Goal: Task Accomplishment & Management: Use online tool/utility

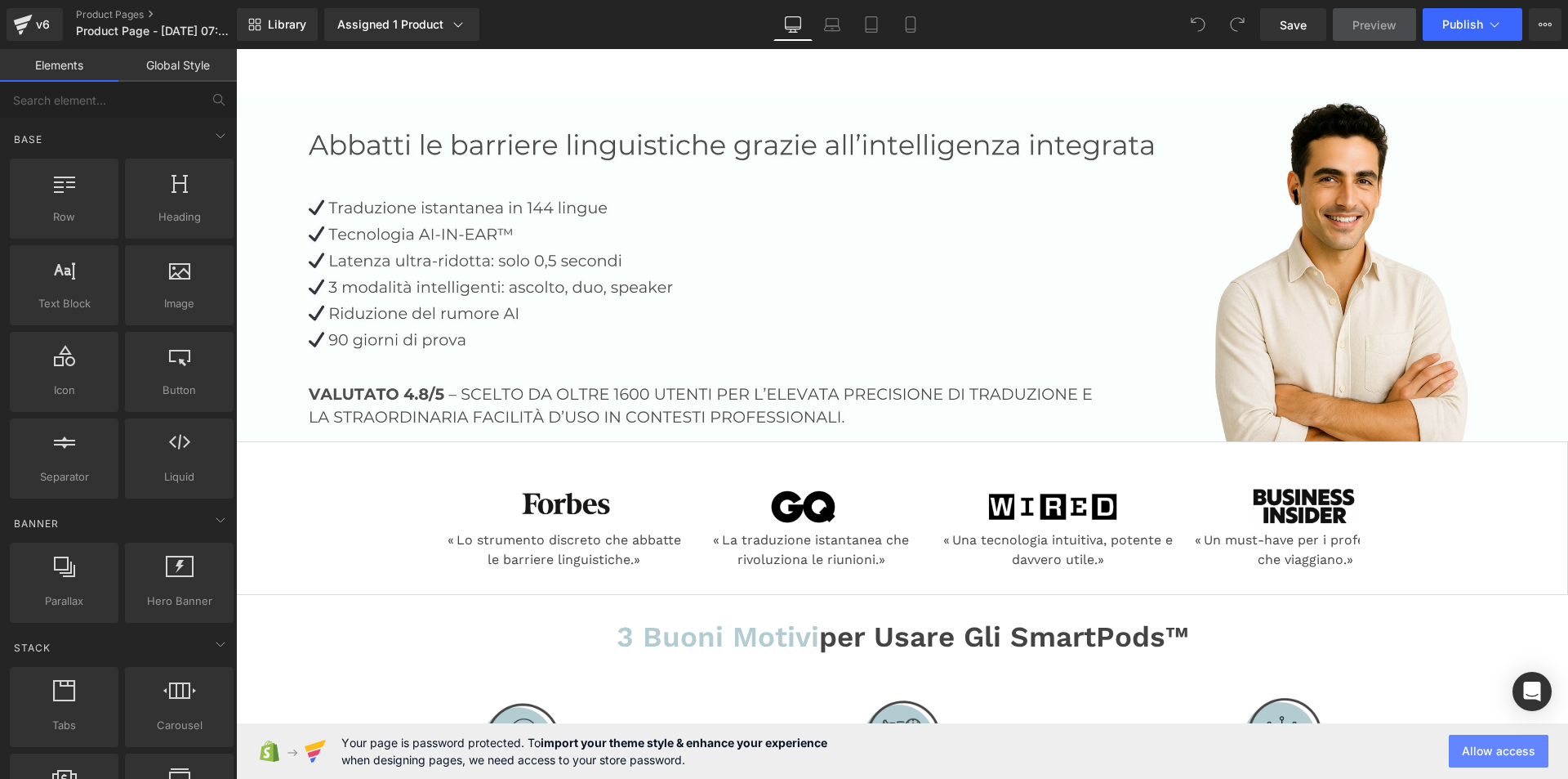
click at [1502, 753] on button "Allow access" at bounding box center [1499, 751] width 99 height 33
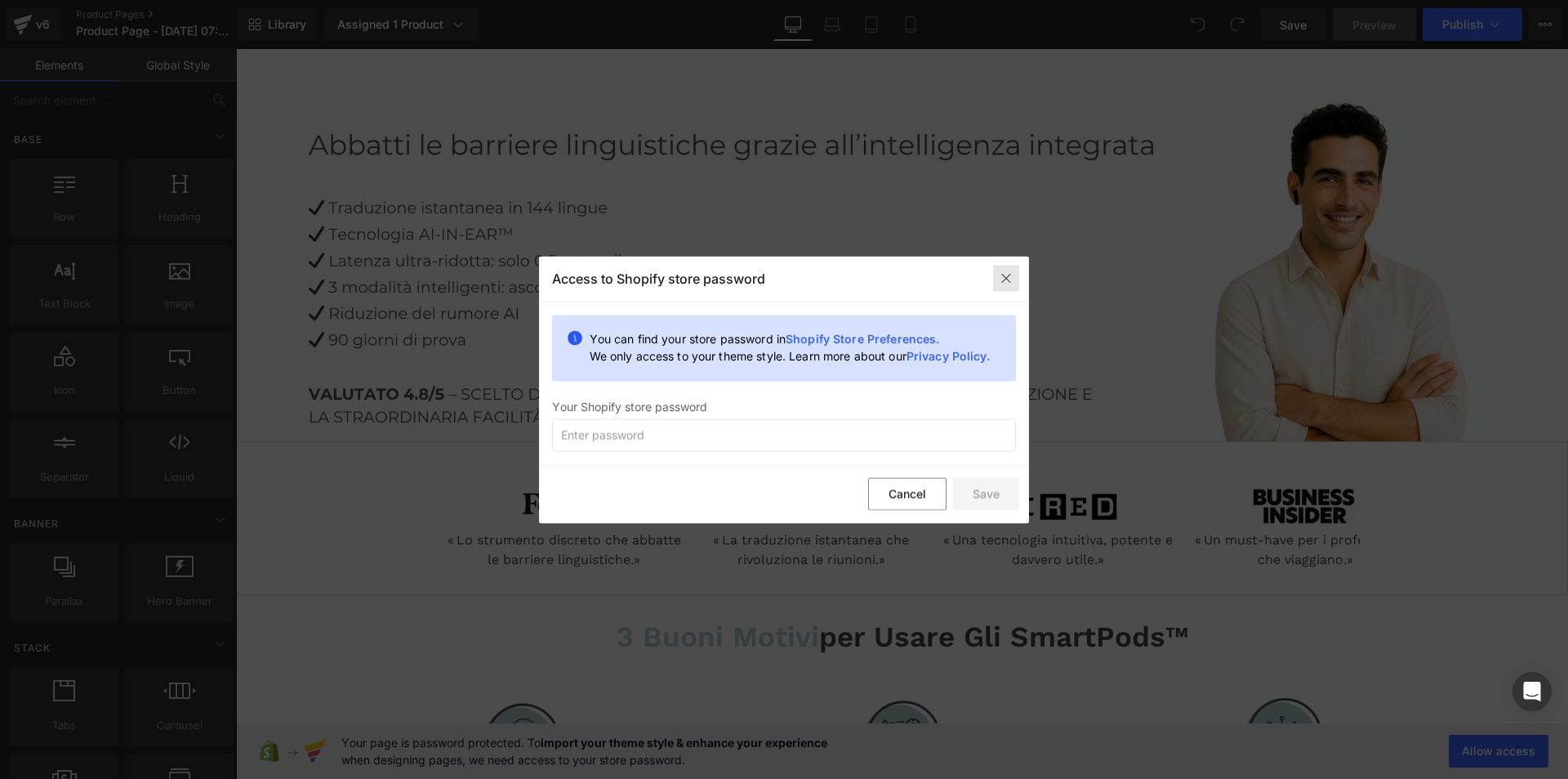
click at [1004, 274] on img at bounding box center [1006, 278] width 13 height 13
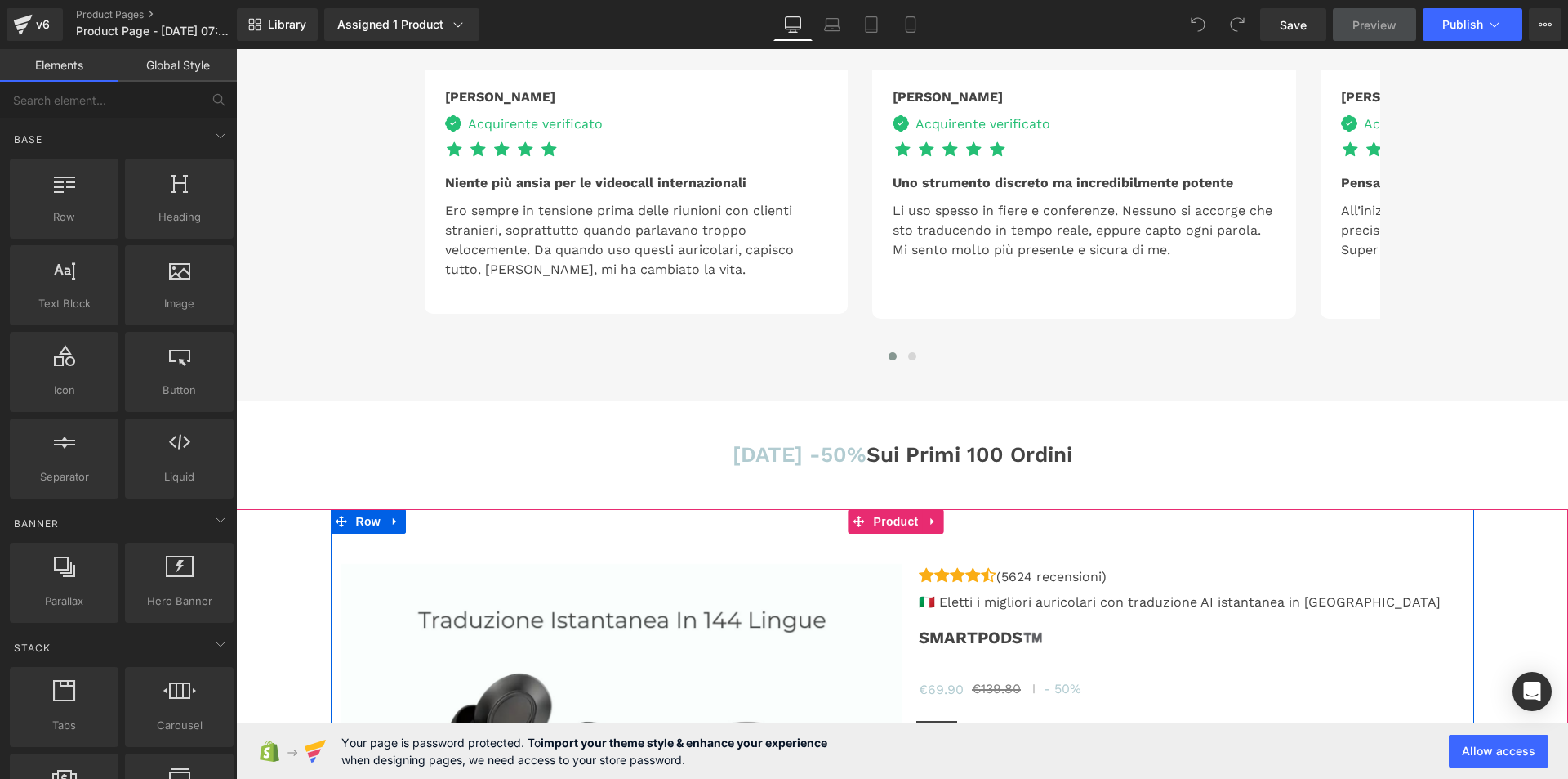
scroll to position [4167, 0]
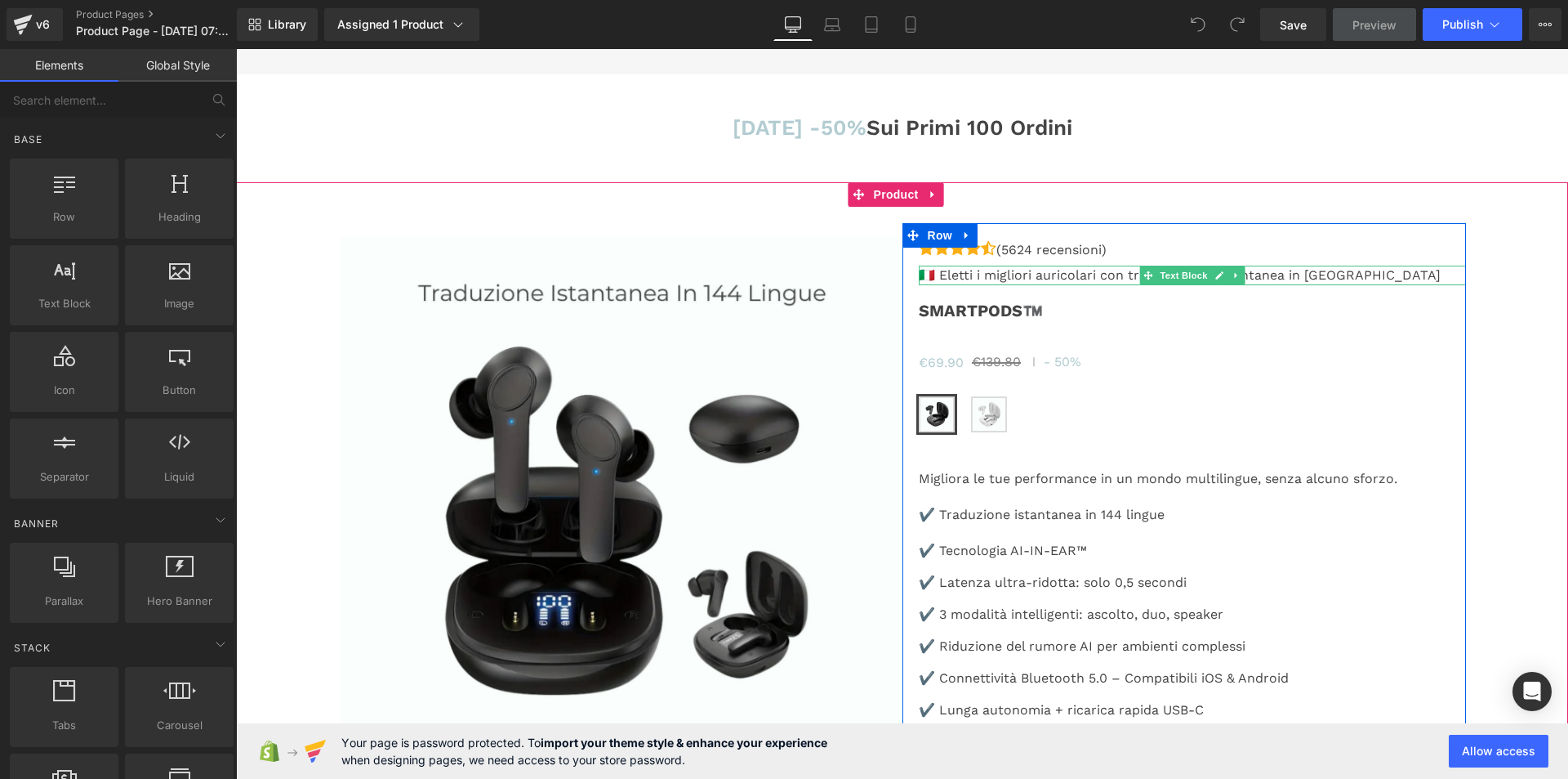
click at [1046, 273] on p "🇮🇹 Eletti i migliori auricolari con traduzione AI istantanea in [GEOGRAPHIC_DAT…" at bounding box center [1193, 275] width 547 height 20
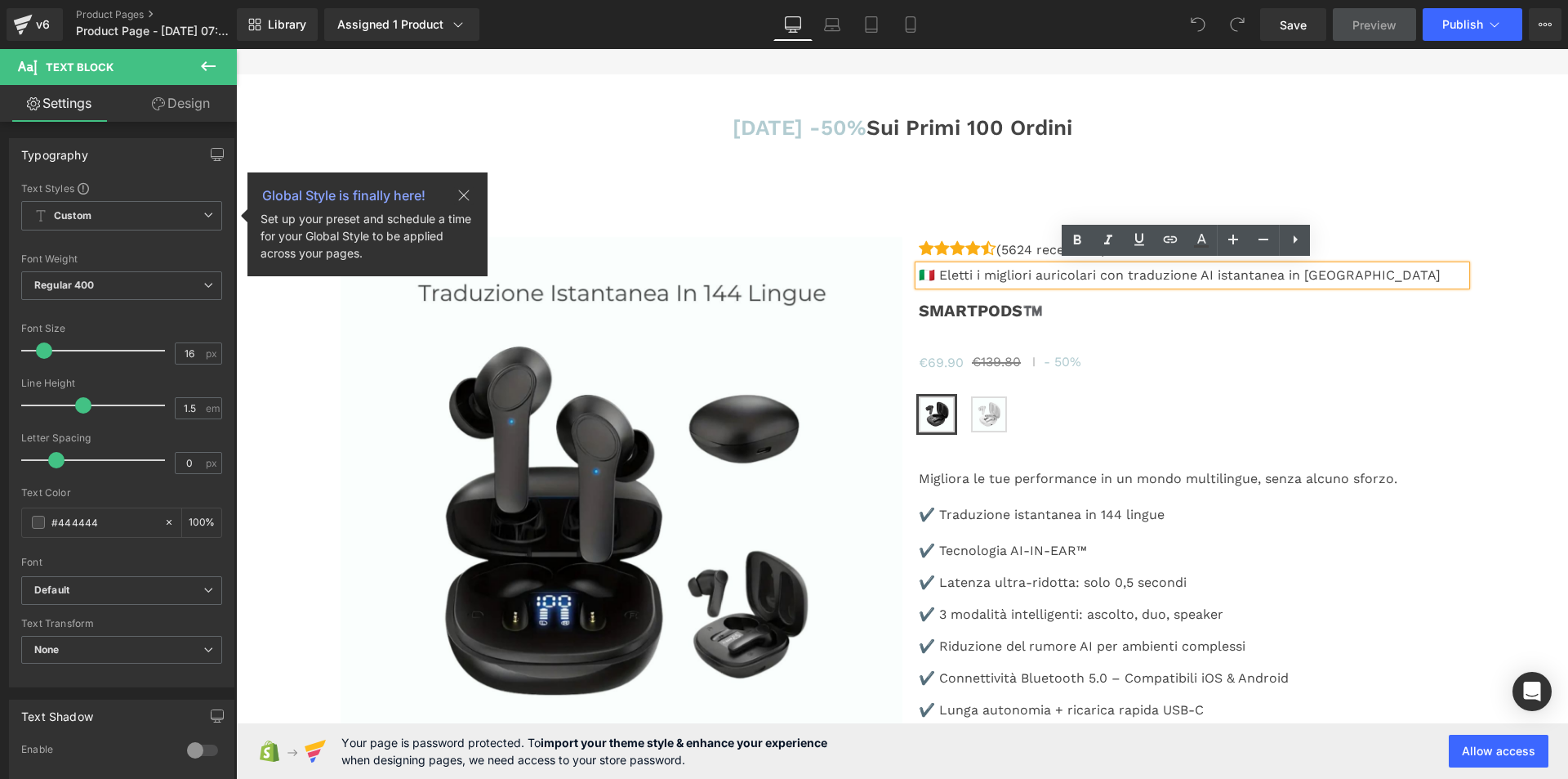
click at [1176, 271] on p "🇮🇹 Eletti i migliori auricolari con traduzione AI istantanea in [GEOGRAPHIC_DAT…" at bounding box center [1193, 275] width 547 height 20
click at [1153, 355] on div "€69.90 €139.80 - 50%" at bounding box center [1193, 361] width 547 height 20
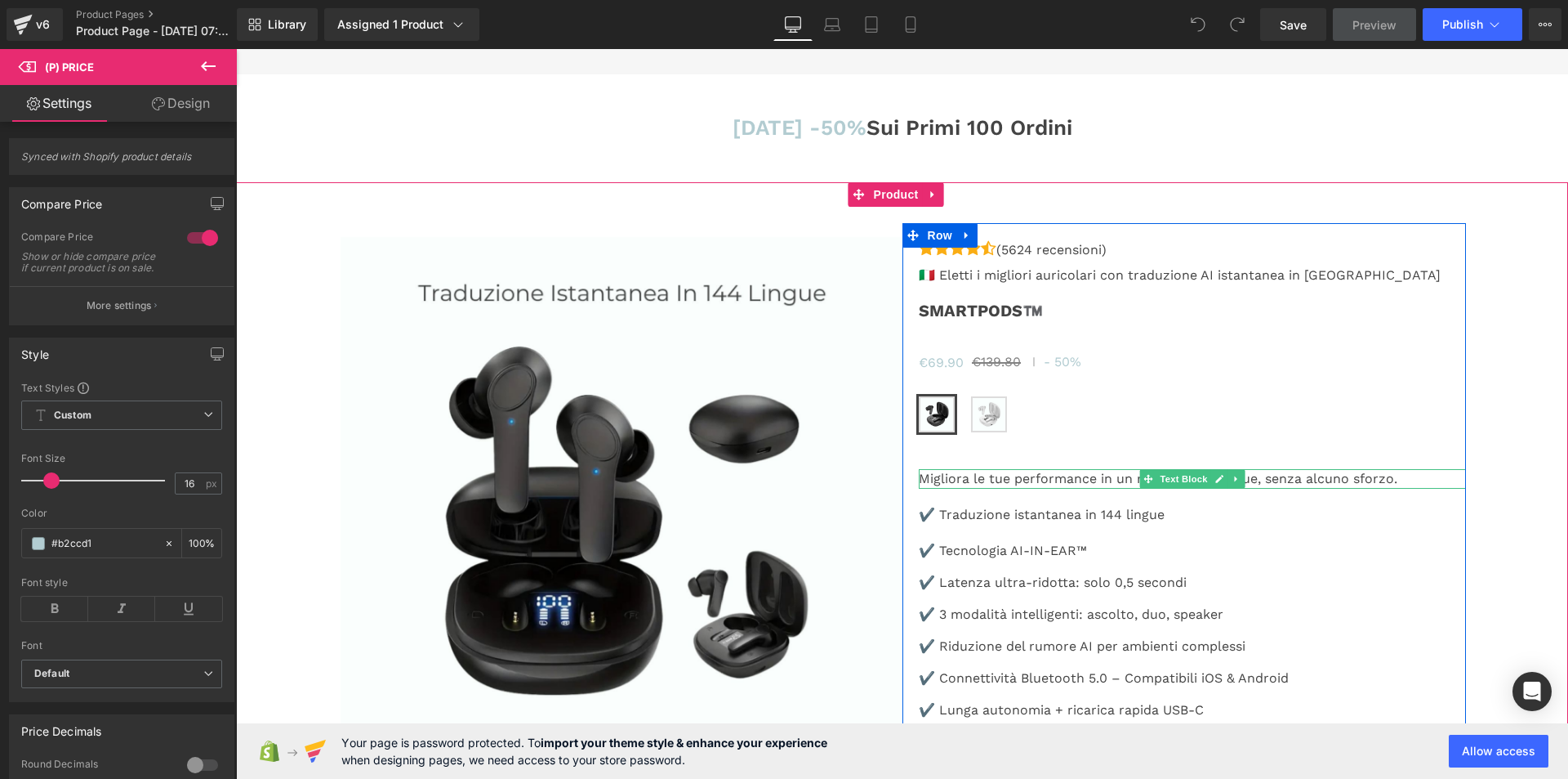
click at [1068, 472] on p "Migliora le tue performance in un mondo multilingue, senza alcuno sforzo." at bounding box center [1193, 478] width 547 height 20
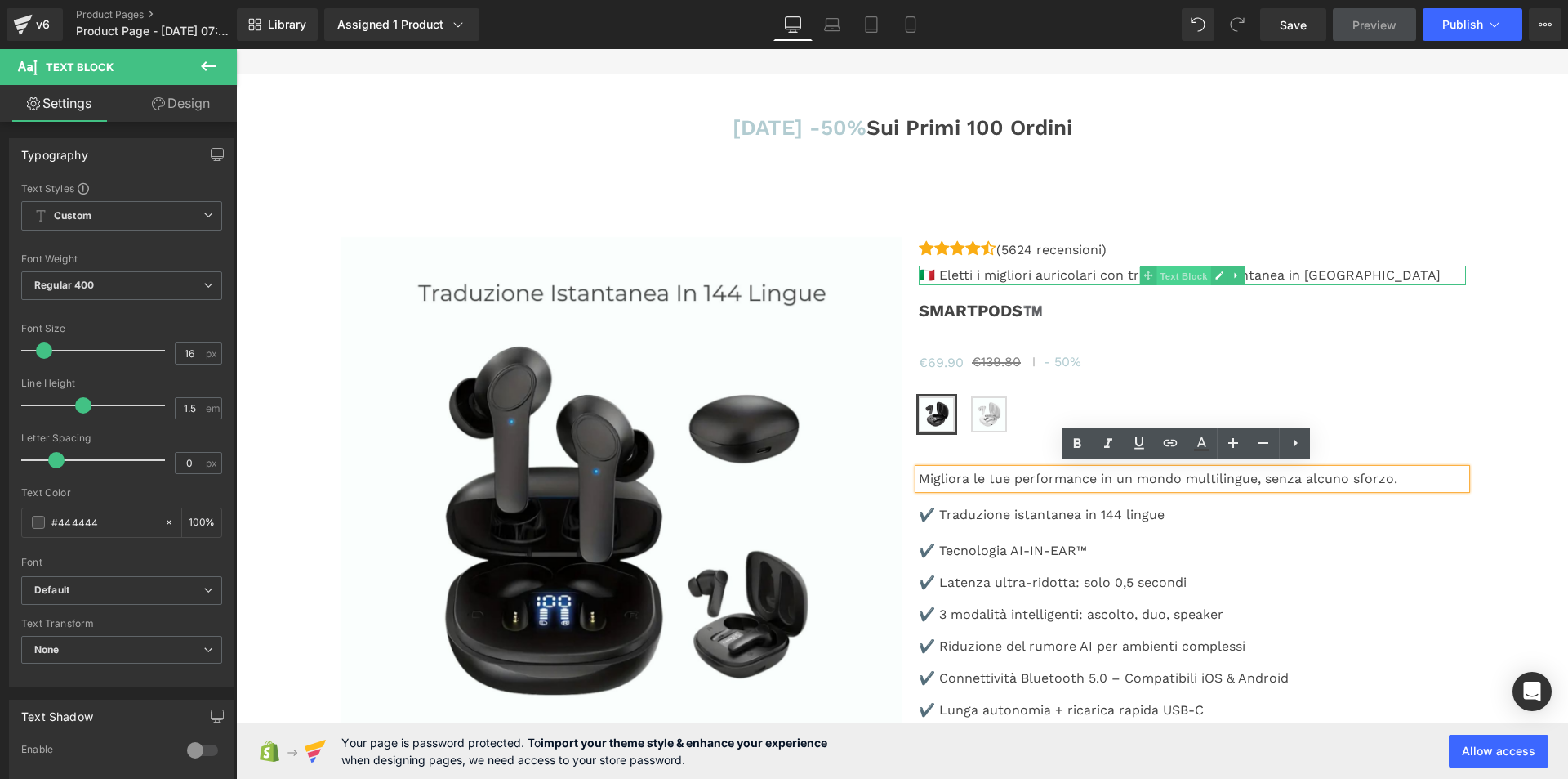
click at [1177, 272] on span "Text Block" at bounding box center [1184, 276] width 54 height 20
click at [1214, 270] on icon at bounding box center [1219, 274] width 9 height 10
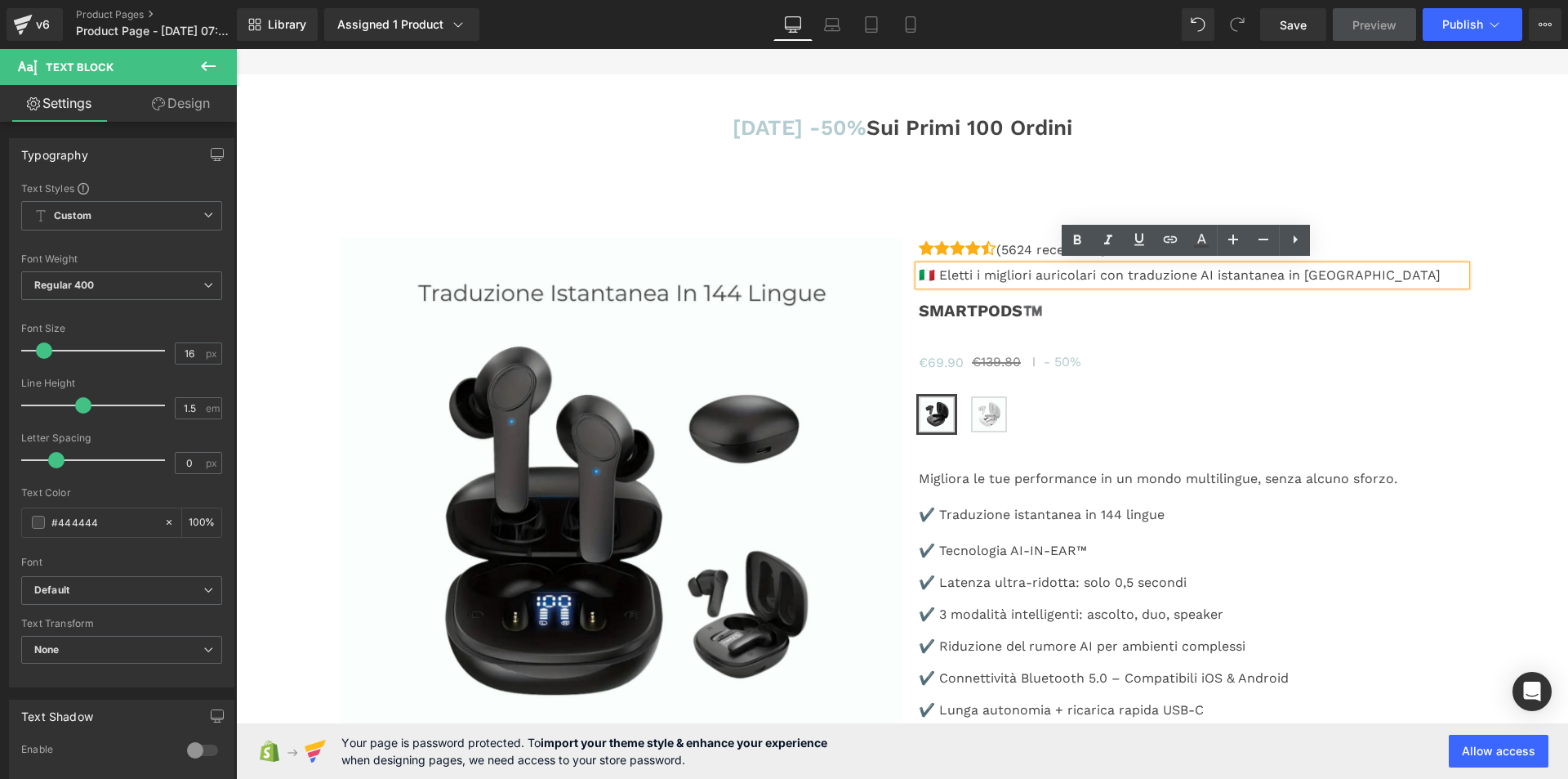
click at [1135, 326] on div "Icon Icon Icon Icon Icon Icon List Hoz (5624 recensioni) Text Block Icon List 🇮…" at bounding box center [1193, 721] width 547 height 965
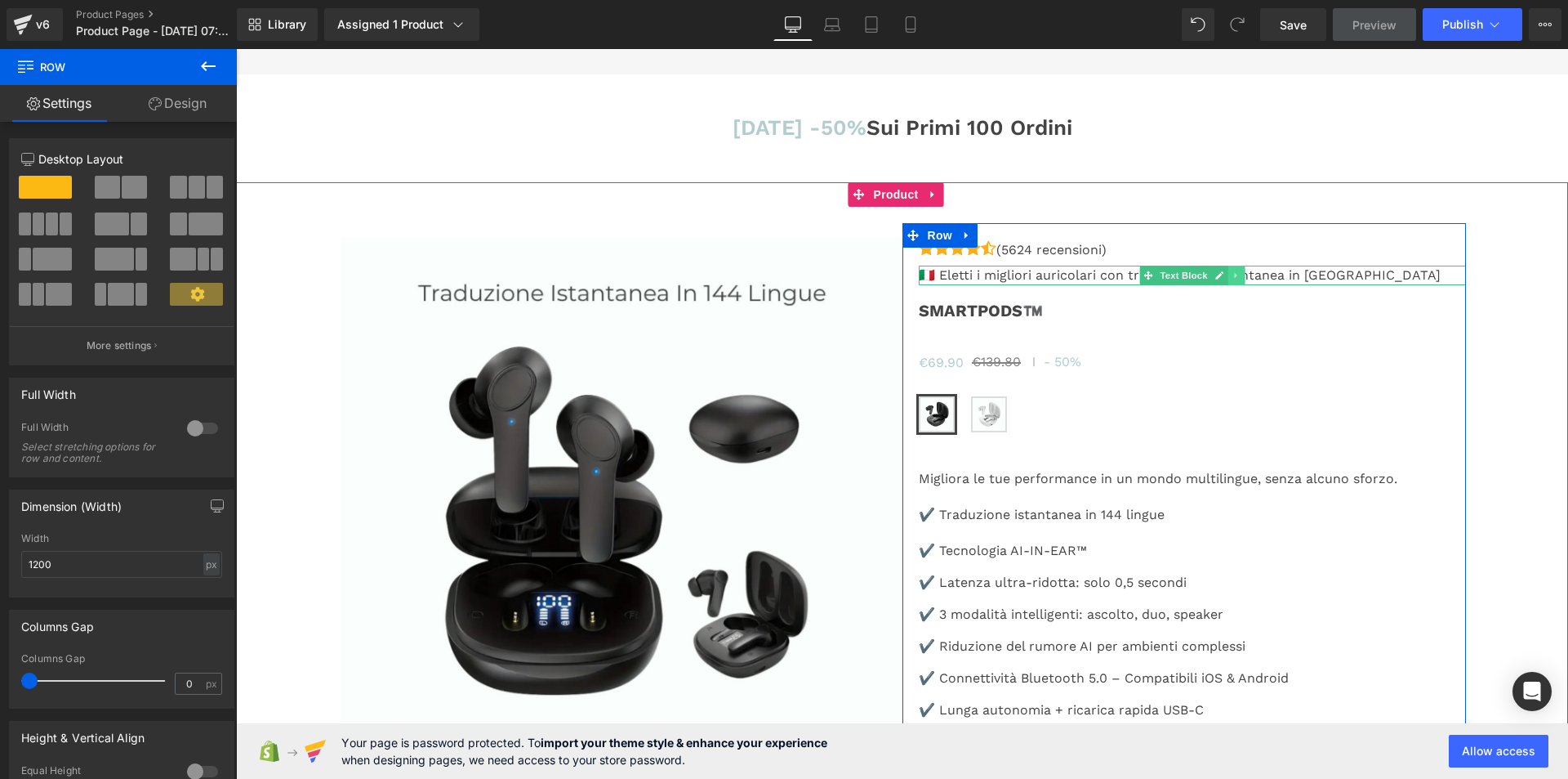
click at [1234, 273] on icon at bounding box center [1235, 275] width 3 height 6
click at [1146, 270] on link "Text Block" at bounding box center [1150, 275] width 71 height 20
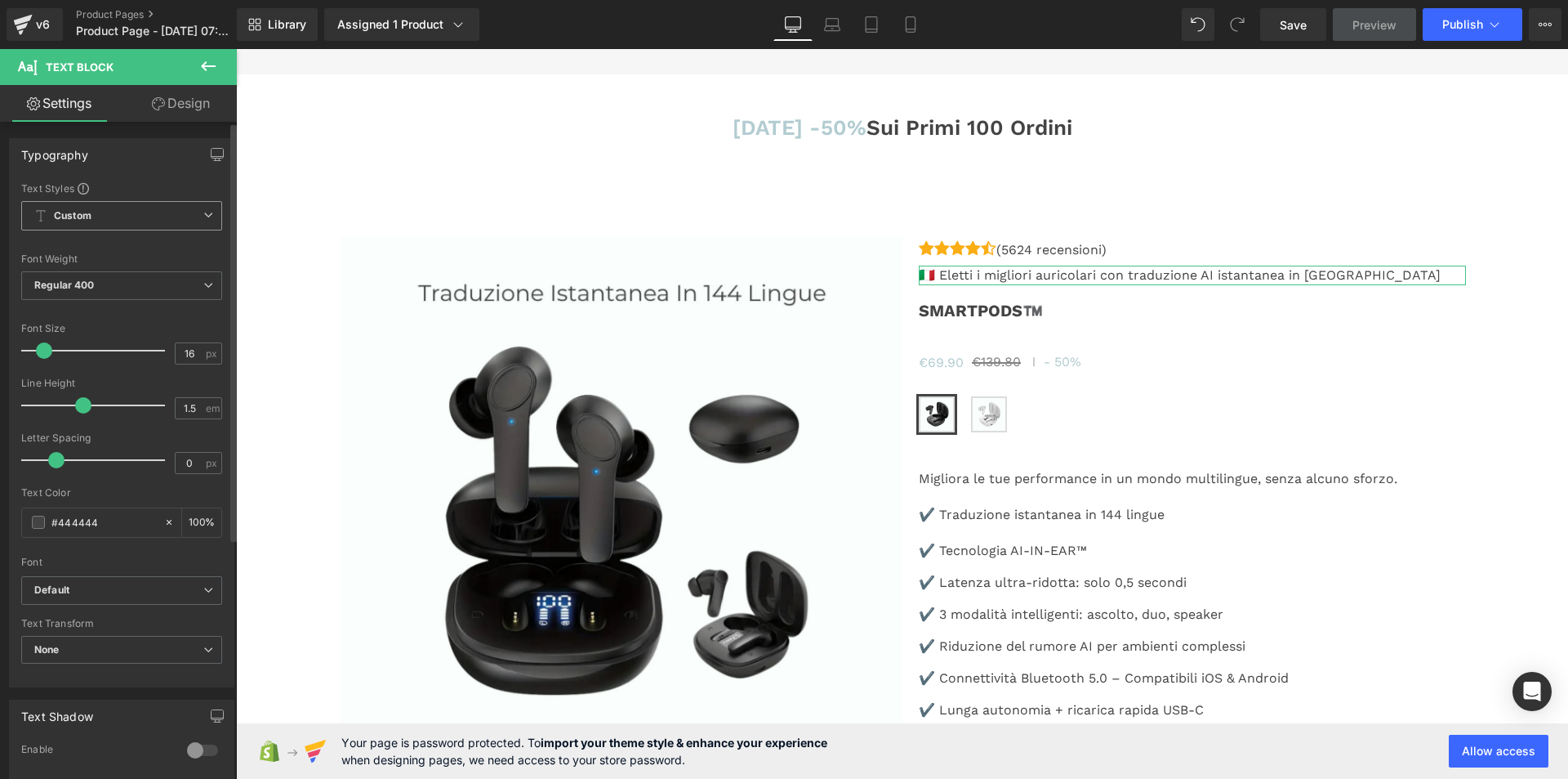
click at [165, 221] on span "Custom Setup Global Style" at bounding box center [121, 216] width 201 height 30
click at [169, 217] on span "Custom Setup Global Style" at bounding box center [118, 216] width 194 height 30
click at [130, 218] on span "Custom Setup Global Style" at bounding box center [121, 216] width 201 height 30
click at [132, 274] on div "Setup Global Style" at bounding box center [118, 281] width 194 height 38
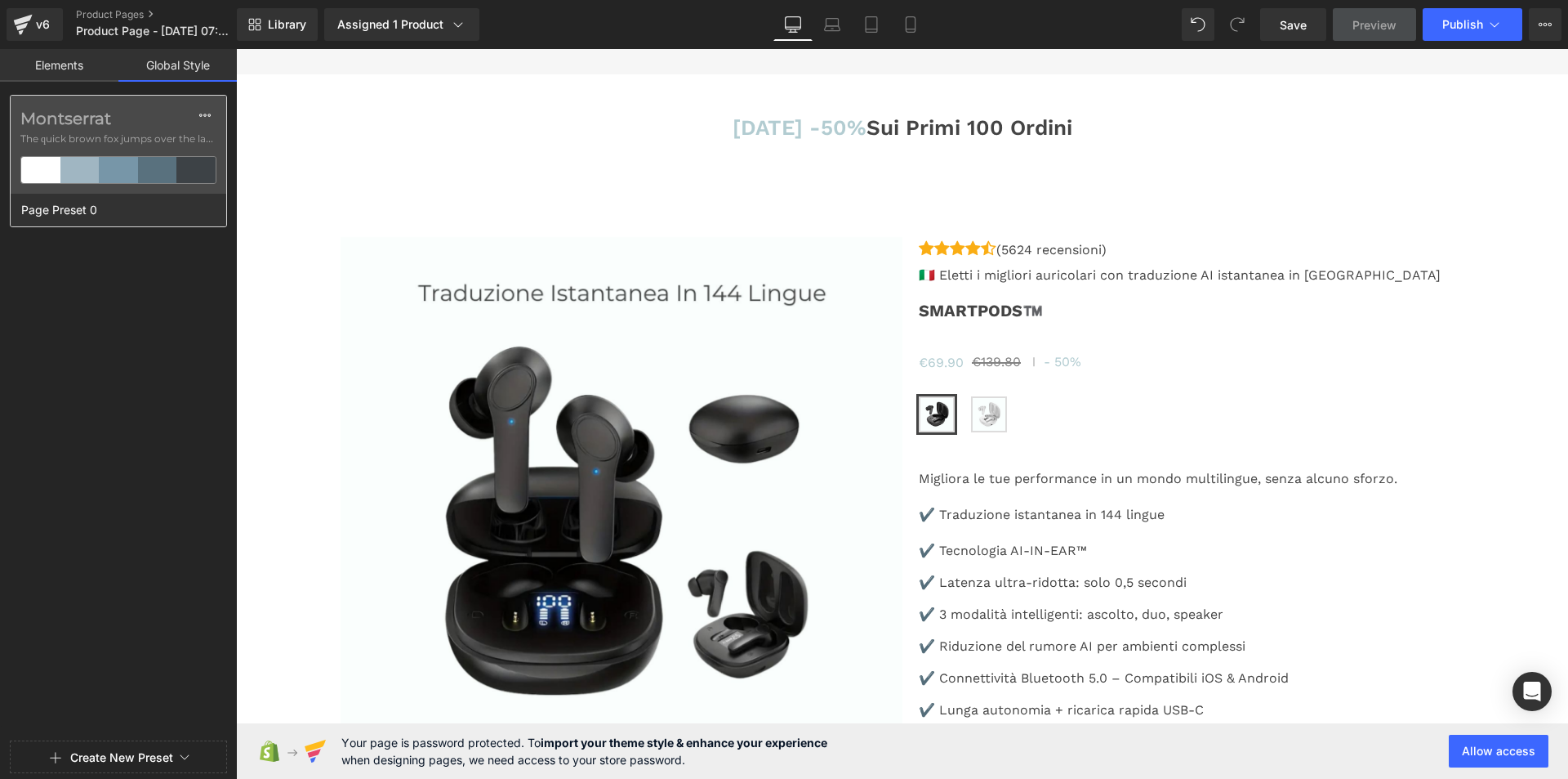
click at [112, 114] on label "Montserrat" at bounding box center [118, 119] width 196 height 20
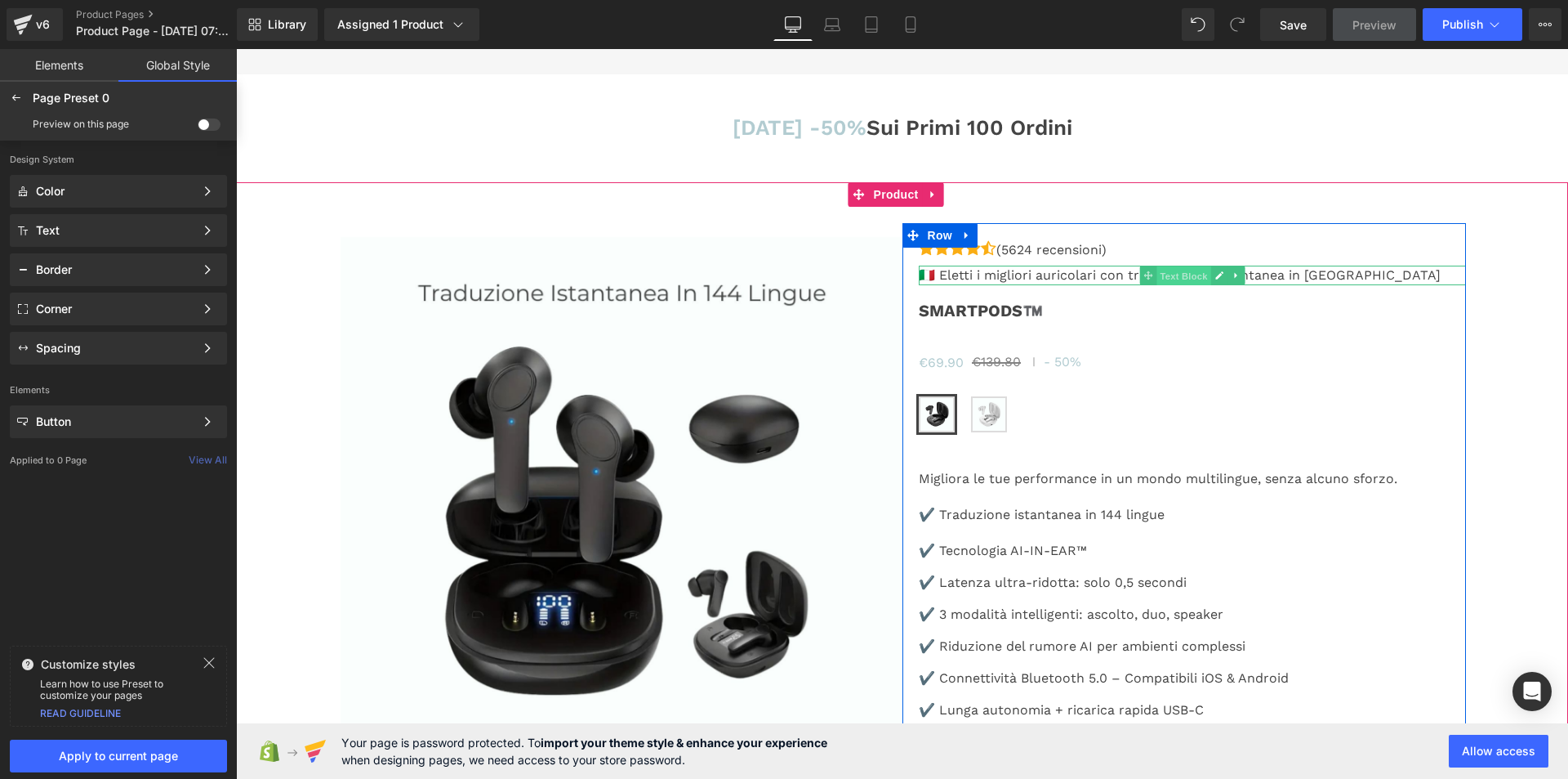
click at [1187, 270] on span "Text Block" at bounding box center [1184, 276] width 54 height 20
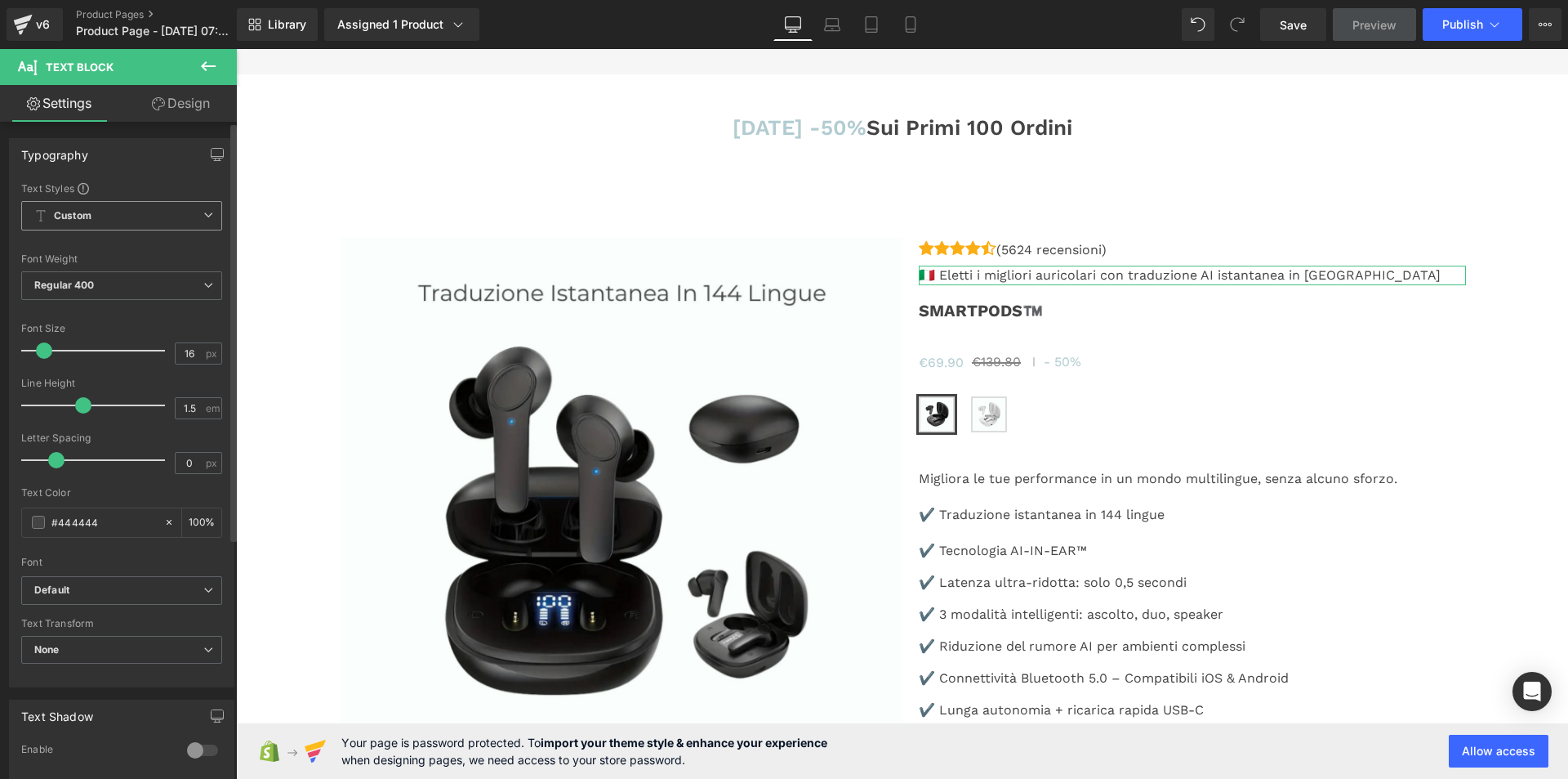
click at [138, 217] on span "Custom Setup Global Style" at bounding box center [121, 216] width 201 height 30
click at [138, 217] on span "Custom Setup Global Style" at bounding box center [118, 216] width 194 height 30
click at [154, 281] on span "Regular 400" at bounding box center [121, 285] width 201 height 29
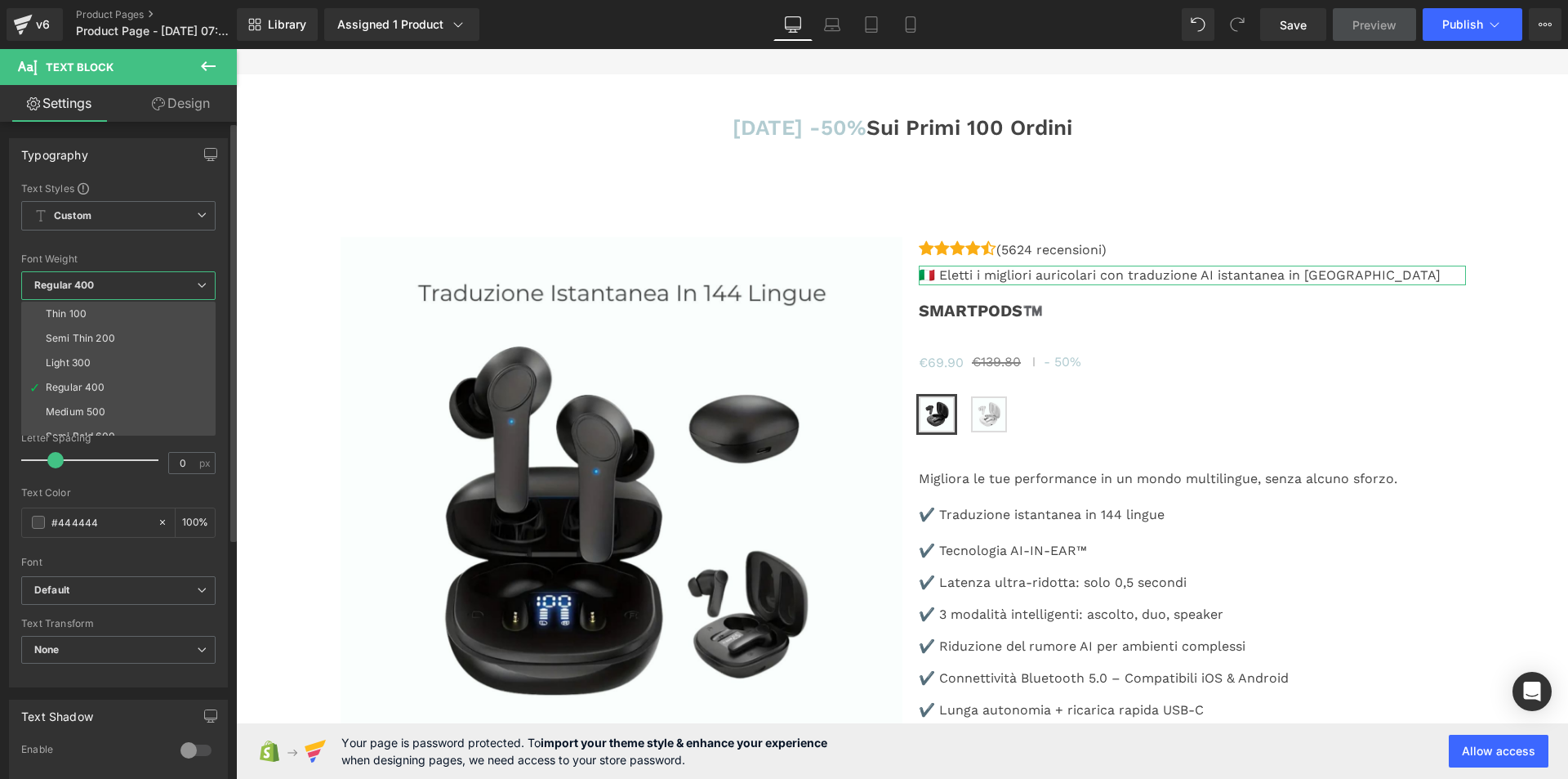
click at [154, 281] on span "Regular 400" at bounding box center [118, 285] width 194 height 29
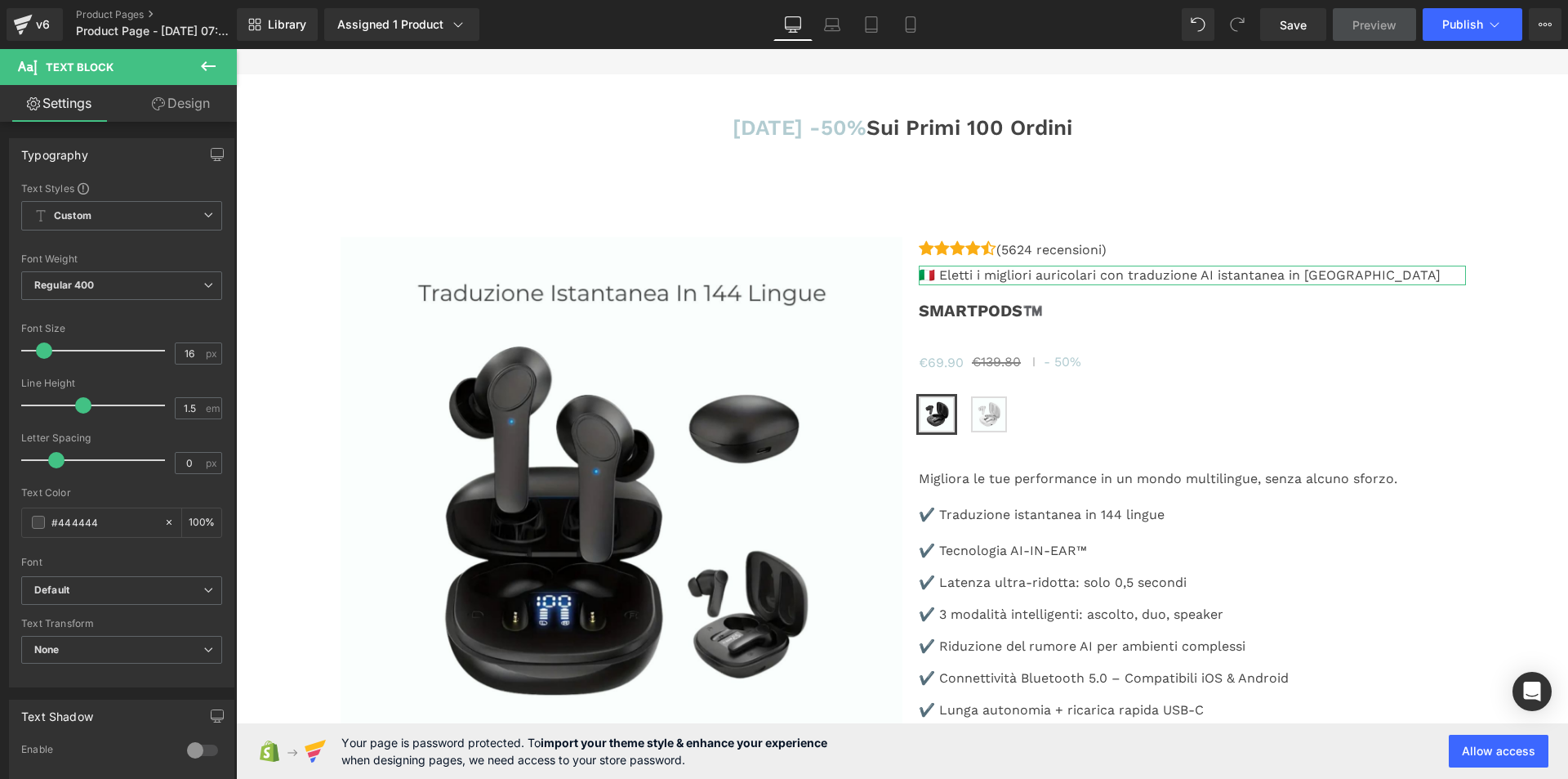
click at [161, 108] on icon at bounding box center [158, 104] width 13 height 13
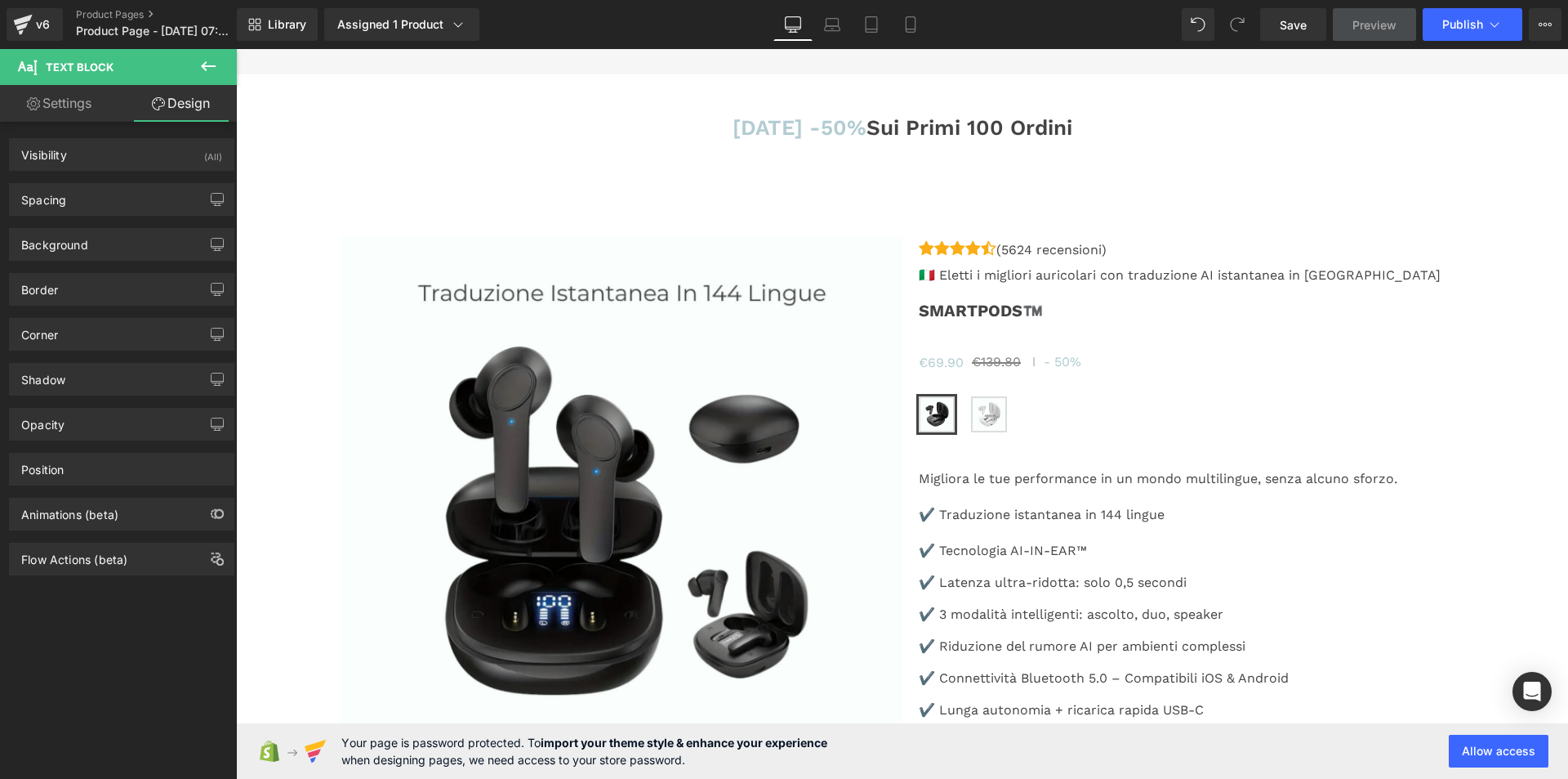
click at [199, 71] on icon at bounding box center [208, 66] width 20 height 20
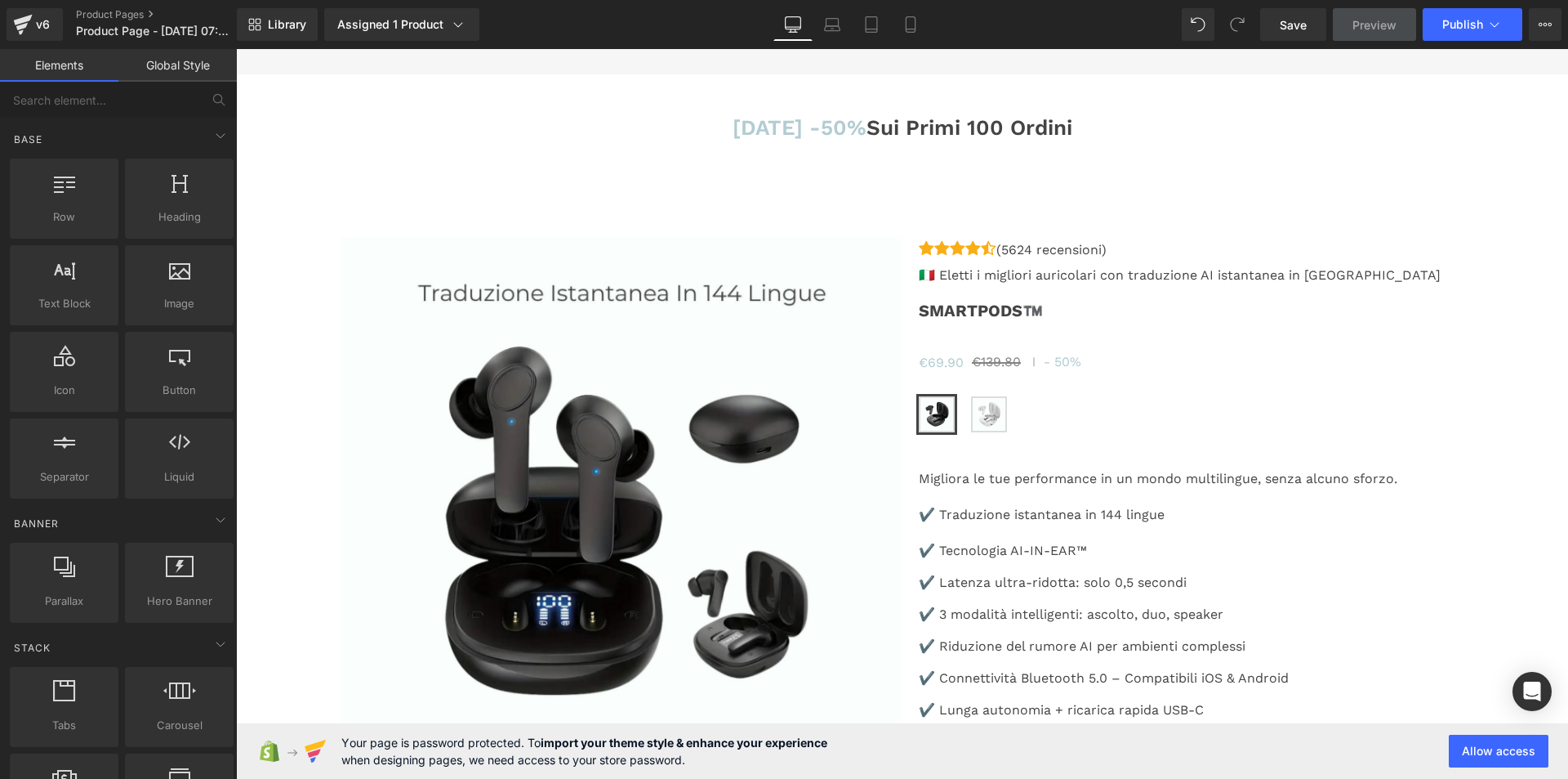
click at [190, 61] on link "Global Style" at bounding box center [178, 65] width 118 height 33
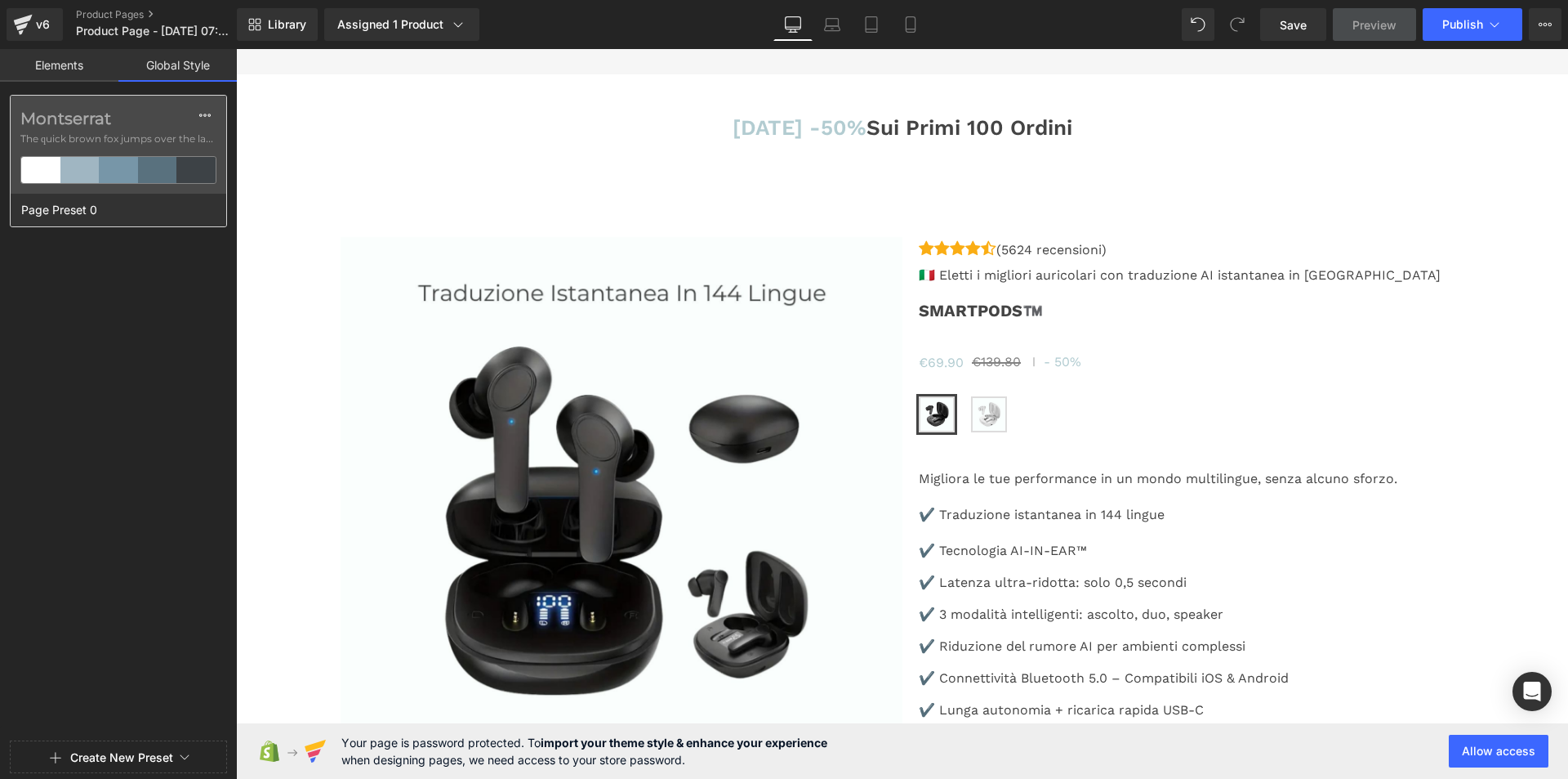
click at [127, 131] on div "Montserrat The quick brown fox jumps over the lazy..." at bounding box center [118, 145] width 216 height 98
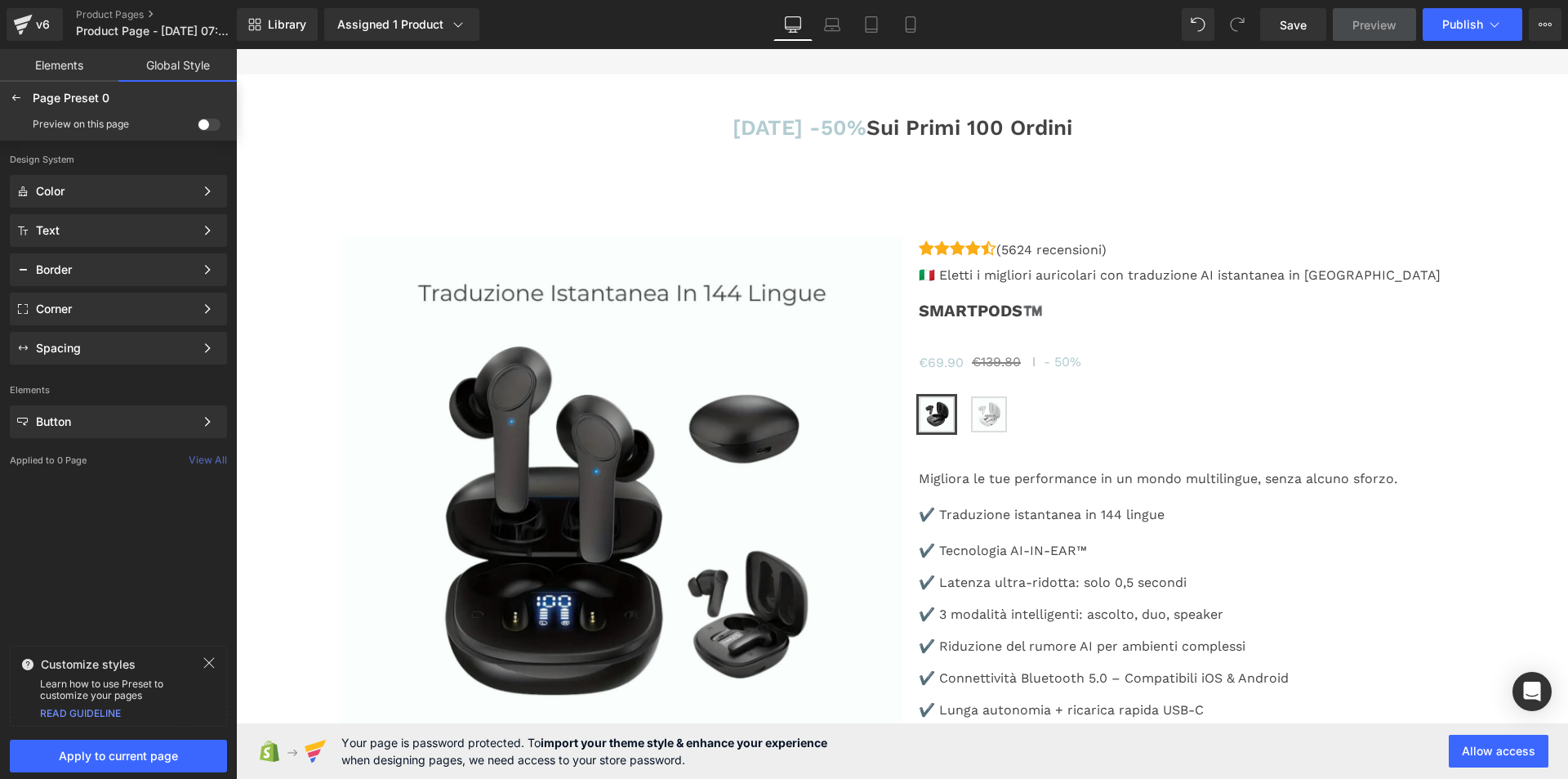
click at [207, 125] on span at bounding box center [209, 125] width 23 height 12
click at [198, 127] on input "checkbox" at bounding box center [198, 127] width 0 height 0
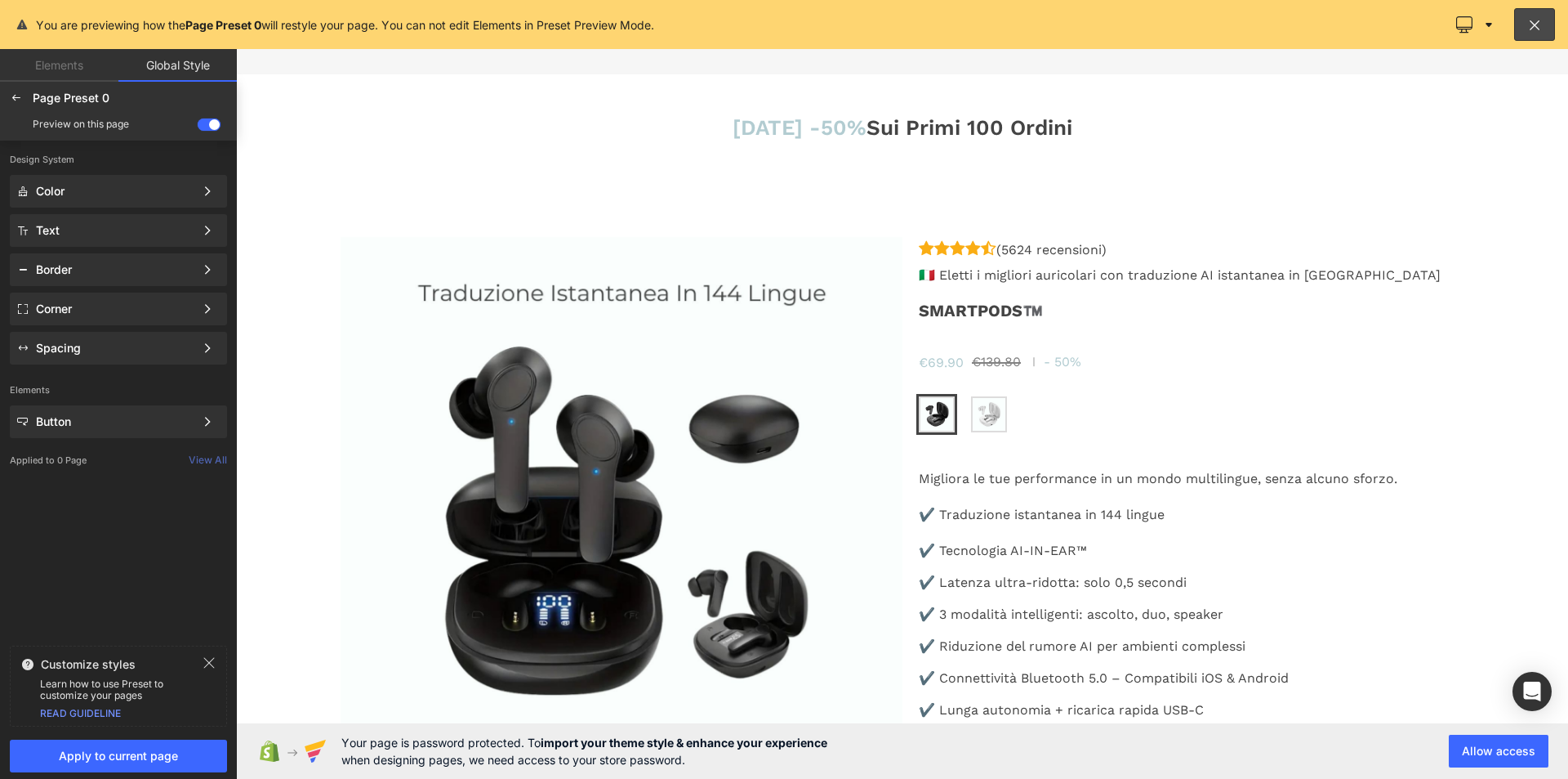
scroll to position [4112, 0]
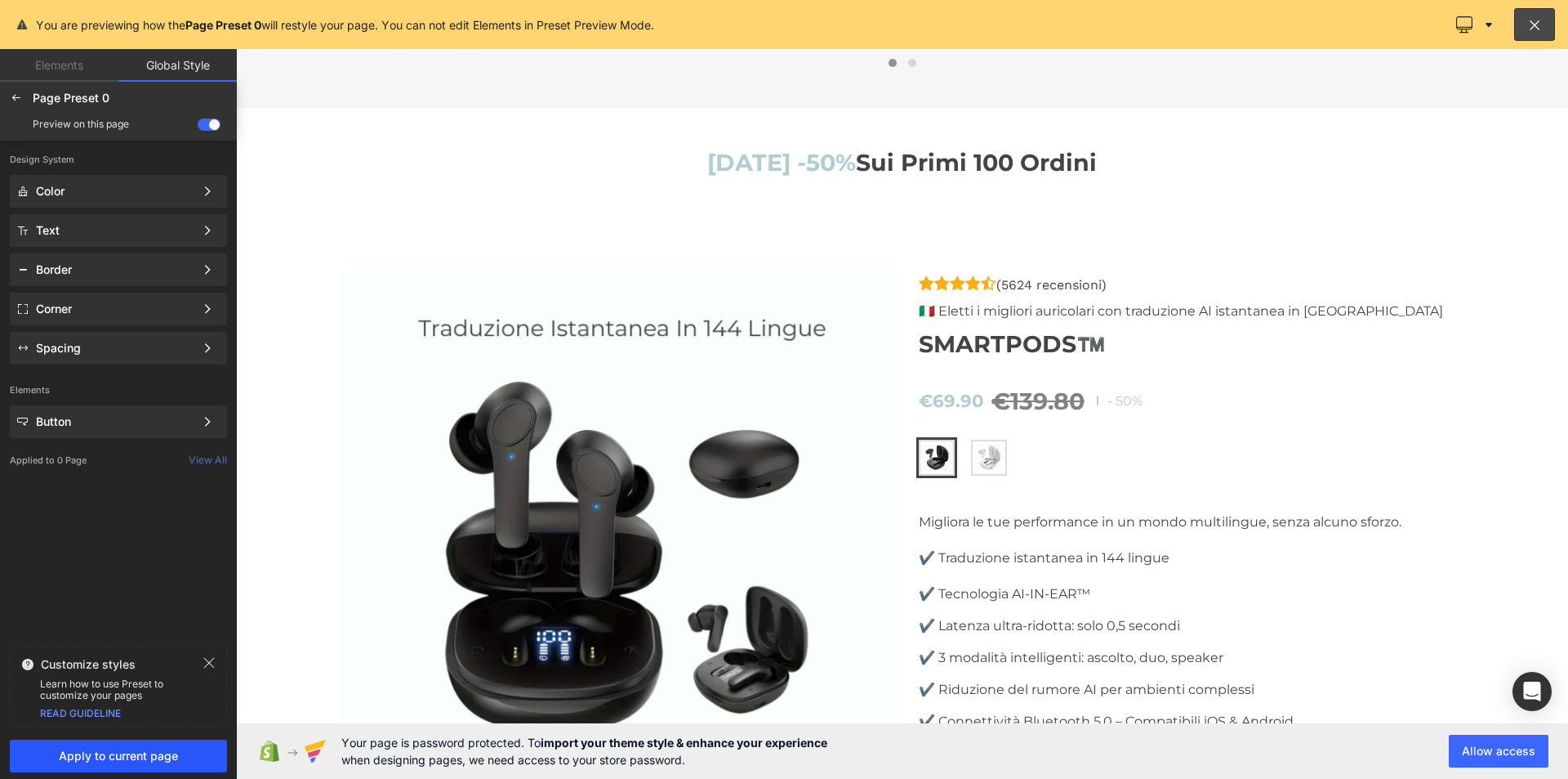
click at [113, 756] on span "Apply to current page" at bounding box center [118, 755] width 198 height 13
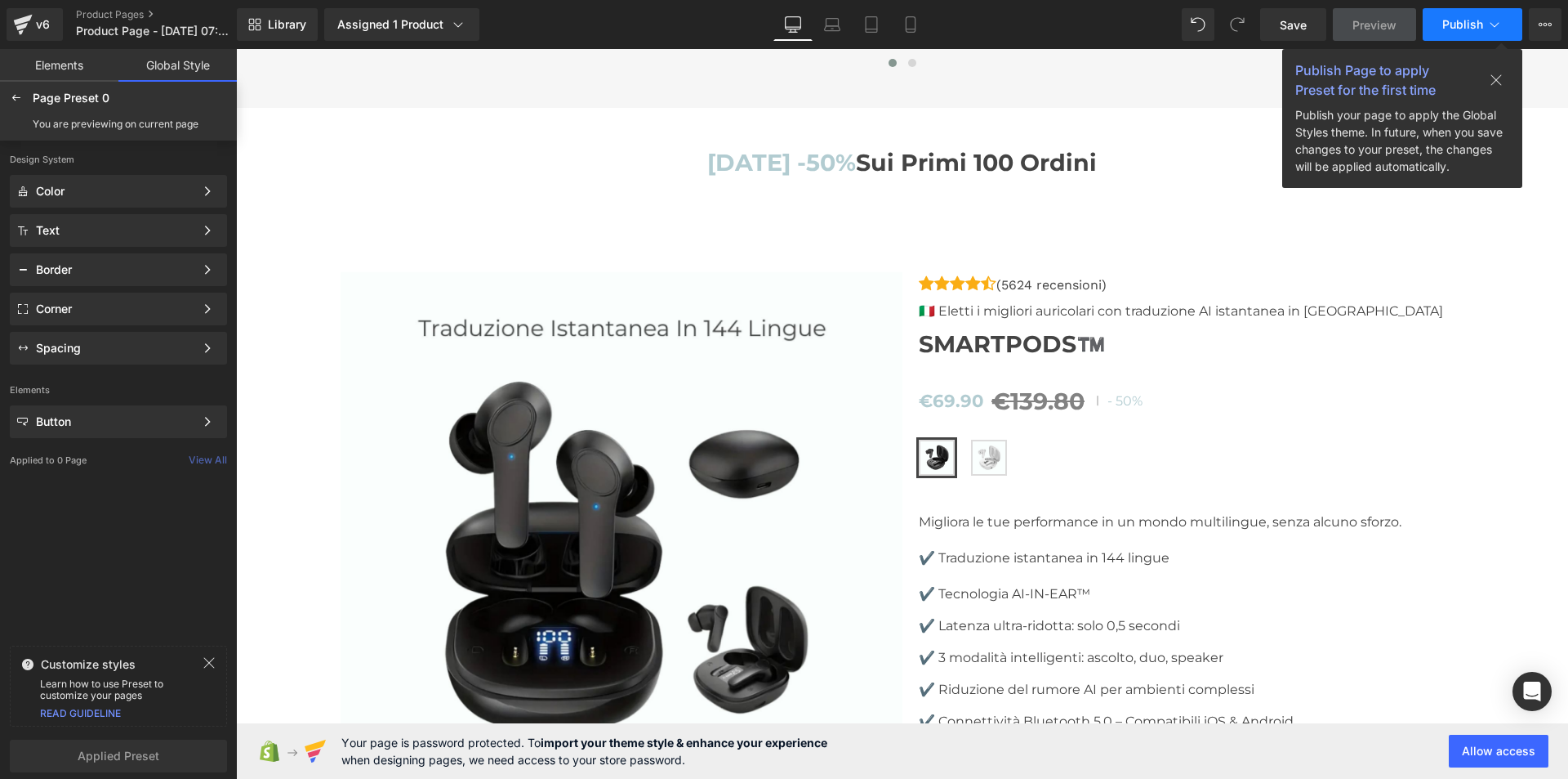
click at [1490, 16] on button "Publish" at bounding box center [1473, 24] width 99 height 33
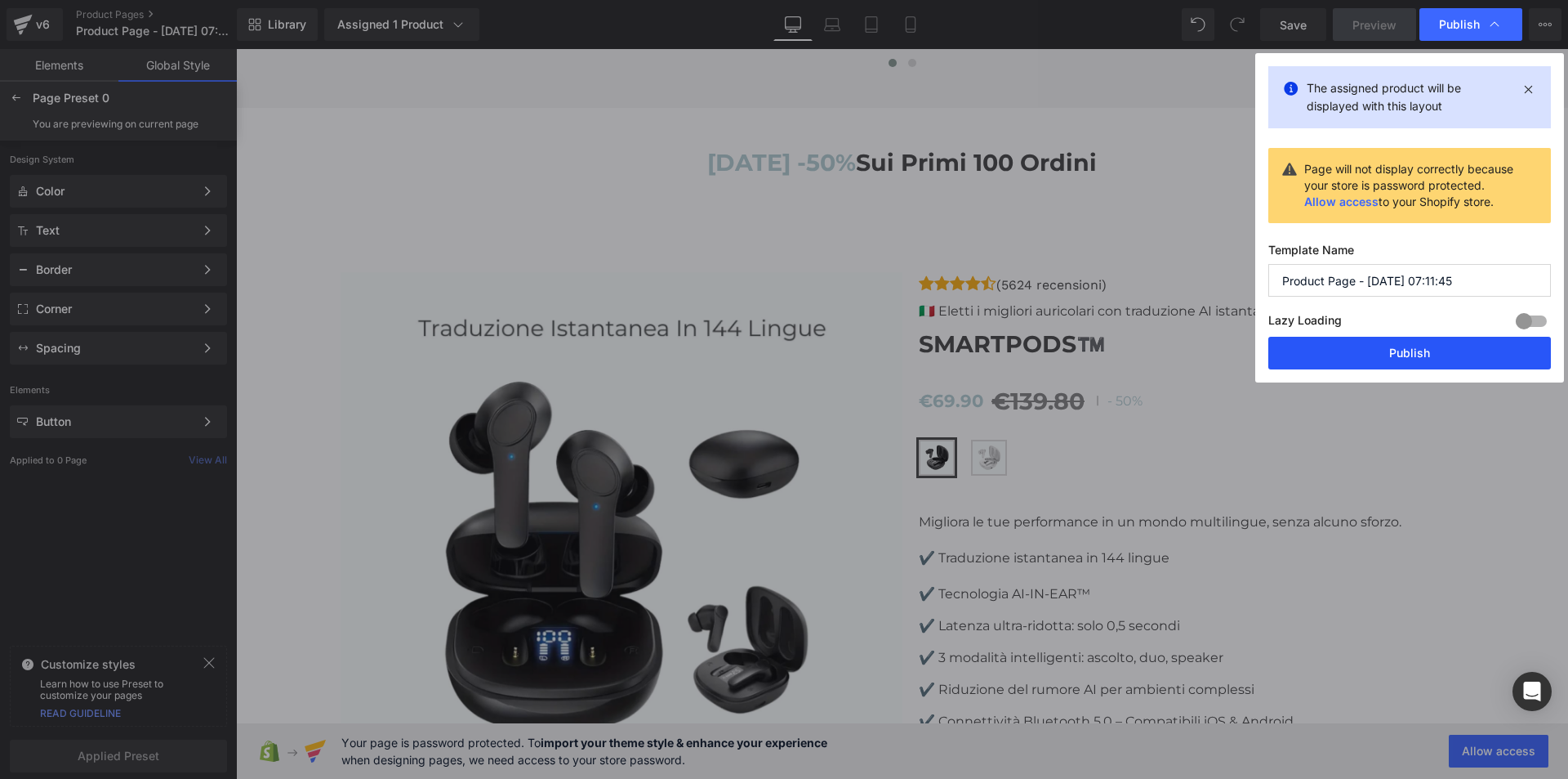
click at [1396, 351] on button "Publish" at bounding box center [1409, 353] width 282 height 33
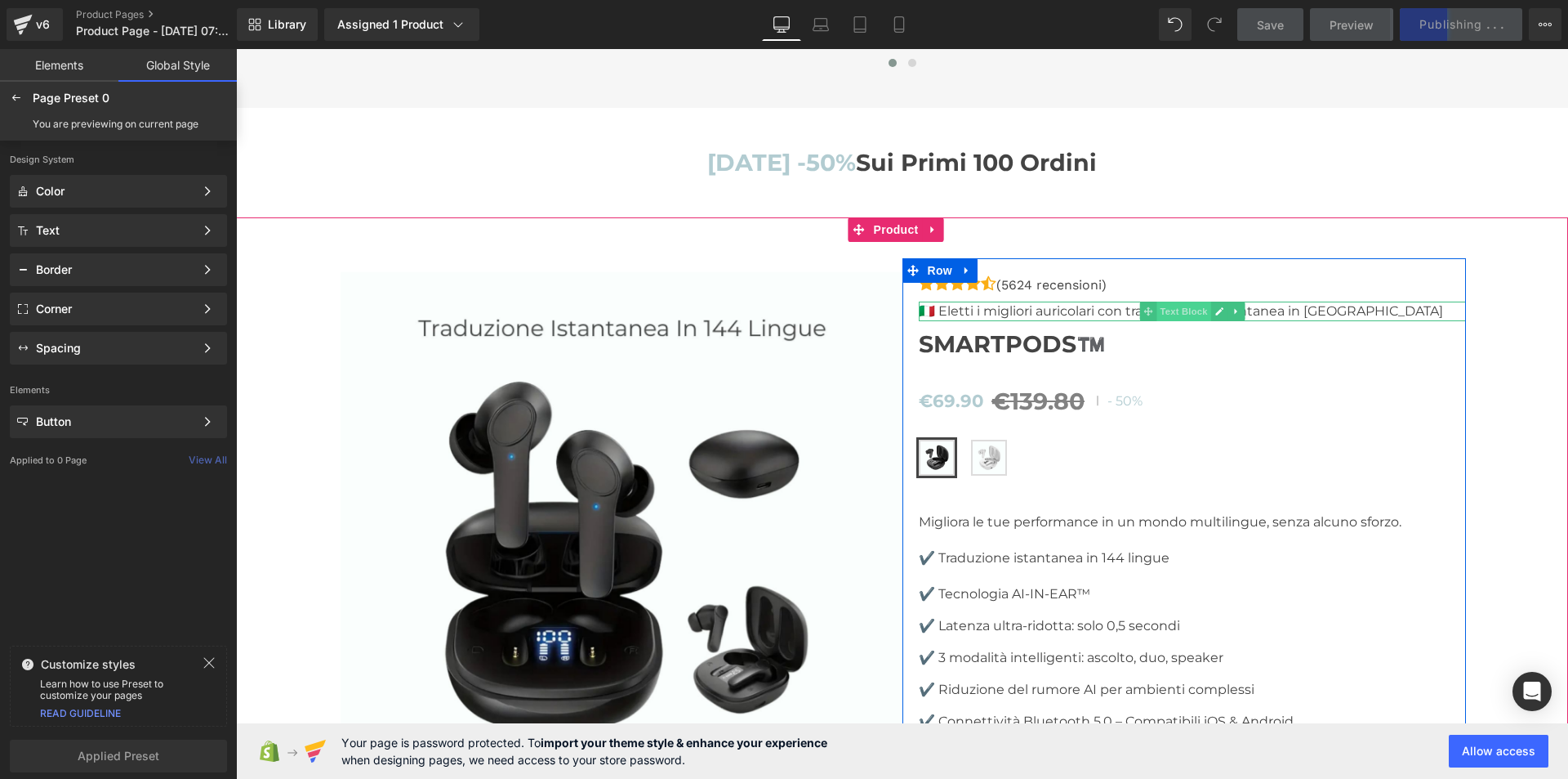
click at [1174, 301] on span "Text Block" at bounding box center [1184, 311] width 54 height 20
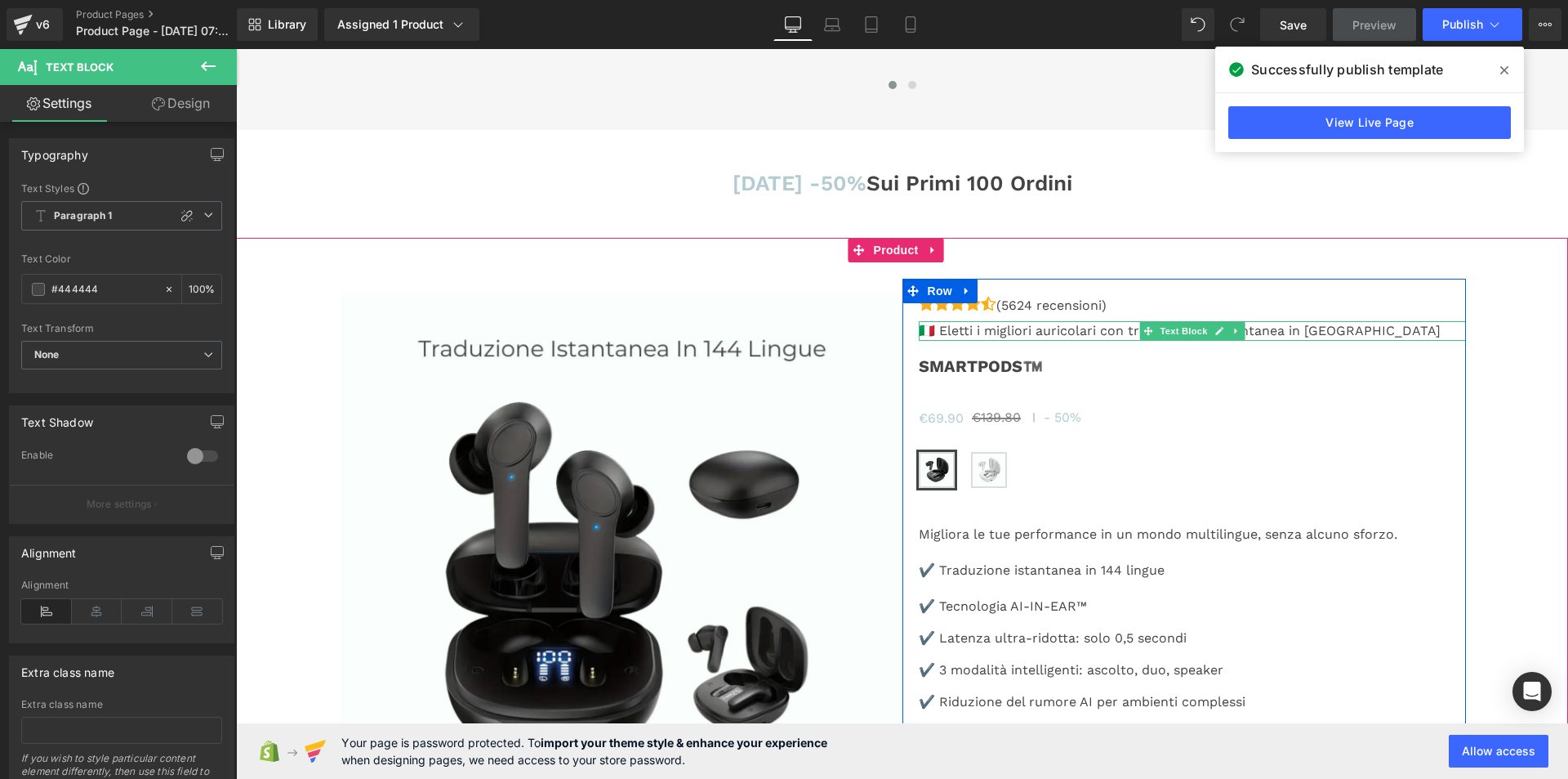
click at [1279, 322] on p "🇮🇹 Eletti i migliori auricolari con traduzione AI istantanea in [GEOGRAPHIC_DAT…" at bounding box center [1193, 331] width 547 height 20
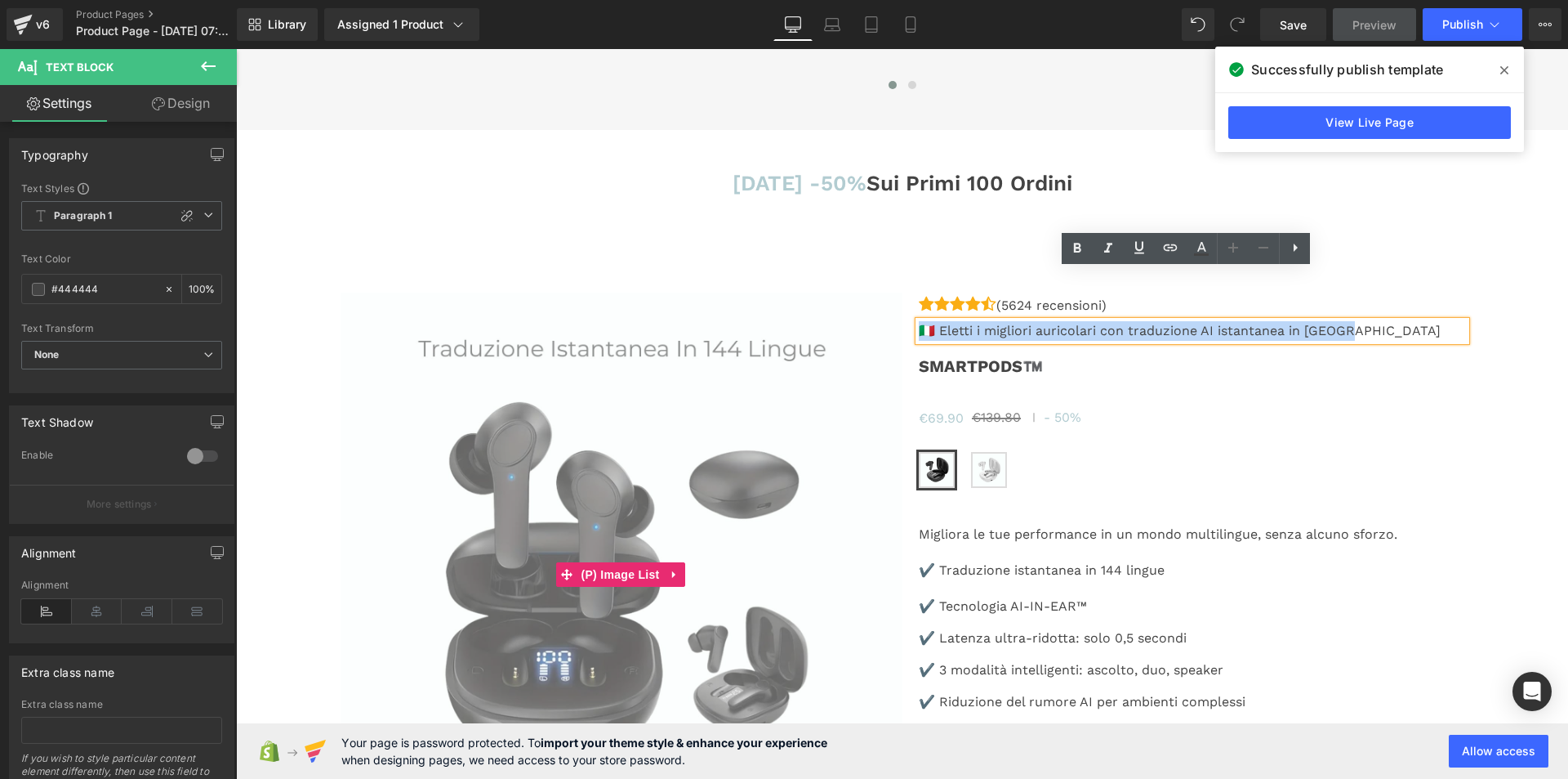
drag, startPoint x: 1330, startPoint y: 281, endPoint x: 894, endPoint y: 269, distance: 436.2
click at [894, 269] on div "‹ ›" at bounding box center [902, 753] width 1144 height 1030
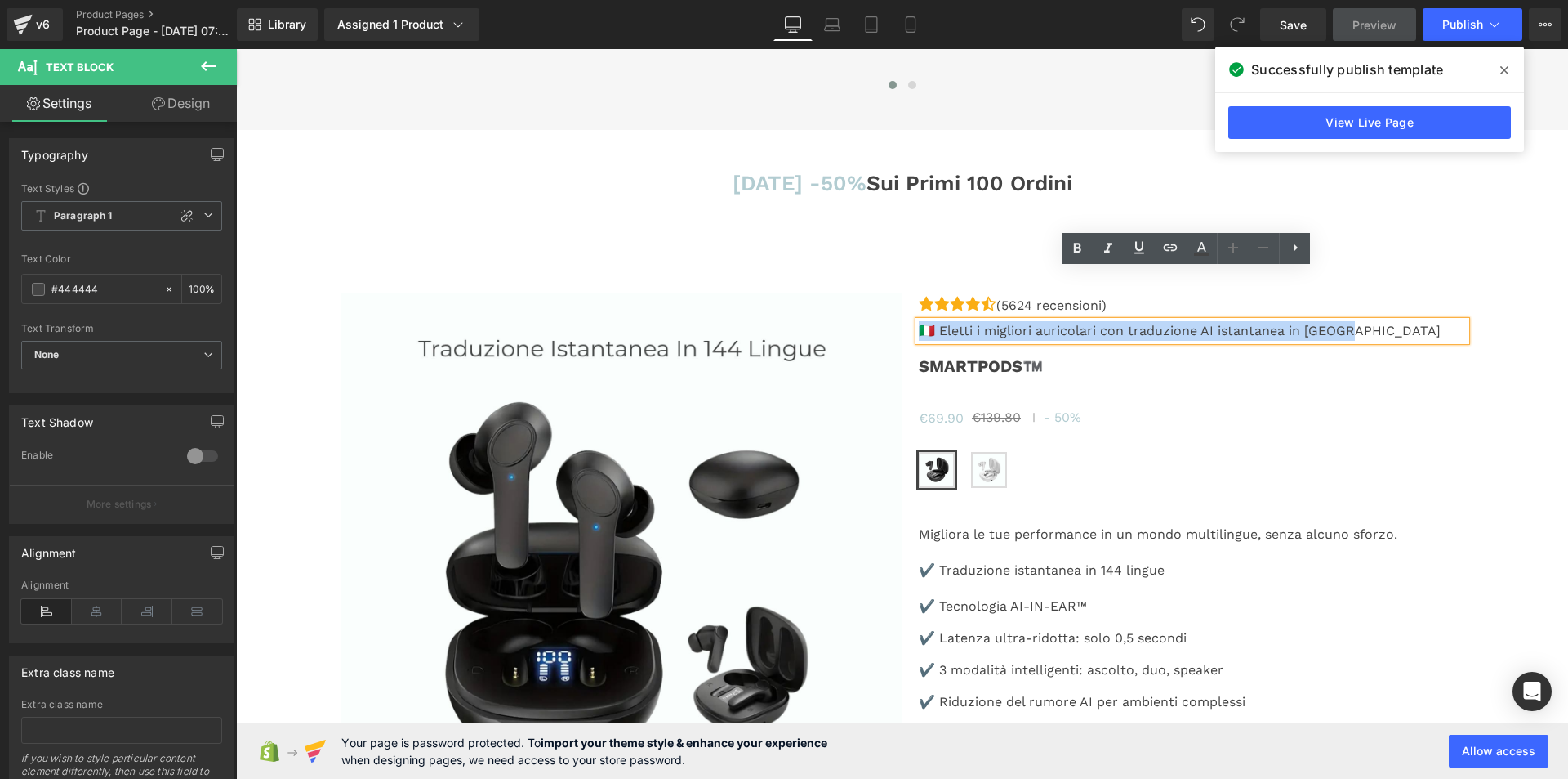
paste div
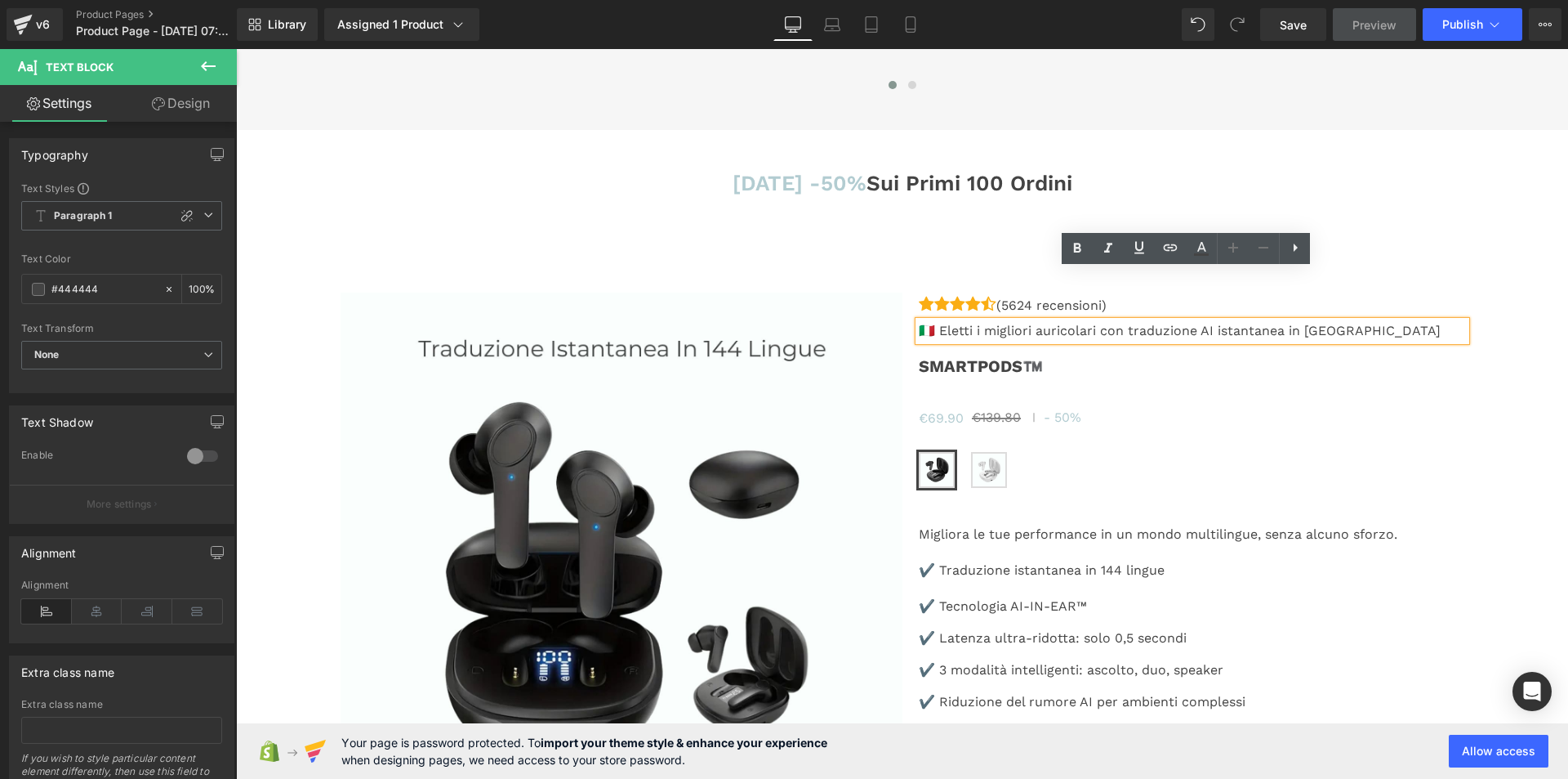
click at [923, 322] on p "🇮🇹 Eletti i migliori auricolari con traduzione AI istantanea in [GEOGRAPHIC_DAT…" at bounding box center [1193, 331] width 547 height 20
click at [922, 322] on p "🇮🇹 Eletti i migliori auricolari con traduzione AI istantanea in [GEOGRAPHIC_DAT…" at bounding box center [1193, 331] width 547 height 20
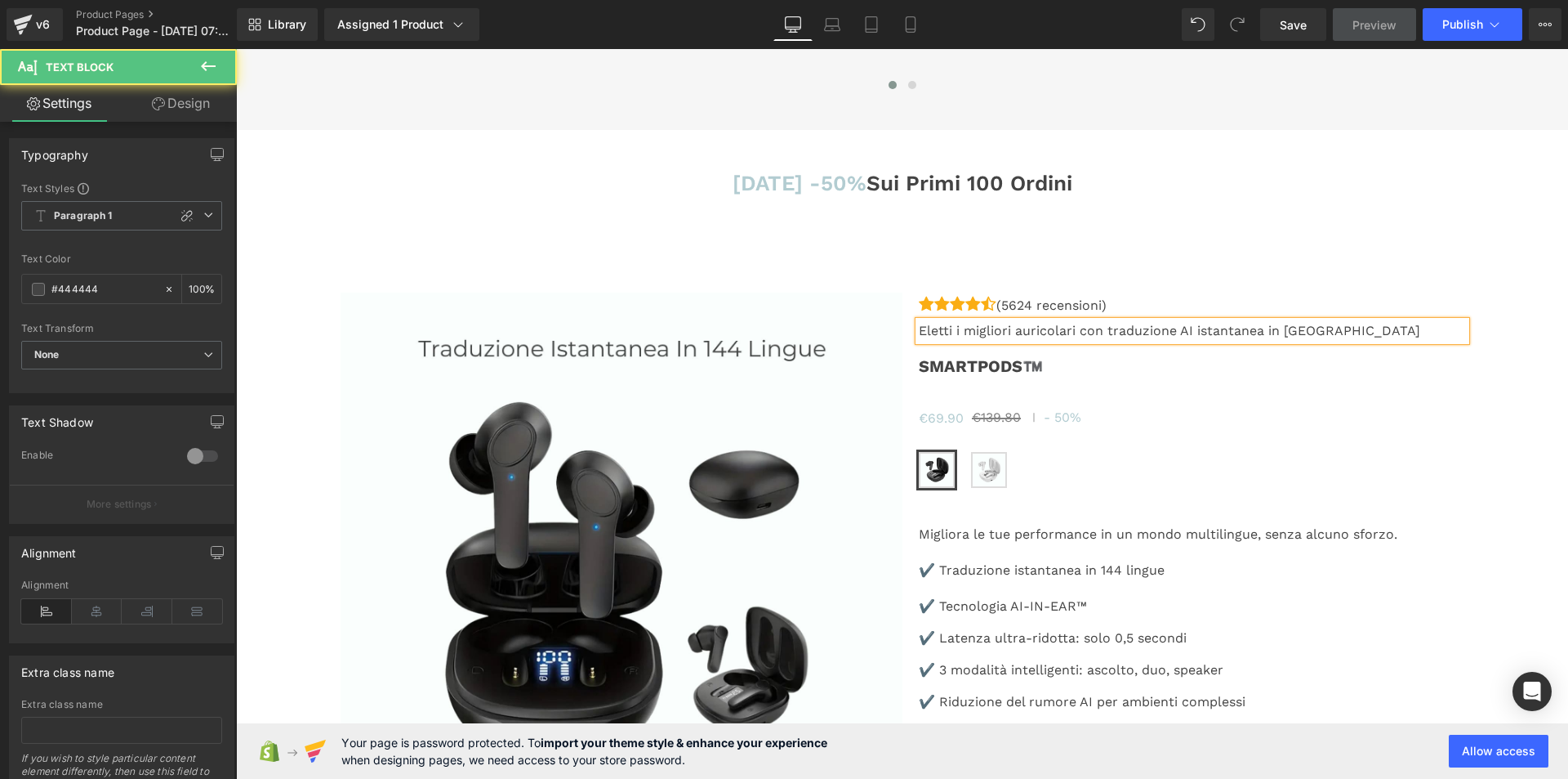
click at [919, 322] on p "Eletti i migliori auricolari con traduzione AI istantanea in Italia" at bounding box center [1193, 331] width 547 height 20
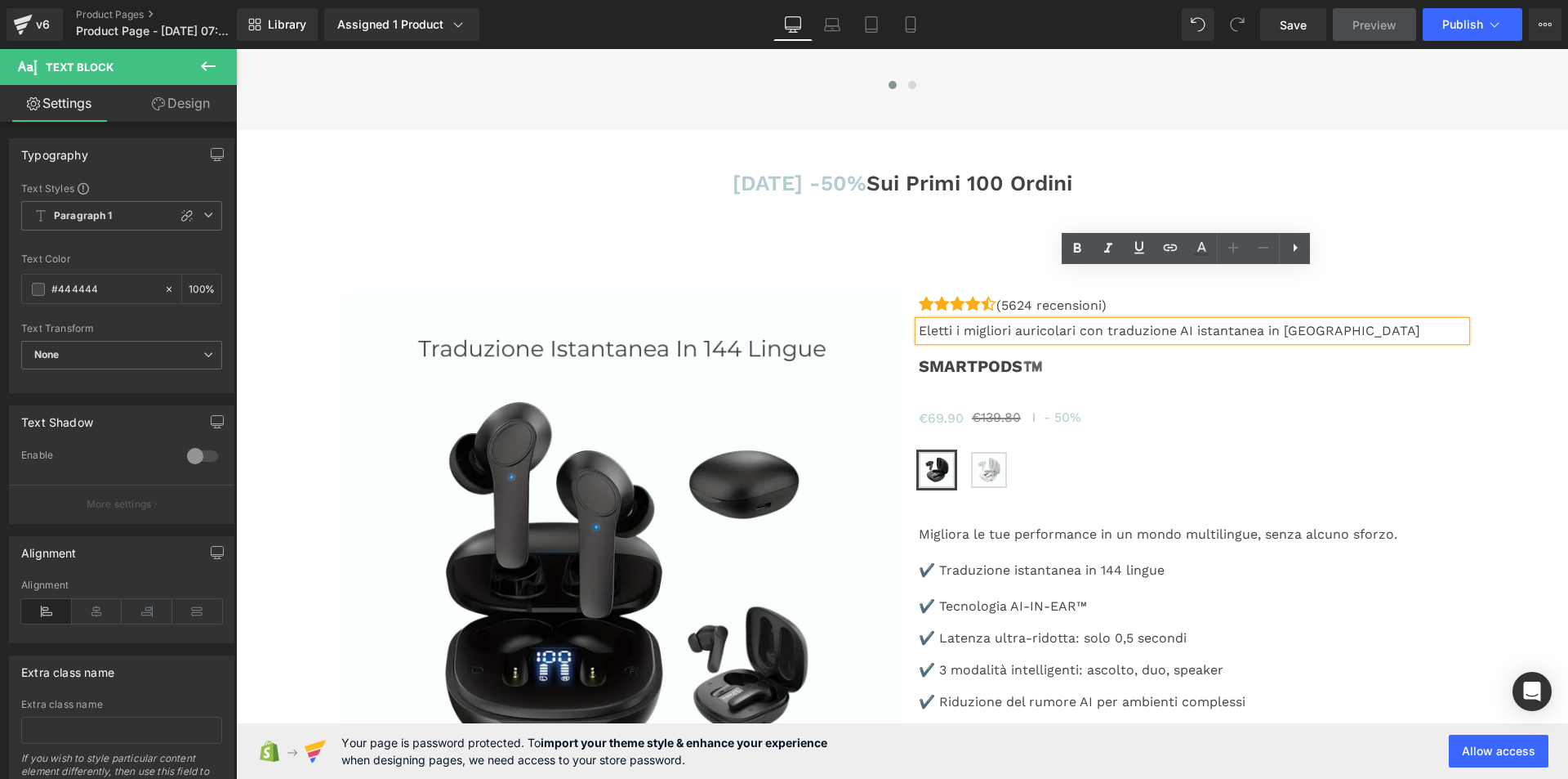
click at [919, 322] on div "Eletti i migliori auricolari con traduzione AI istantanea in Italia" at bounding box center [1193, 331] width 547 height 20
click at [919, 322] on p "Eletti i migliori auricolari con traduzione AI istantanea in Italia" at bounding box center [1193, 331] width 547 height 20
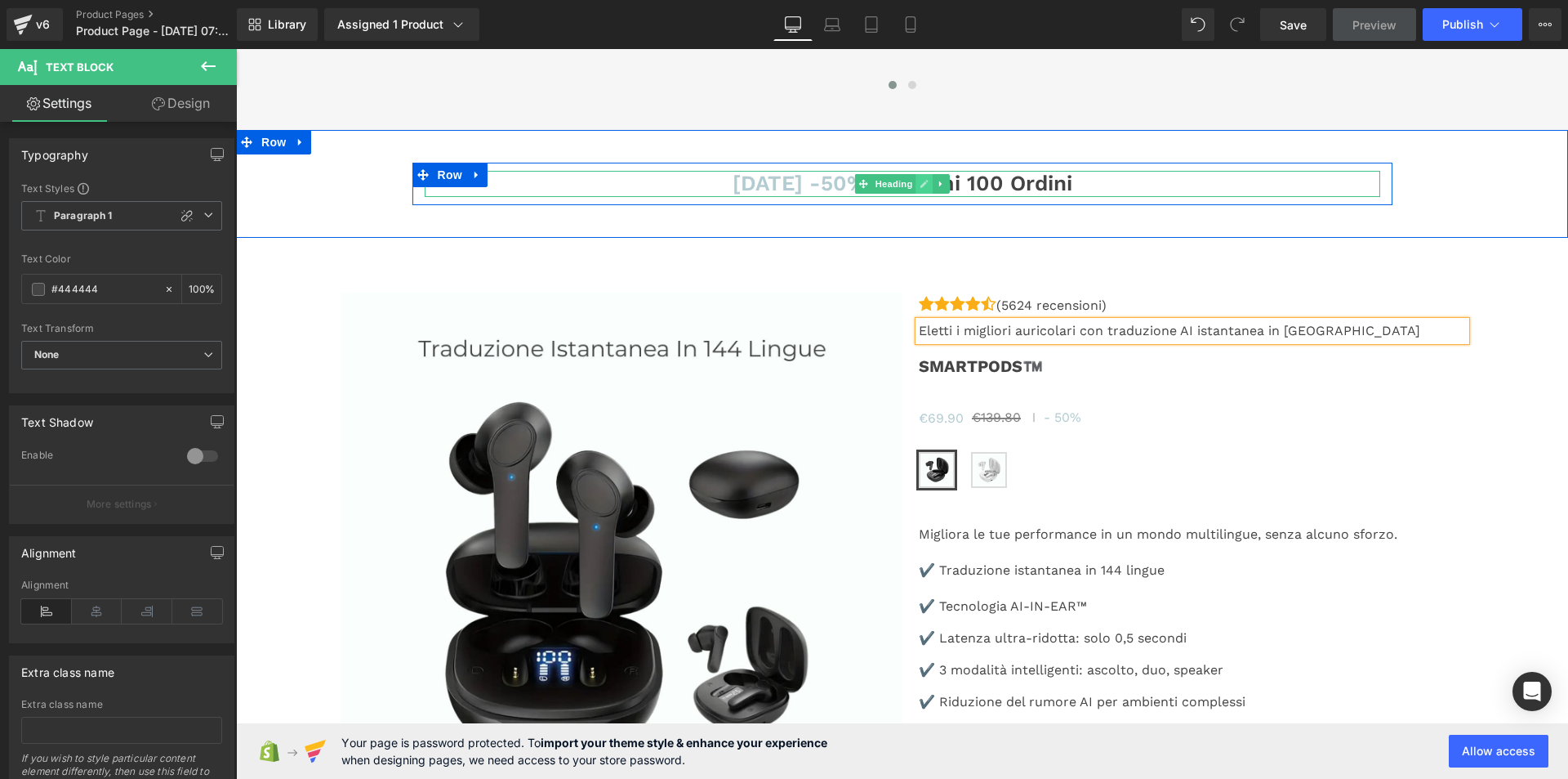
click at [916, 174] on link at bounding box center [924, 184] width 17 height 20
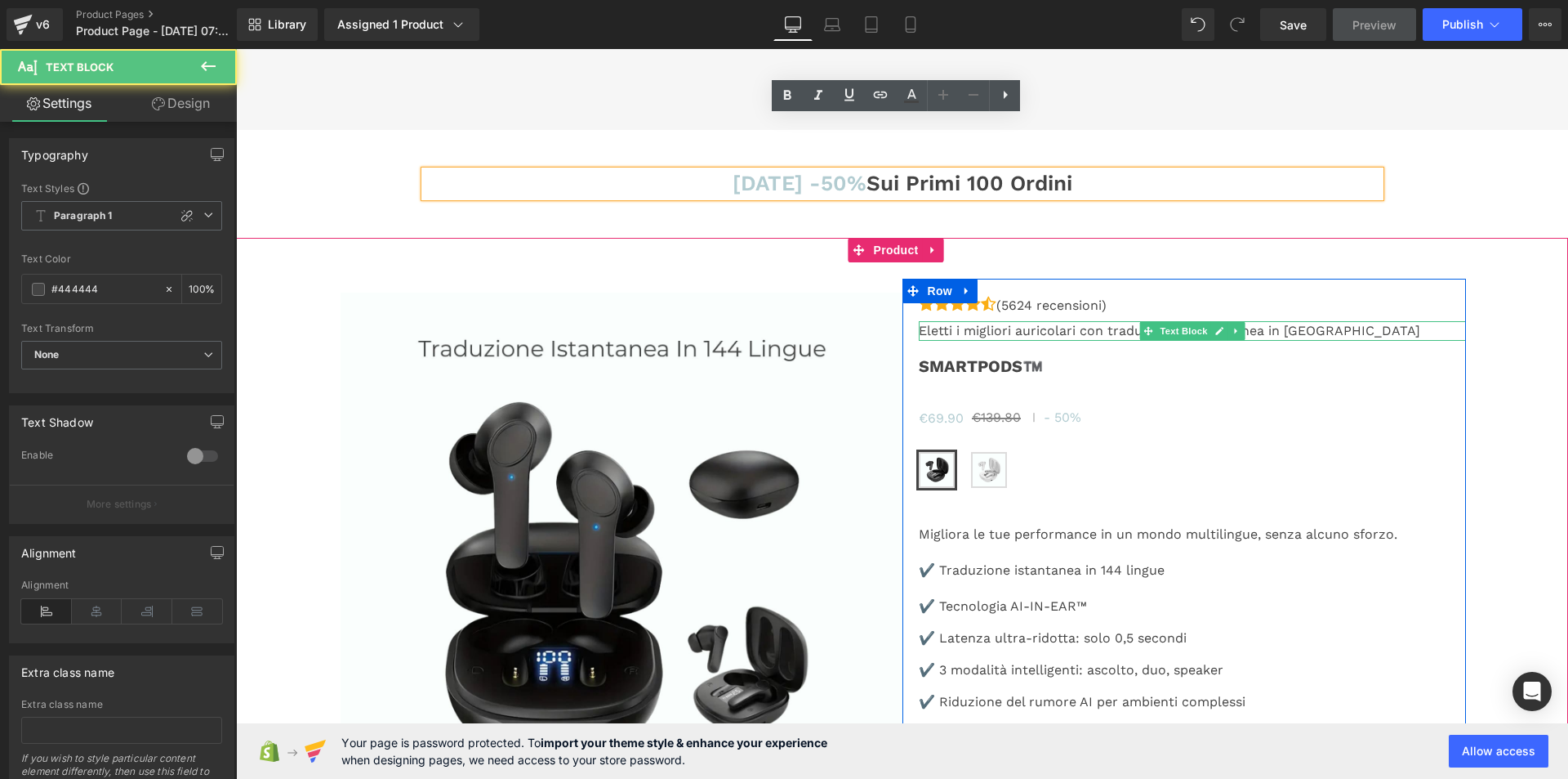
click at [924, 322] on p "Eletti i migliori auricolari con traduzione AI istantanea in Italia" at bounding box center [1193, 331] width 547 height 20
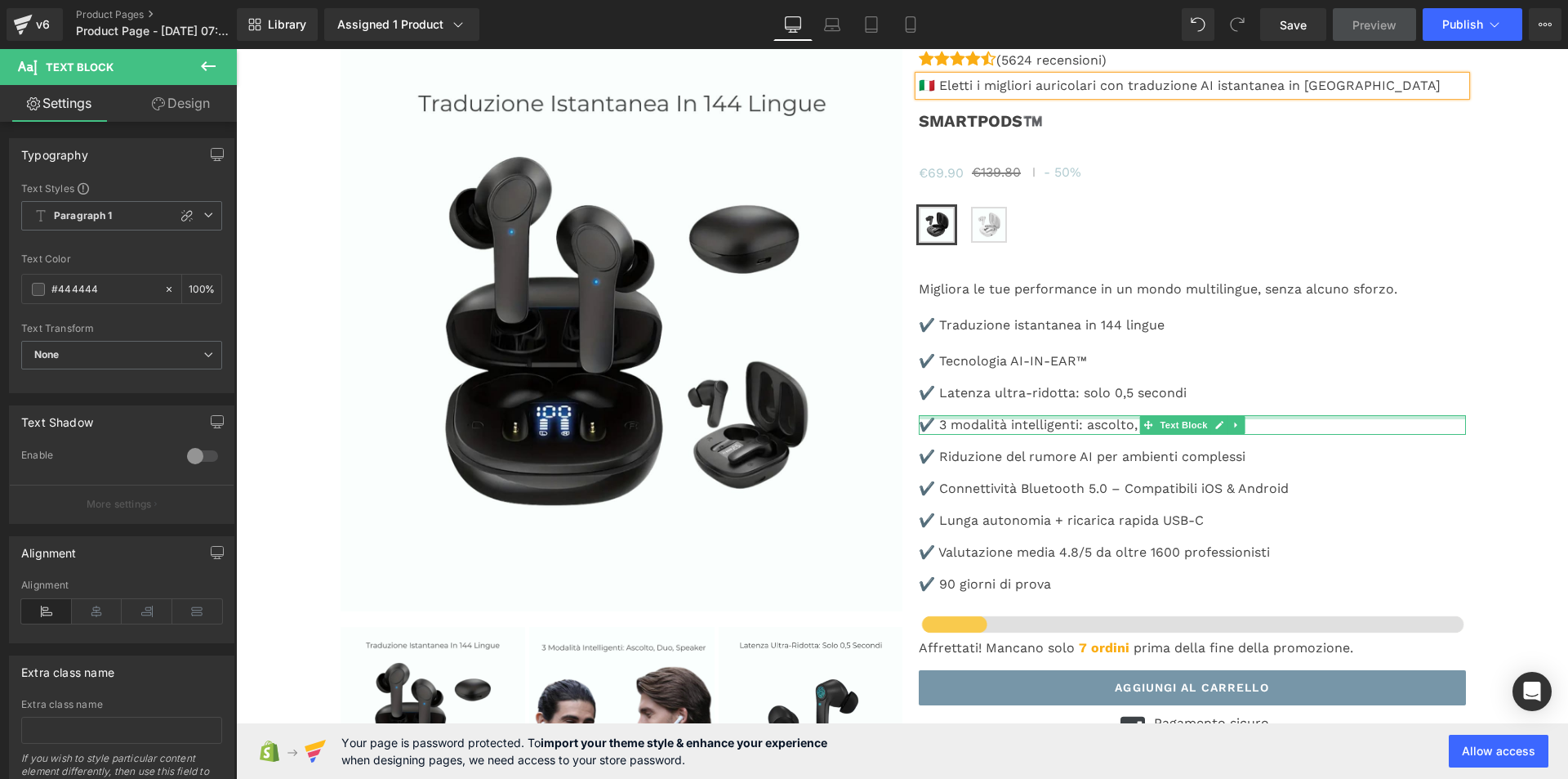
scroll to position [4439, 0]
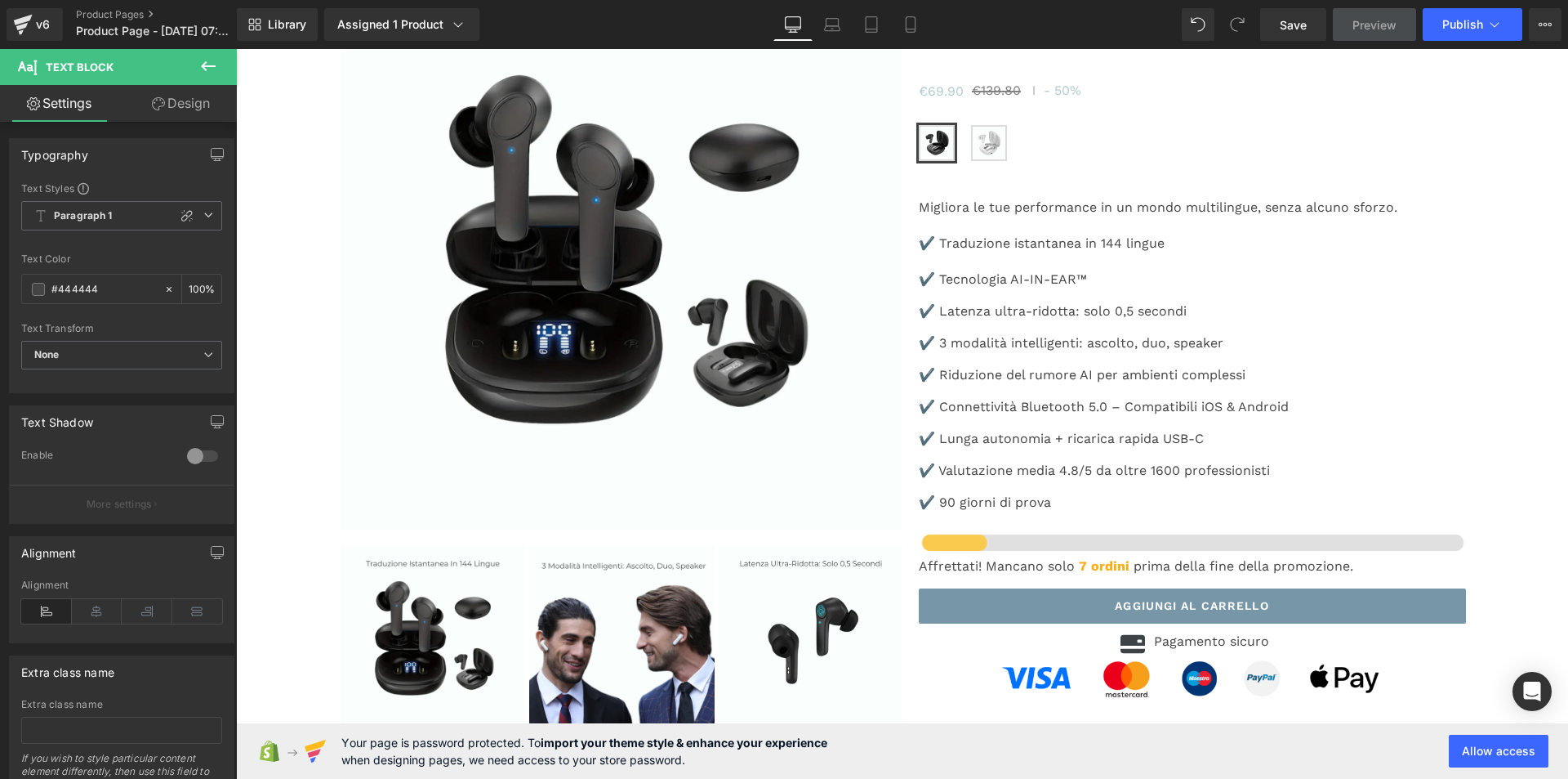
click at [1384, 24] on span "Preview" at bounding box center [1375, 25] width 44 height 17
click at [1456, 20] on span "Publish" at bounding box center [1463, 24] width 41 height 13
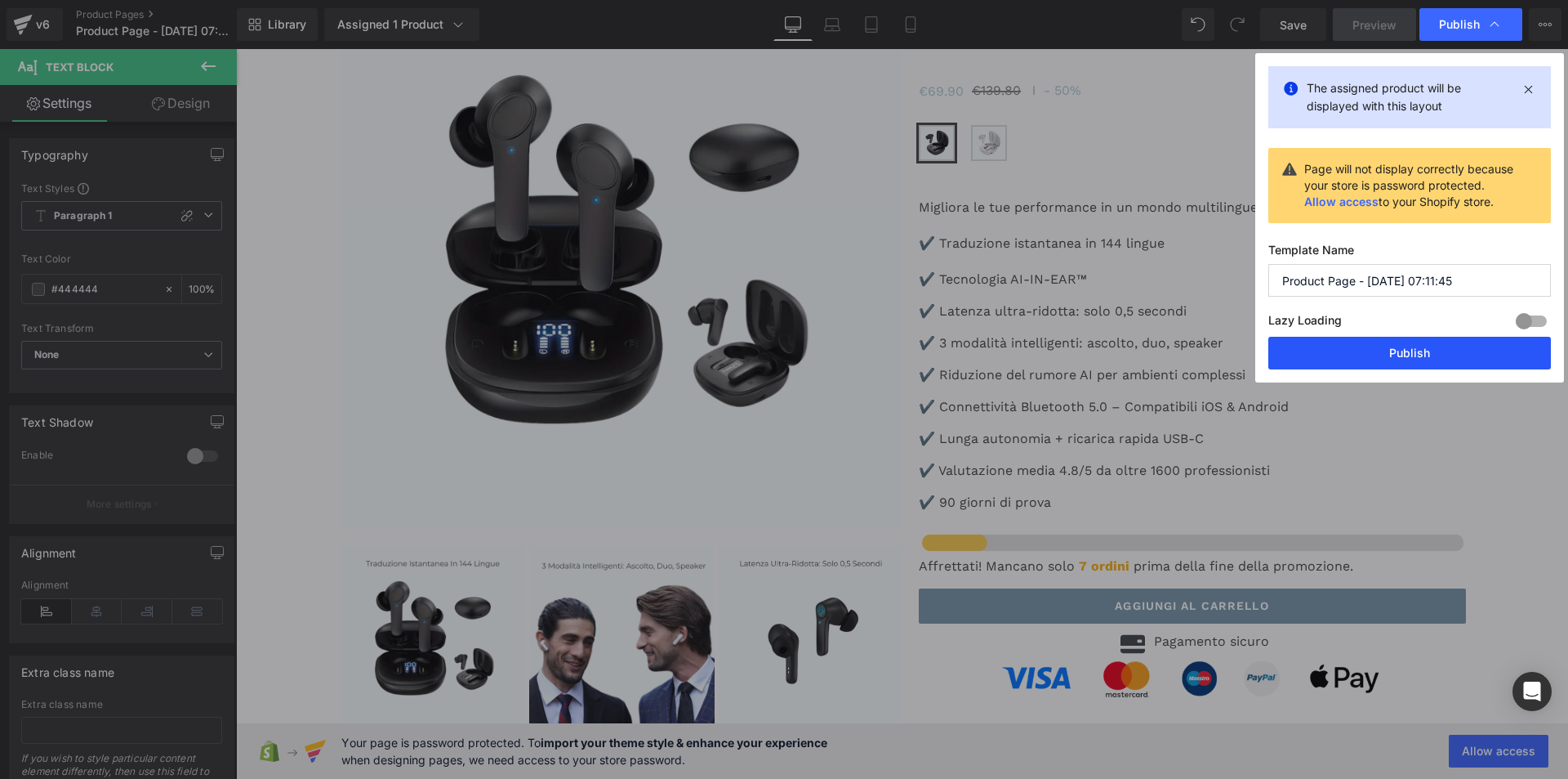
click at [1431, 354] on button "Publish" at bounding box center [1409, 353] width 282 height 33
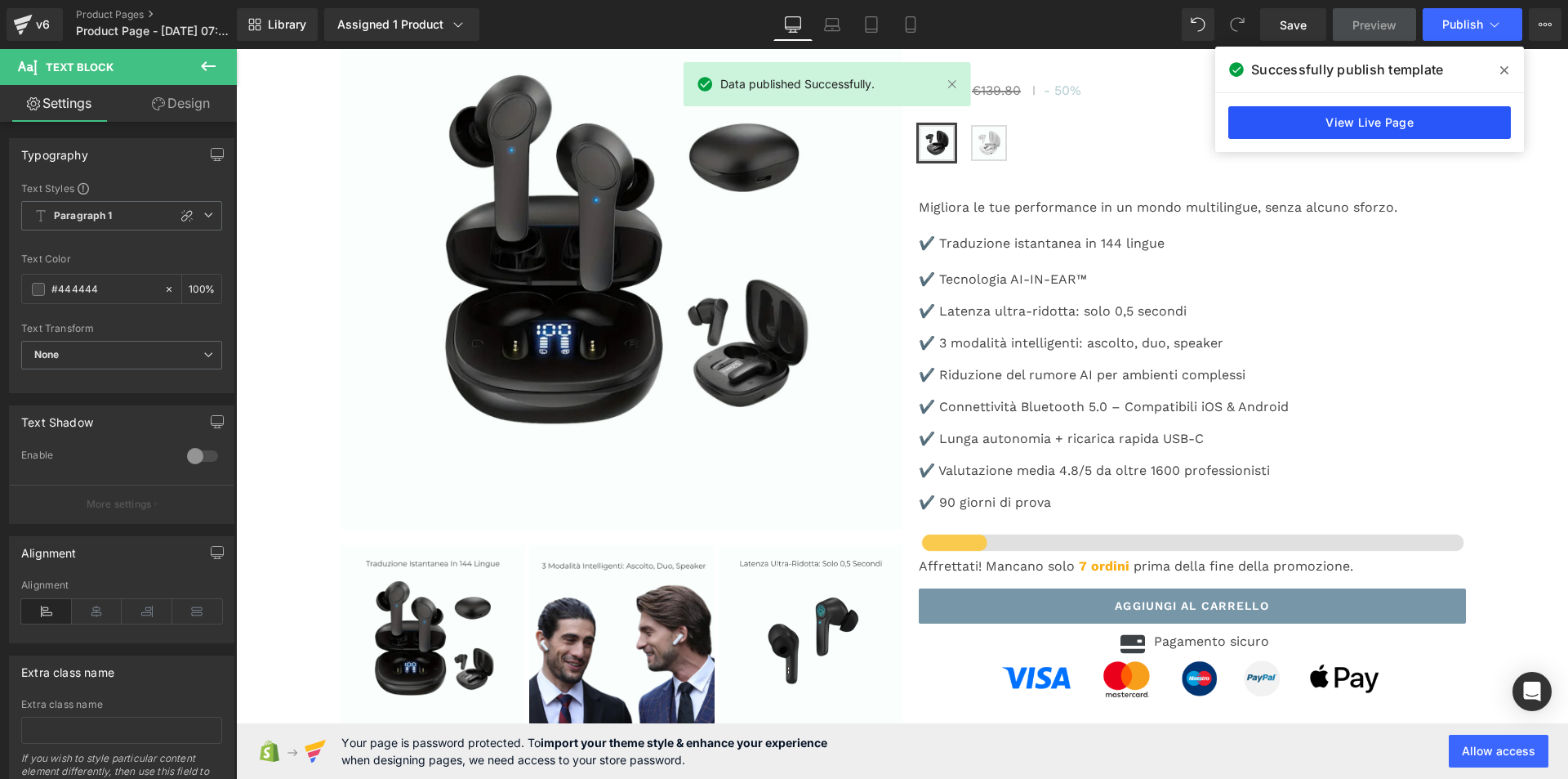
click at [1389, 112] on link "View Live Page" at bounding box center [1369, 123] width 282 height 33
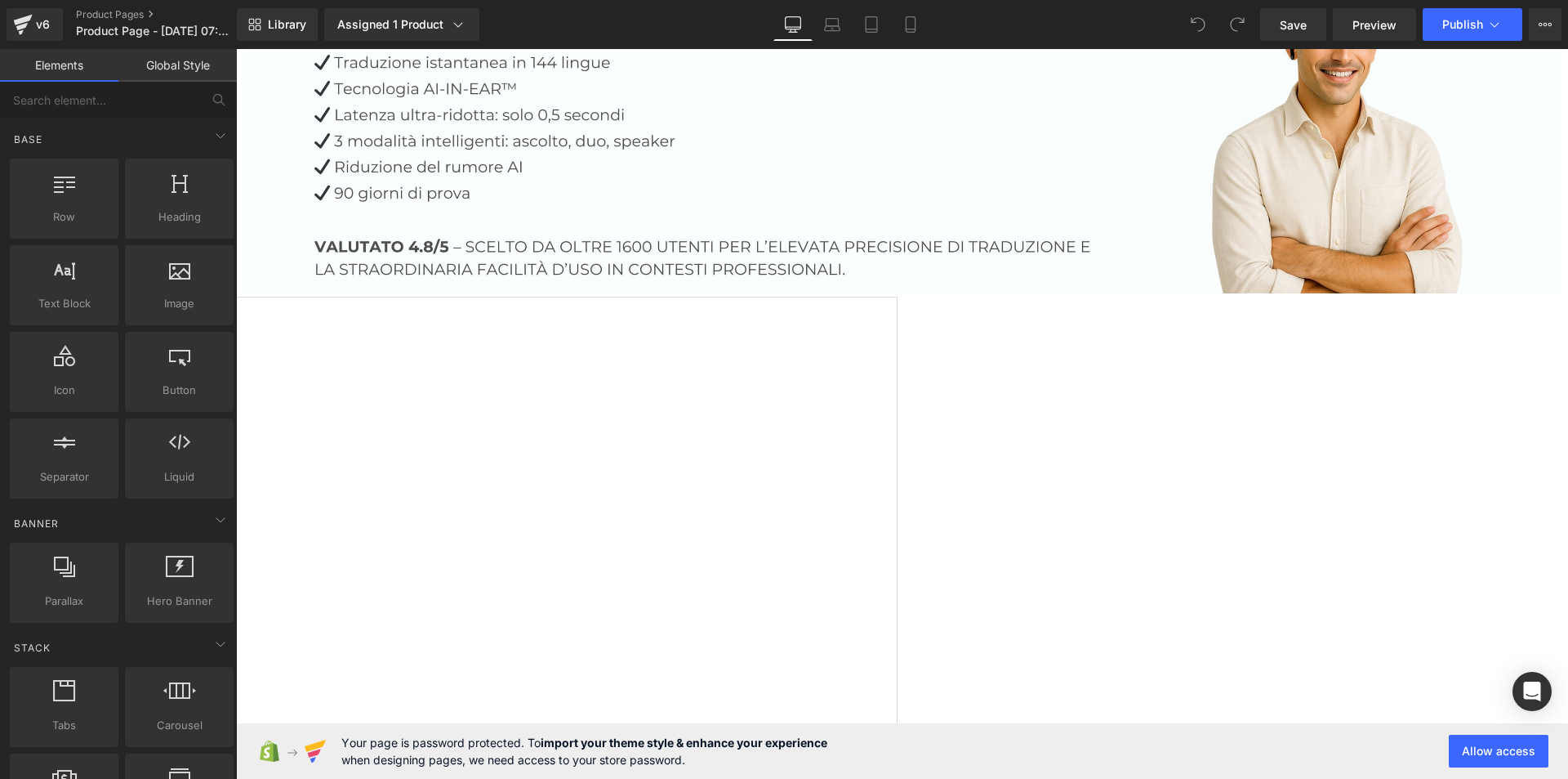
scroll to position [491, 0]
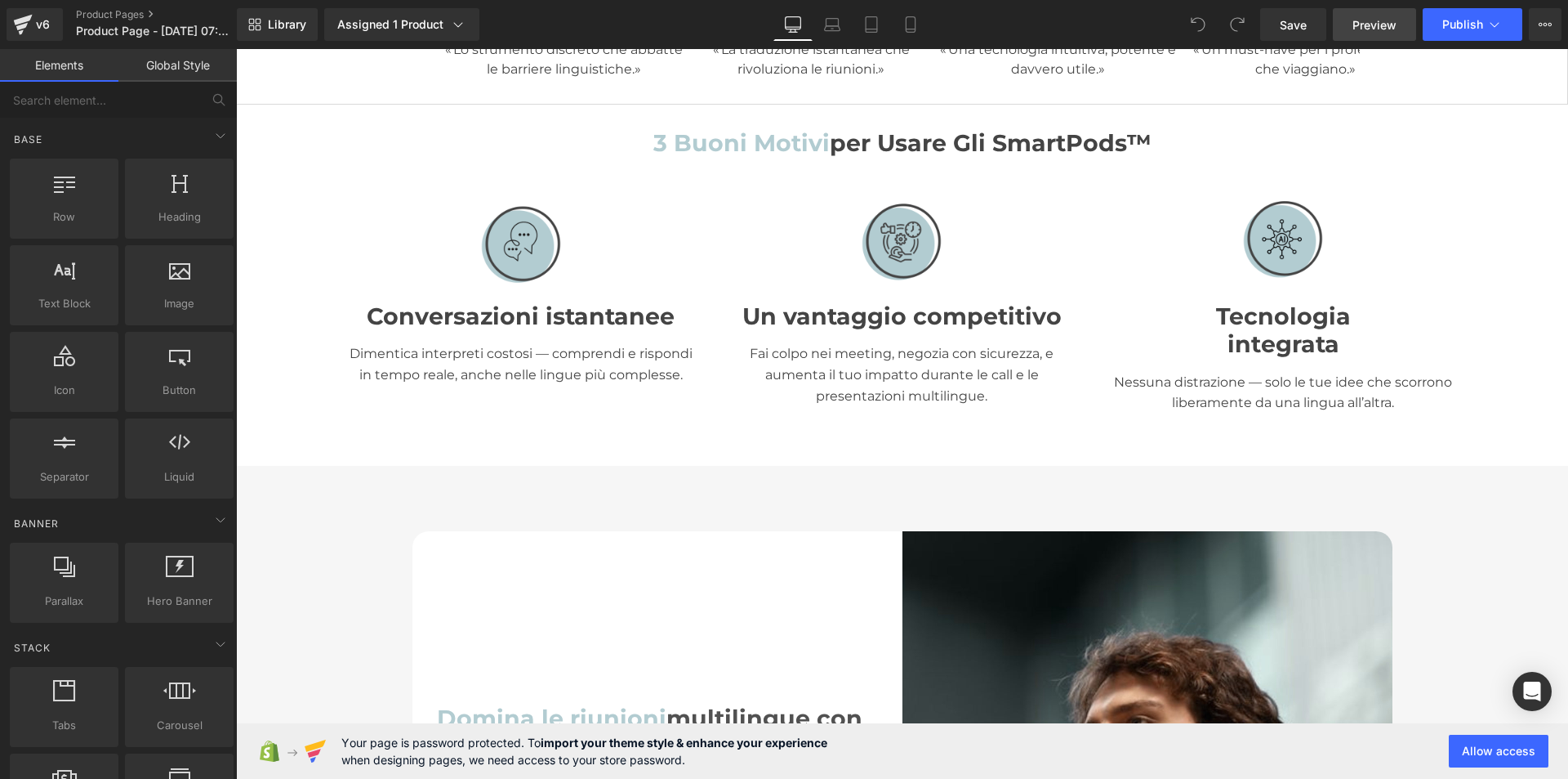
click at [1383, 28] on span "Preview" at bounding box center [1375, 25] width 44 height 17
click at [1478, 23] on span "Publish" at bounding box center [1463, 24] width 41 height 13
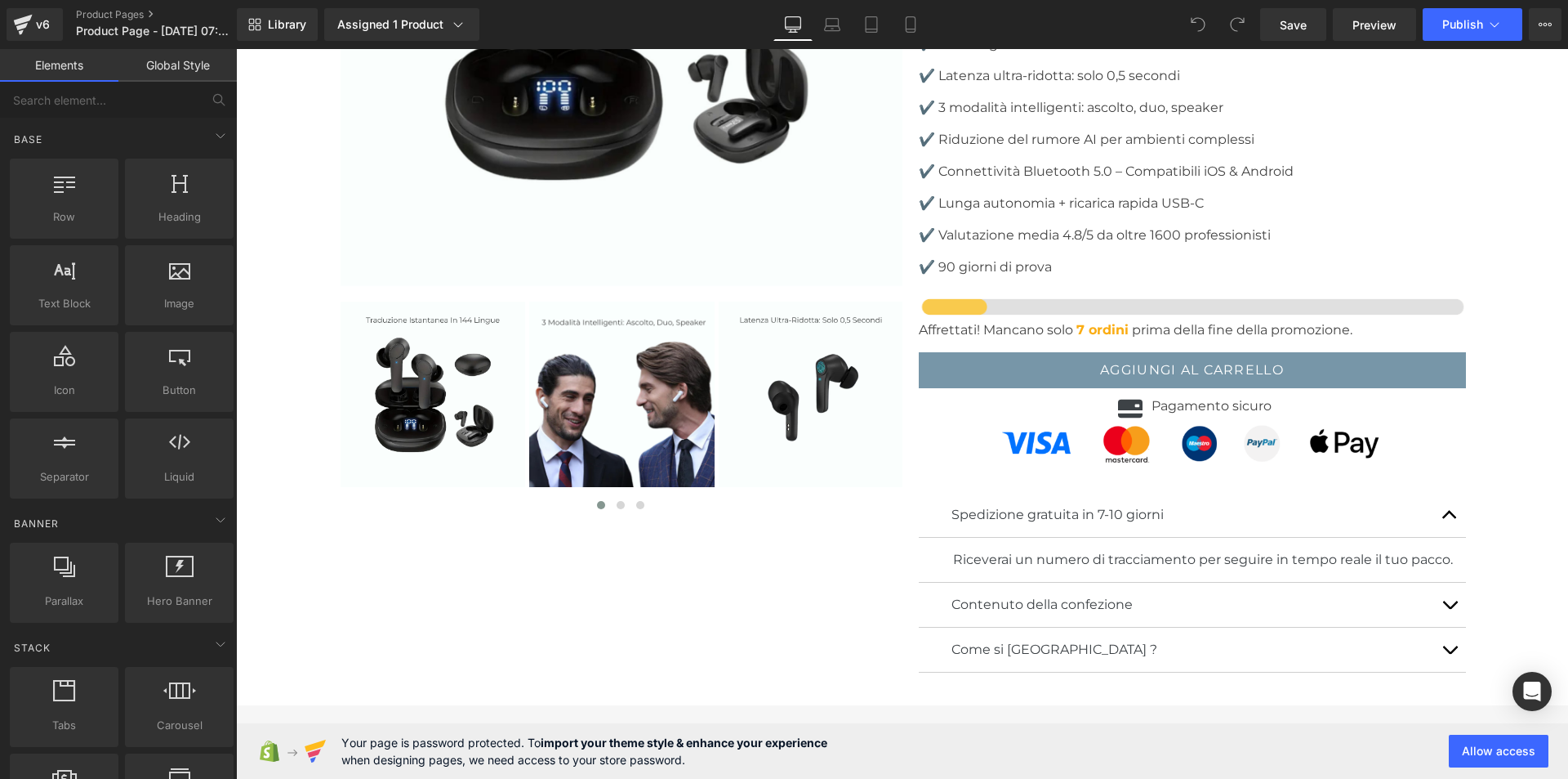
scroll to position [4580, 0]
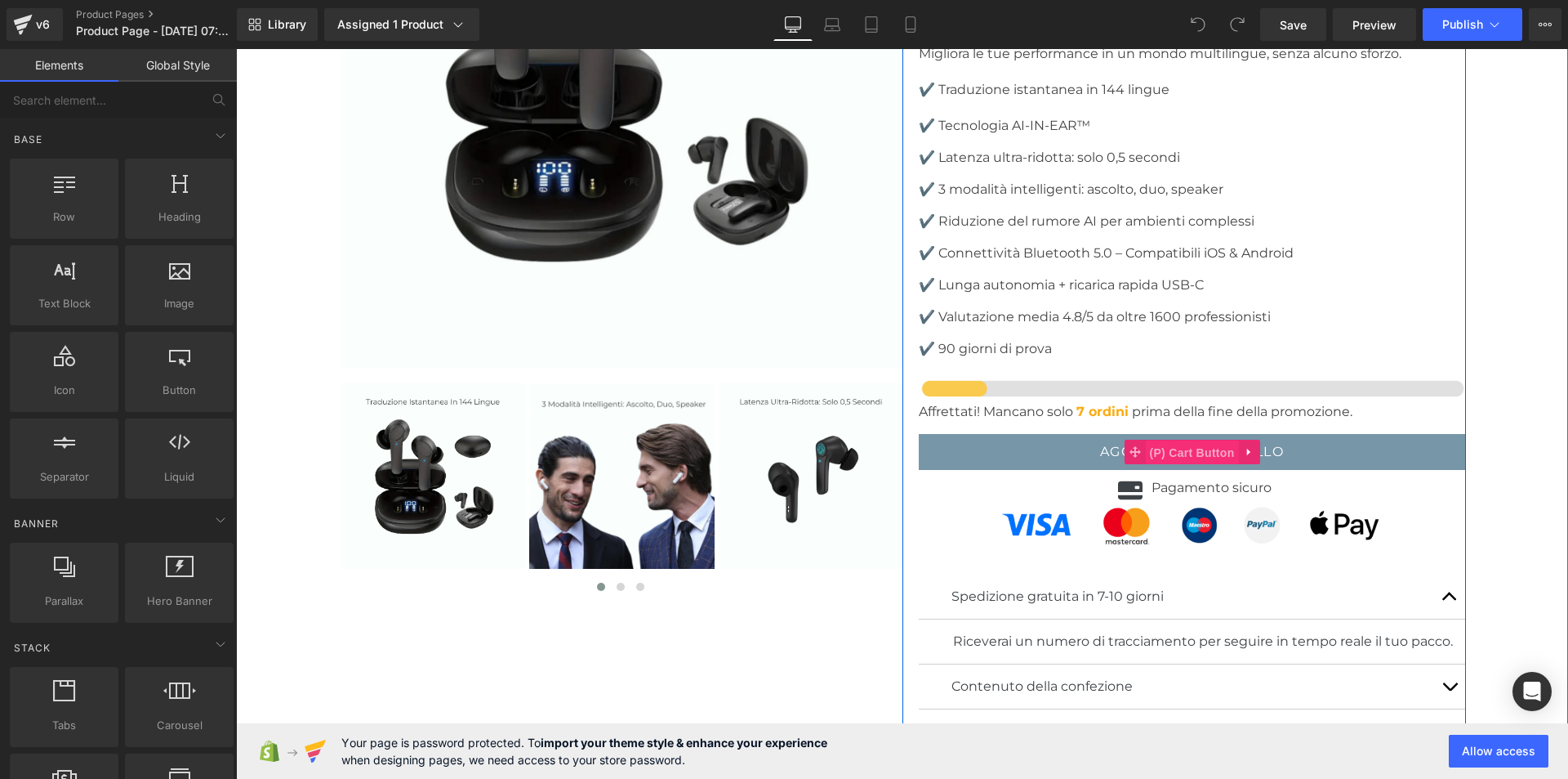
click at [1161, 440] on span "(P) Cart Button" at bounding box center [1192, 452] width 93 height 24
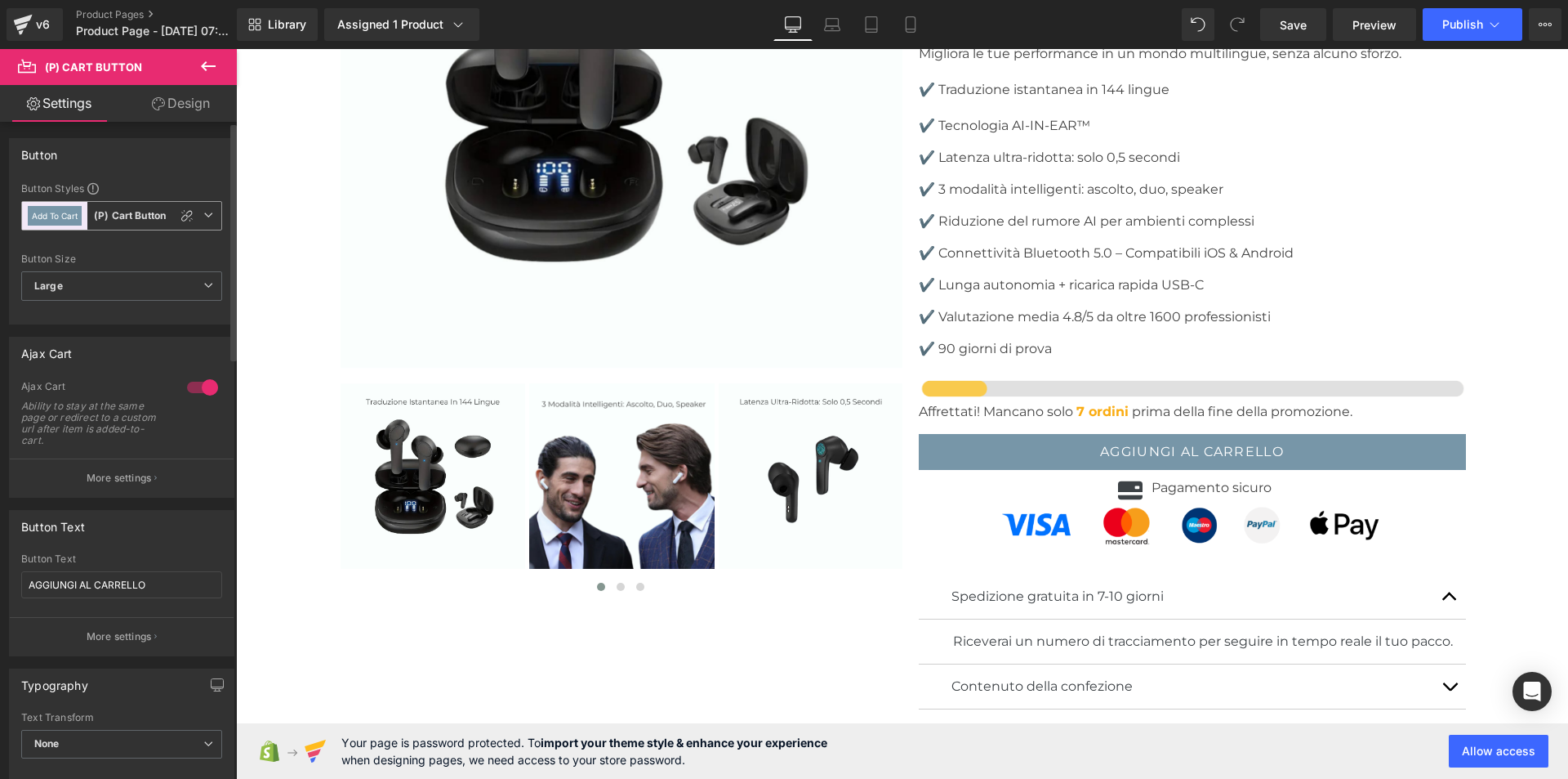
click at [203, 214] on icon at bounding box center [207, 214] width 10 height 10
click at [203, 214] on icon at bounding box center [201, 214] width 10 height 10
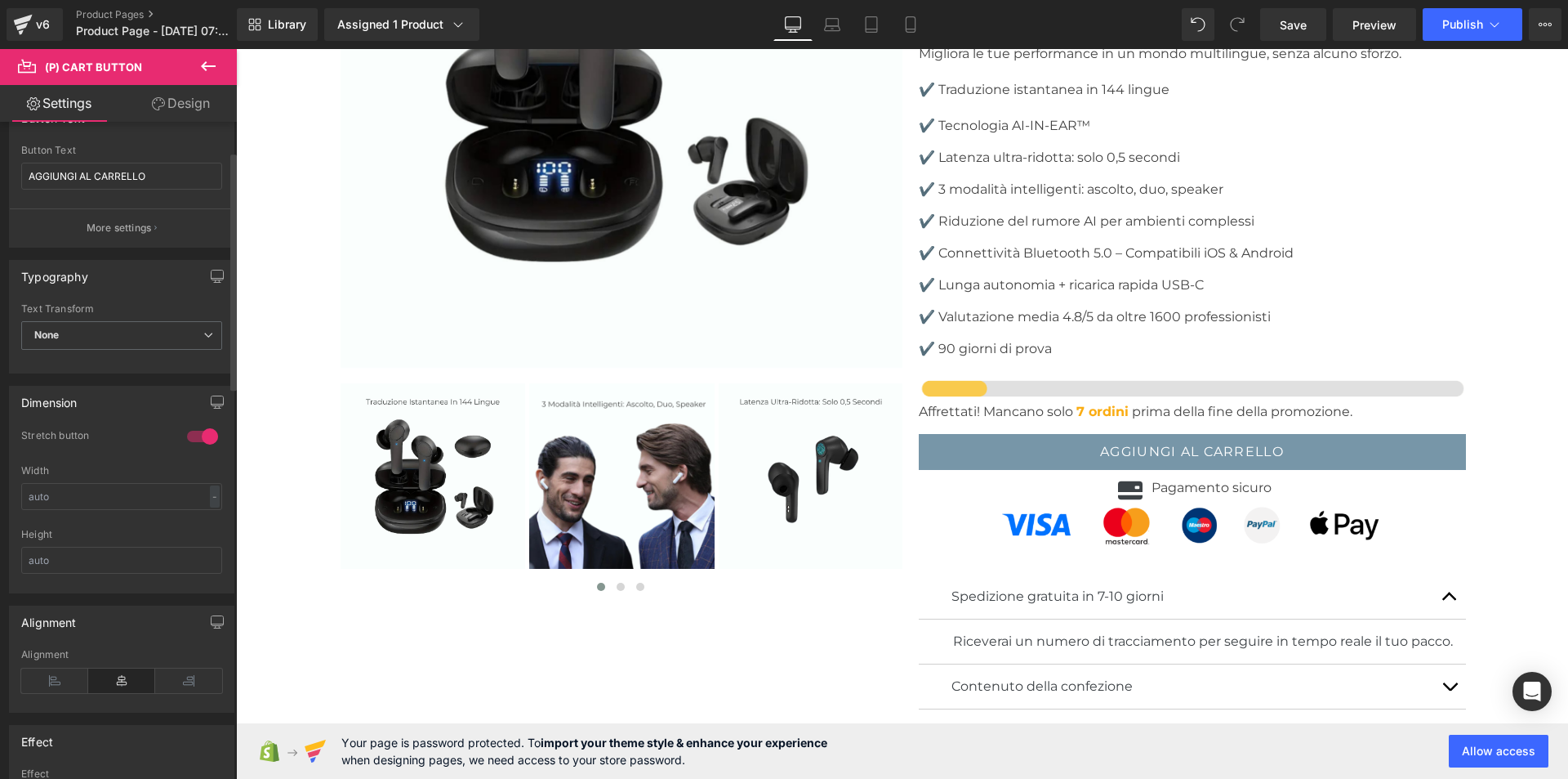
scroll to position [0, 0]
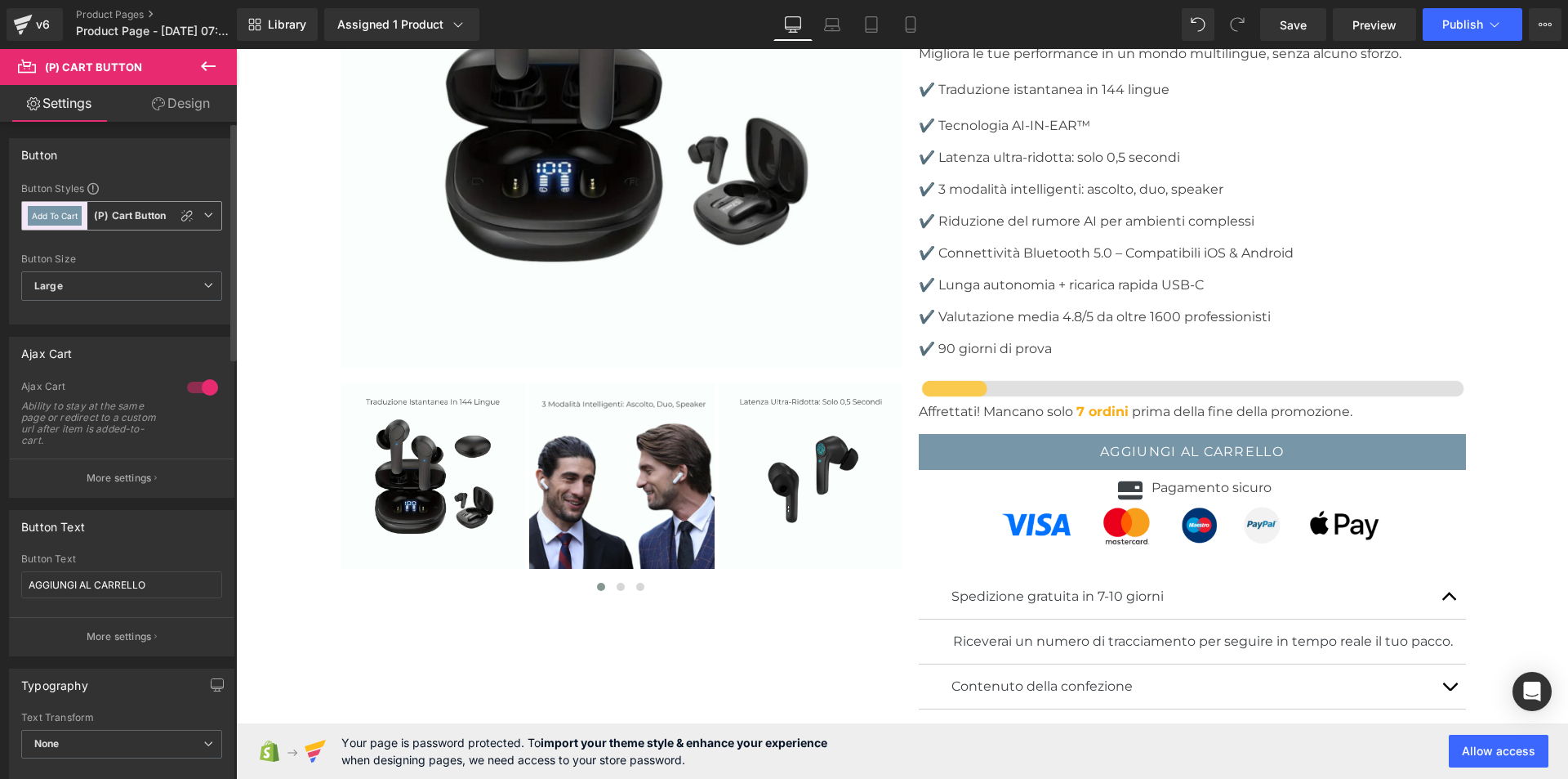
click at [142, 213] on b "(P) Cart Button" at bounding box center [130, 216] width 72 height 14
click at [154, 213] on b "(P) Cart Button" at bounding box center [130, 216] width 72 height 14
click at [78, 275] on span "Large" at bounding box center [121, 286] width 201 height 30
click at [78, 275] on span "Large" at bounding box center [118, 286] width 194 height 30
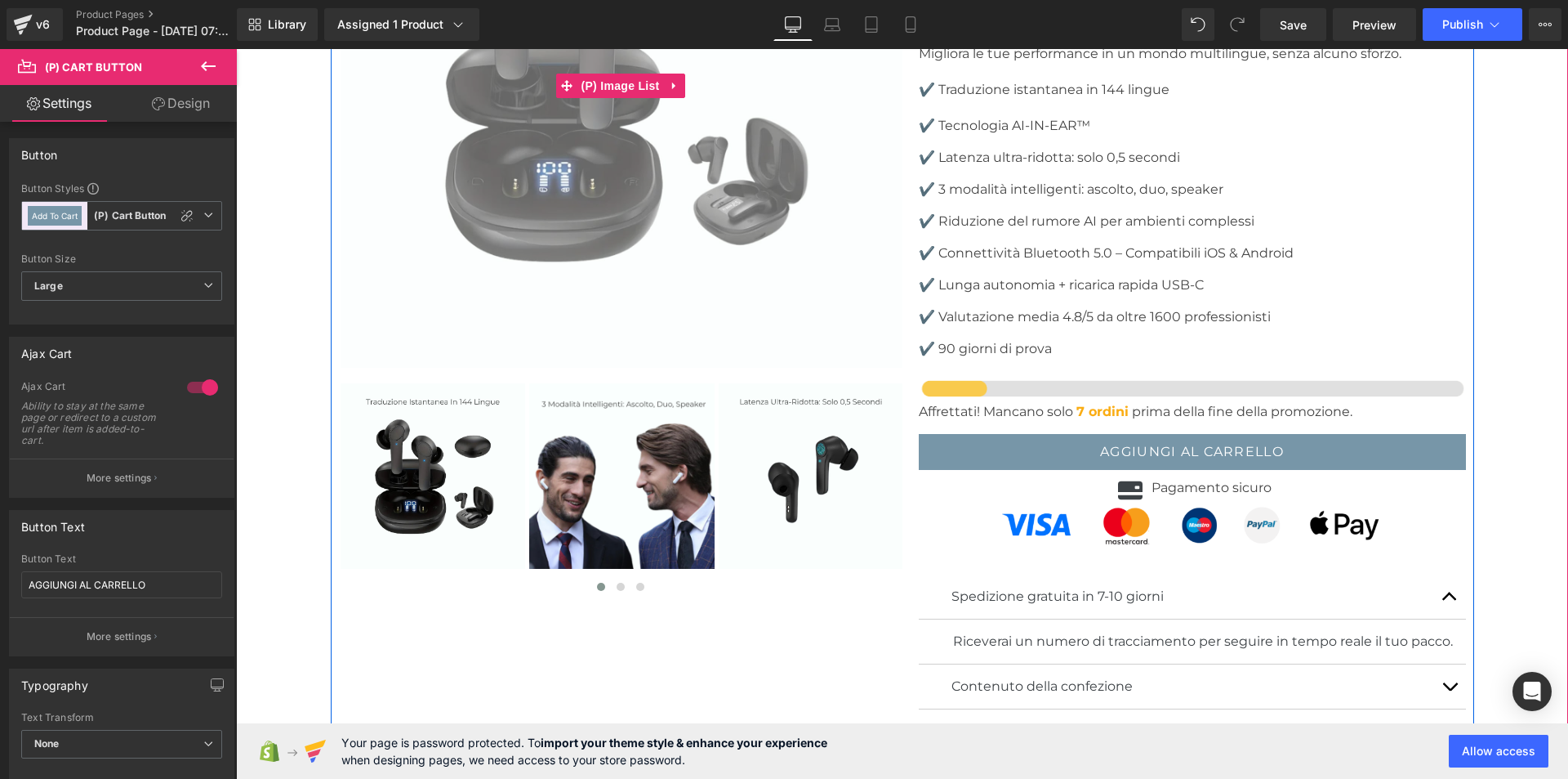
scroll to position [4253, 0]
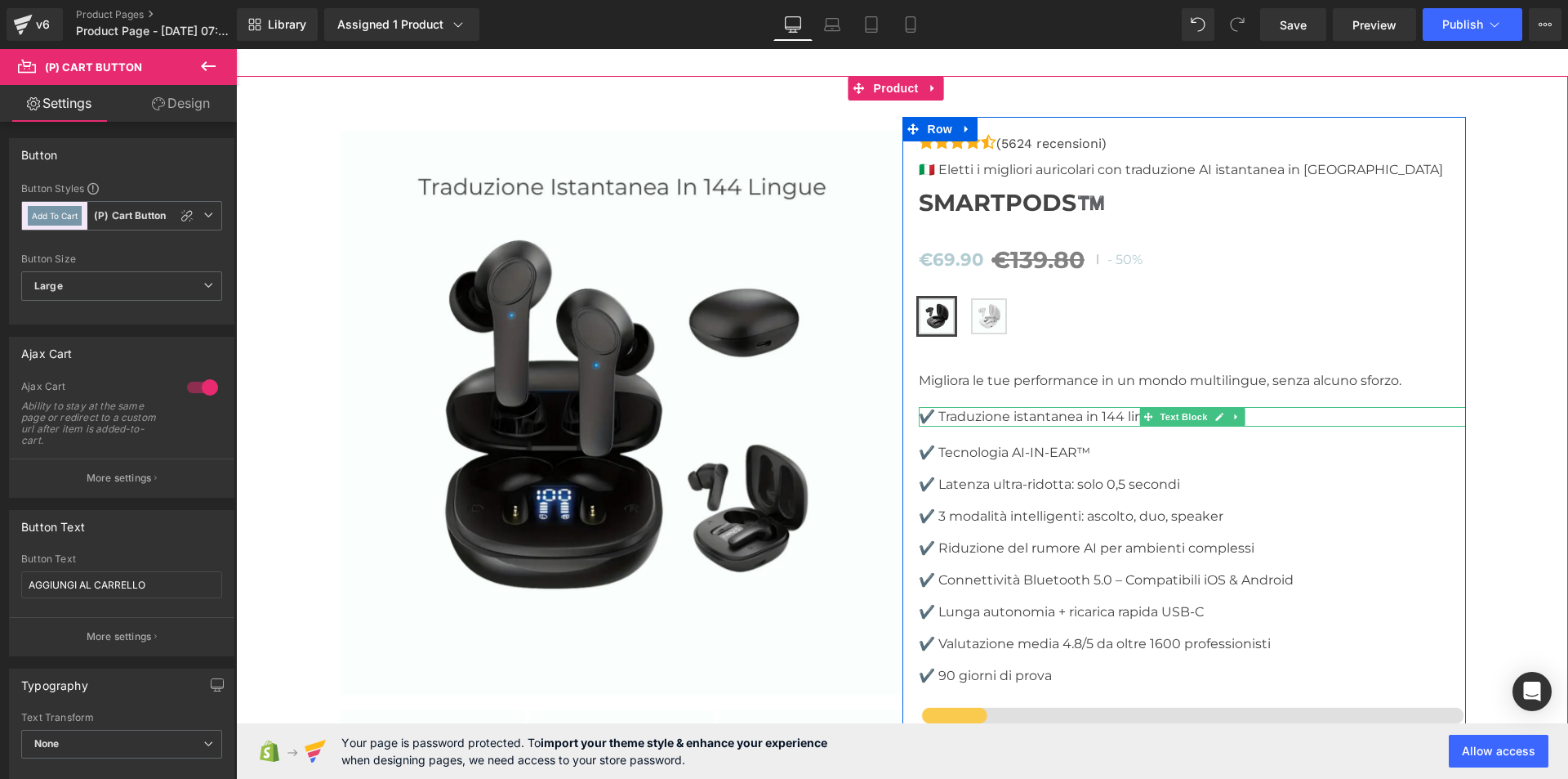
click at [931, 407] on p "✔️ Traduzione istantanea in 144 lingue" at bounding box center [1193, 417] width 547 height 20
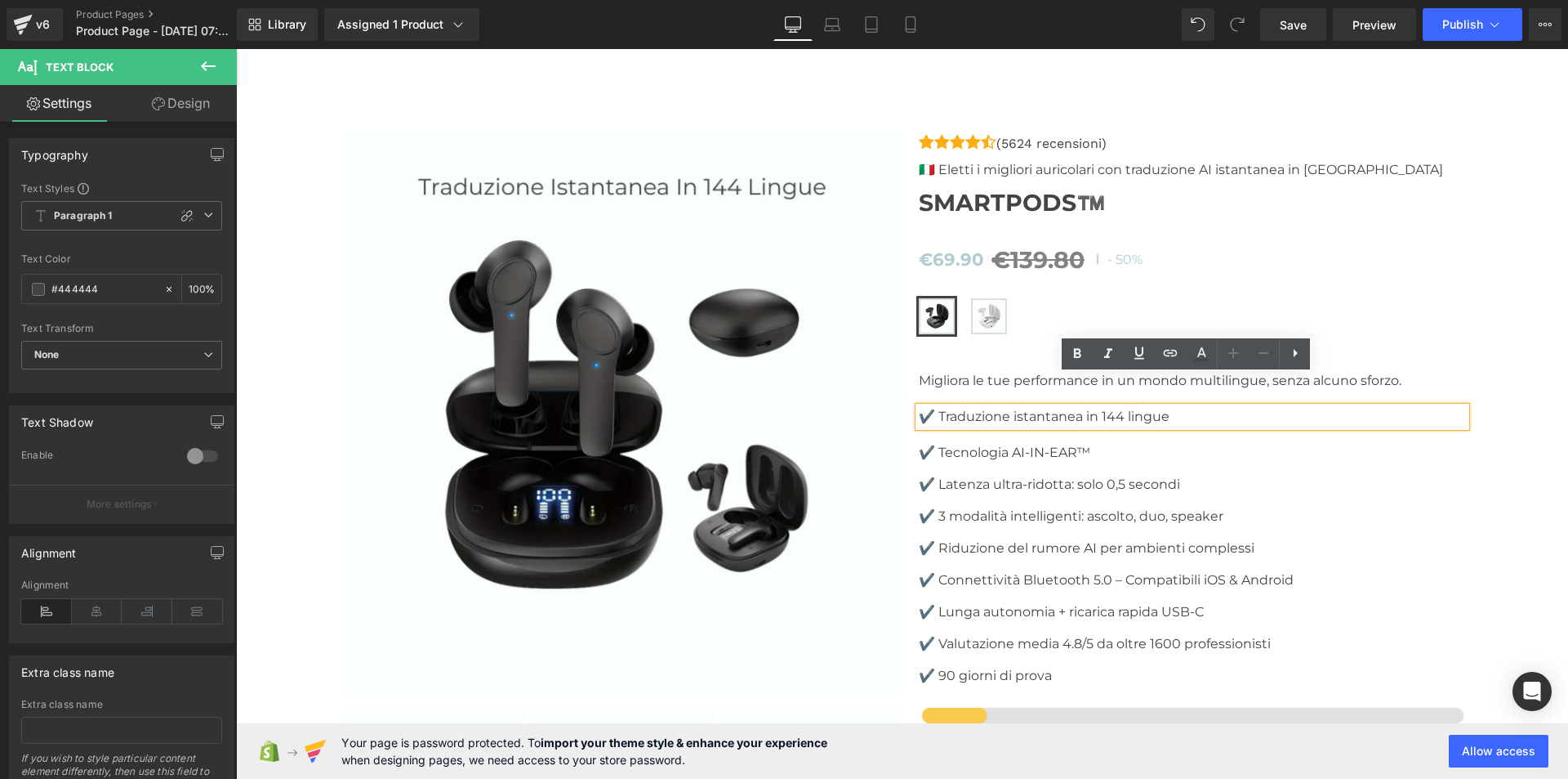
click at [924, 407] on p "✔️ Traduzione istantanea in 144 lingue" at bounding box center [1193, 417] width 547 height 20
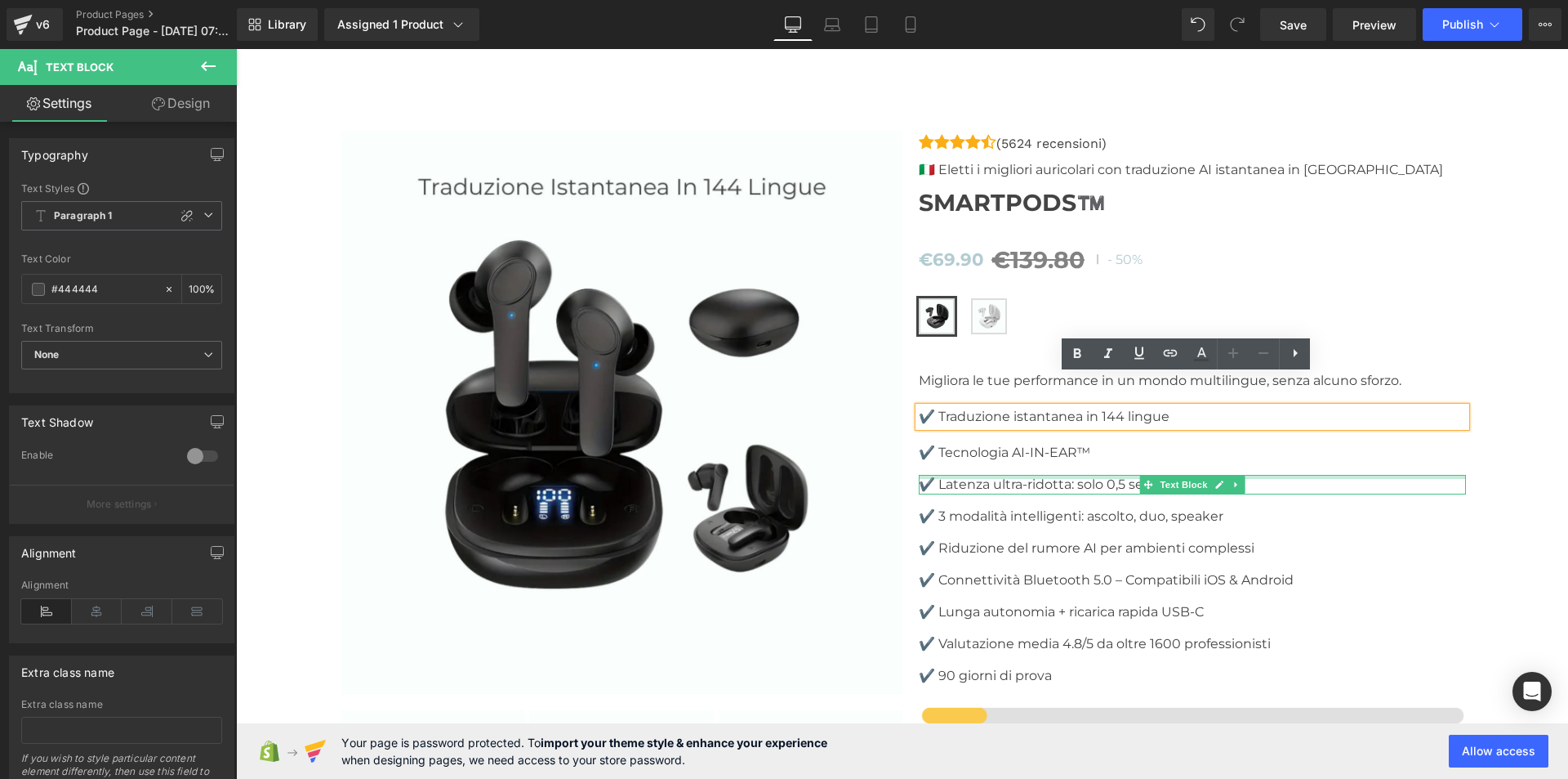
scroll to position [4335, 0]
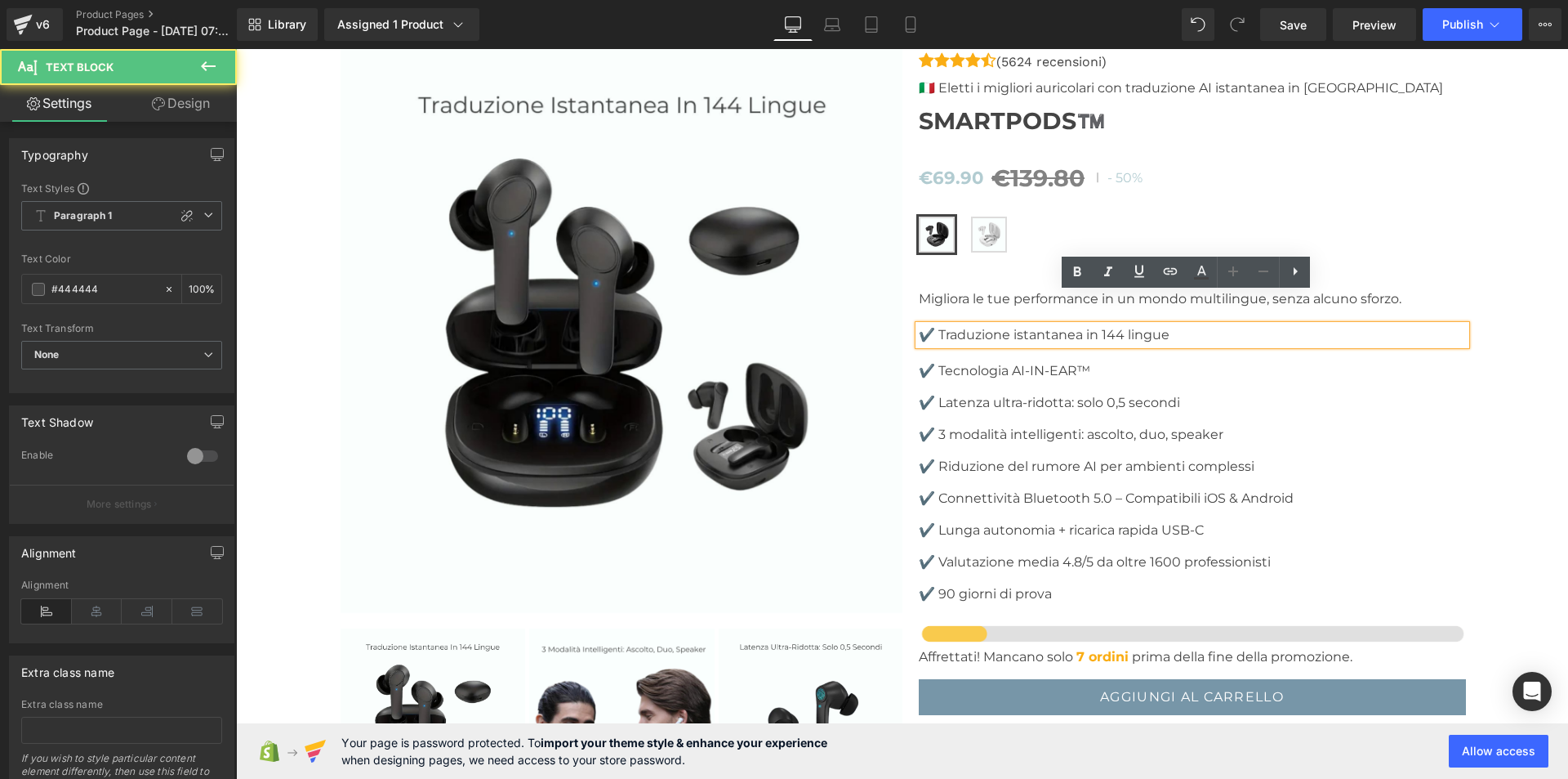
click at [934, 325] on p "✔️ Traduzione istantanea in 144 lingue" at bounding box center [1193, 335] width 547 height 20
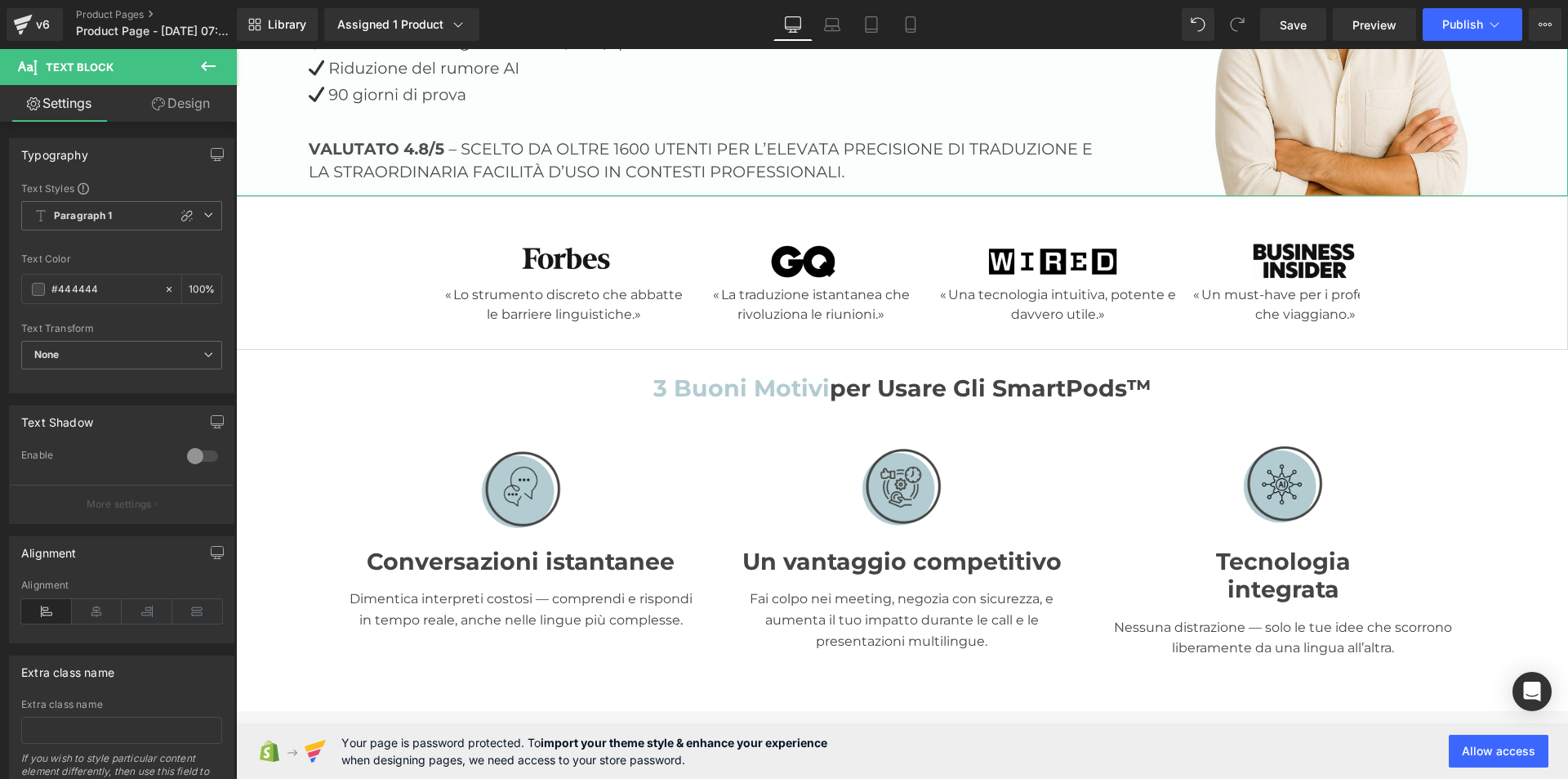
scroll to position [409, 0]
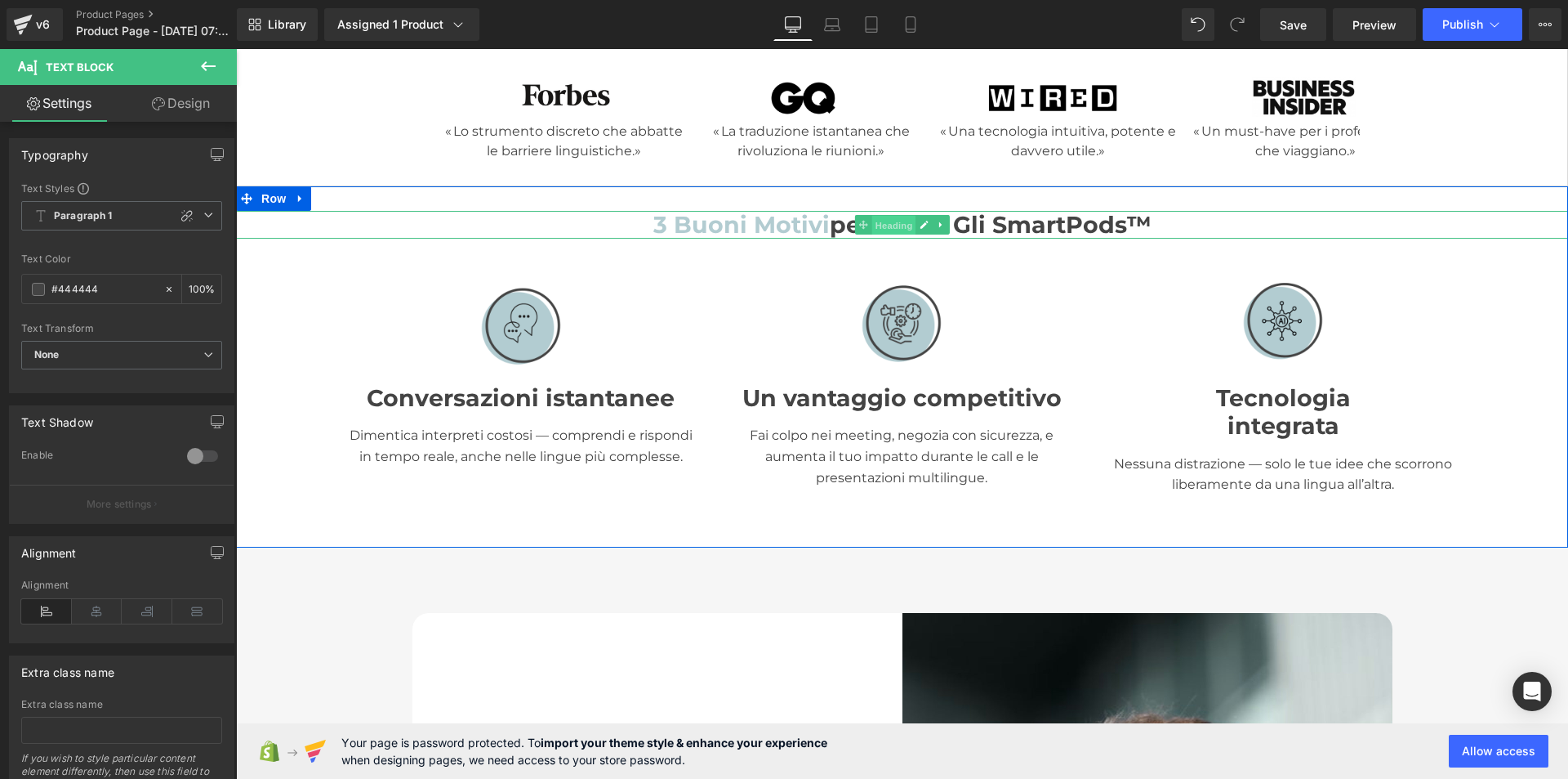
click at [895, 216] on span "Heading" at bounding box center [894, 226] width 44 height 20
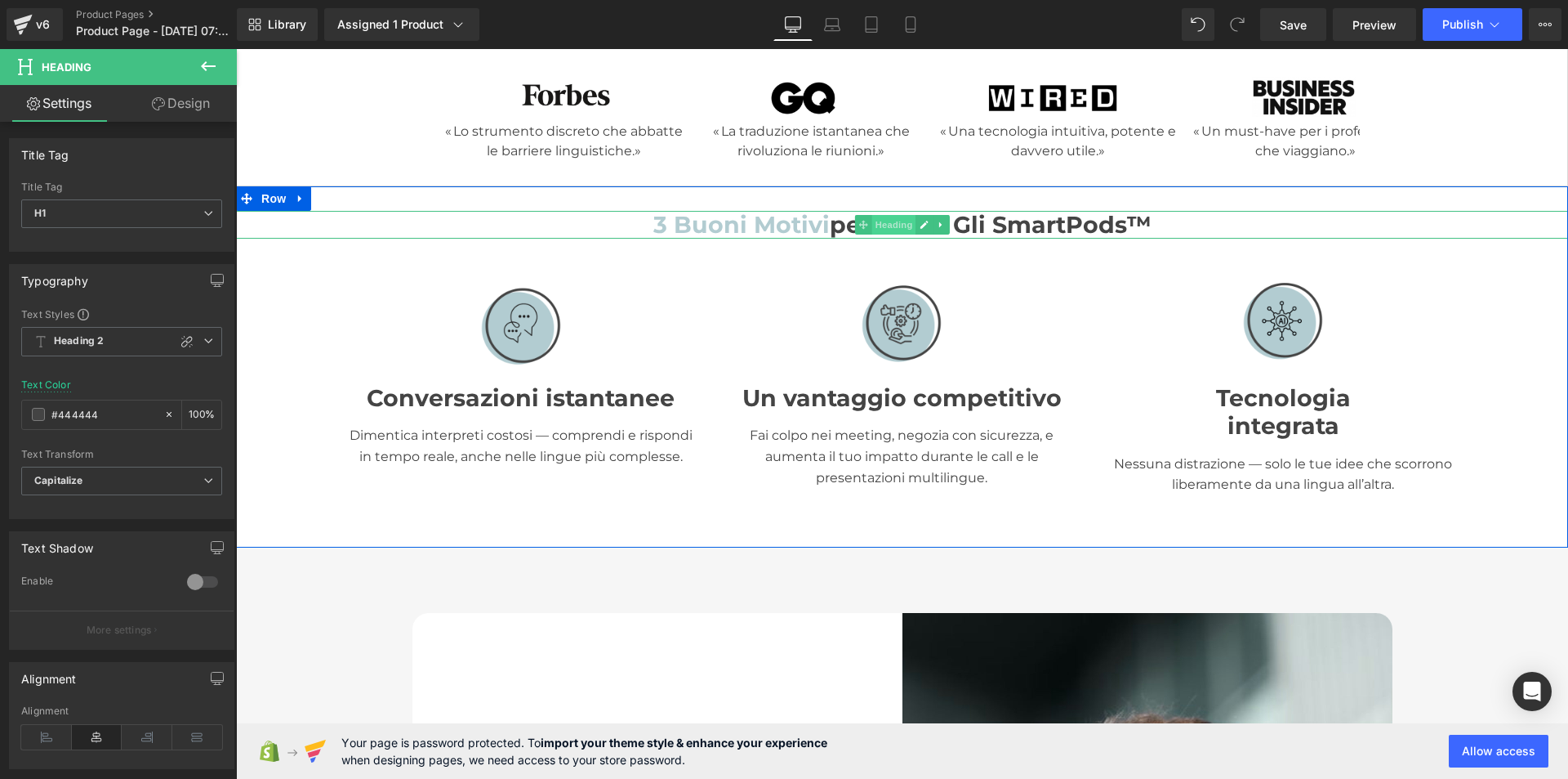
click at [887, 220] on span "Heading" at bounding box center [894, 225] width 44 height 20
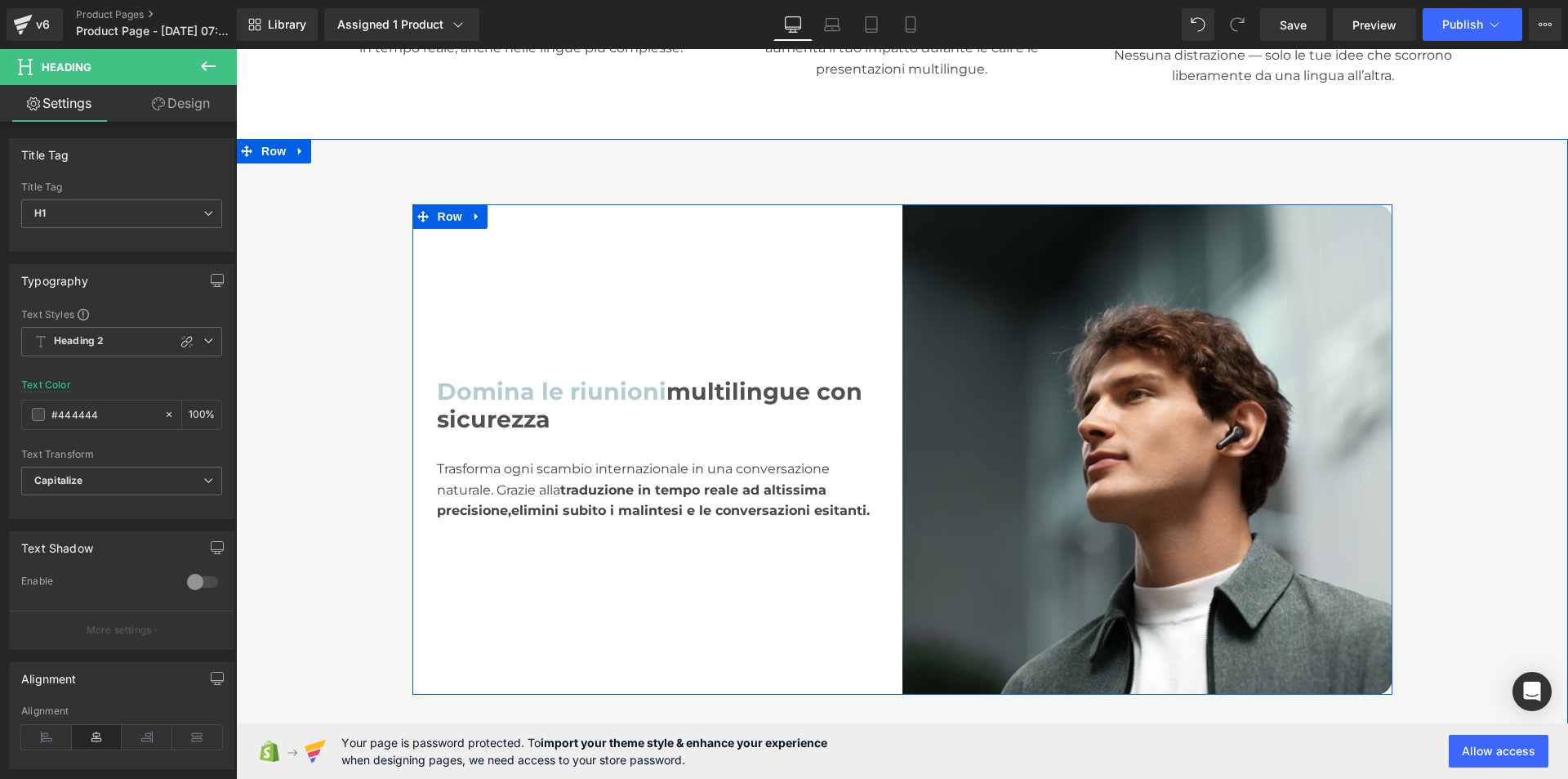
scroll to position [572, 0]
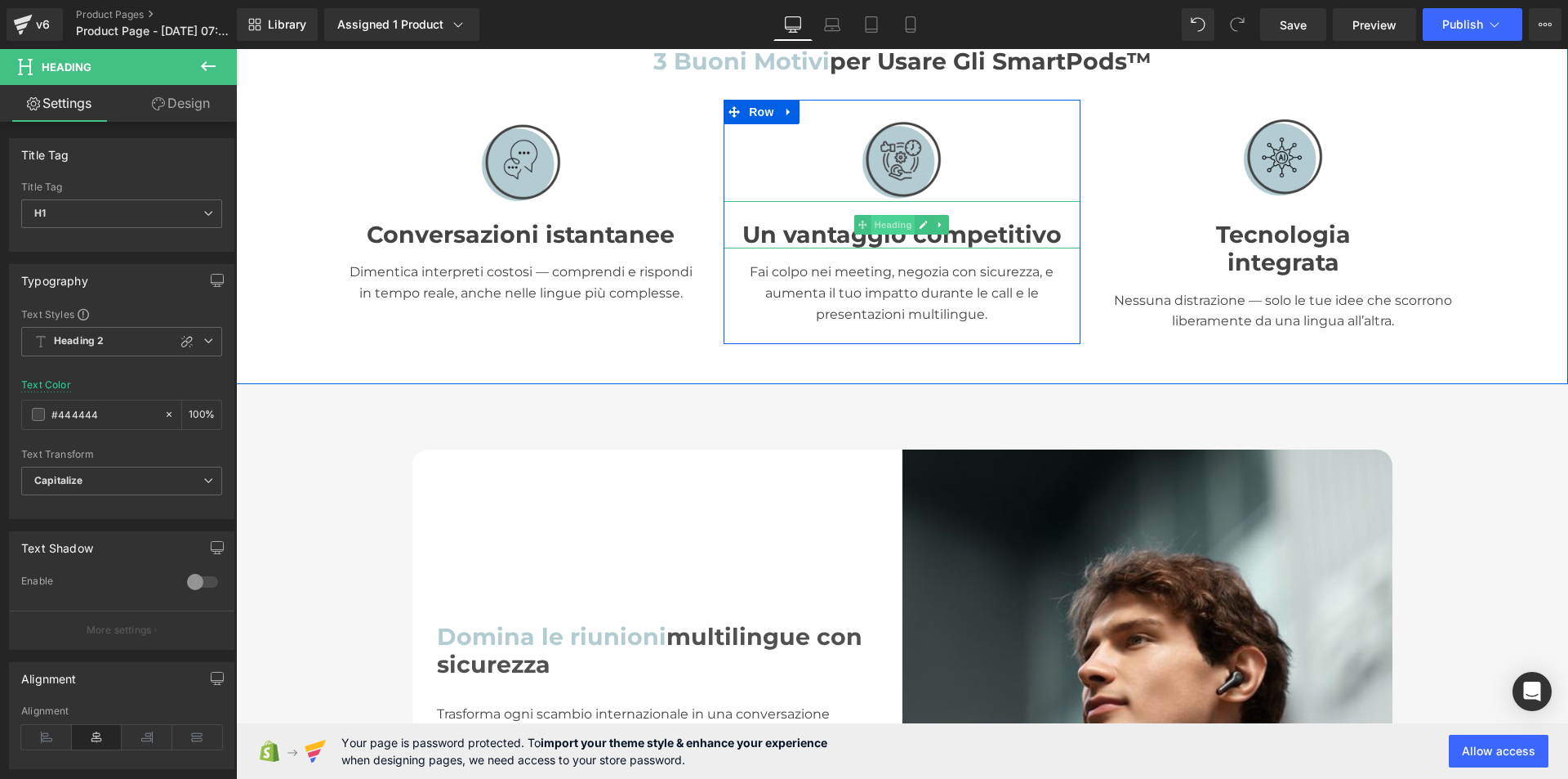
click at [874, 224] on span "Heading" at bounding box center [894, 225] width 44 height 20
click at [889, 219] on span "Heading" at bounding box center [894, 225] width 44 height 20
click at [875, 281] on span "Text Block" at bounding box center [894, 287] width 54 height 20
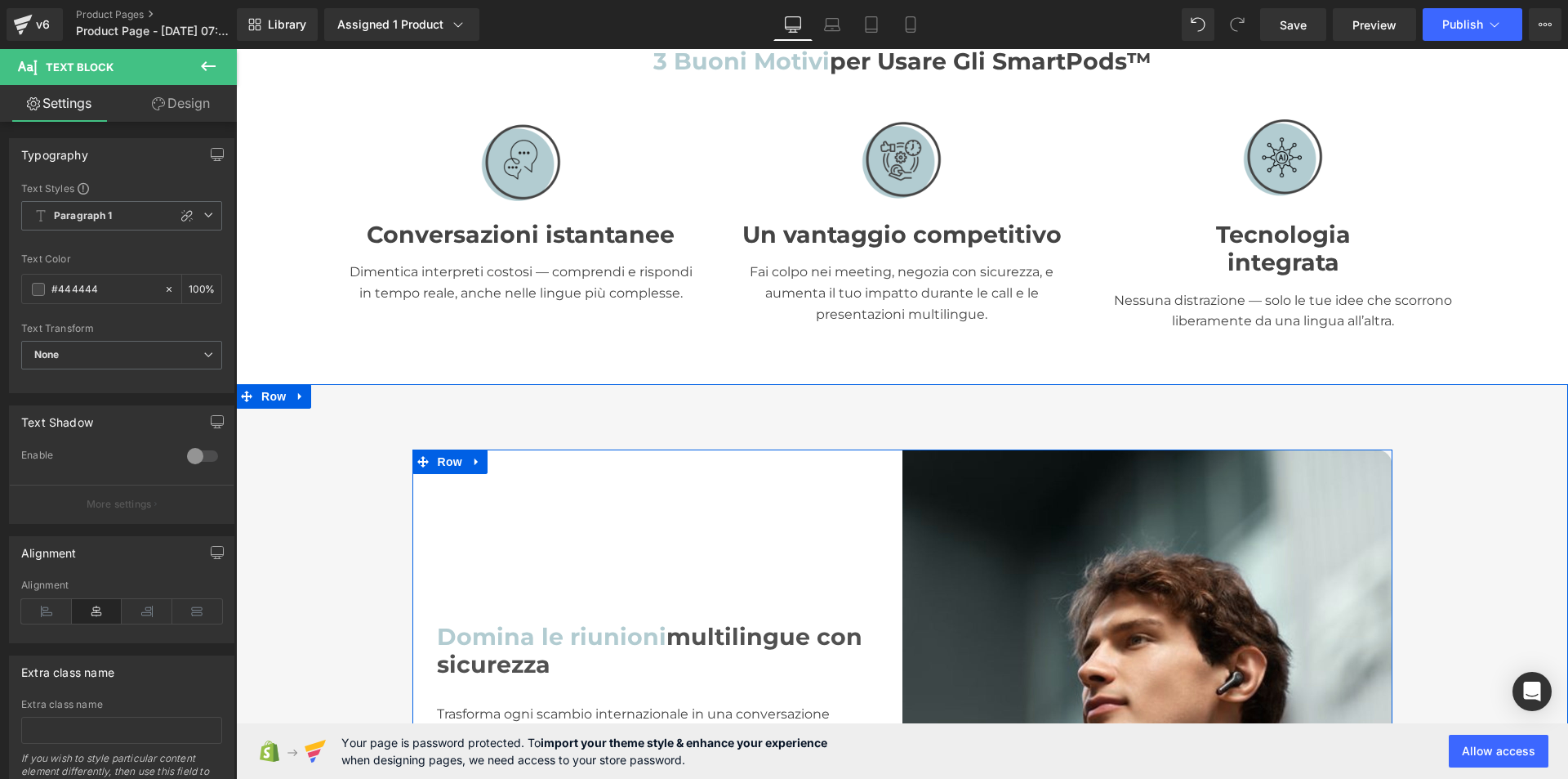
scroll to position [899, 0]
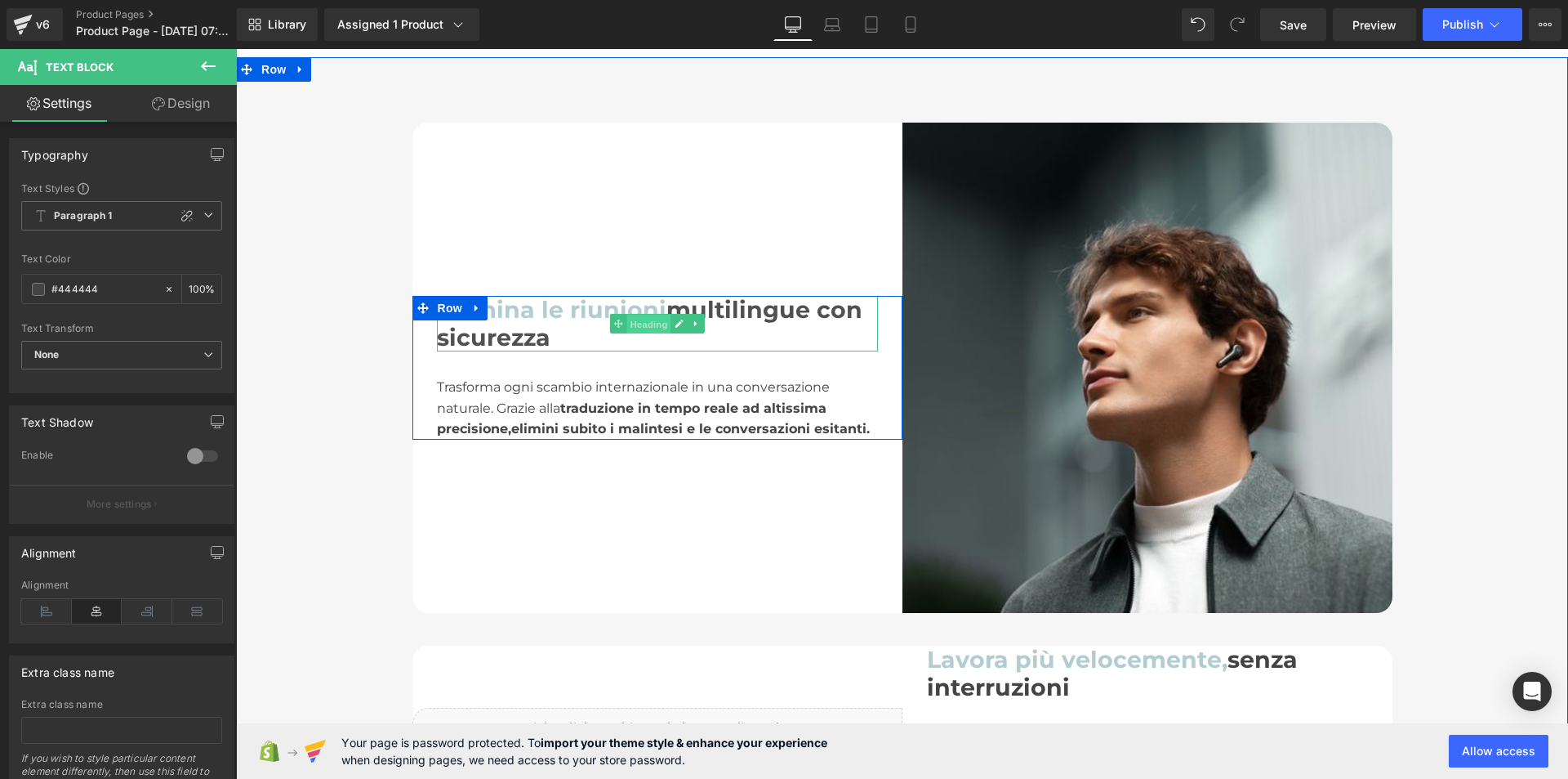
click at [640, 321] on span "Heading" at bounding box center [648, 324] width 44 height 20
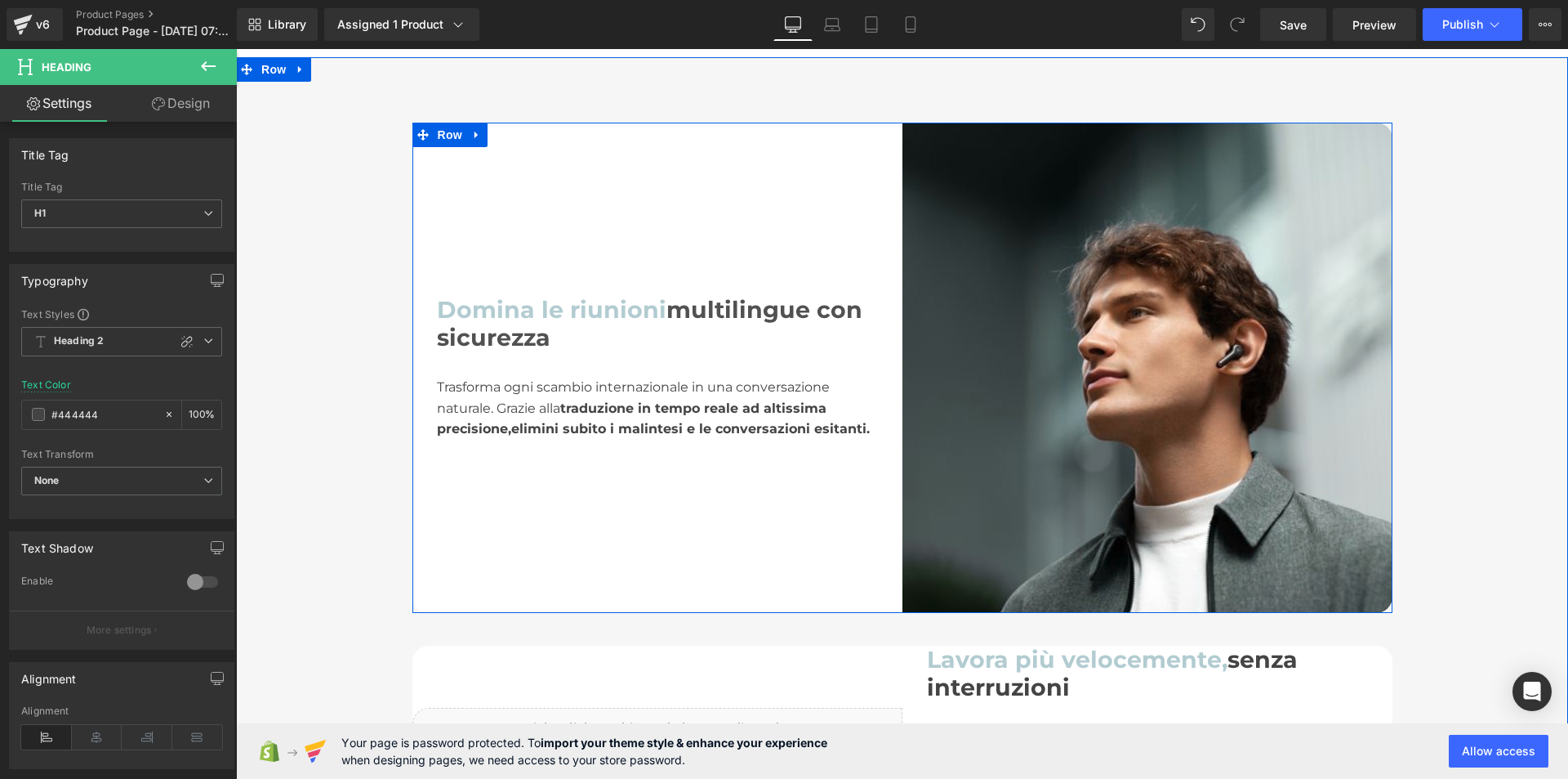
scroll to position [1389, 0]
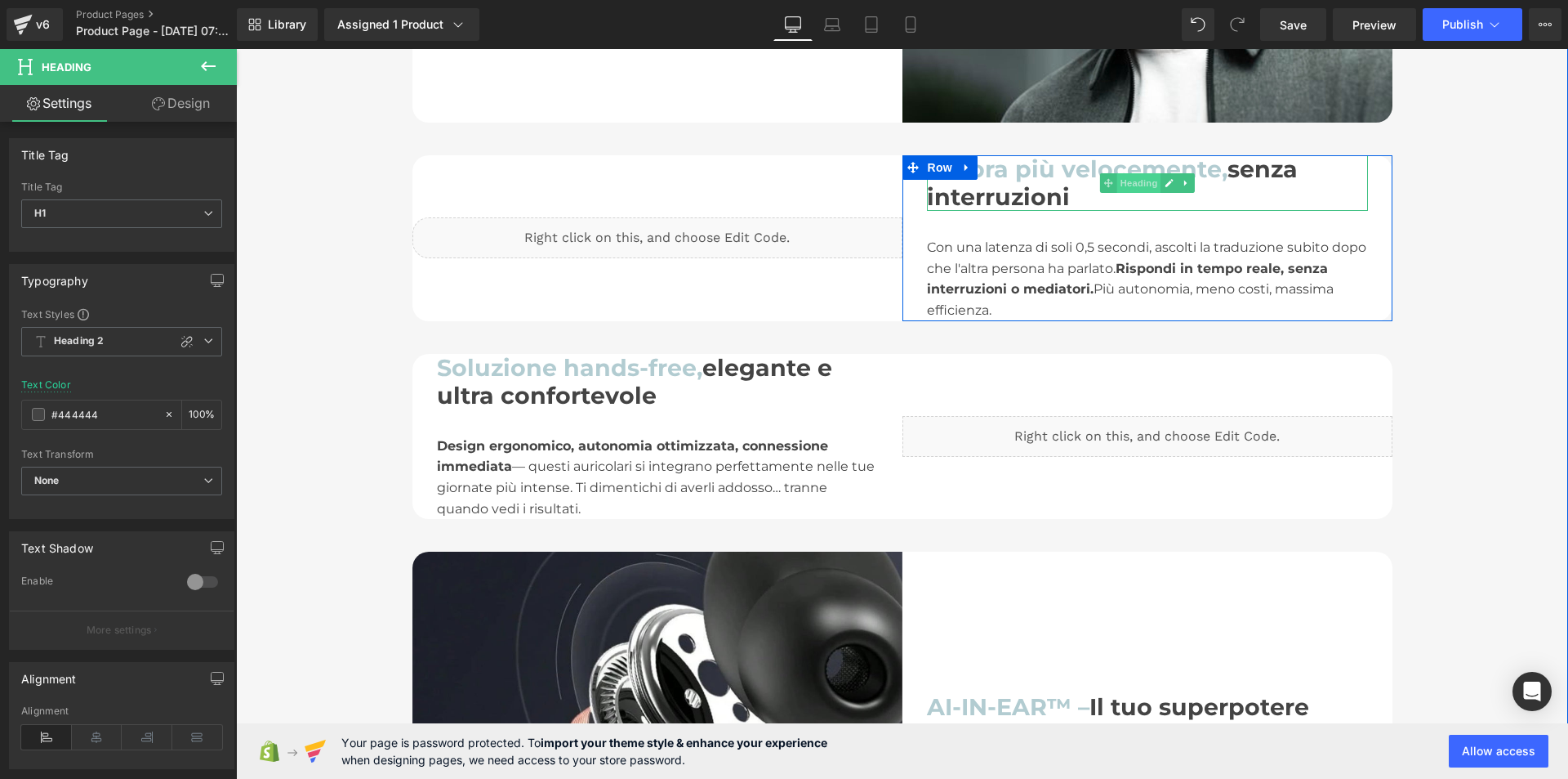
click at [1129, 177] on span "Heading" at bounding box center [1139, 183] width 44 height 20
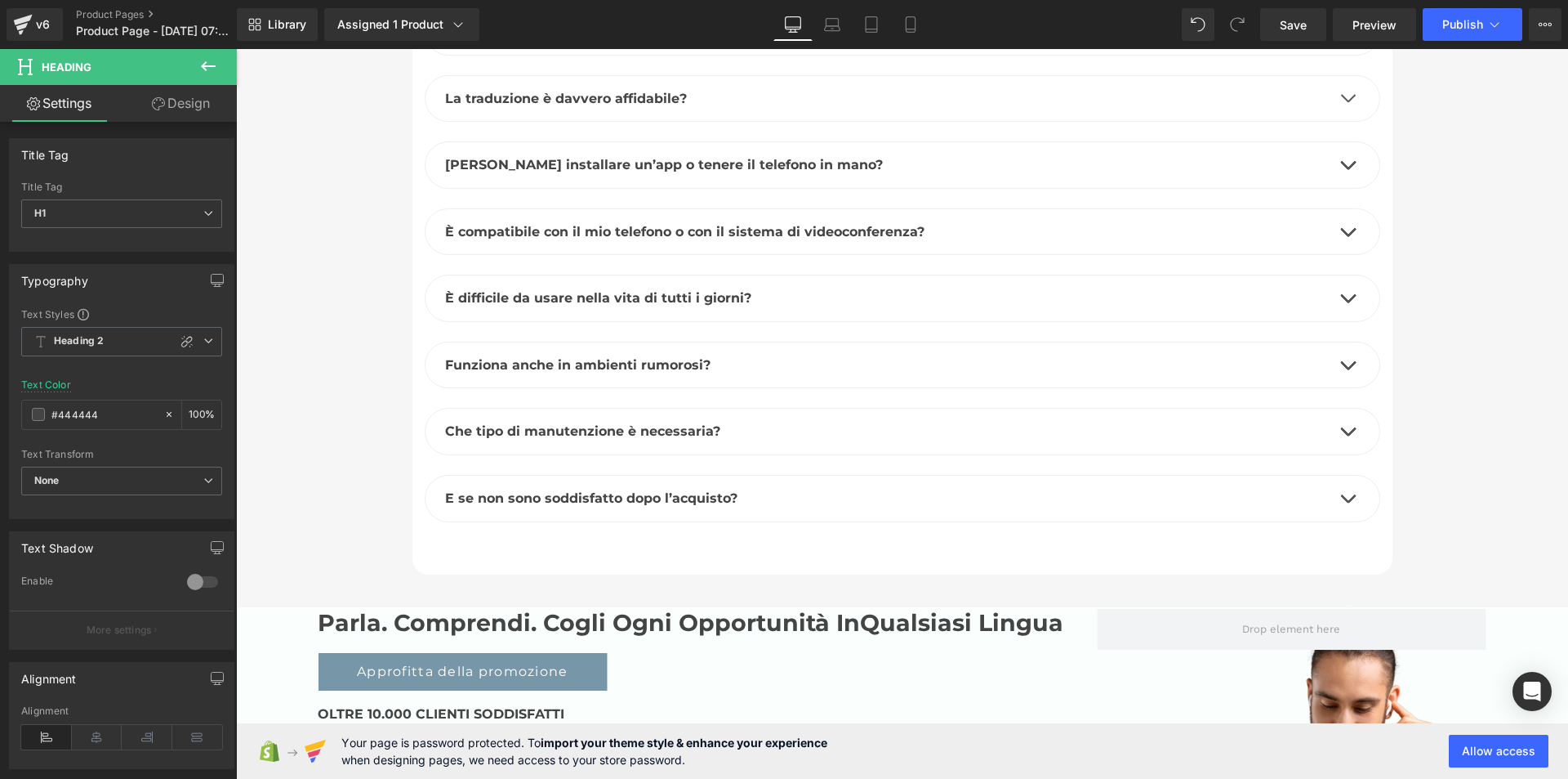
scroll to position [5638, 0]
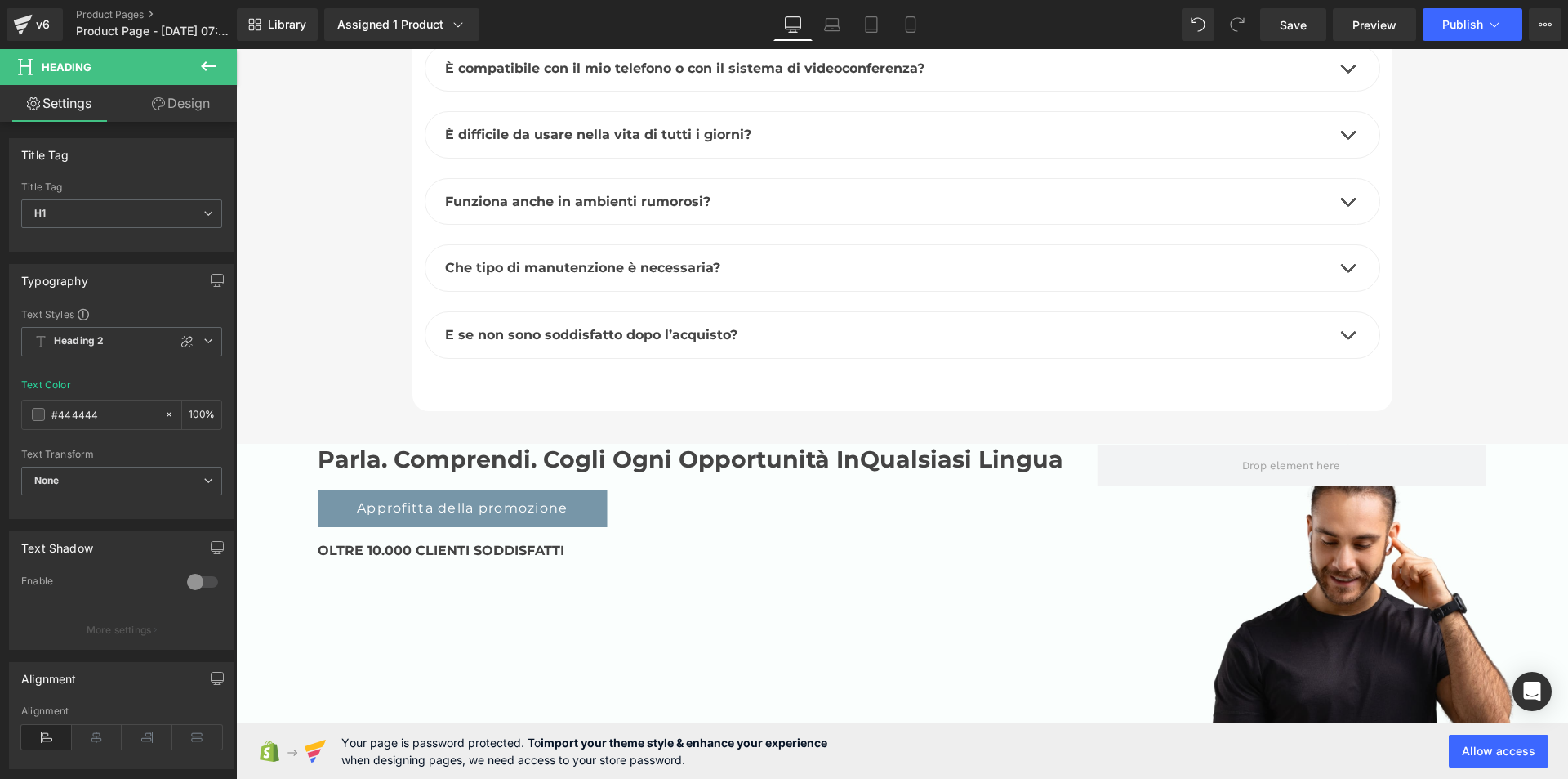
click at [206, 71] on icon at bounding box center [208, 66] width 20 height 20
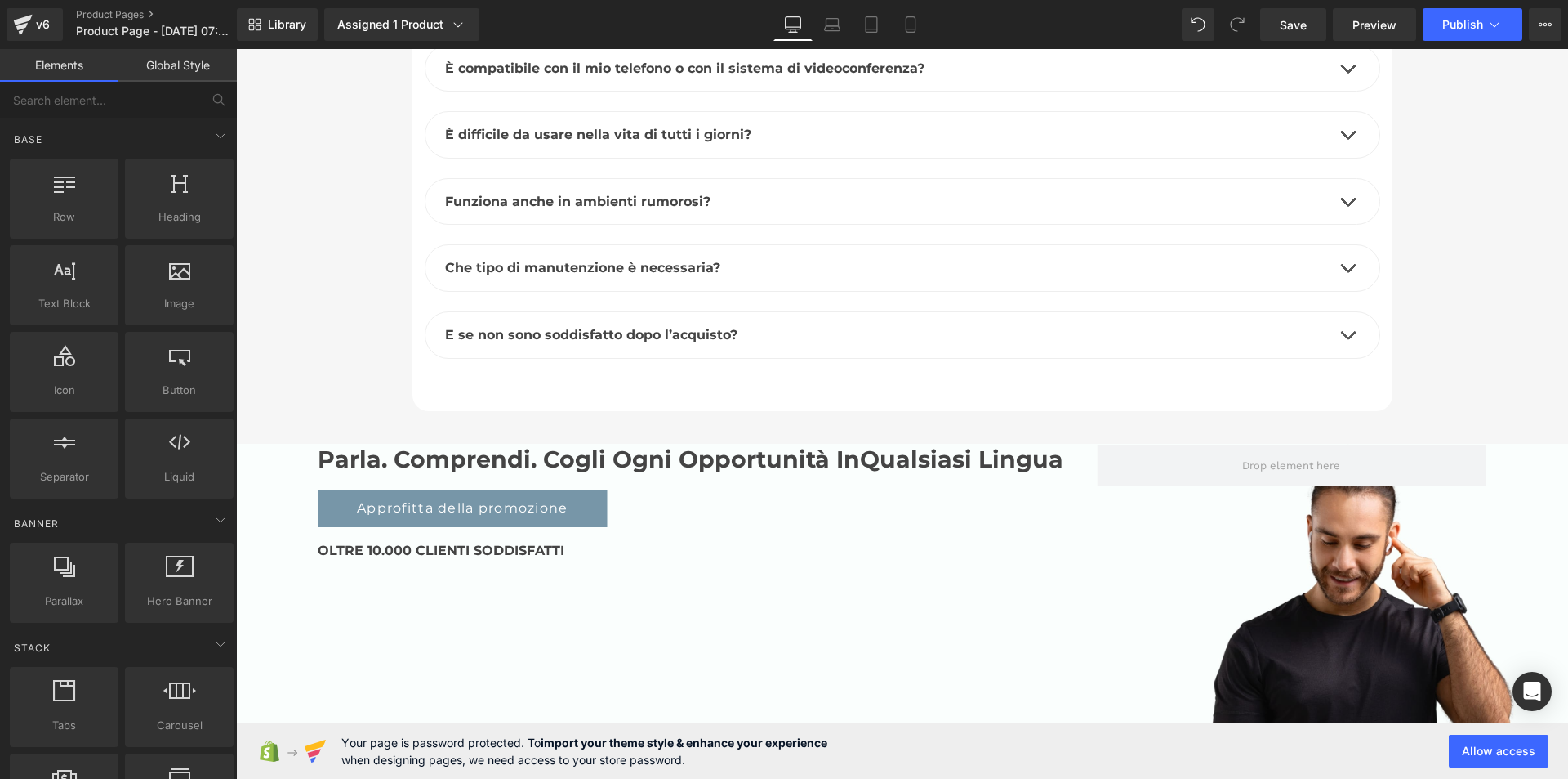
click at [166, 64] on link "Global Style" at bounding box center [178, 65] width 118 height 33
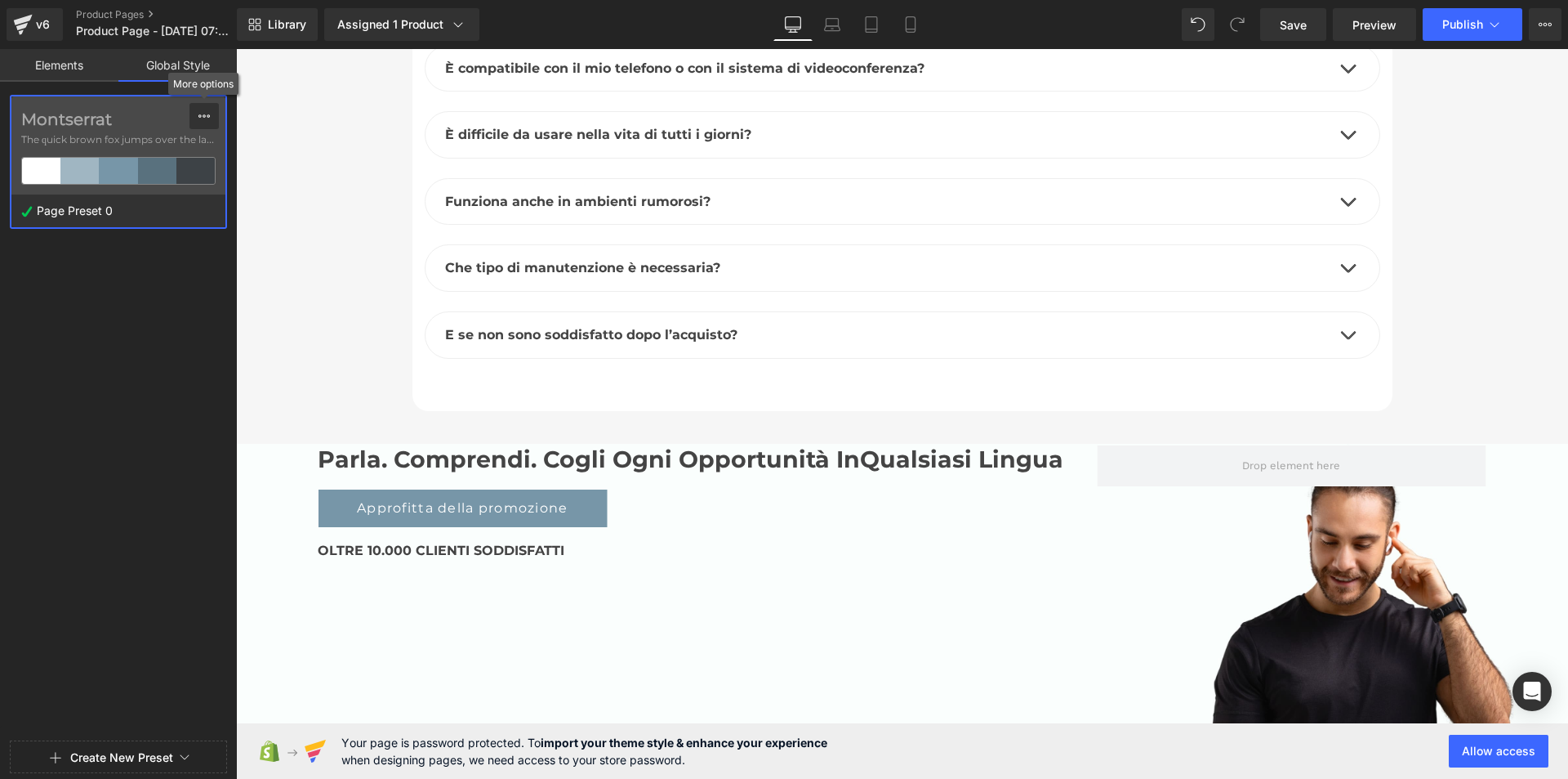
click at [203, 114] on icon at bounding box center [204, 116] width 13 height 13
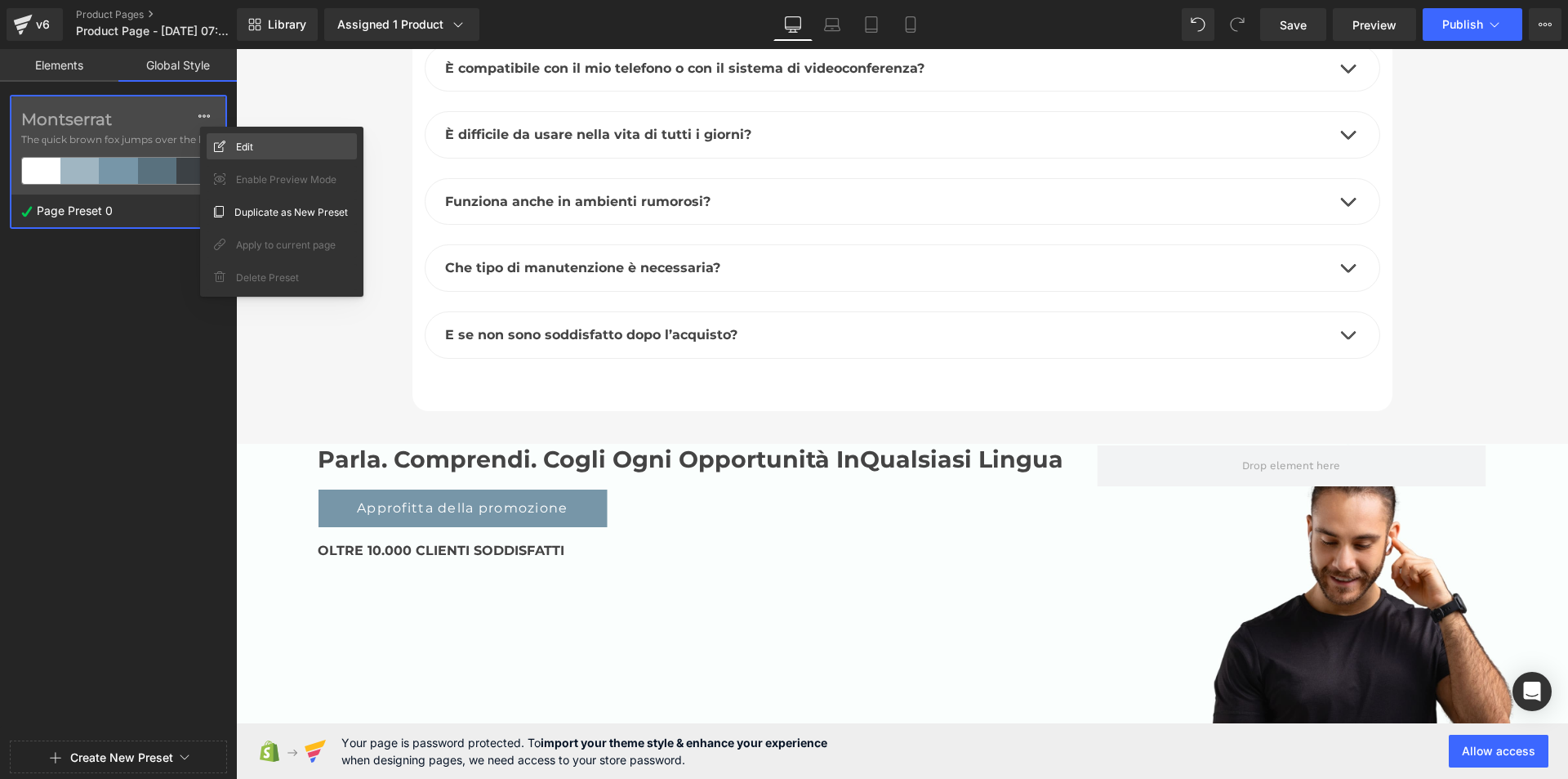
click at [254, 141] on div "Edit" at bounding box center [281, 146] width 151 height 26
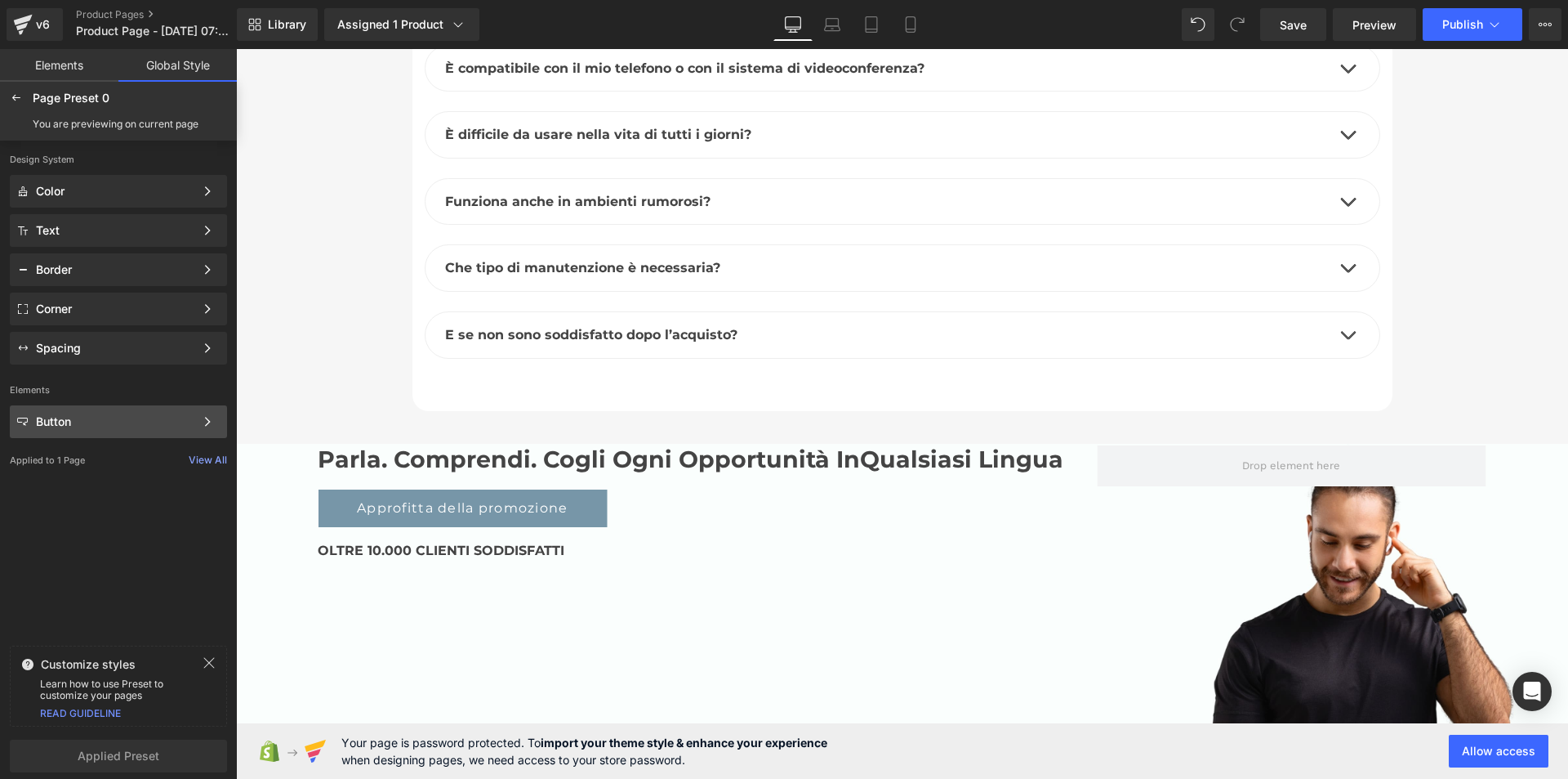
click at [80, 417] on div "Button" at bounding box center [115, 421] width 159 height 13
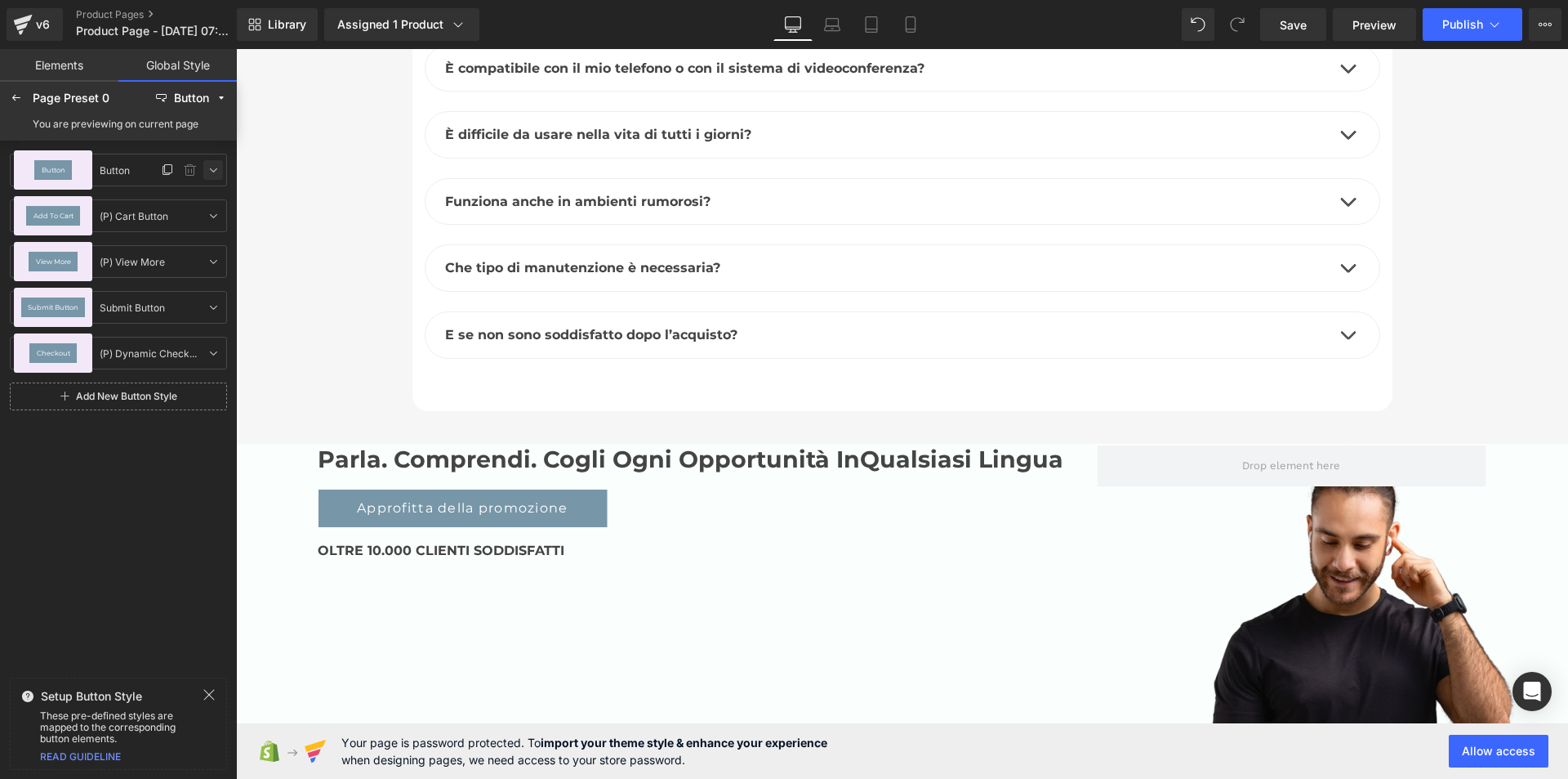
click at [213, 162] on link at bounding box center [213, 170] width 20 height 20
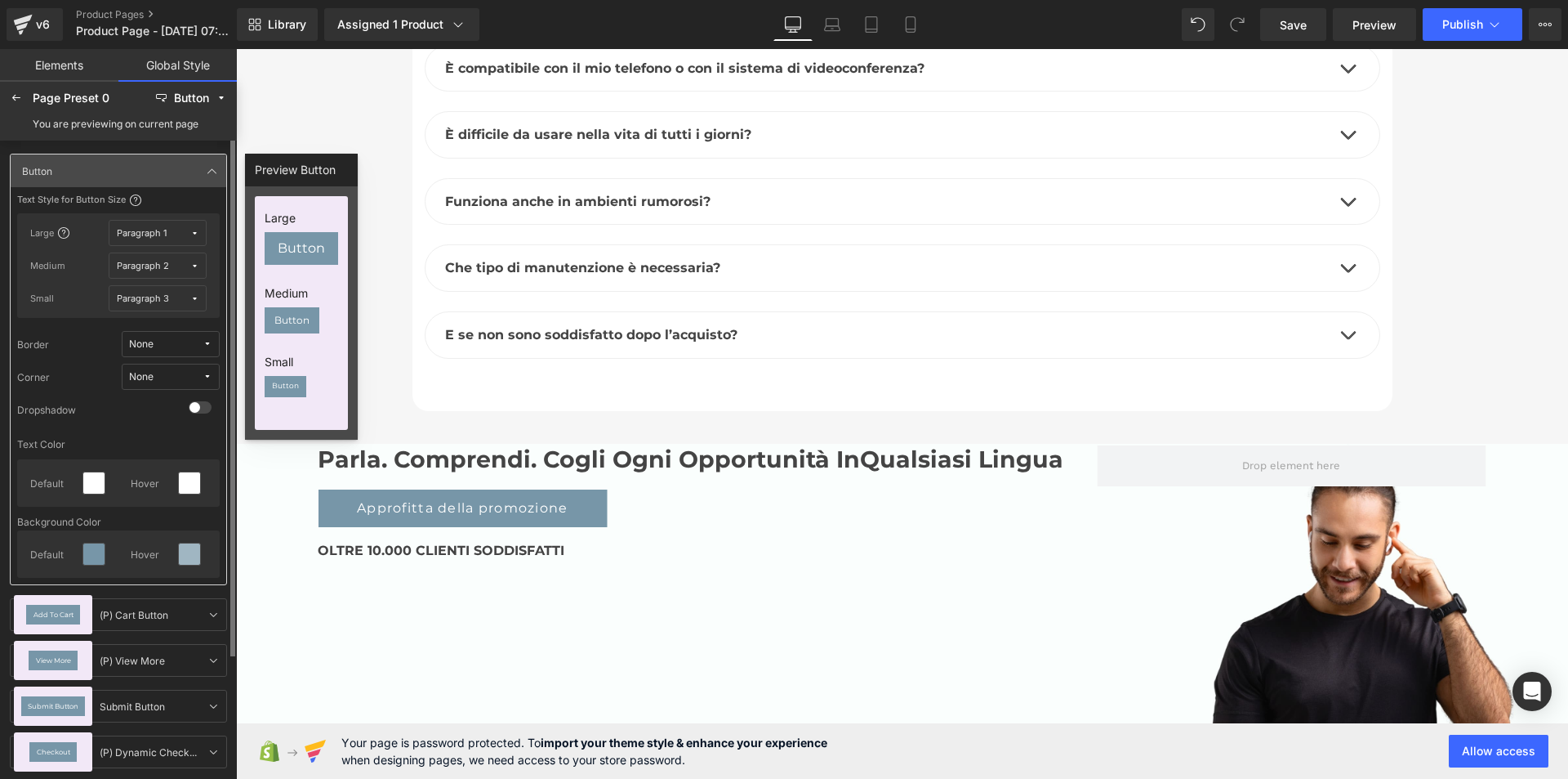
click at [198, 233] on icon at bounding box center [194, 234] width 9 height 9
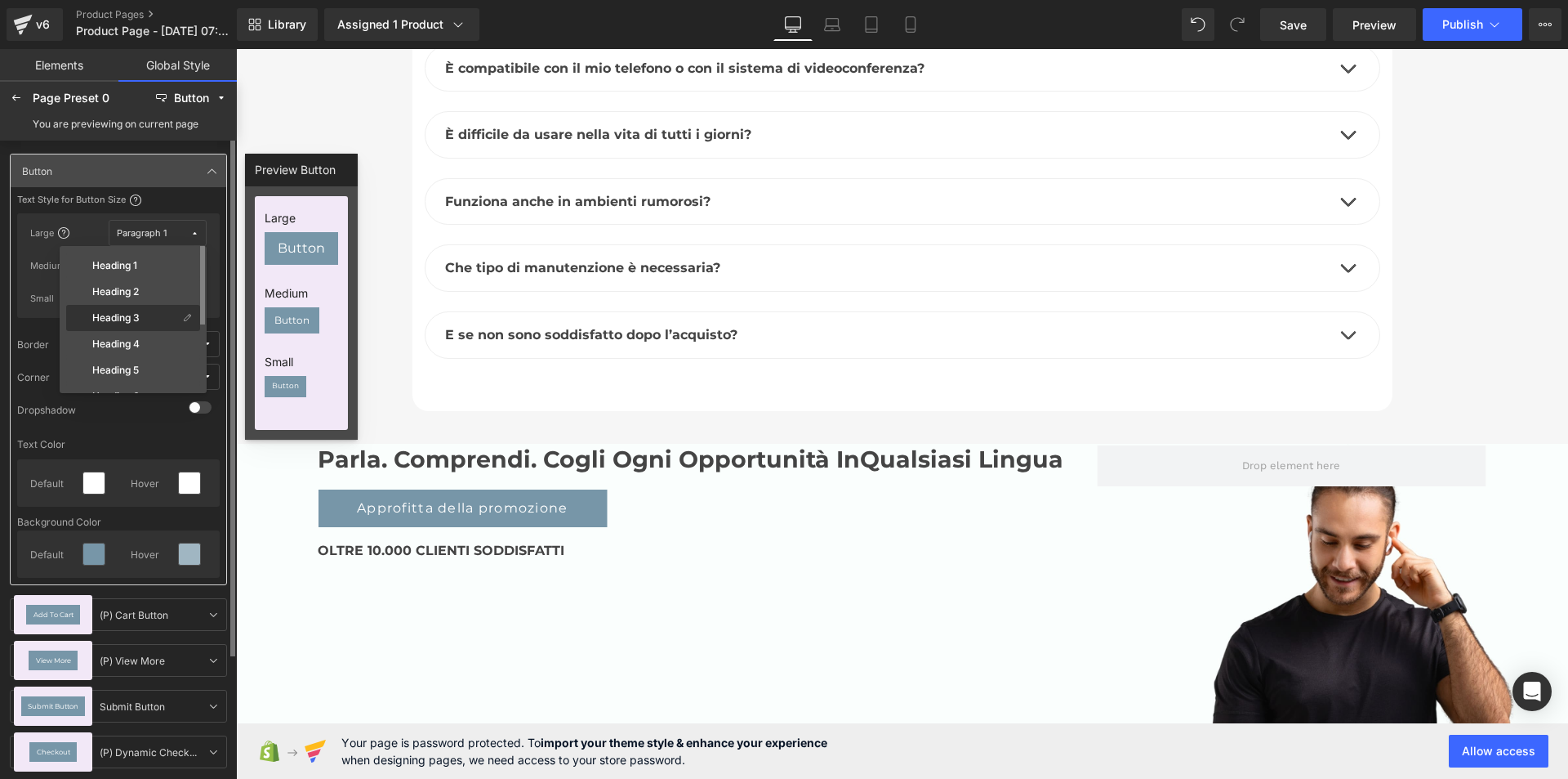
click at [145, 311] on div "Heading 3" at bounding box center [124, 317] width 109 height 13
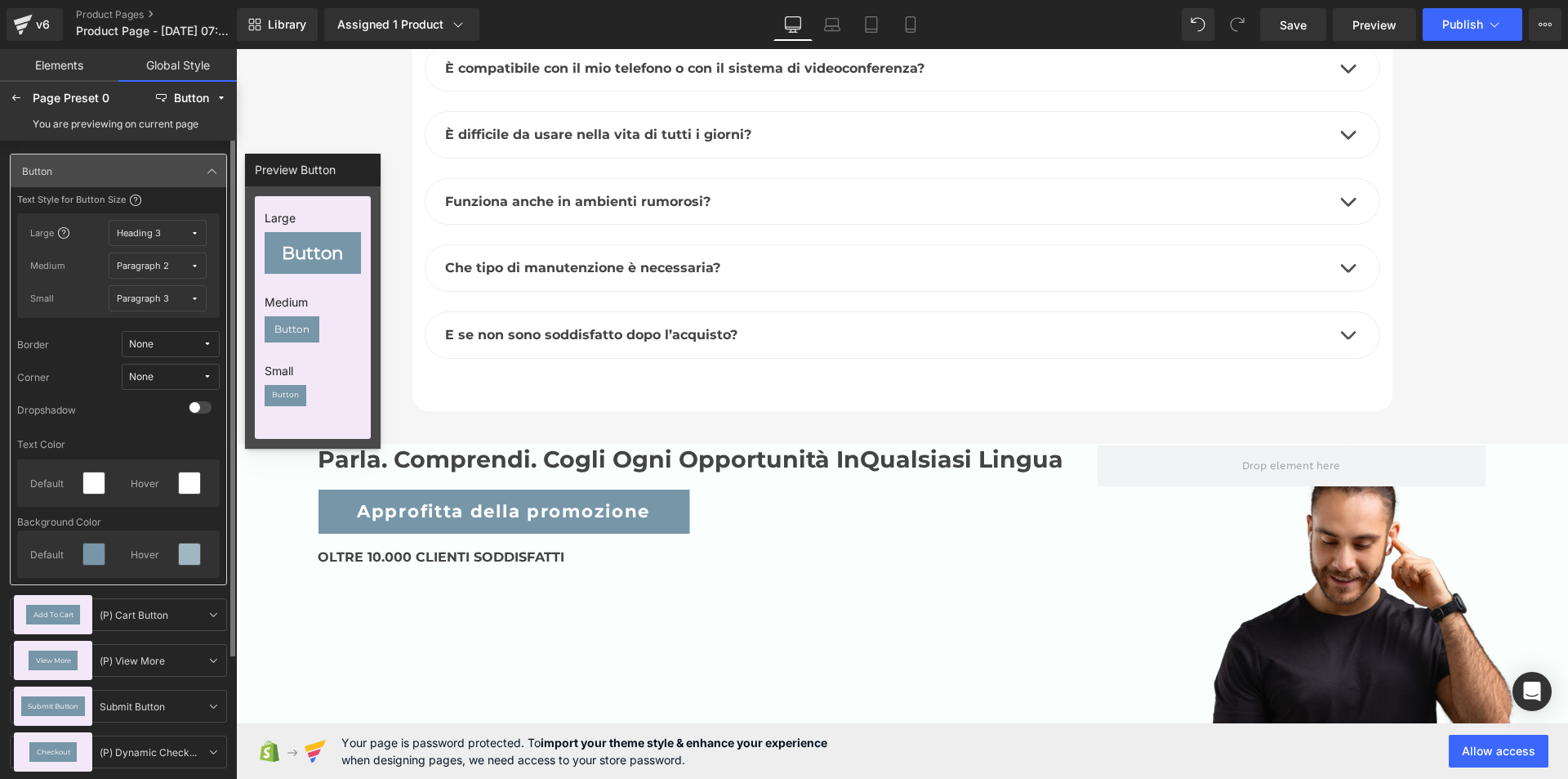
click at [194, 264] on icon at bounding box center [194, 266] width 9 height 9
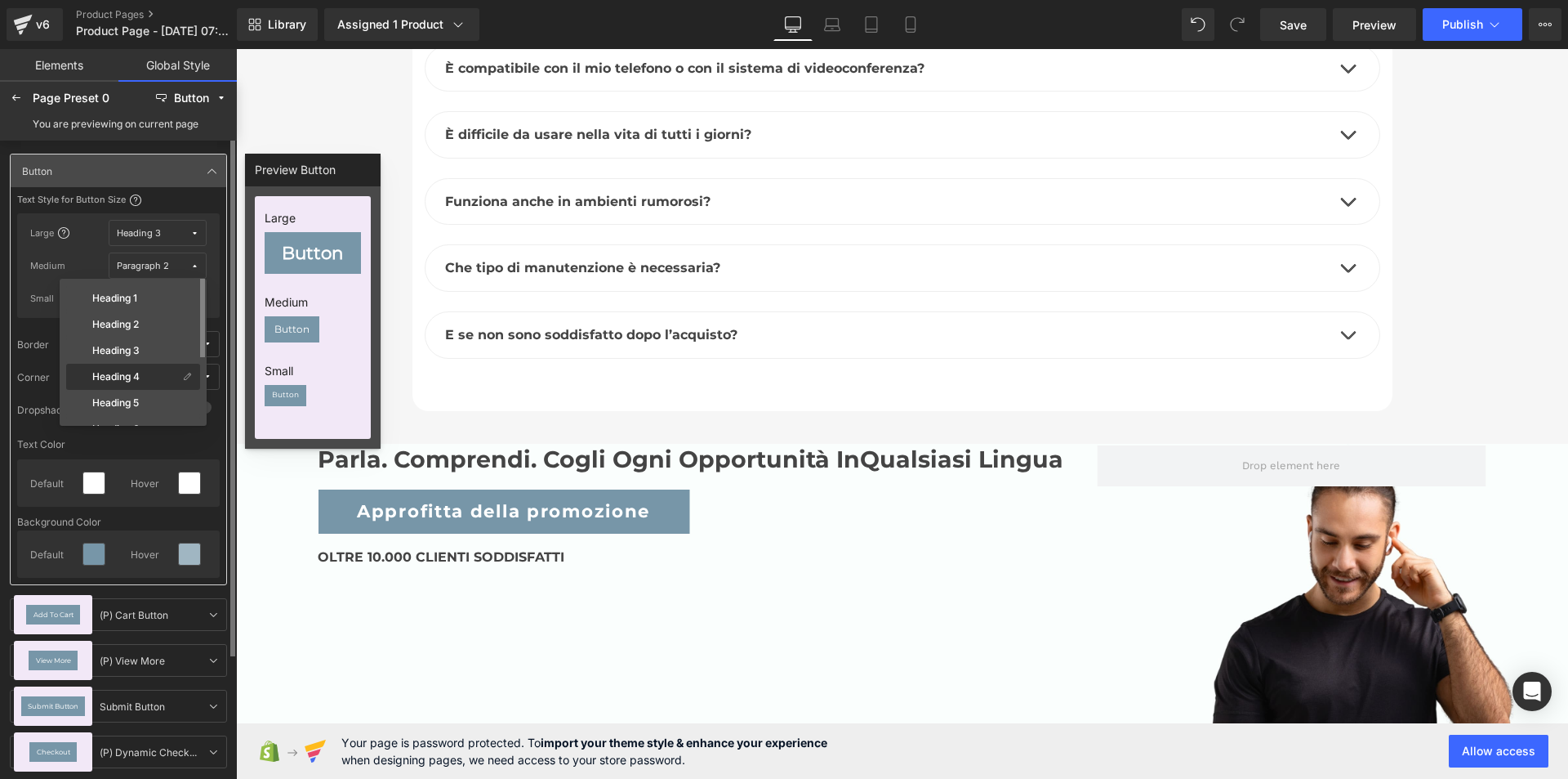
click at [132, 390] on div "Heading 4" at bounding box center [133, 403] width 134 height 26
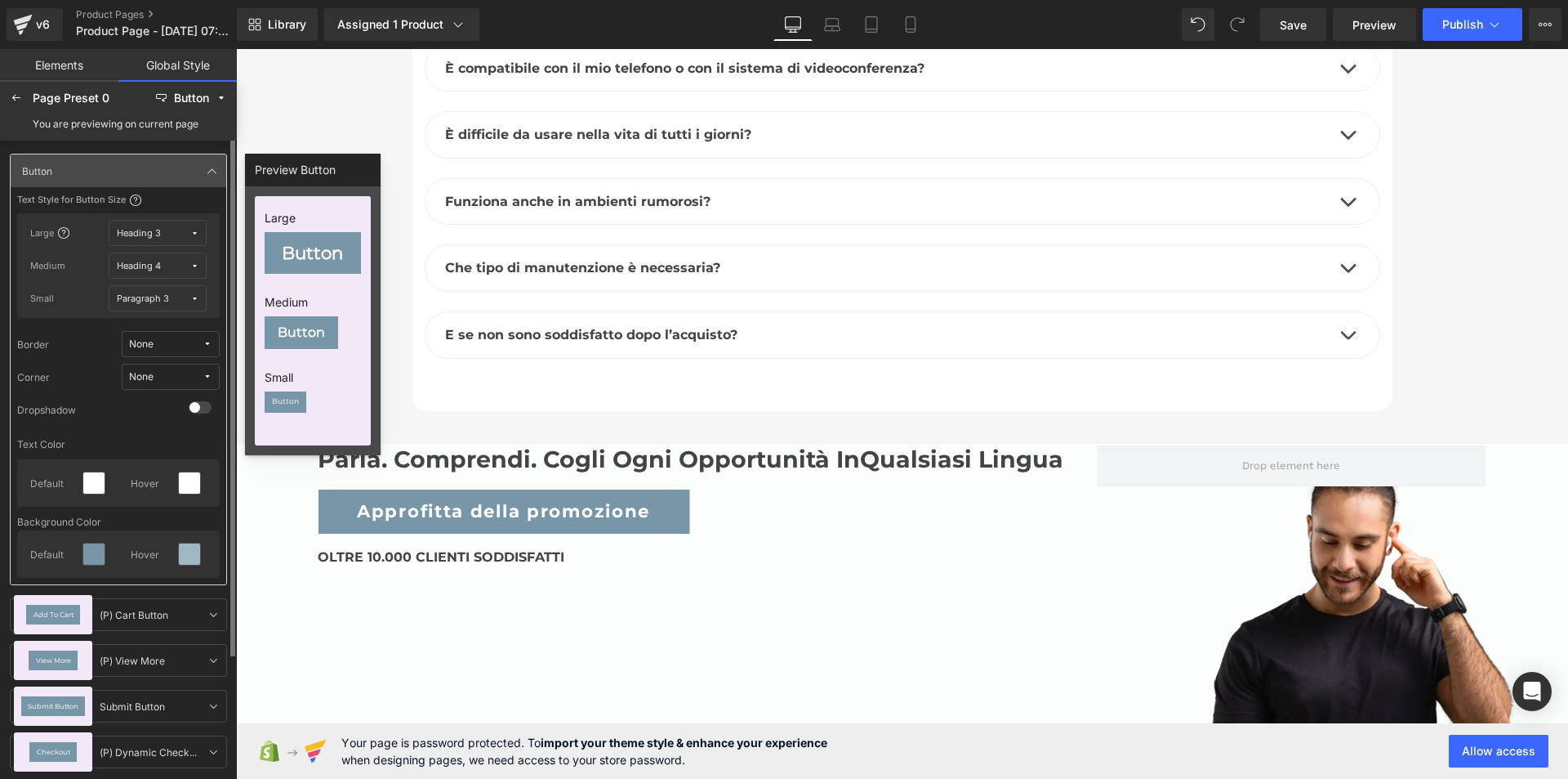
click at [182, 293] on span "Paragraph 3" at bounding box center [153, 299] width 73 height 12
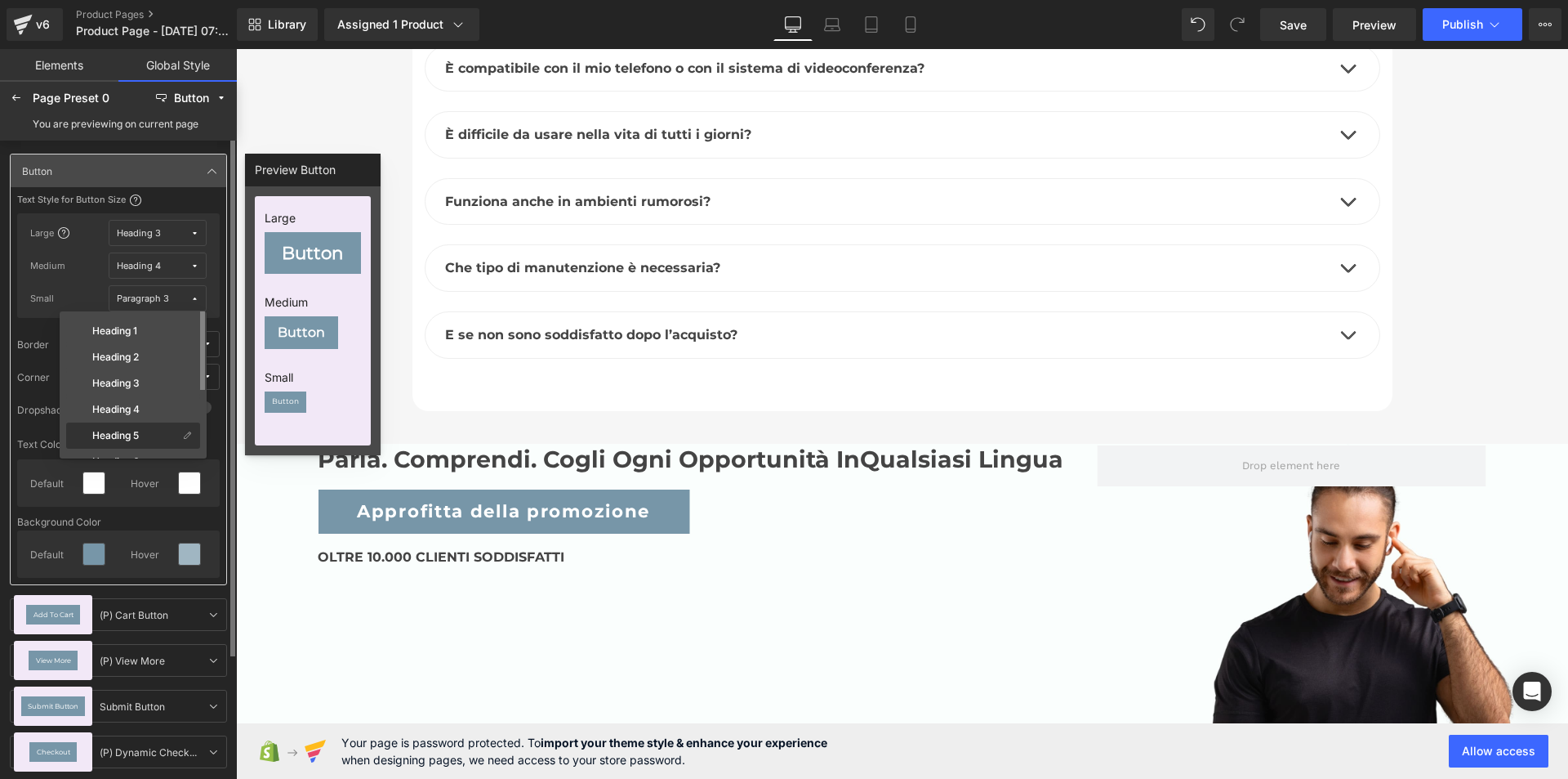
click at [135, 429] on div "Heading 5" at bounding box center [124, 435] width 109 height 13
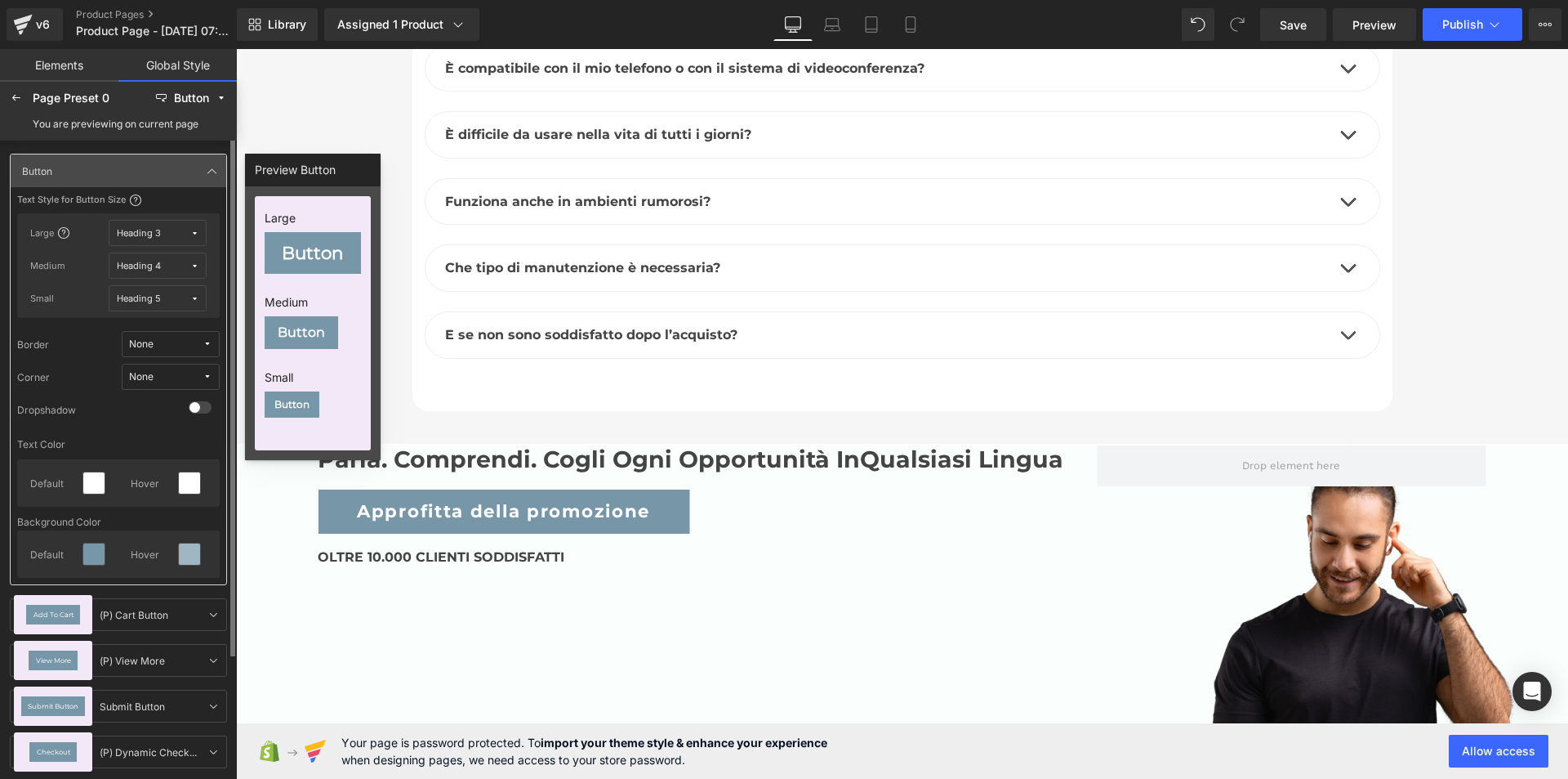
click at [167, 372] on span "None" at bounding box center [166, 377] width 73 height 12
click at [152, 427] on div "Default Corner" at bounding box center [154, 436] width 118 height 26
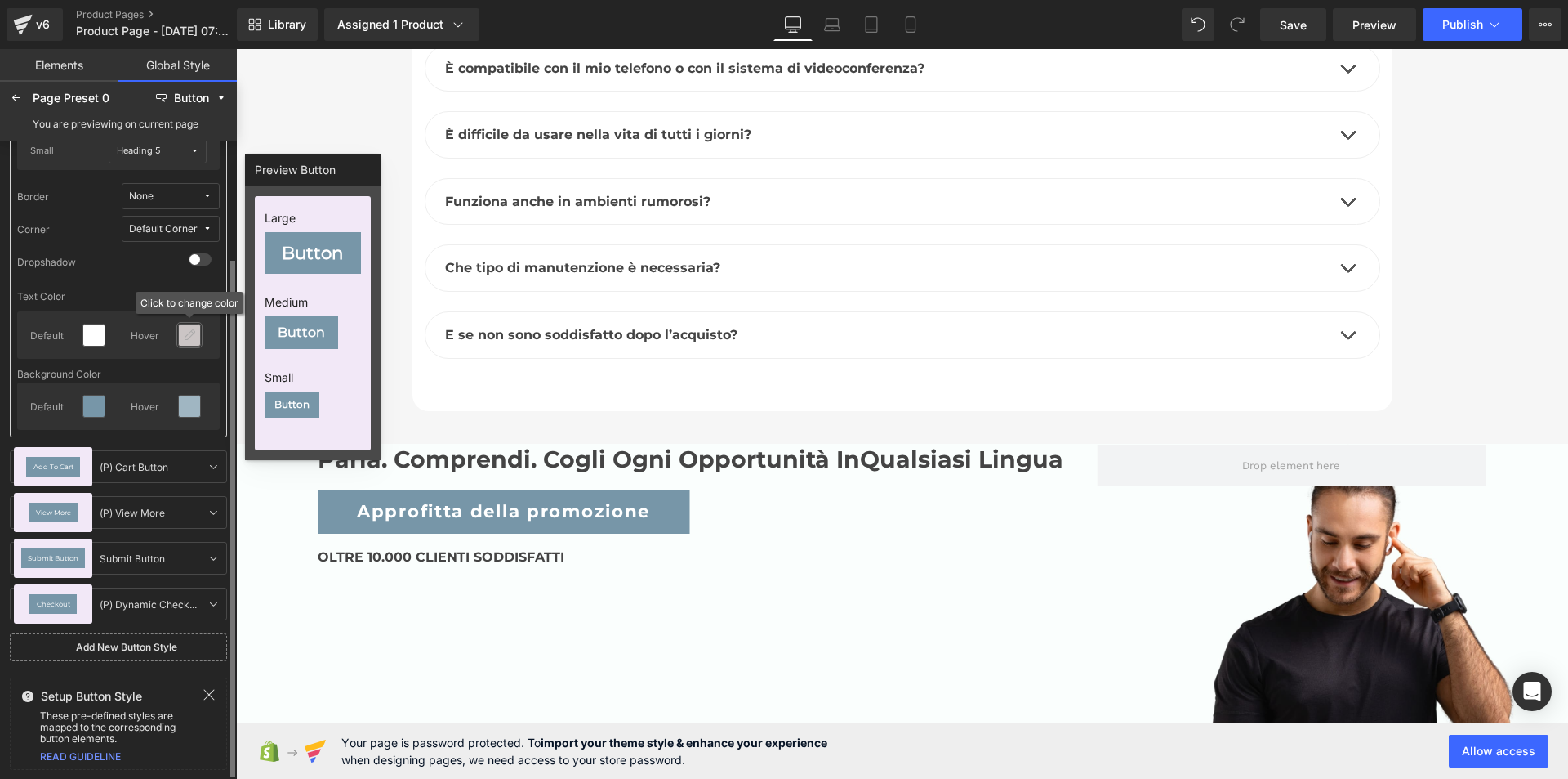
click at [188, 327] on div at bounding box center [189, 335] width 21 height 21
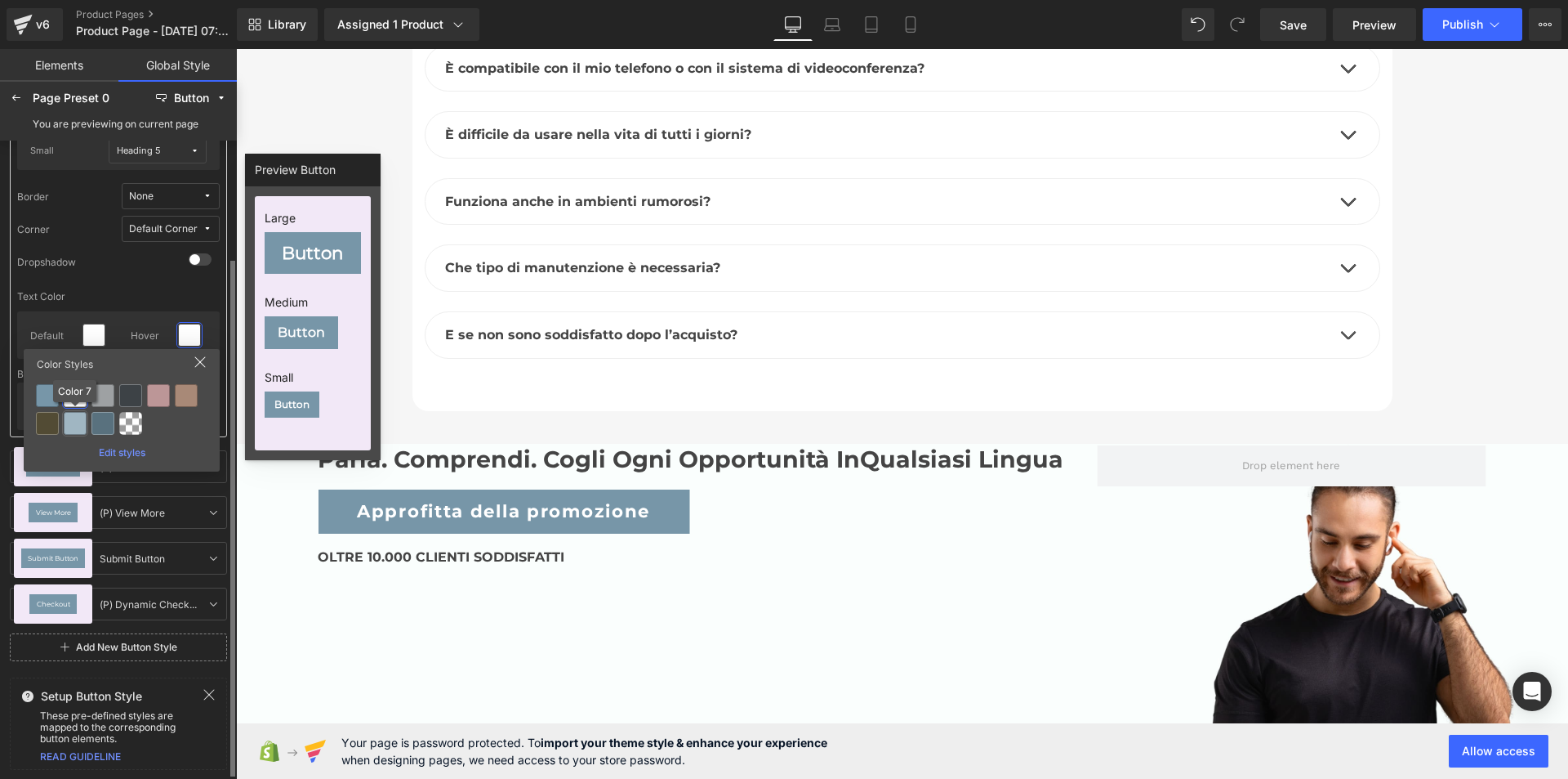
click at [79, 423] on div at bounding box center [75, 423] width 23 height 23
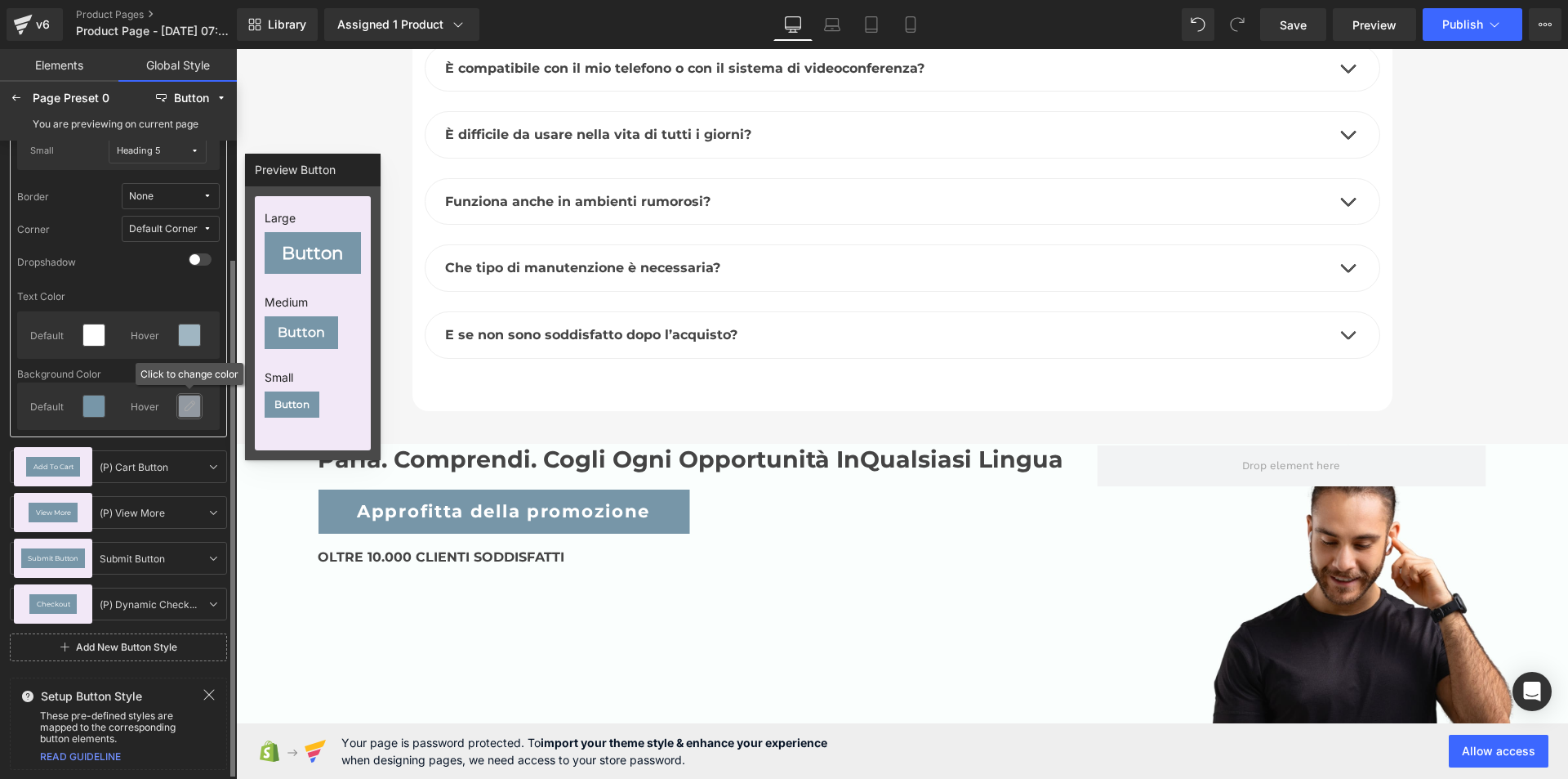
click at [188, 410] on icon at bounding box center [189, 406] width 13 height 13
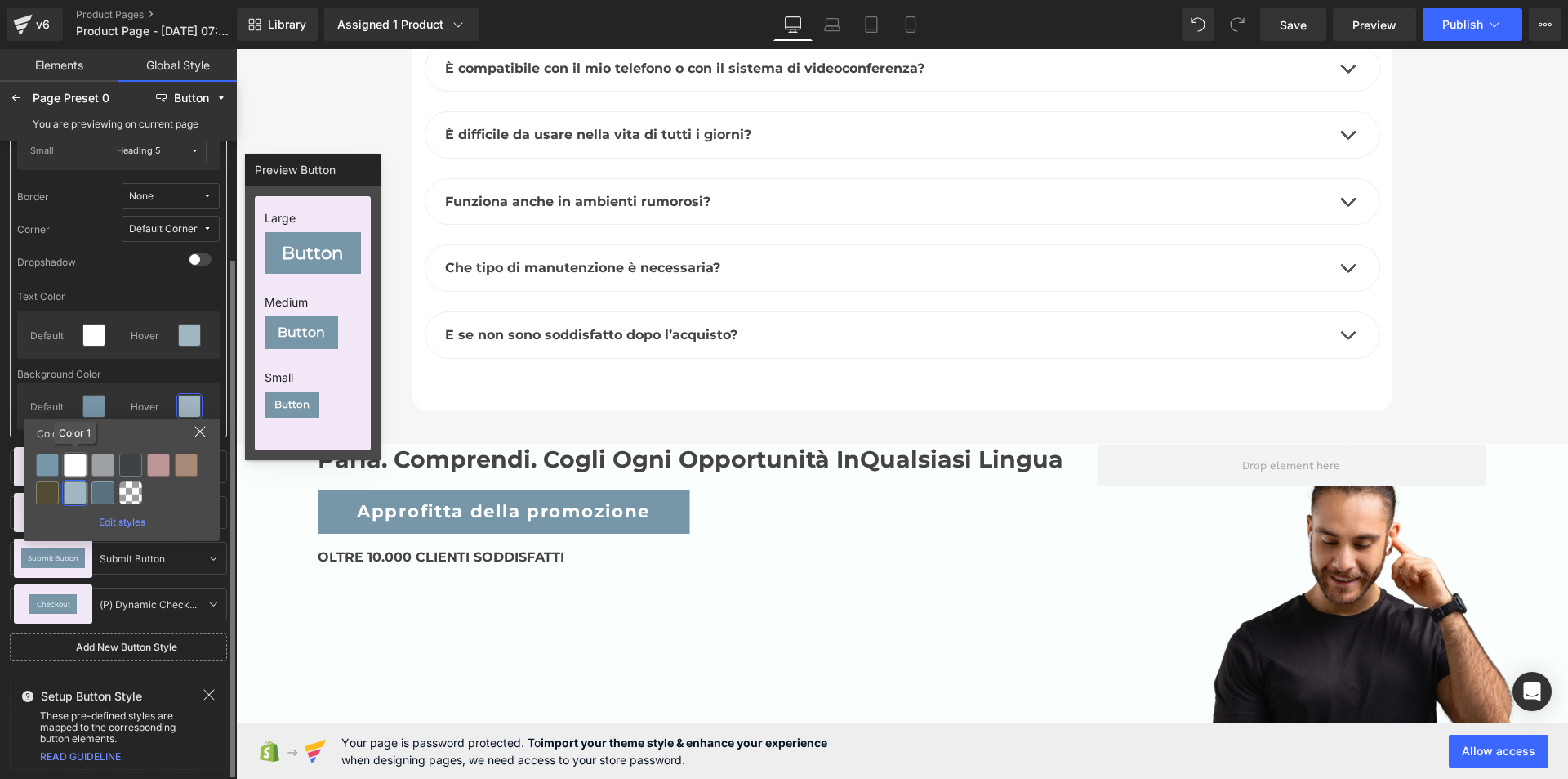
click at [80, 460] on div at bounding box center [75, 464] width 23 height 23
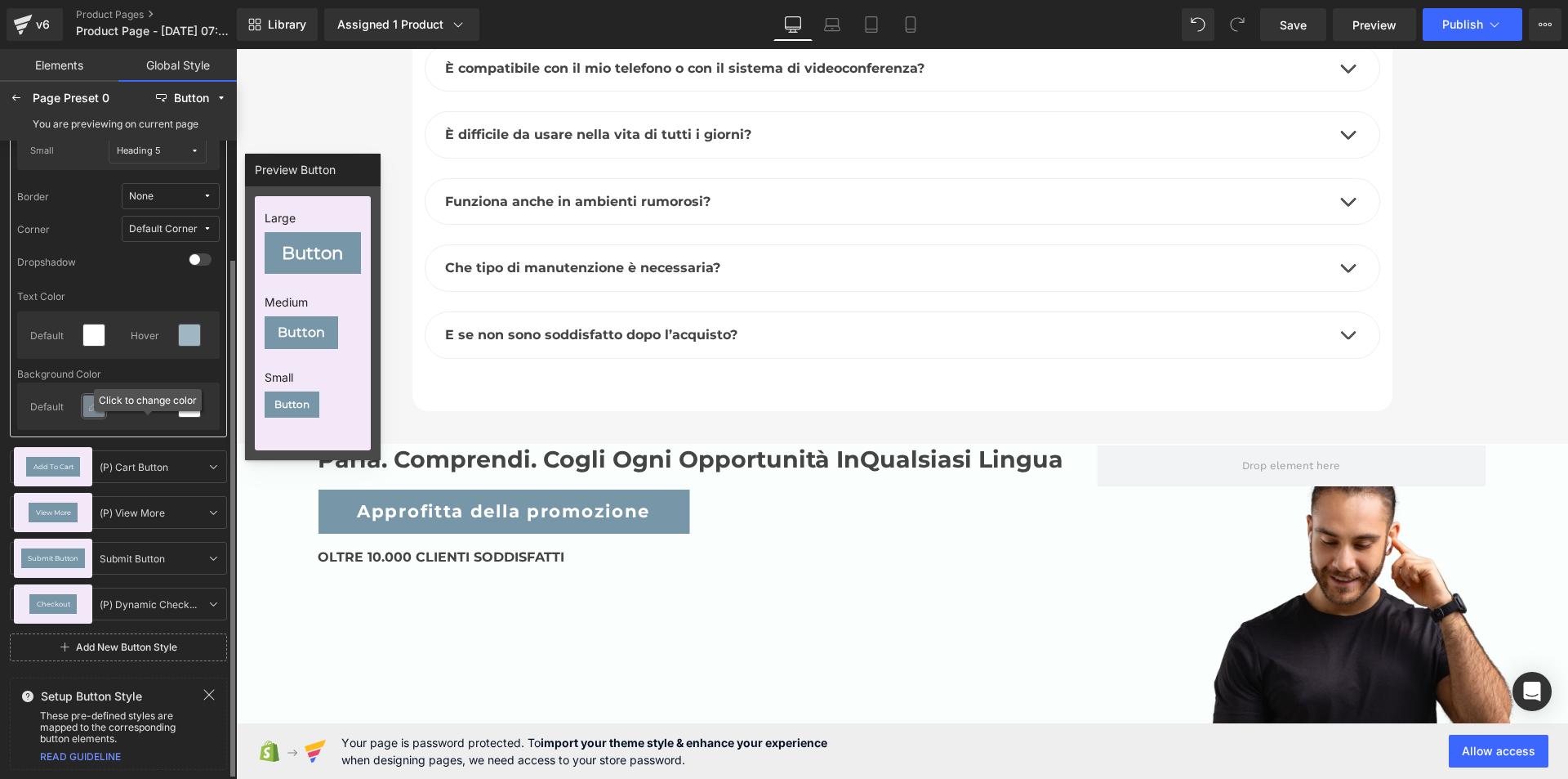
click at [91, 401] on icon at bounding box center [93, 406] width 13 height 13
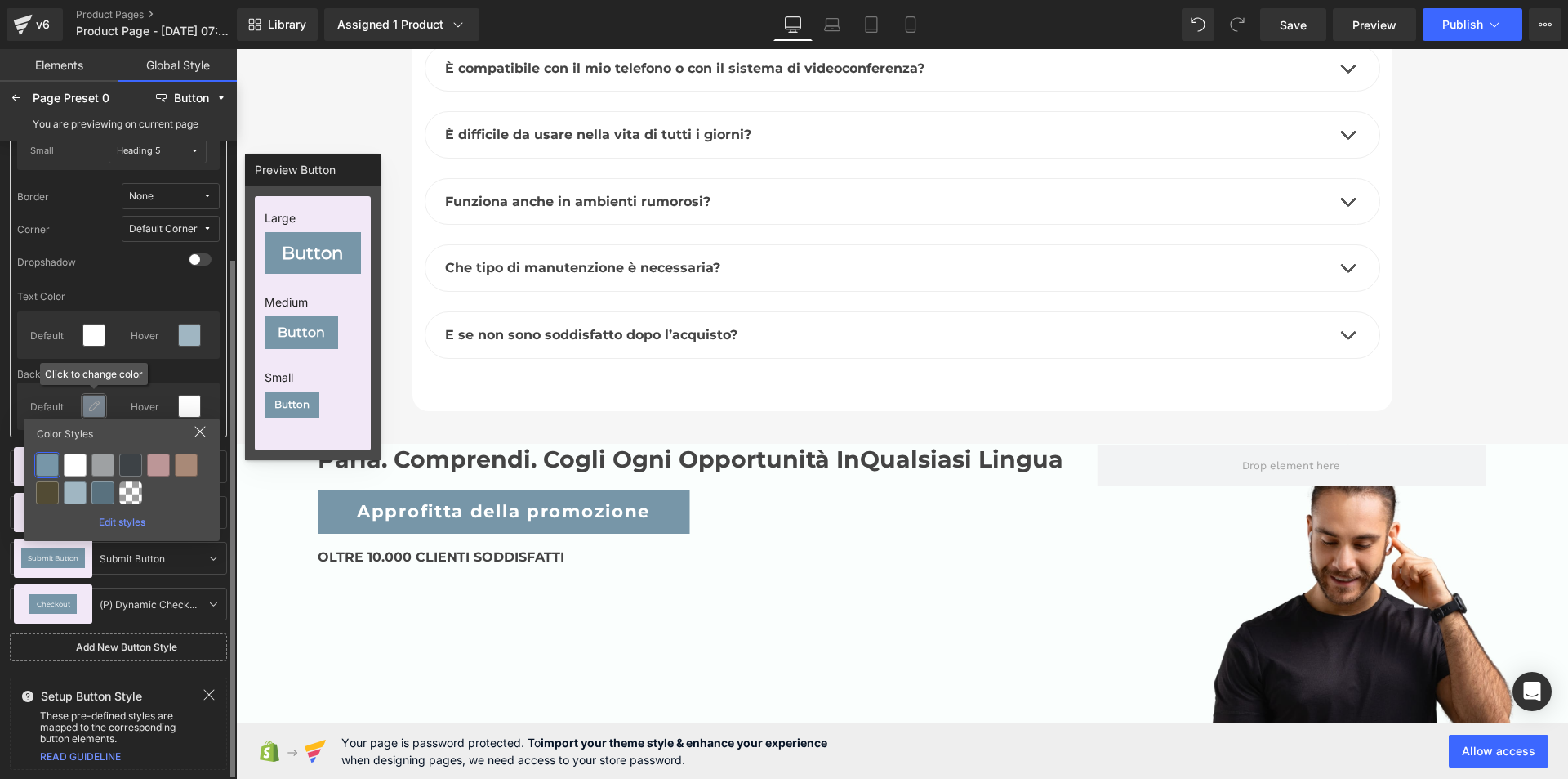
click at [93, 404] on icon at bounding box center [93, 406] width 13 height 13
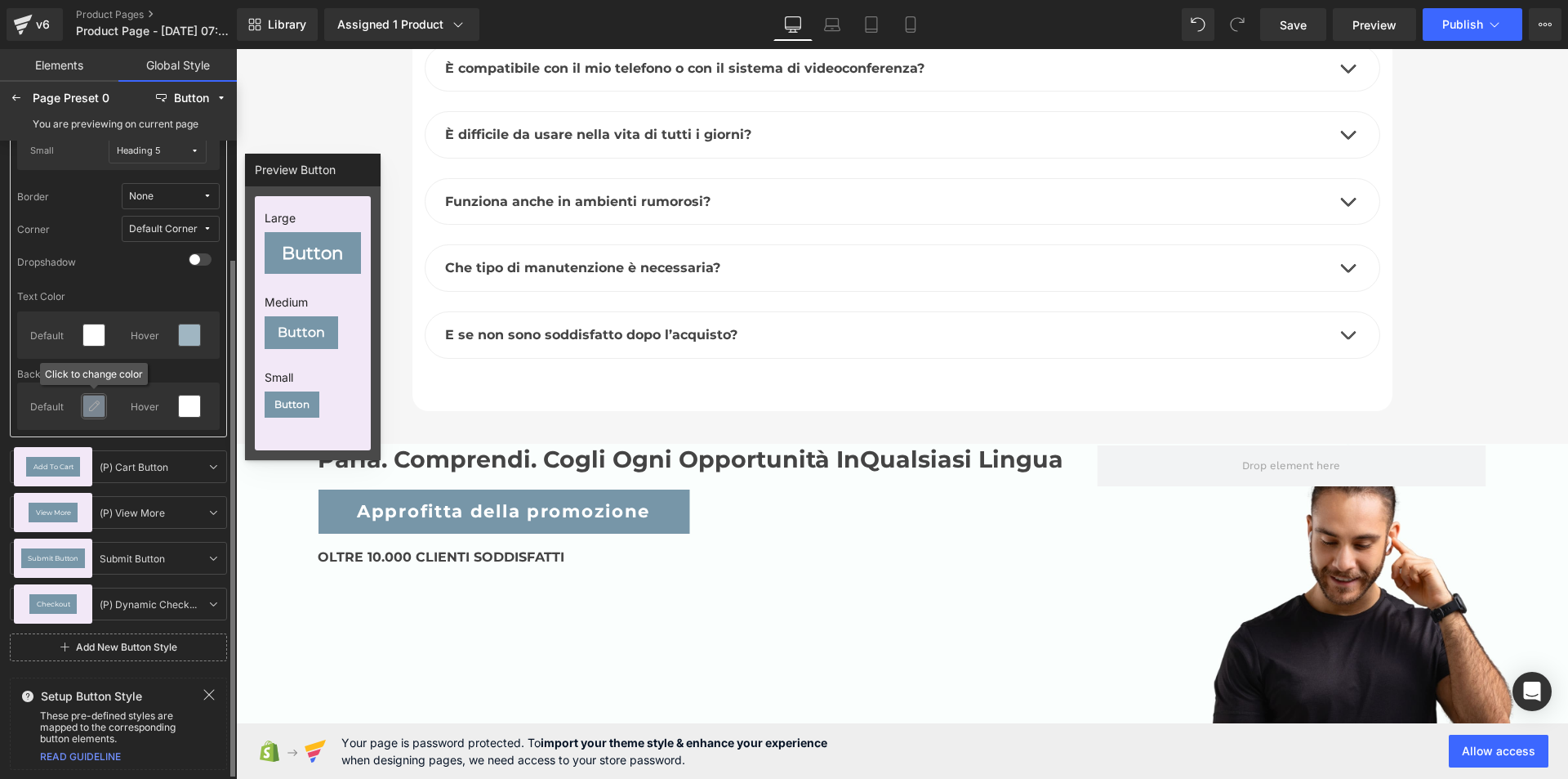
click at [98, 401] on icon at bounding box center [93, 406] width 13 height 13
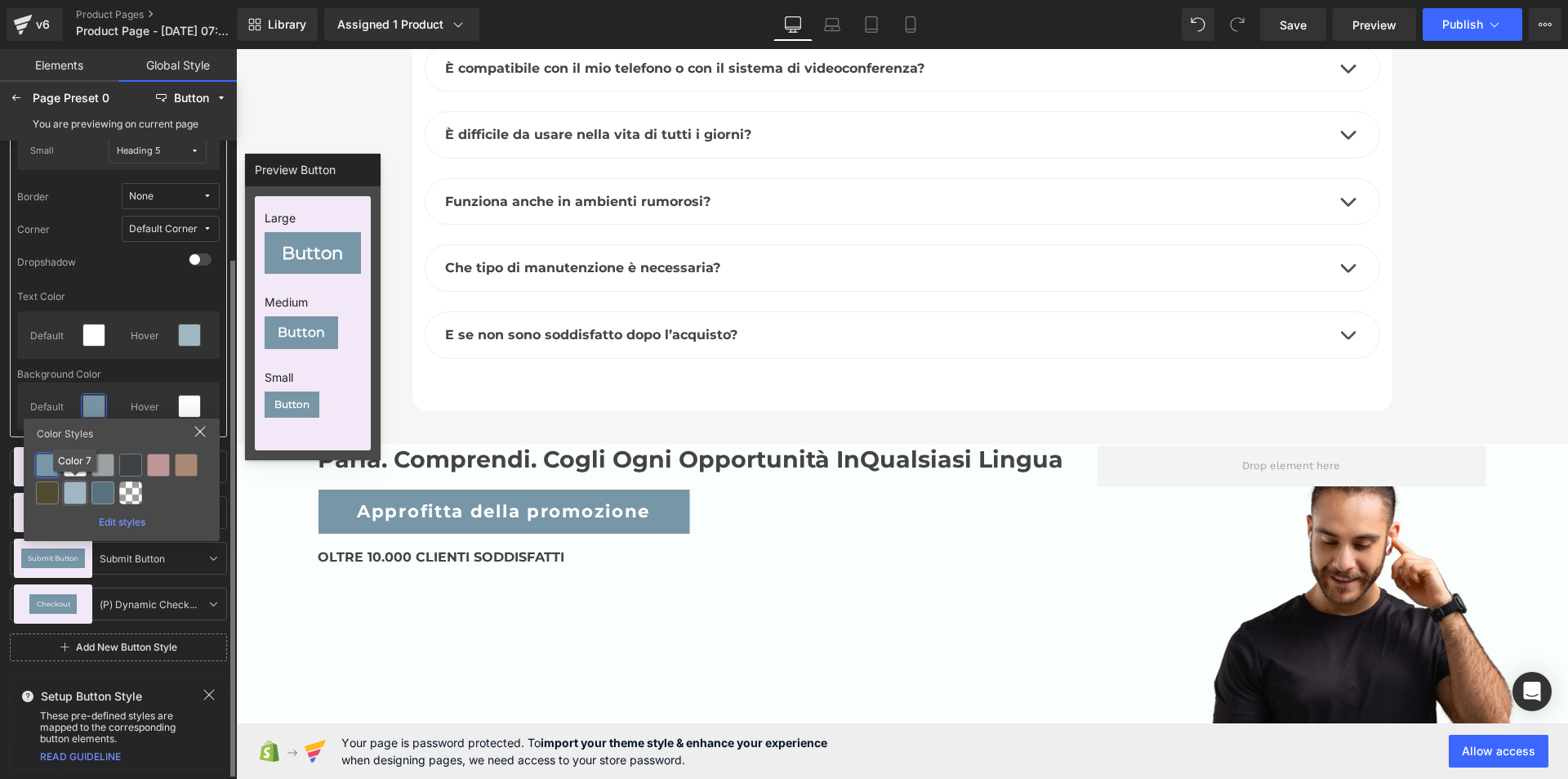
click at [73, 495] on div at bounding box center [75, 492] width 23 height 23
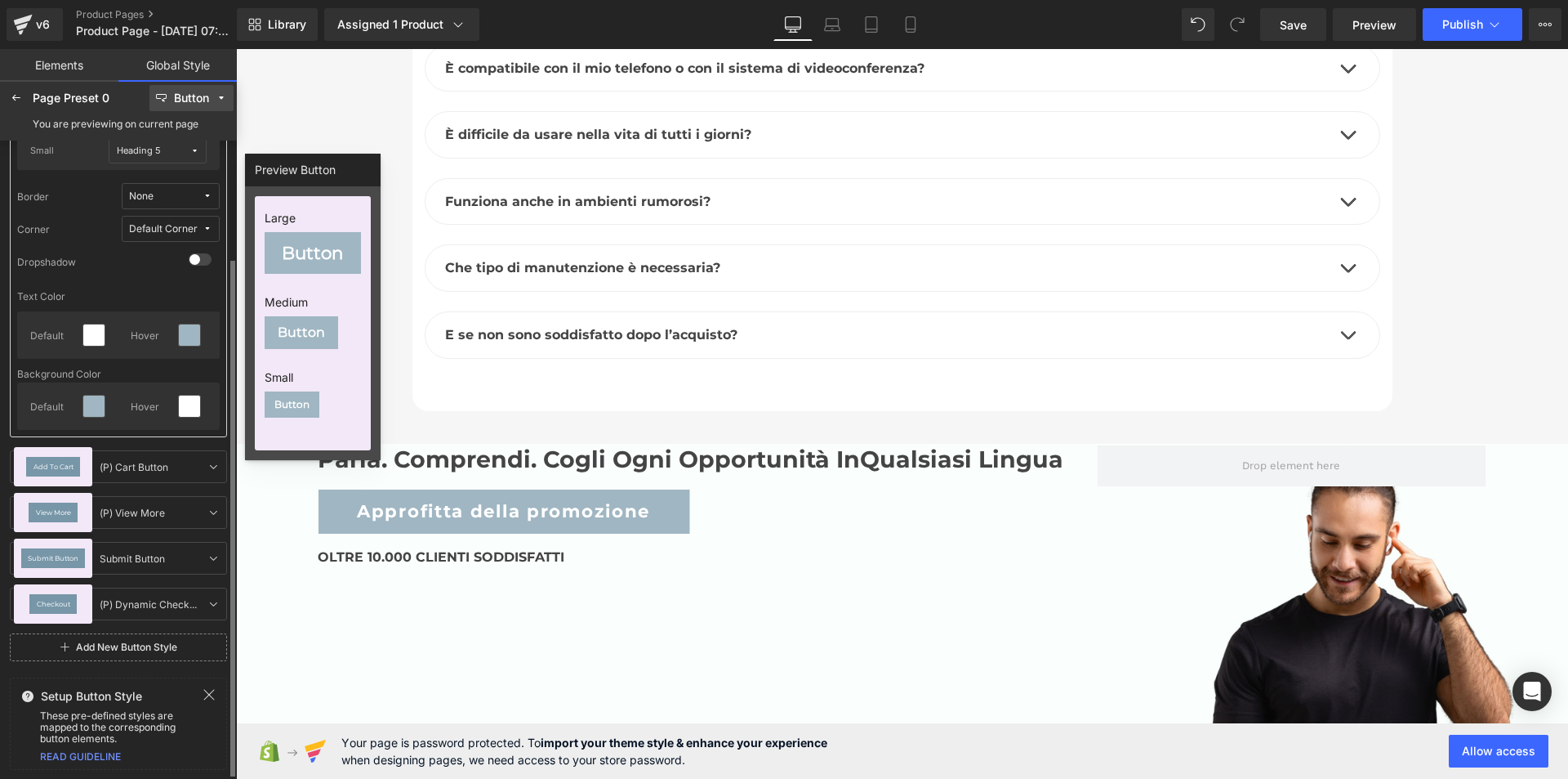
click at [224, 97] on icon at bounding box center [221, 98] width 11 height 11
click at [222, 96] on icon at bounding box center [221, 98] width 11 height 11
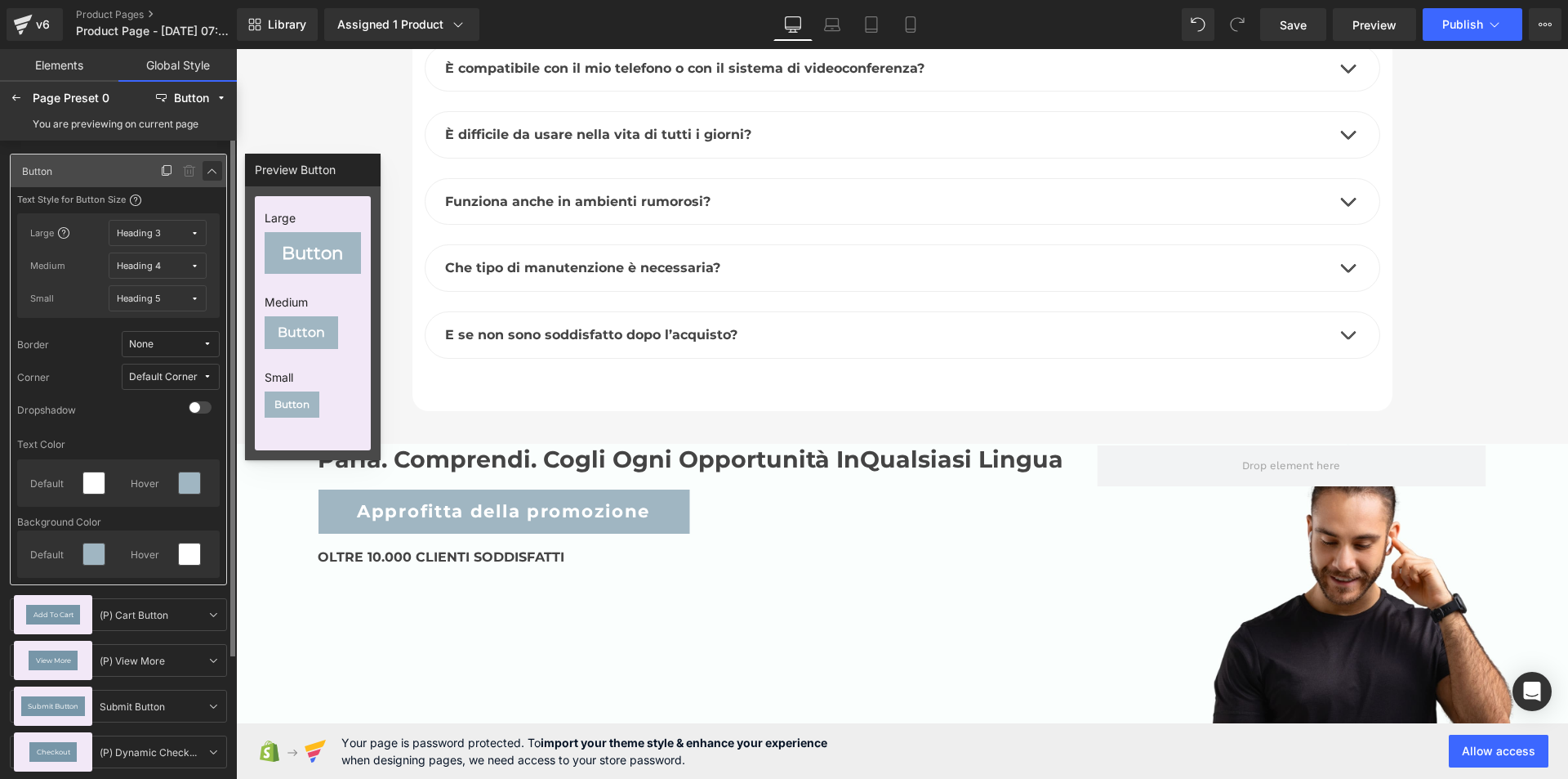
click at [218, 166] on icon at bounding box center [212, 170] width 13 height 13
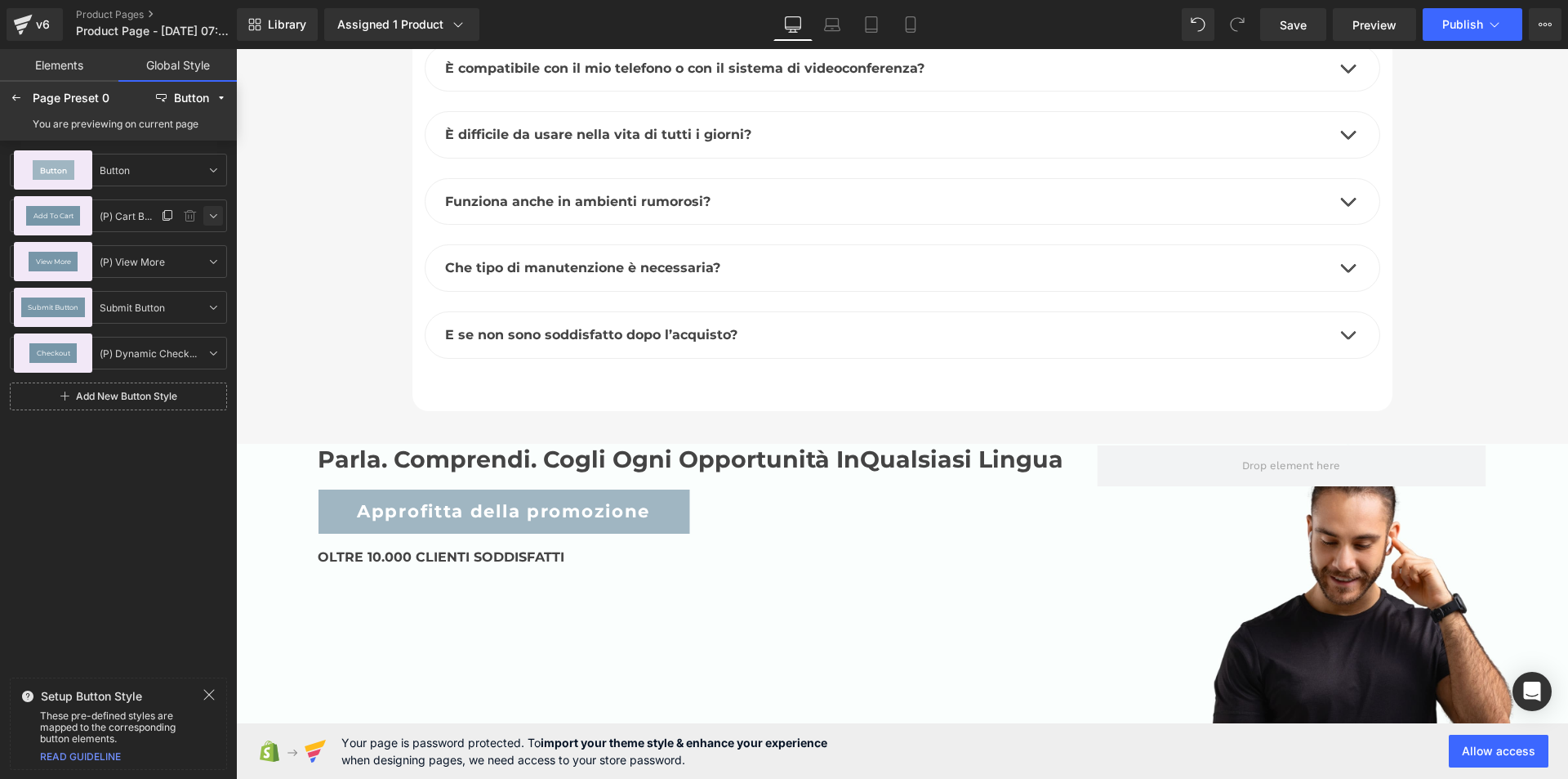
click at [213, 217] on icon at bounding box center [213, 215] width 13 height 13
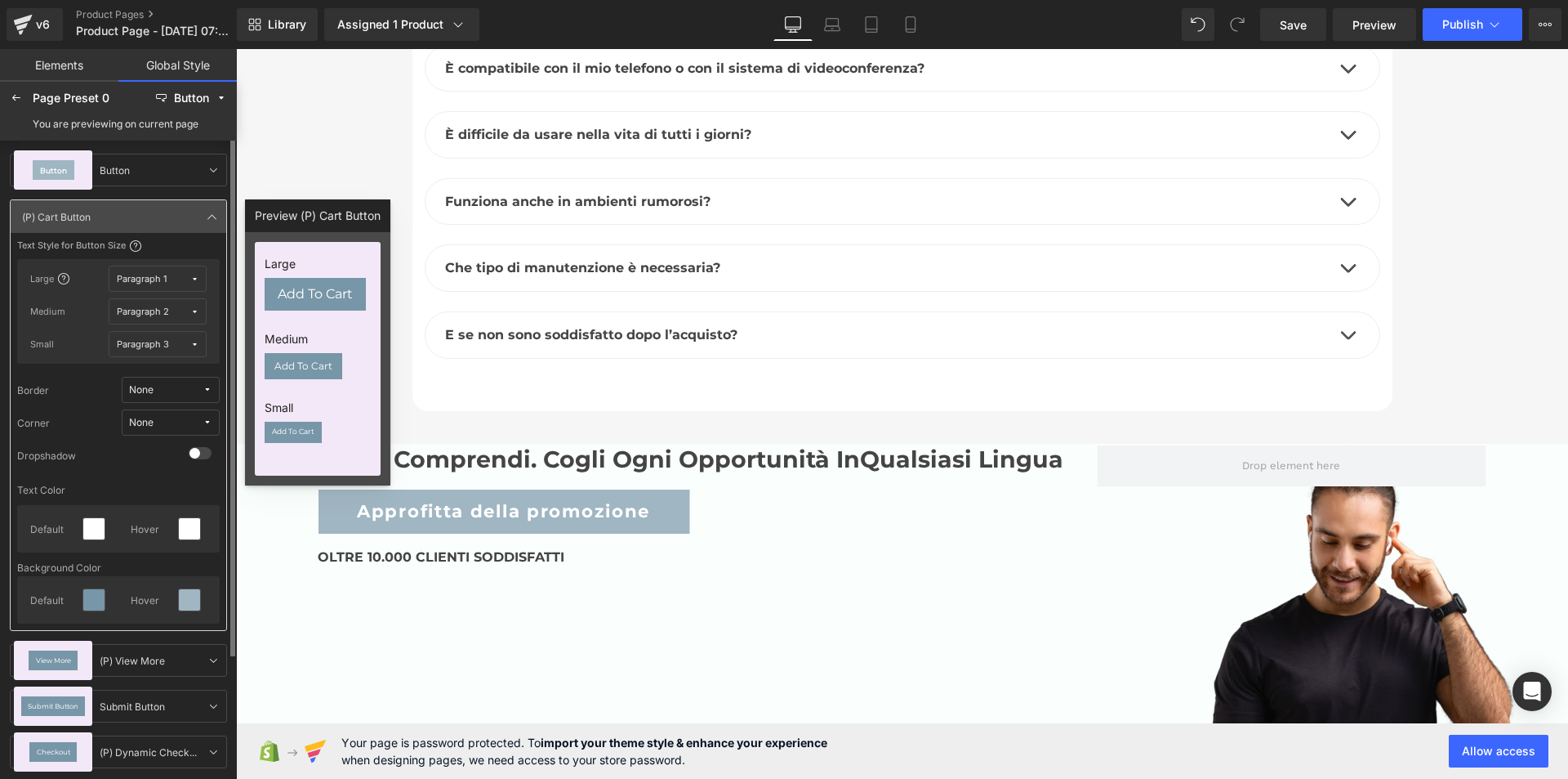
click at [195, 276] on icon at bounding box center [194, 279] width 9 height 9
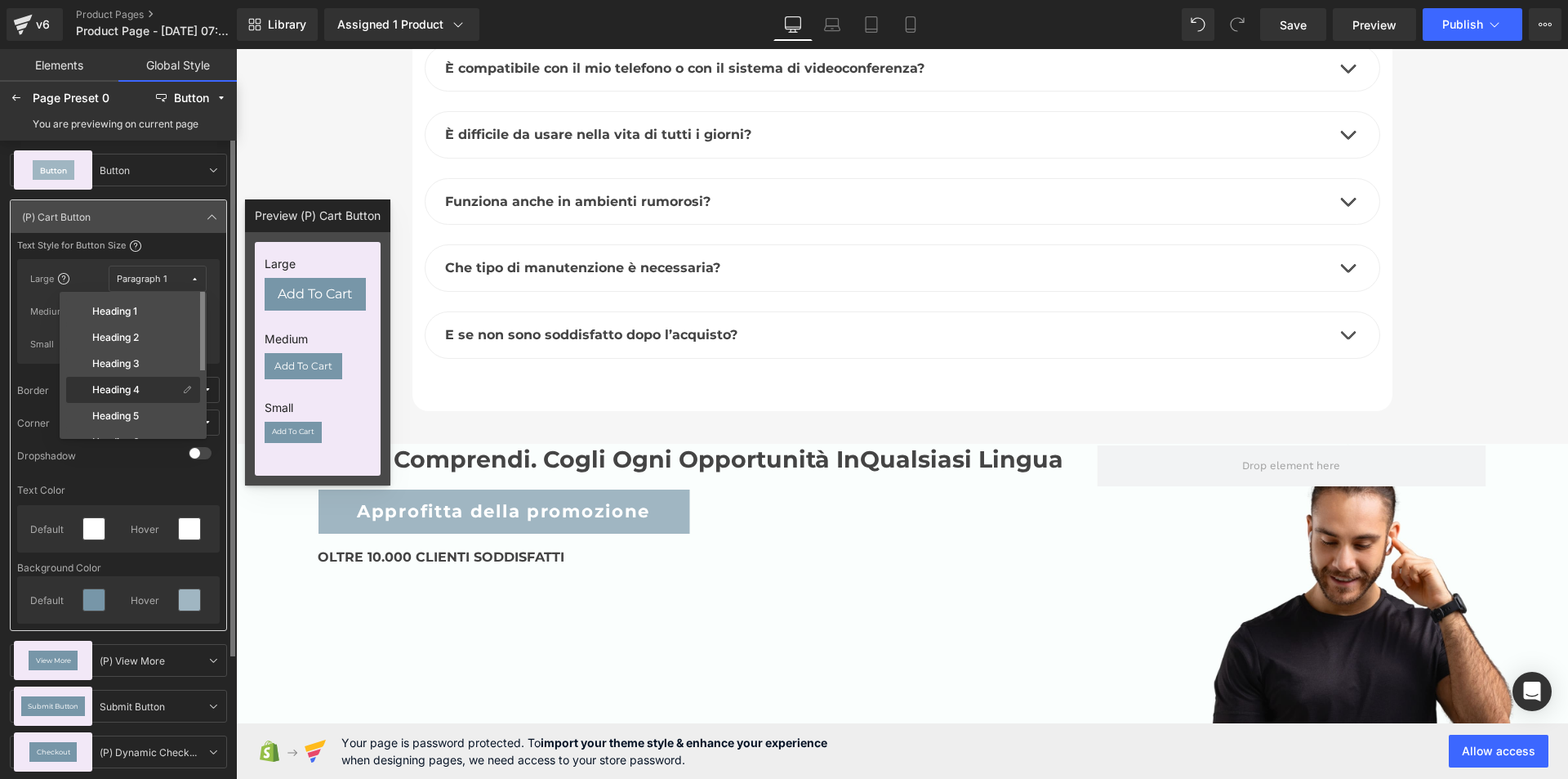
click at [139, 390] on label "Heading 4" at bounding box center [116, 390] width 47 height 11
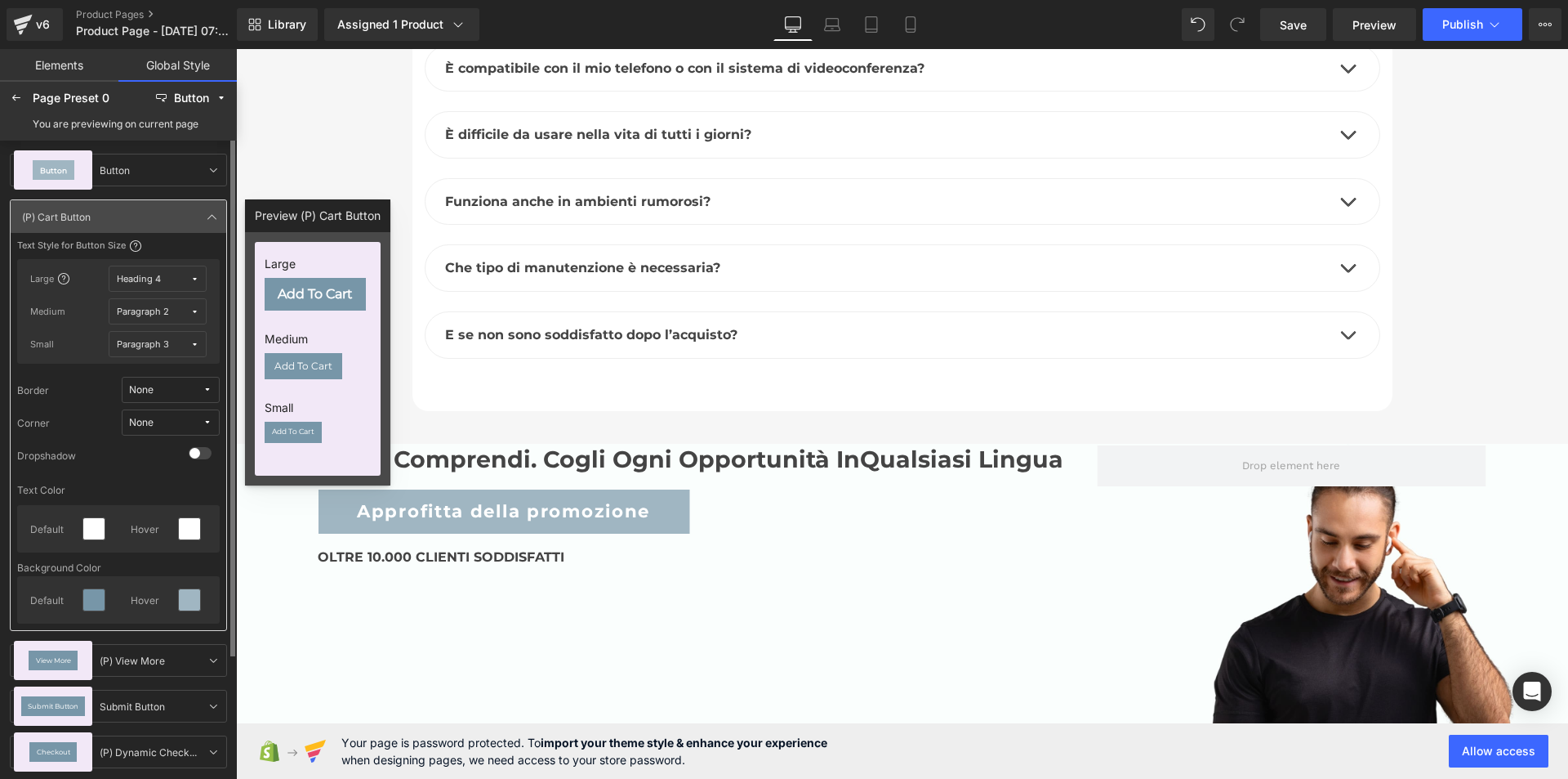
click at [167, 311] on div "Paragraph 2" at bounding box center [143, 312] width 52 height 12
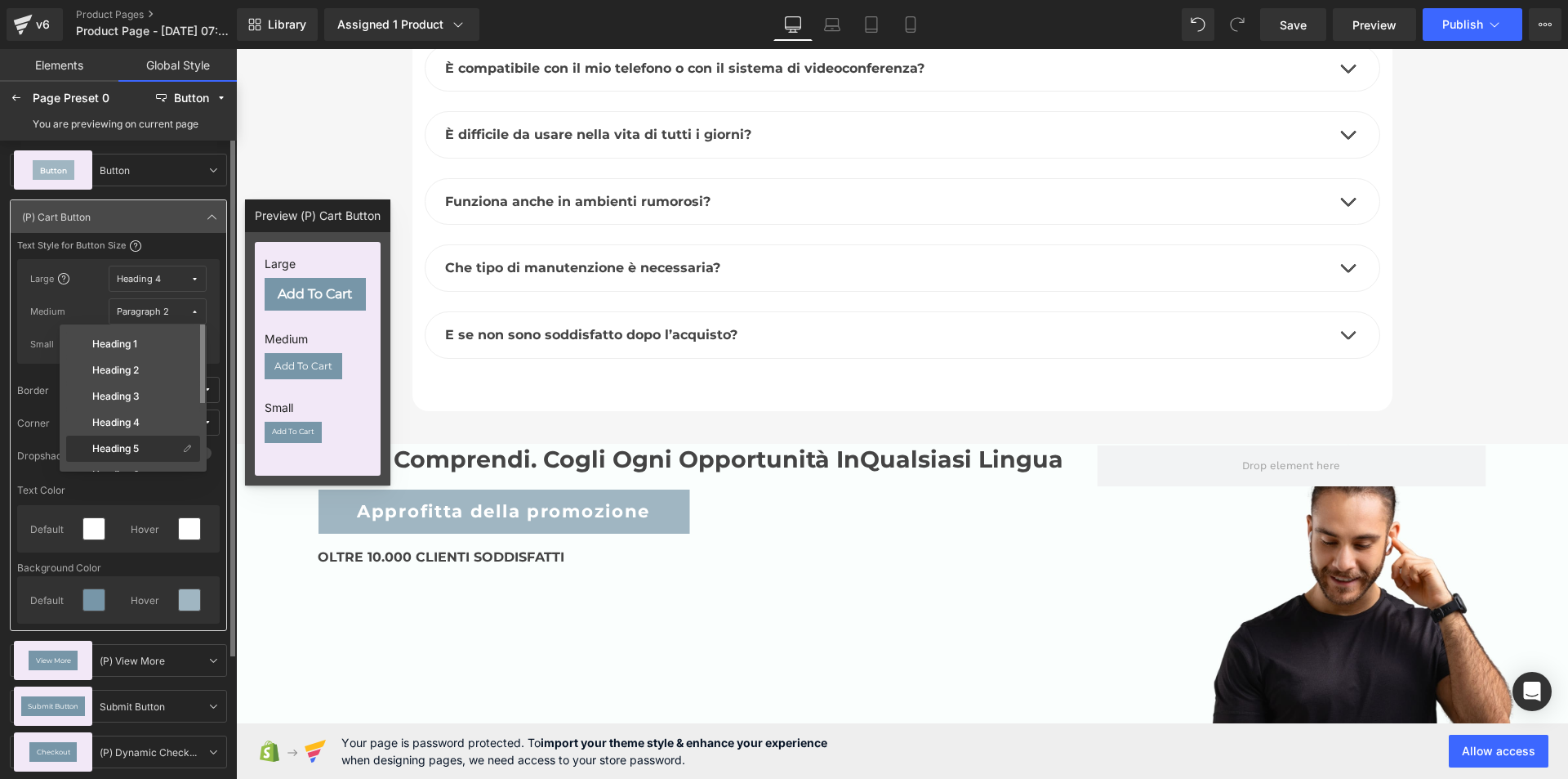
click at [125, 444] on label "Heading 5" at bounding box center [115, 448] width 46 height 11
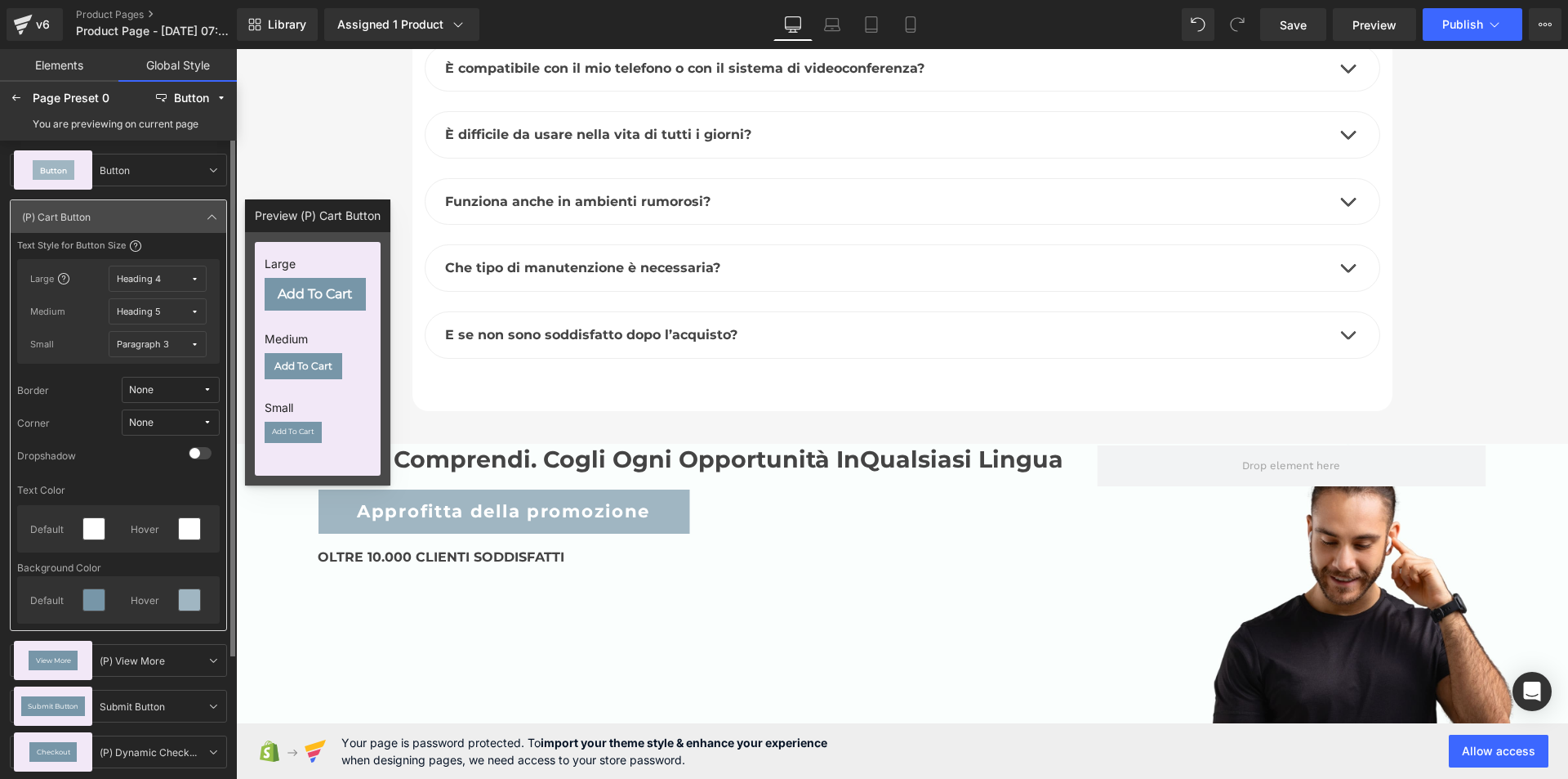
click at [167, 339] on div "Paragraph 3" at bounding box center [143, 344] width 52 height 12
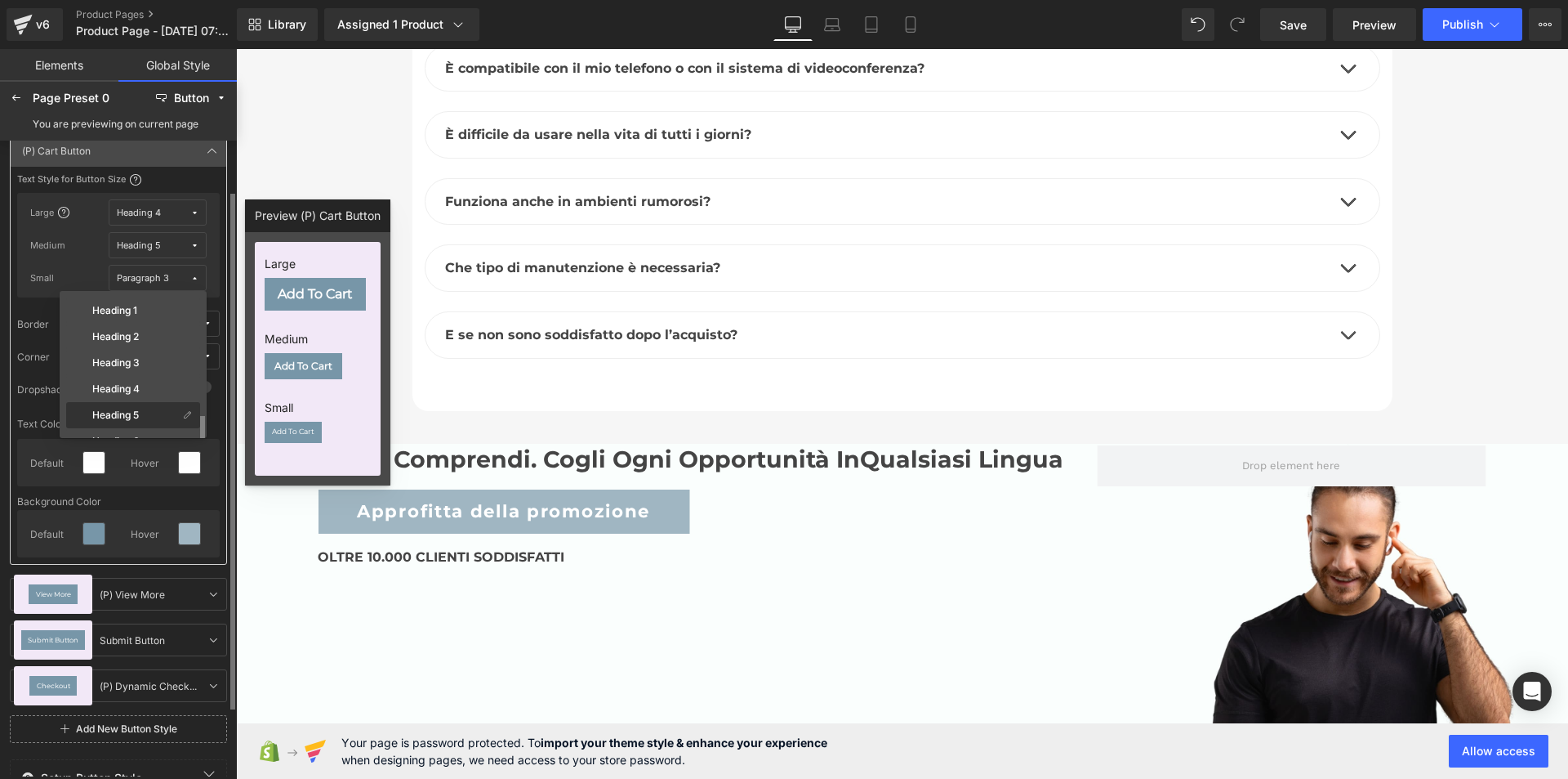
scroll to position [82, 0]
click at [131, 356] on label "Heading 6" at bounding box center [116, 359] width 47 height 11
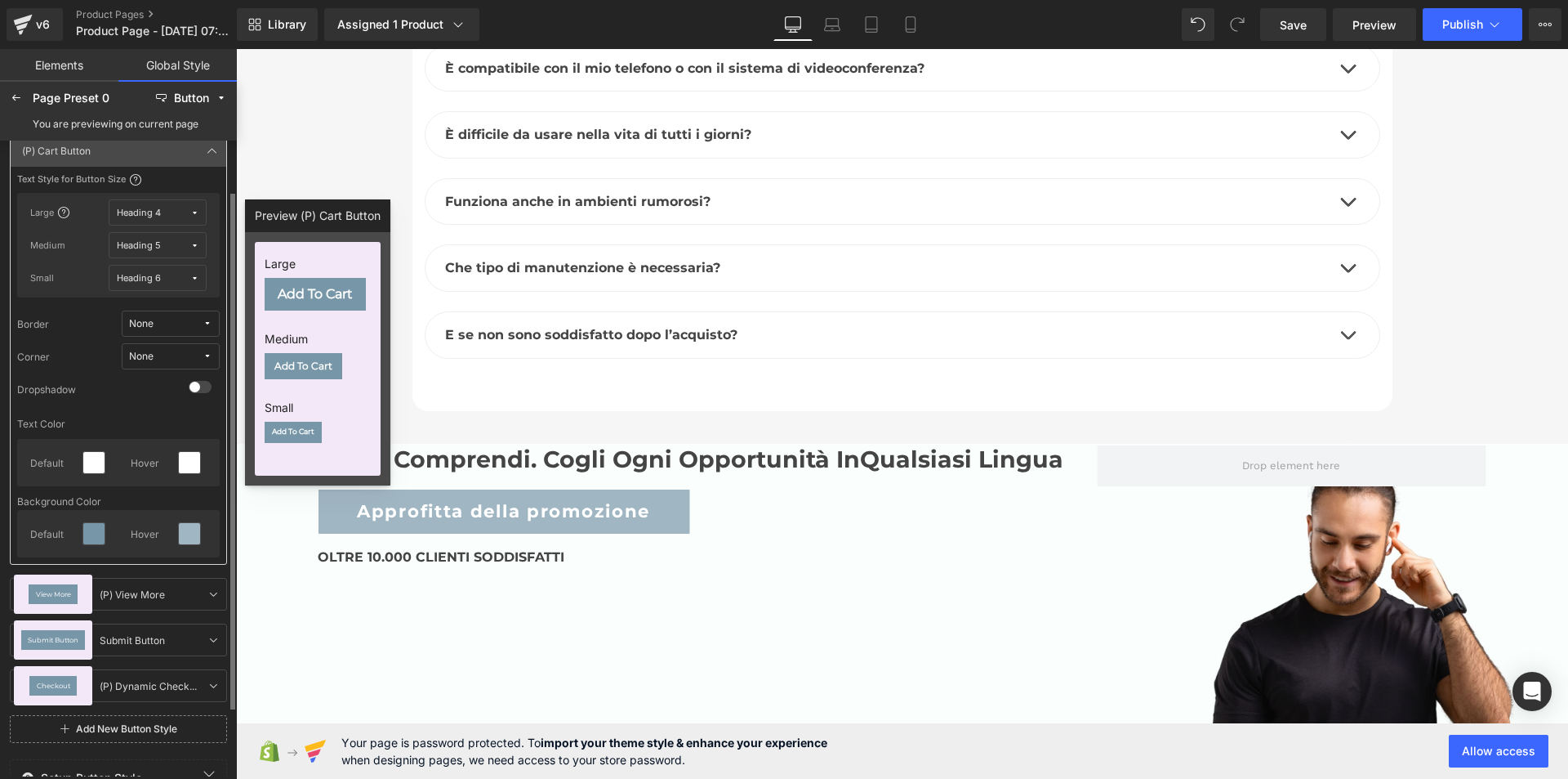
click at [156, 322] on span "None" at bounding box center [166, 324] width 73 height 12
click at [150, 356] on div "None" at bounding box center [141, 356] width 24 height 12
click at [140, 419] on label "Default Corner" at bounding box center [156, 415] width 70 height 11
click at [195, 459] on icon at bounding box center [189, 462] width 13 height 13
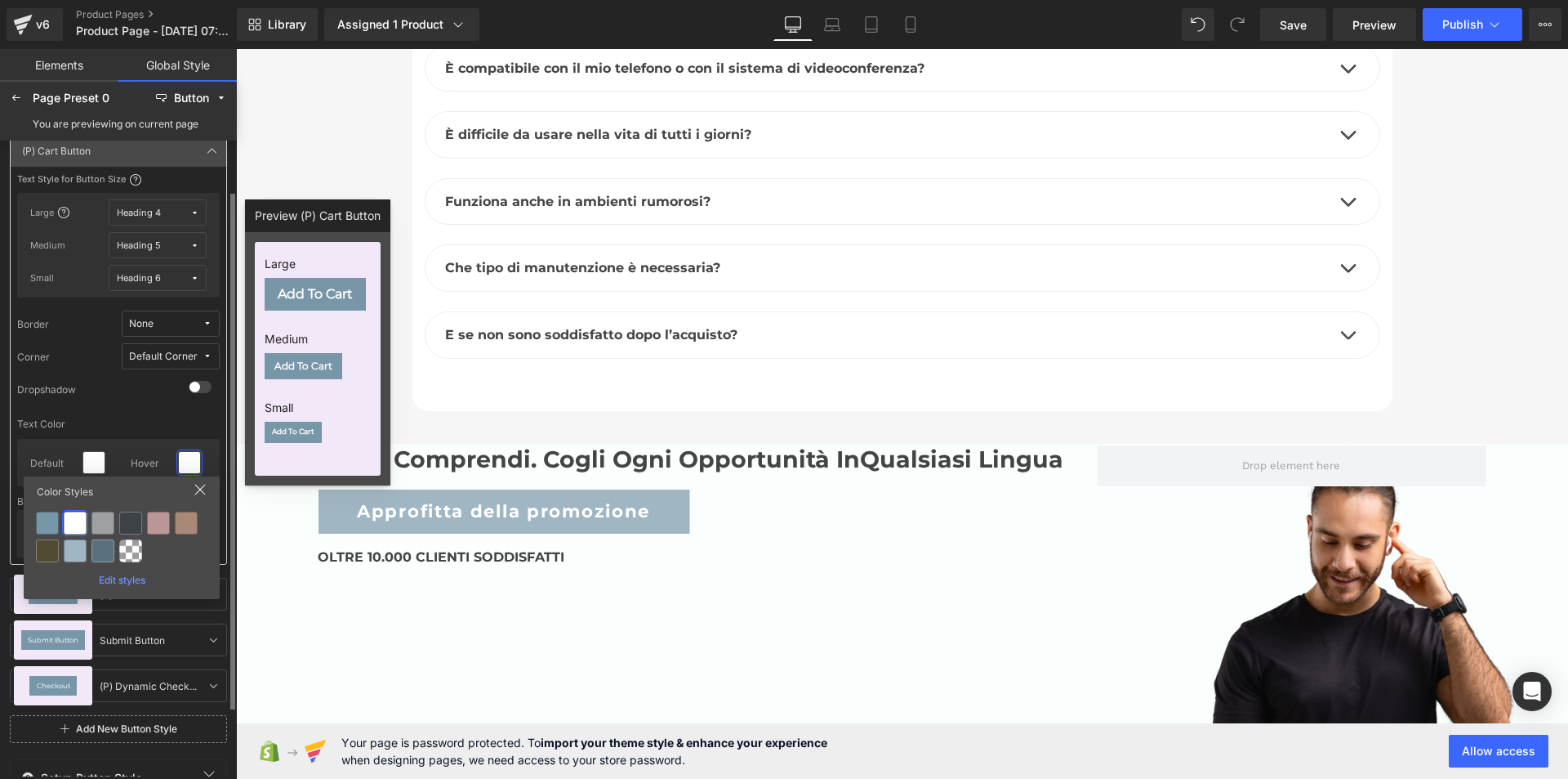
click at [135, 574] on div "Edit styles" at bounding box center [122, 577] width 183 height 18
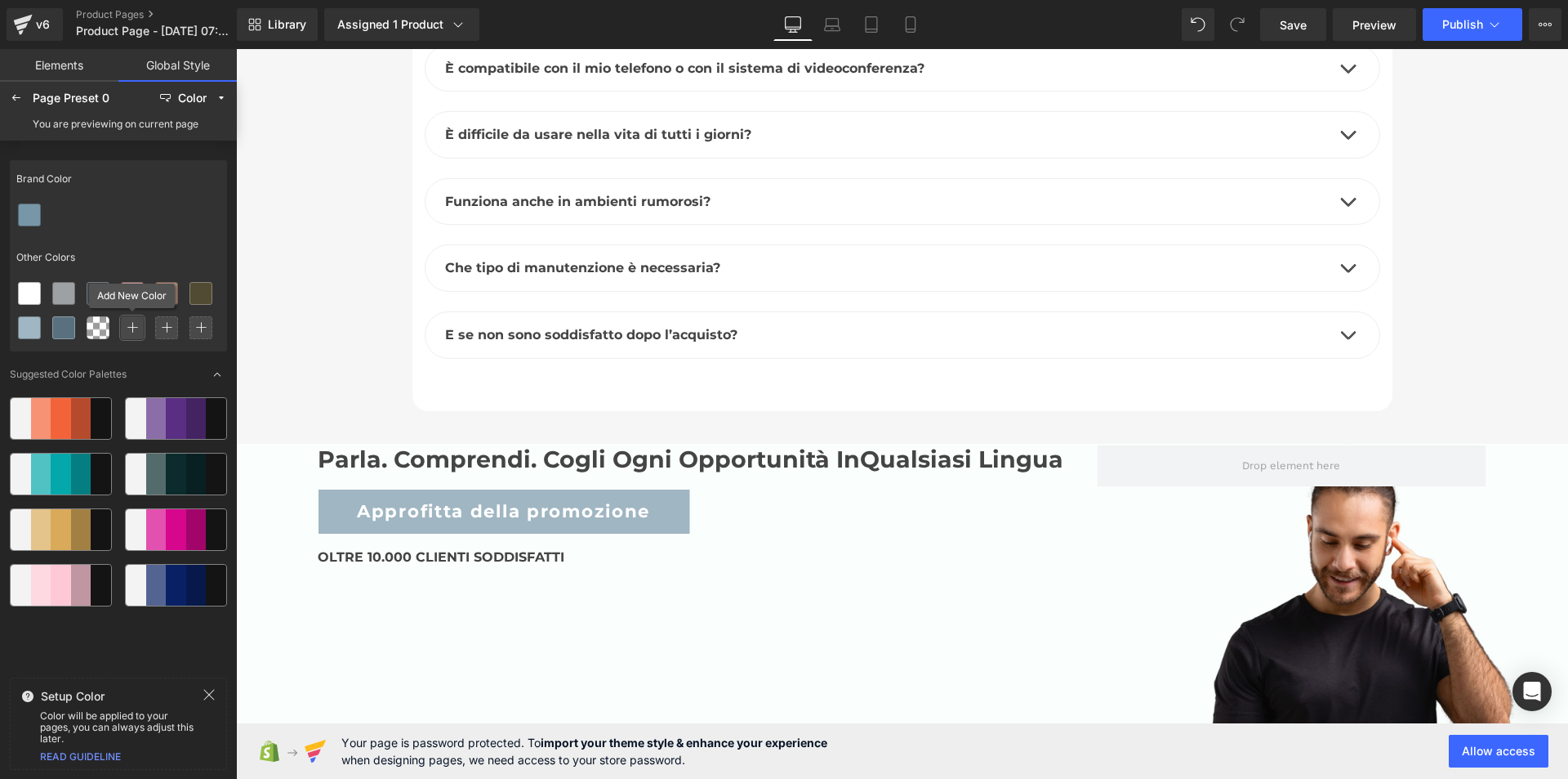
click at [137, 328] on icon at bounding box center [132, 327] width 11 height 11
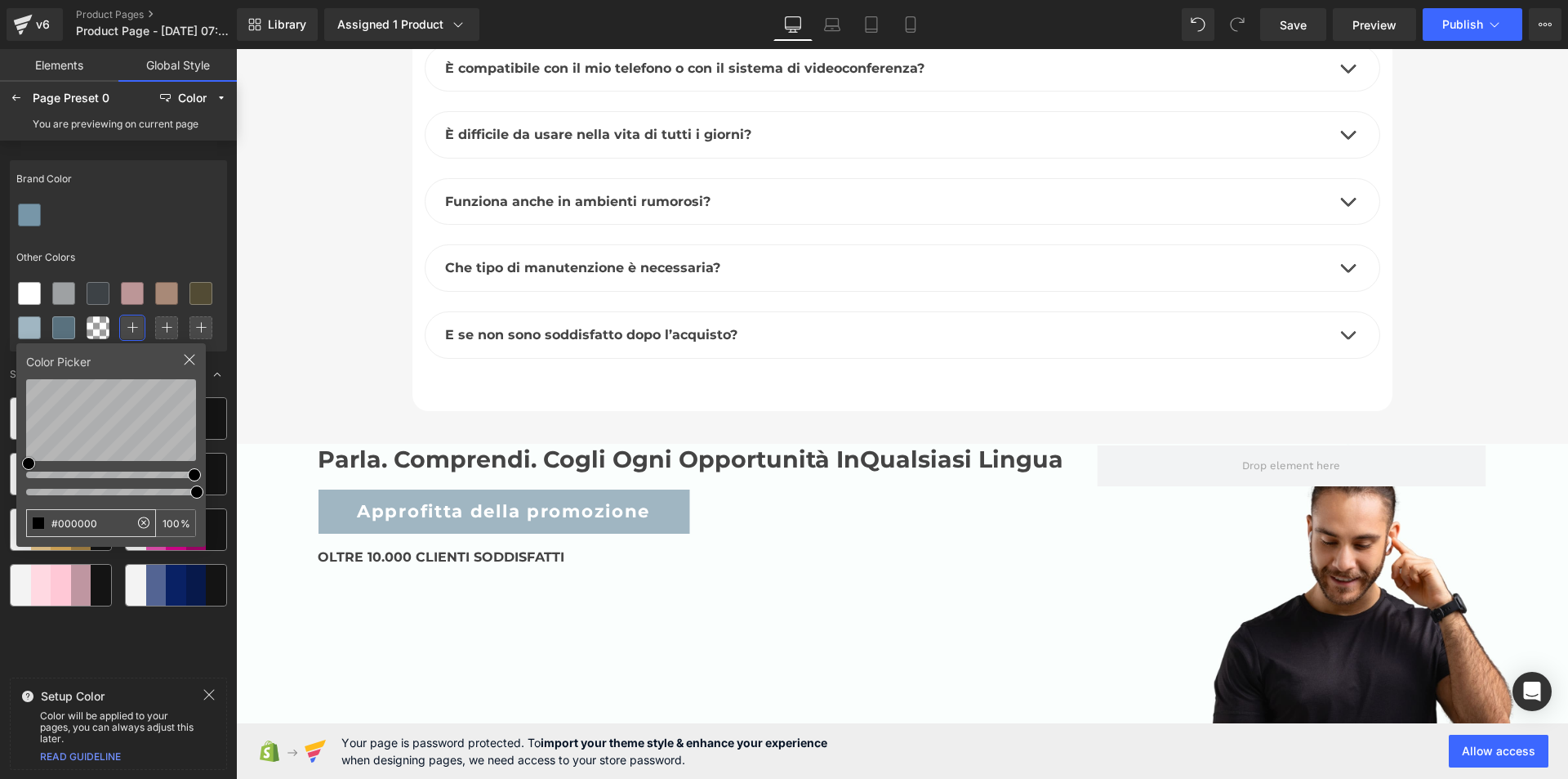
click at [108, 528] on input "#000000" at bounding box center [78, 523] width 102 height 26
drag, startPoint x: 109, startPoint y: 522, endPoint x: 0, endPoint y: 514, distance: 109.3
click at [0, 514] on div "Brand Color Other Colors Color Picker #000000 100 % Suggested Color Palettes Se…" at bounding box center [118, 458] width 237 height 636
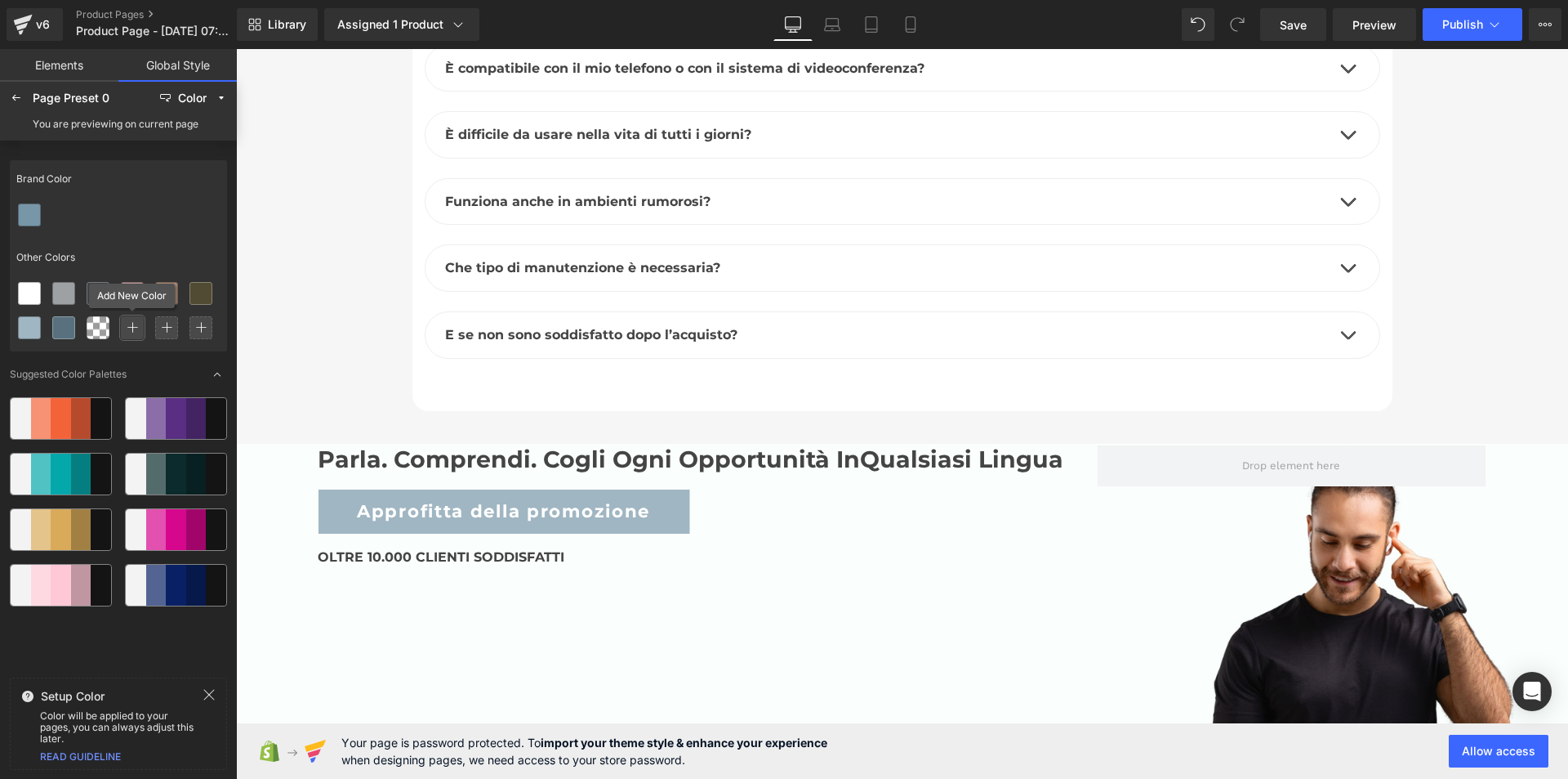
click at [136, 329] on icon at bounding box center [132, 327] width 11 height 11
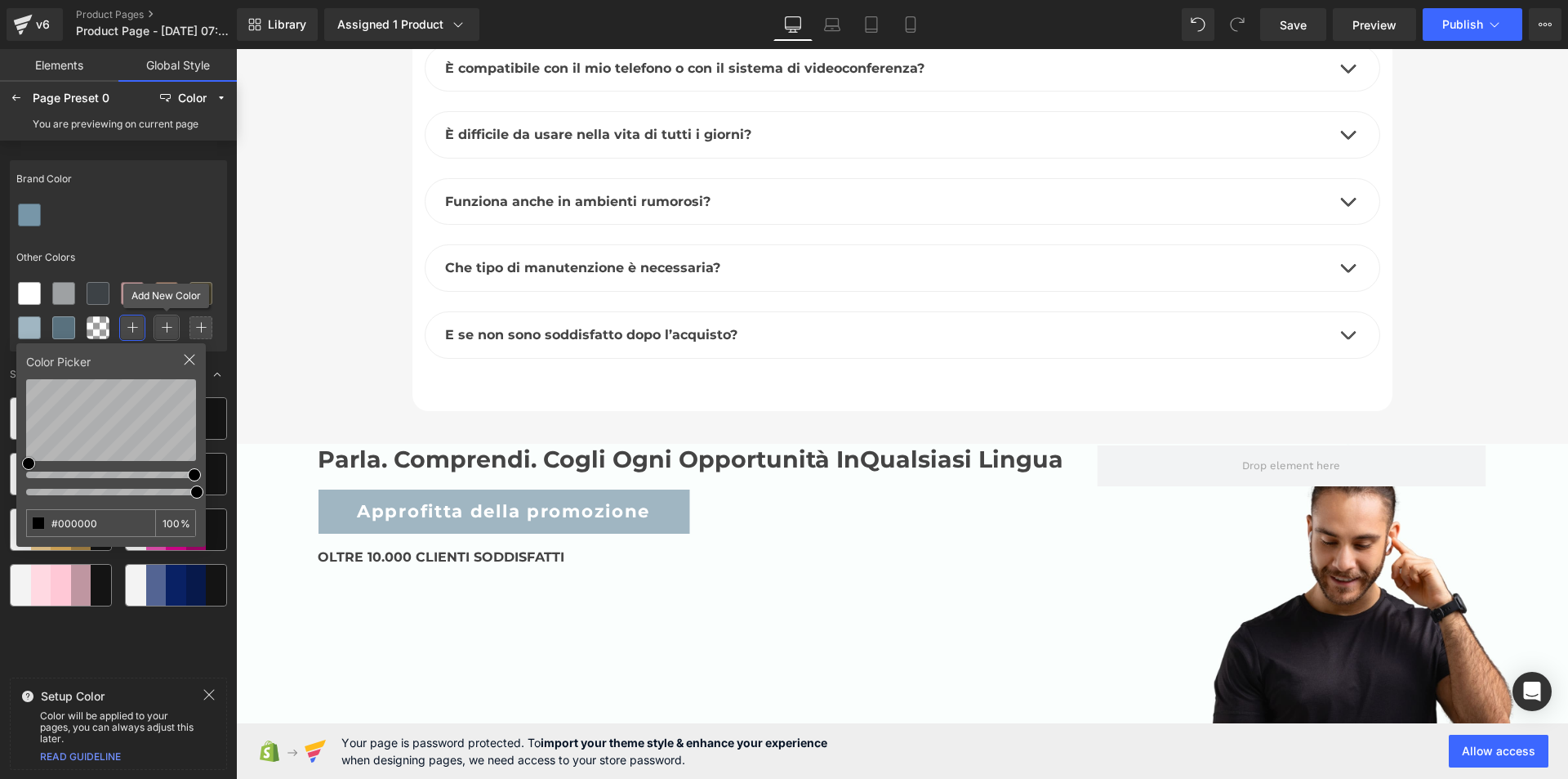
click at [168, 325] on icon at bounding box center [166, 327] width 11 height 11
click at [97, 523] on input "#000000" at bounding box center [78, 523] width 102 height 26
drag, startPoint x: 101, startPoint y: 522, endPoint x: 48, endPoint y: 515, distance: 53.5
click at [48, 515] on input "#000000" at bounding box center [78, 523] width 102 height 26
click at [189, 243] on div "Other Colors" at bounding box center [118, 257] width 217 height 37
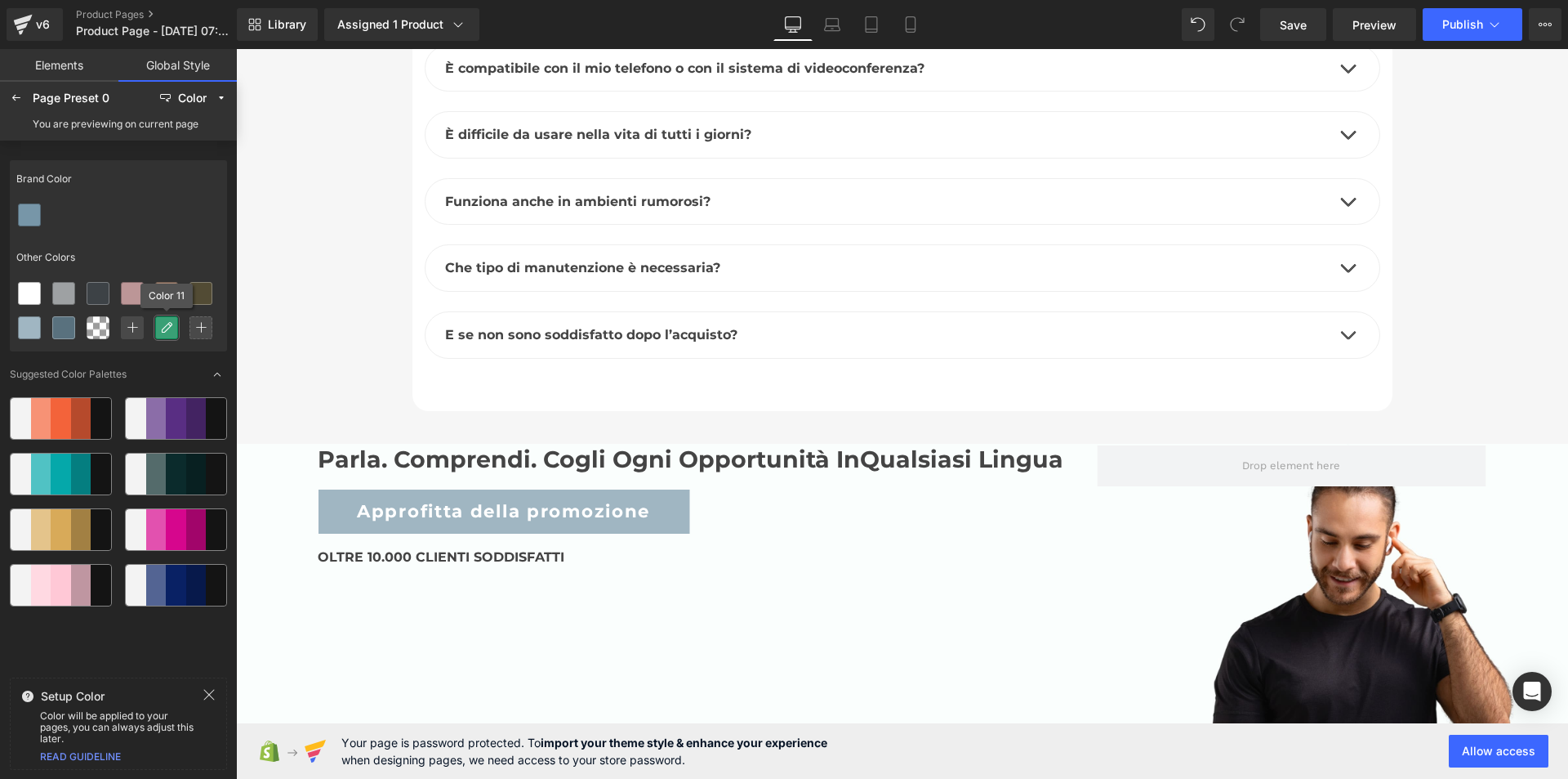
click at [170, 330] on icon at bounding box center [166, 328] width 13 height 13
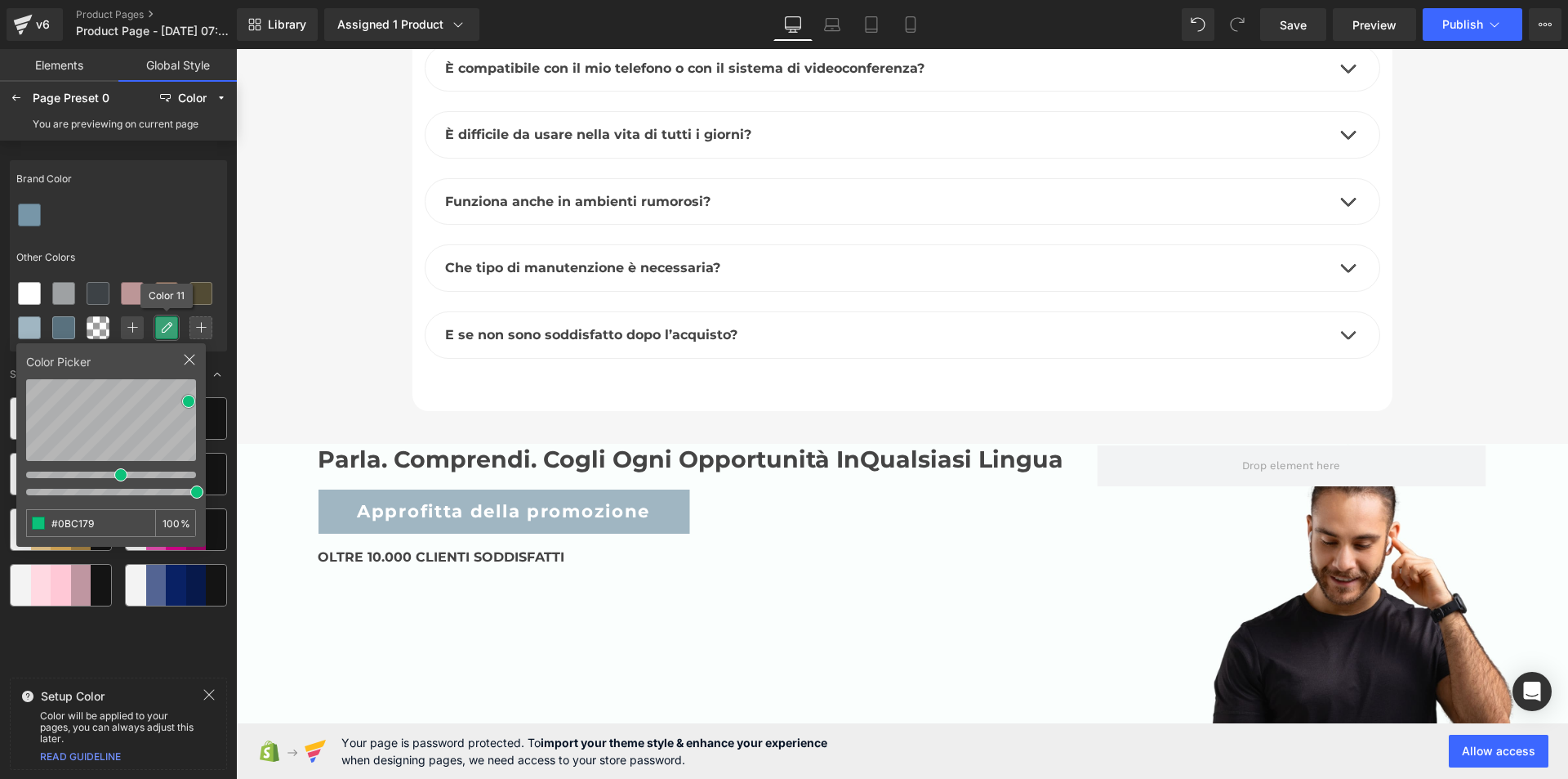
click at [170, 330] on icon at bounding box center [166, 328] width 13 height 13
click at [188, 362] on icon at bounding box center [189, 359] width 13 height 13
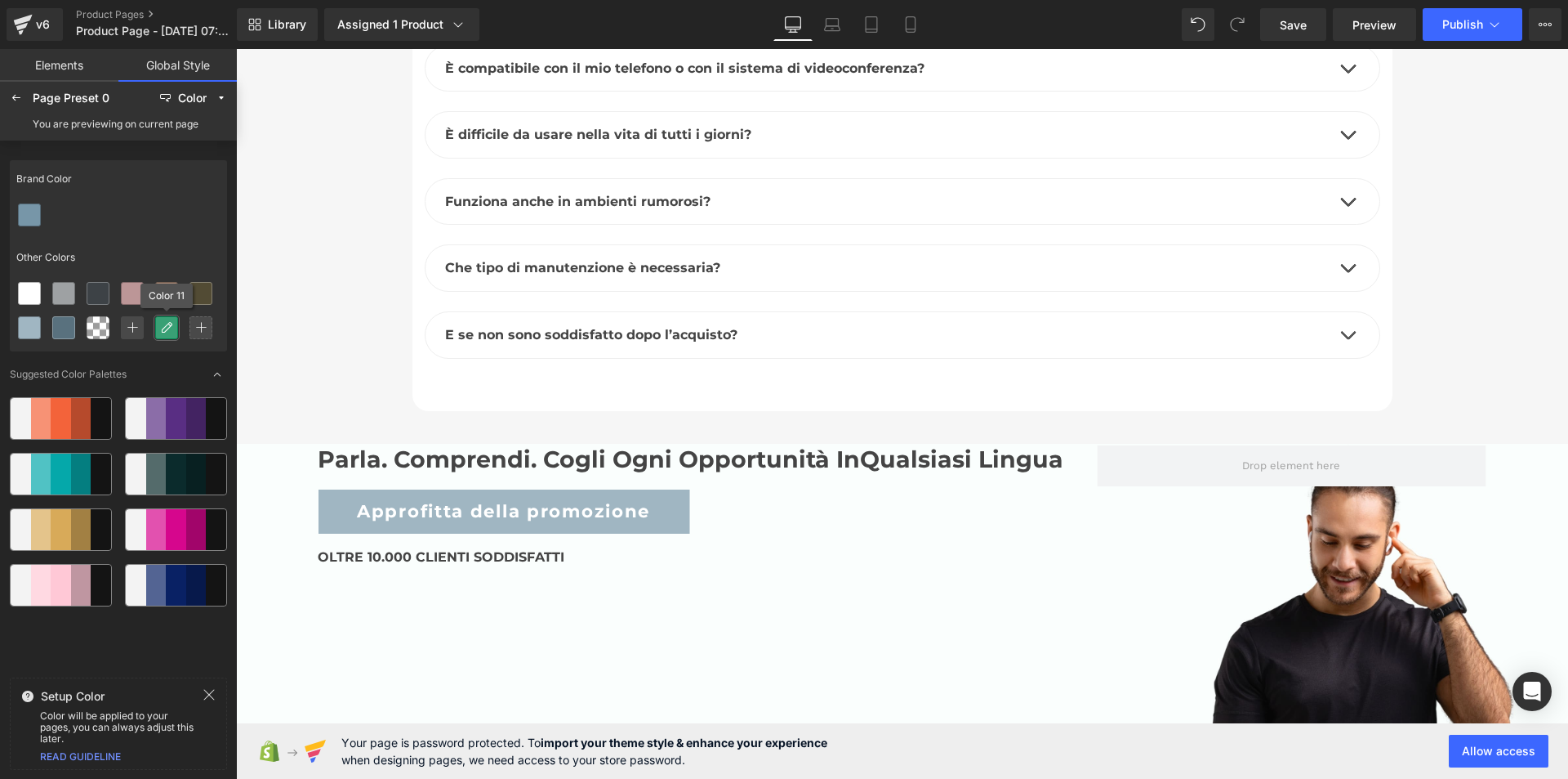
click at [168, 333] on icon at bounding box center [166, 328] width 13 height 13
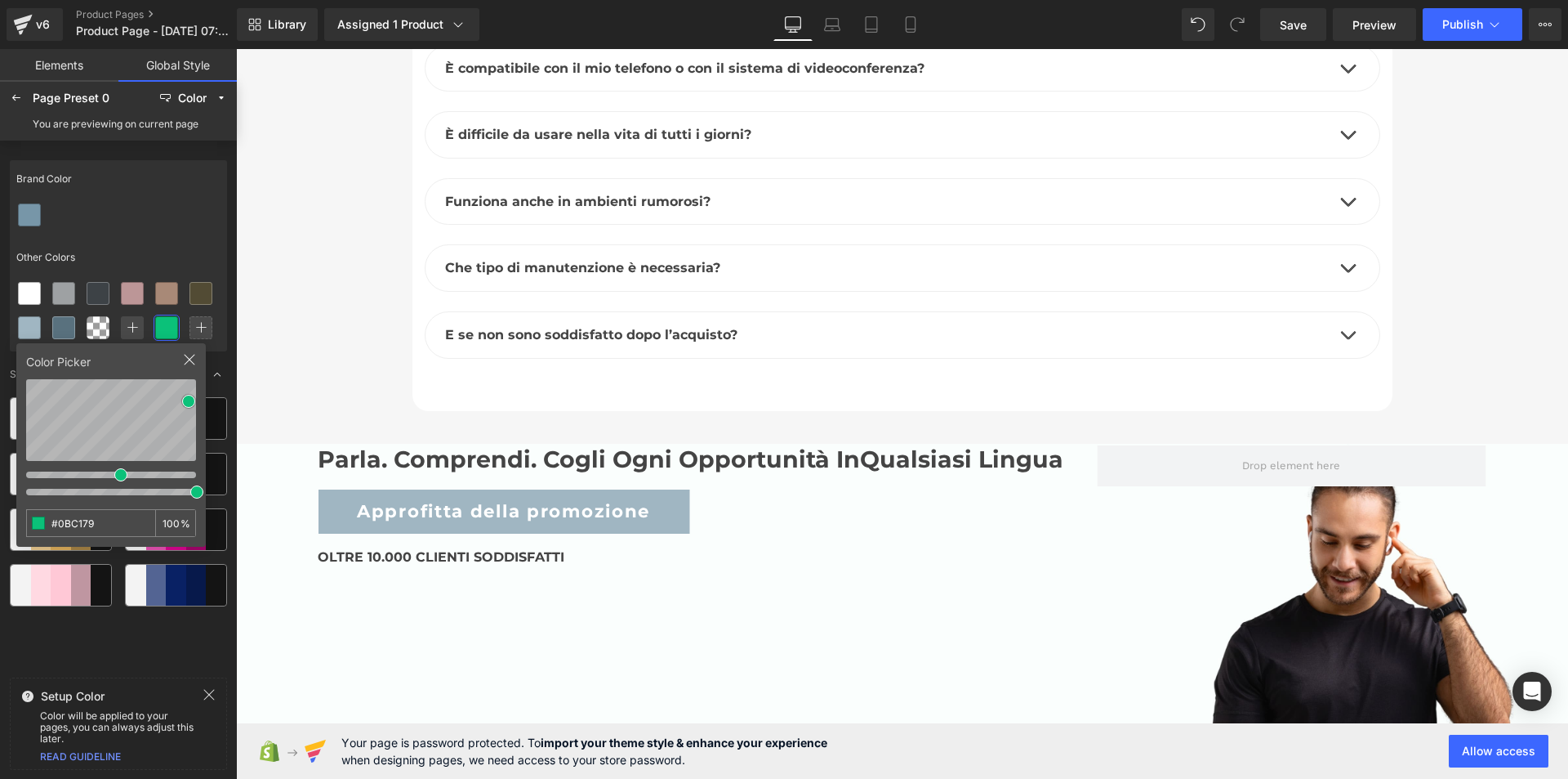
click at [114, 194] on div "Brand Color" at bounding box center [118, 179] width 217 height 37
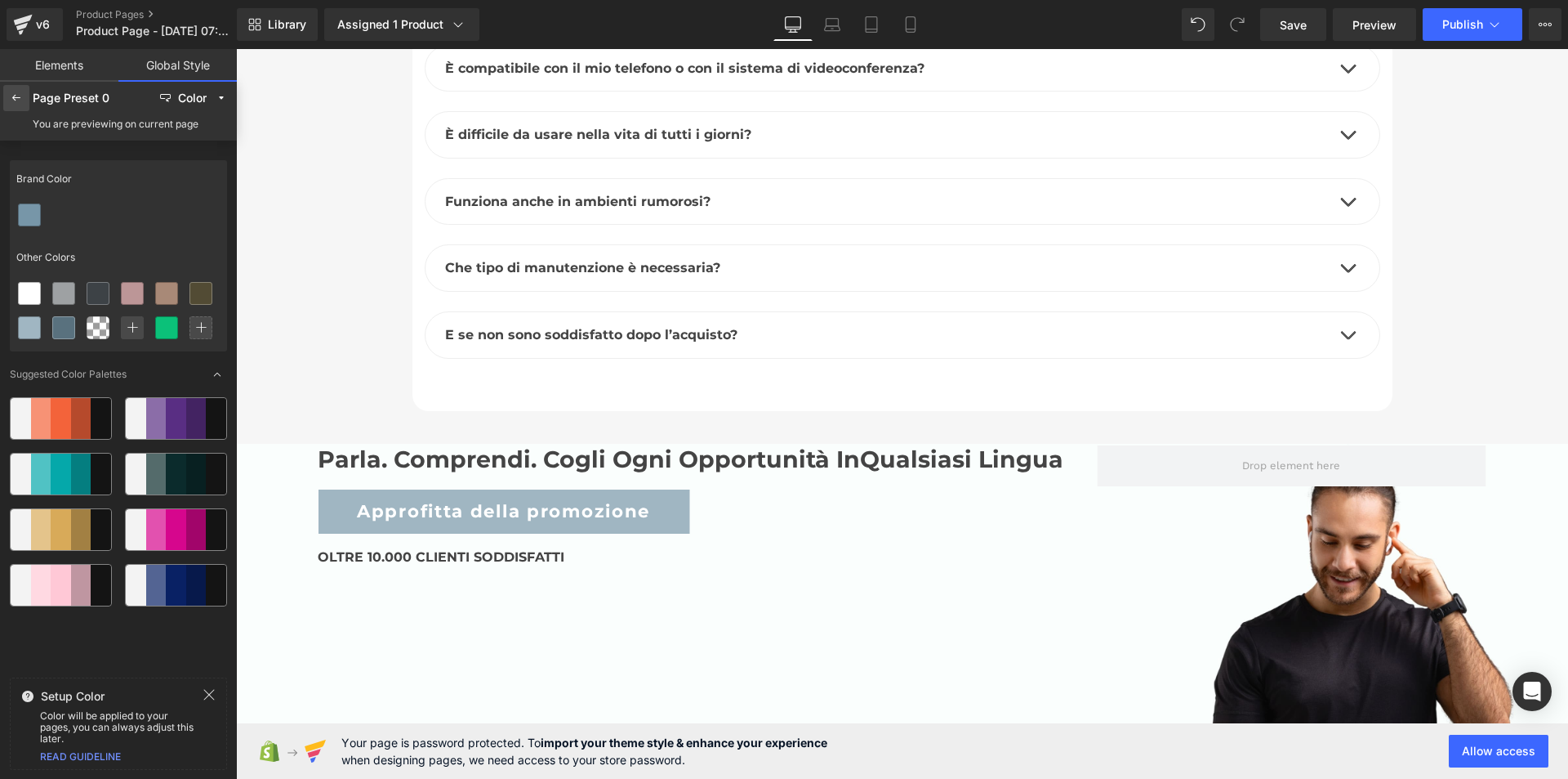
click at [17, 98] on icon at bounding box center [16, 98] width 13 height 13
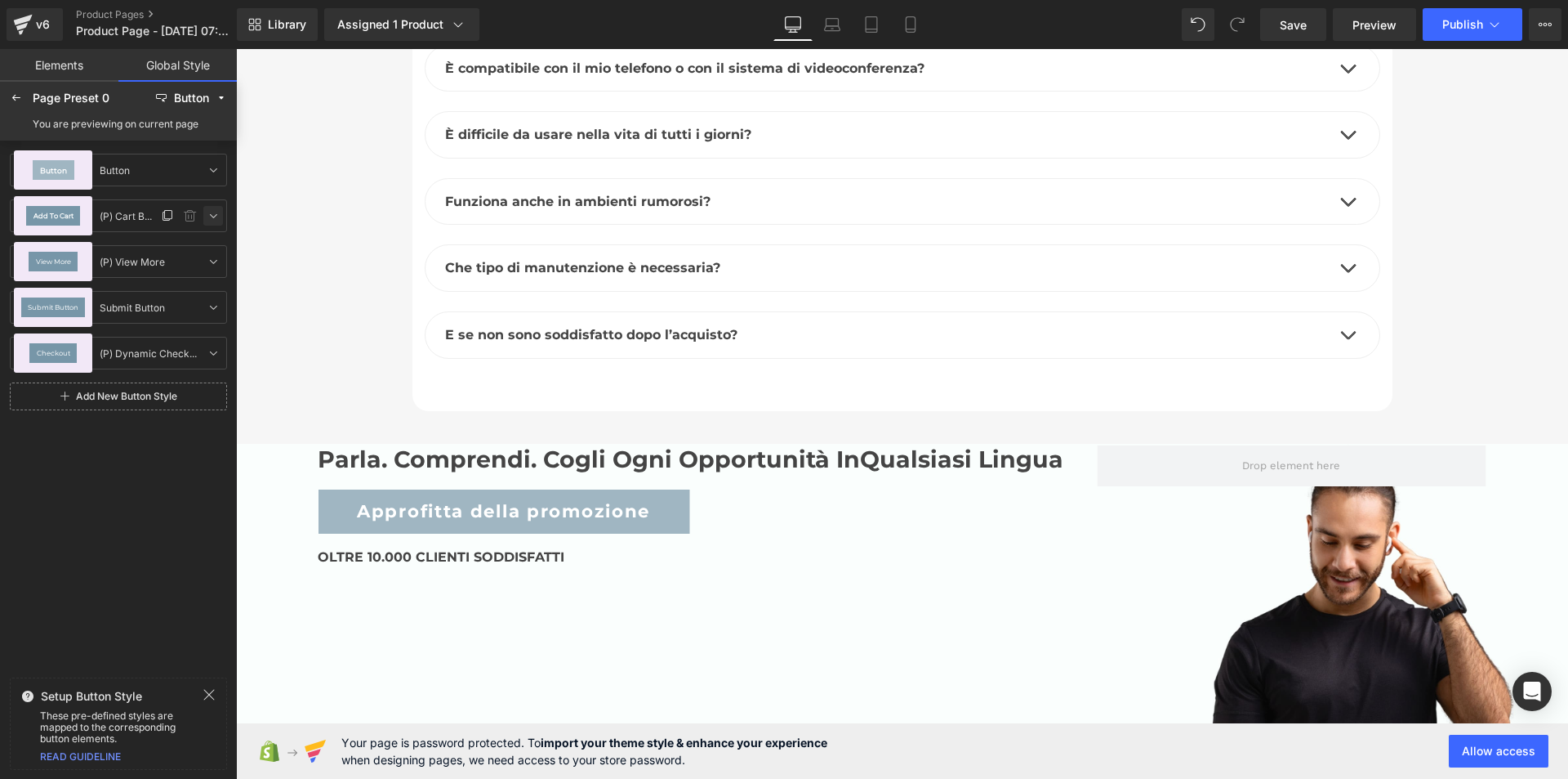
click at [213, 215] on icon at bounding box center [213, 215] width 13 height 13
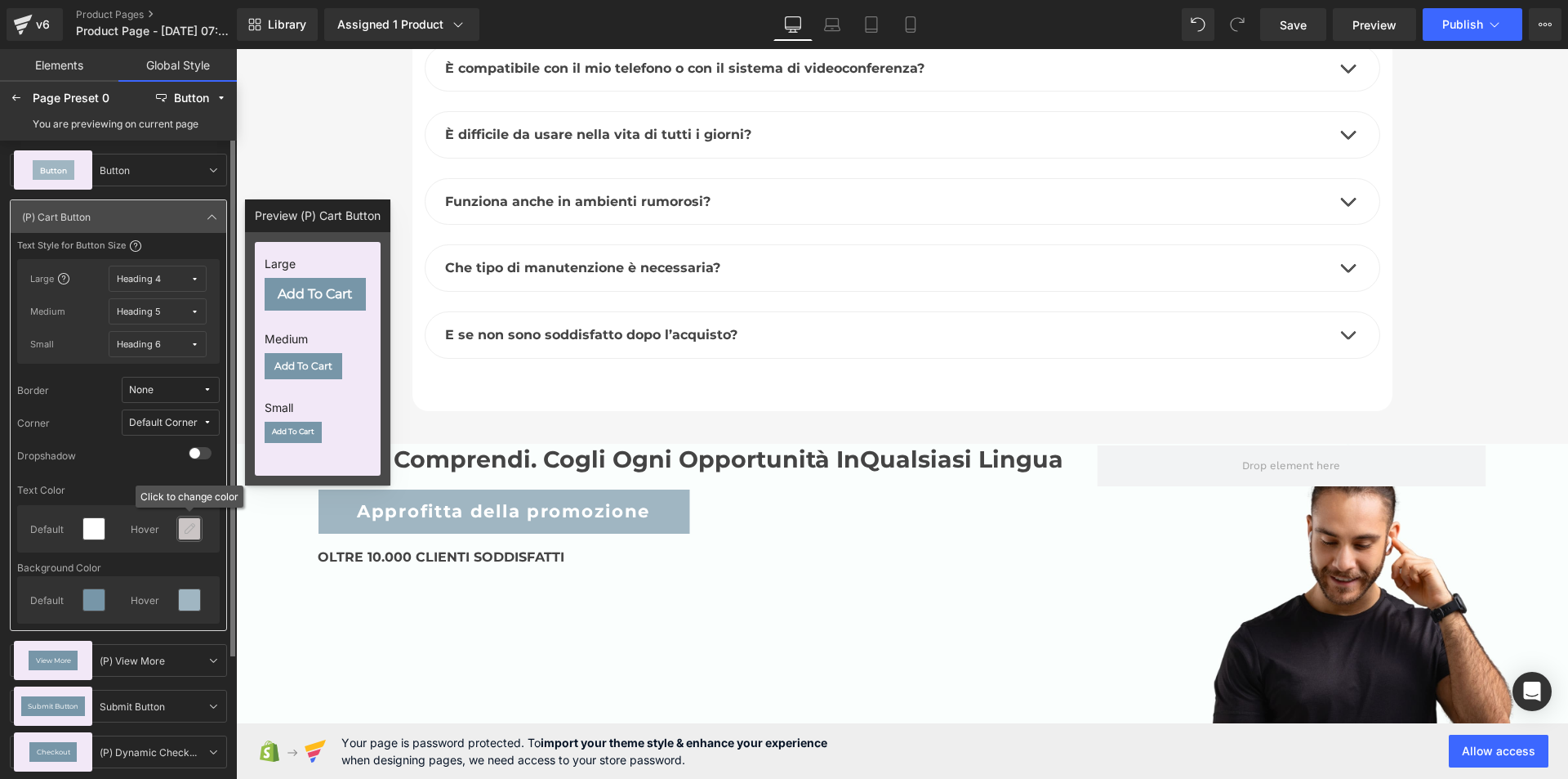
click at [187, 532] on icon at bounding box center [189, 528] width 13 height 13
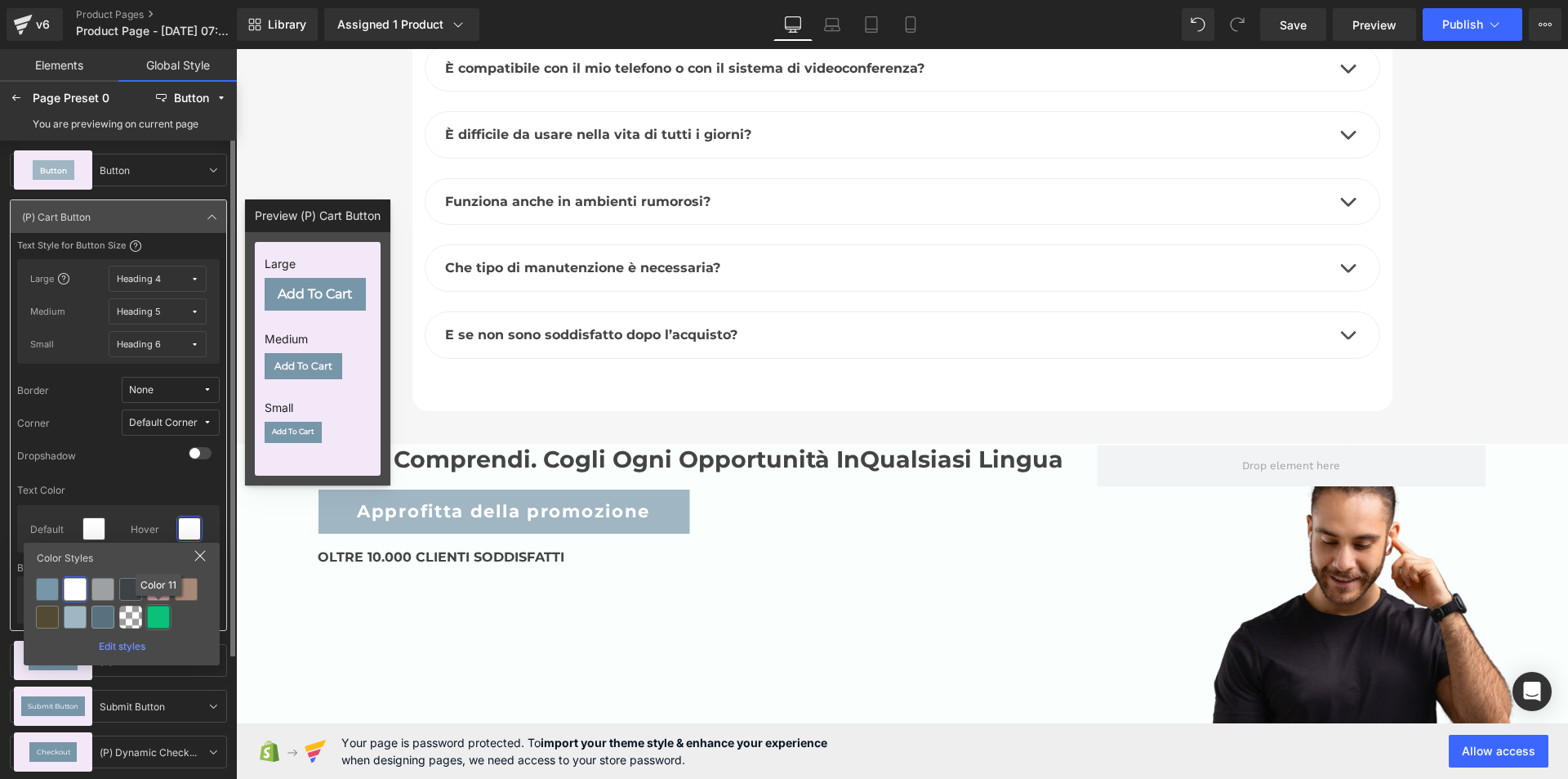
click at [159, 614] on div at bounding box center [159, 617] width 23 height 23
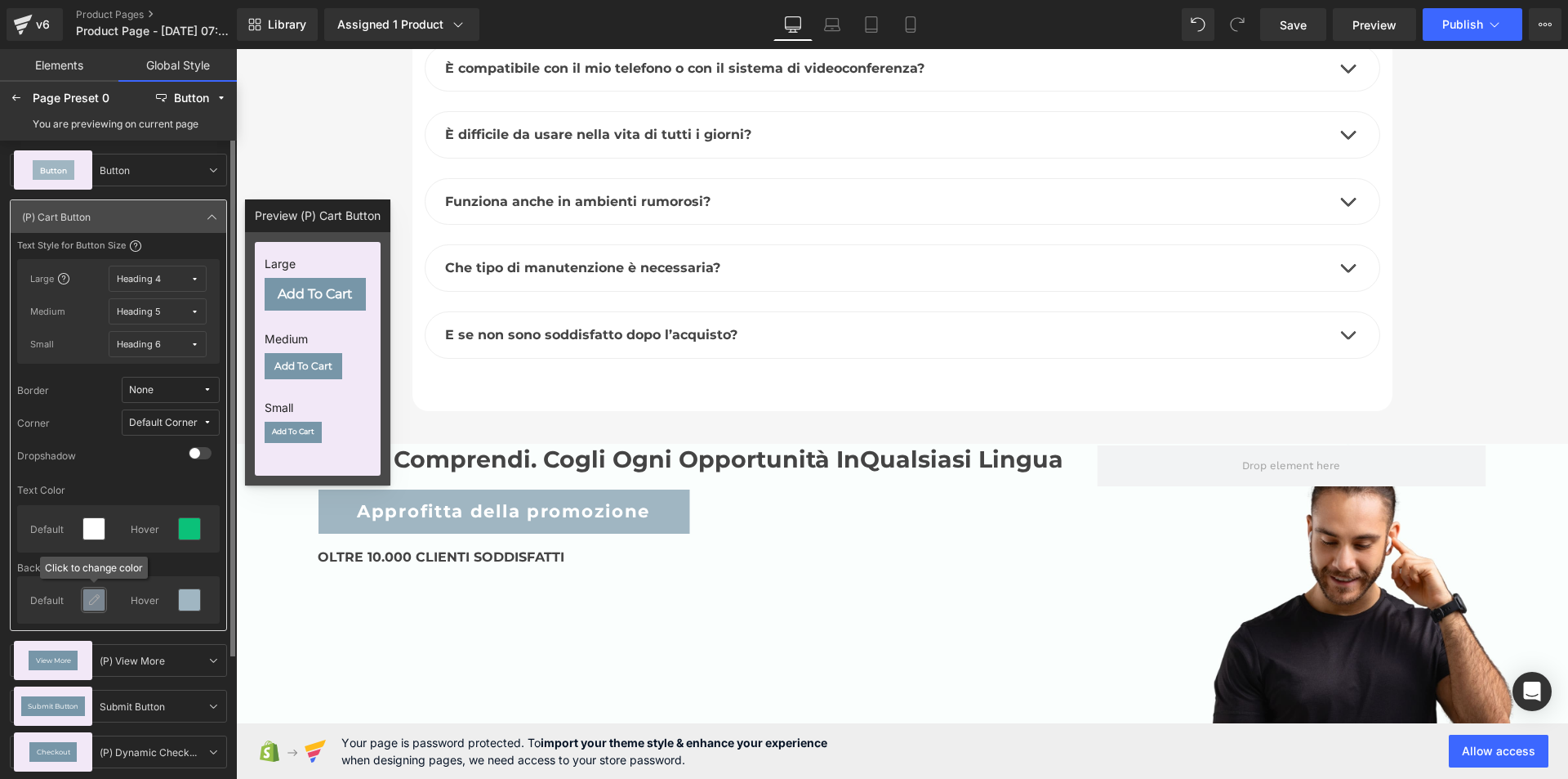
click at [97, 604] on icon at bounding box center [93, 599] width 13 height 13
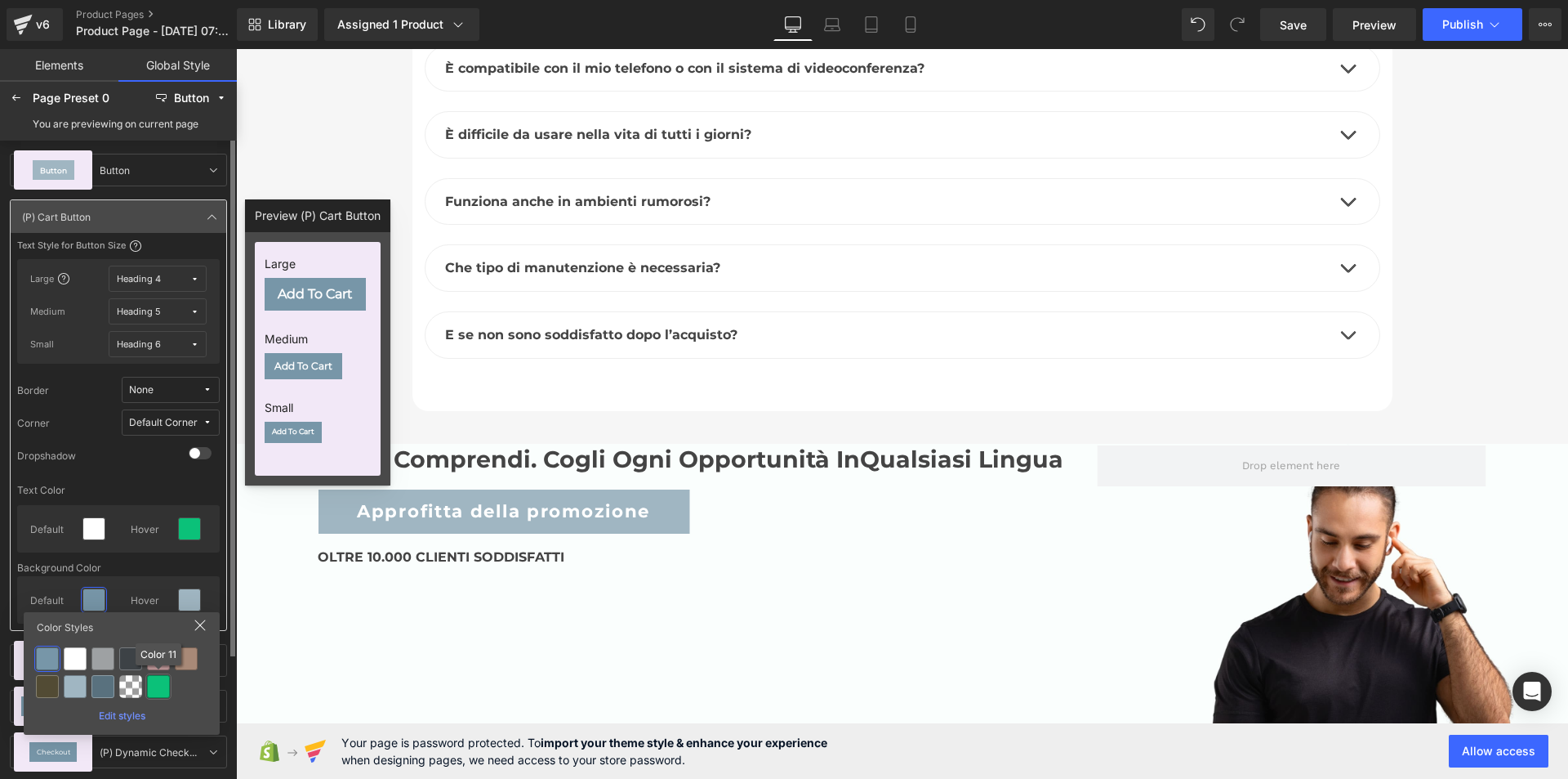
click at [156, 681] on div at bounding box center [159, 687] width 23 height 23
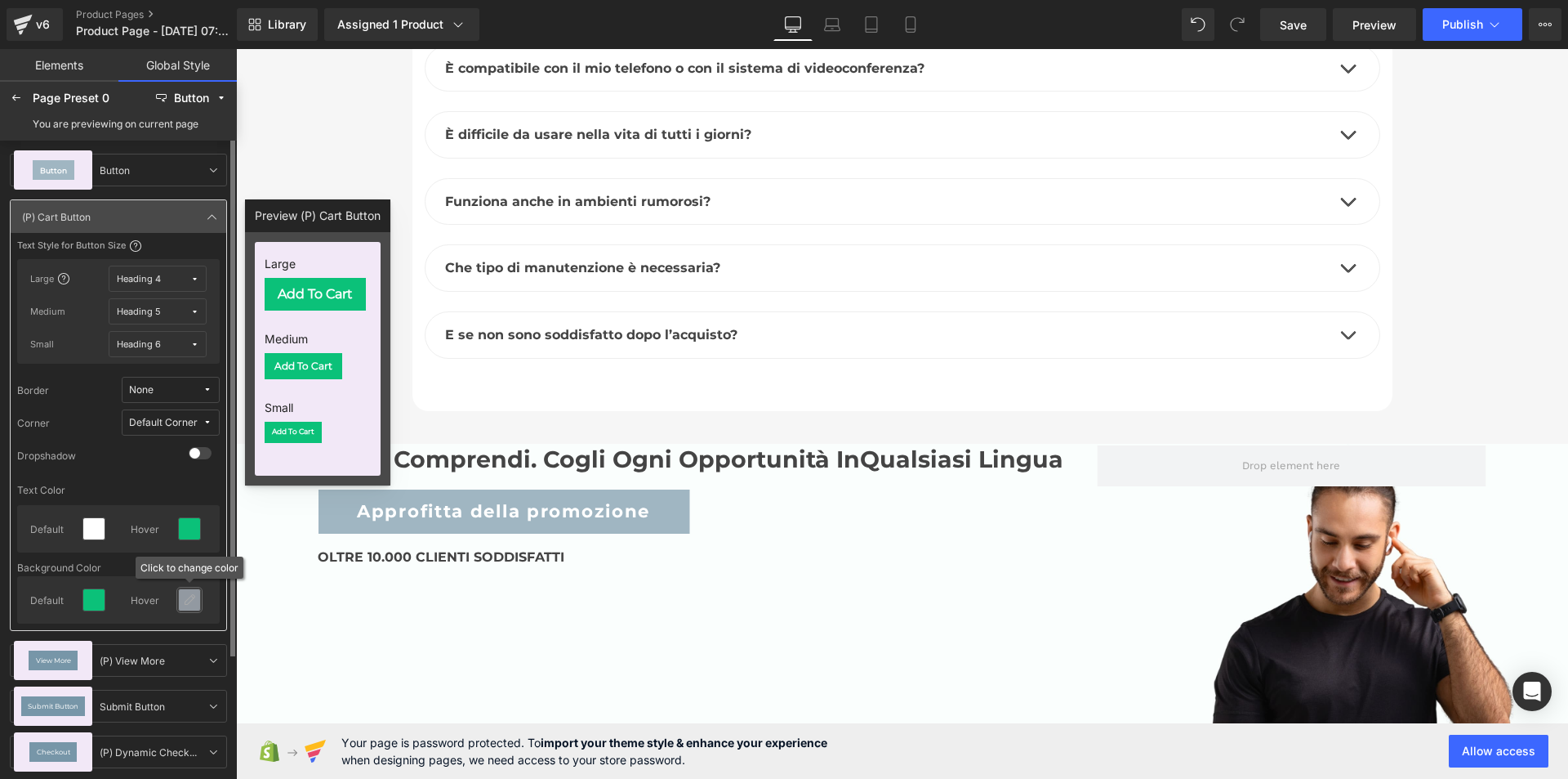
click at [193, 601] on icon at bounding box center [189, 599] width 13 height 13
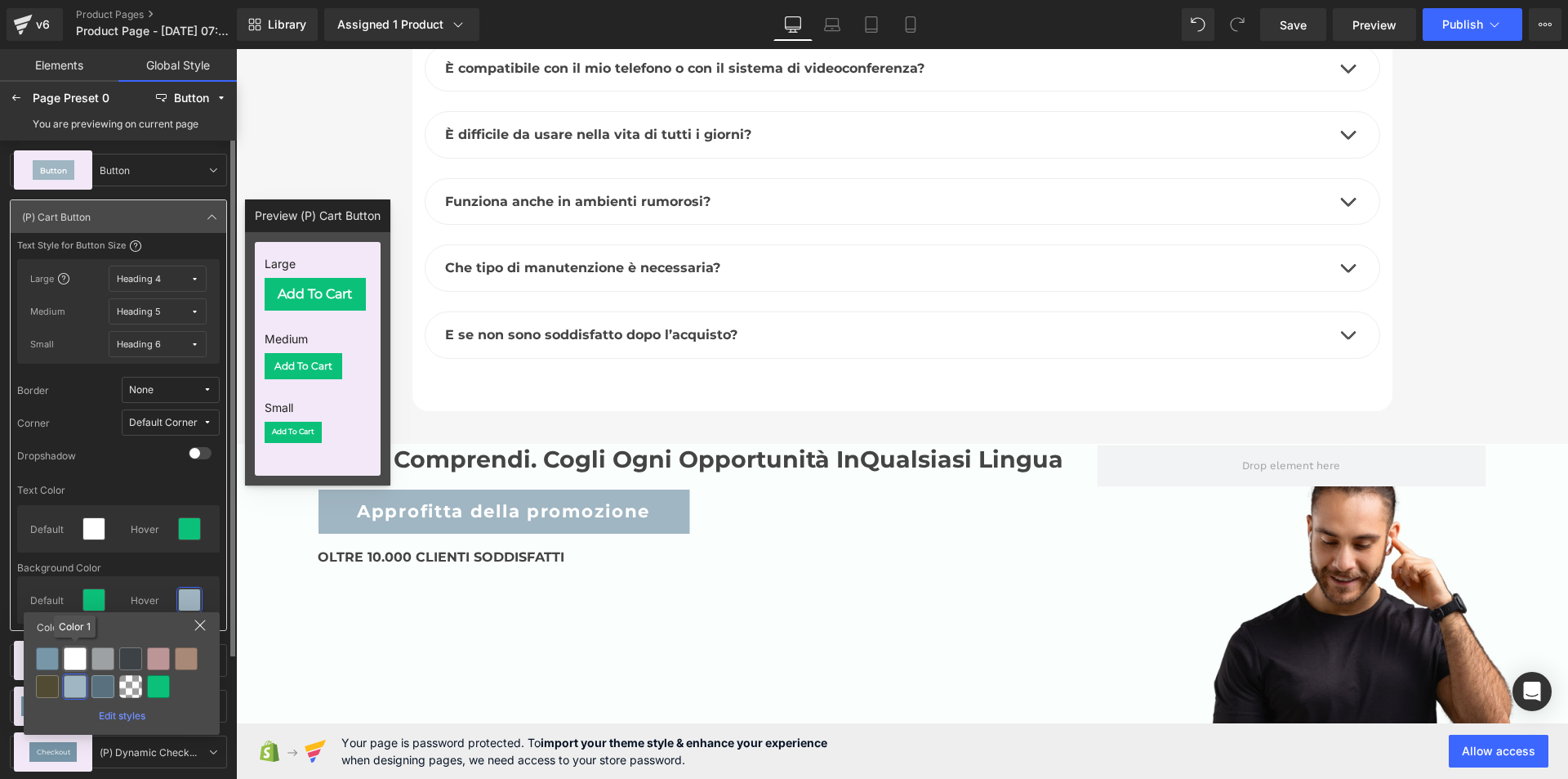
click at [72, 652] on div at bounding box center [75, 659] width 23 height 23
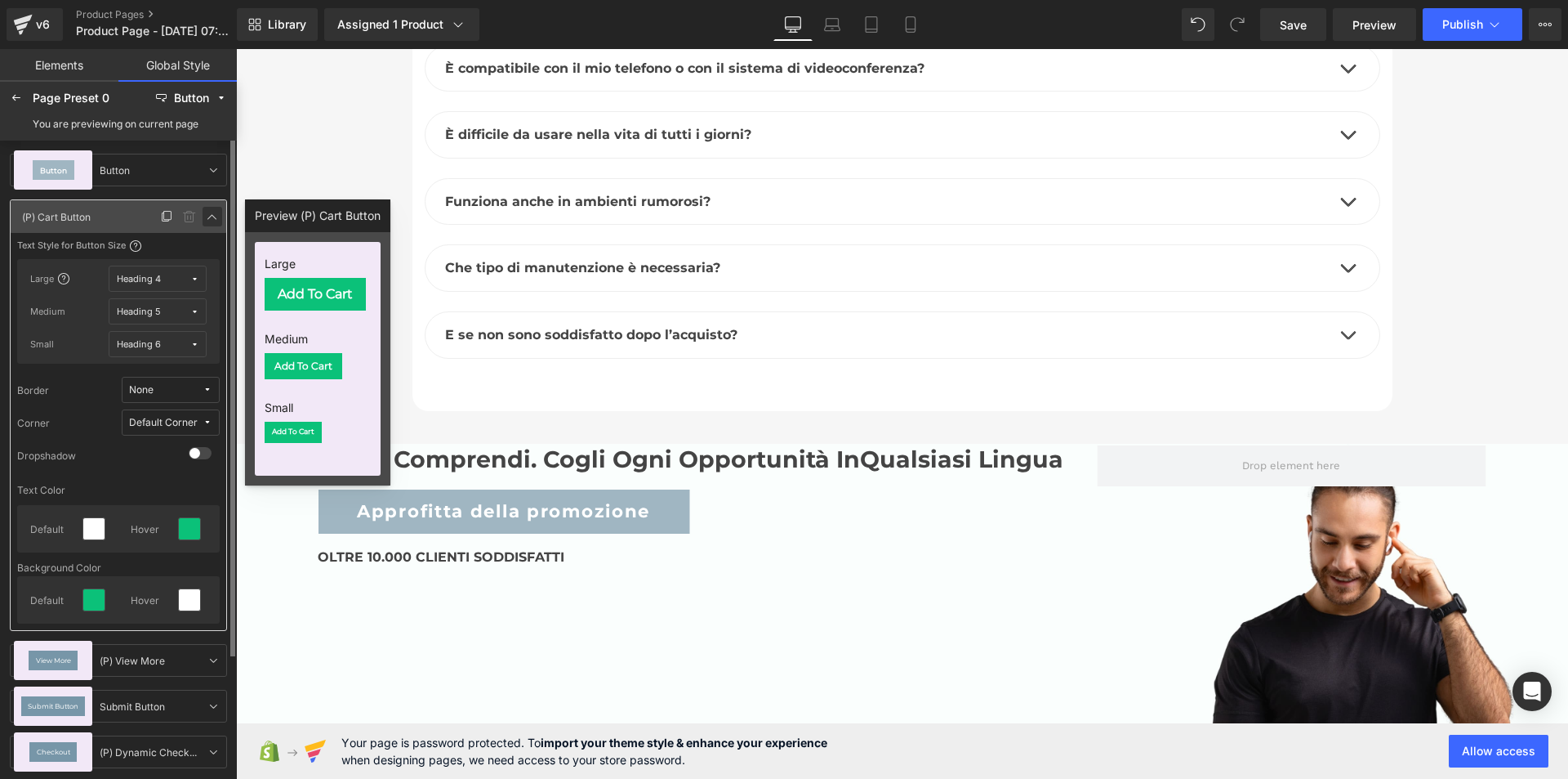
click at [208, 220] on icon at bounding box center [212, 216] width 13 height 13
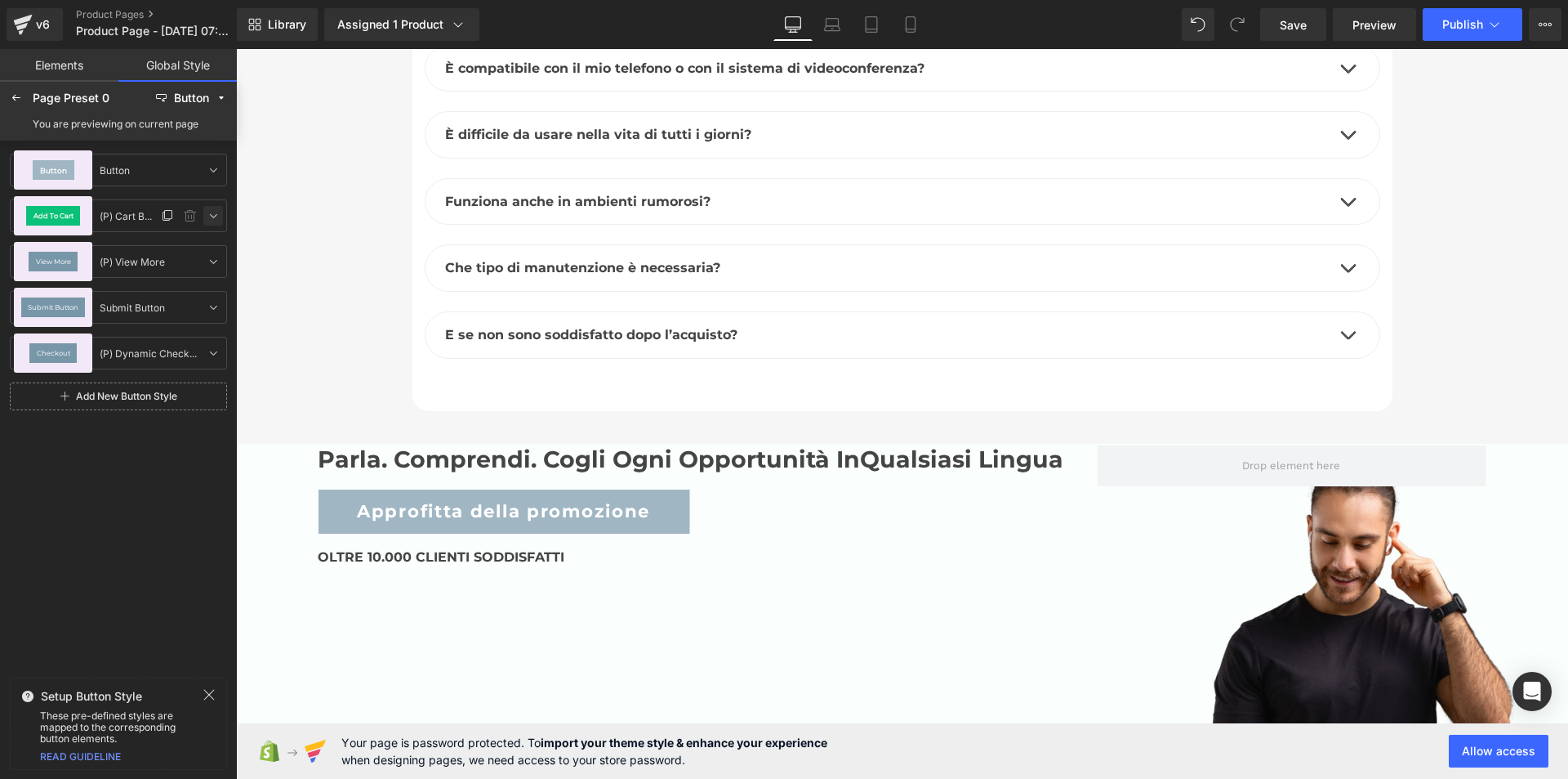
click at [220, 215] on link at bounding box center [213, 215] width 20 height 20
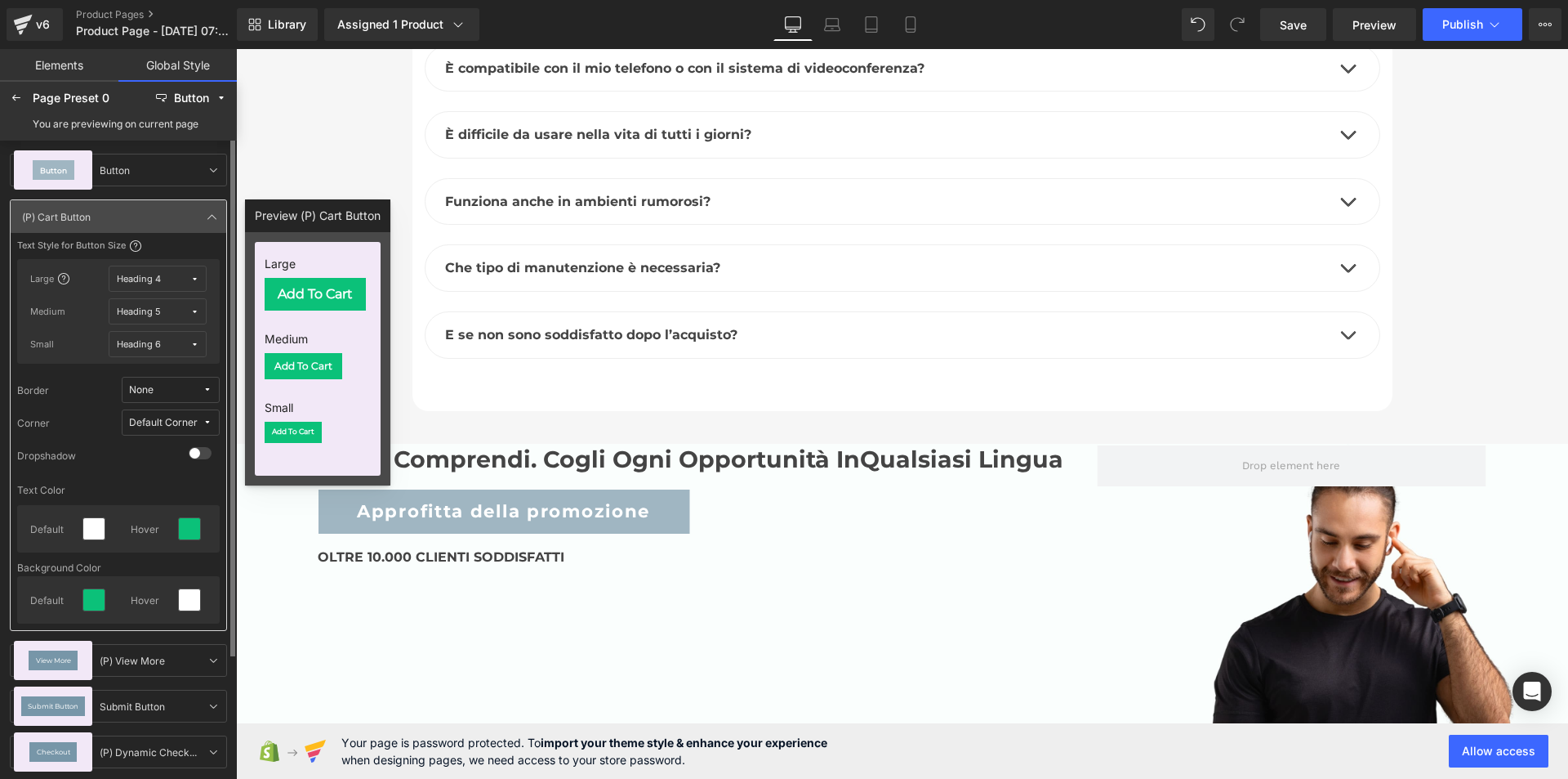
click at [173, 426] on div "Default Corner" at bounding box center [163, 423] width 69 height 12
click at [145, 471] on div "Default Corner" at bounding box center [154, 481] width 118 height 26
click at [216, 213] on icon at bounding box center [212, 216] width 13 height 13
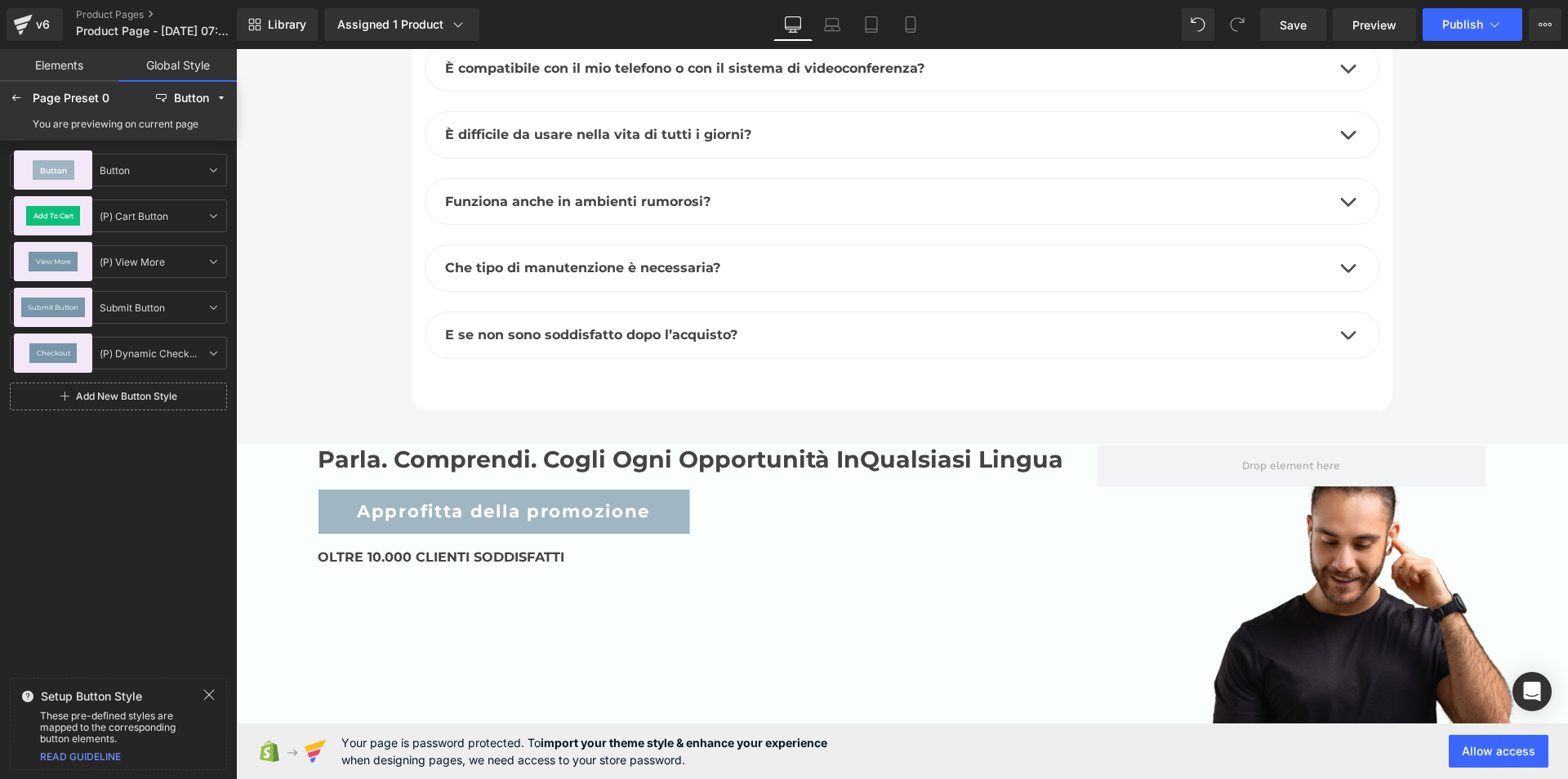
click at [179, 59] on link "Global Style" at bounding box center [178, 65] width 118 height 33
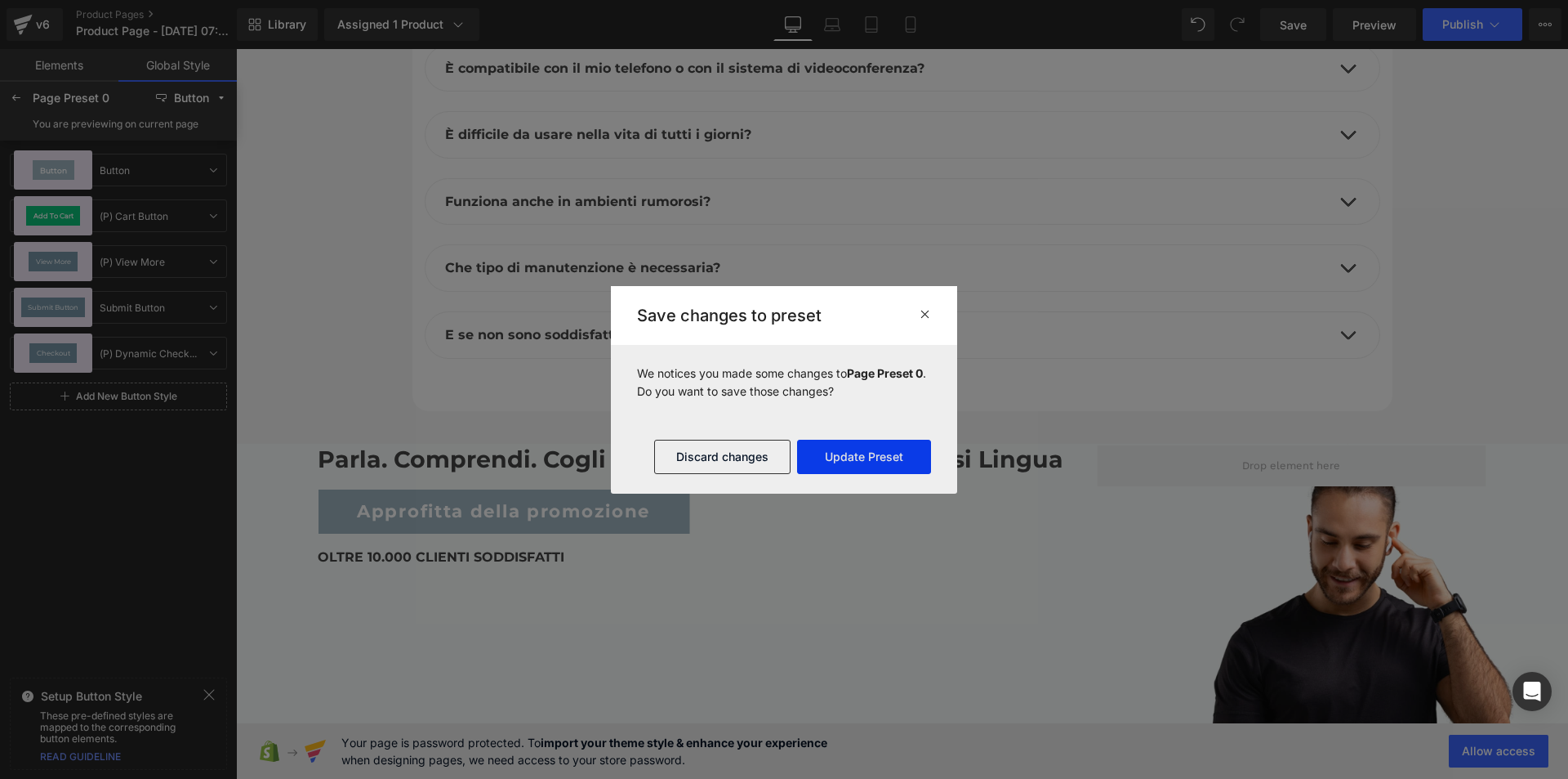
click at [853, 458] on button "Update Preset" at bounding box center [864, 456] width 134 height 34
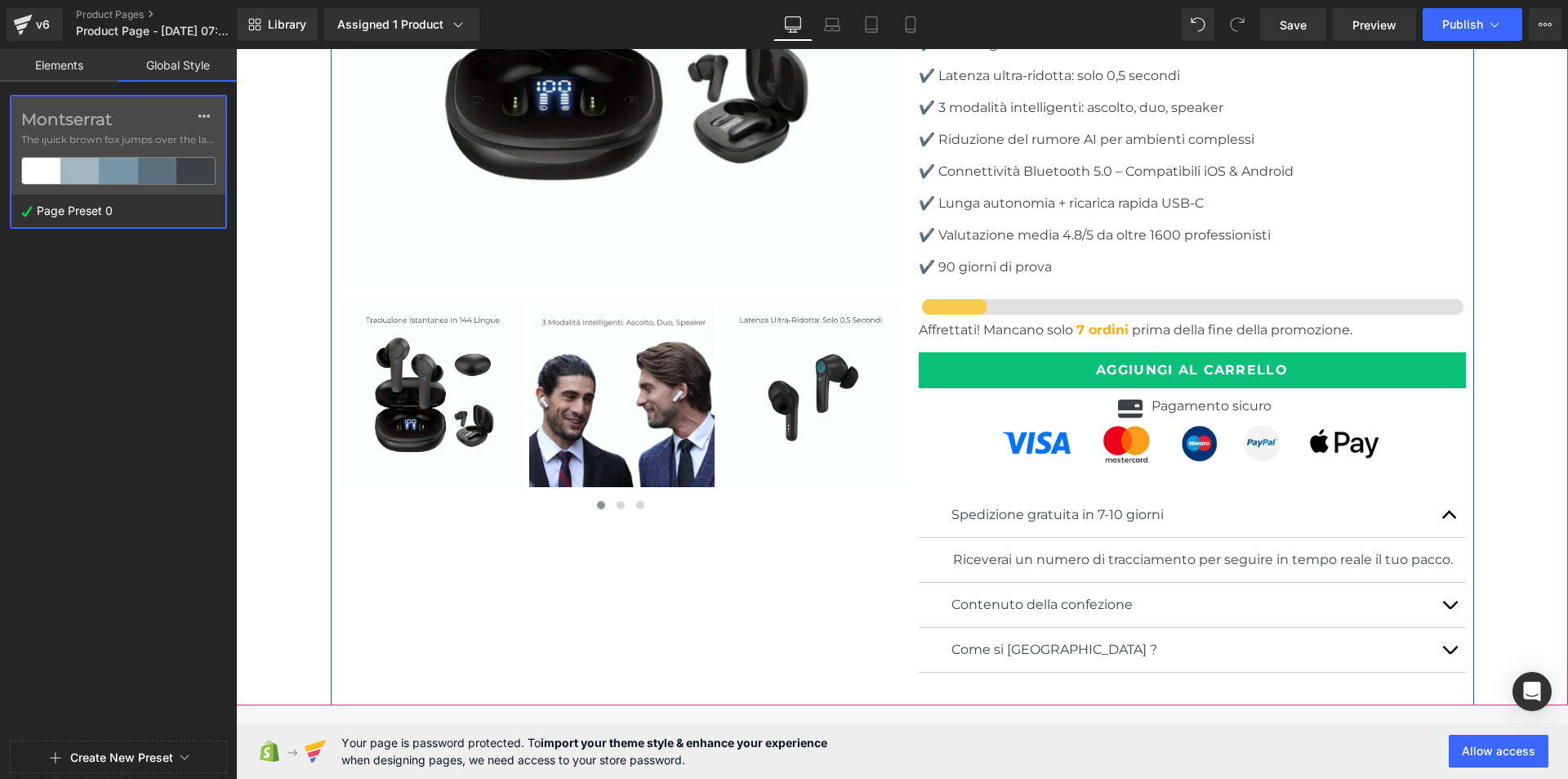
scroll to position [4416, 0]
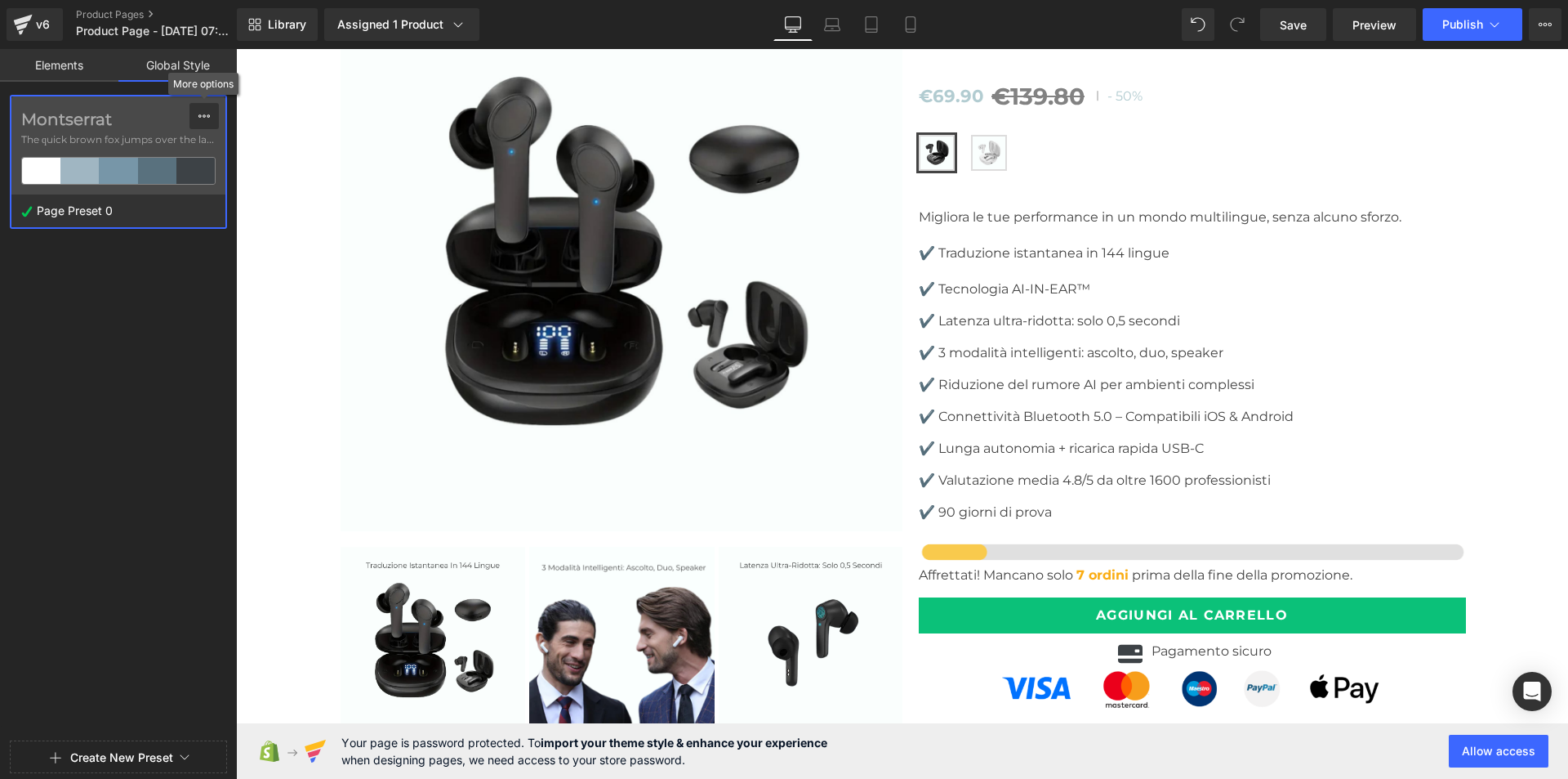
click at [209, 112] on icon at bounding box center [204, 116] width 13 height 13
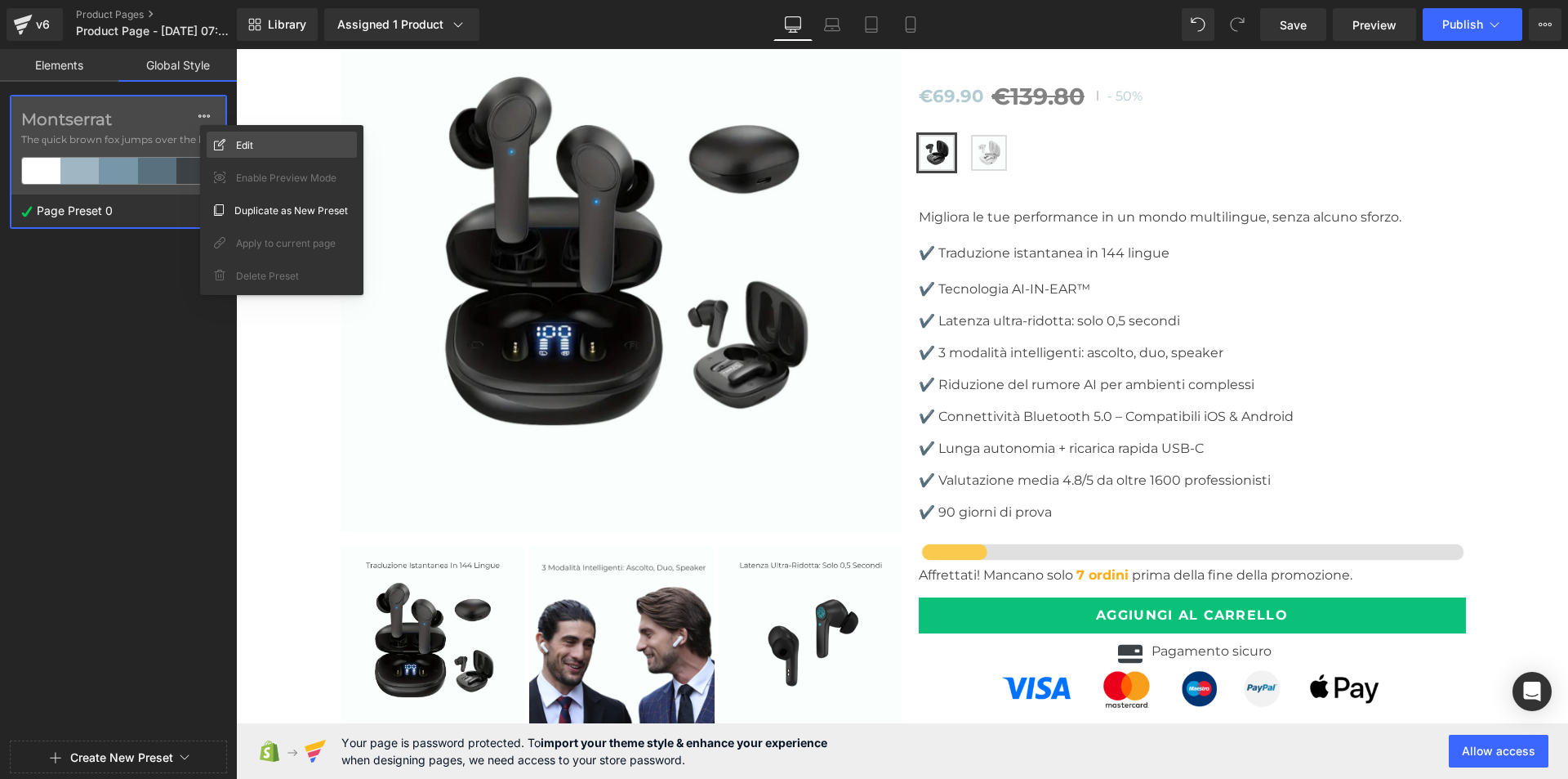
click at [255, 145] on div "Edit" at bounding box center [281, 145] width 151 height 26
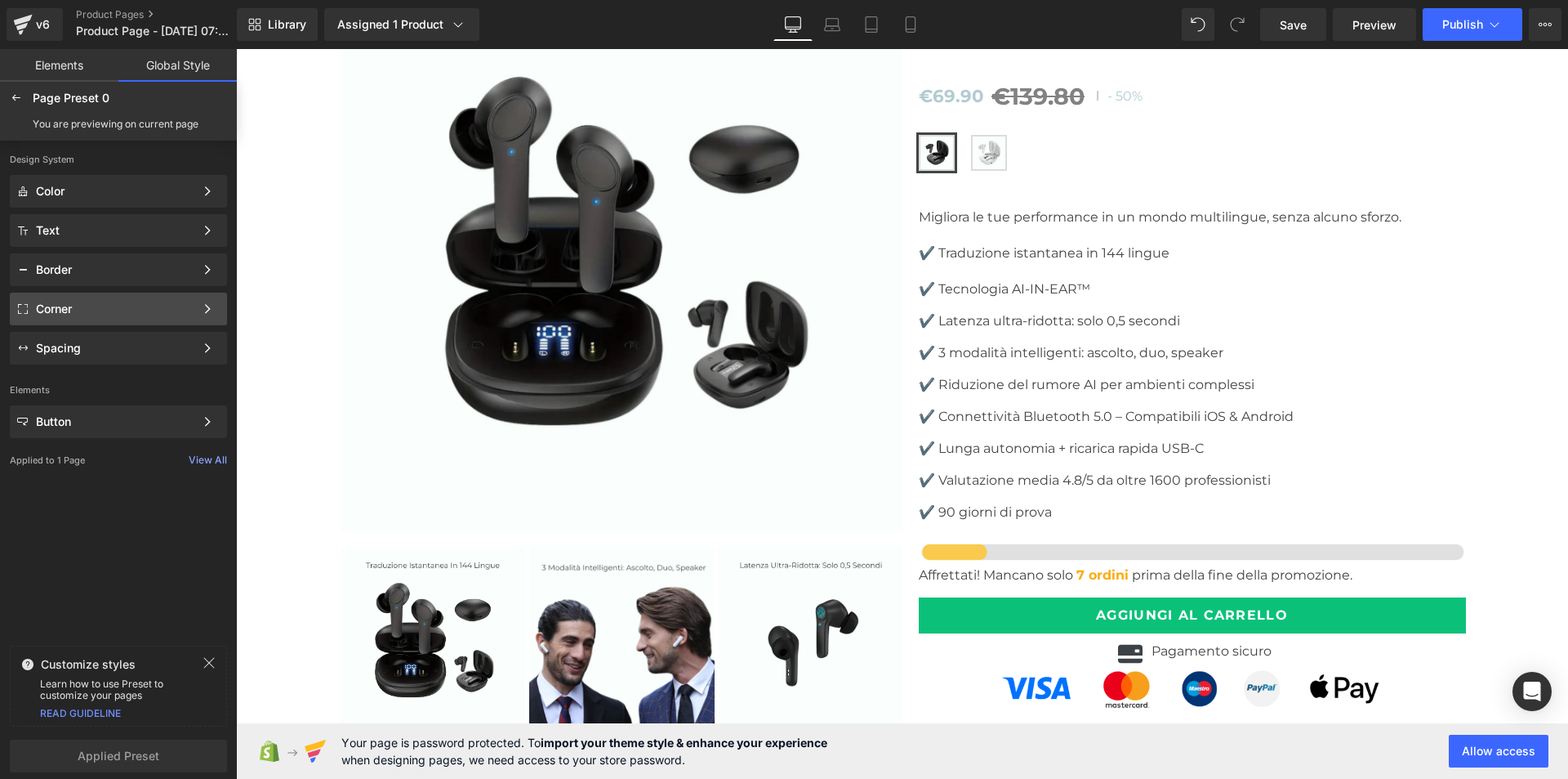
click at [104, 332] on div "Corner" at bounding box center [118, 349] width 217 height 33
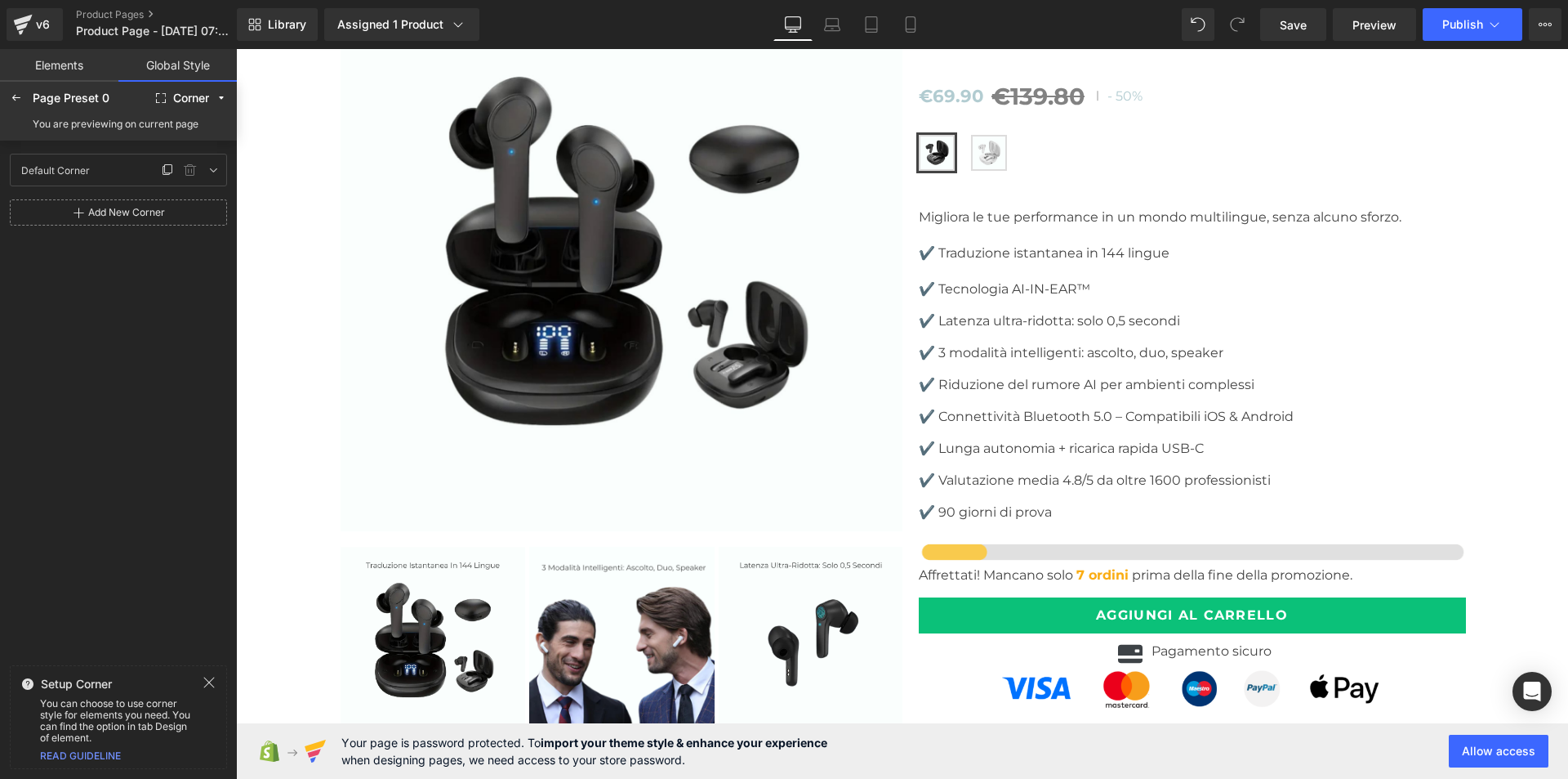
click at [125, 175] on div "Default Corner Default Corner" at bounding box center [85, 170] width 144 height 24
click at [219, 167] on icon at bounding box center [213, 170] width 13 height 13
click at [37, 220] on input "0" at bounding box center [42, 227] width 49 height 26
type input "10"
click at [129, 415] on div "Default Corner Default Corner Radius (px) 10 0 0 0 Add New Corner" at bounding box center [118, 399] width 237 height 518
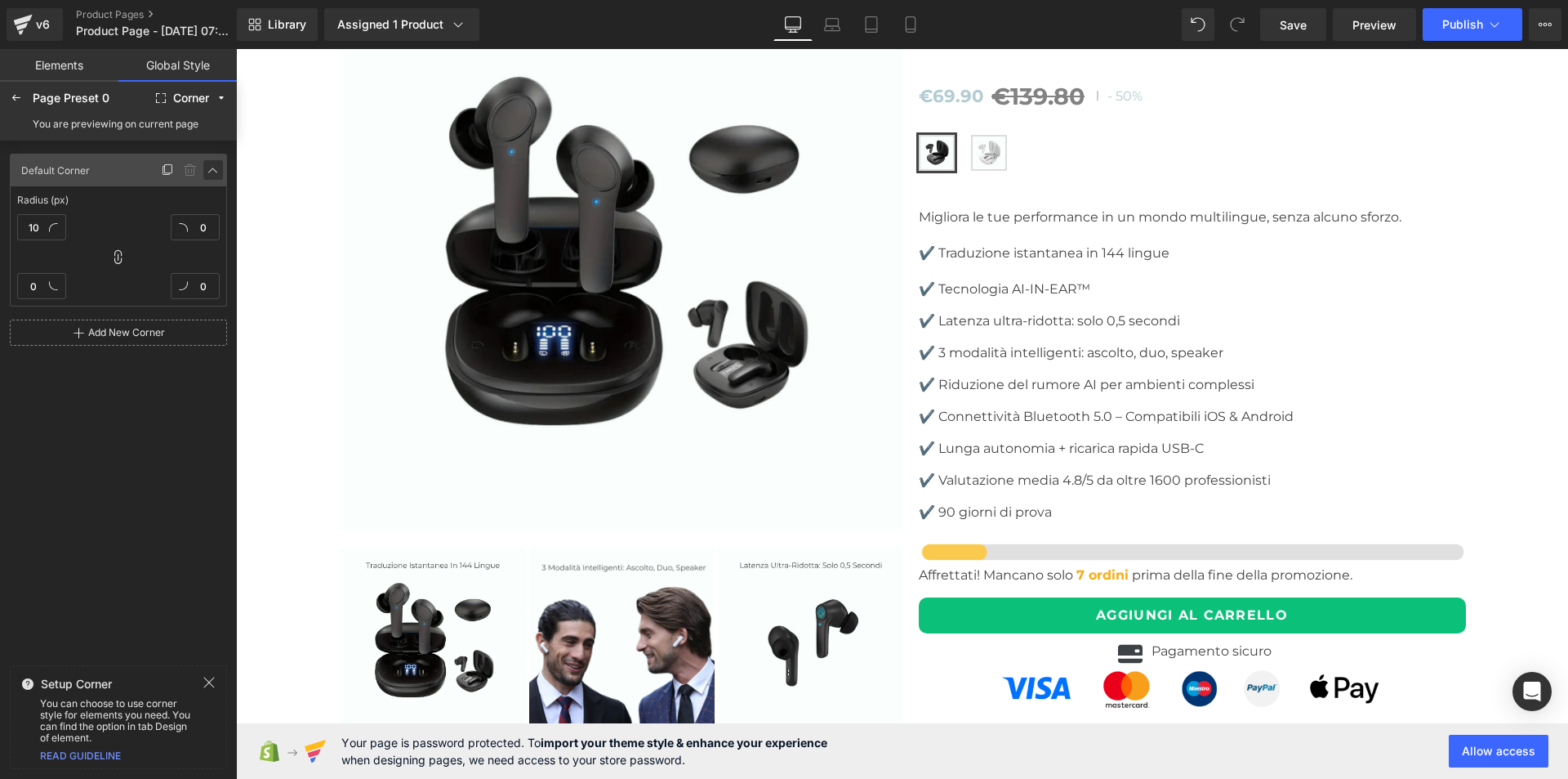
click at [213, 160] on link at bounding box center [213, 170] width 20 height 20
click at [217, 164] on icon at bounding box center [213, 170] width 13 height 13
click at [16, 96] on icon at bounding box center [16, 98] width 13 height 13
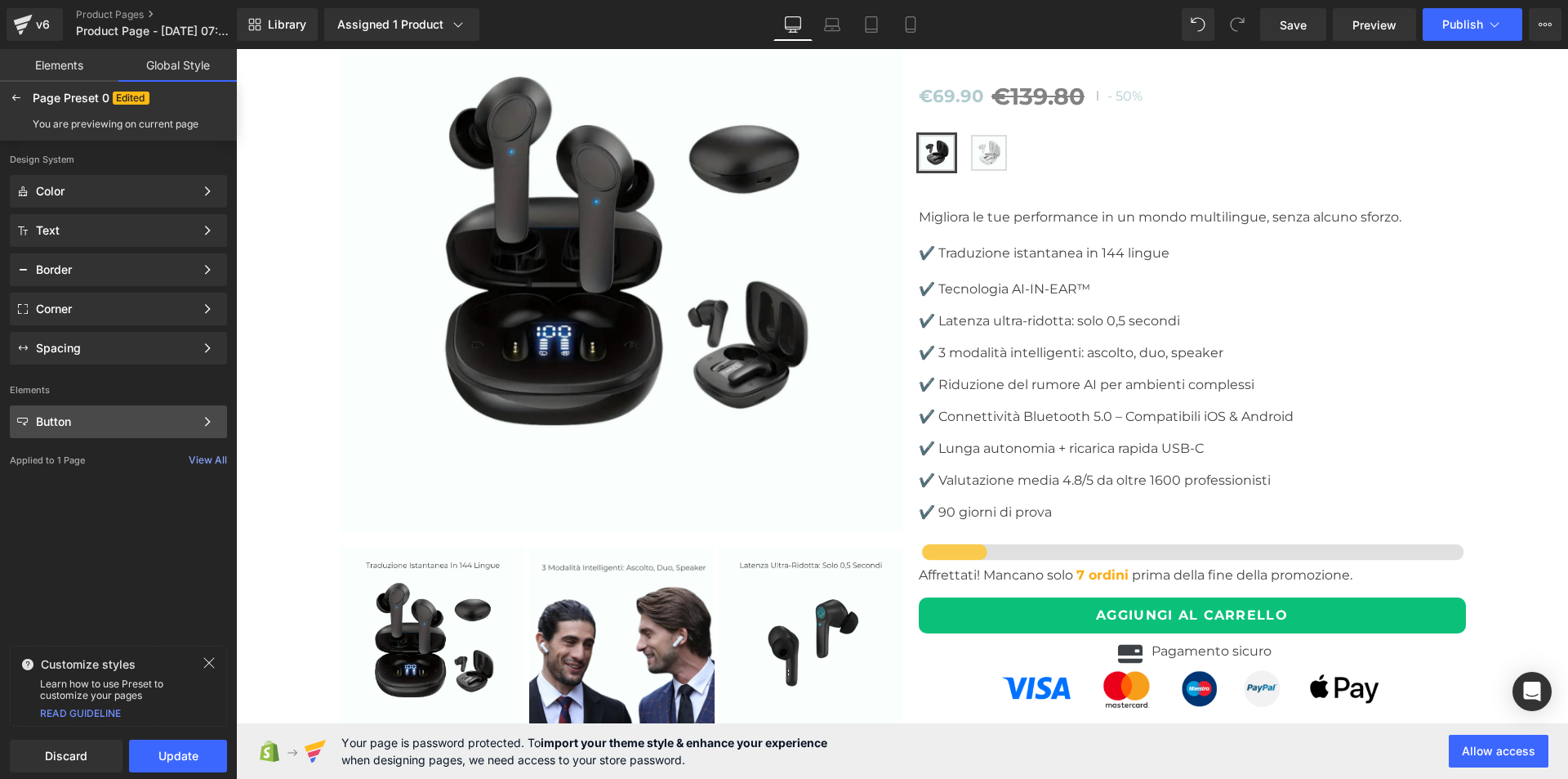
click at [83, 426] on div "Button" at bounding box center [115, 421] width 159 height 13
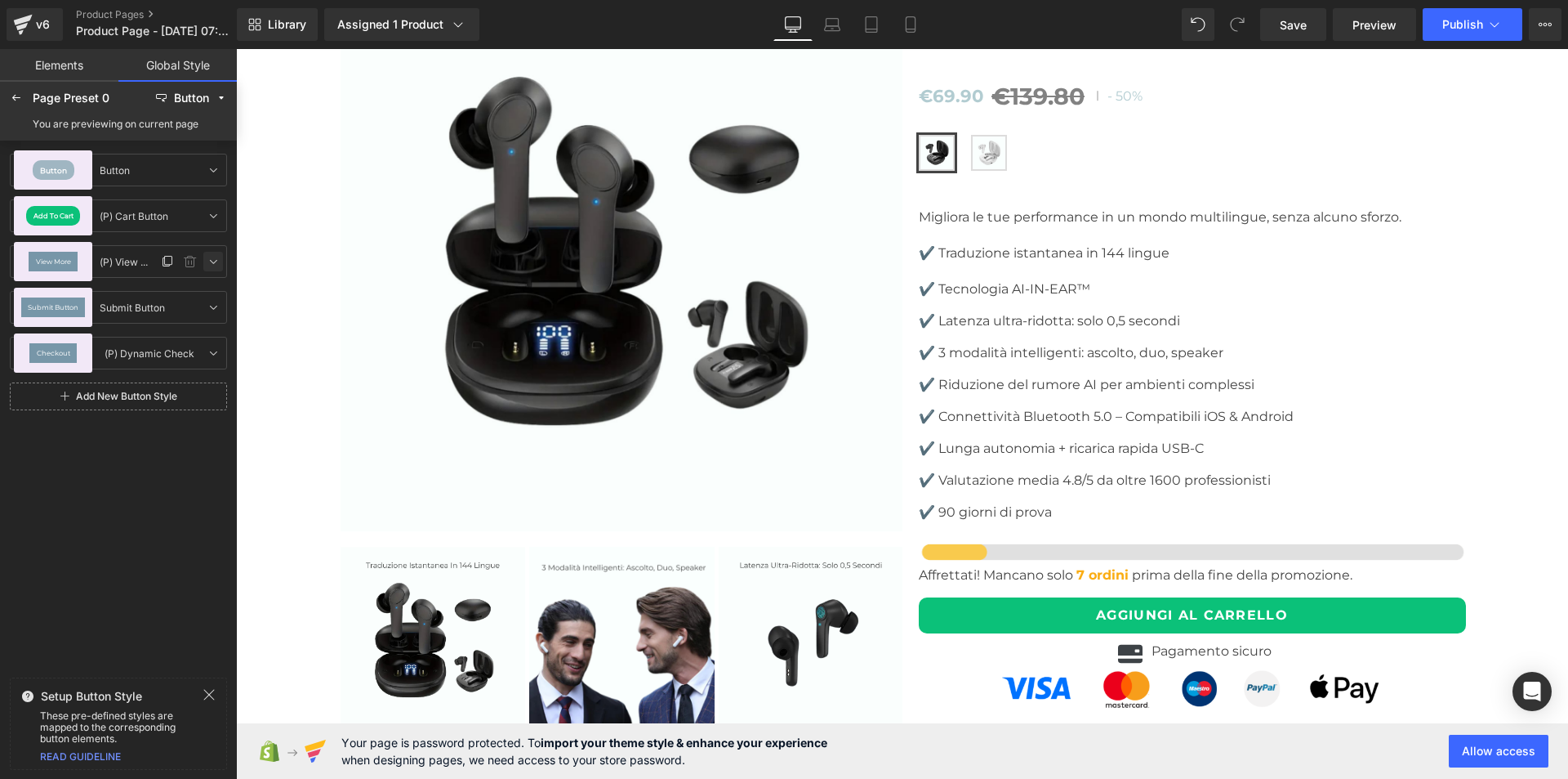
click at [211, 261] on icon at bounding box center [213, 261] width 13 height 13
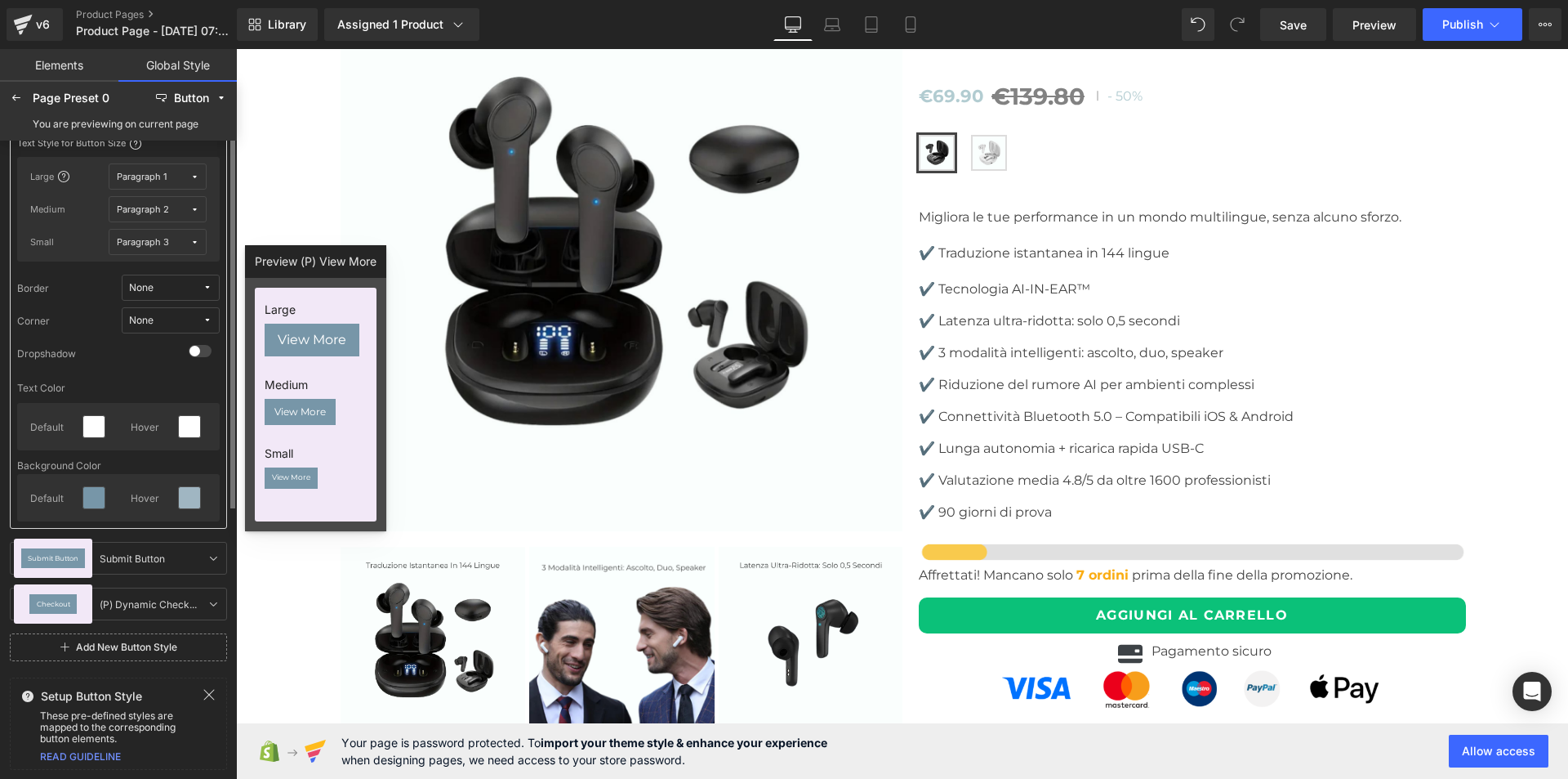
scroll to position [0, 0]
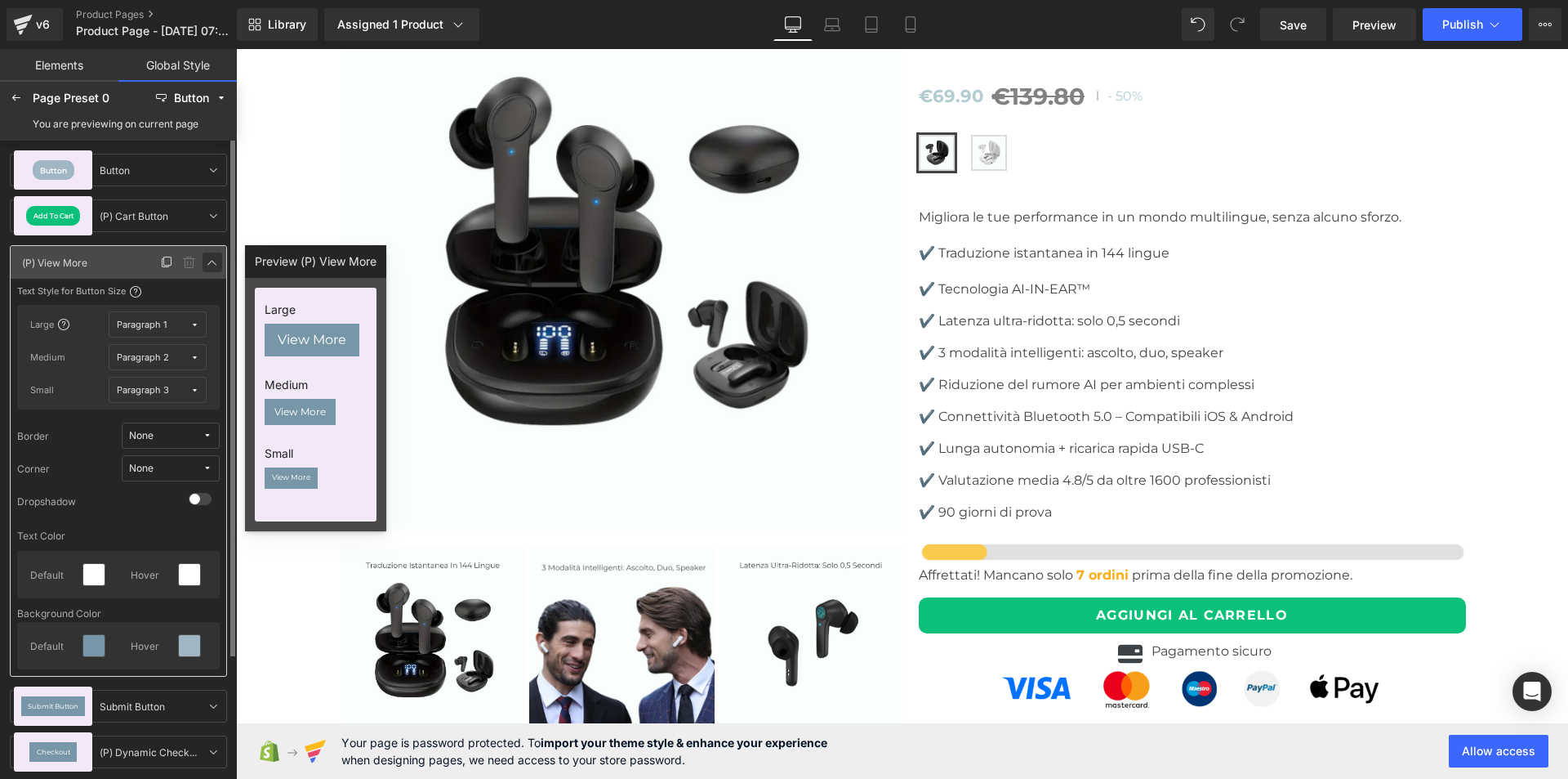
click at [212, 261] on icon at bounding box center [212, 262] width 13 height 13
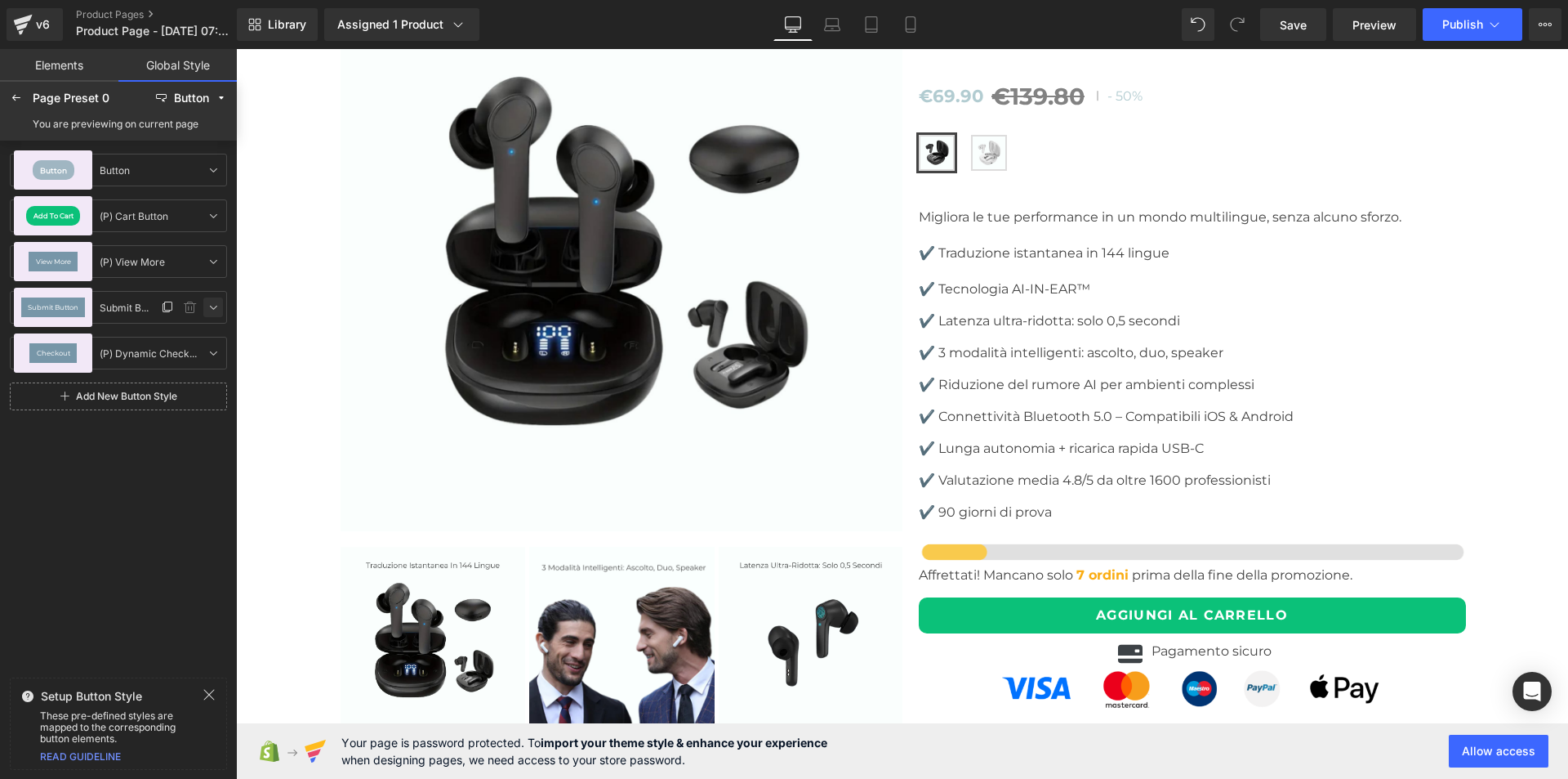
click at [213, 307] on icon at bounding box center [213, 307] width 13 height 13
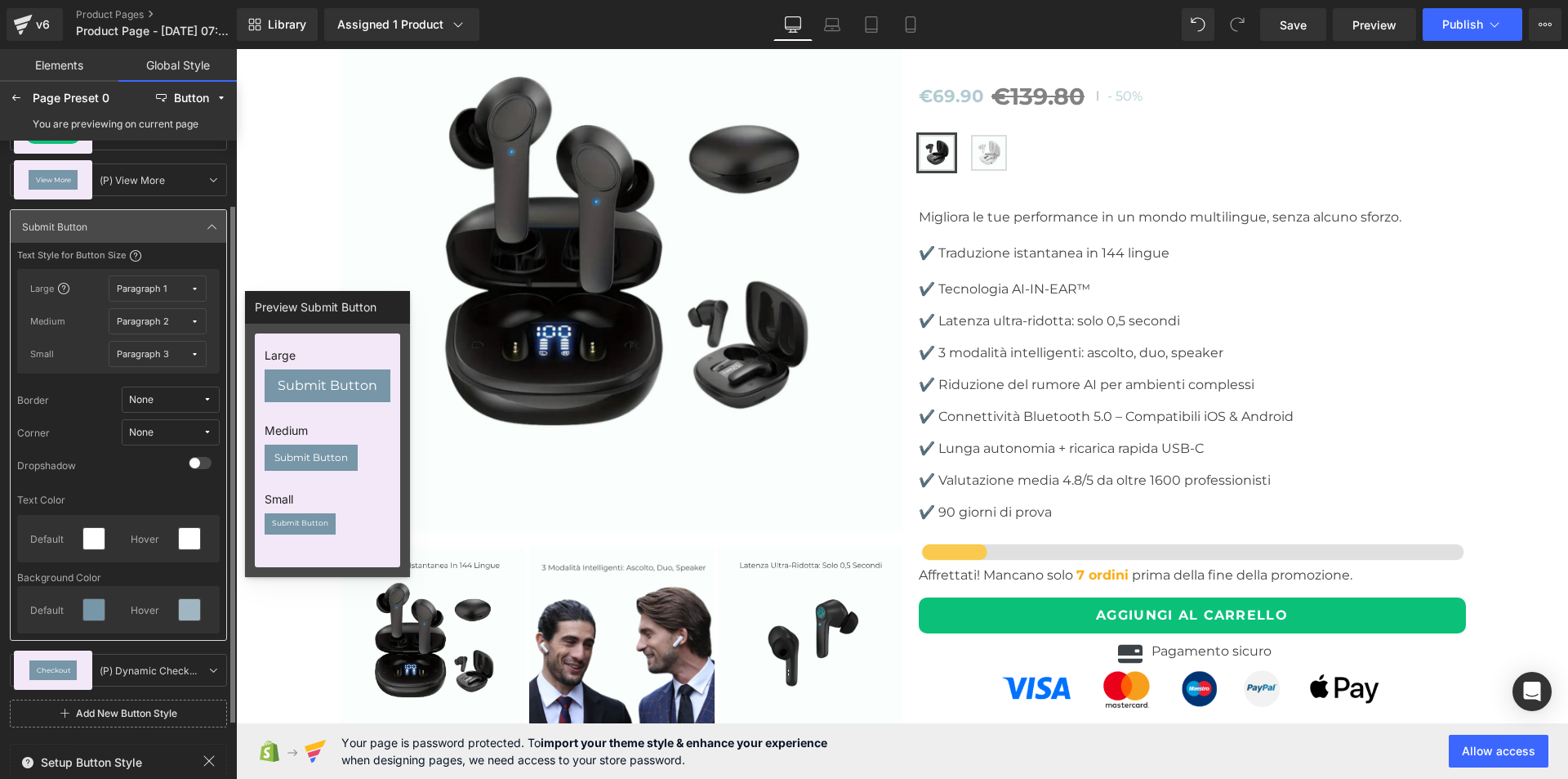
scroll to position [148, 0]
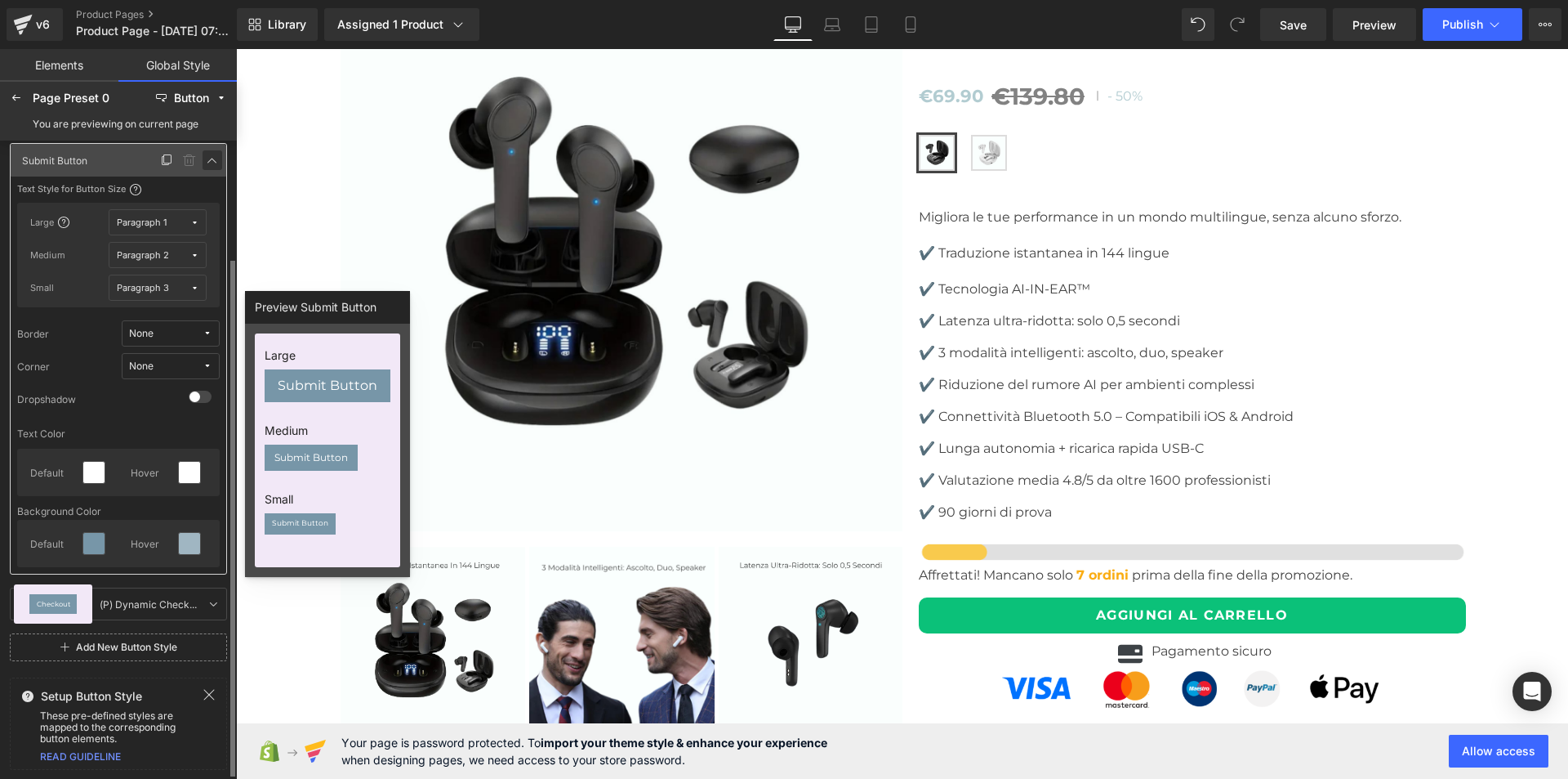
click at [215, 156] on icon at bounding box center [212, 159] width 13 height 13
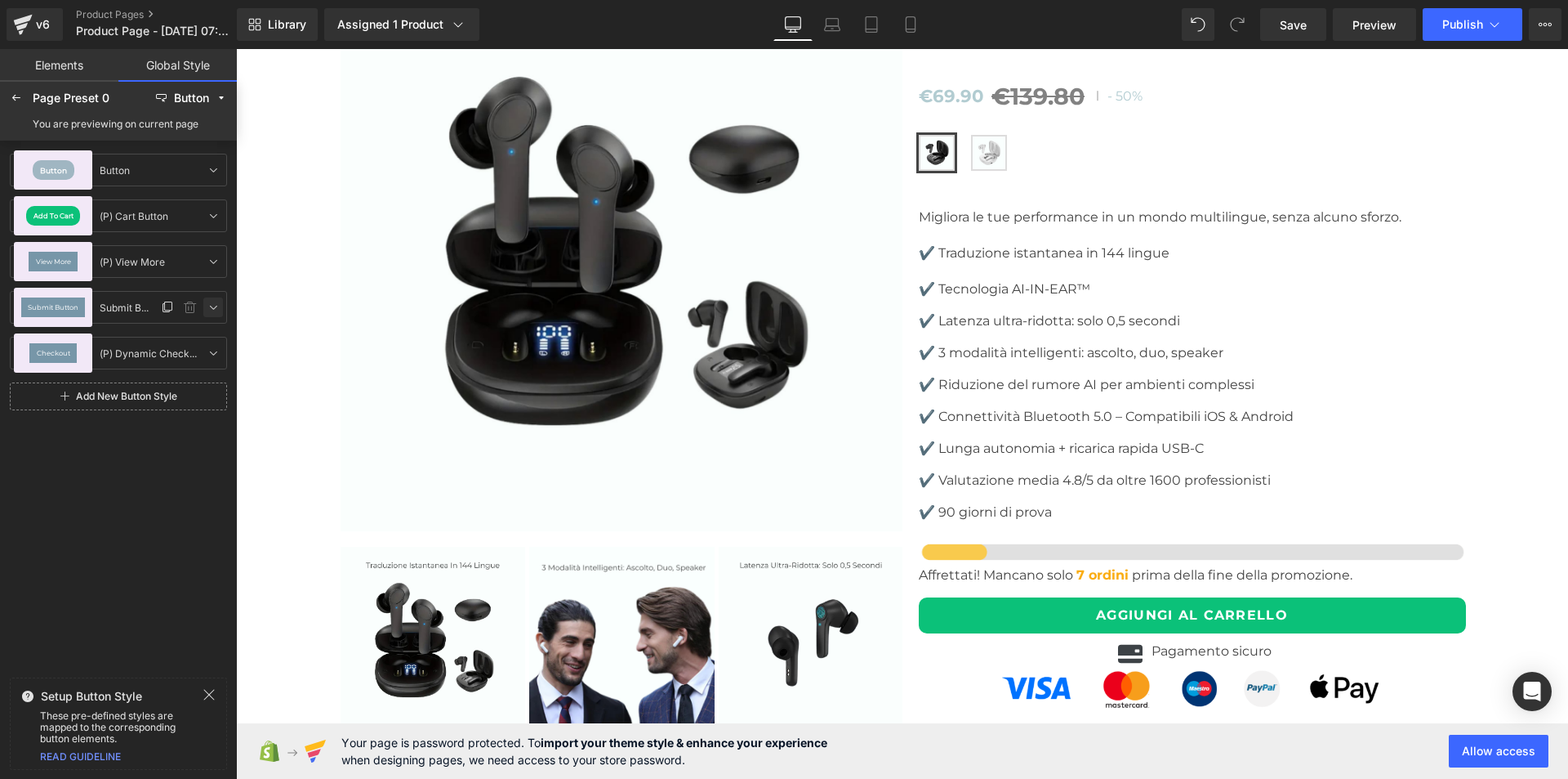
scroll to position [0, 0]
click at [216, 355] on icon at bounding box center [213, 353] width 13 height 13
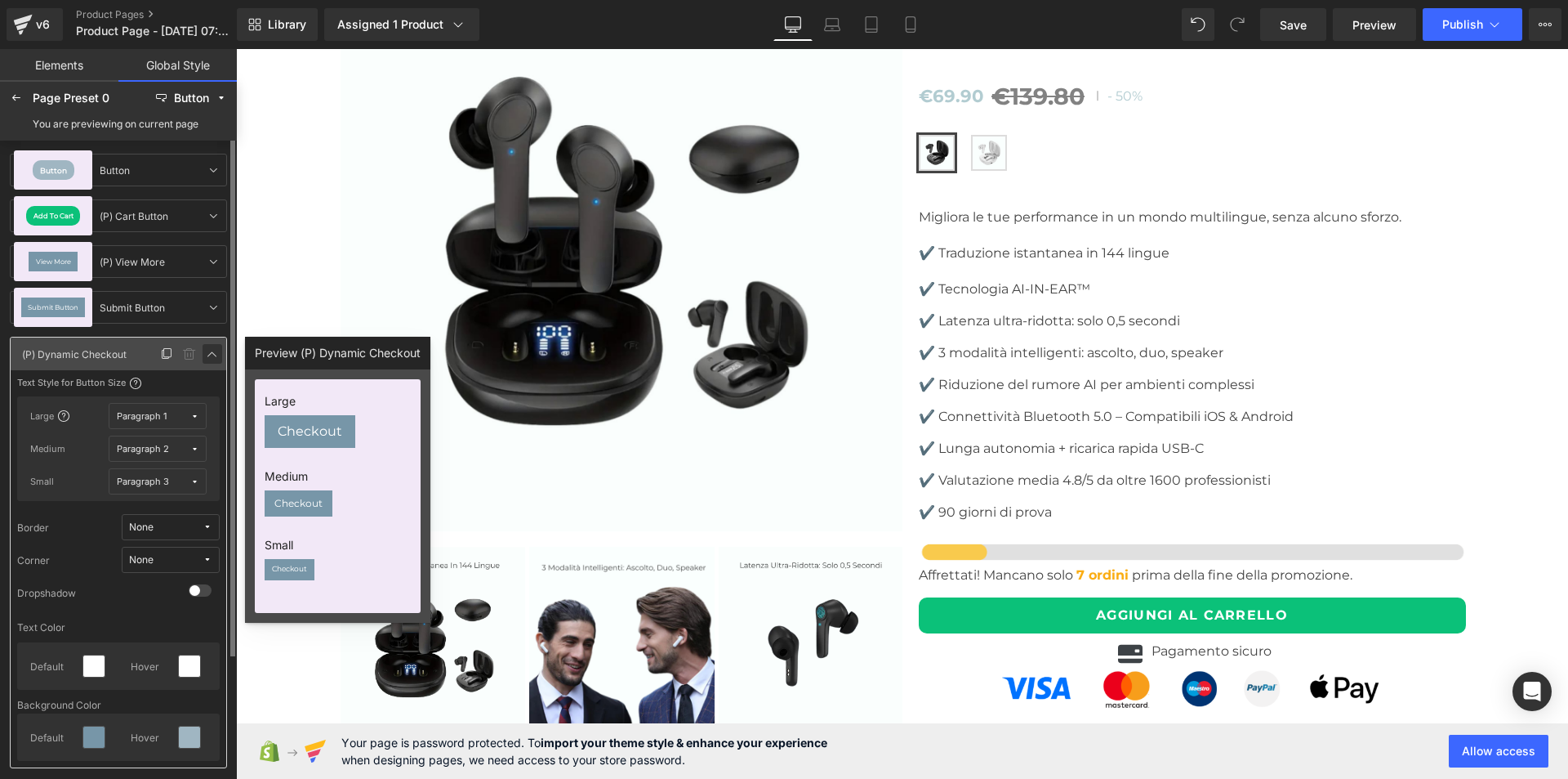
click at [212, 349] on icon at bounding box center [212, 354] width 13 height 13
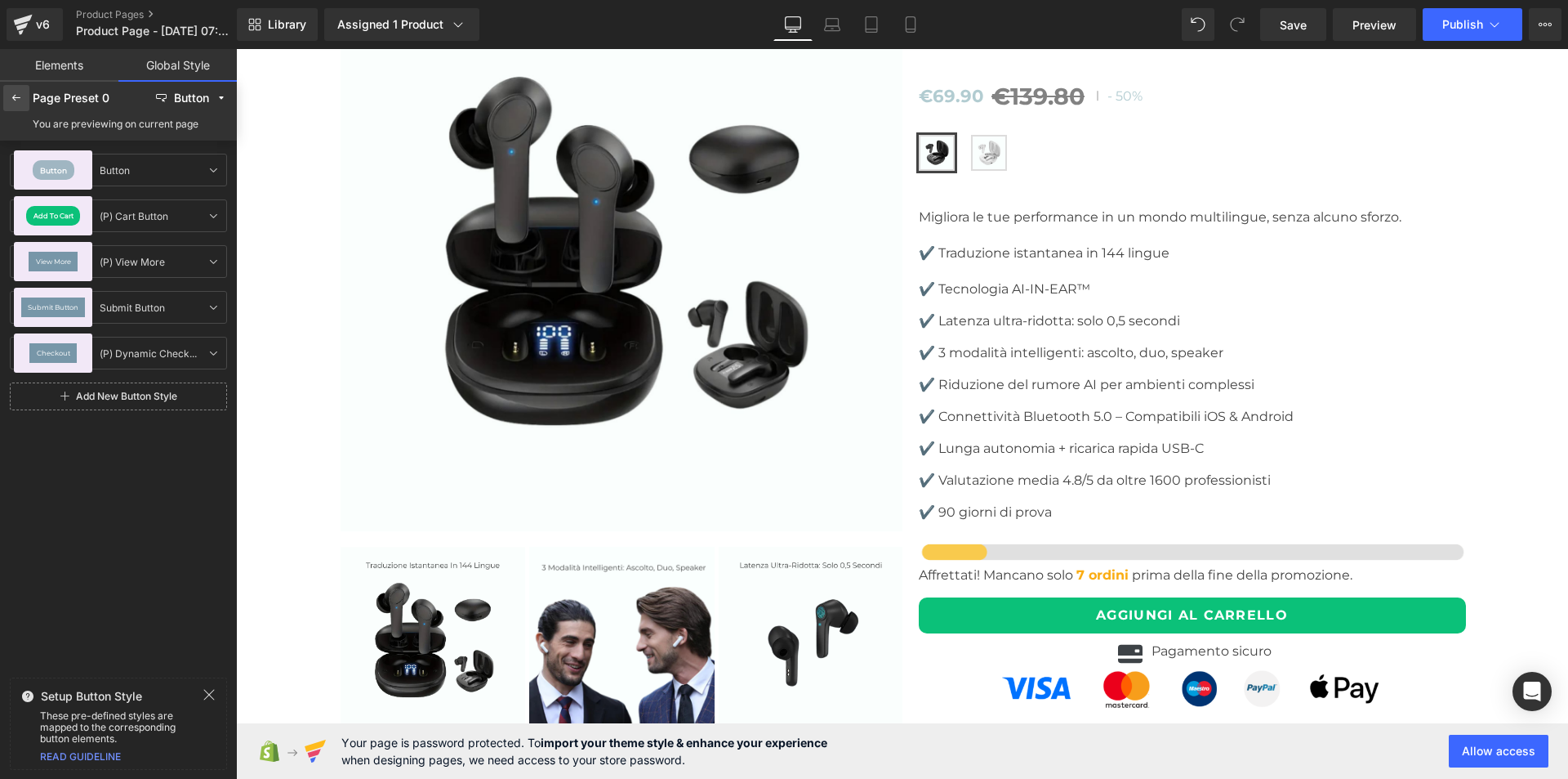
click at [20, 94] on icon at bounding box center [16, 98] width 13 height 13
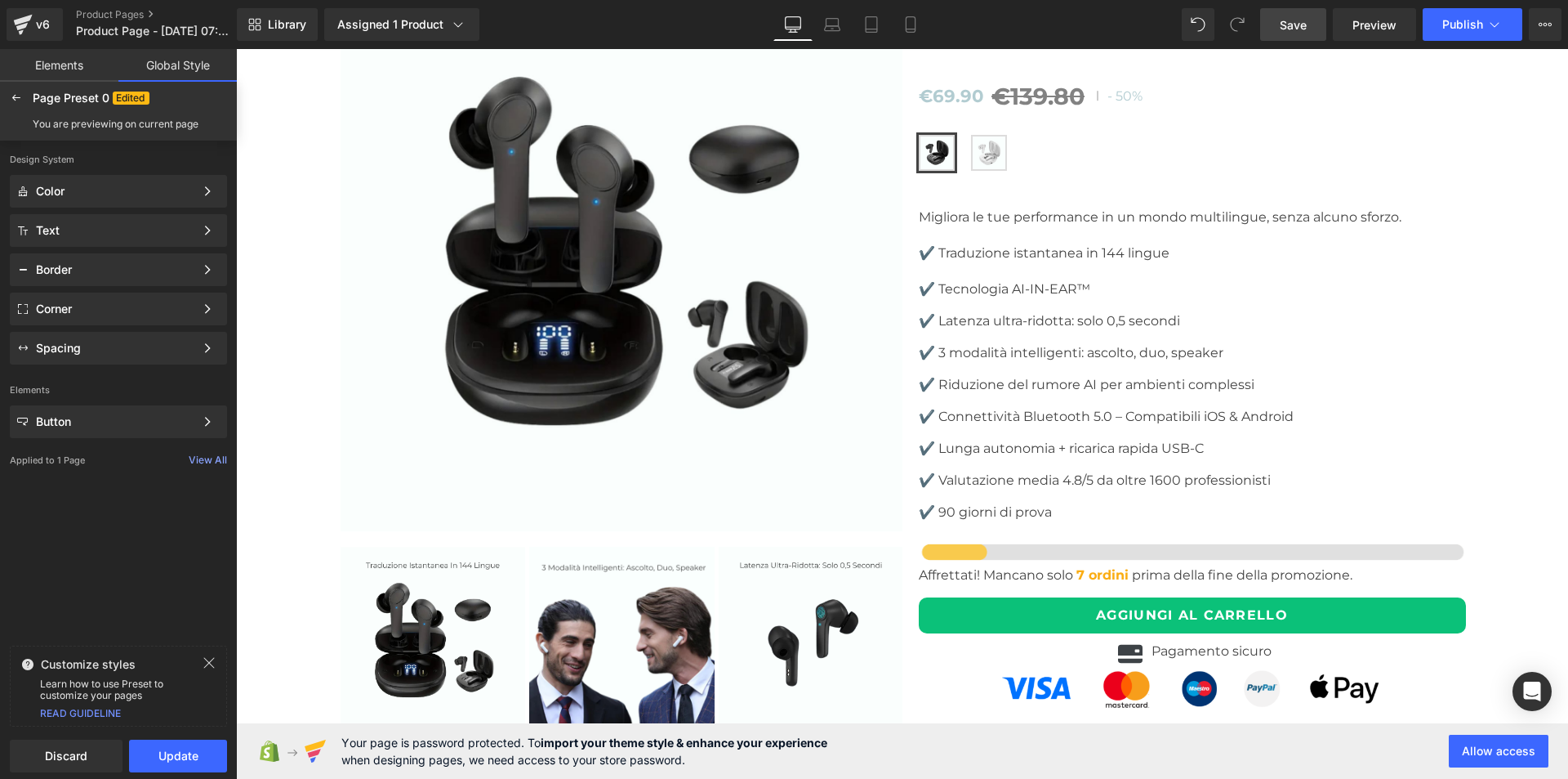
click at [1314, 25] on link "Save" at bounding box center [1294, 24] width 66 height 33
click at [73, 65] on link "Elements" at bounding box center [59, 65] width 118 height 33
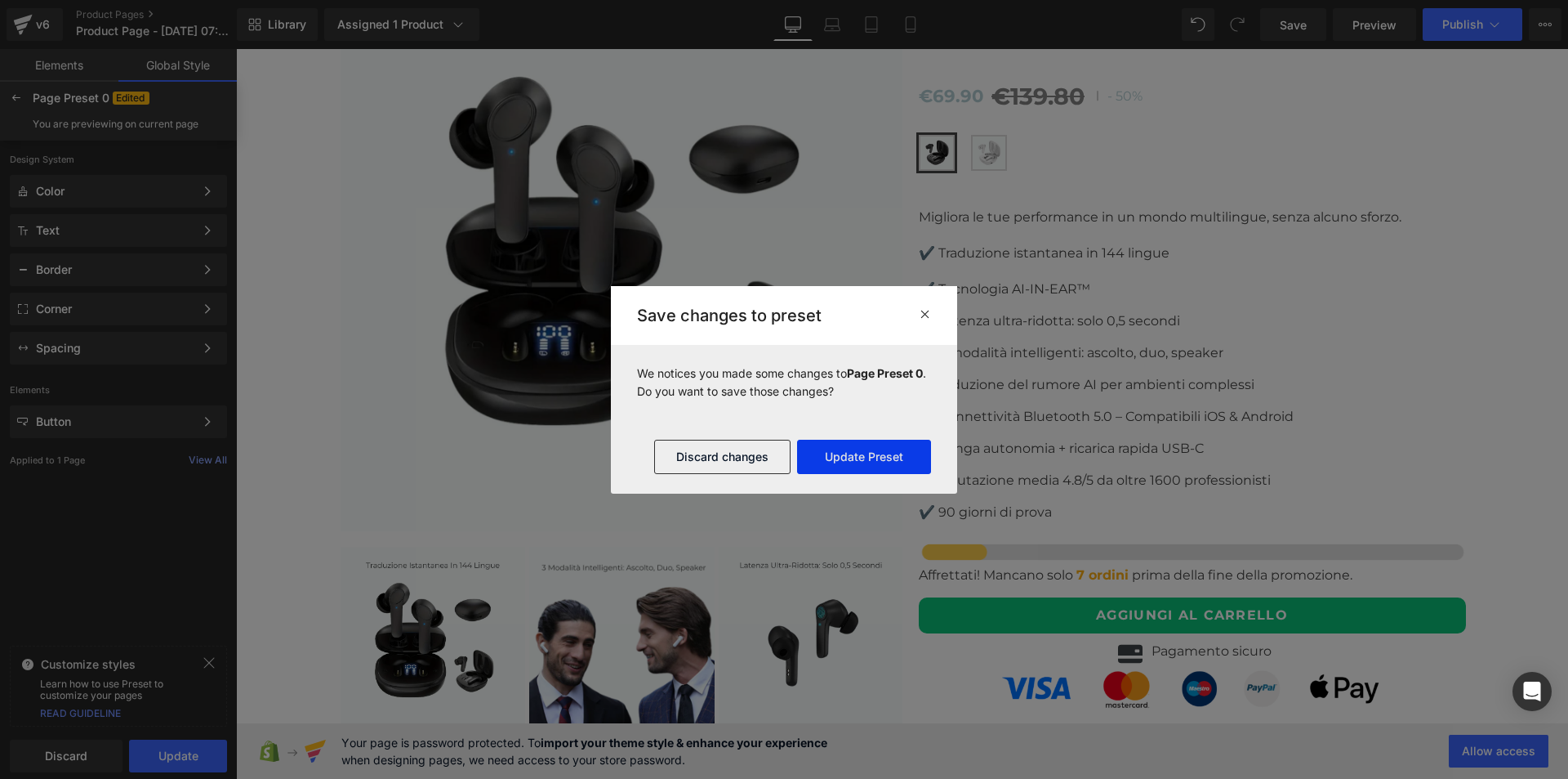
click at [859, 459] on button "Update Preset" at bounding box center [864, 456] width 134 height 34
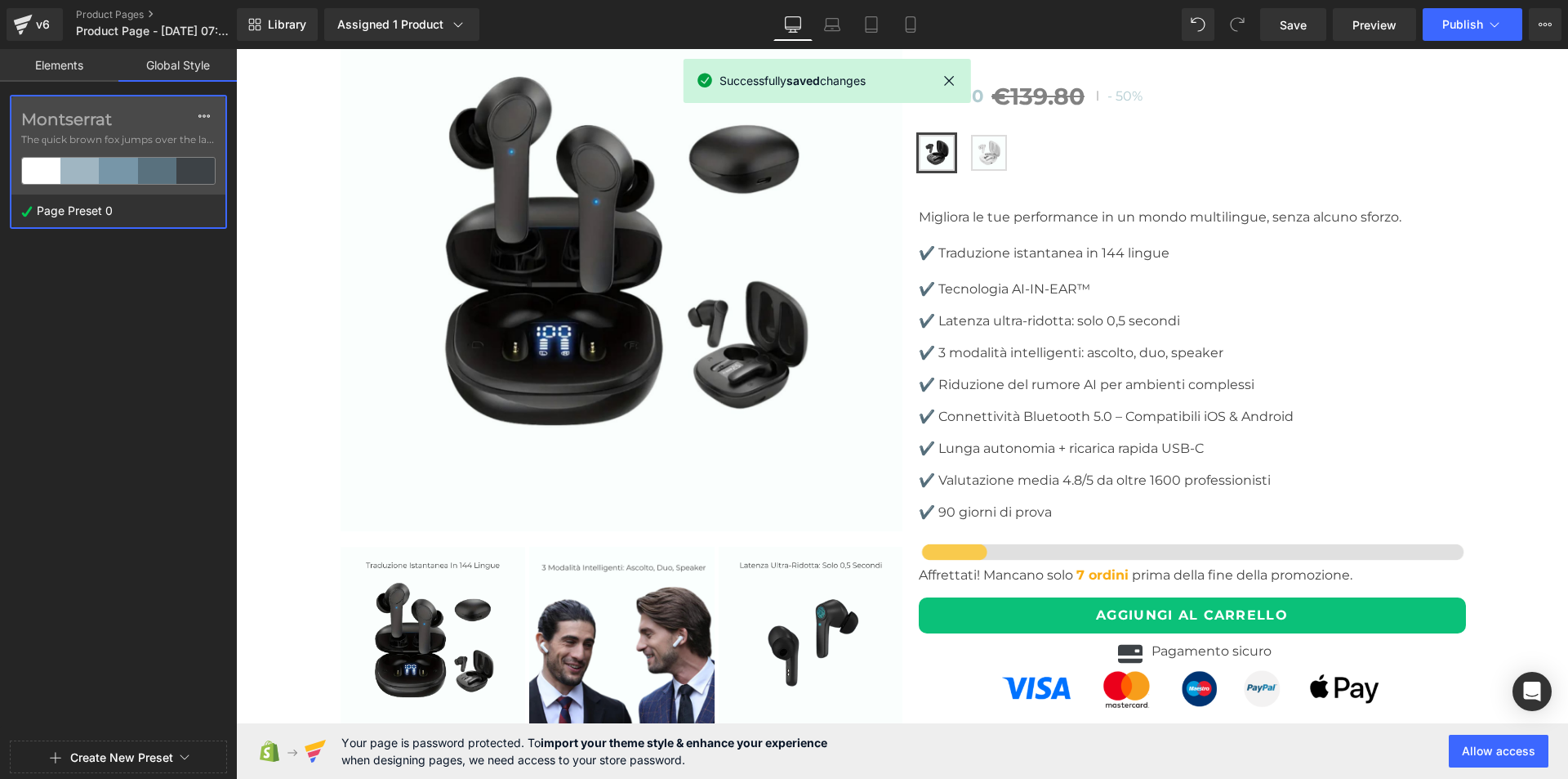
click at [52, 61] on link "Elements" at bounding box center [59, 65] width 118 height 33
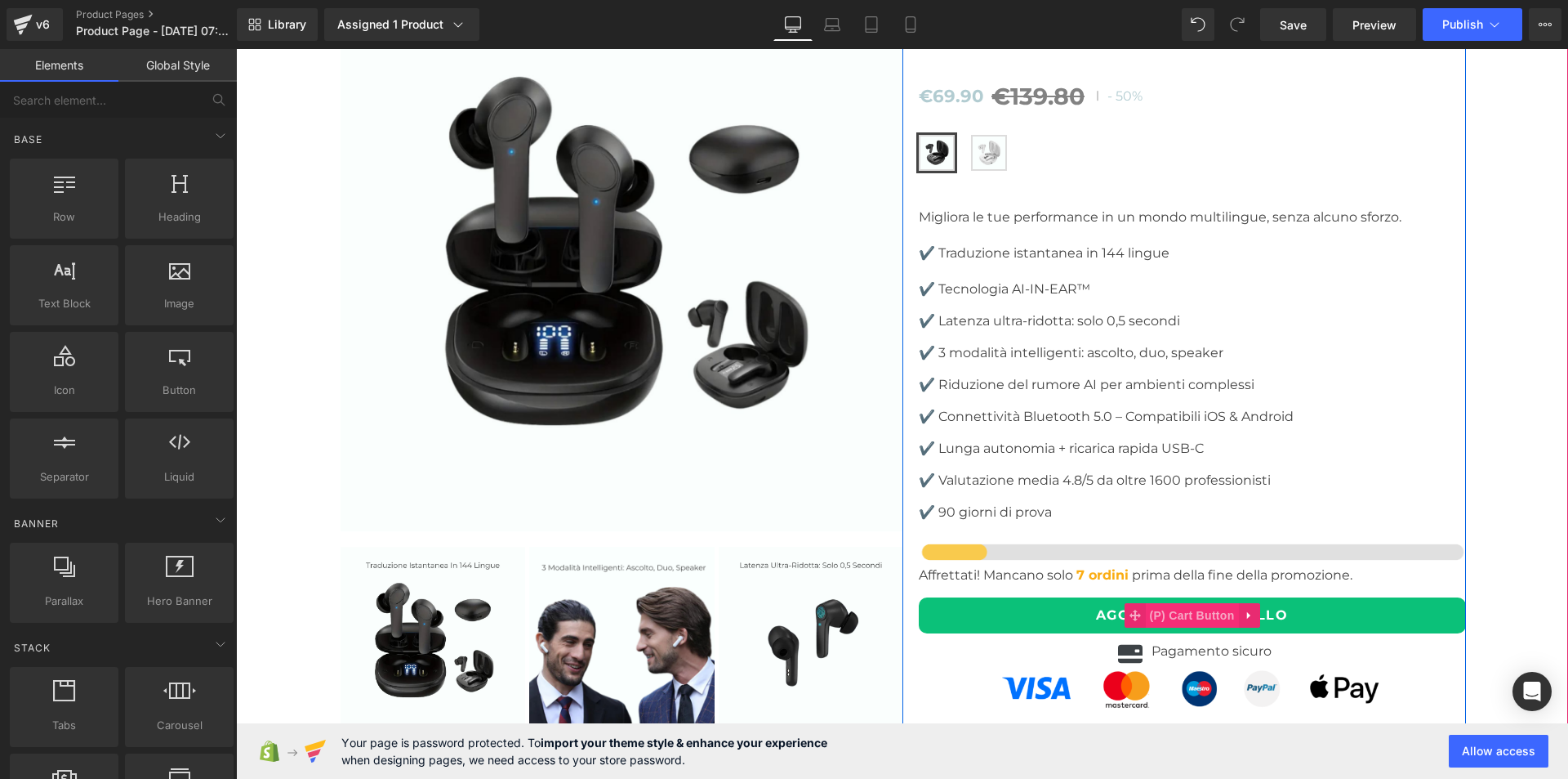
click at [1207, 603] on span "(P) Cart Button" at bounding box center [1192, 615] width 93 height 24
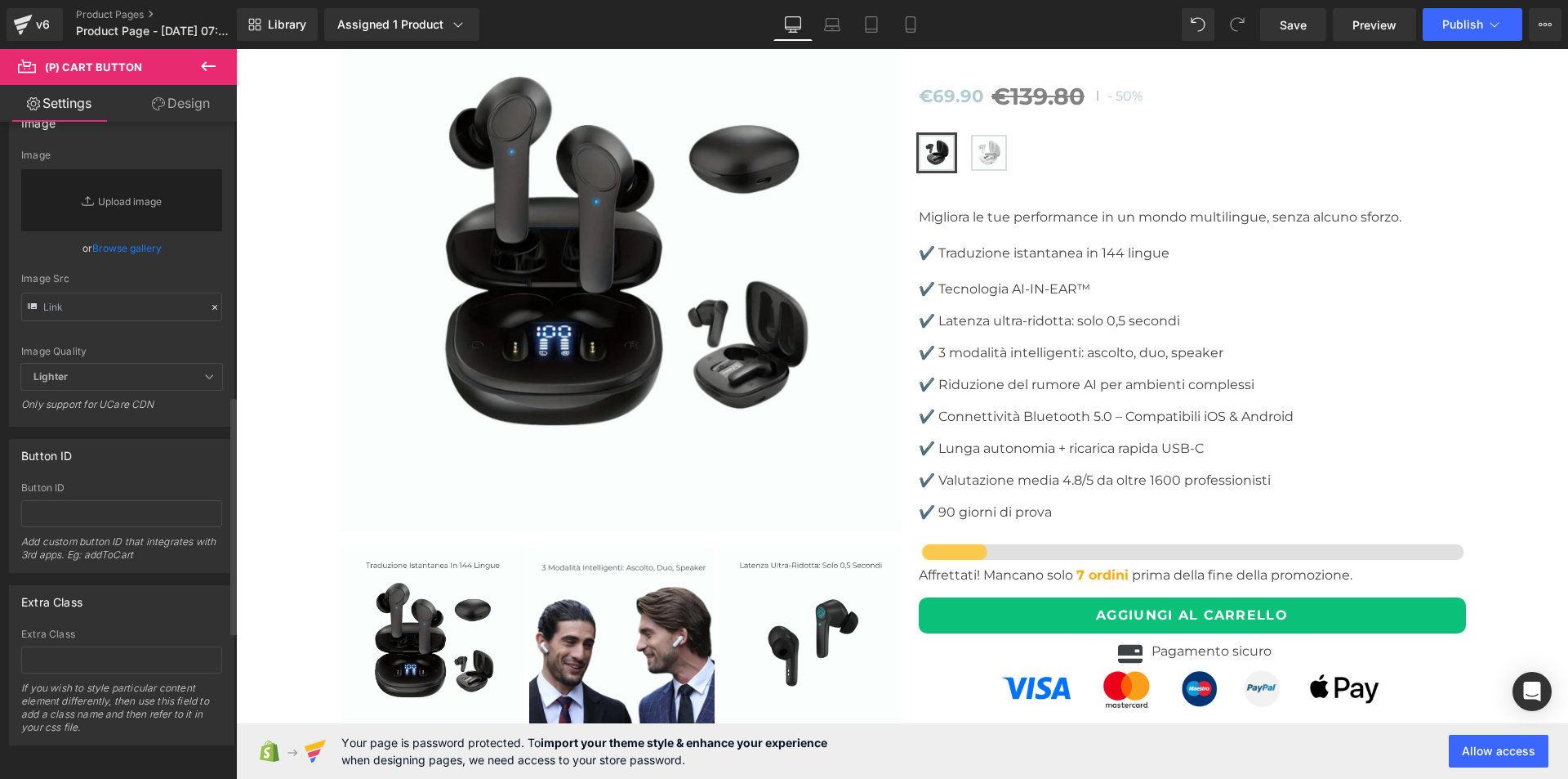
scroll to position [675, 0]
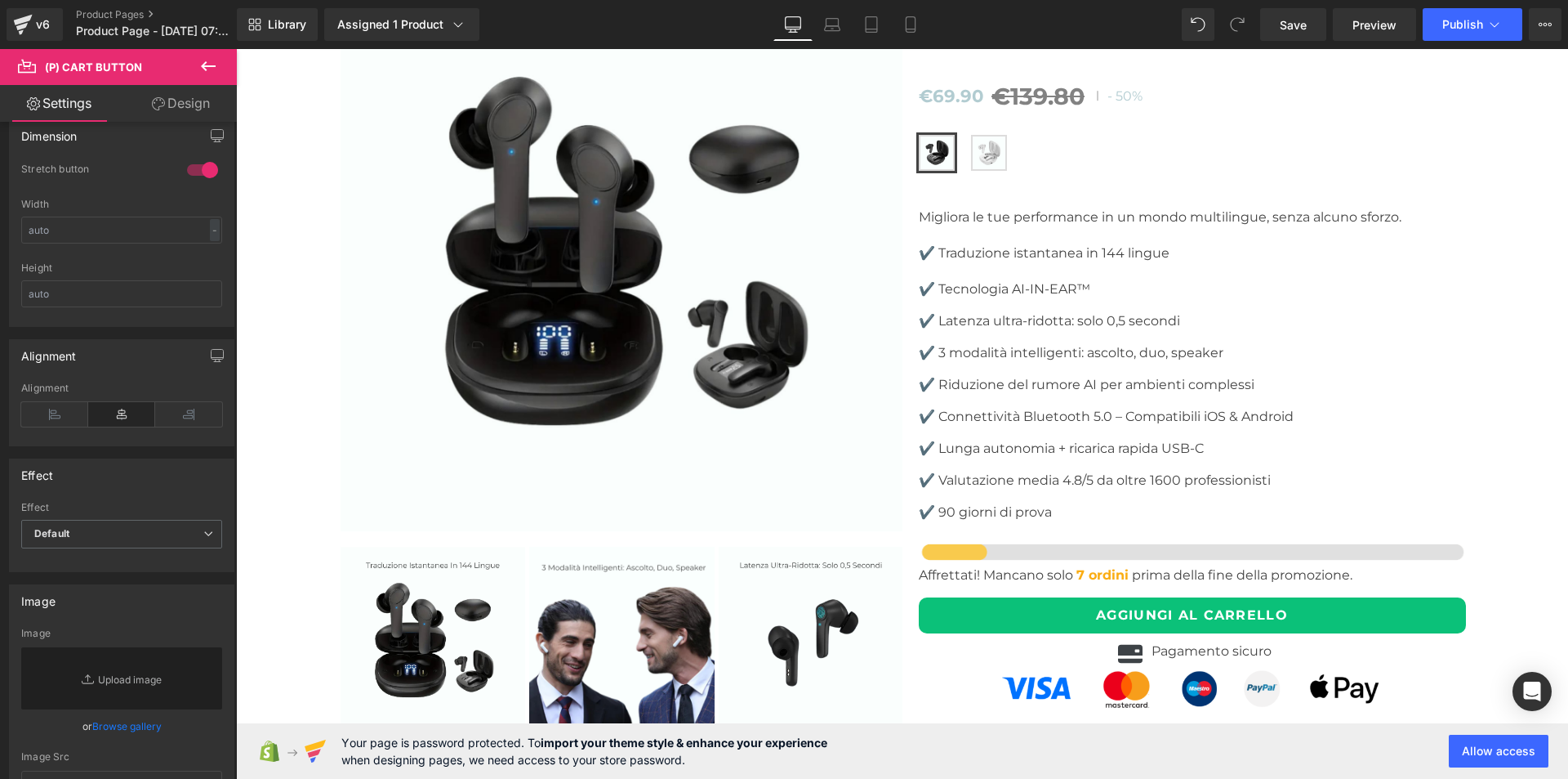
click at [177, 96] on link "Design" at bounding box center [181, 104] width 118 height 37
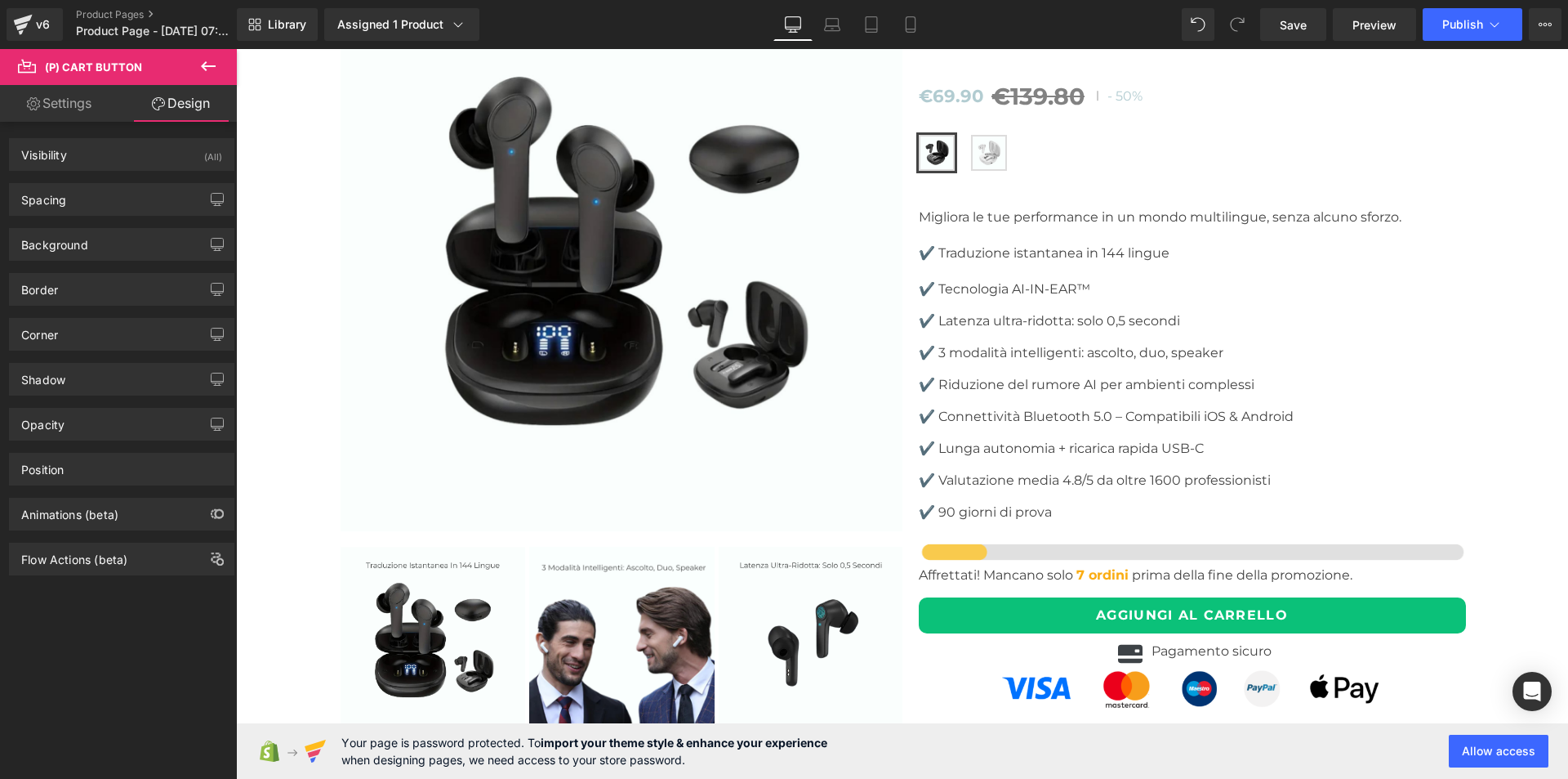
click at [56, 104] on link "Settings" at bounding box center [59, 104] width 118 height 37
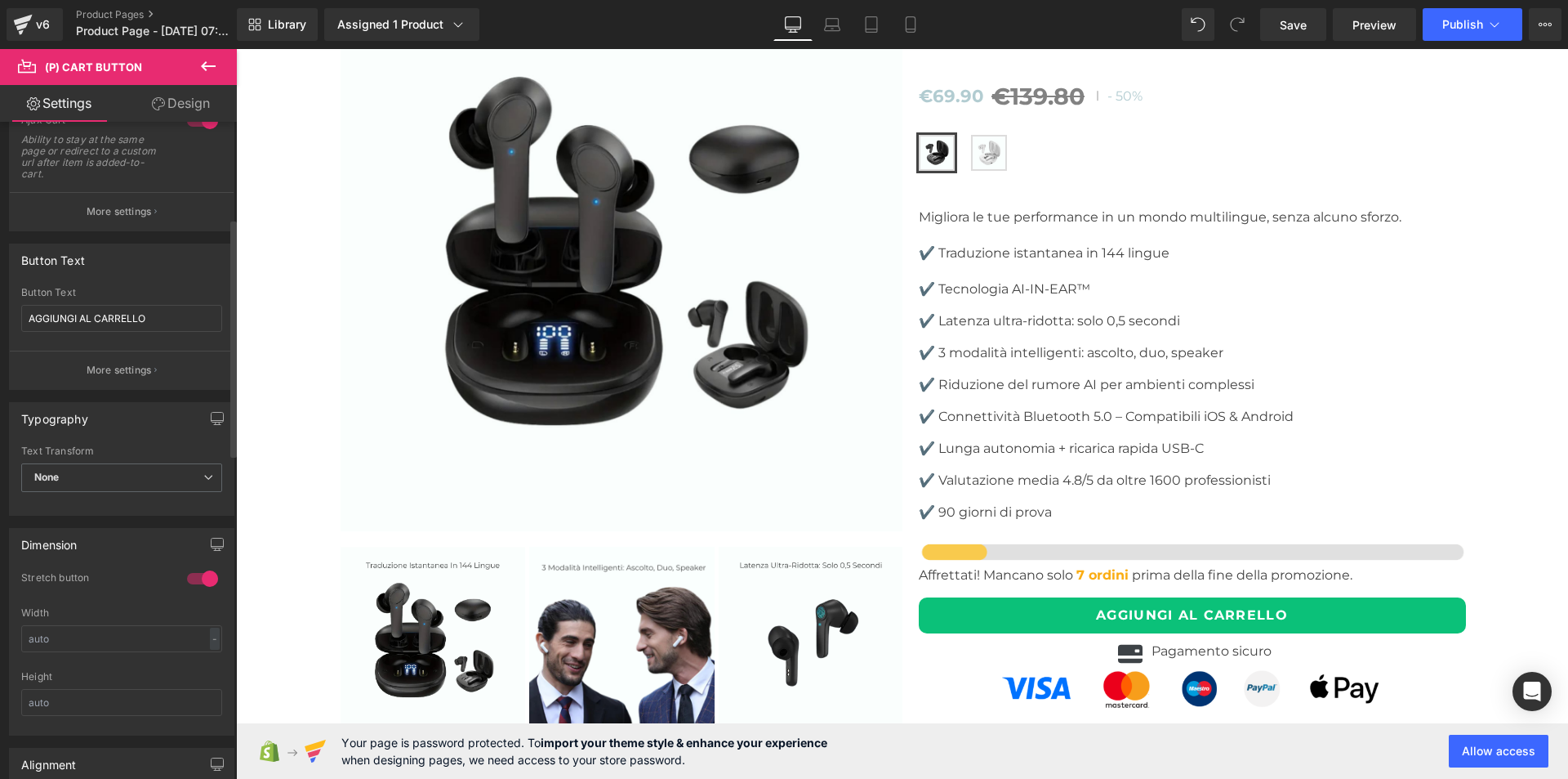
scroll to position [0, 0]
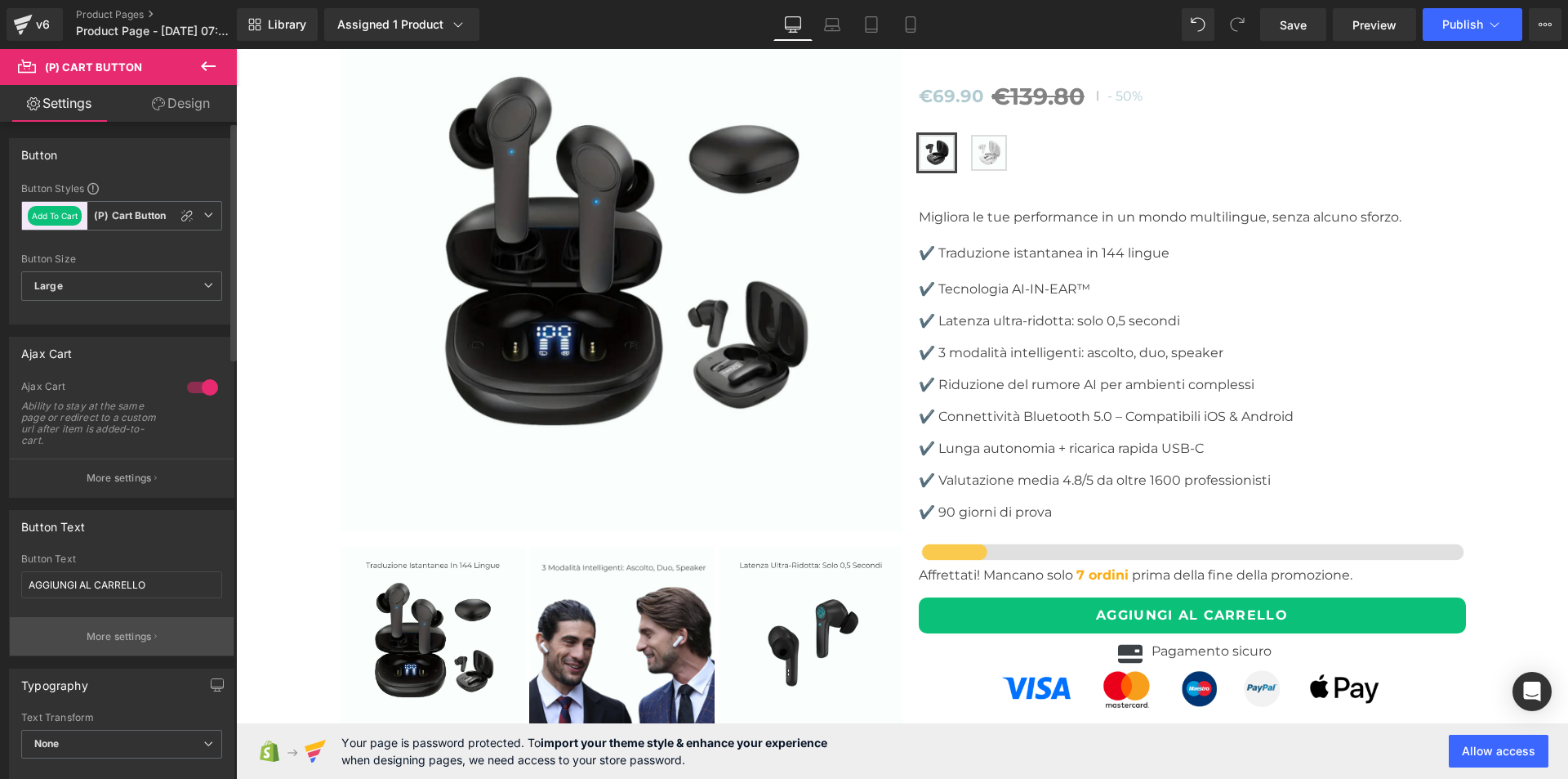
click at [128, 639] on p "More settings" at bounding box center [118, 636] width 65 height 15
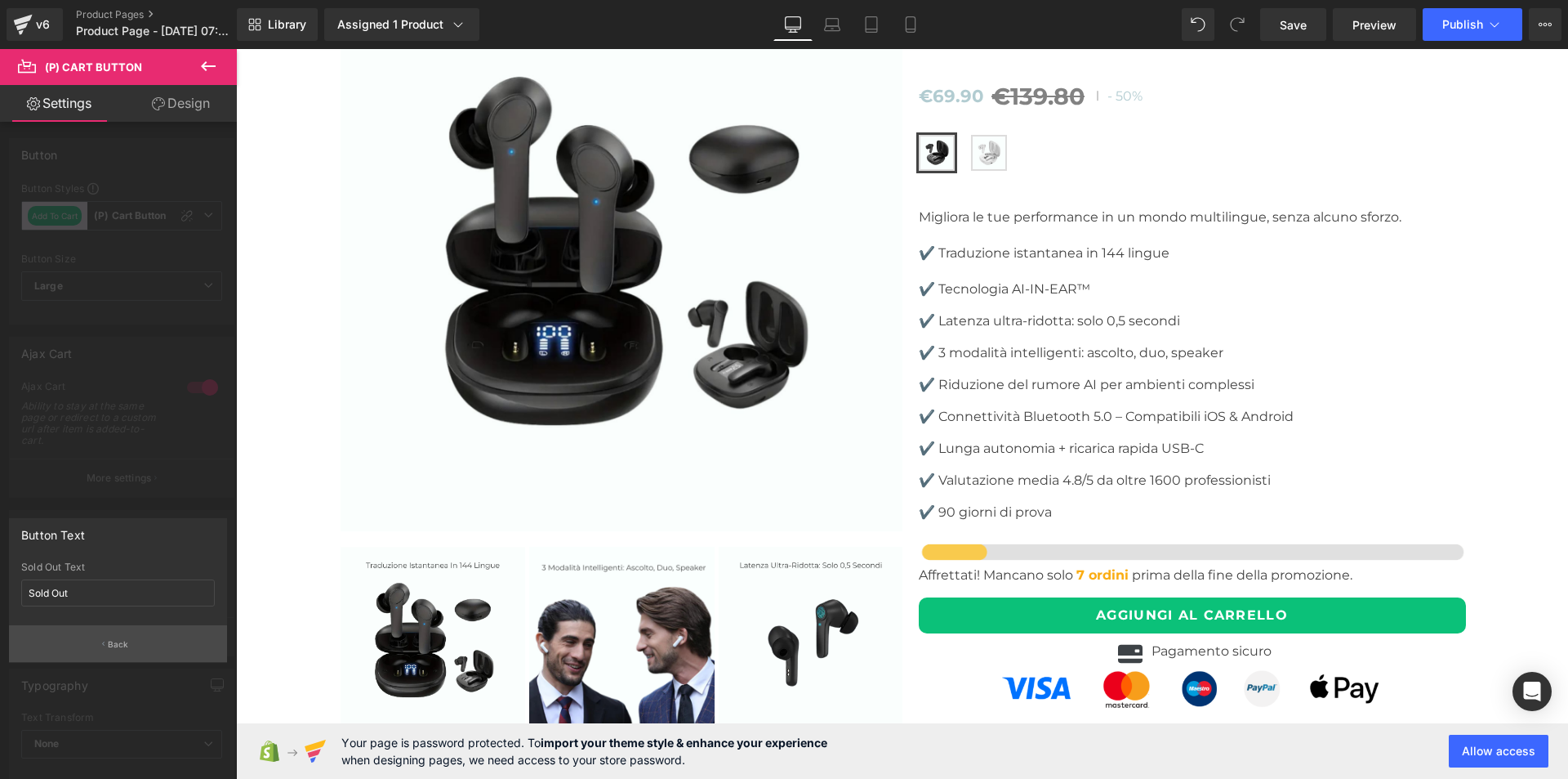
click at [118, 645] on p "Back" at bounding box center [118, 644] width 21 height 12
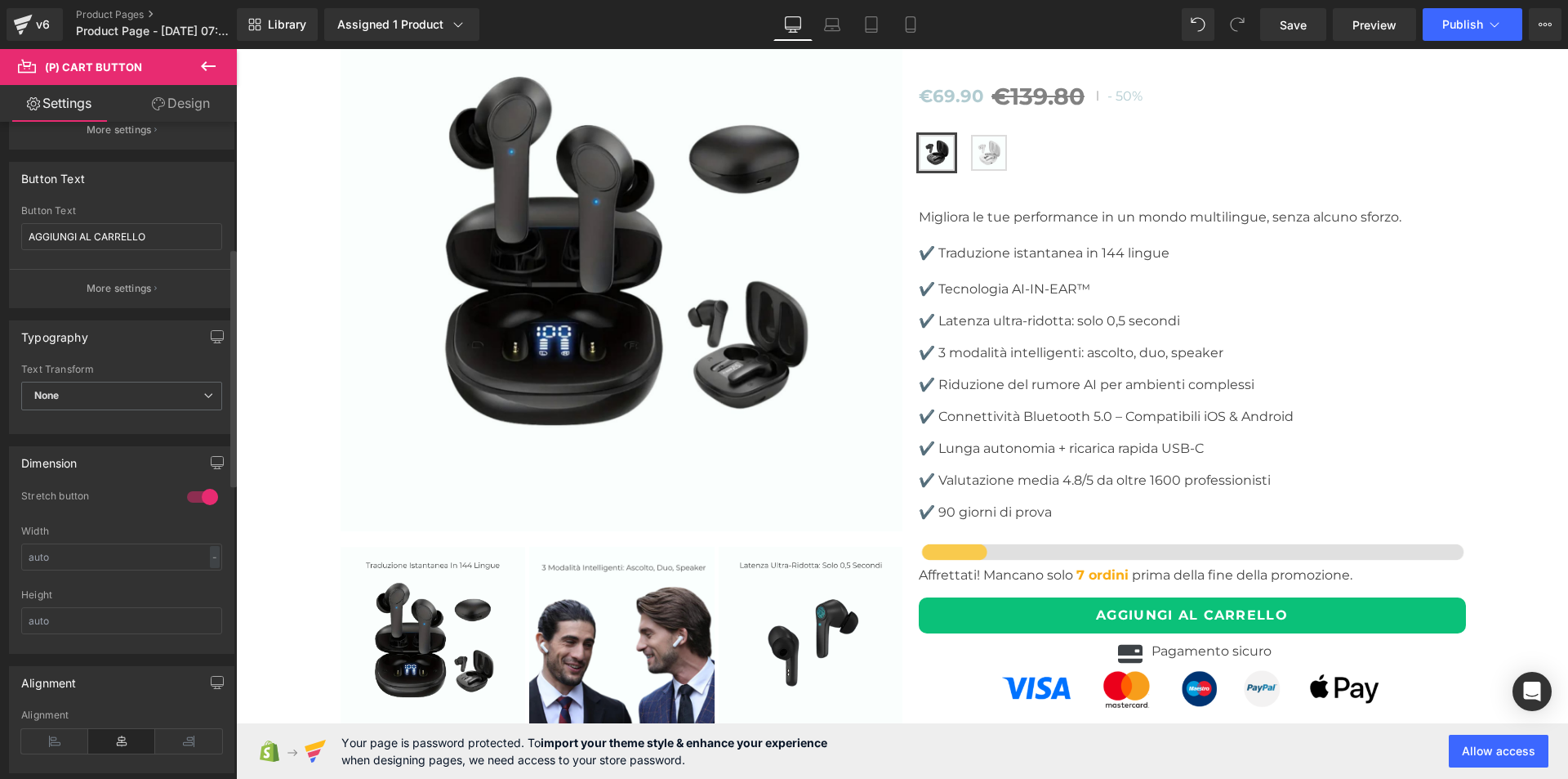
scroll to position [185, 0]
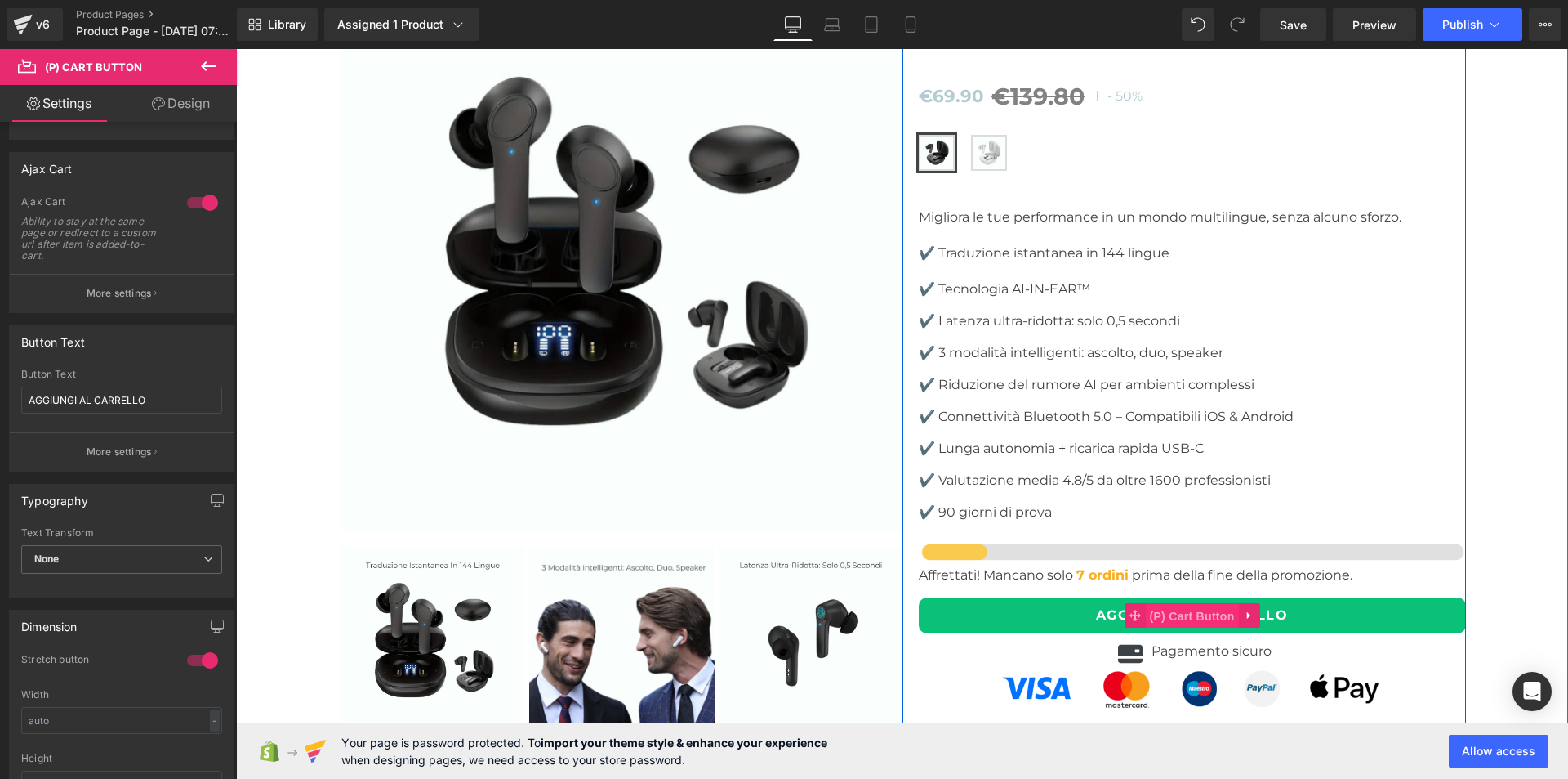
click at [1196, 604] on span "(P) Cart Button" at bounding box center [1192, 616] width 93 height 24
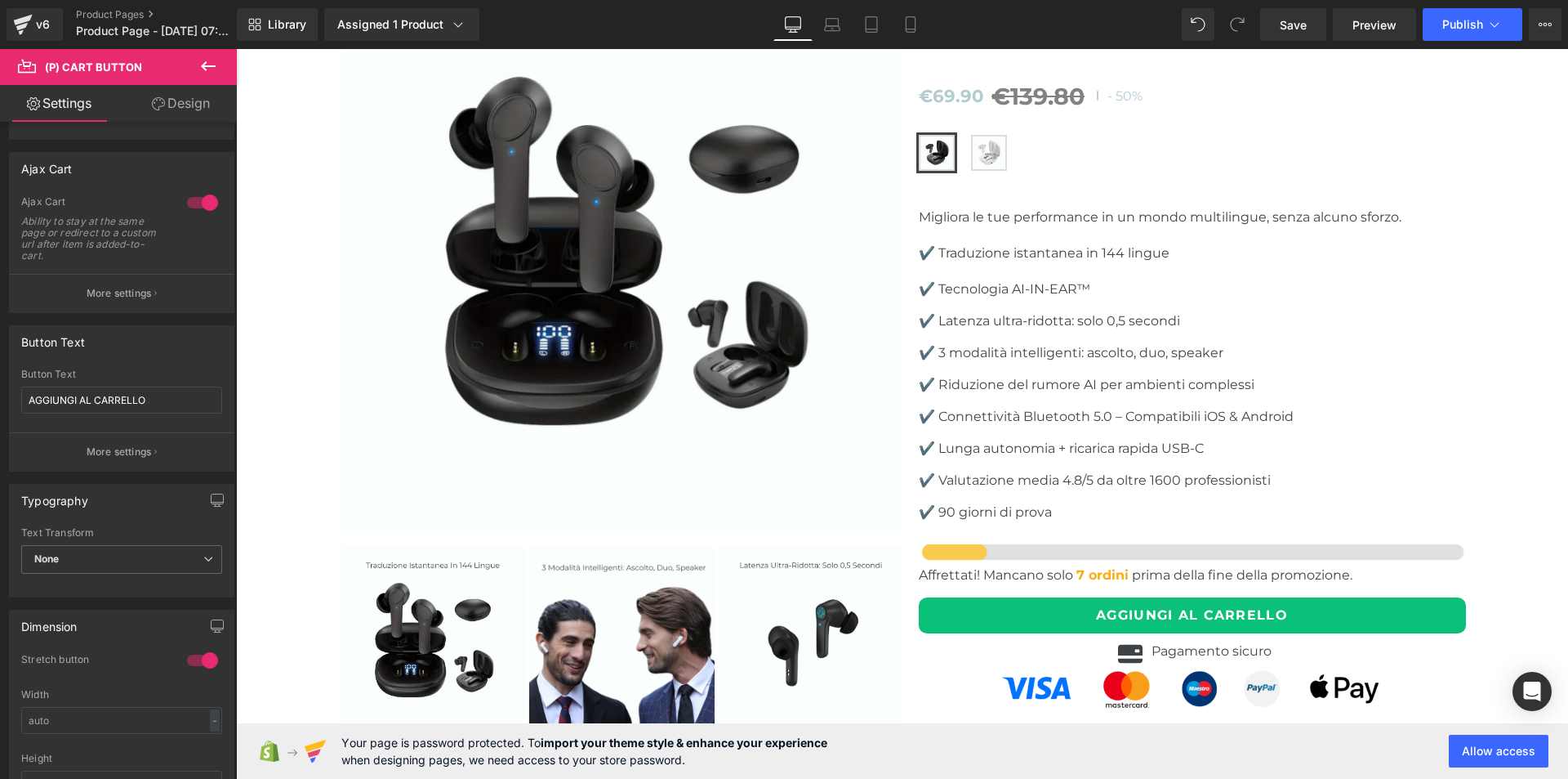
click at [48, 98] on link "Settings" at bounding box center [59, 104] width 118 height 37
click at [203, 60] on icon at bounding box center [208, 66] width 20 height 20
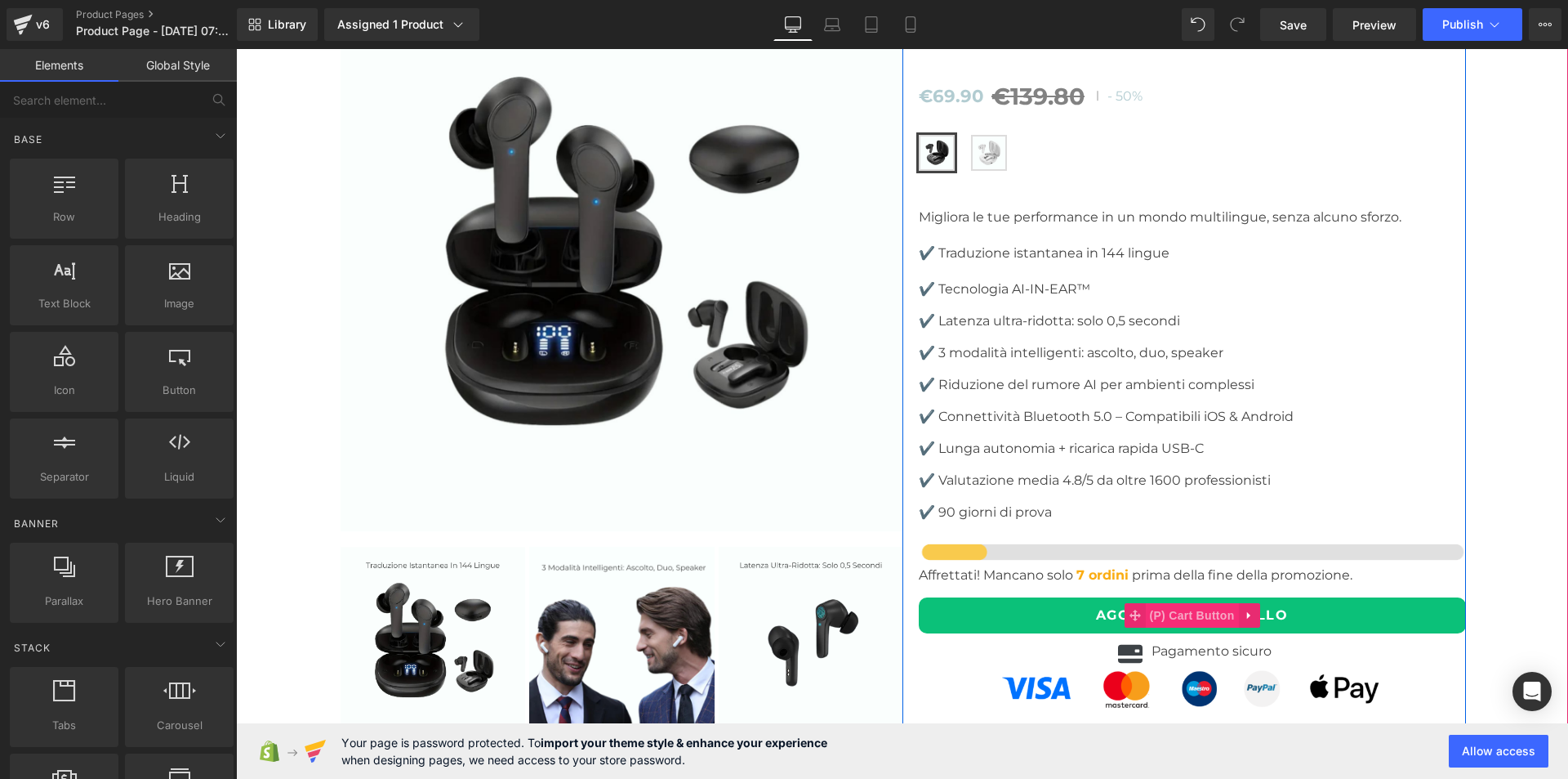
click at [1167, 603] on span "(P) Cart Button" at bounding box center [1192, 615] width 93 height 24
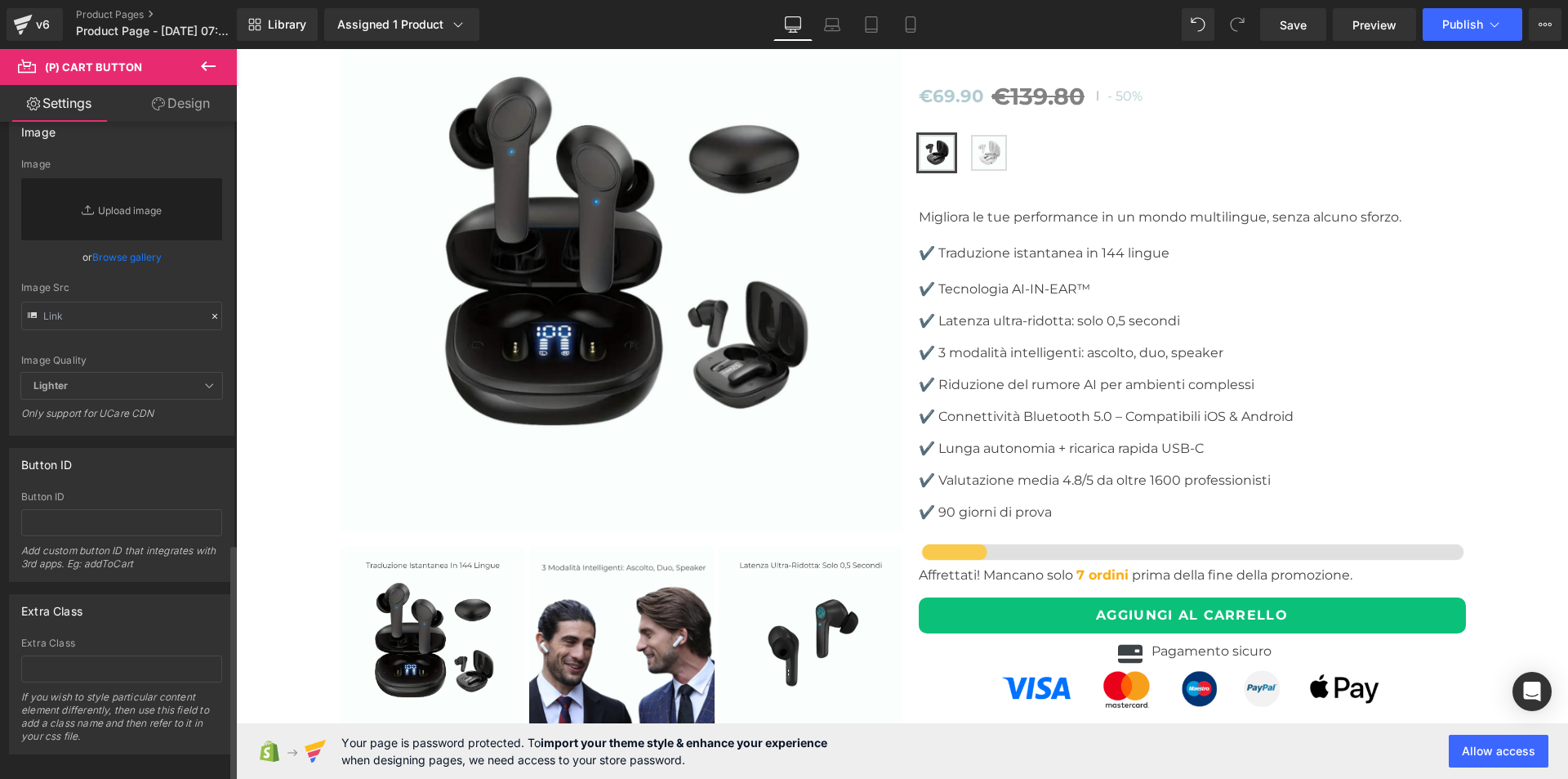
scroll to position [1165, 0]
click at [190, 105] on link "Design" at bounding box center [181, 104] width 118 height 37
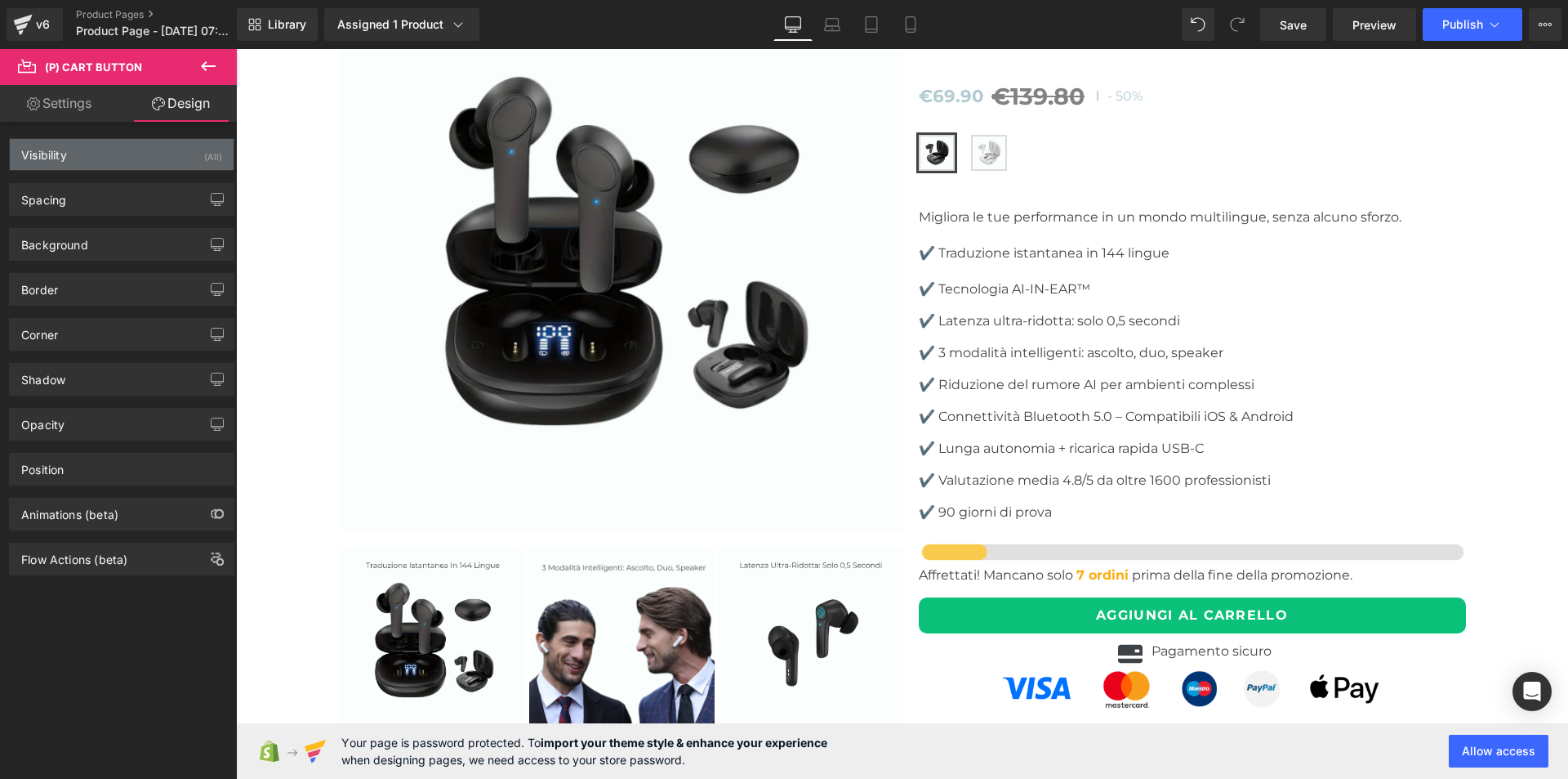
click at [99, 152] on div "Visibility (All)" at bounding box center [121, 154] width 224 height 31
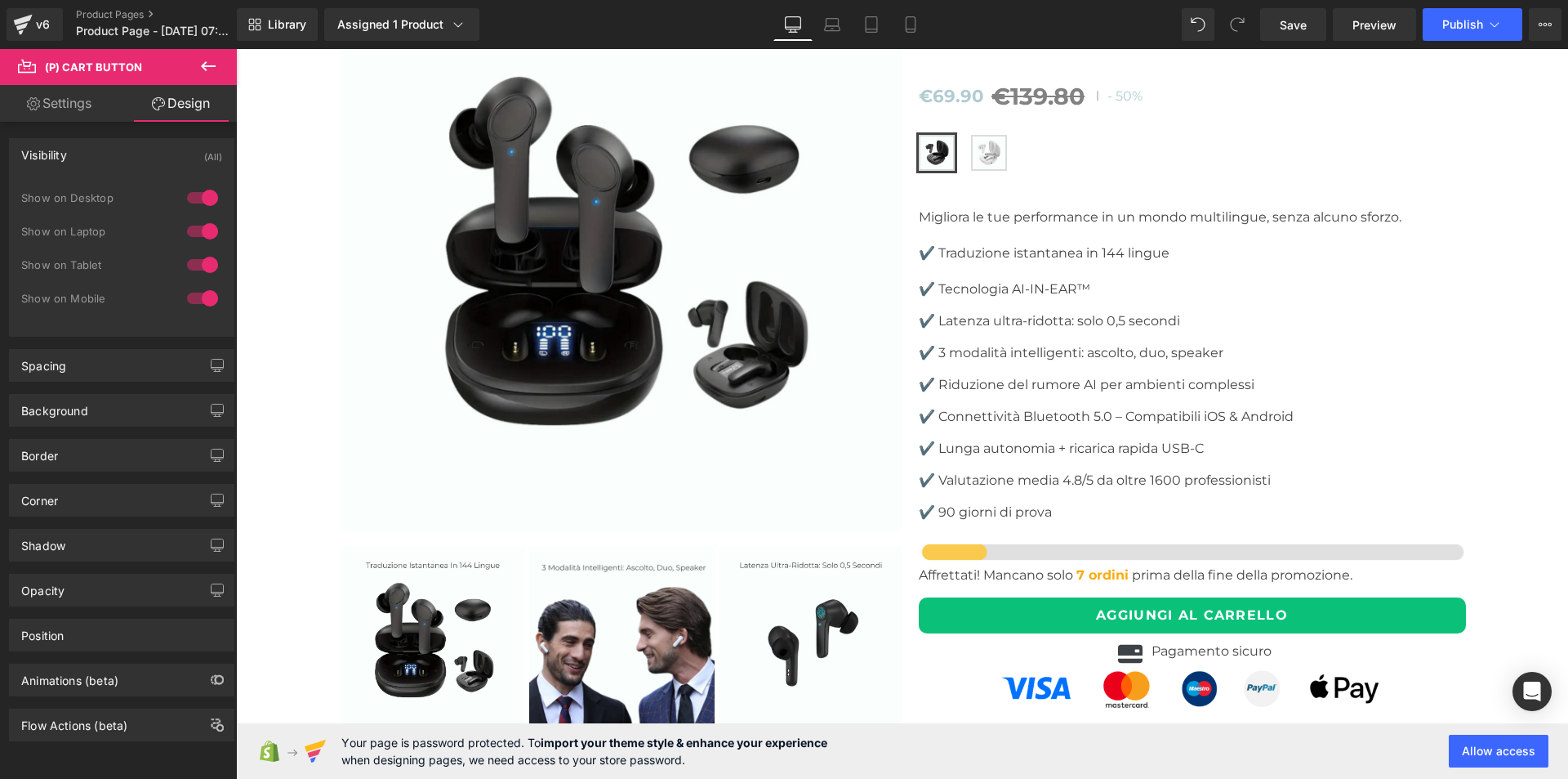
click at [151, 157] on div "Visibility (All)" at bounding box center [121, 154] width 224 height 31
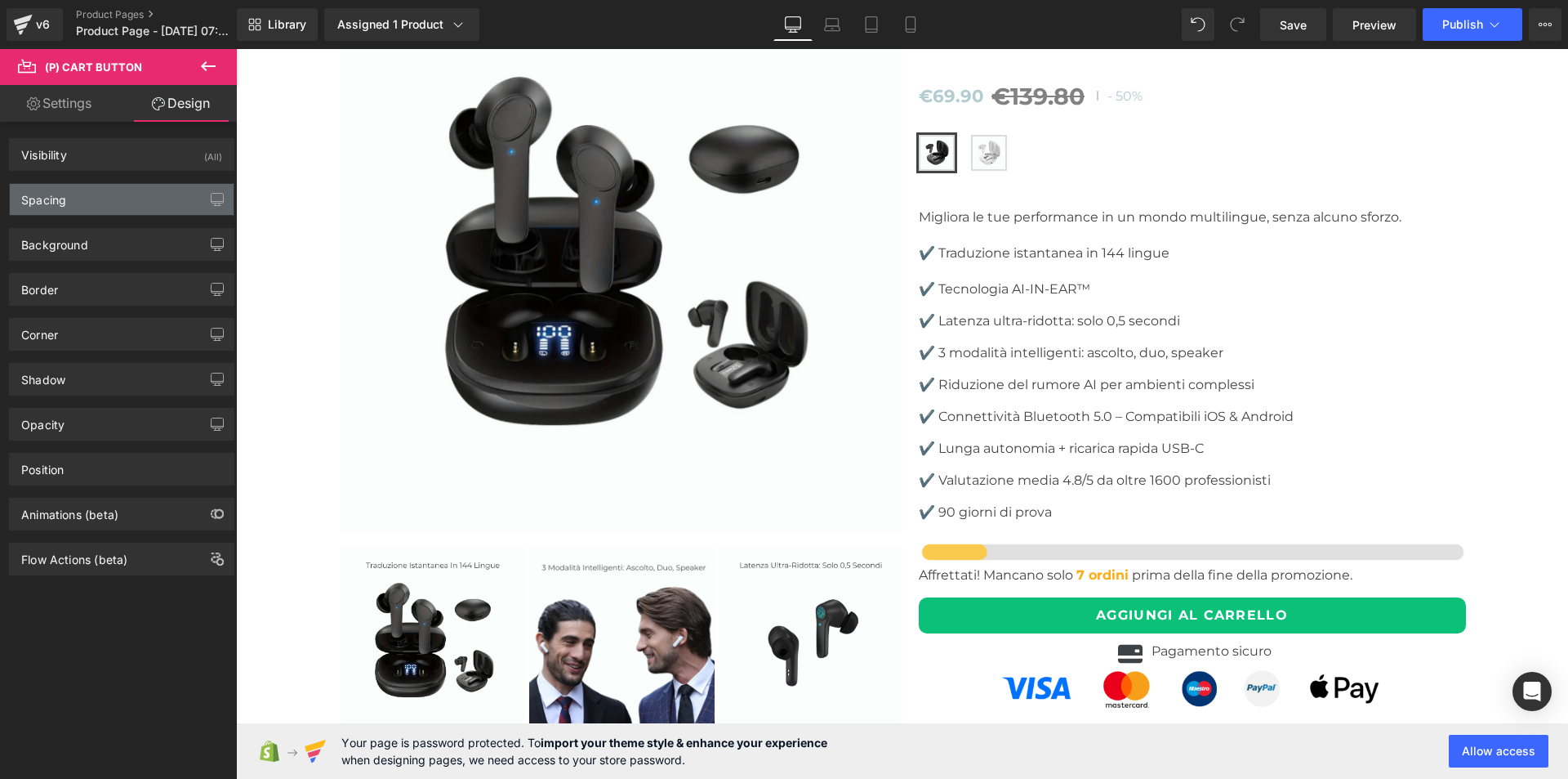
click at [134, 208] on div "Spacing" at bounding box center [121, 200] width 224 height 31
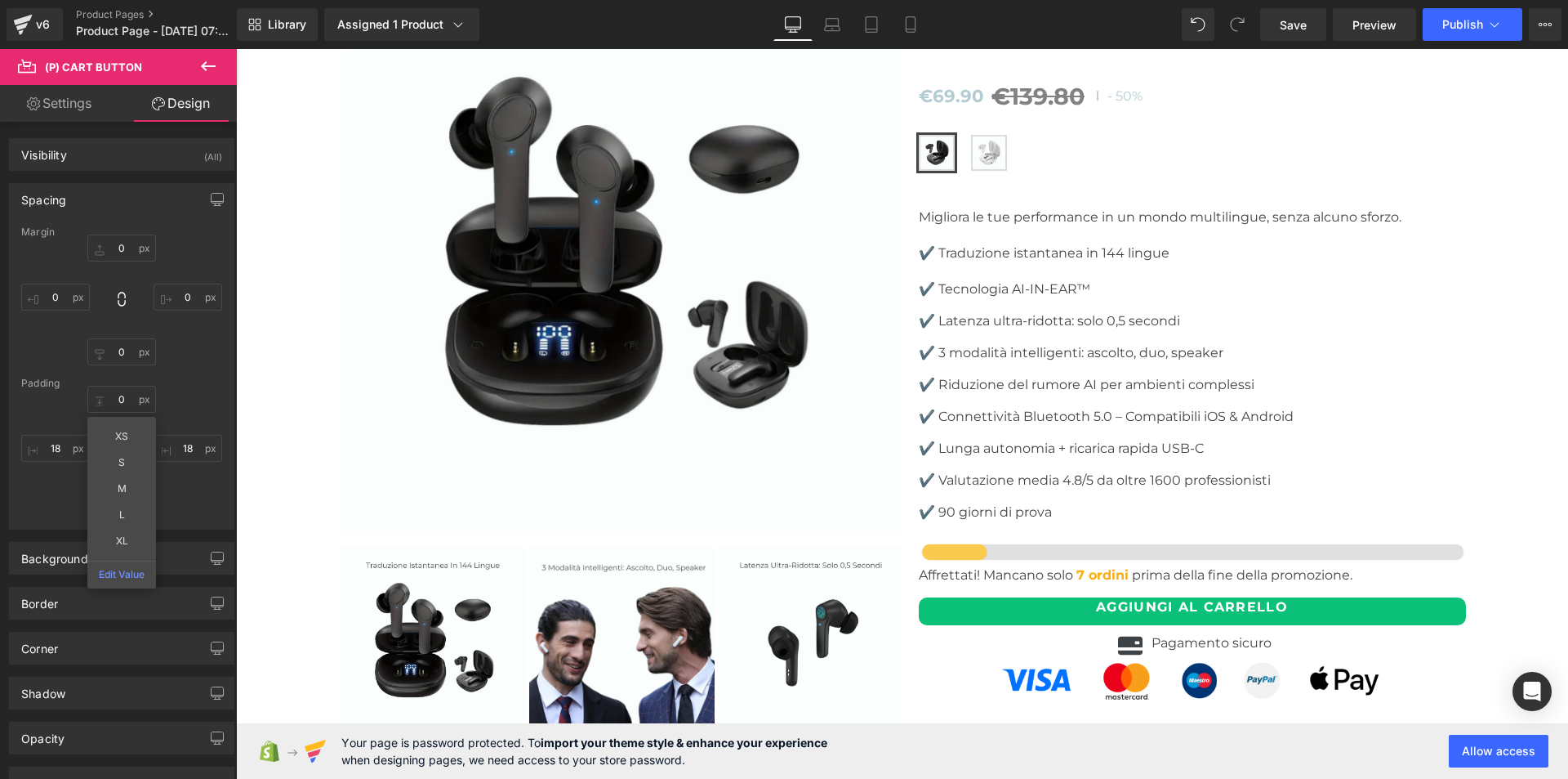
click at [179, 396] on div "10 XS S M L XL Edit Value 18 10 18" at bounding box center [121, 451] width 201 height 131
click at [159, 203] on div "Spacing" at bounding box center [121, 200] width 224 height 31
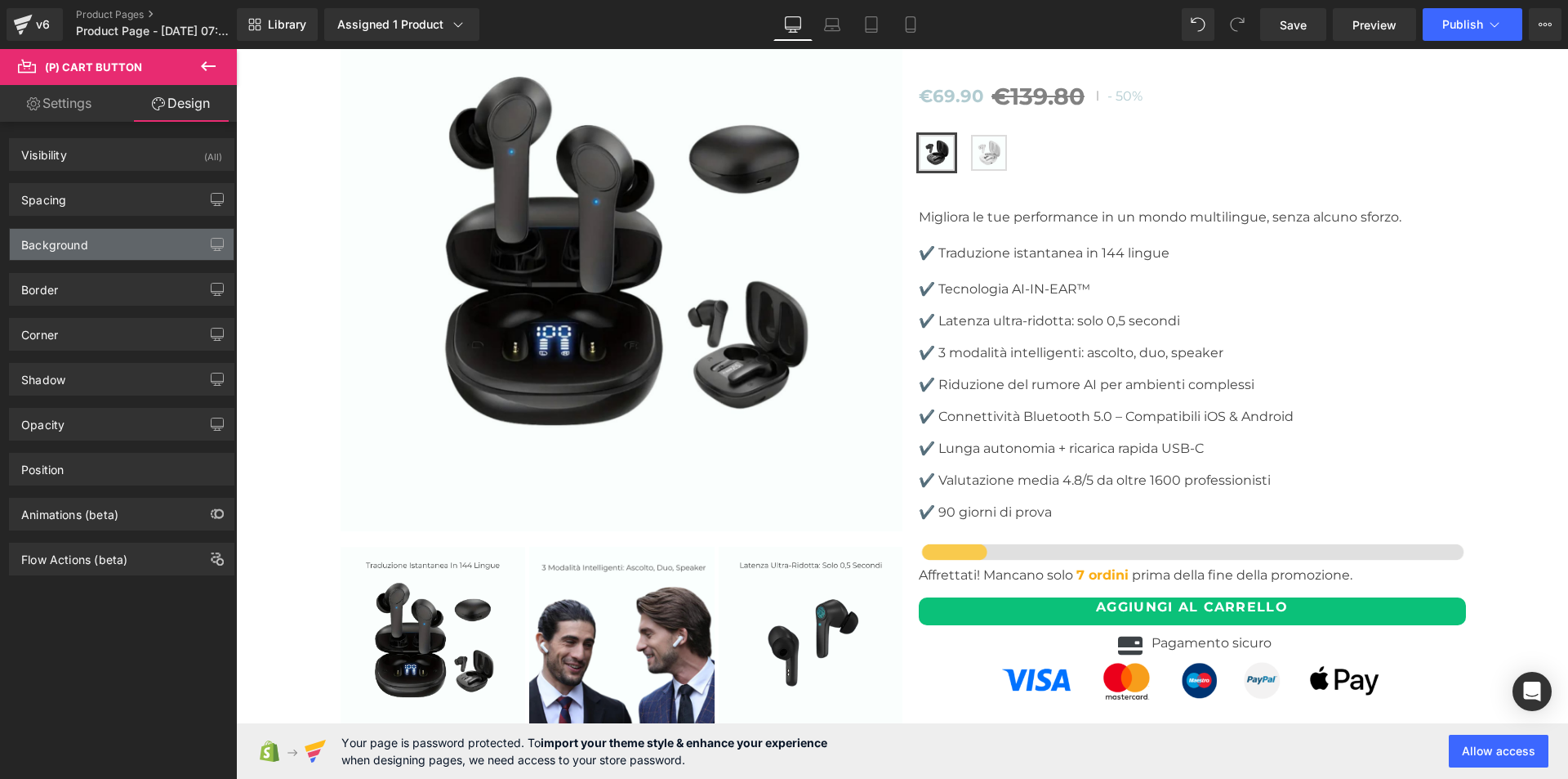
click at [87, 247] on div "Background" at bounding box center [54, 240] width 67 height 23
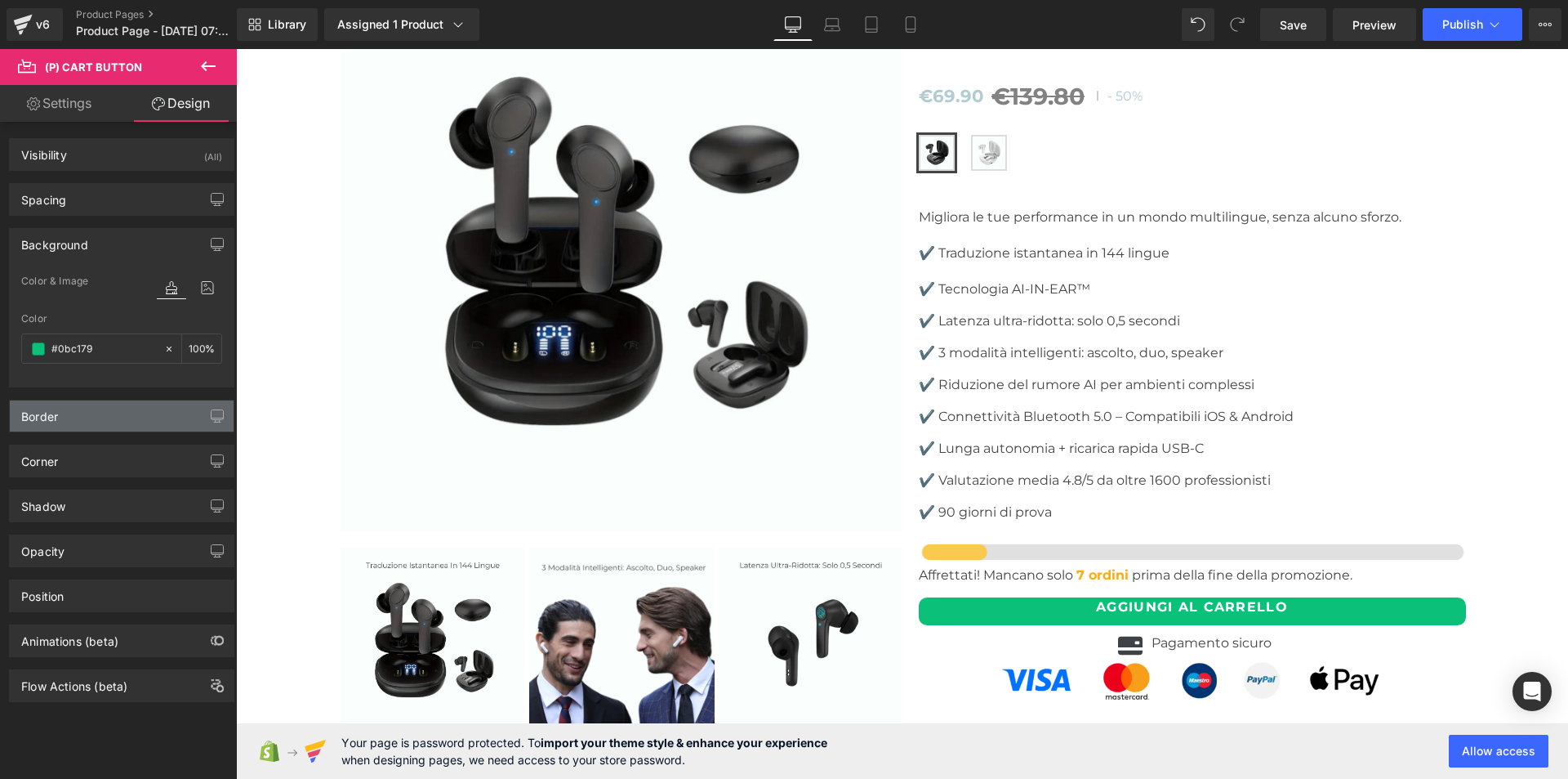
click at [65, 415] on div "Border" at bounding box center [121, 416] width 224 height 31
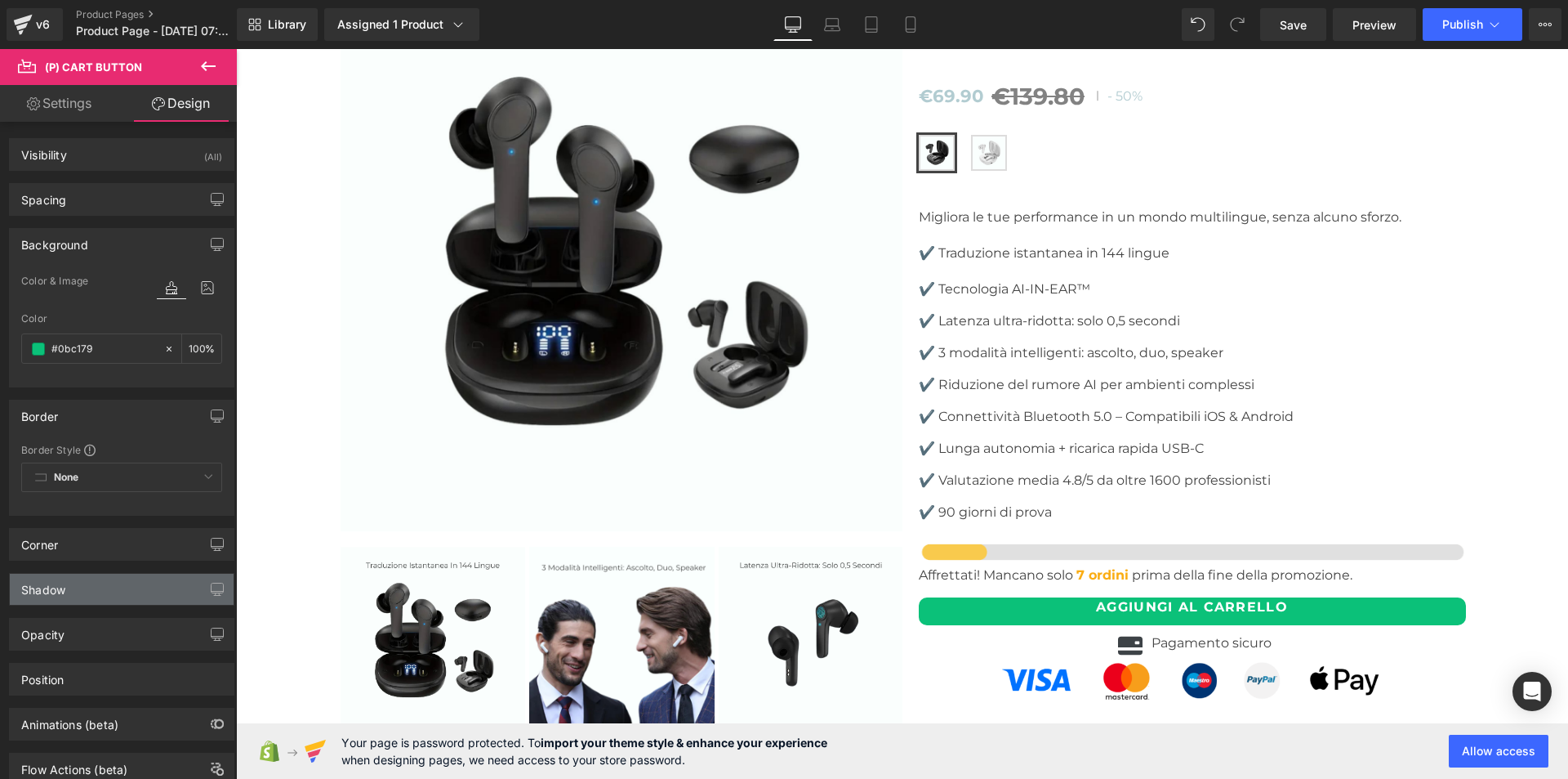
scroll to position [52, 0]
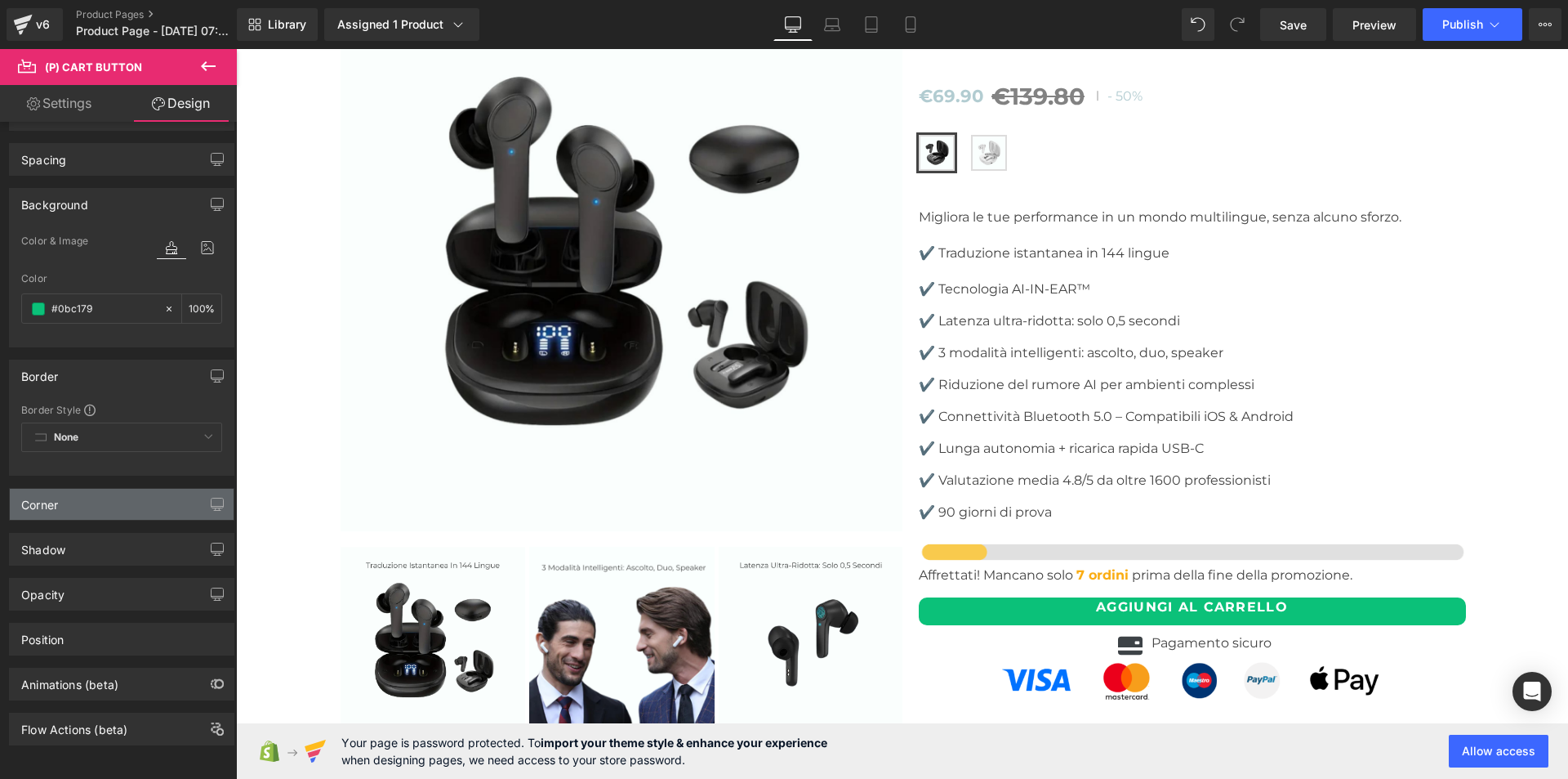
click at [118, 491] on div "Corner" at bounding box center [121, 505] width 224 height 31
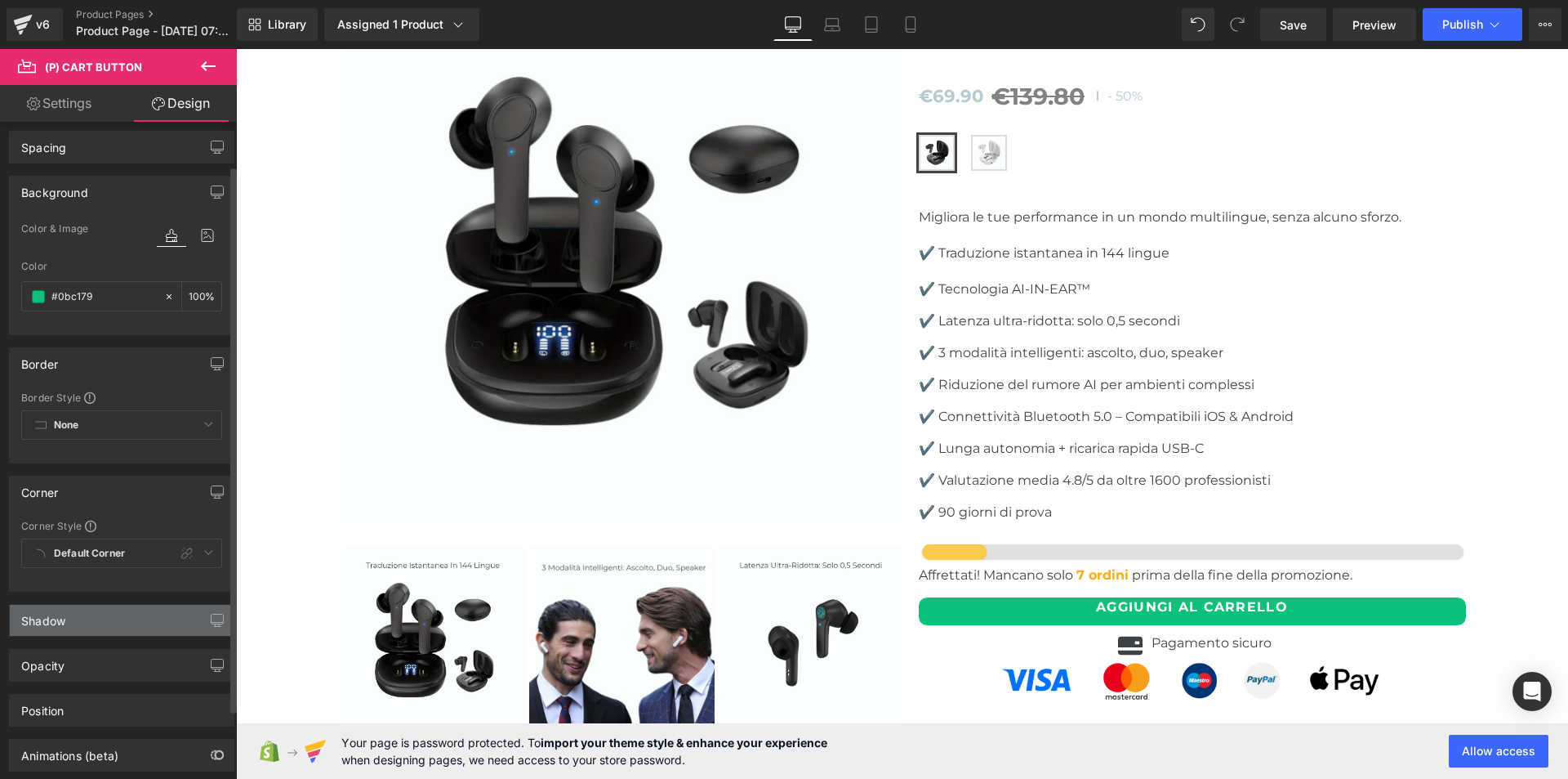
click at [120, 633] on div "Shadow" at bounding box center [121, 620] width 224 height 31
click at [120, 626] on div "Shadow" at bounding box center [121, 620] width 224 height 31
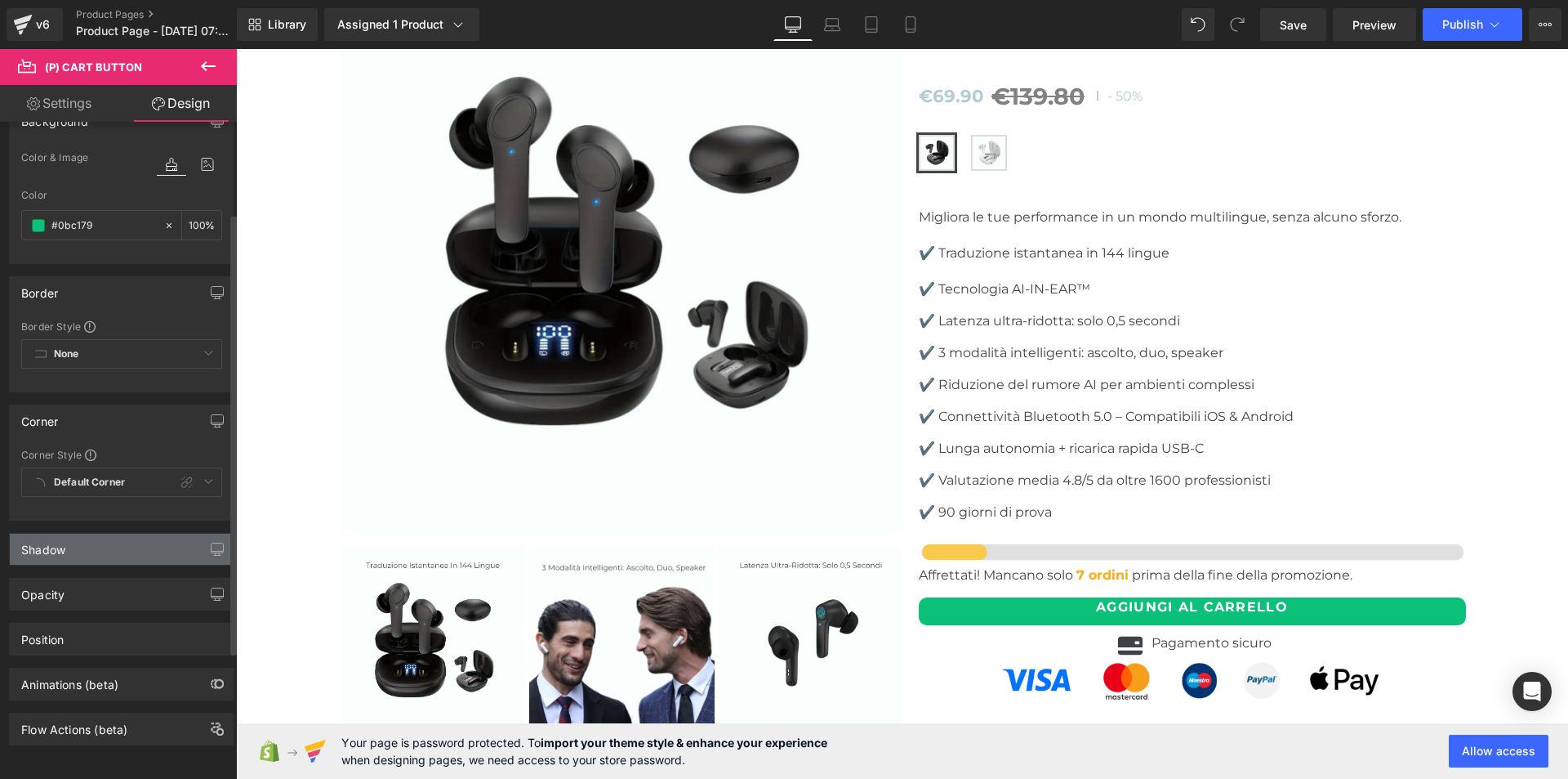
click at [104, 533] on div "Shadow" at bounding box center [121, 549] width 224 height 31
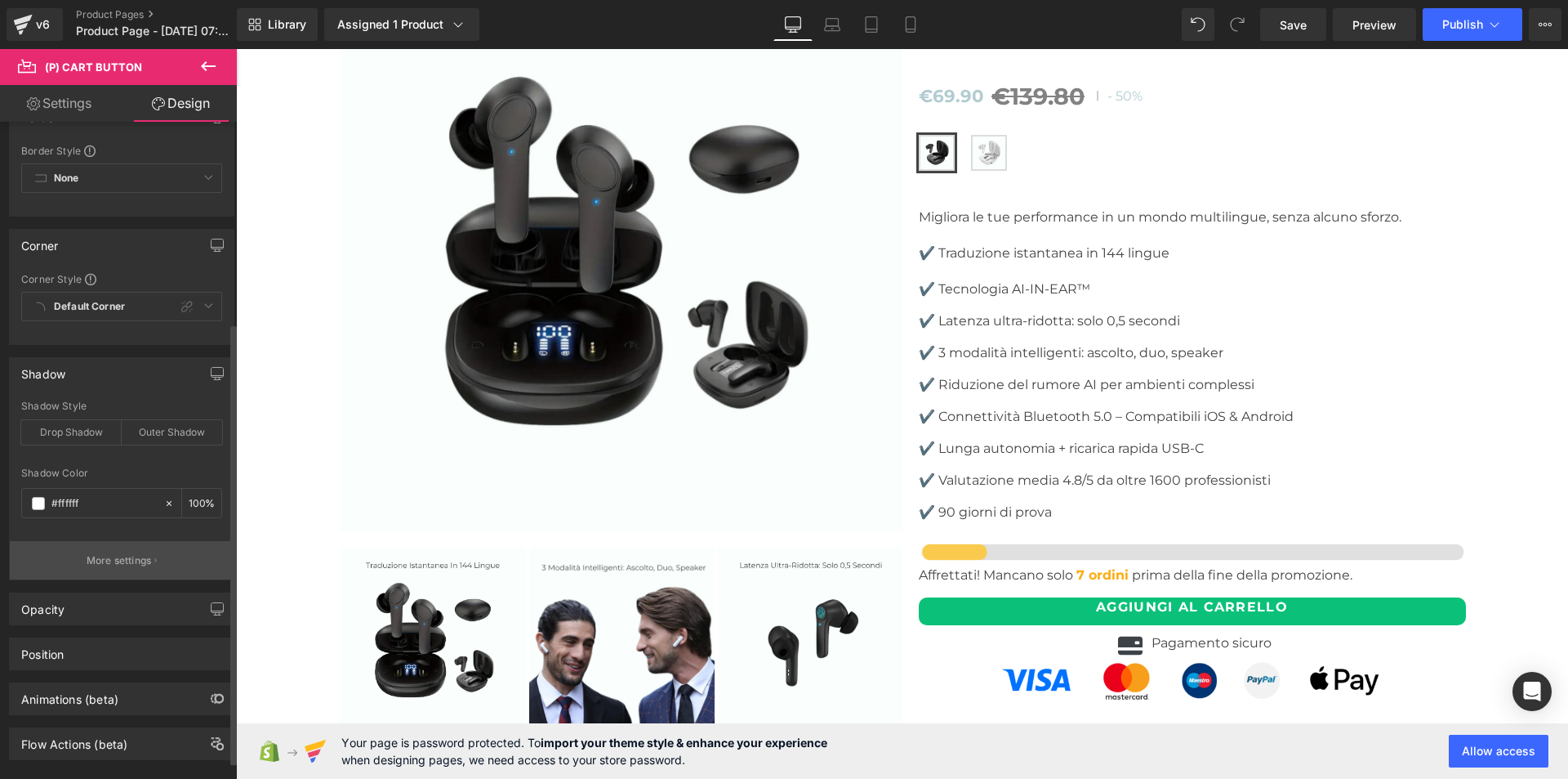
scroll to position [326, 0]
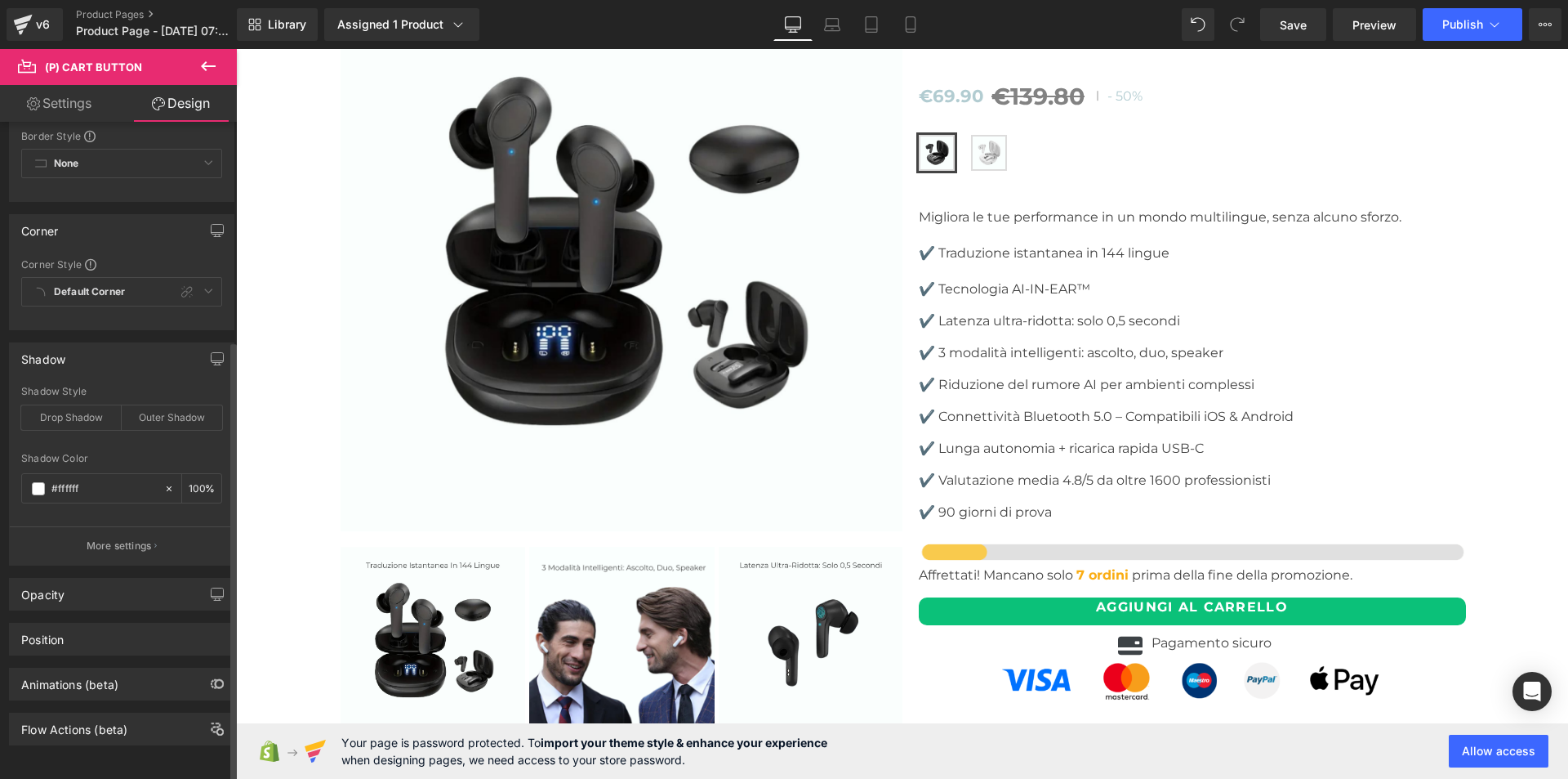
click at [126, 347] on div "Shadow" at bounding box center [121, 359] width 224 height 31
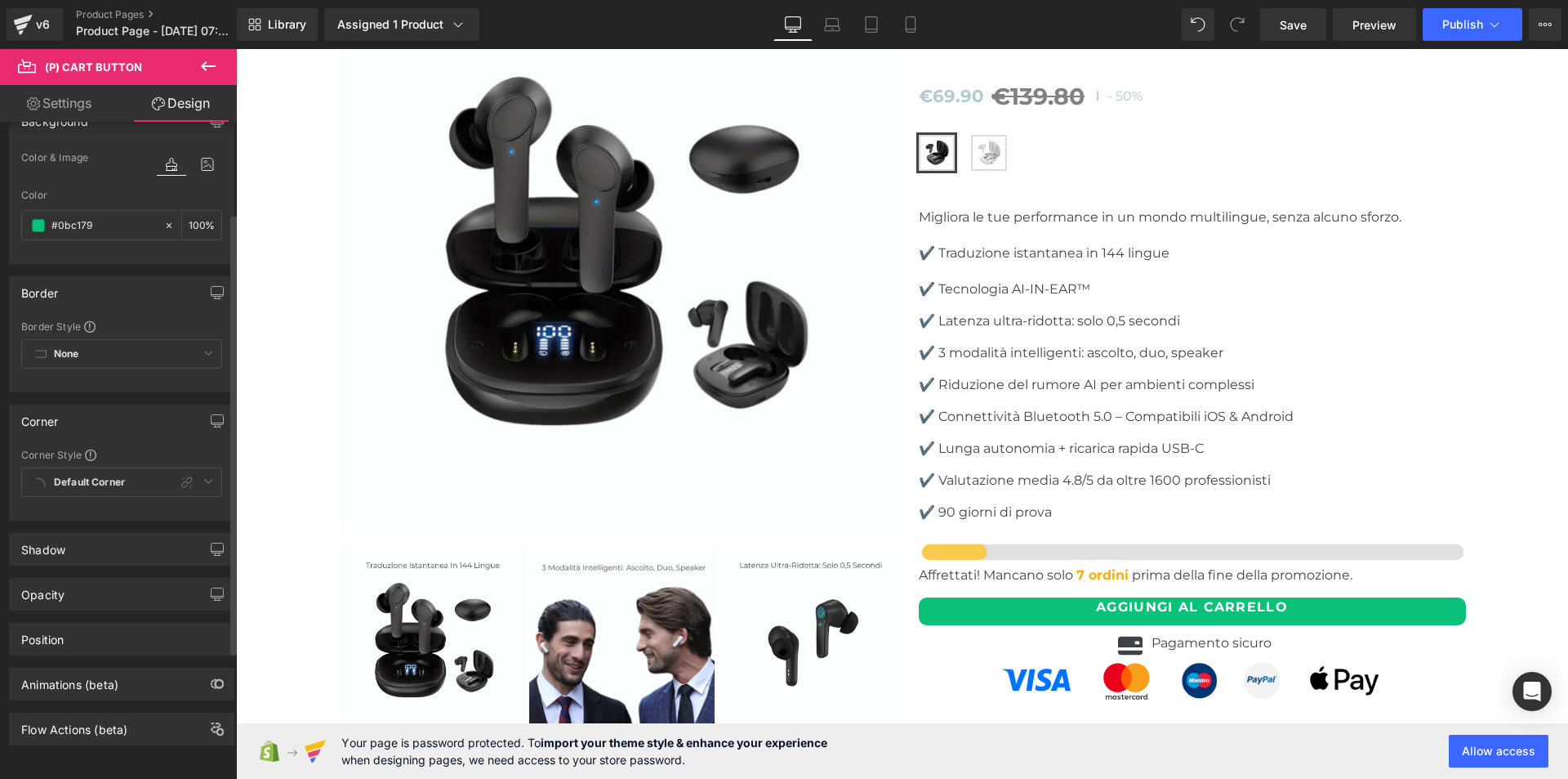
click at [79, 280] on div "Border" at bounding box center [121, 293] width 224 height 31
click at [79, 191] on div "Background" at bounding box center [54, 200] width 67 height 23
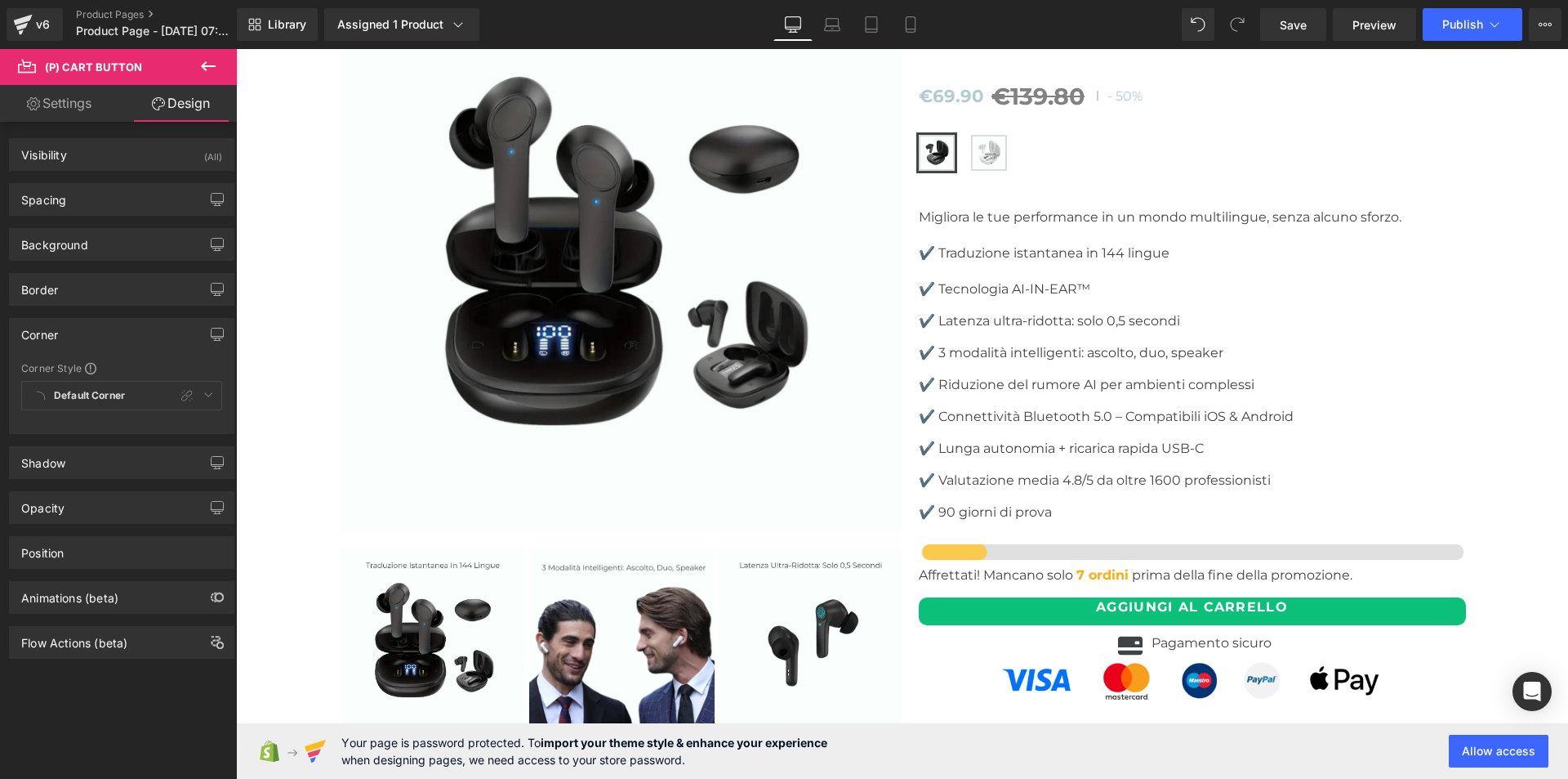
click at [71, 330] on div "Corner" at bounding box center [121, 335] width 224 height 31
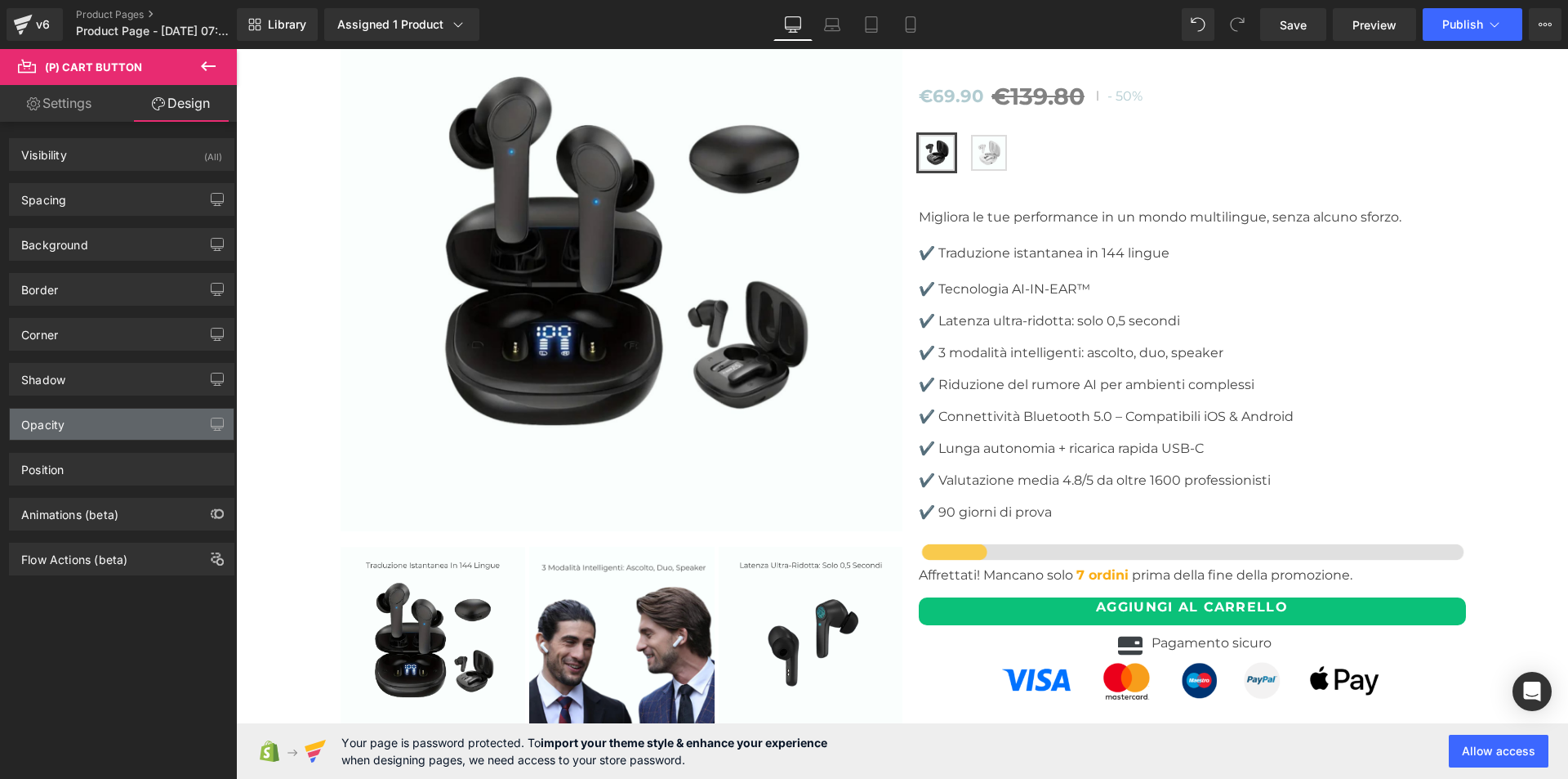
click at [64, 430] on div "Opacity" at bounding box center [121, 424] width 224 height 31
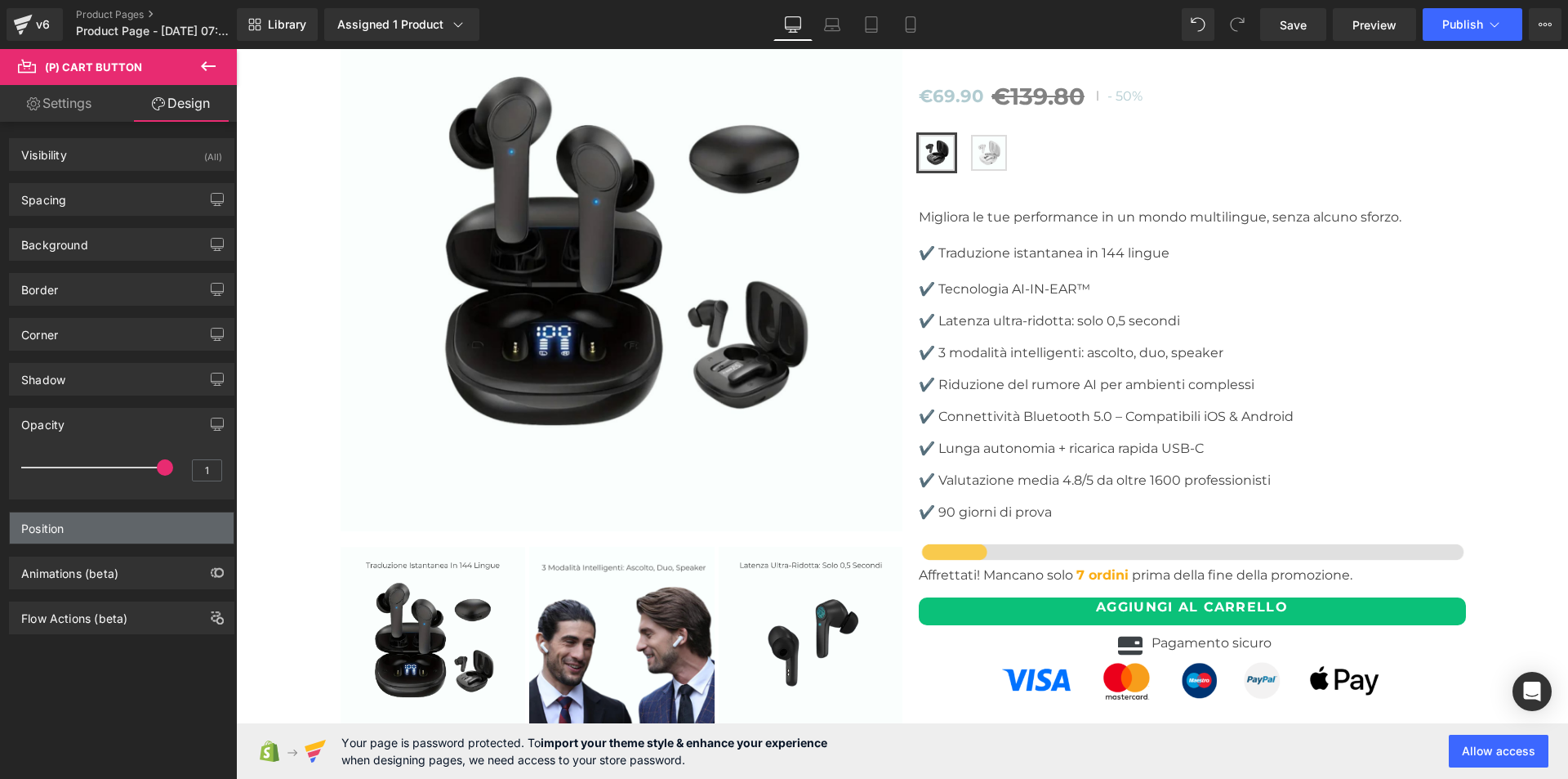
click at [64, 524] on div "Position" at bounding box center [42, 524] width 43 height 23
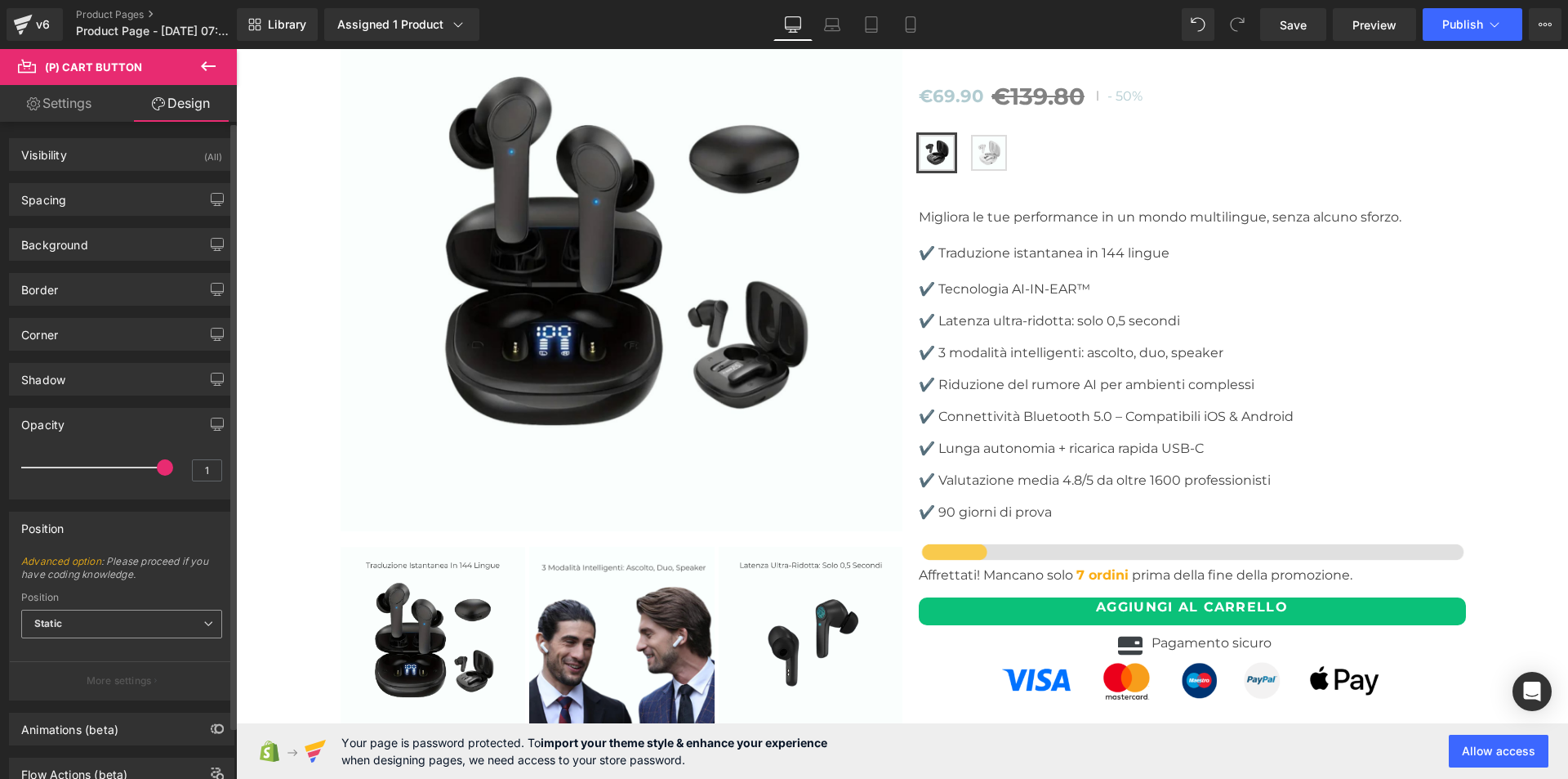
click at [137, 620] on span "Static" at bounding box center [121, 624] width 201 height 29
click at [102, 651] on li "Relative" at bounding box center [121, 653] width 201 height 24
click at [79, 691] on input "auto" at bounding box center [121, 692] width 201 height 27
click at [72, 690] on input "auto" at bounding box center [121, 692] width 201 height 27
click at [98, 740] on p "More settings" at bounding box center [118, 744] width 65 height 15
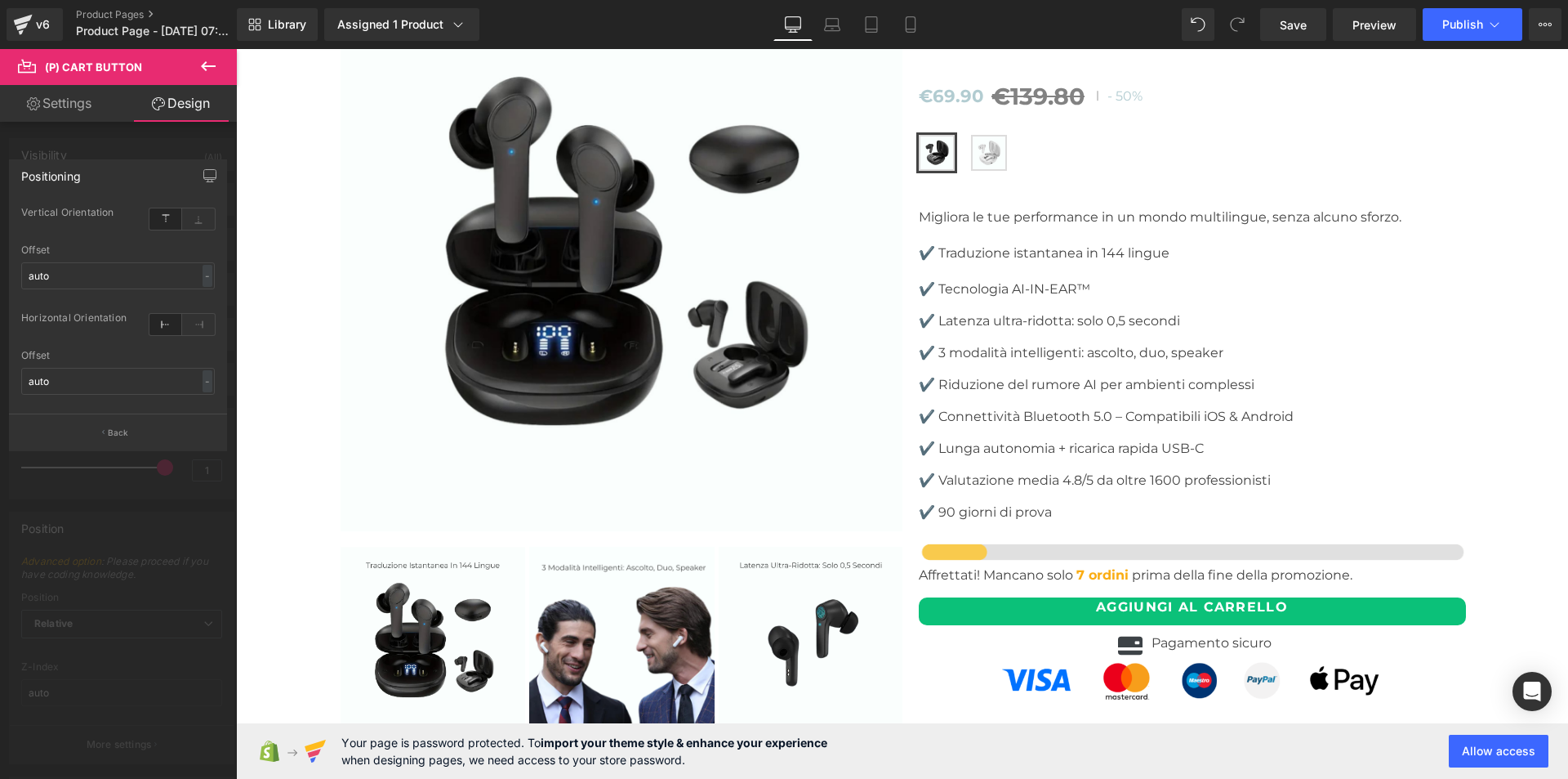
click at [203, 572] on div at bounding box center [118, 417] width 237 height 738
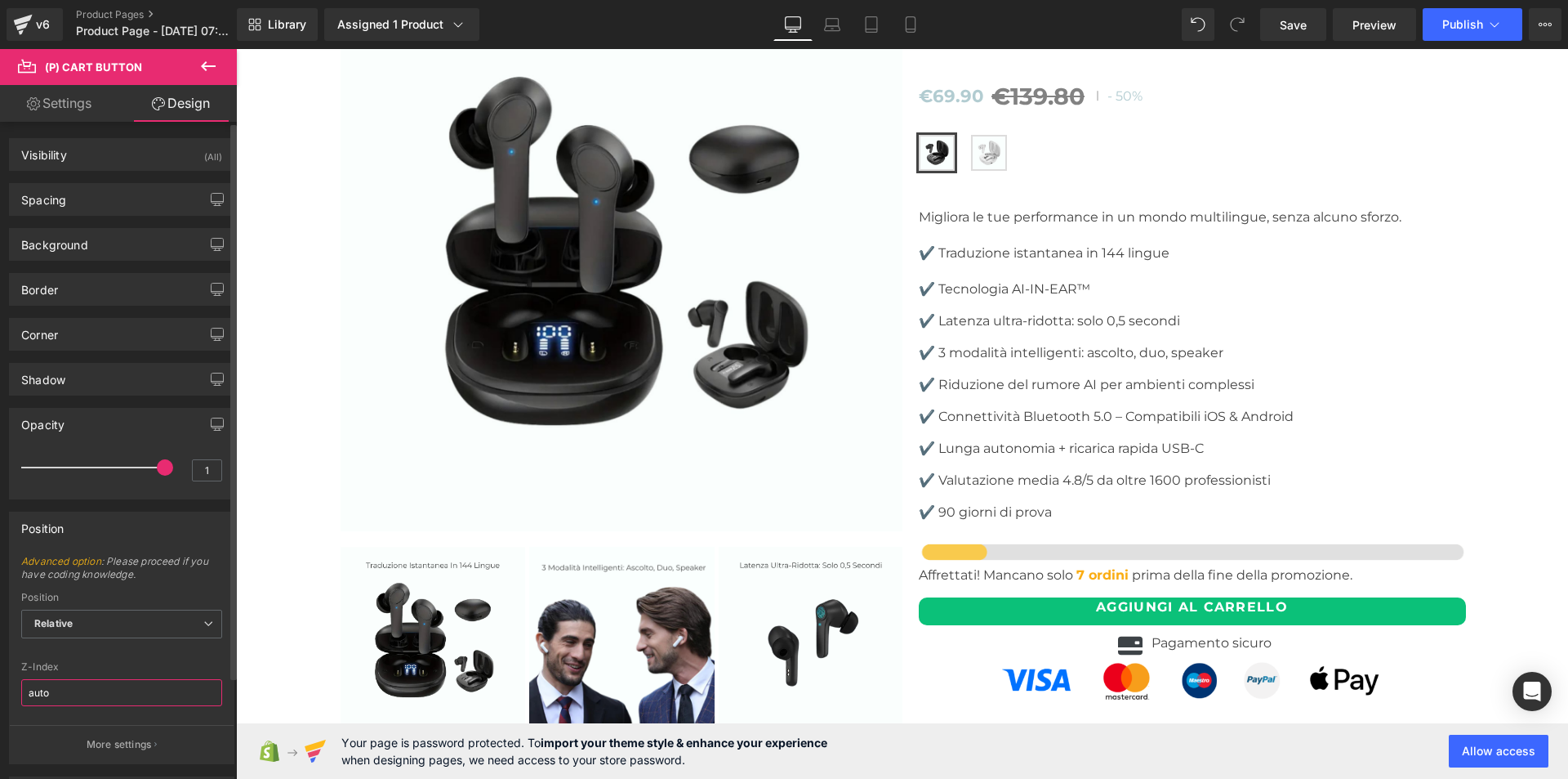
click at [59, 689] on input "auto" at bounding box center [121, 692] width 201 height 27
type input "auto"
click at [140, 721] on div at bounding box center [121, 720] width 201 height 10
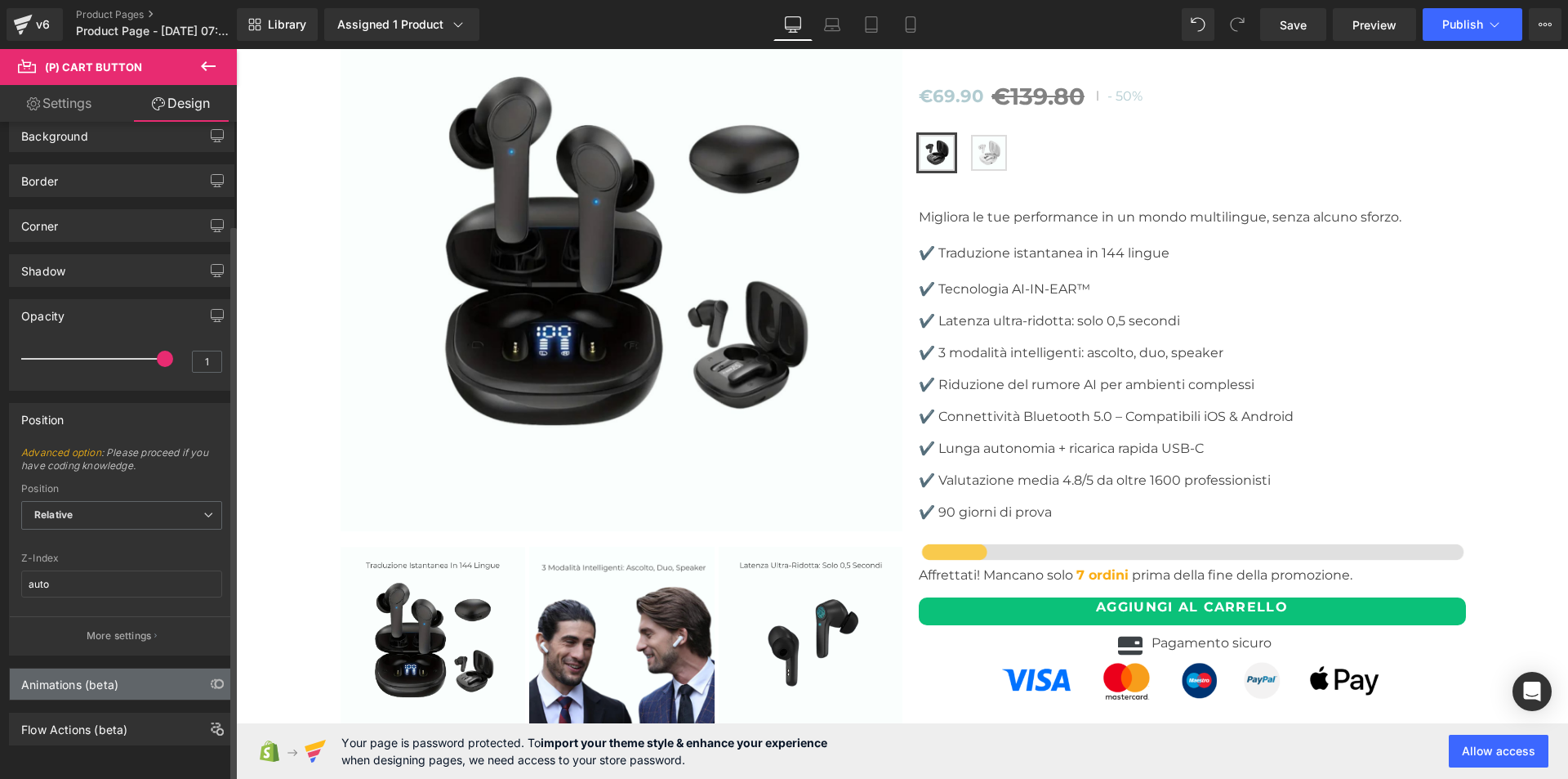
click at [105, 677] on div "Animations (beta)" at bounding box center [70, 680] width 98 height 23
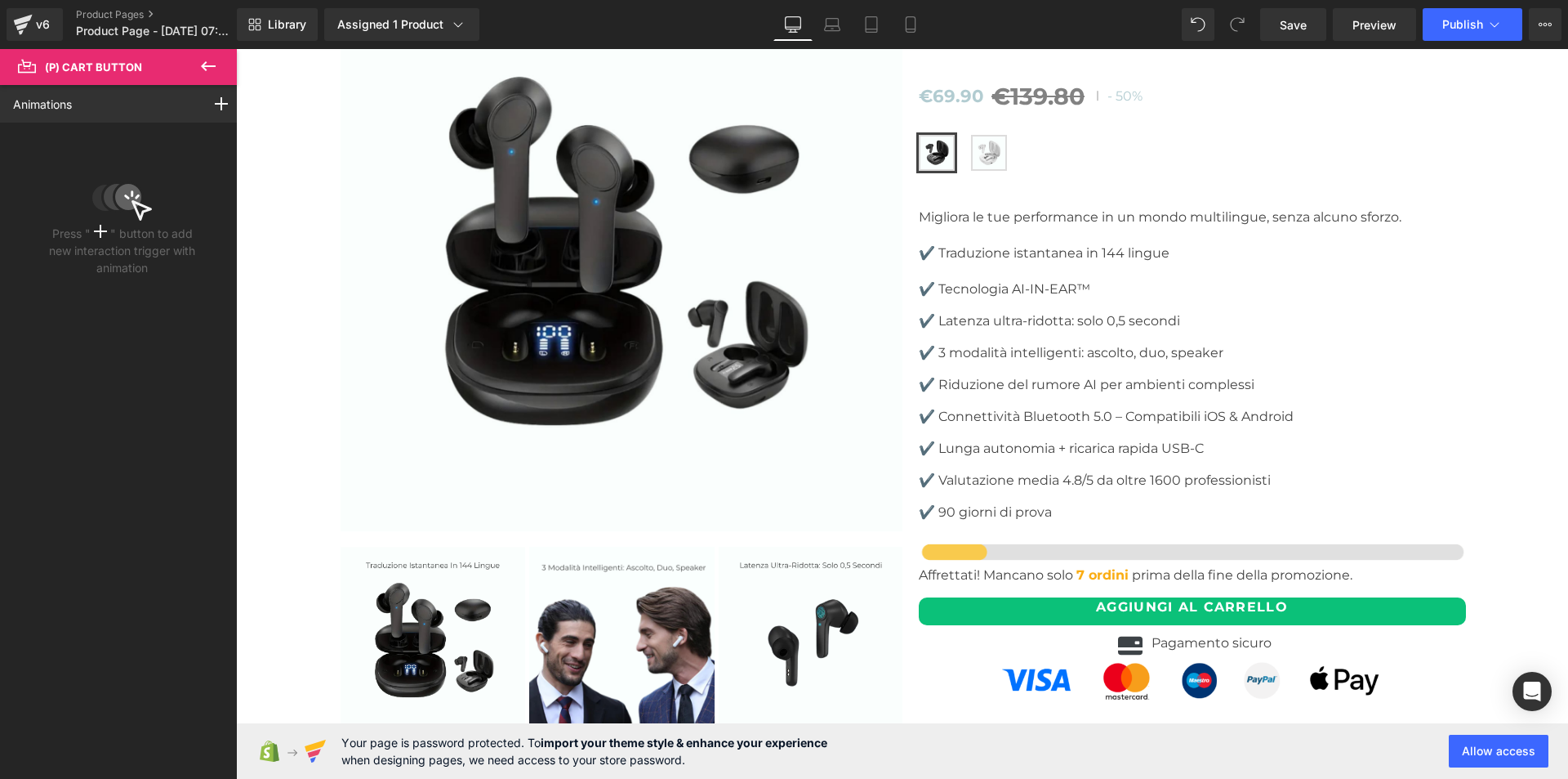
click at [213, 67] on icon at bounding box center [208, 65] width 15 height 10
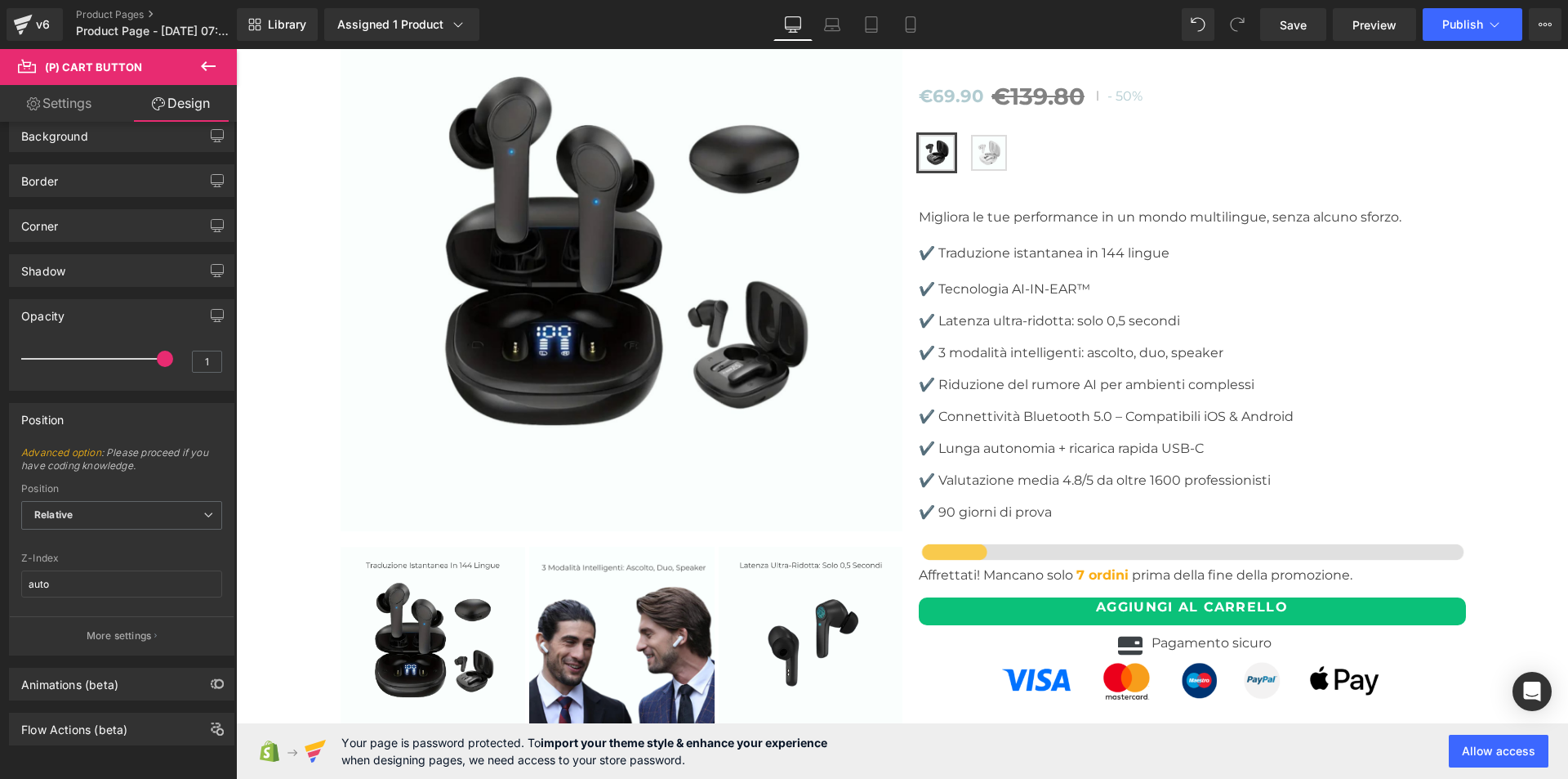
click at [72, 92] on link "Settings" at bounding box center [59, 104] width 118 height 37
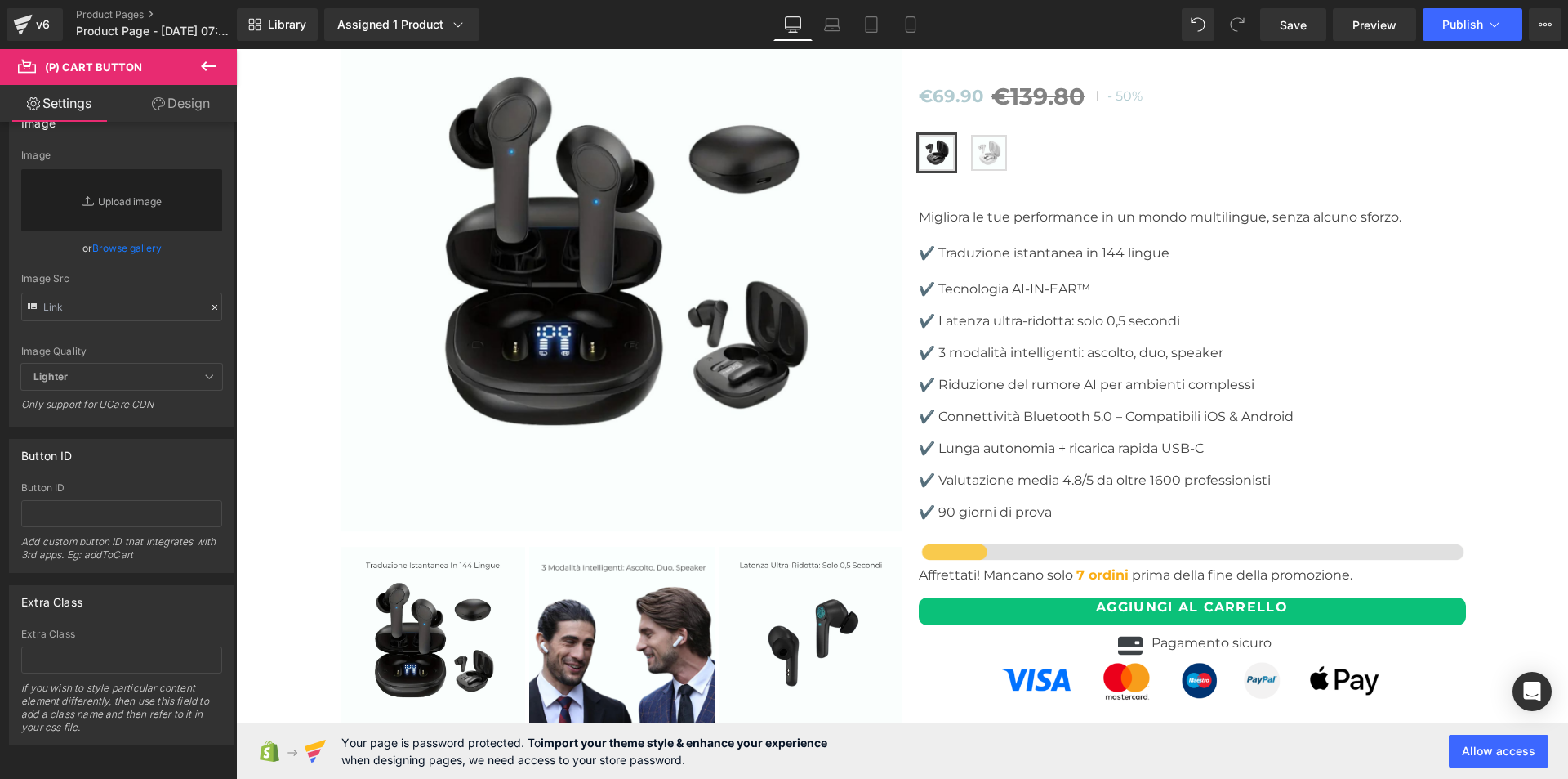
click at [189, 103] on link "Design" at bounding box center [181, 104] width 118 height 37
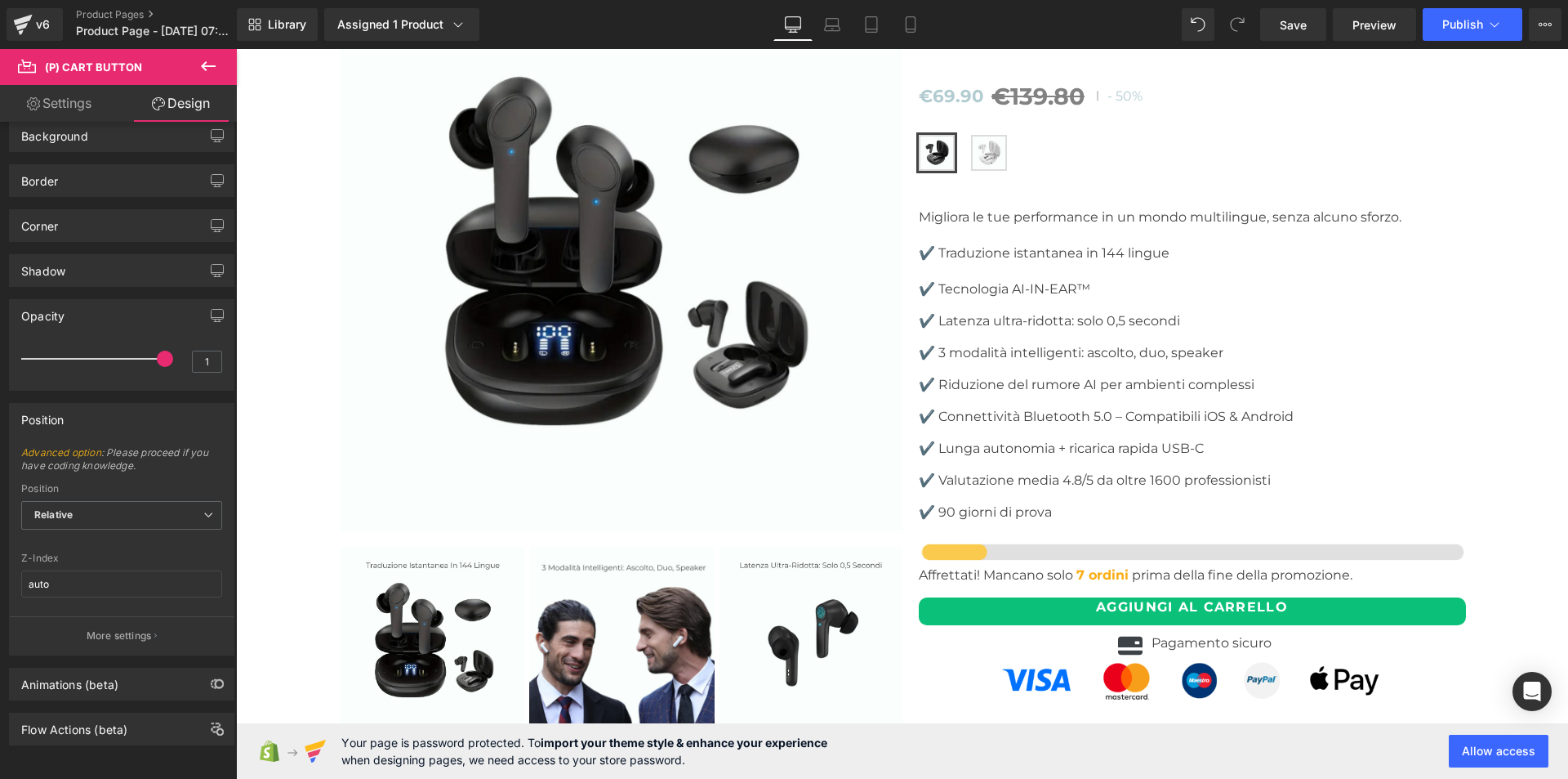
click at [210, 65] on icon at bounding box center [208, 65] width 15 height 10
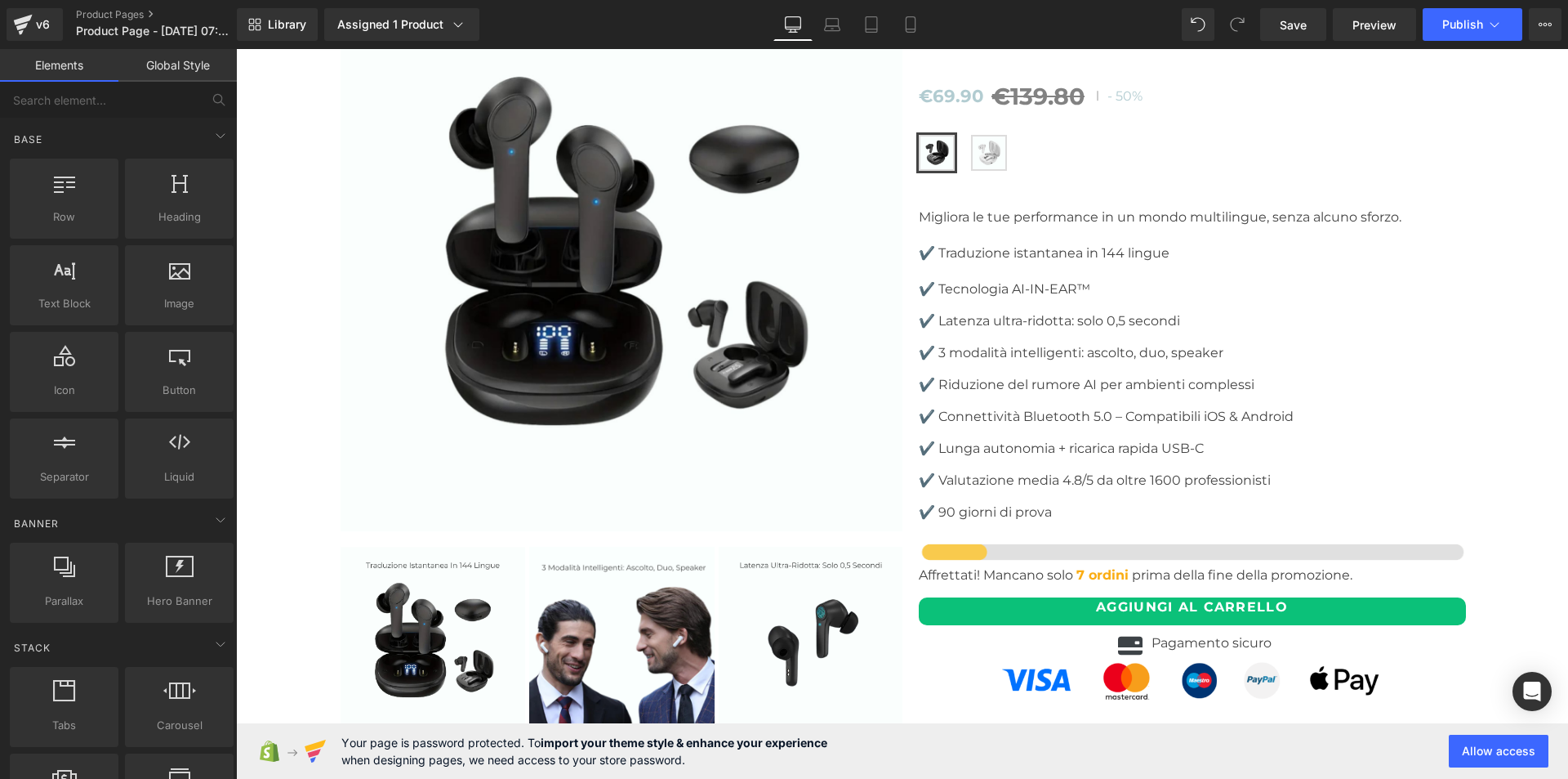
click at [162, 58] on link "Global Style" at bounding box center [178, 65] width 118 height 33
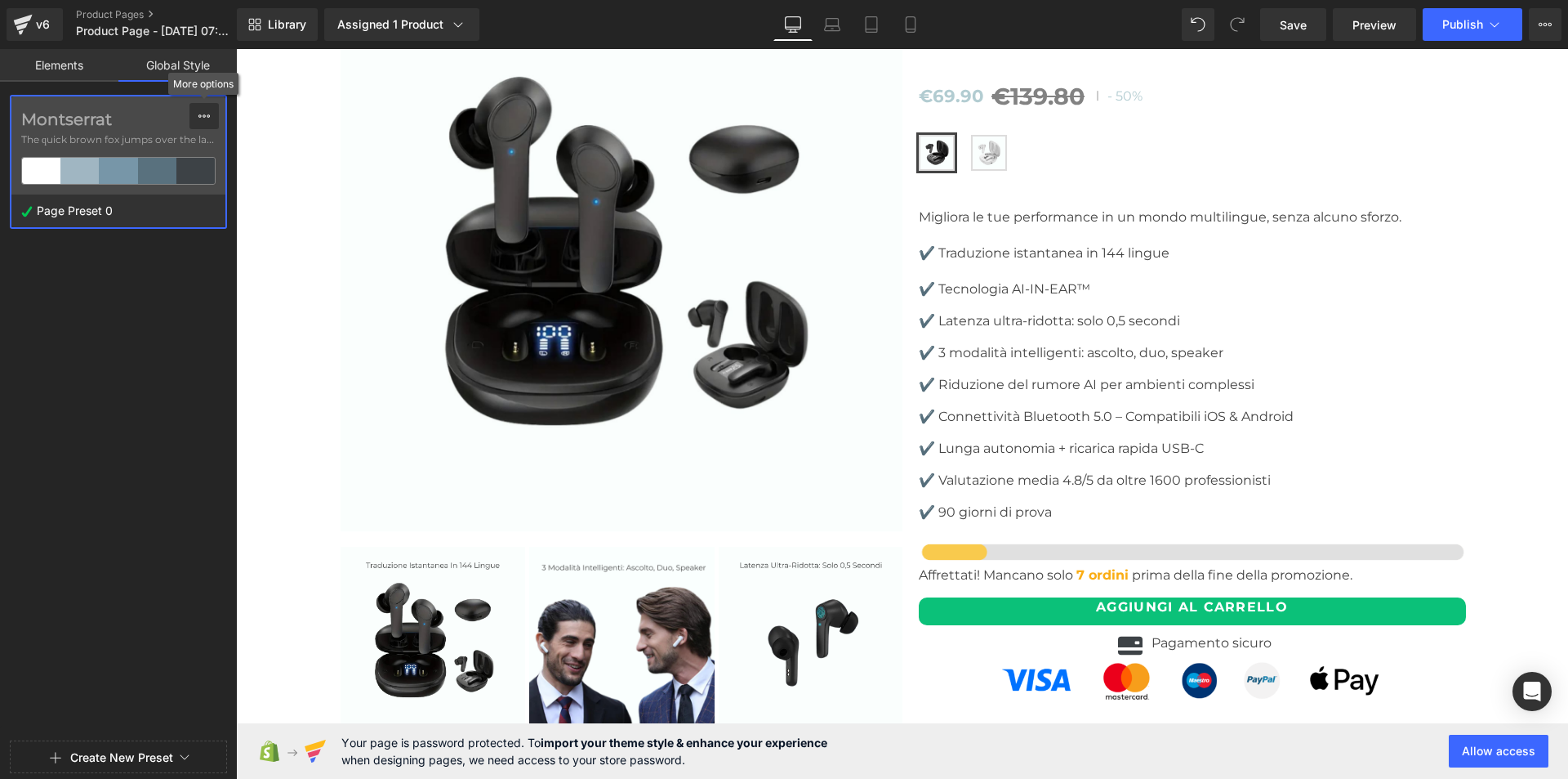
click at [212, 114] on button at bounding box center [205, 116] width 30 height 26
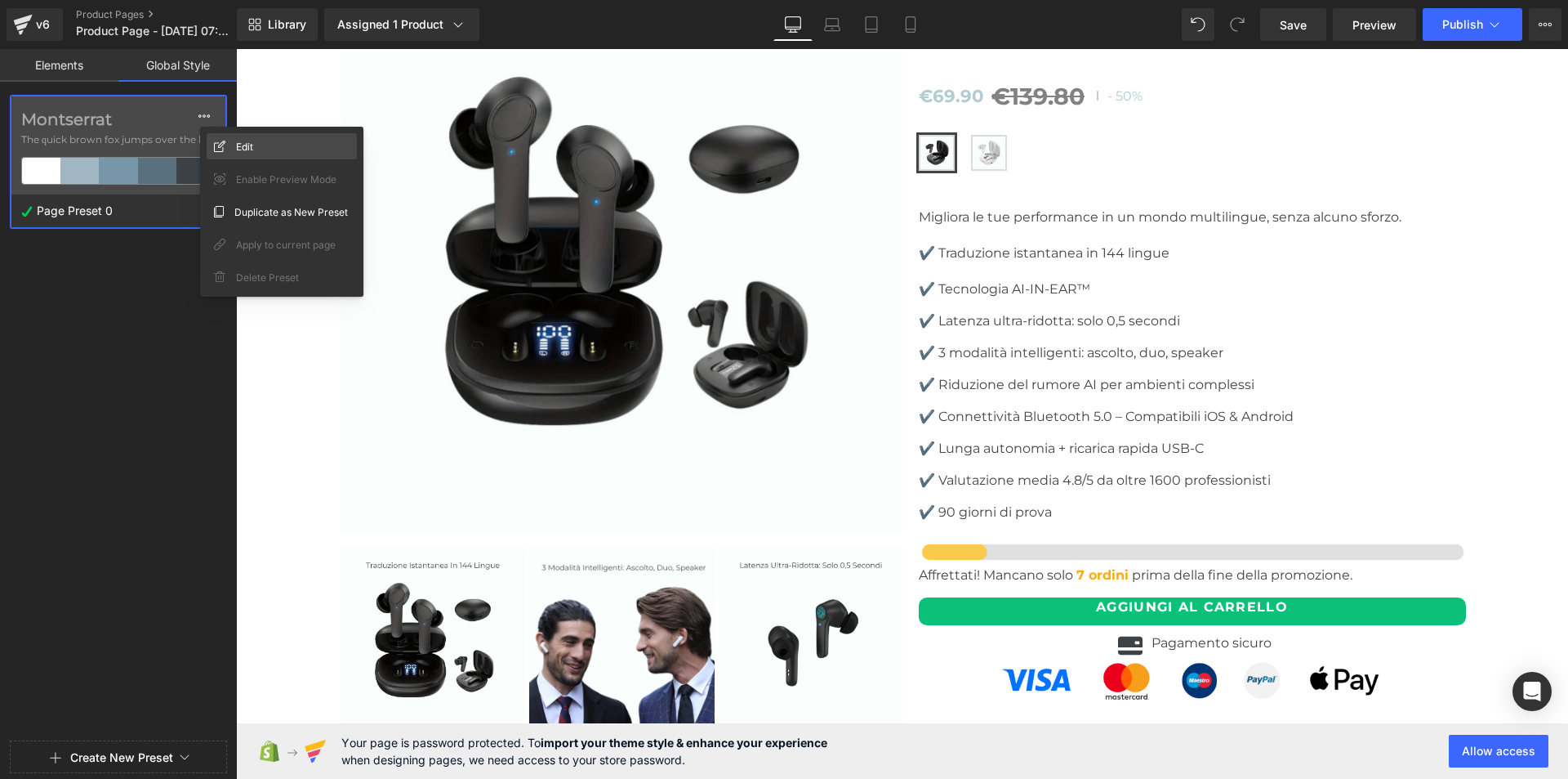
click at [233, 139] on div "Edit" at bounding box center [281, 146] width 151 height 26
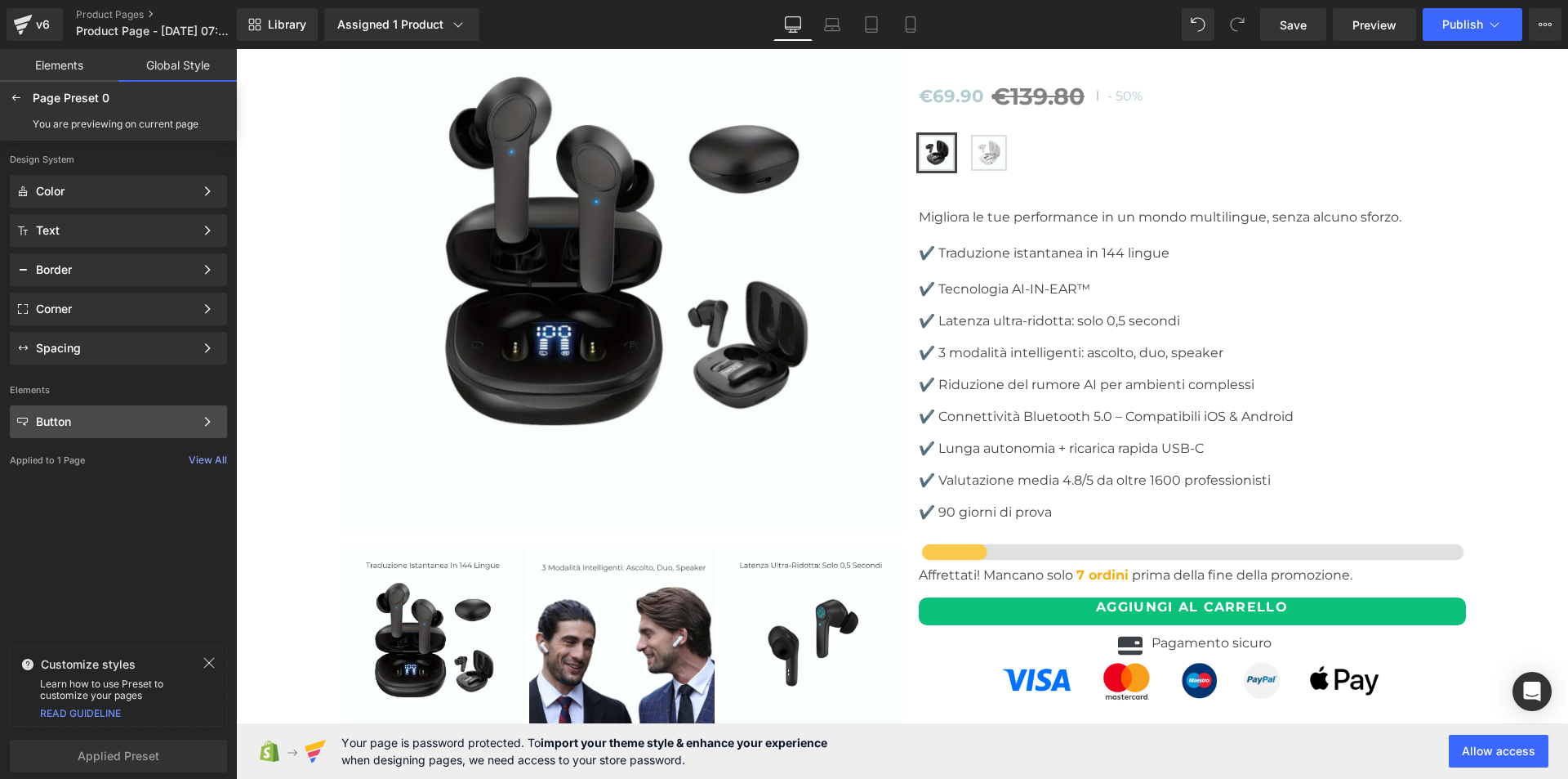
click at [106, 247] on div "Button Color Style Define a color palette and apply it to your pages 1 of 3 Next" at bounding box center [118, 231] width 217 height 33
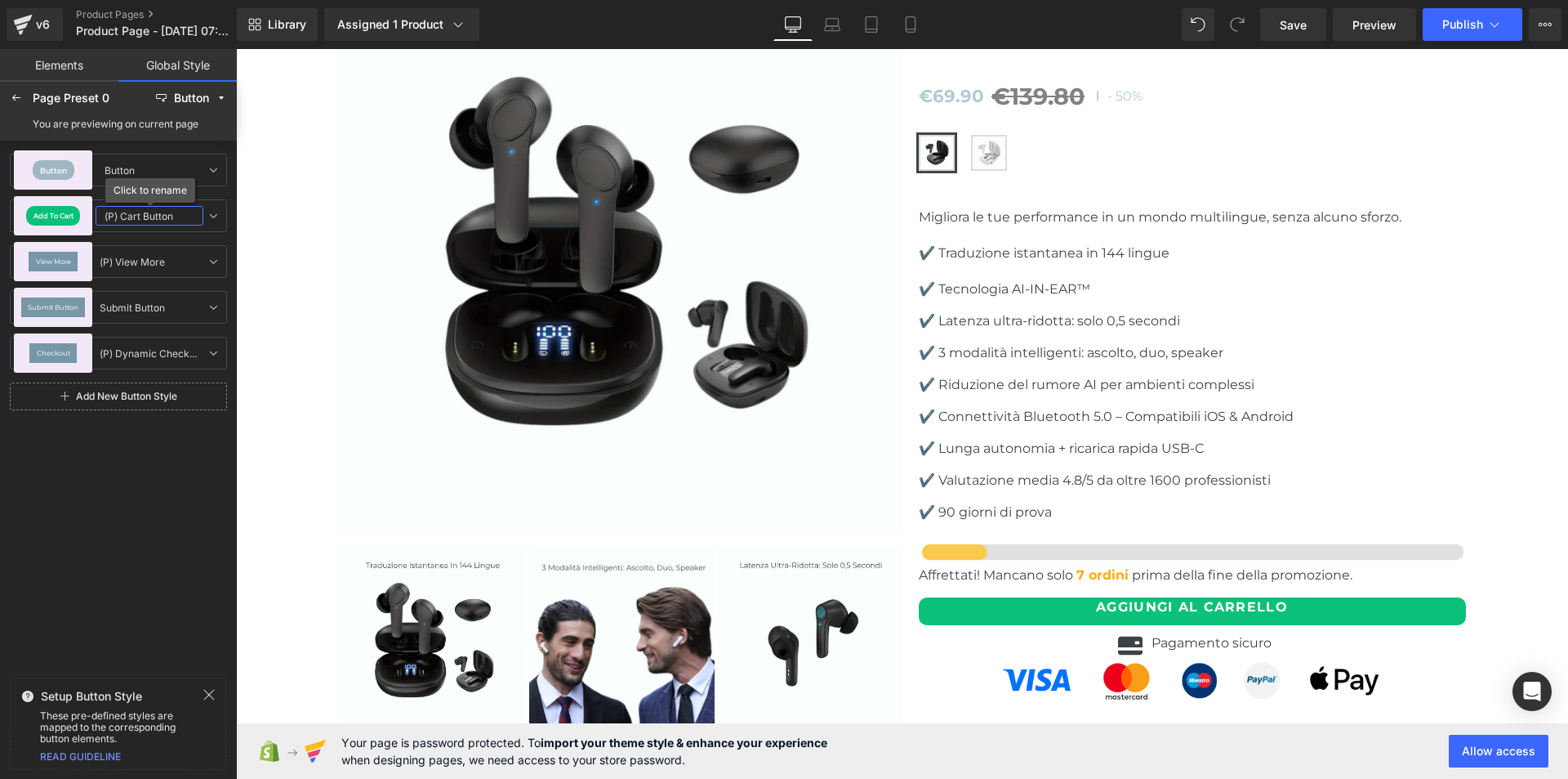
click at [120, 213] on input "(P) Cart Button" at bounding box center [150, 215] width 108 height 20
click at [53, 216] on span "Add To Cart" at bounding box center [53, 216] width 40 height 7
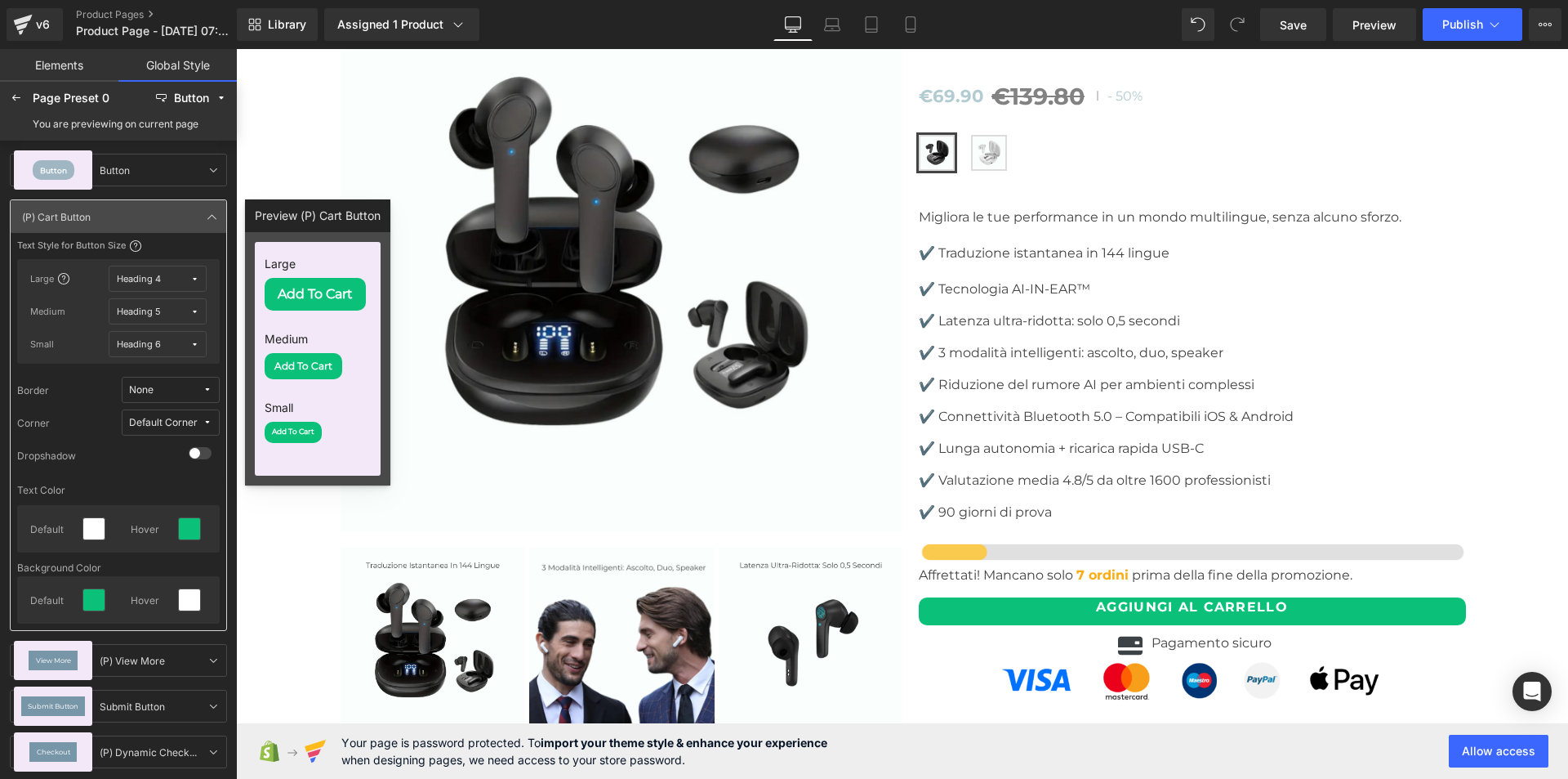
click at [170, 62] on link "Global Style" at bounding box center [178, 65] width 118 height 33
click at [15, 91] on div at bounding box center [17, 98] width 26 height 26
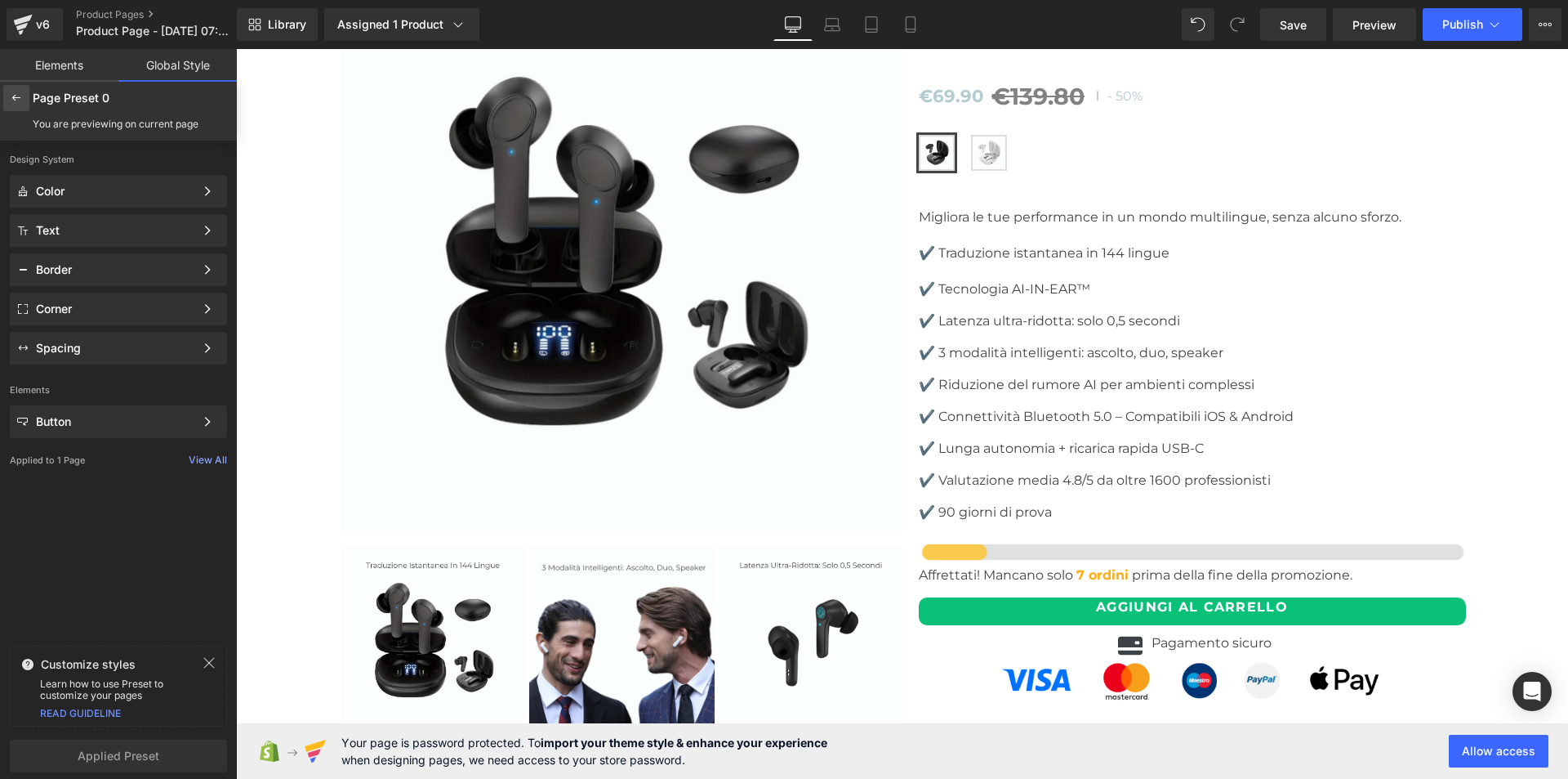
click at [17, 97] on icon at bounding box center [16, 98] width 13 height 13
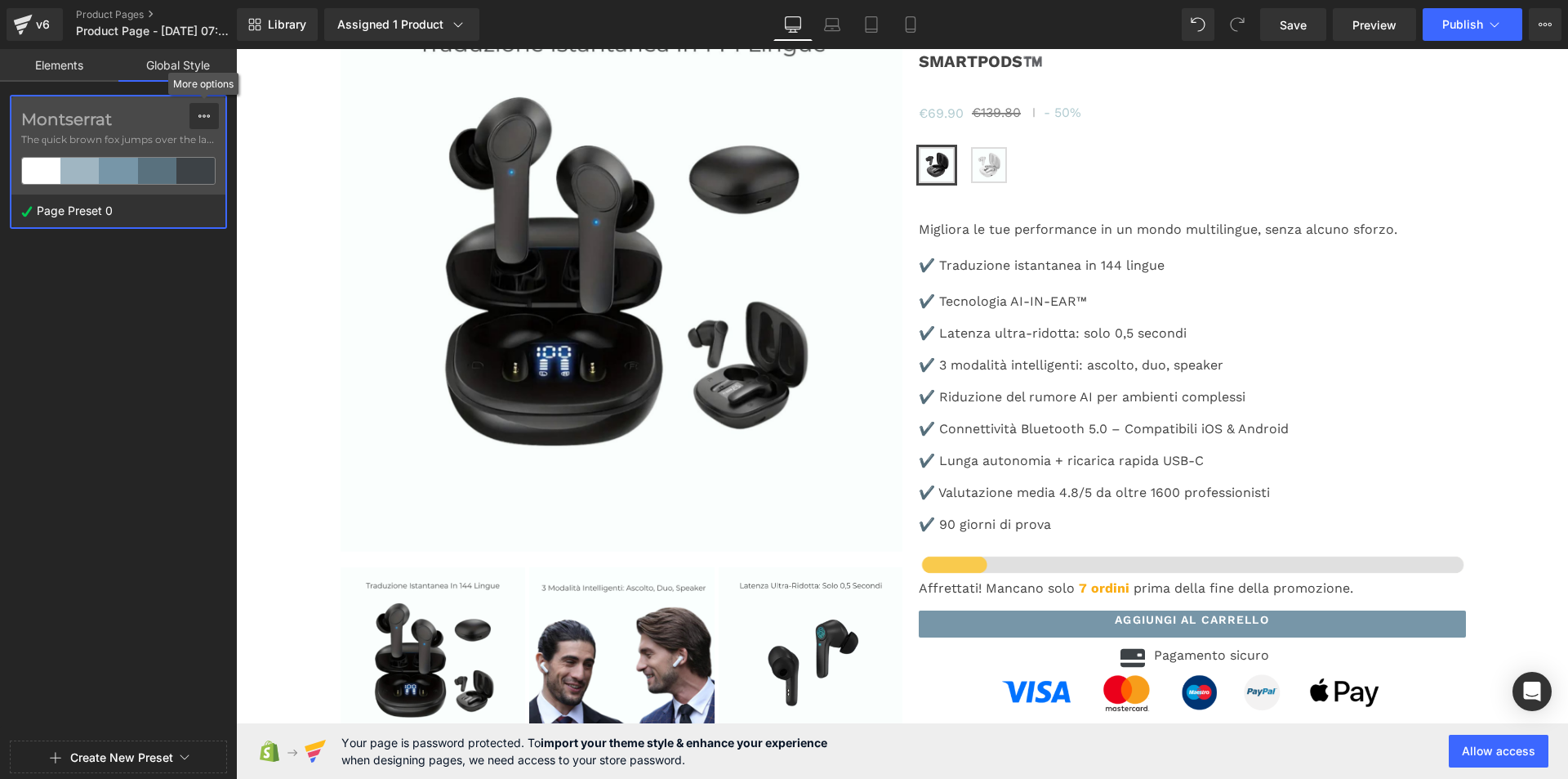
click at [203, 113] on icon at bounding box center [204, 116] width 13 height 13
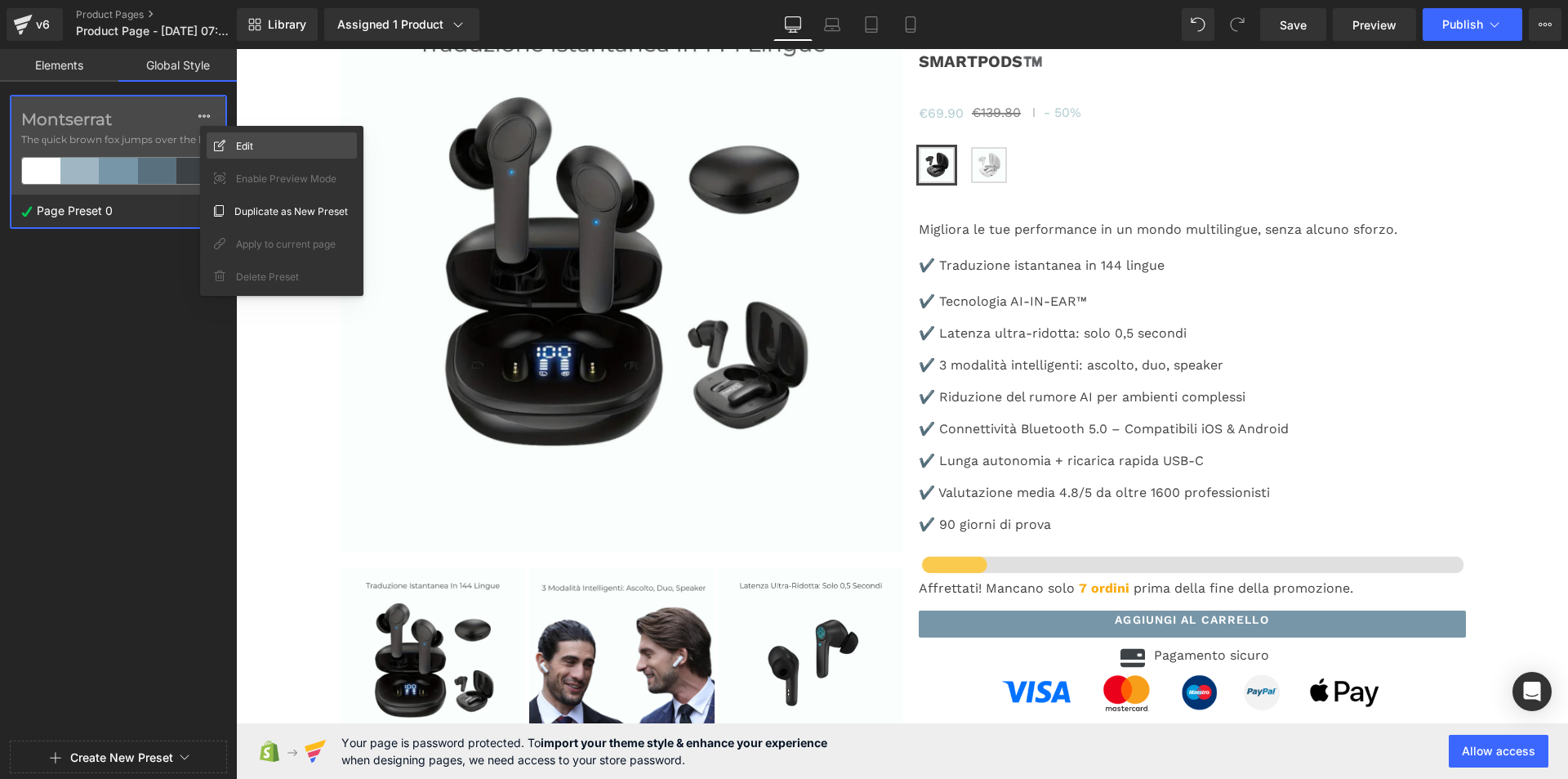
click at [222, 138] on div "Edit" at bounding box center [281, 146] width 151 height 26
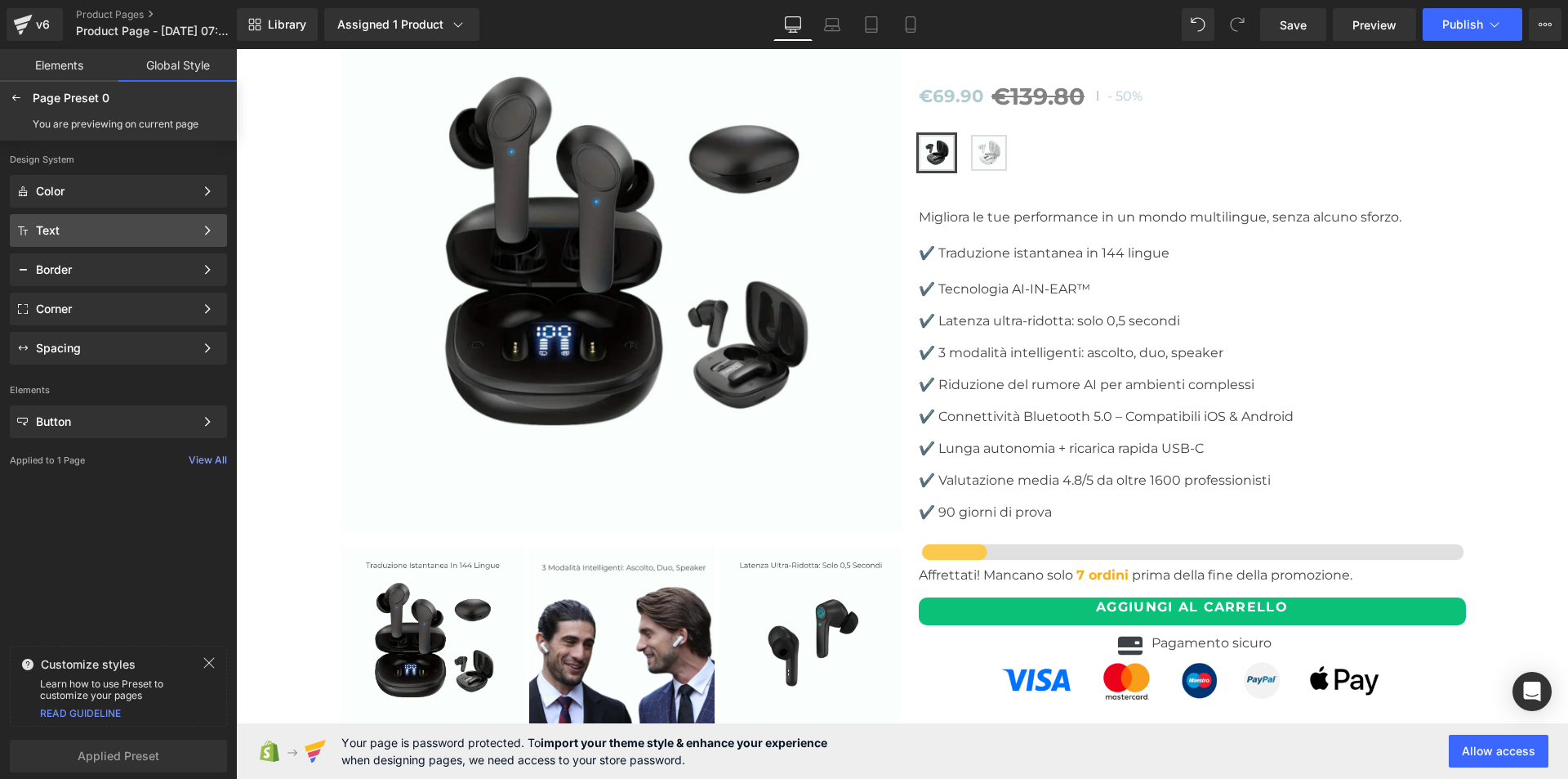
click at [118, 230] on div "Text" at bounding box center [115, 230] width 159 height 13
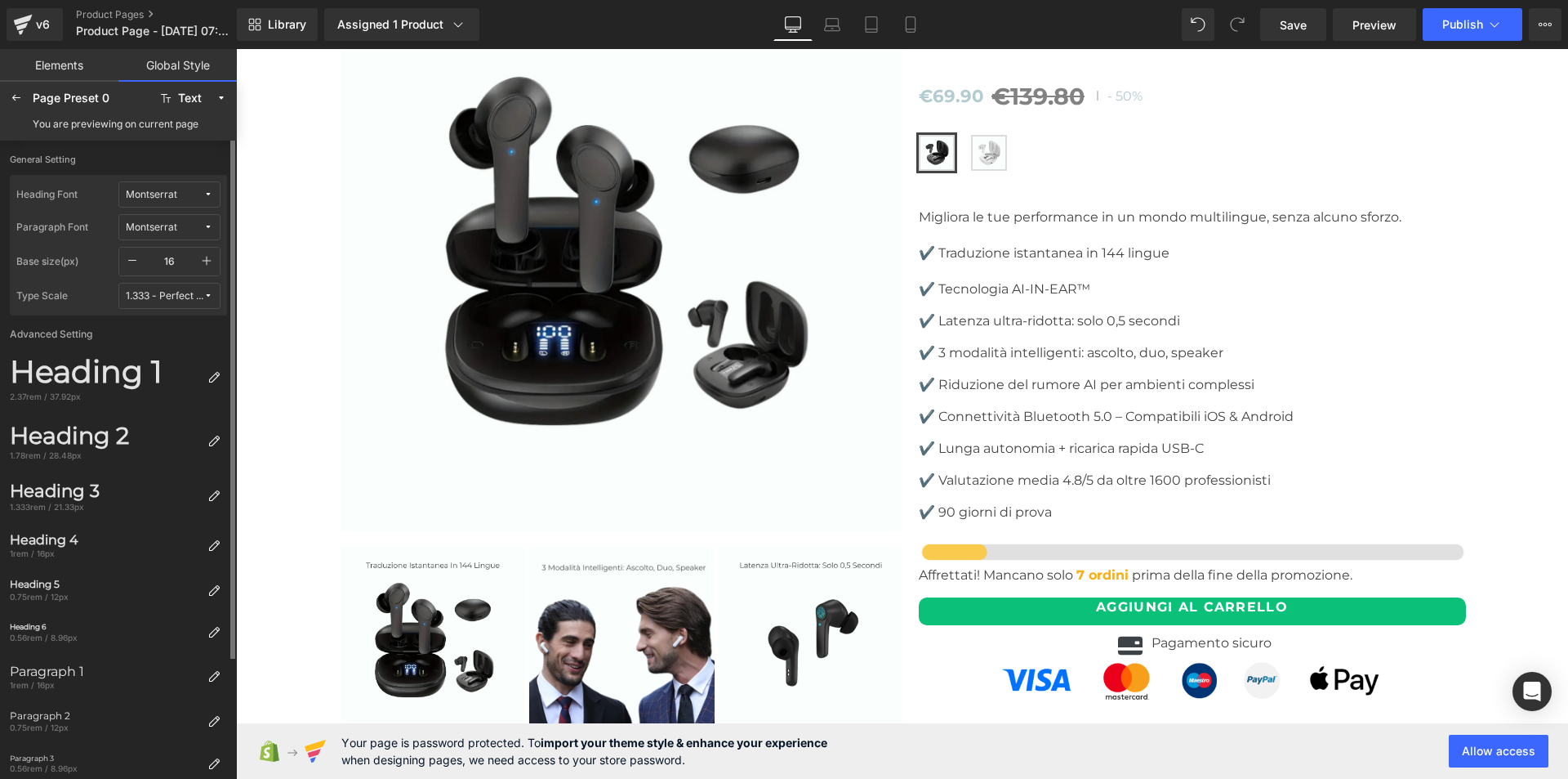
click at [206, 256] on icon "button" at bounding box center [207, 261] width 9 height 9
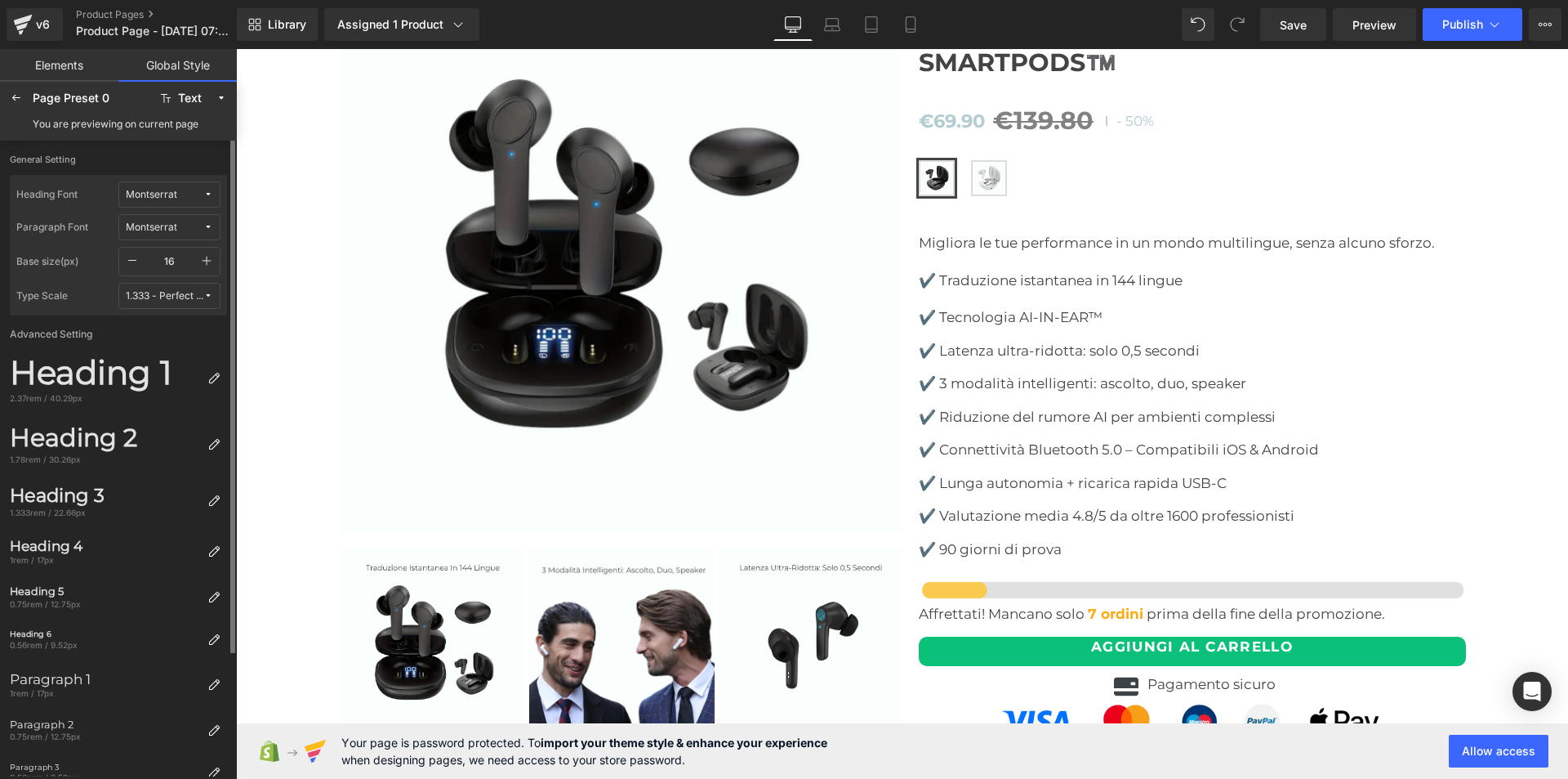
click at [206, 256] on icon "button" at bounding box center [207, 261] width 9 height 9
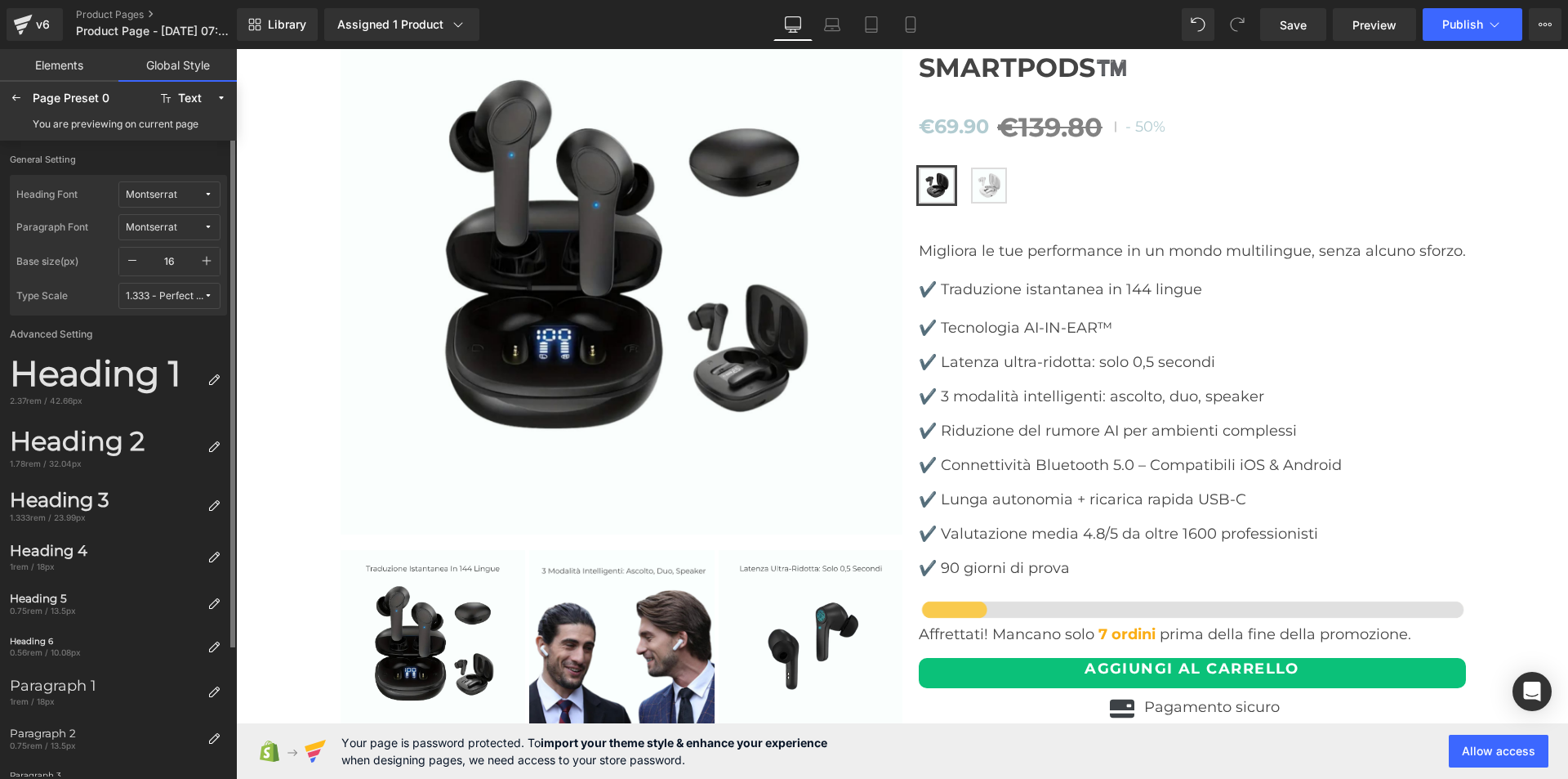
click at [206, 256] on icon "button" at bounding box center [207, 261] width 9 height 9
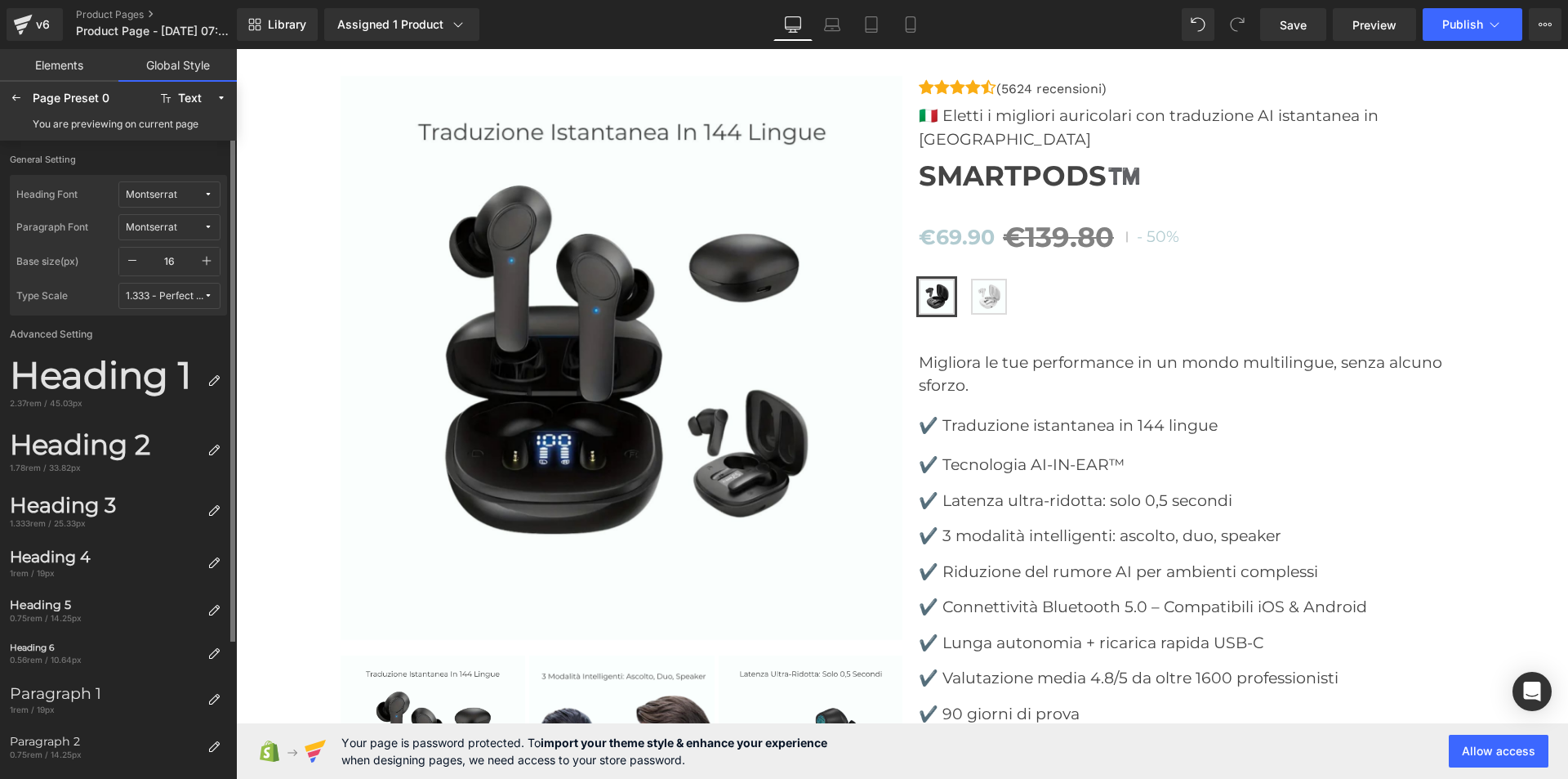
scroll to position [4685, 0]
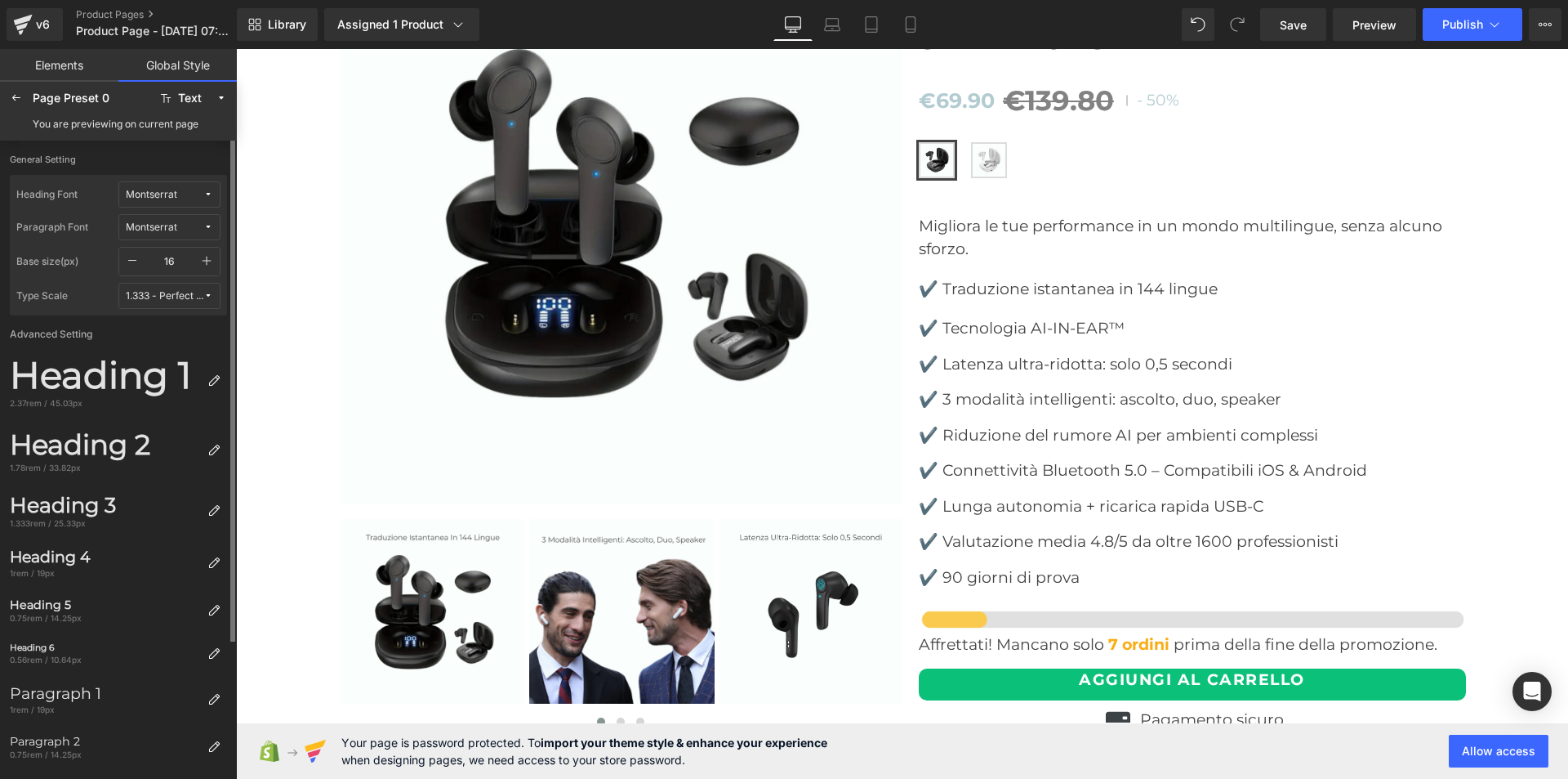
click at [206, 256] on icon "button" at bounding box center [207, 261] width 9 height 9
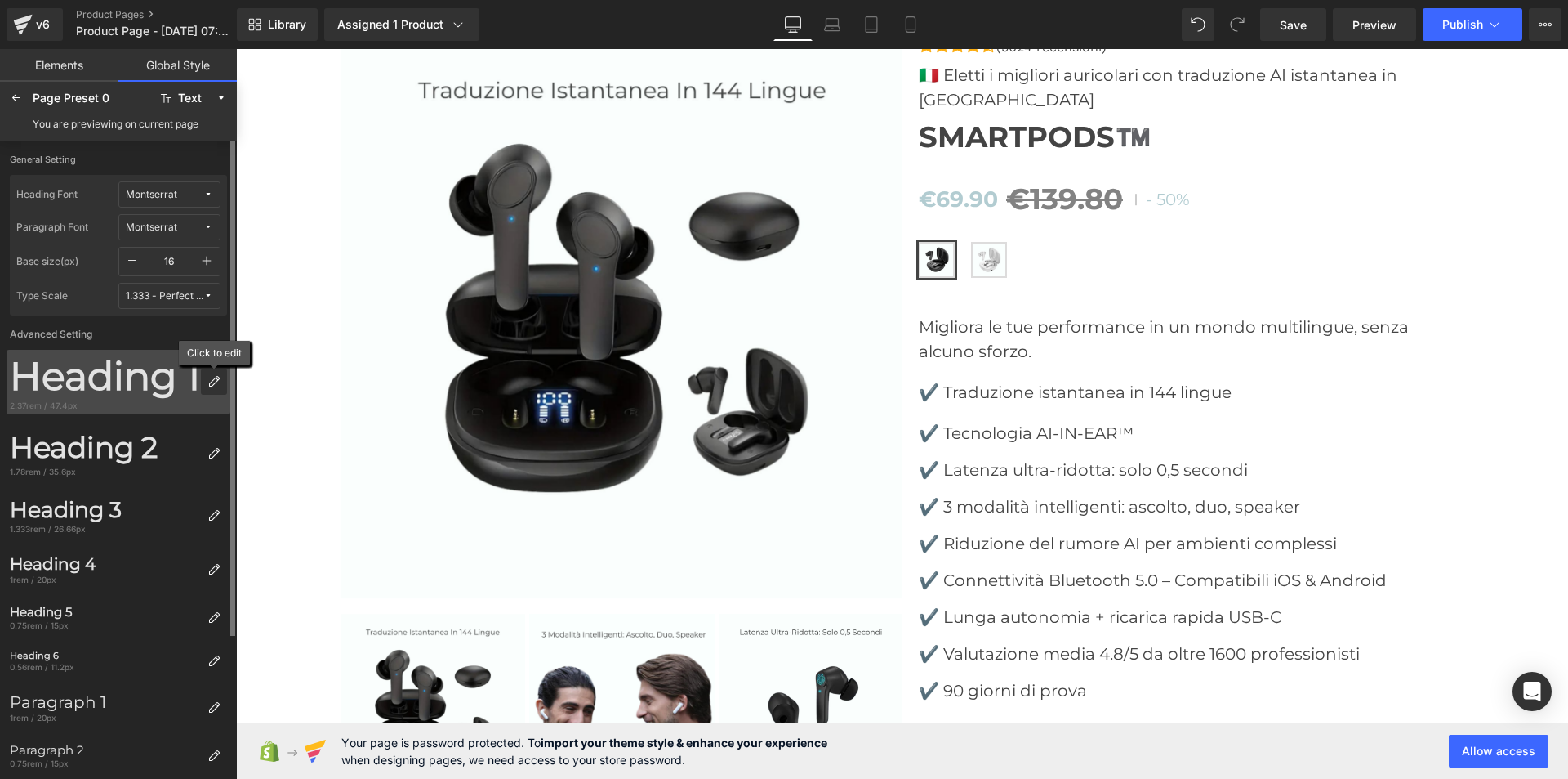
click at [214, 376] on icon at bounding box center [213, 381] width 13 height 13
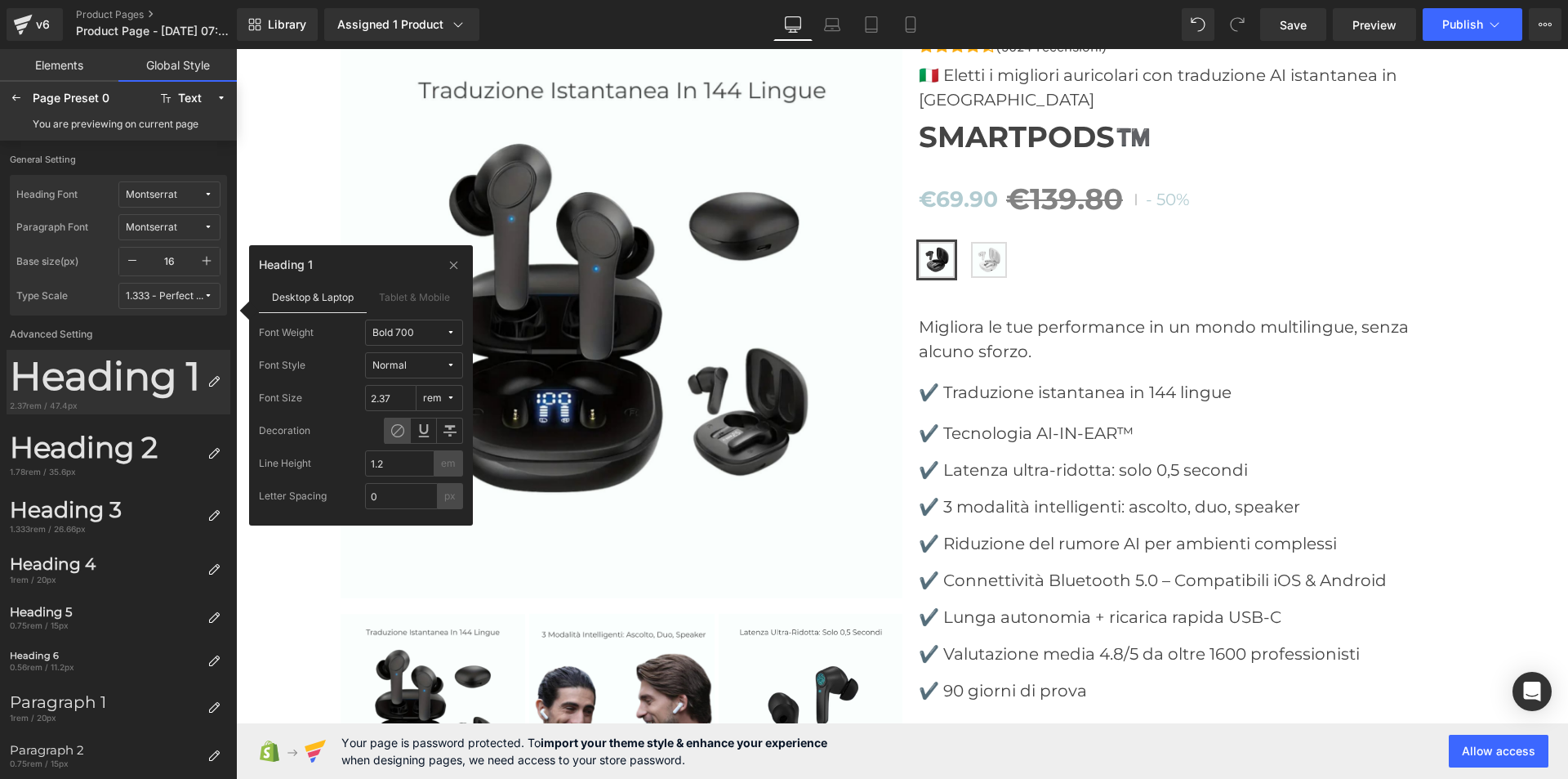
click at [449, 326] on button "Bold 700" at bounding box center [414, 333] width 98 height 26
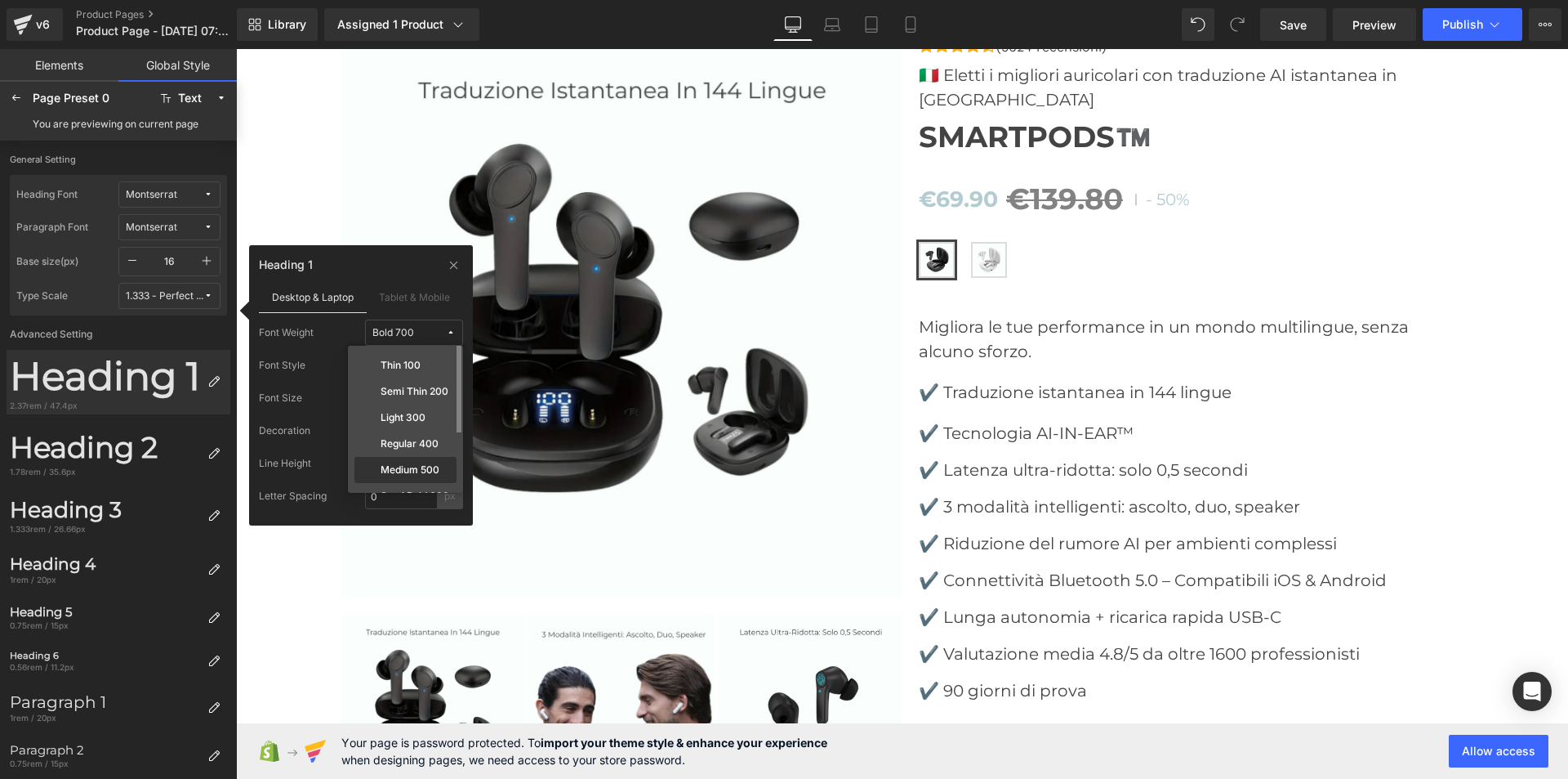
click at [410, 483] on div "Medium 500" at bounding box center [405, 496] width 102 height 26
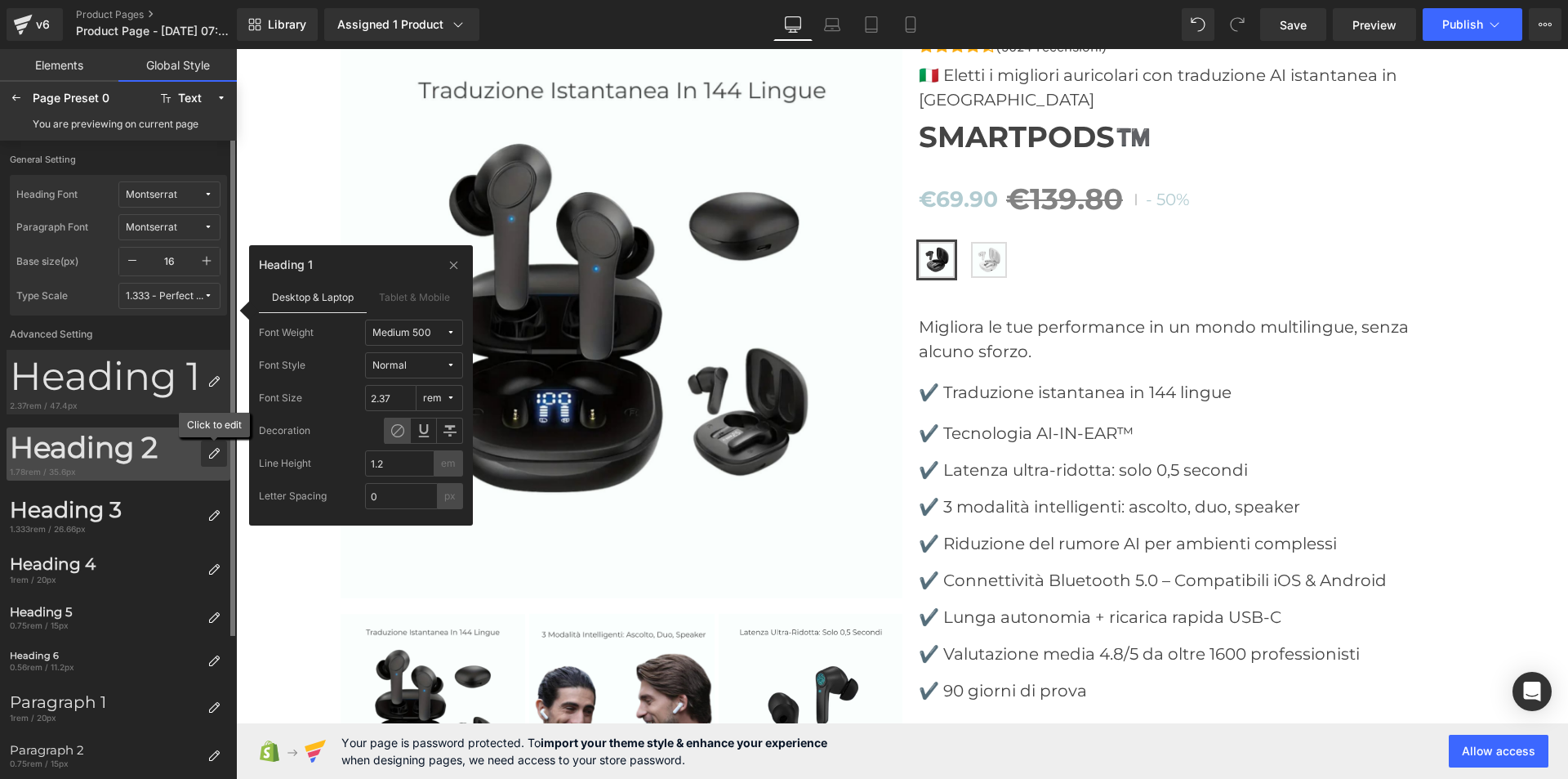
click at [212, 453] on icon at bounding box center [213, 453] width 13 height 13
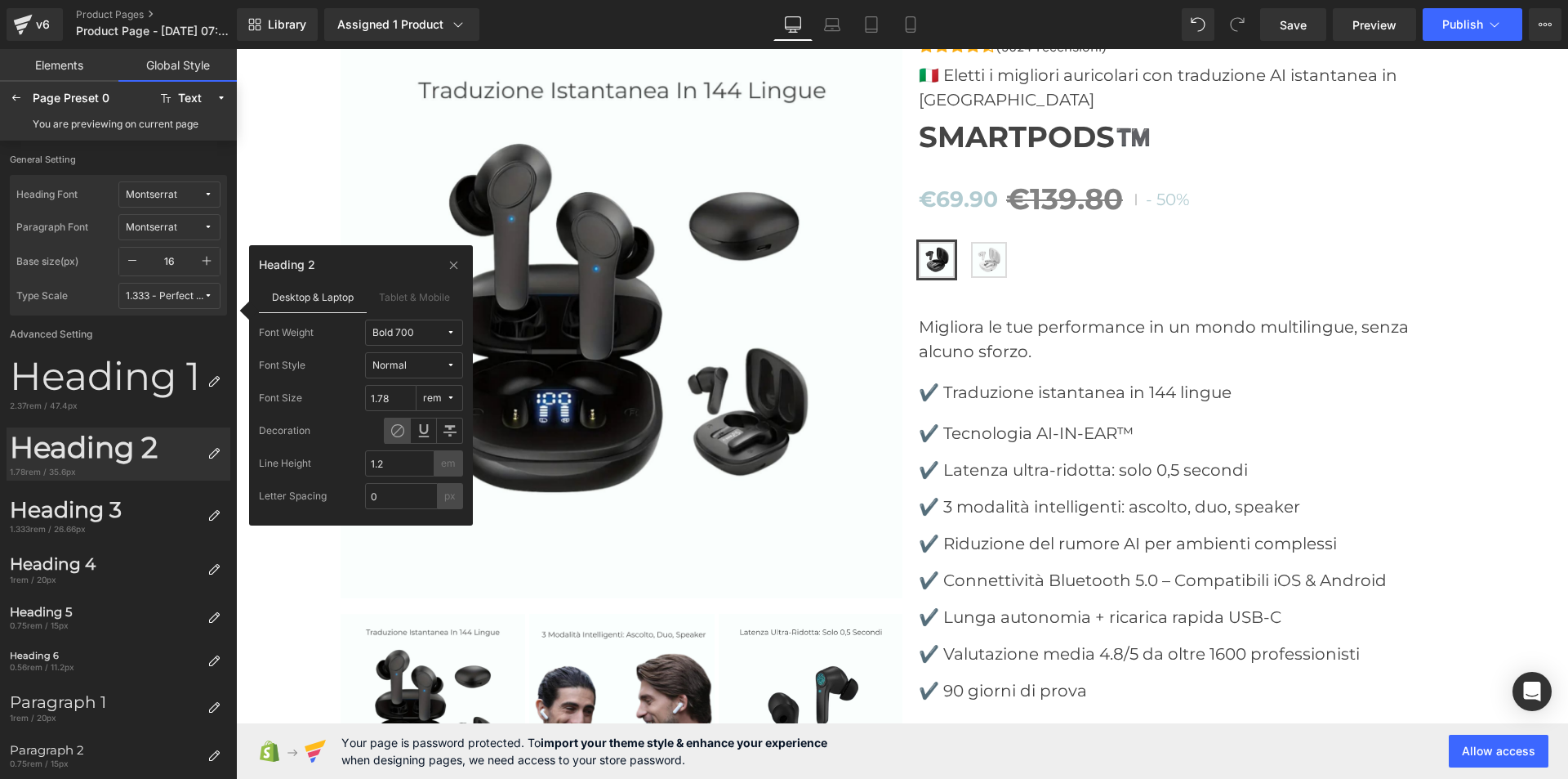
click at [436, 357] on button "Normal" at bounding box center [414, 365] width 98 height 26
click at [431, 325] on button "Bold 700" at bounding box center [414, 333] width 98 height 26
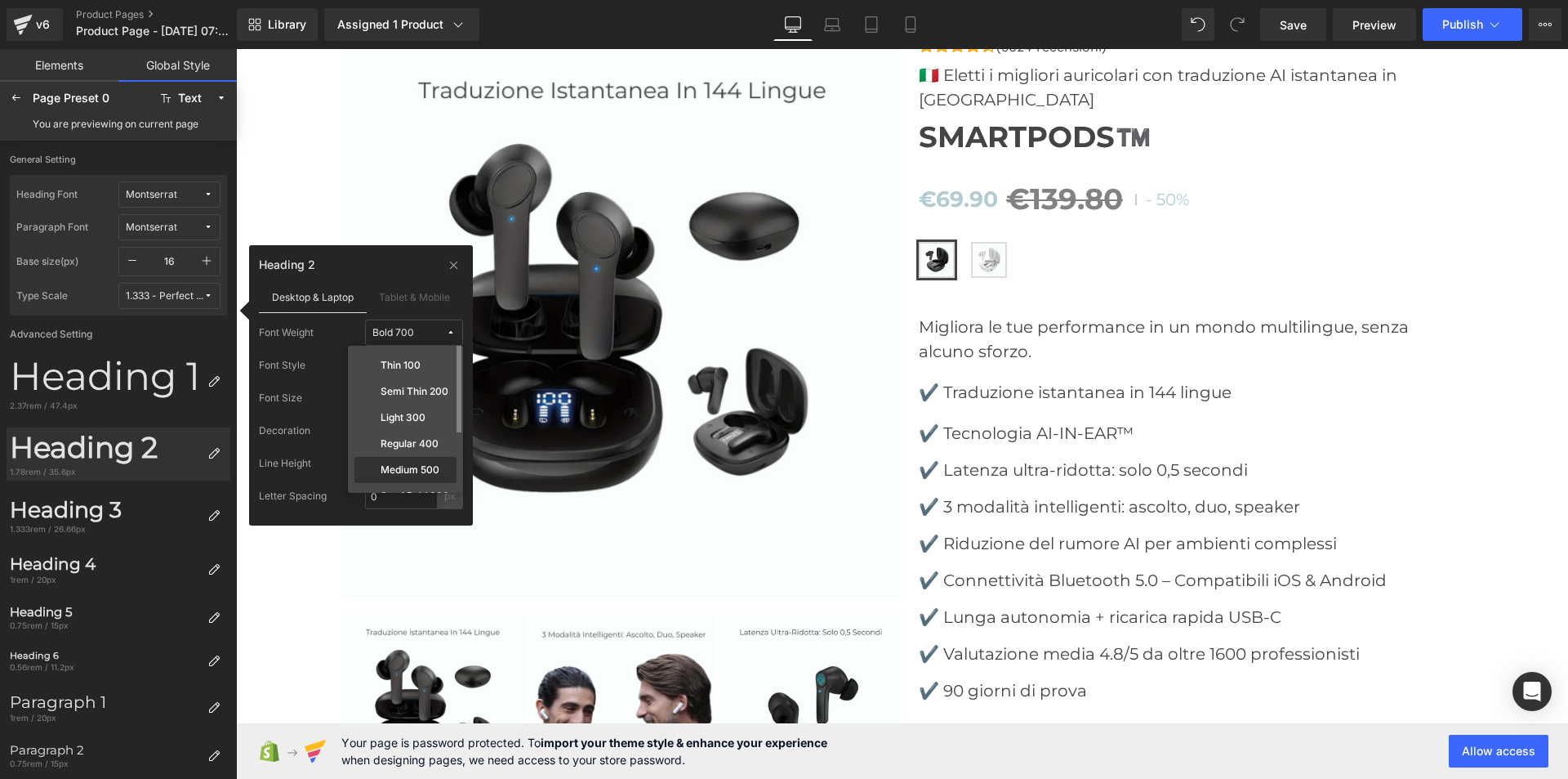
click at [413, 483] on div "Medium 500" at bounding box center [405, 496] width 102 height 26
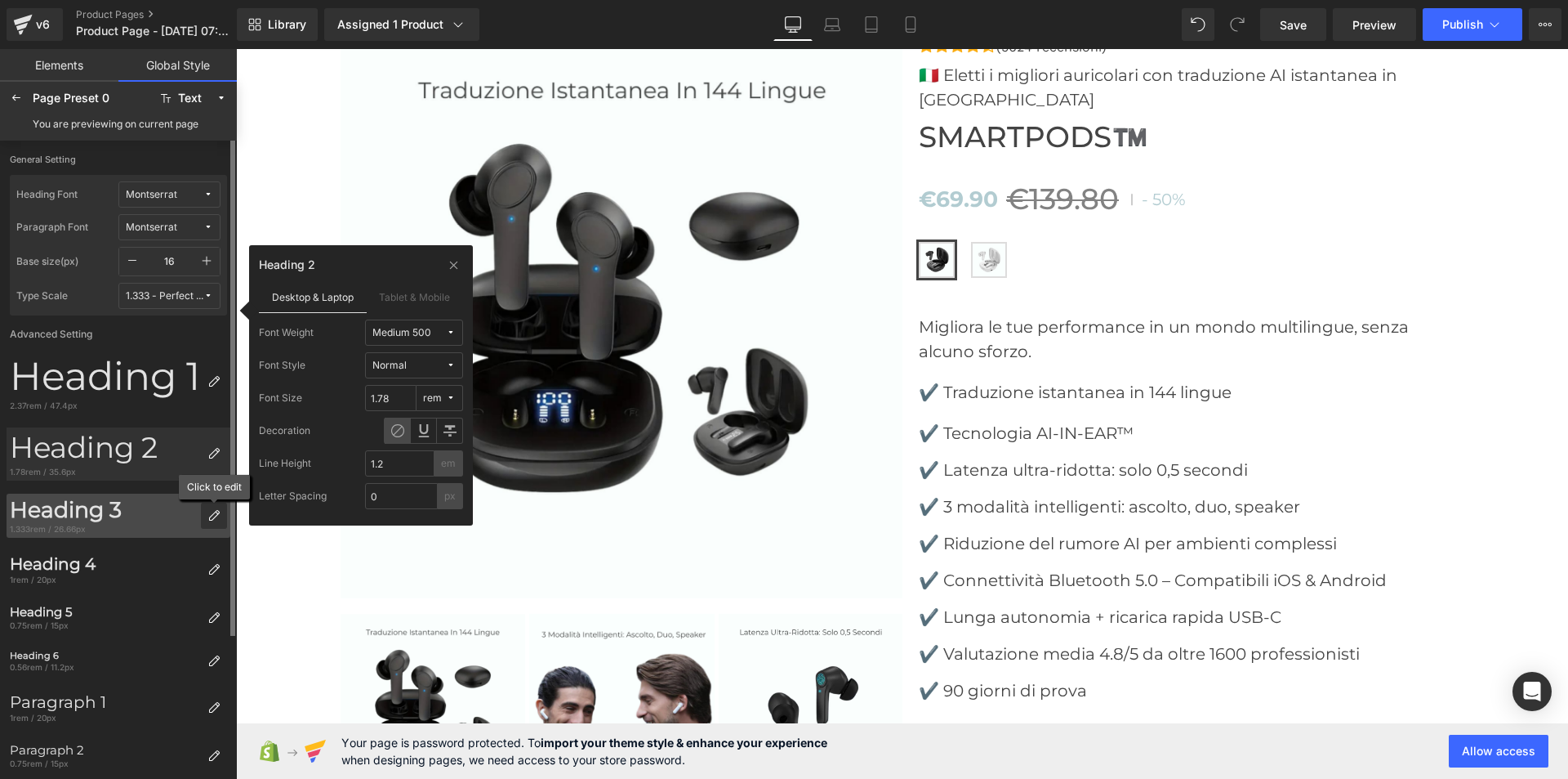
click at [213, 513] on icon at bounding box center [213, 515] width 13 height 13
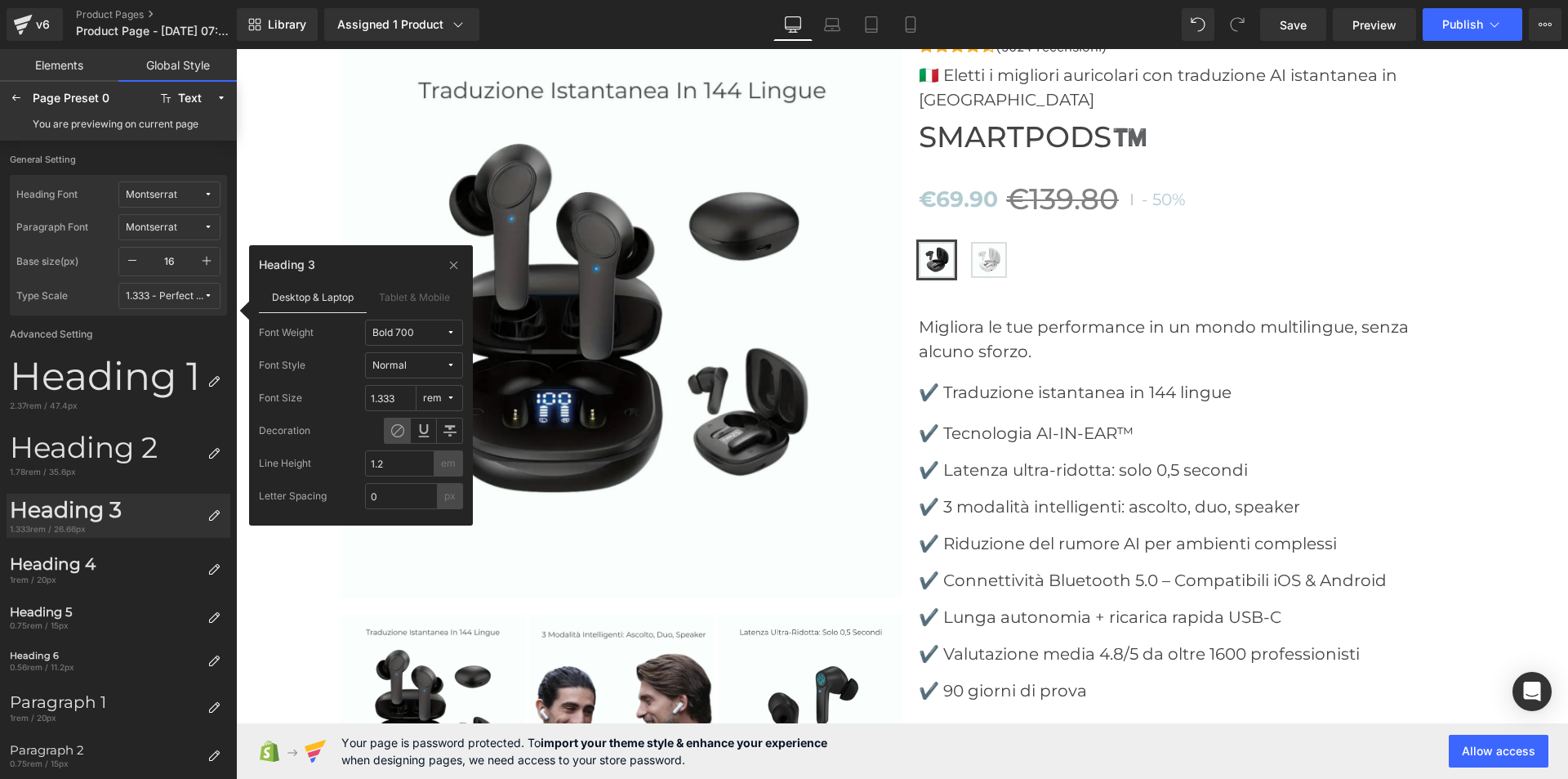
click at [444, 342] on button "Bold 700" at bounding box center [414, 333] width 98 height 26
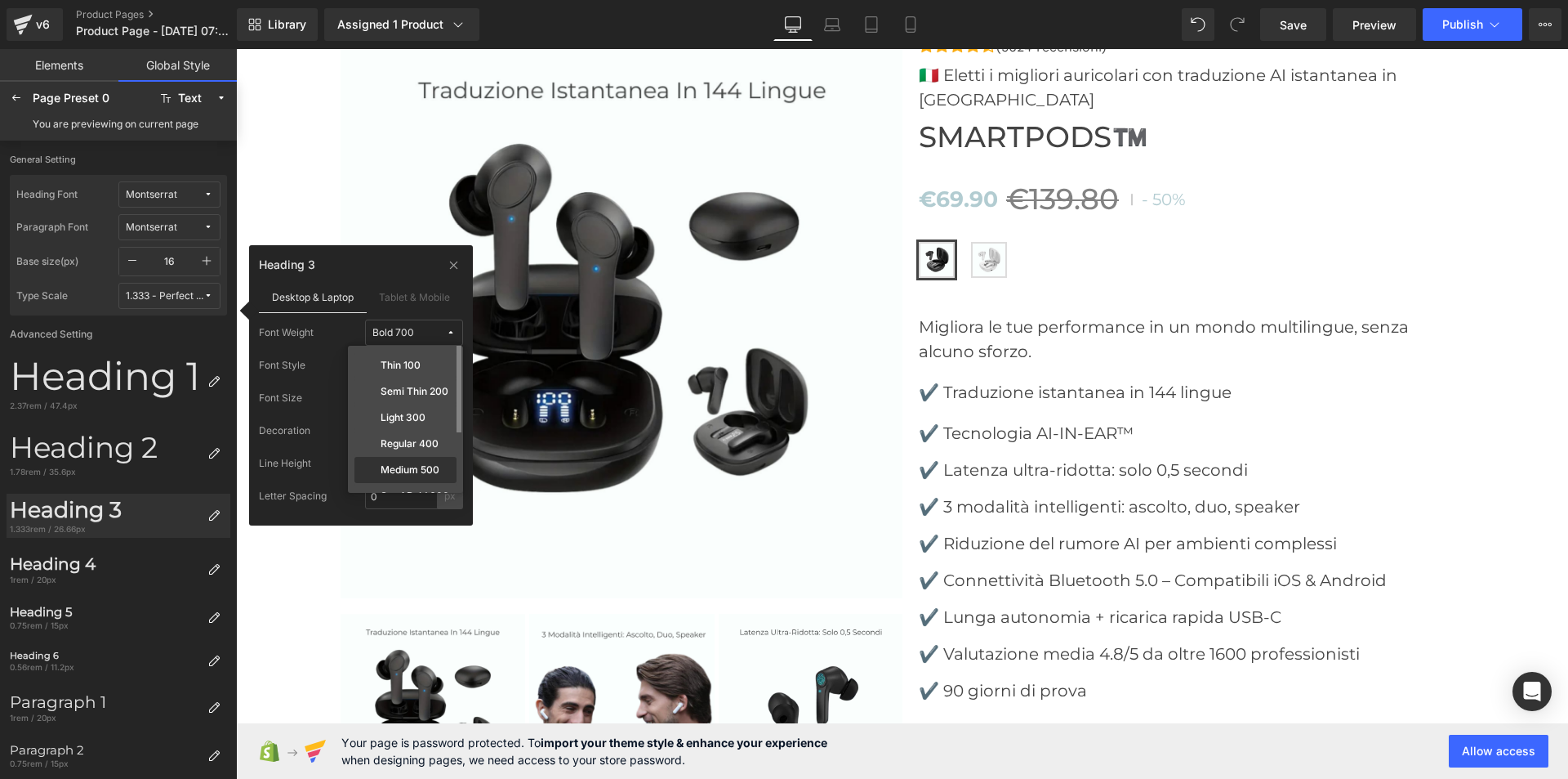
click at [412, 466] on label "Medium 500" at bounding box center [410, 470] width 59 height 11
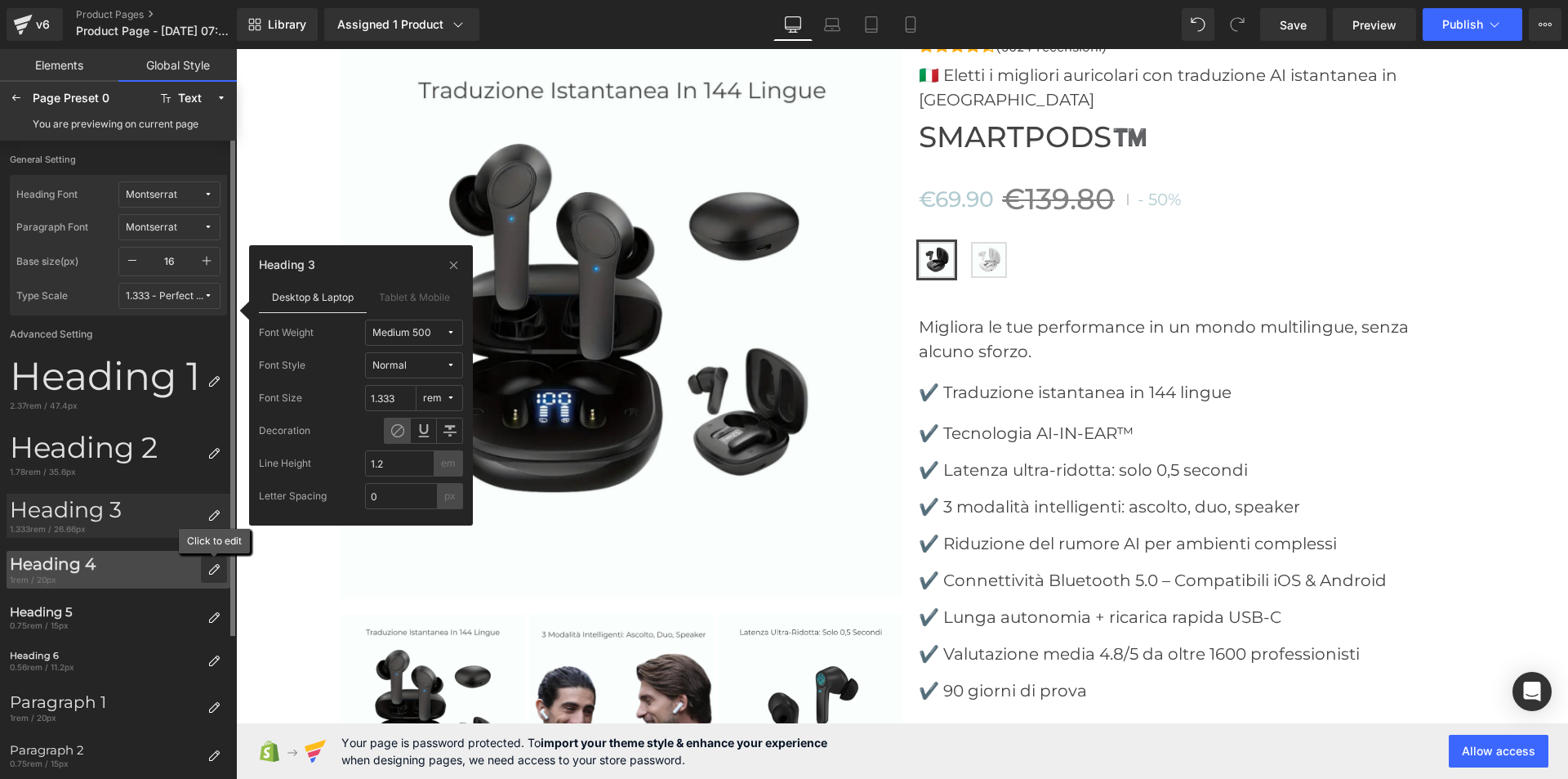
click at [215, 573] on icon at bounding box center [213, 569] width 13 height 13
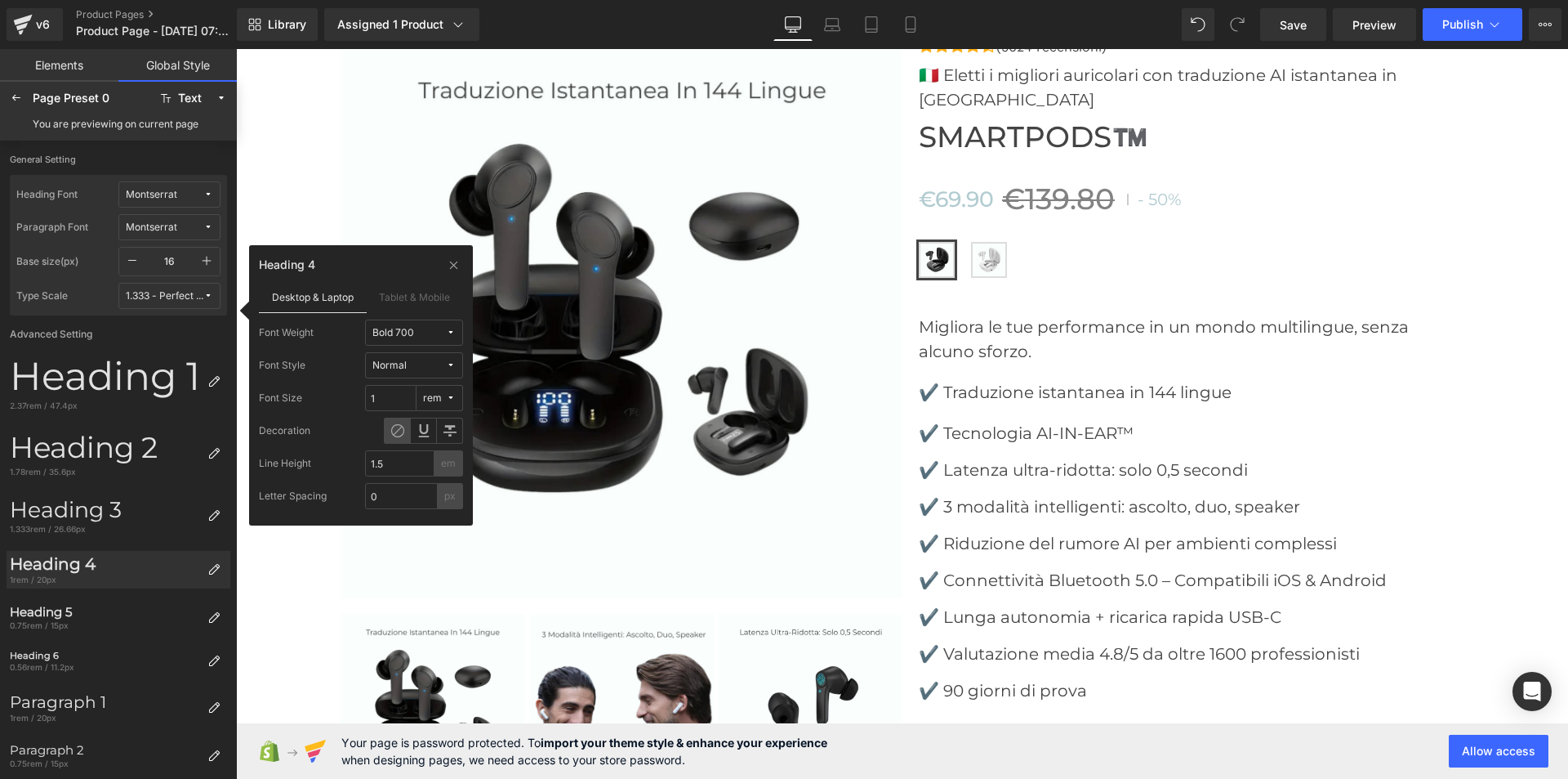
click at [435, 331] on span "Bold 700" at bounding box center [409, 333] width 73 height 12
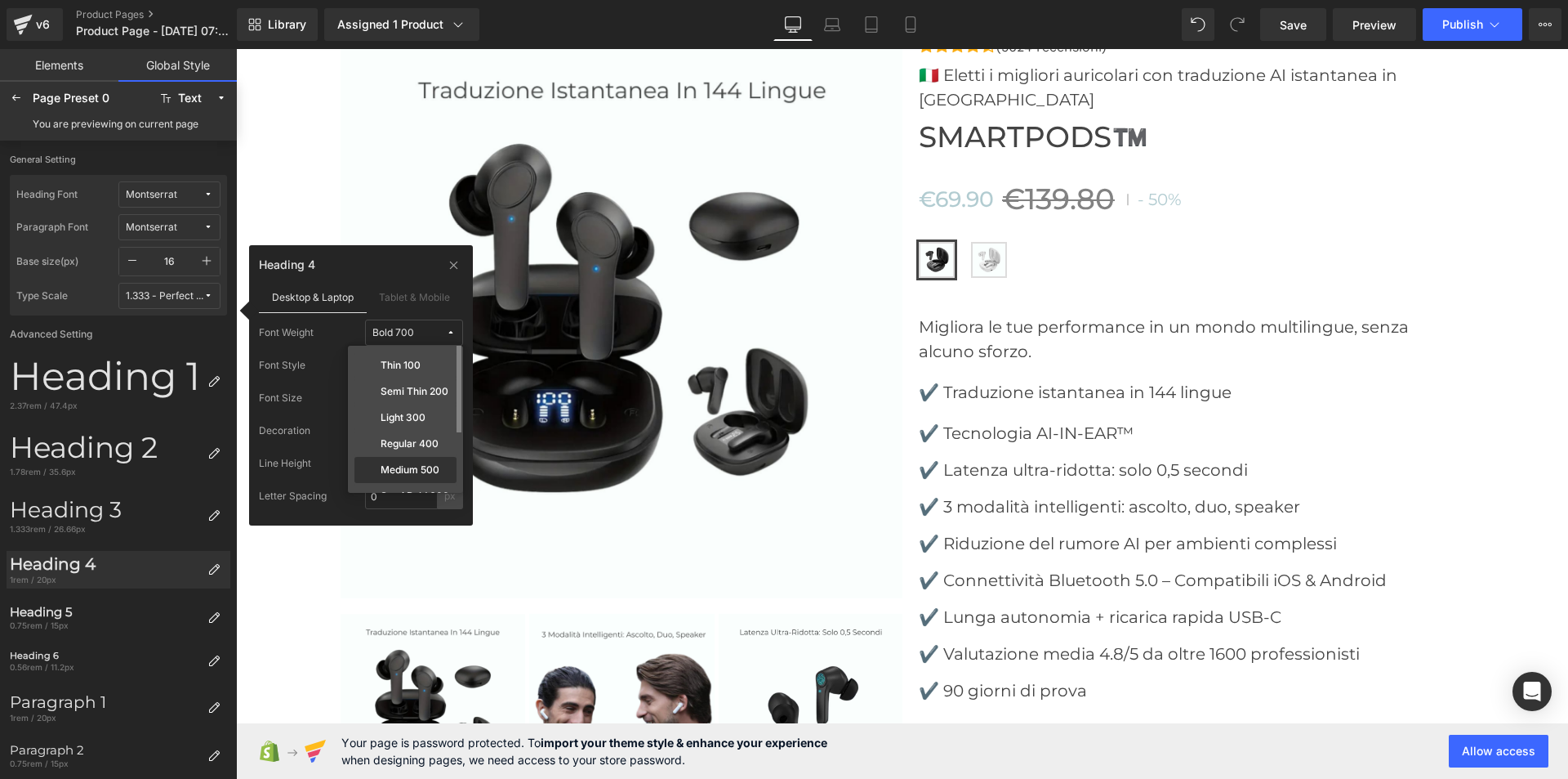
click at [409, 483] on div "Medium 500" at bounding box center [405, 496] width 102 height 26
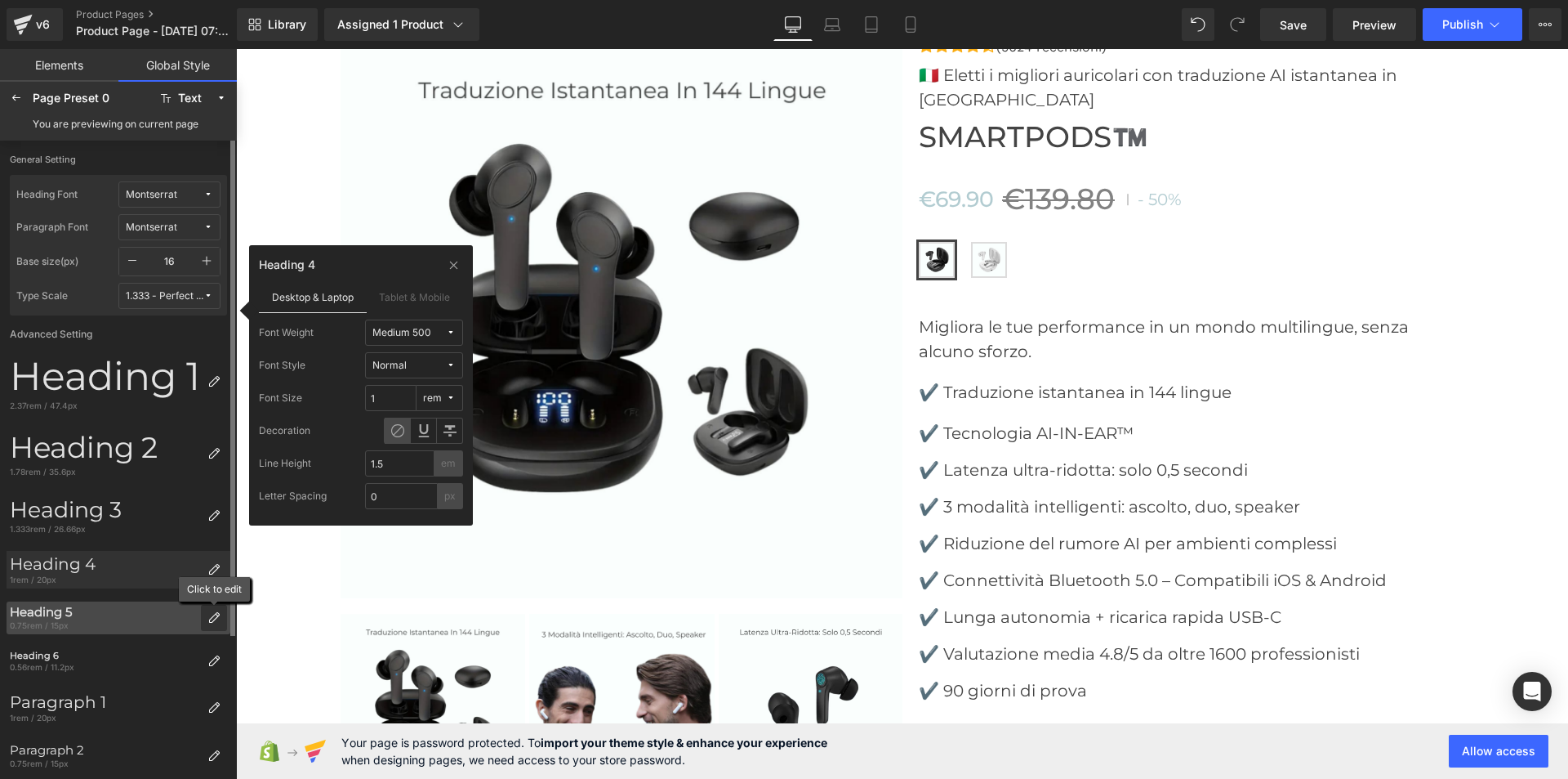
click at [216, 616] on icon at bounding box center [213, 617] width 13 height 13
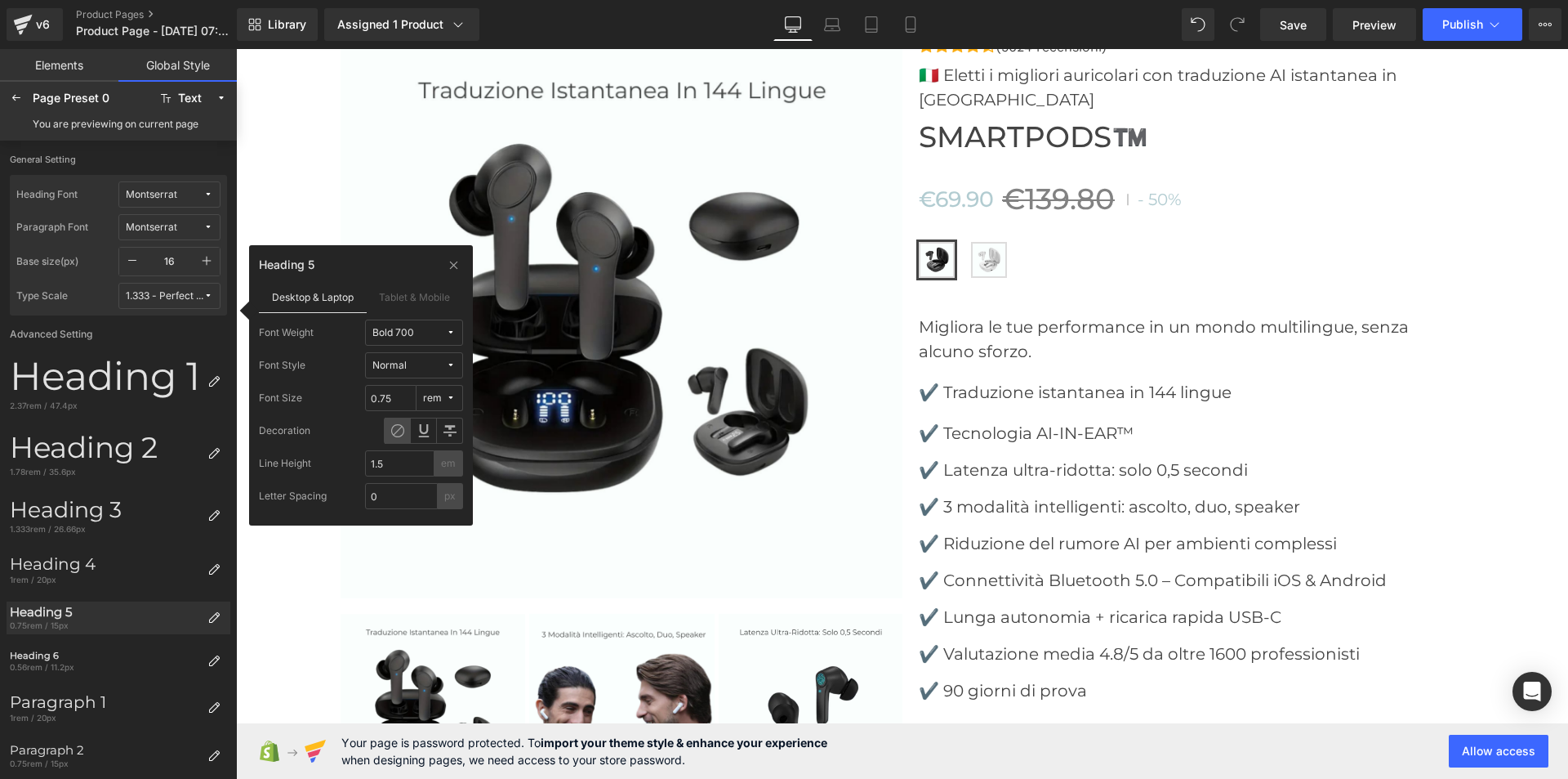
click at [396, 331] on div "Bold 700" at bounding box center [394, 333] width 42 height 12
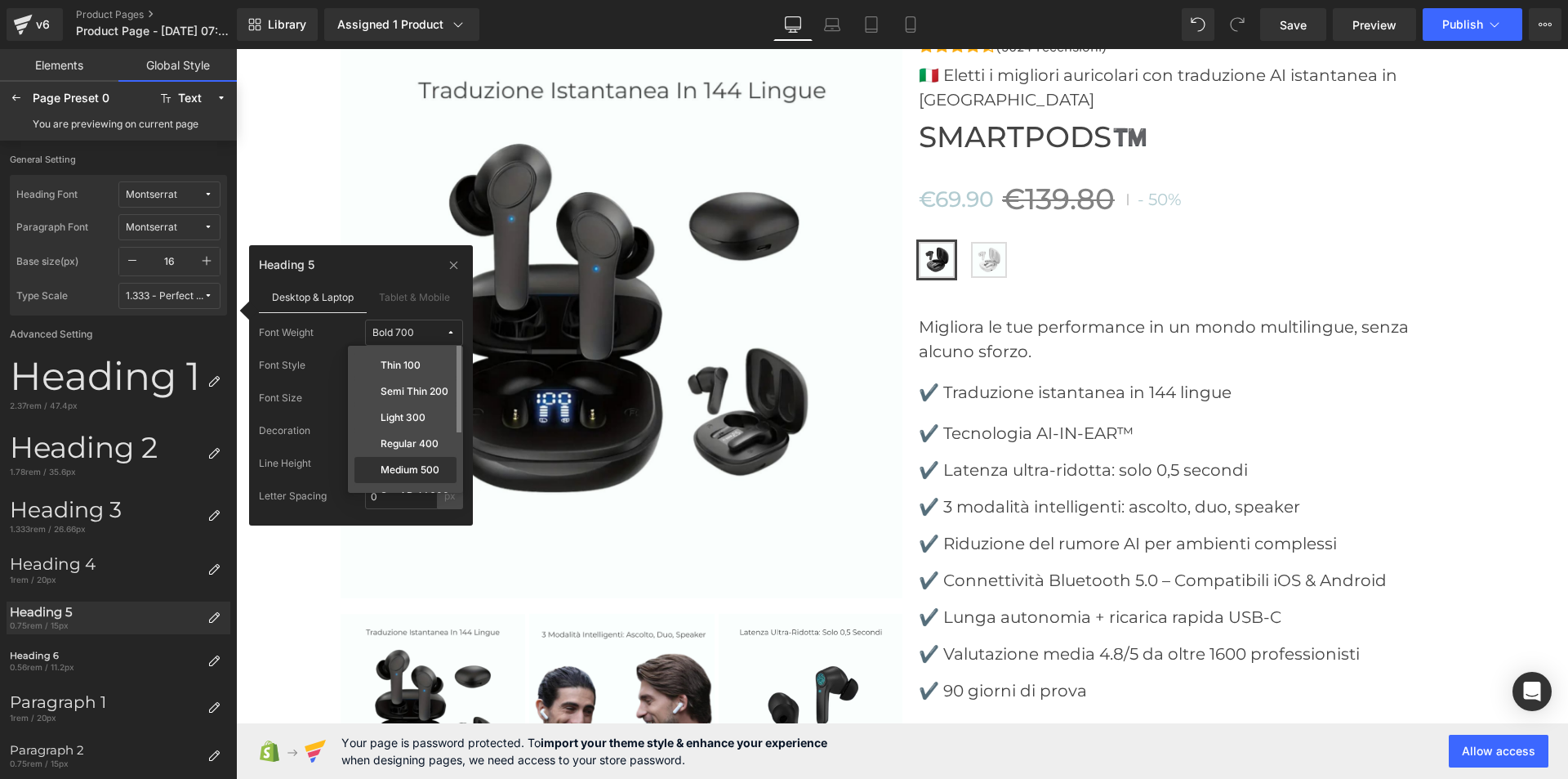
click at [399, 483] on div "Medium 500" at bounding box center [405, 496] width 102 height 26
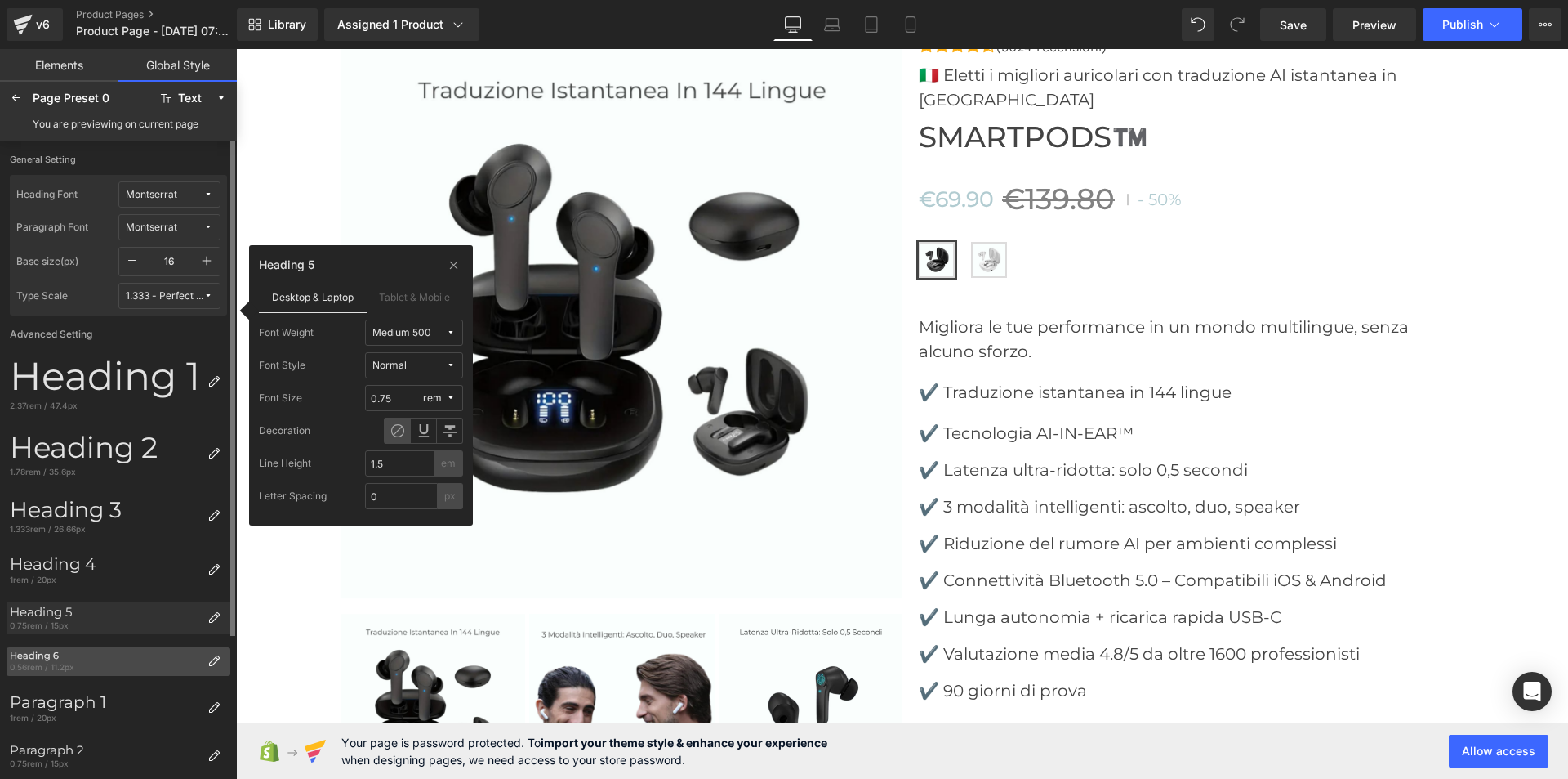
scroll to position [164, 0]
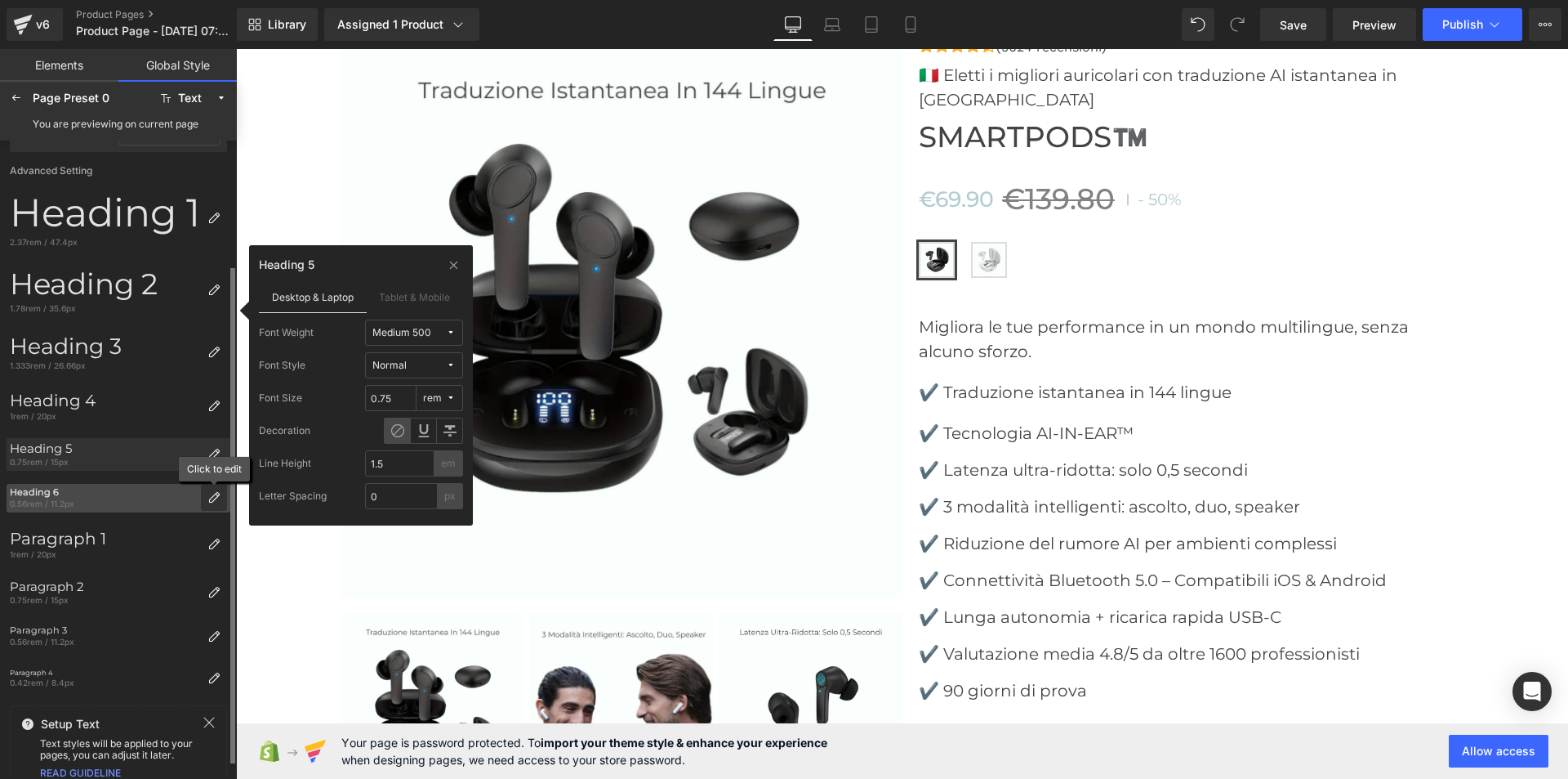
click at [212, 490] on div at bounding box center [214, 498] width 26 height 26
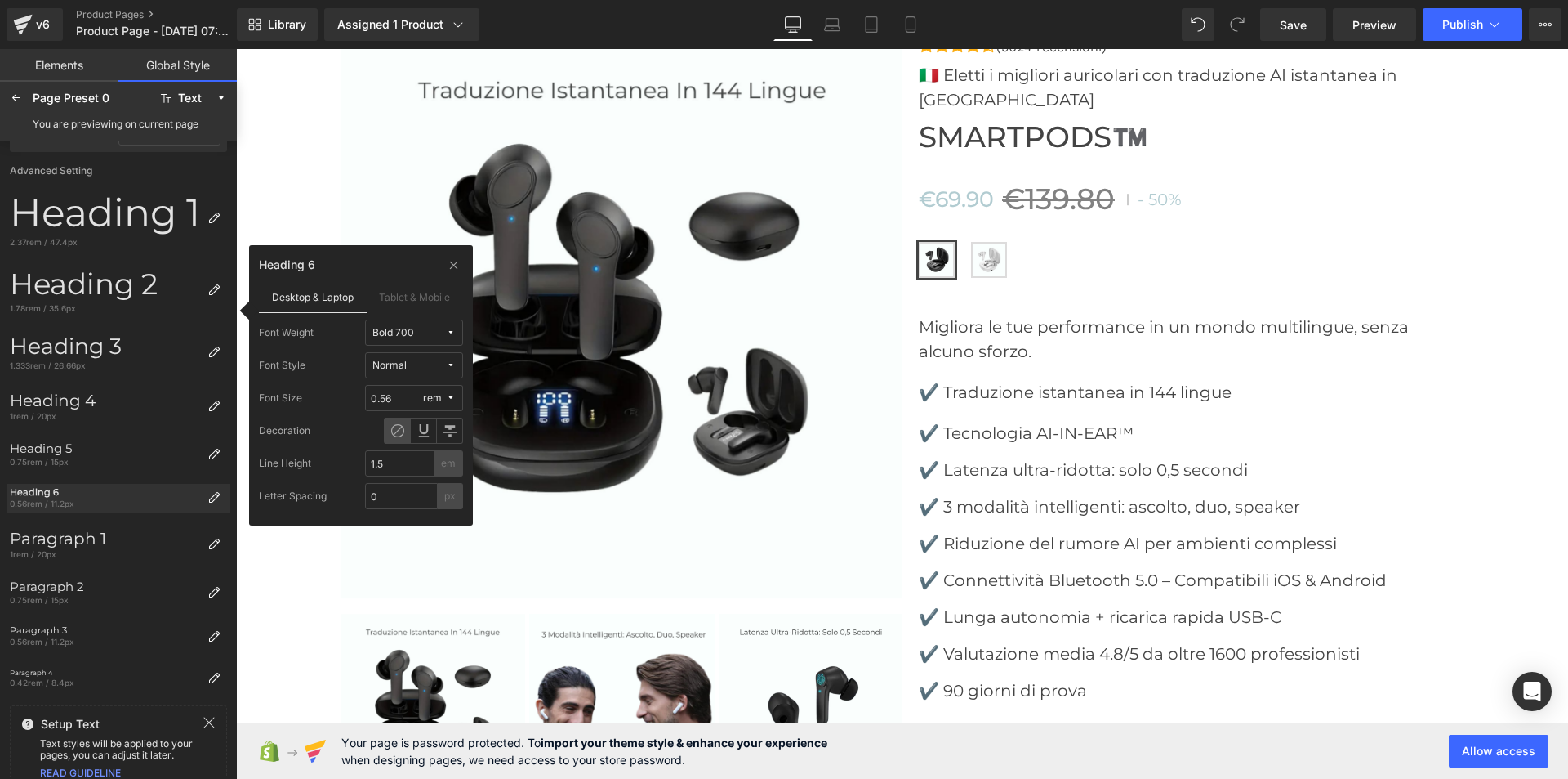
click at [426, 329] on span "Bold 700" at bounding box center [409, 333] width 73 height 12
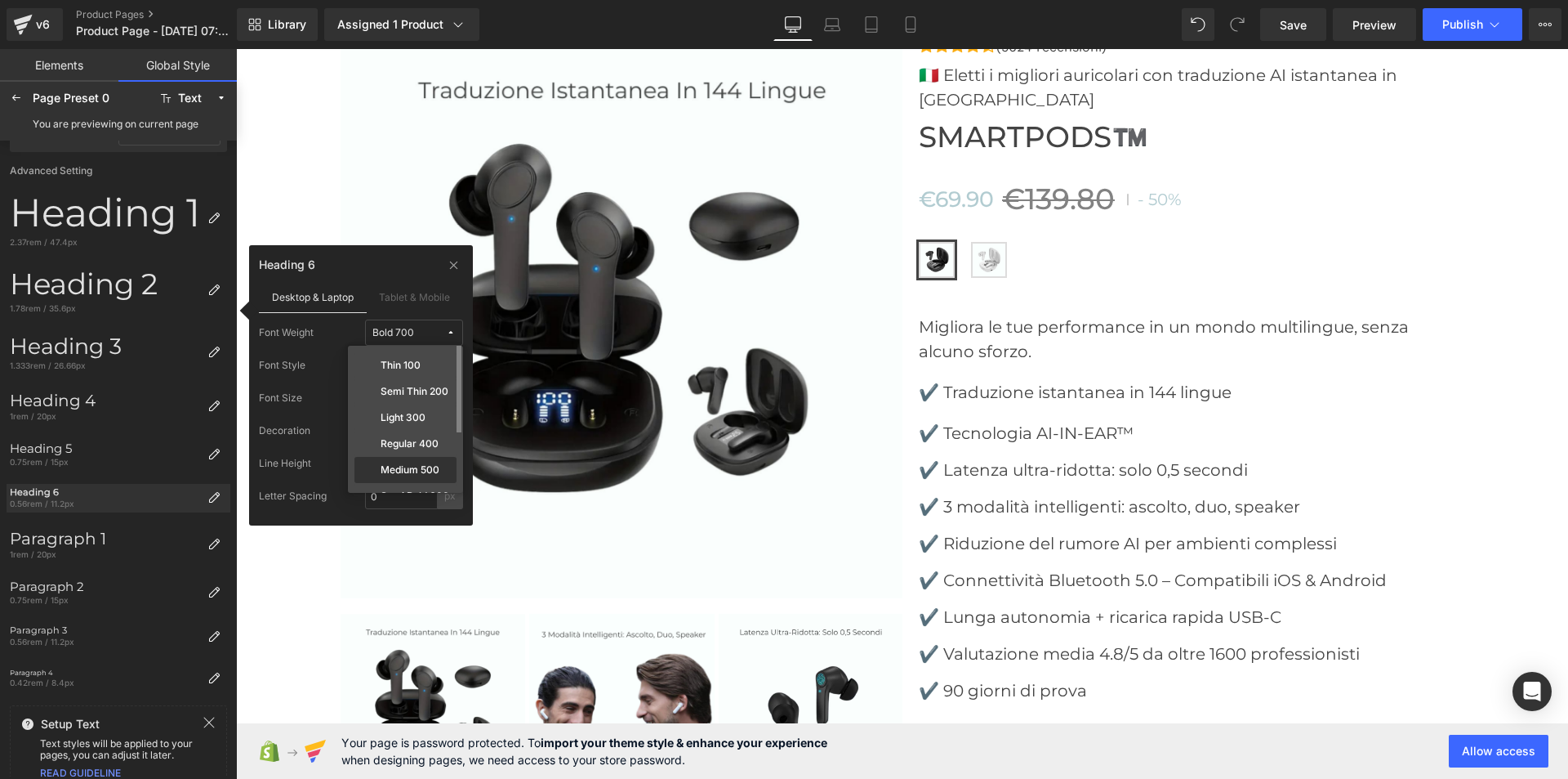
click at [410, 466] on label "Medium 500" at bounding box center [410, 470] width 59 height 11
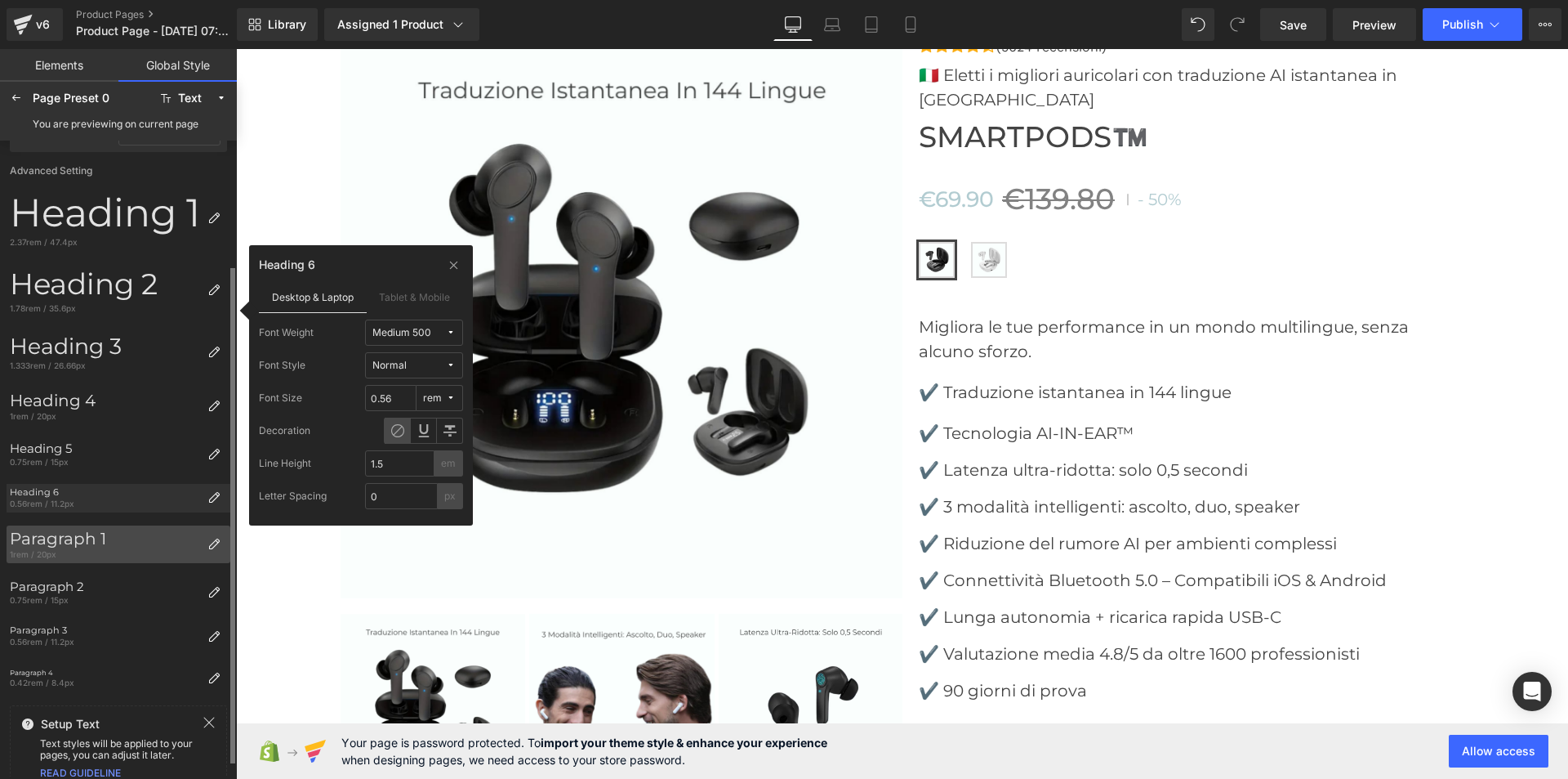
click at [53, 542] on div "Paragraph 1" at bounding box center [105, 539] width 191 height 20
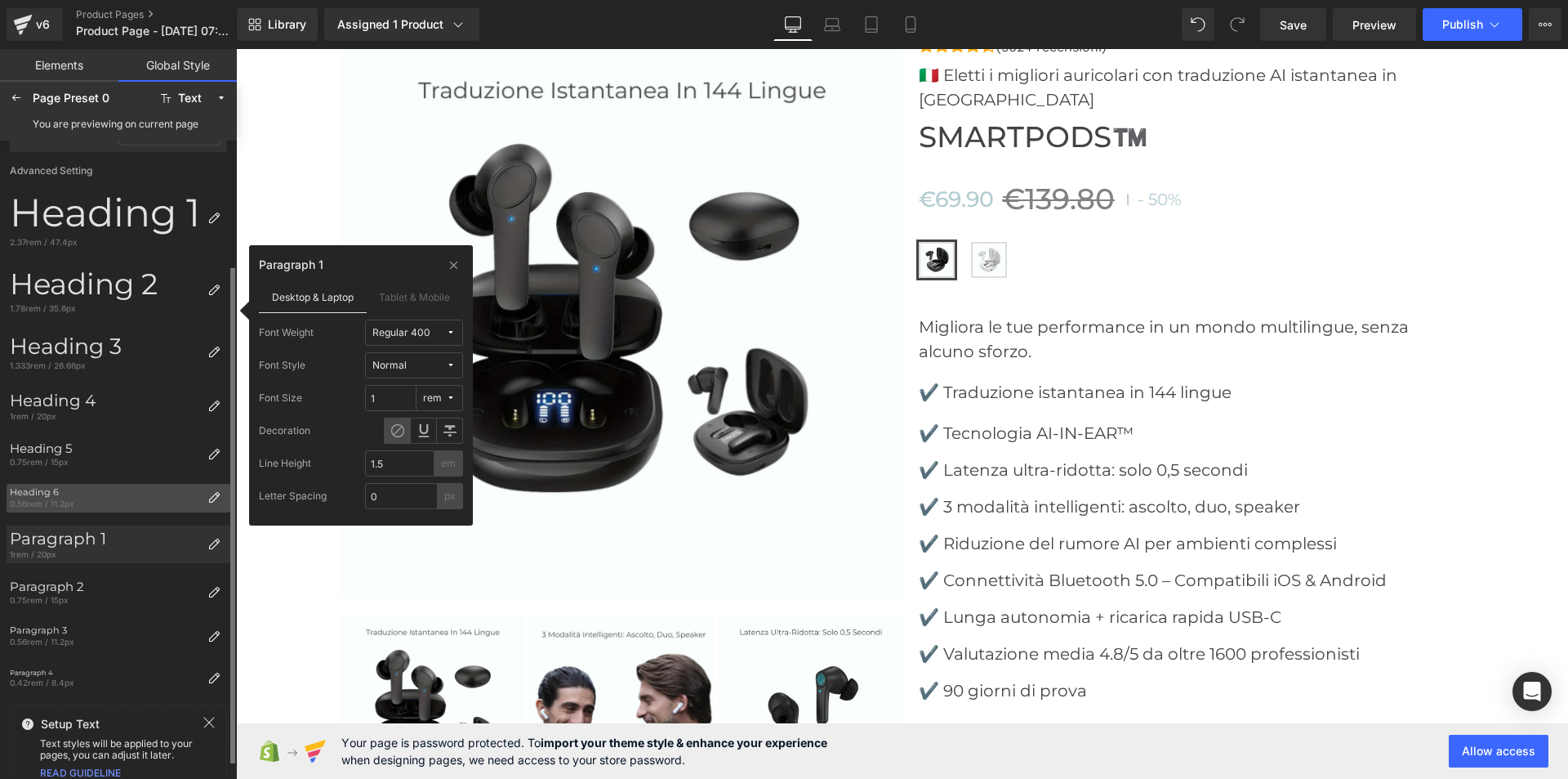
scroll to position [180, 0]
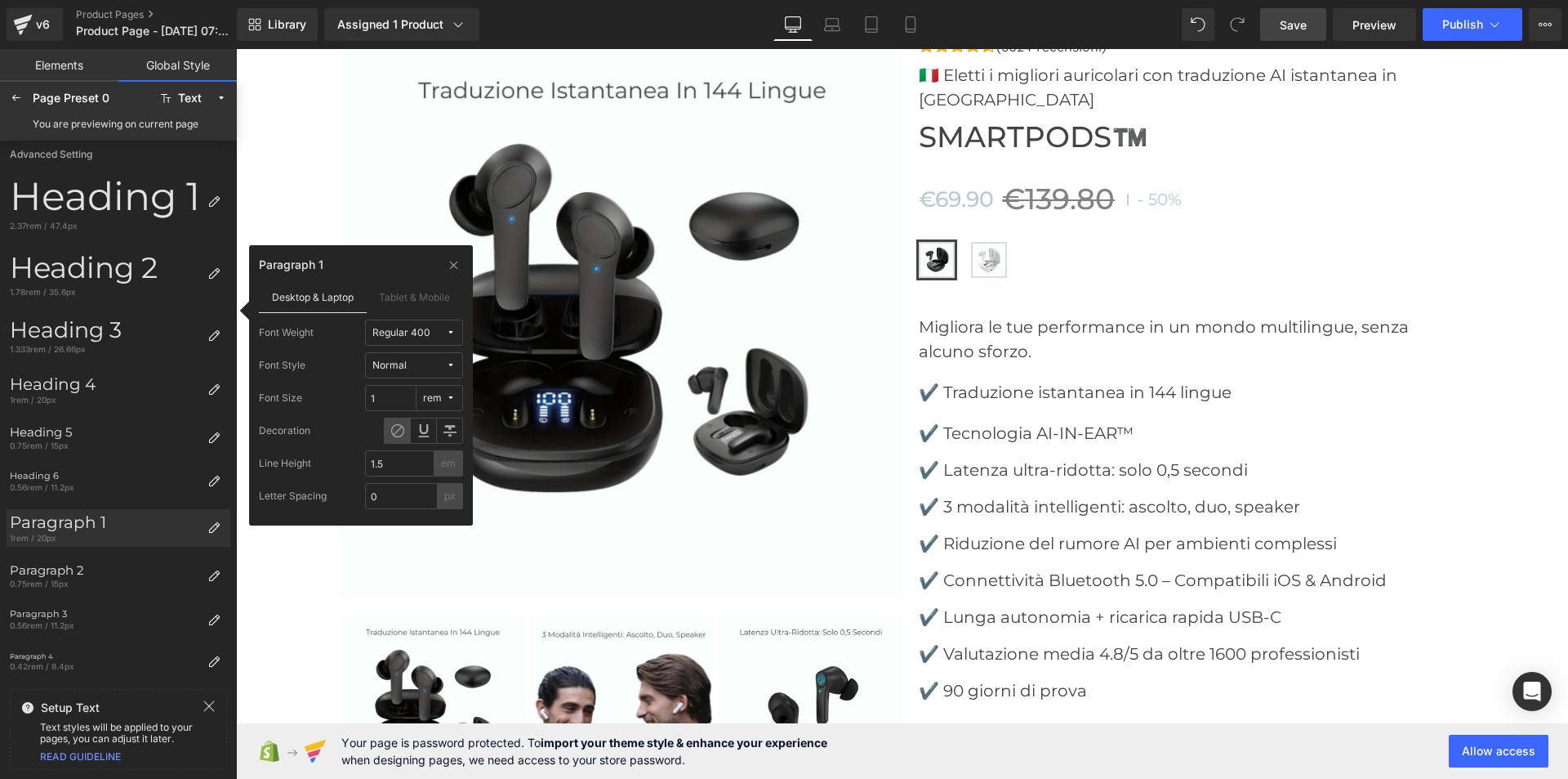
click at [1291, 24] on span "Save" at bounding box center [1293, 25] width 27 height 17
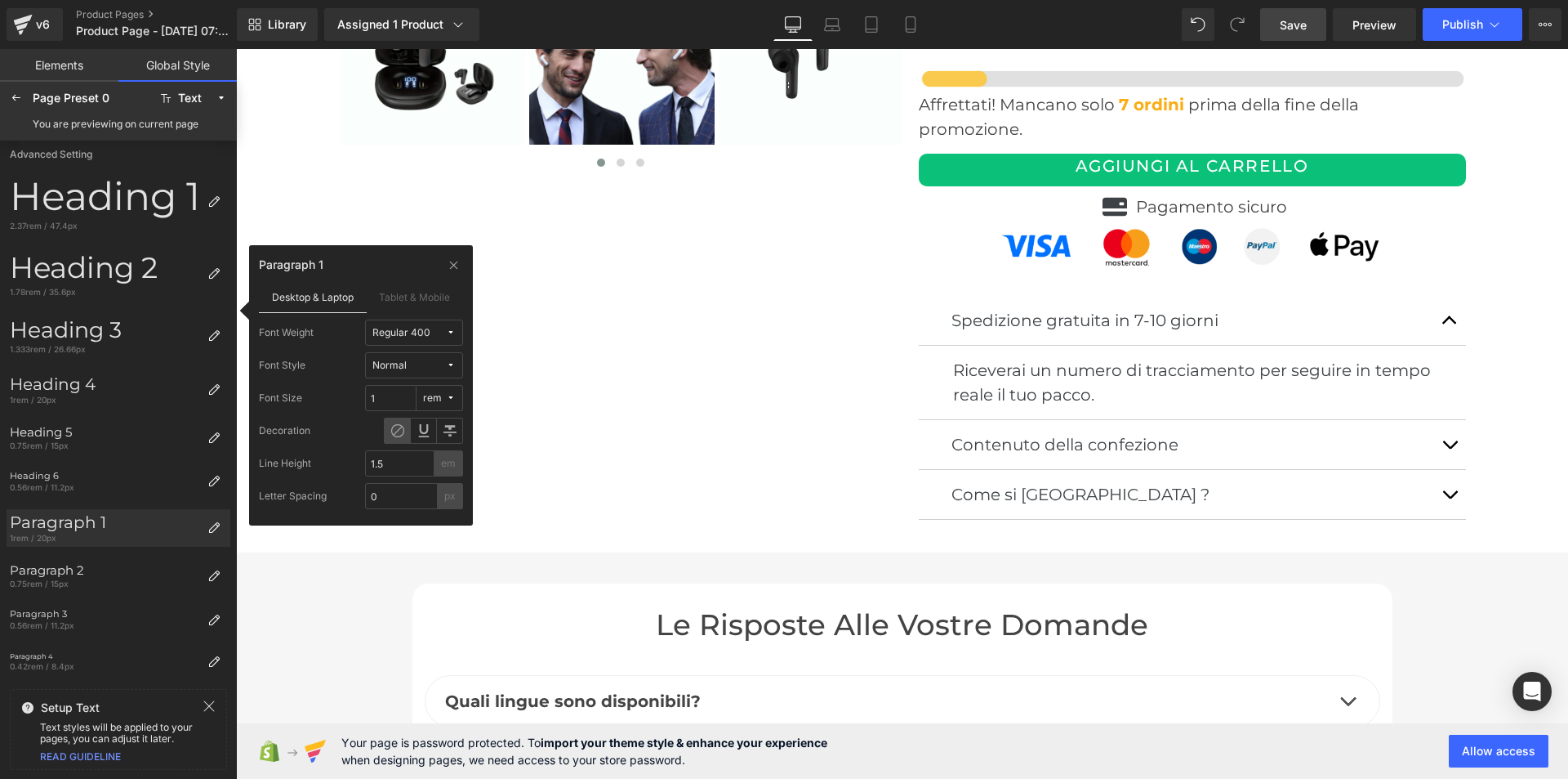
scroll to position [5589, 0]
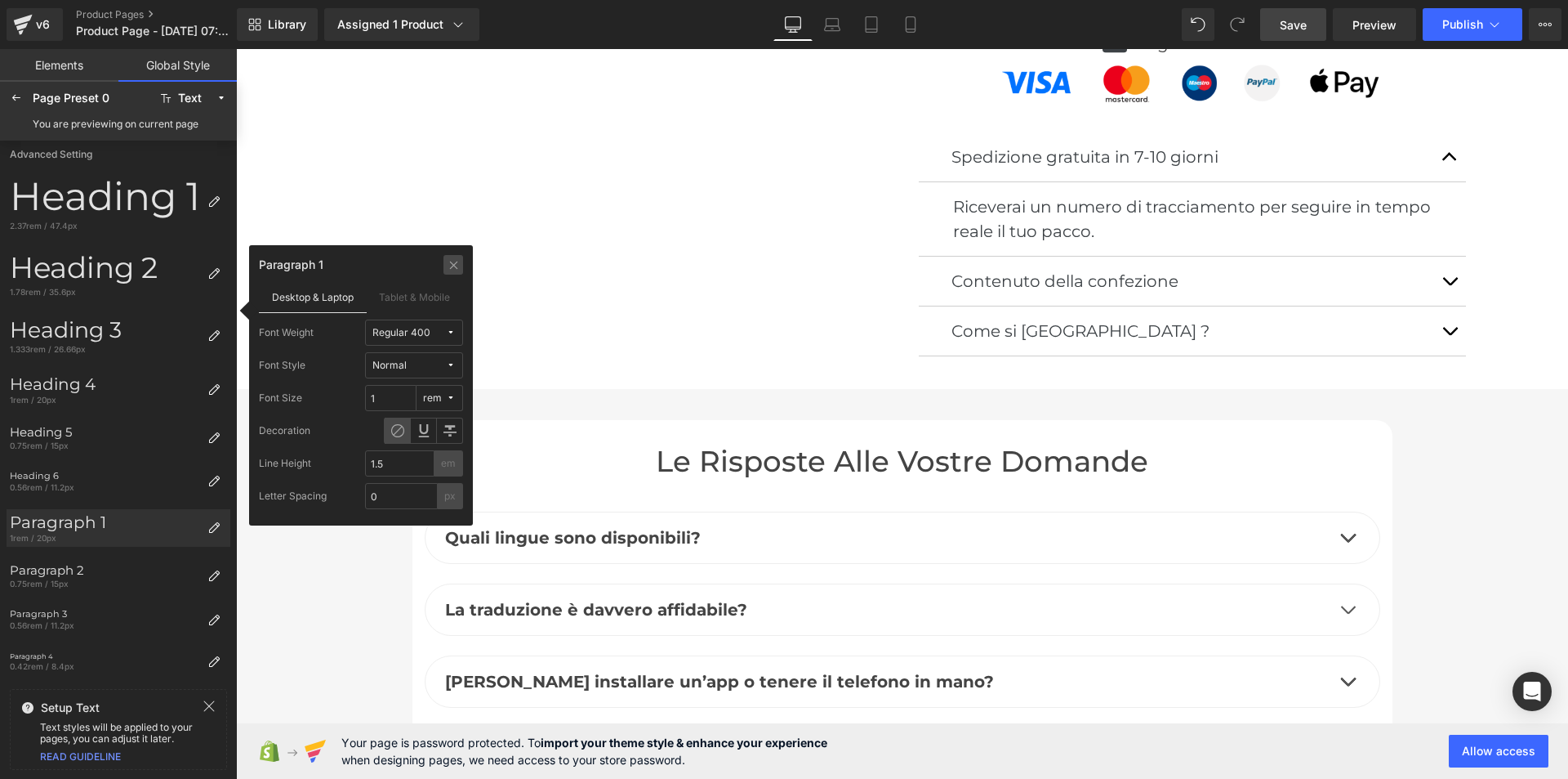
click at [455, 266] on icon at bounding box center [454, 264] width 12 height 13
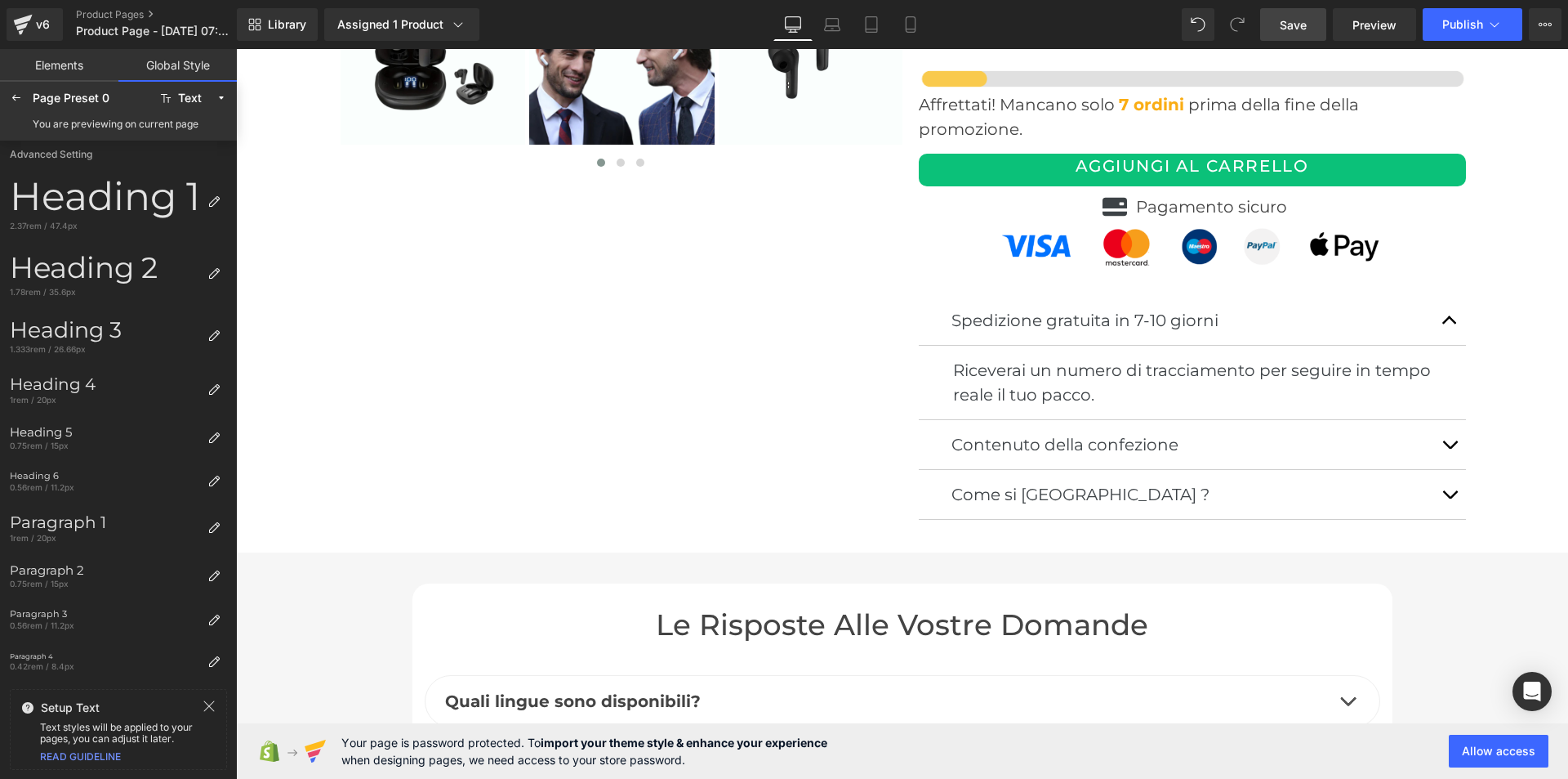
scroll to position [5180, 0]
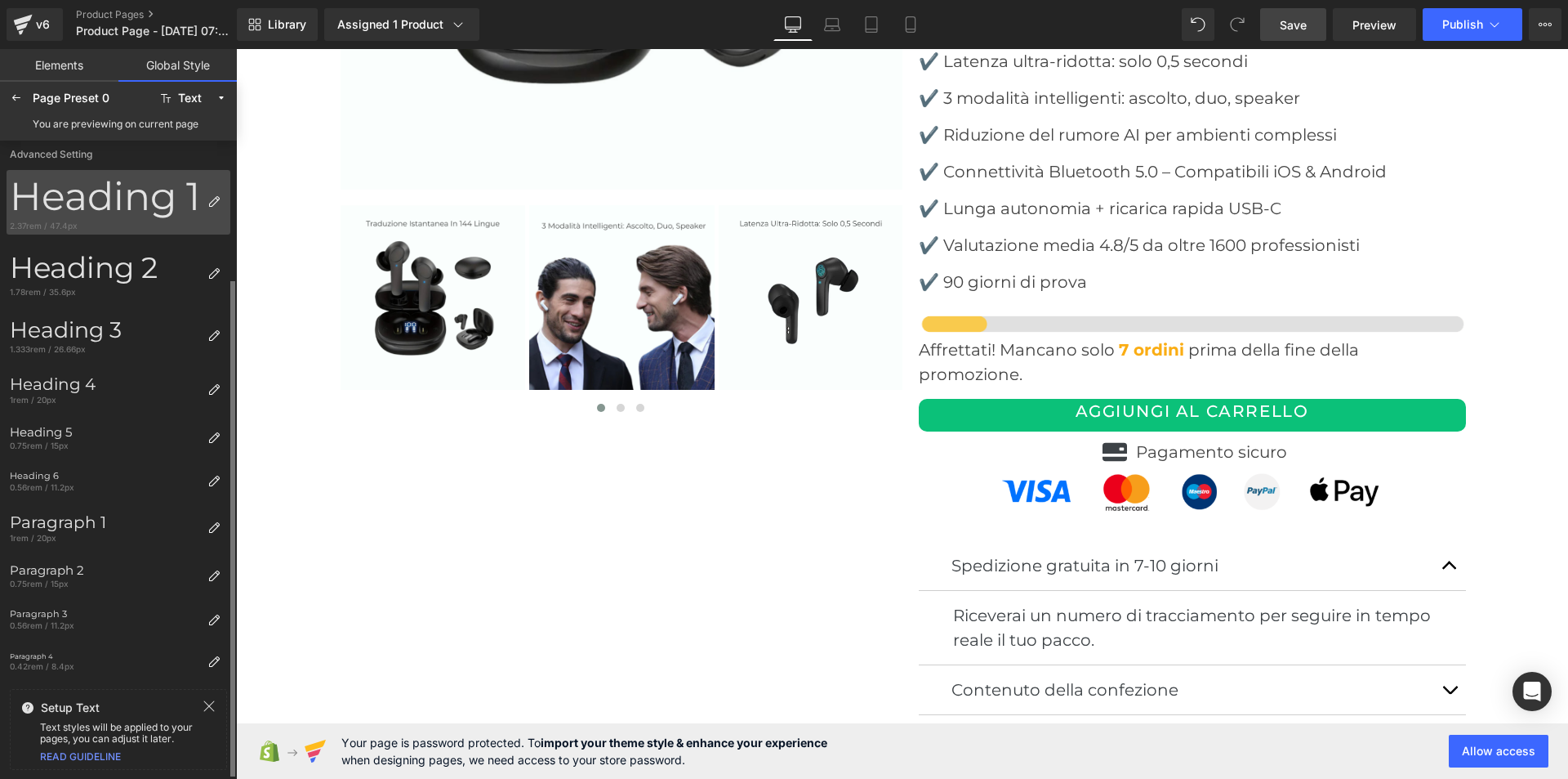
click at [164, 193] on div "Heading 1" at bounding box center [105, 196] width 191 height 46
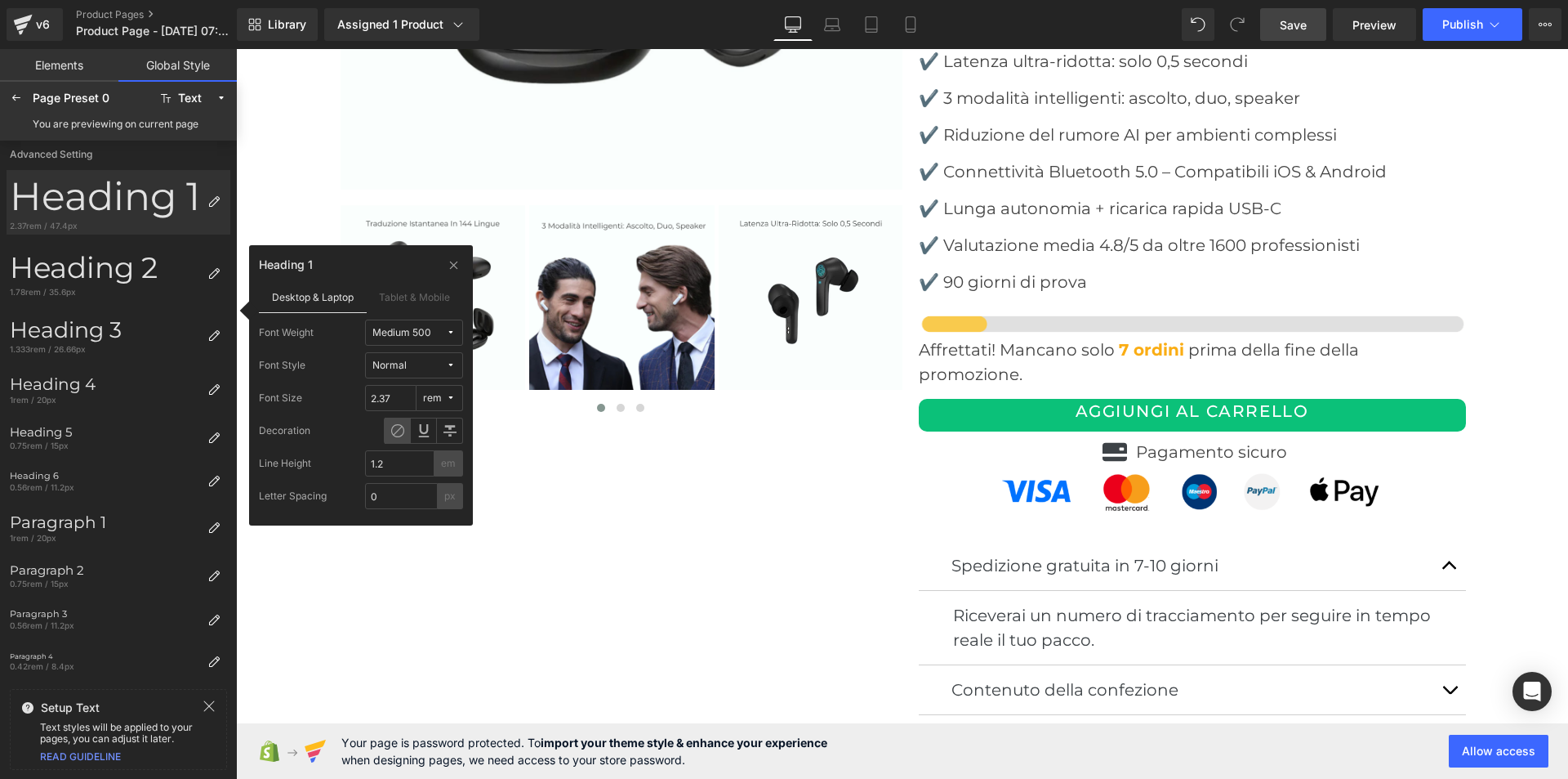
click at [1299, 24] on span "Save" at bounding box center [1293, 25] width 27 height 17
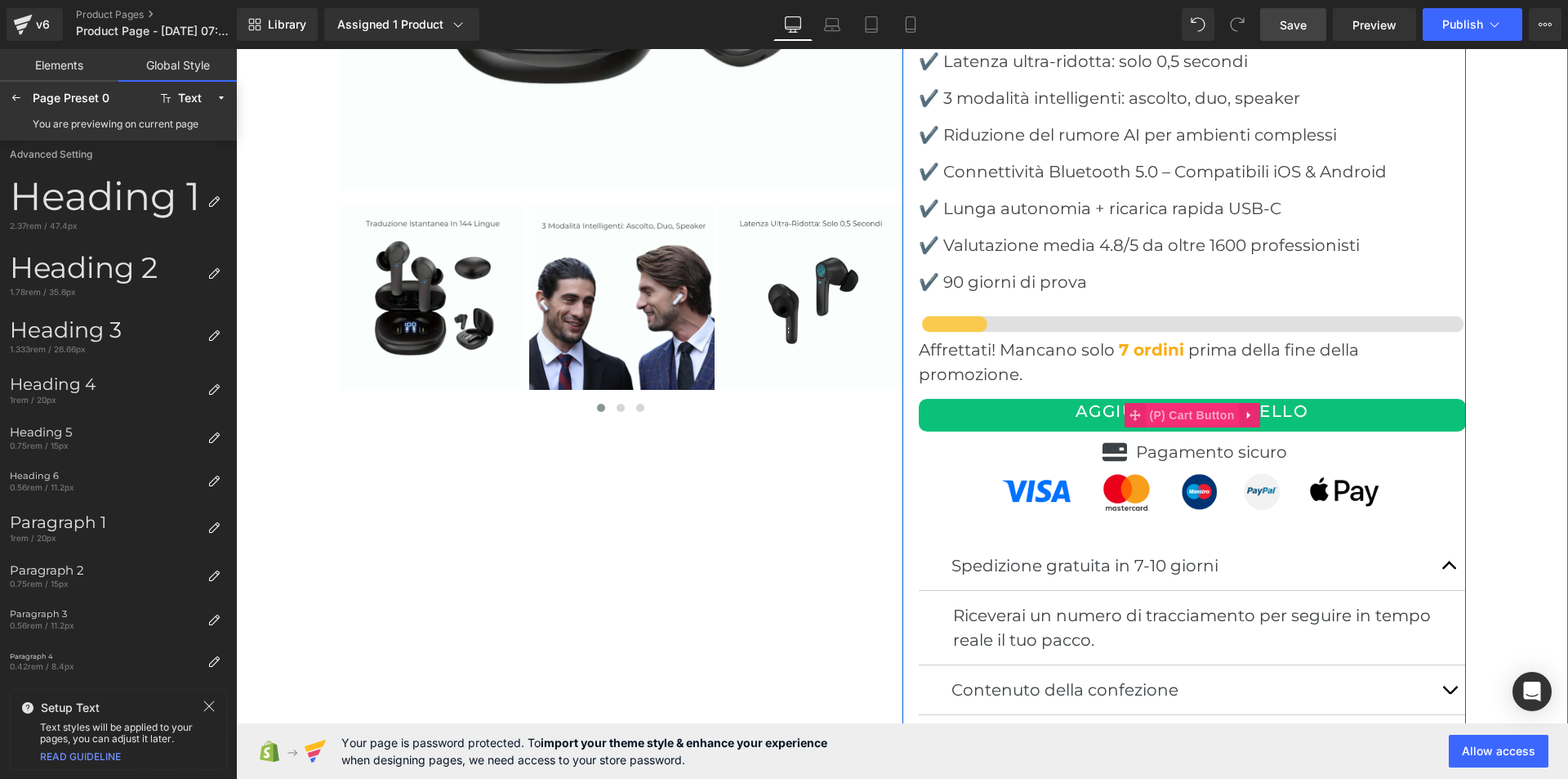
click at [1179, 403] on span "(P) Cart Button" at bounding box center [1192, 415] width 93 height 24
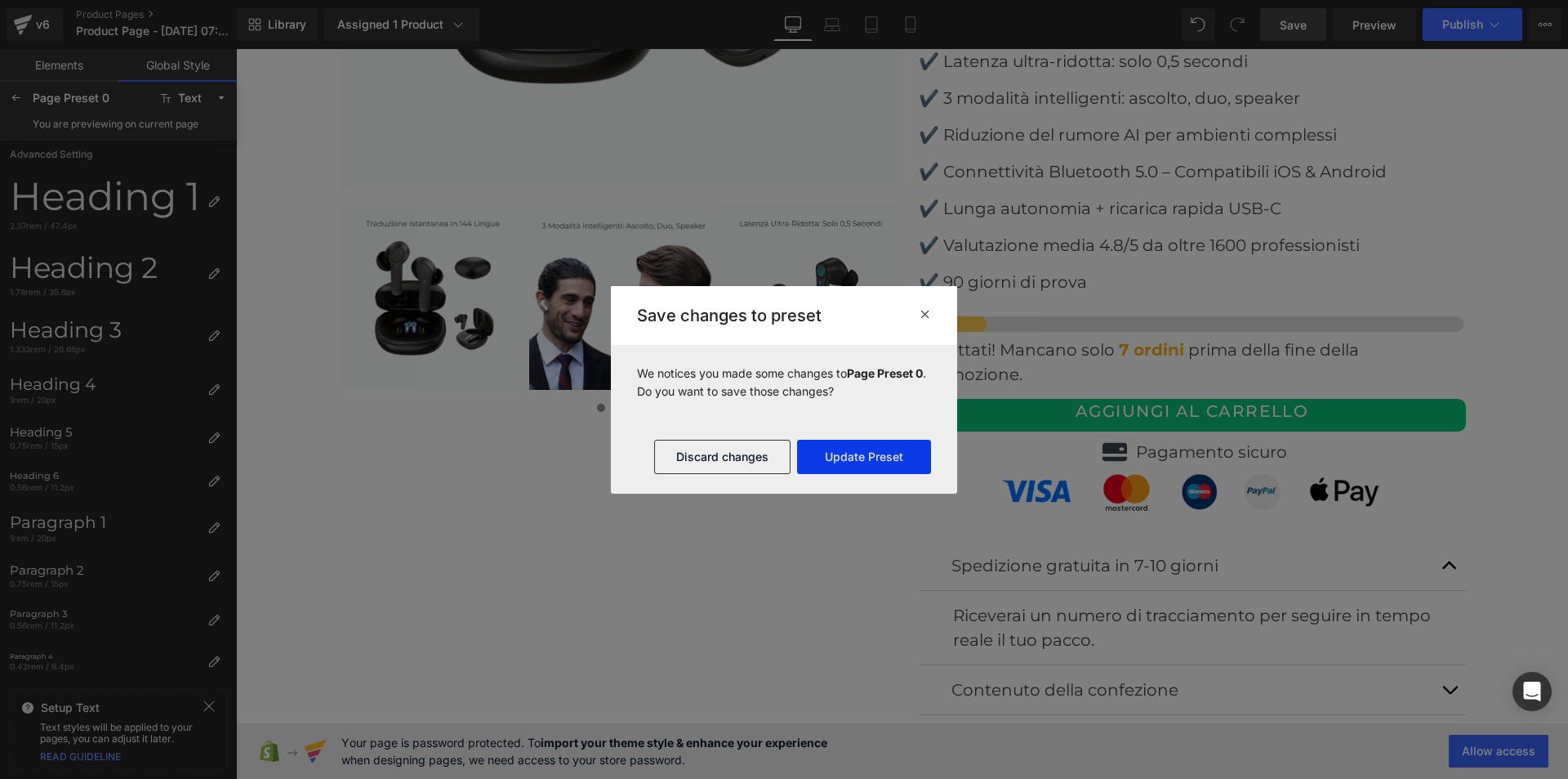
click at [855, 458] on button "Update Preset" at bounding box center [864, 456] width 134 height 34
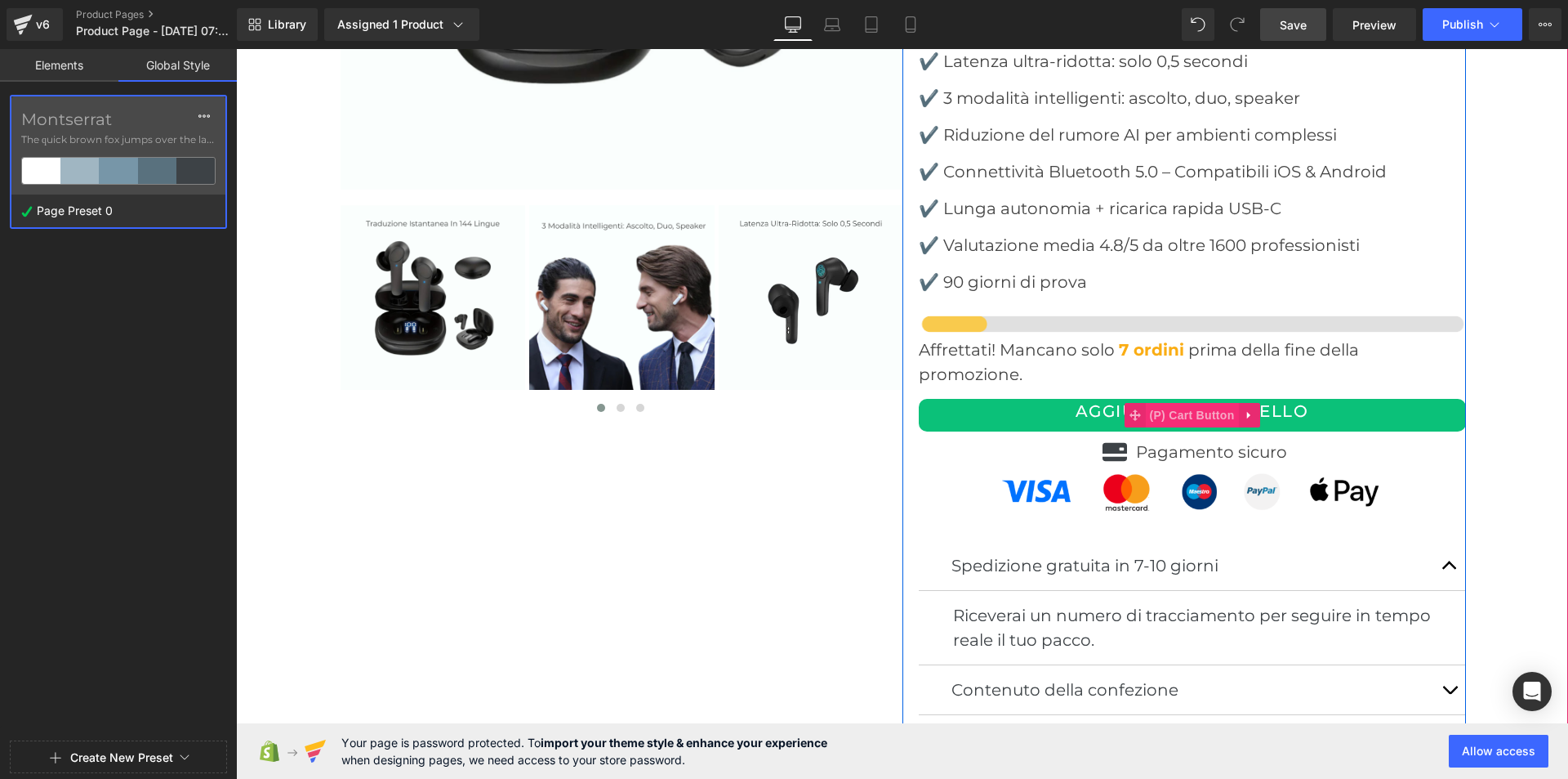
click at [1187, 403] on span "(P) Cart Button" at bounding box center [1192, 415] width 93 height 24
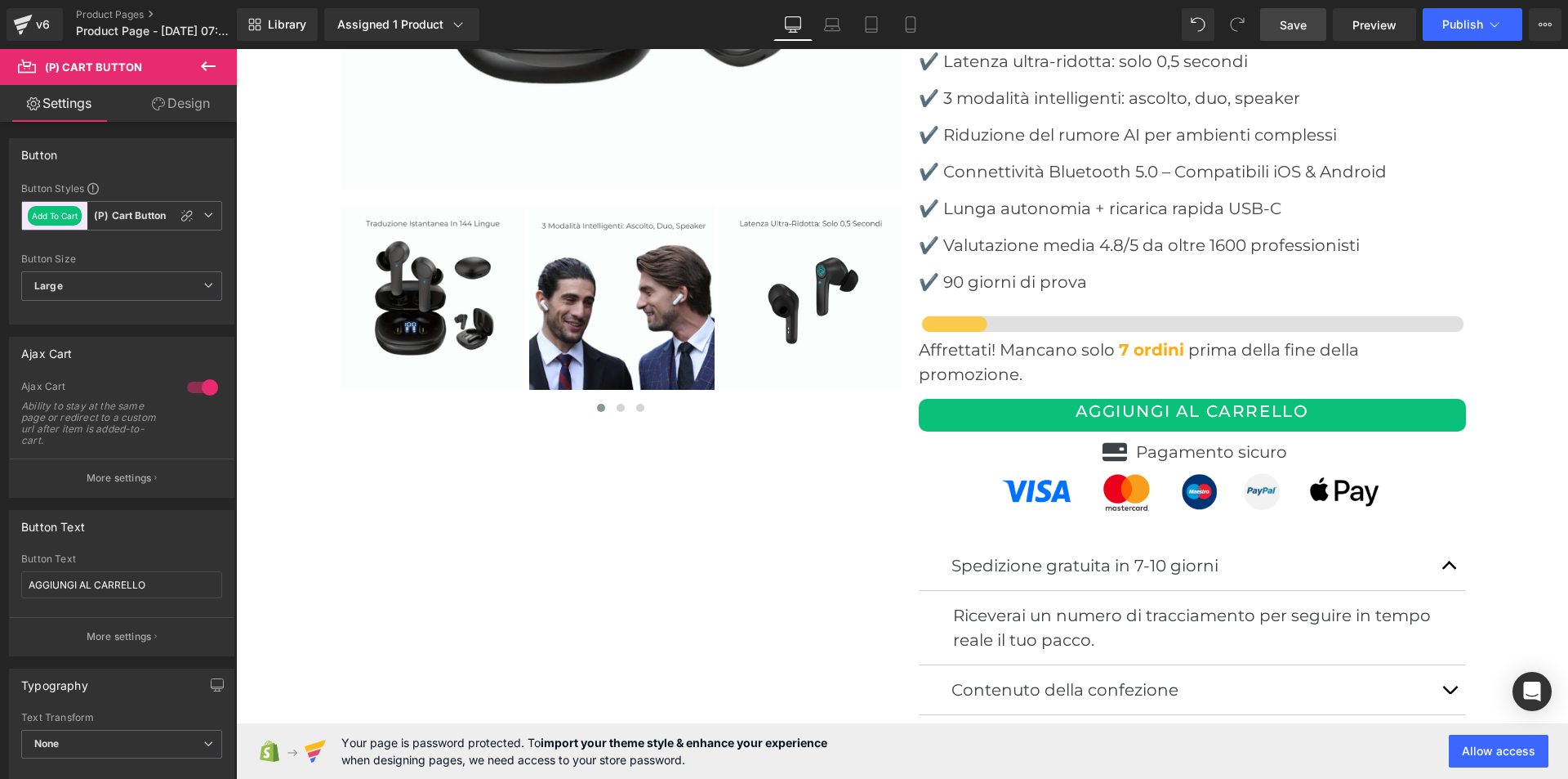
click at [186, 104] on link "Design" at bounding box center [181, 104] width 118 height 37
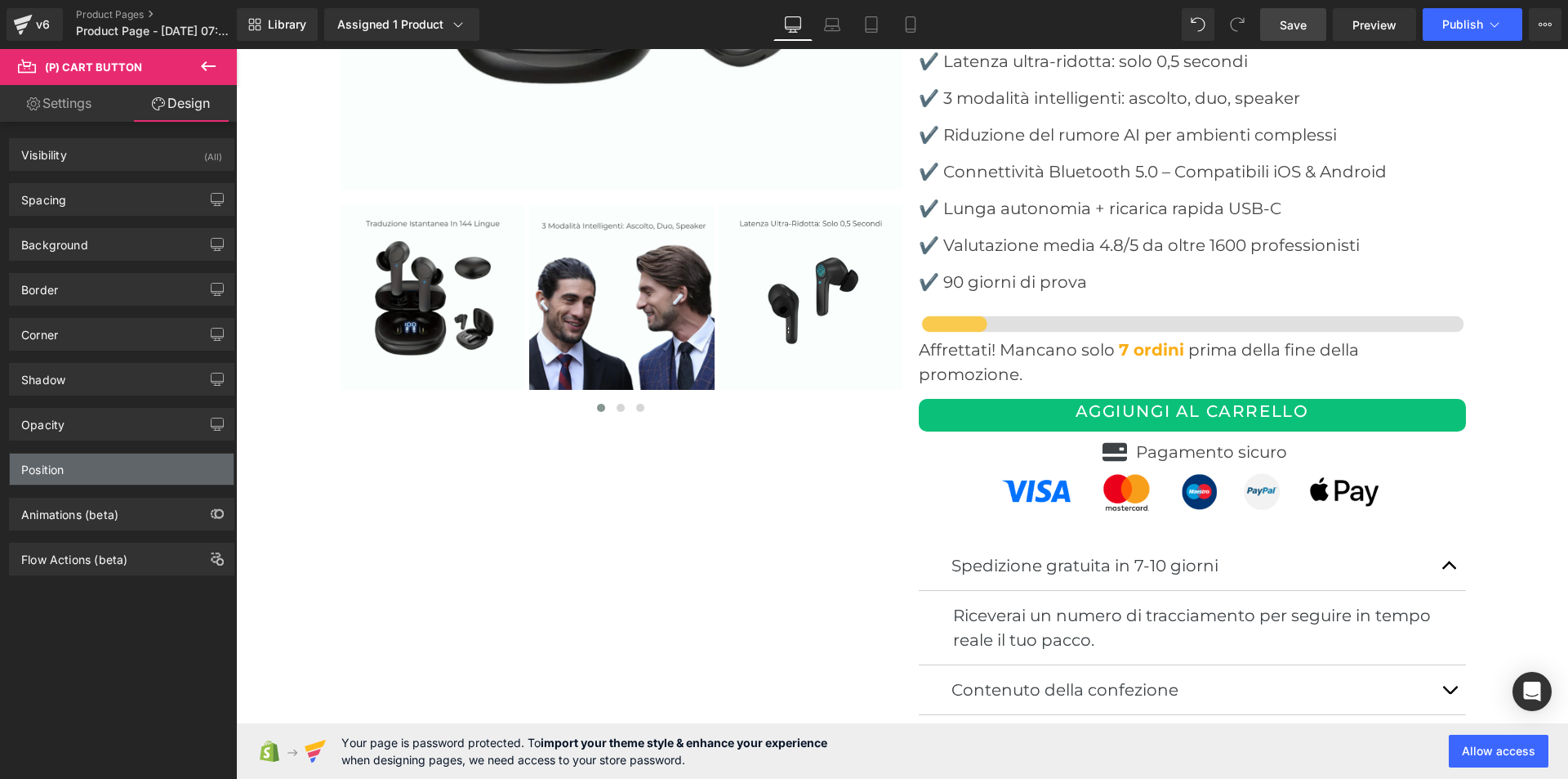
click at [104, 467] on div "Position" at bounding box center [121, 469] width 224 height 31
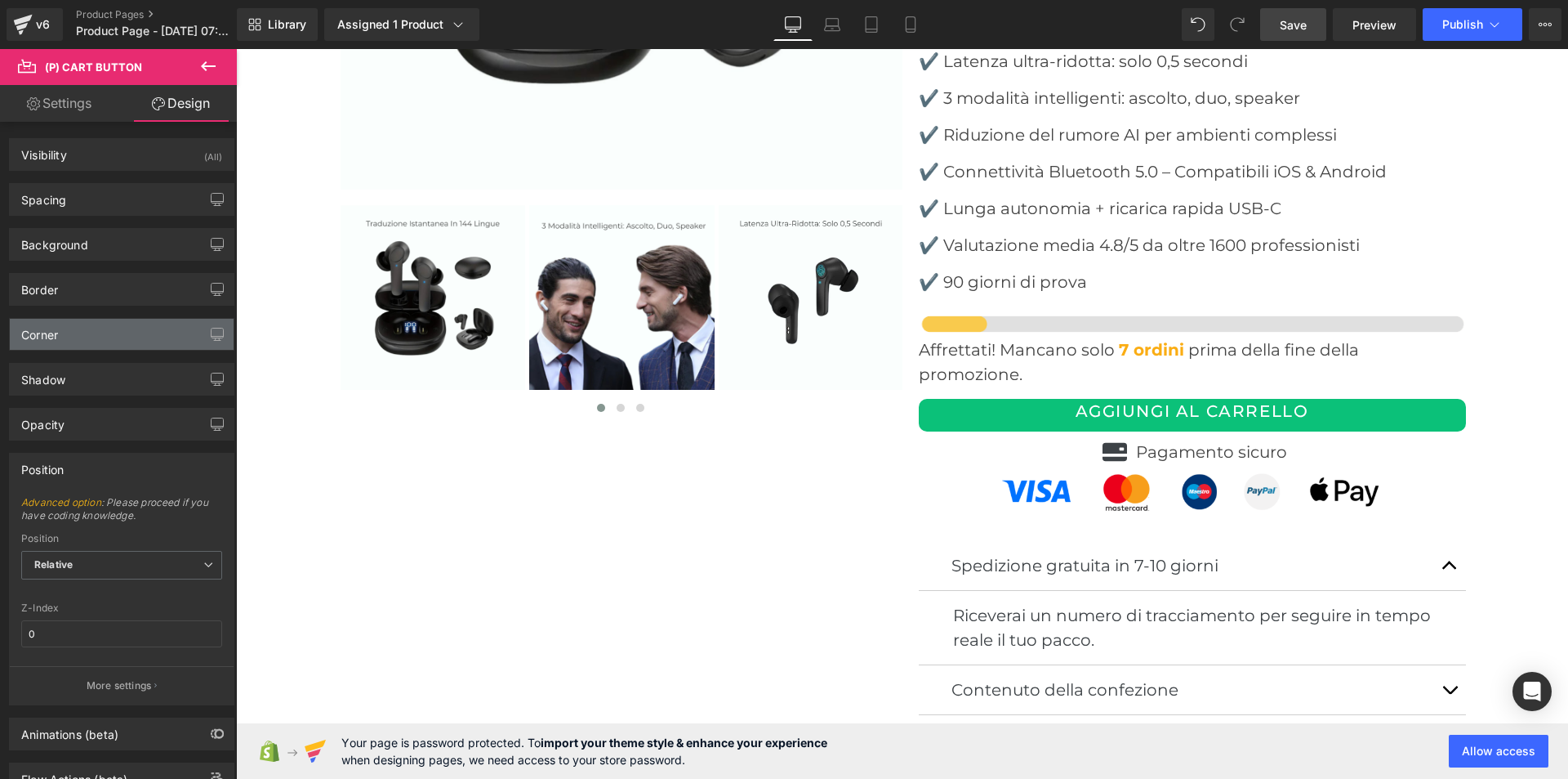
click at [96, 334] on div "Corner" at bounding box center [121, 335] width 224 height 31
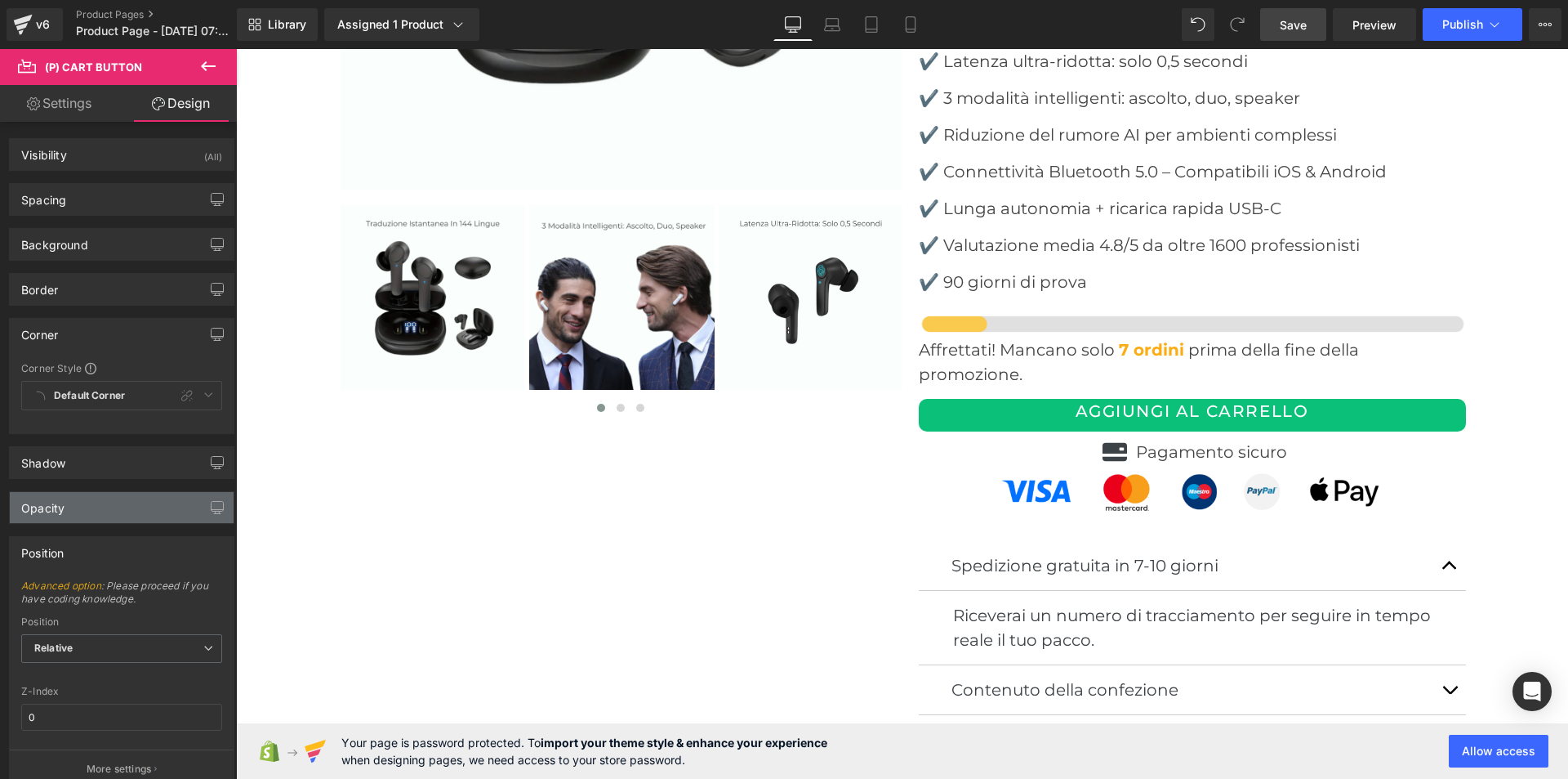
click at [85, 509] on div "Opacity" at bounding box center [121, 508] width 224 height 31
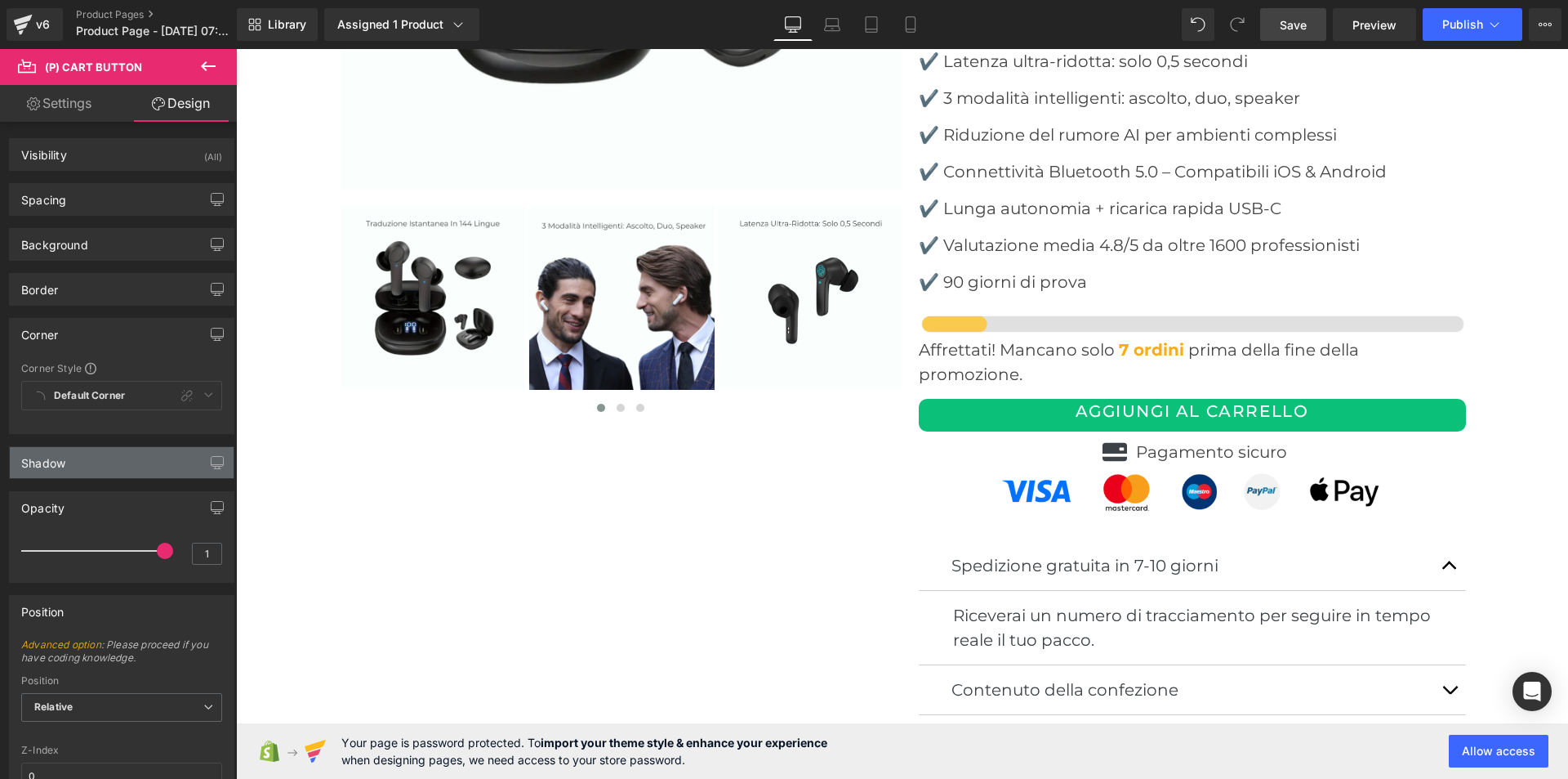
click at [90, 464] on div "Shadow" at bounding box center [121, 463] width 224 height 31
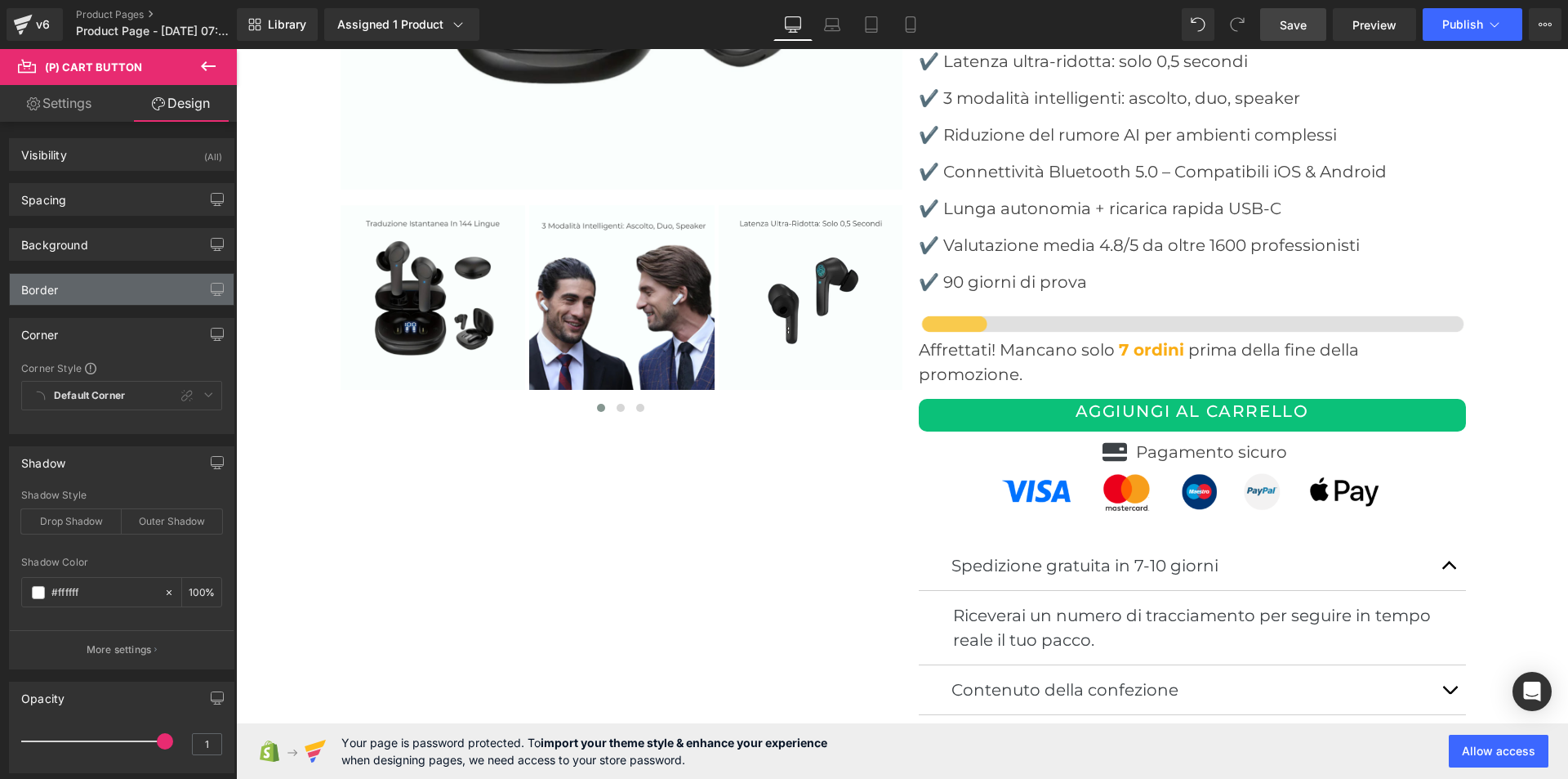
click at [98, 285] on div "Border" at bounding box center [121, 289] width 224 height 31
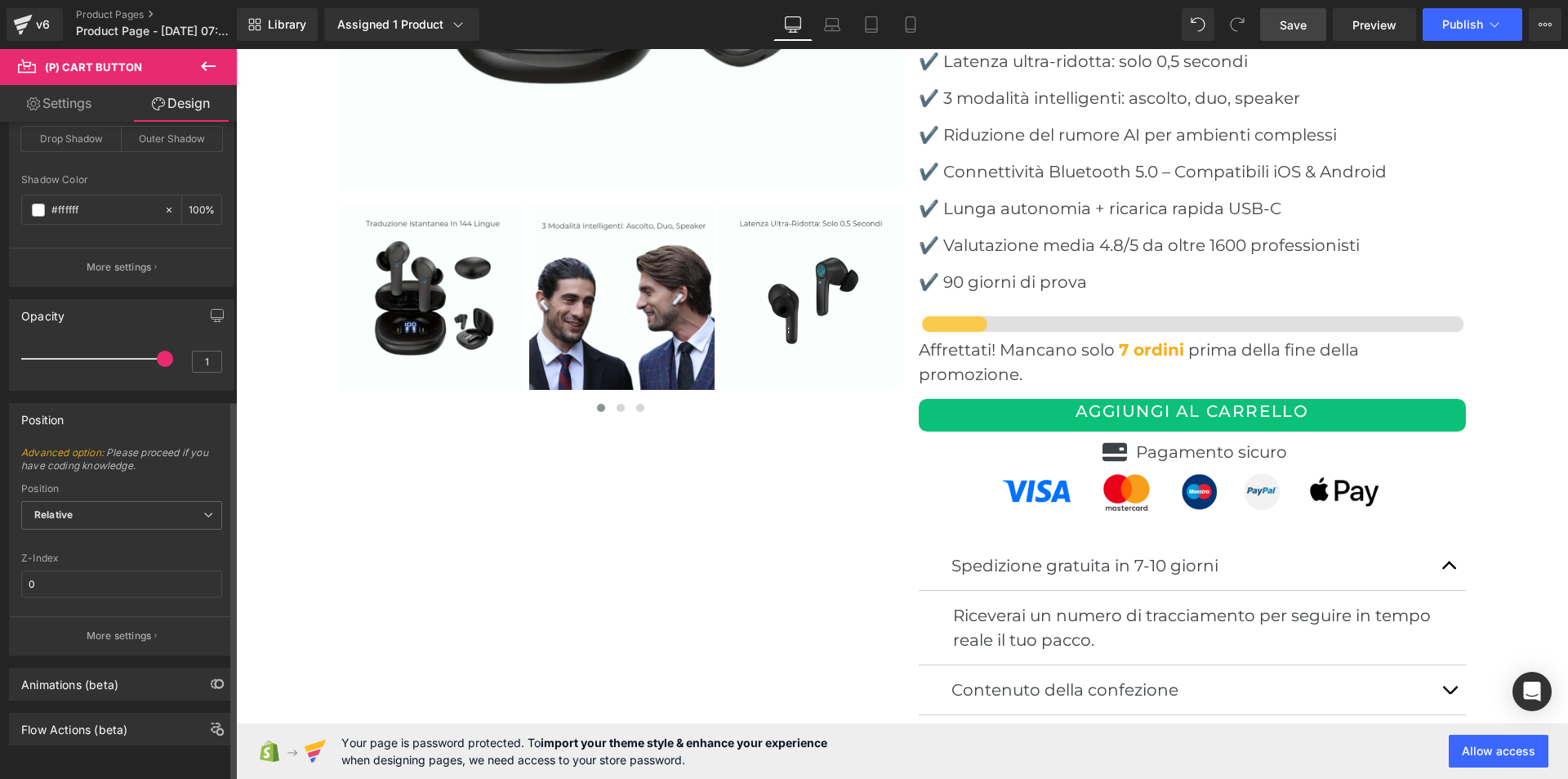
scroll to position [0, 0]
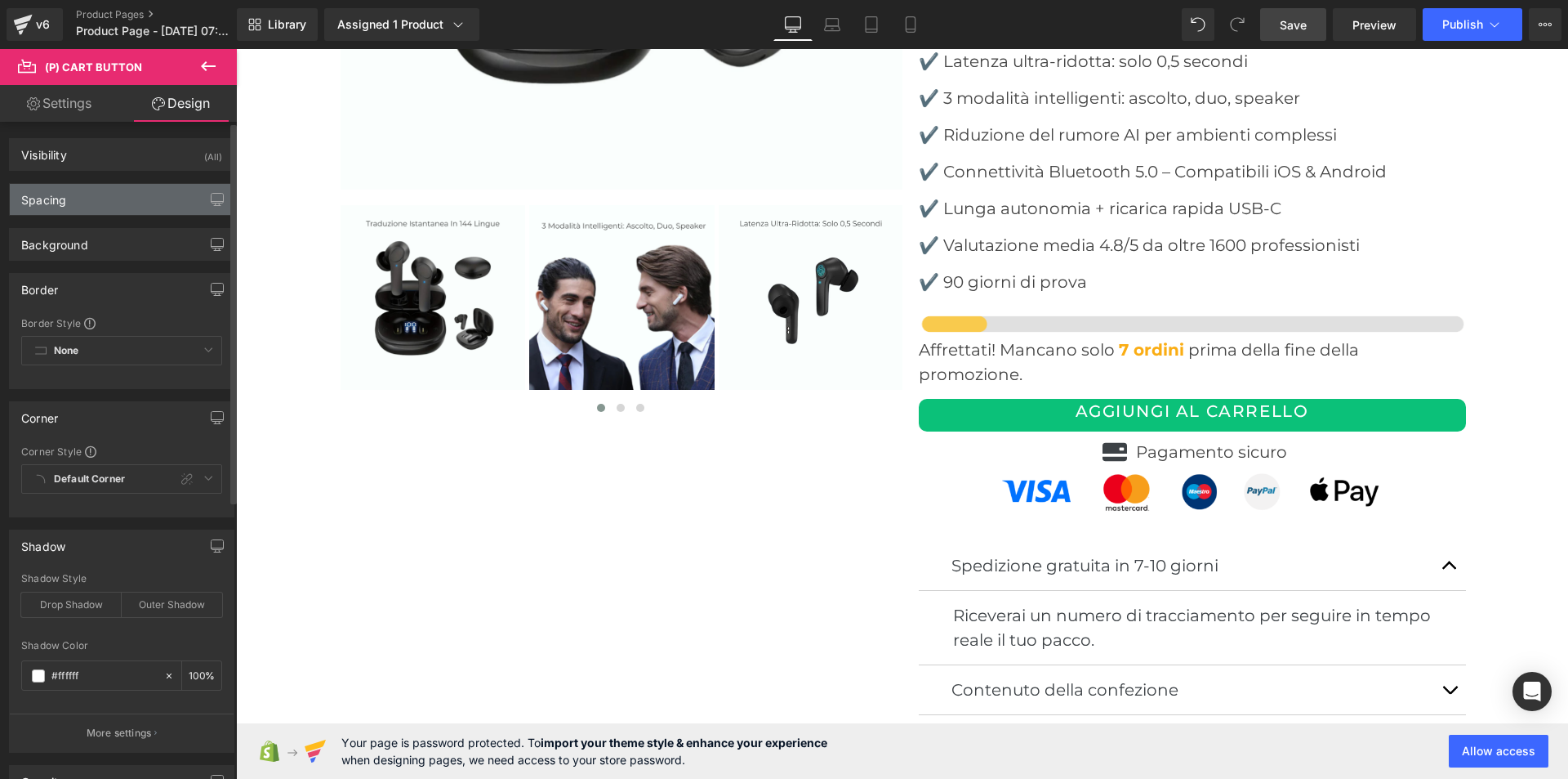
click at [81, 200] on div "Spacing" at bounding box center [121, 200] width 224 height 31
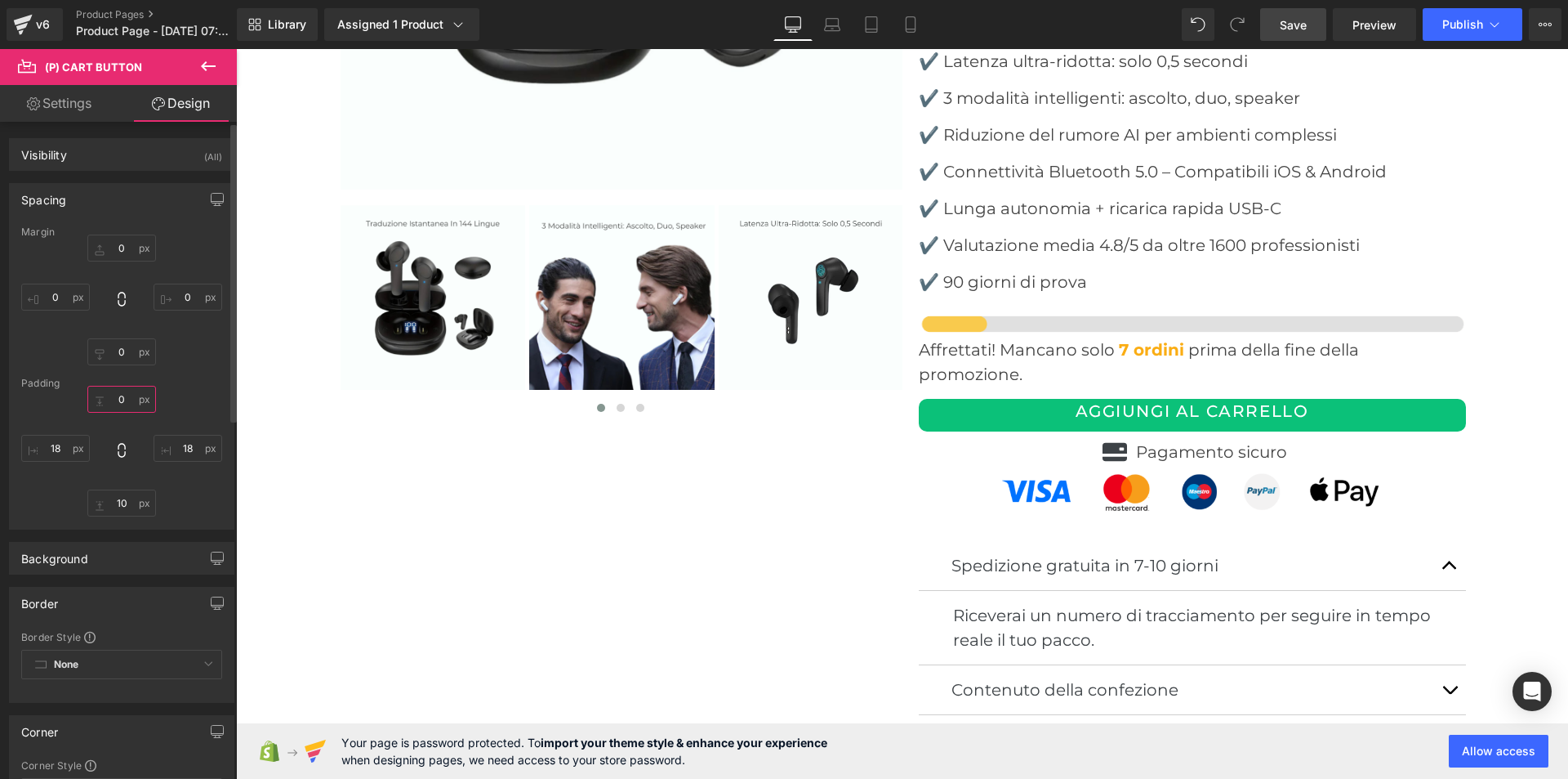
click at [125, 399] on input "text" at bounding box center [121, 399] width 69 height 27
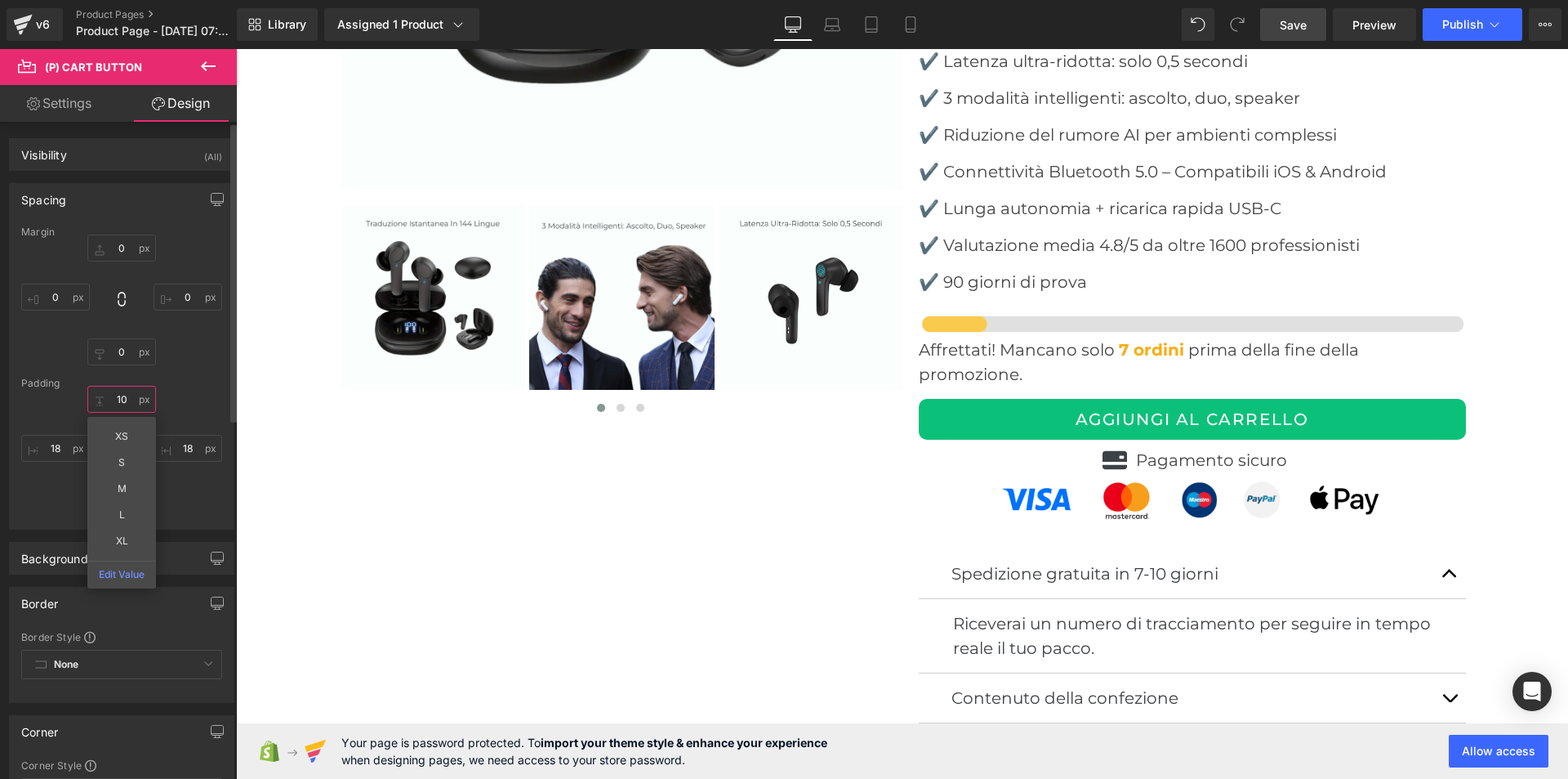
type input "10"
click at [175, 381] on div "Padding" at bounding box center [121, 383] width 201 height 11
drag, startPoint x: 1298, startPoint y: 24, endPoint x: 882, endPoint y: 378, distance: 546.2
click at [1298, 24] on span "Save" at bounding box center [1293, 25] width 27 height 17
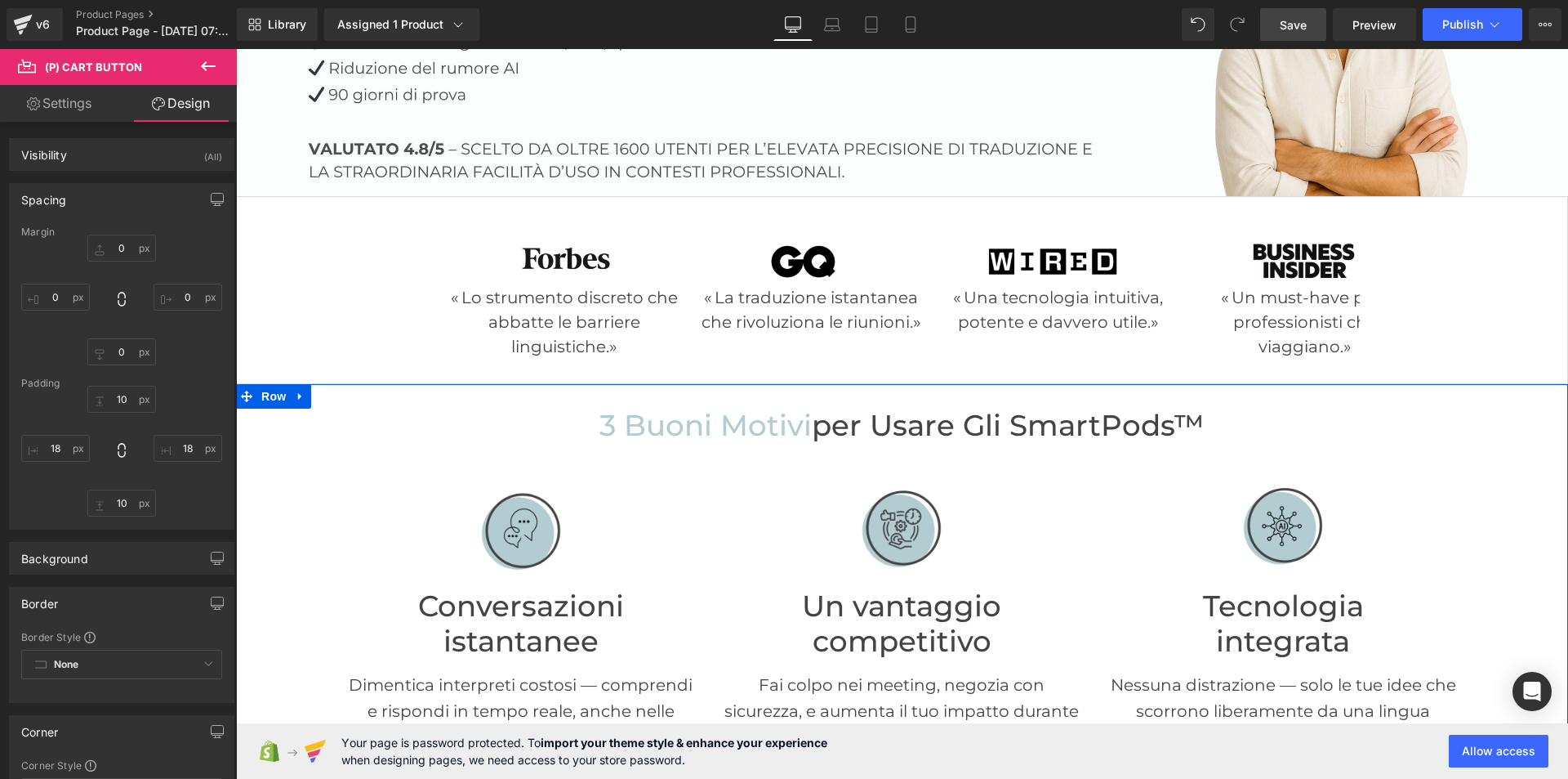
scroll to position [572, 0]
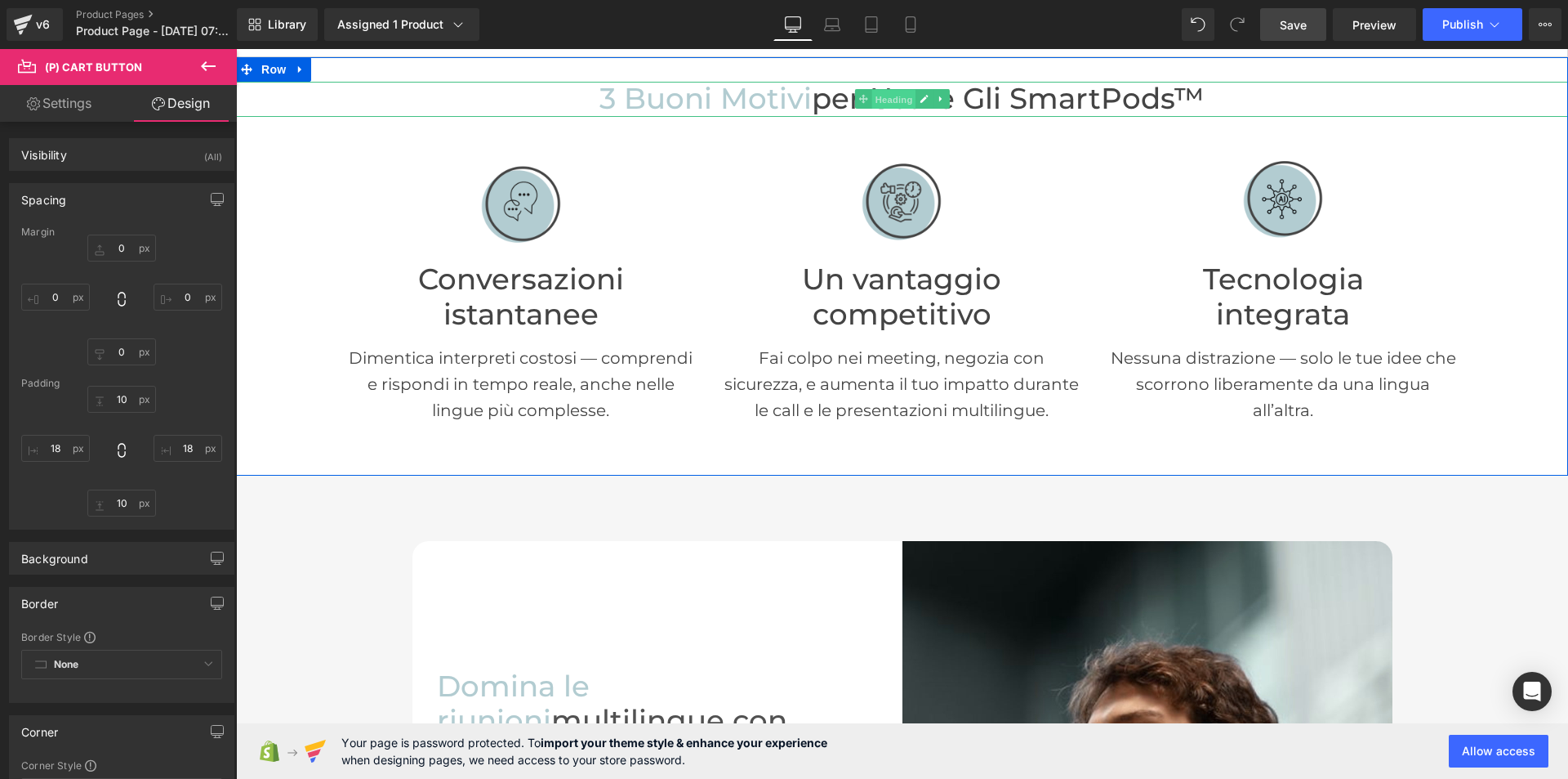
click at [882, 93] on span "Heading" at bounding box center [894, 99] width 44 height 20
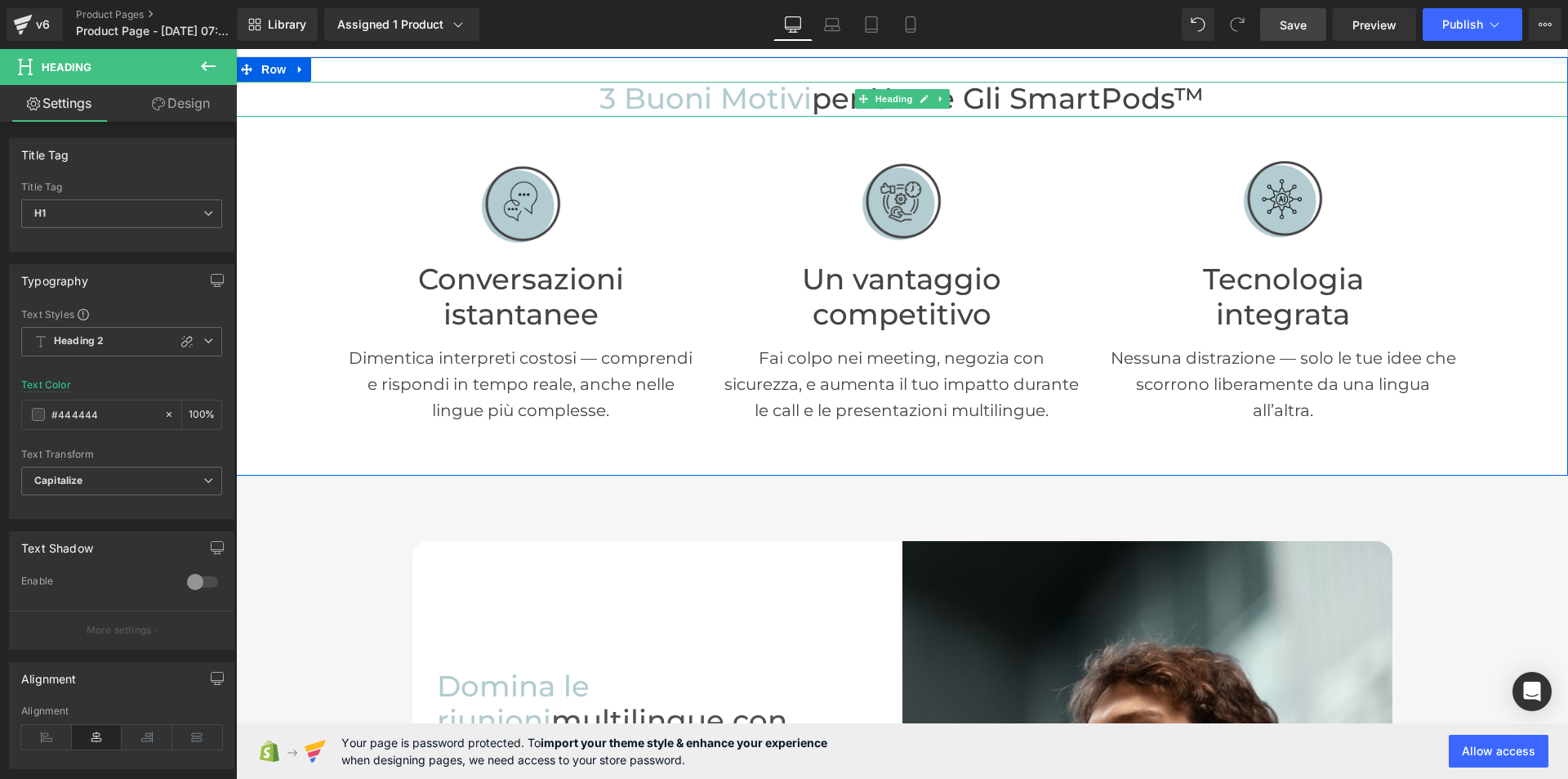
click at [796, 93] on span "3 buoni motivi" at bounding box center [706, 98] width 213 height 35
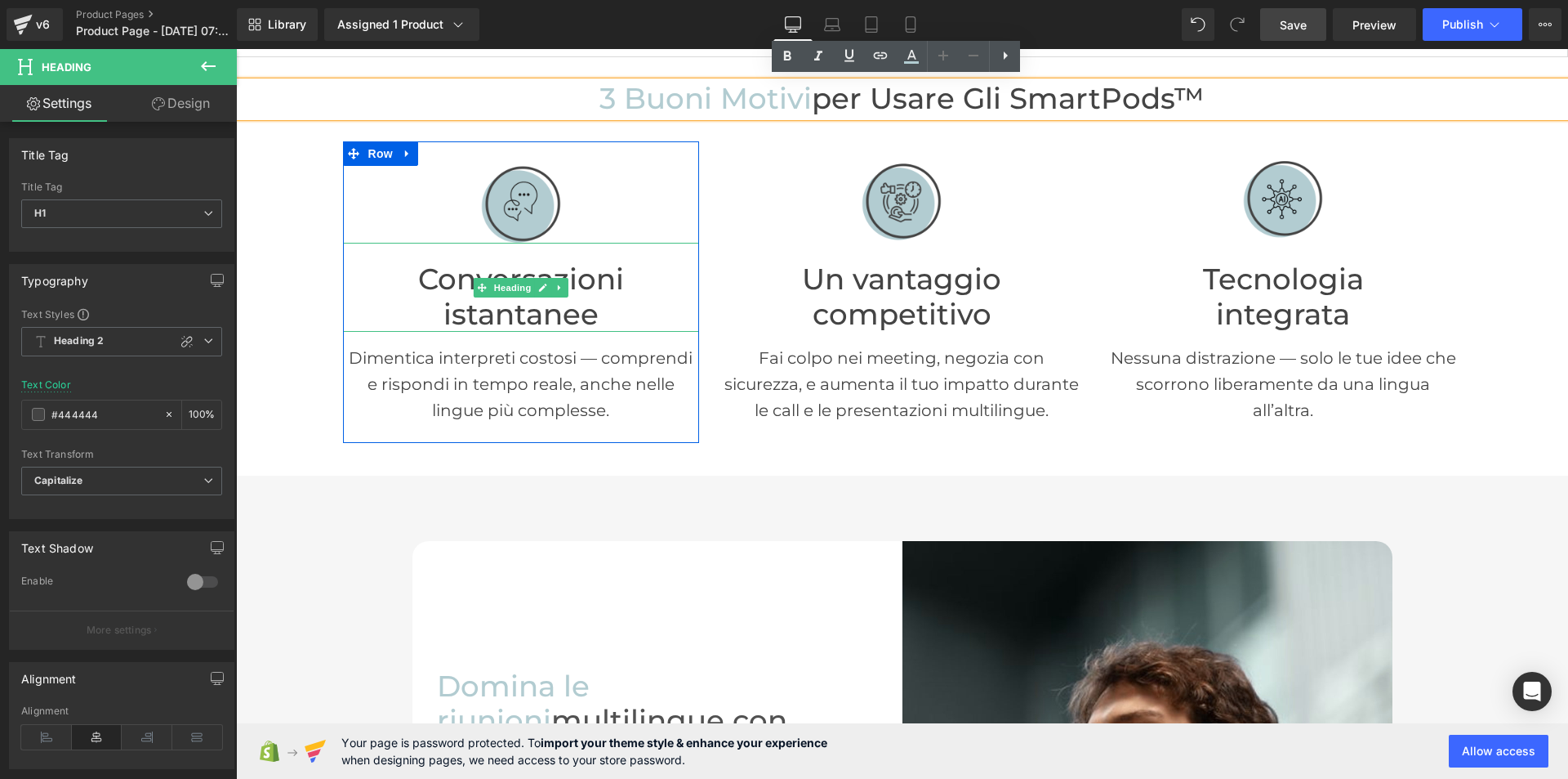
click at [514, 308] on h1 "Conversazioni istantanee" at bounding box center [522, 297] width 357 height 70
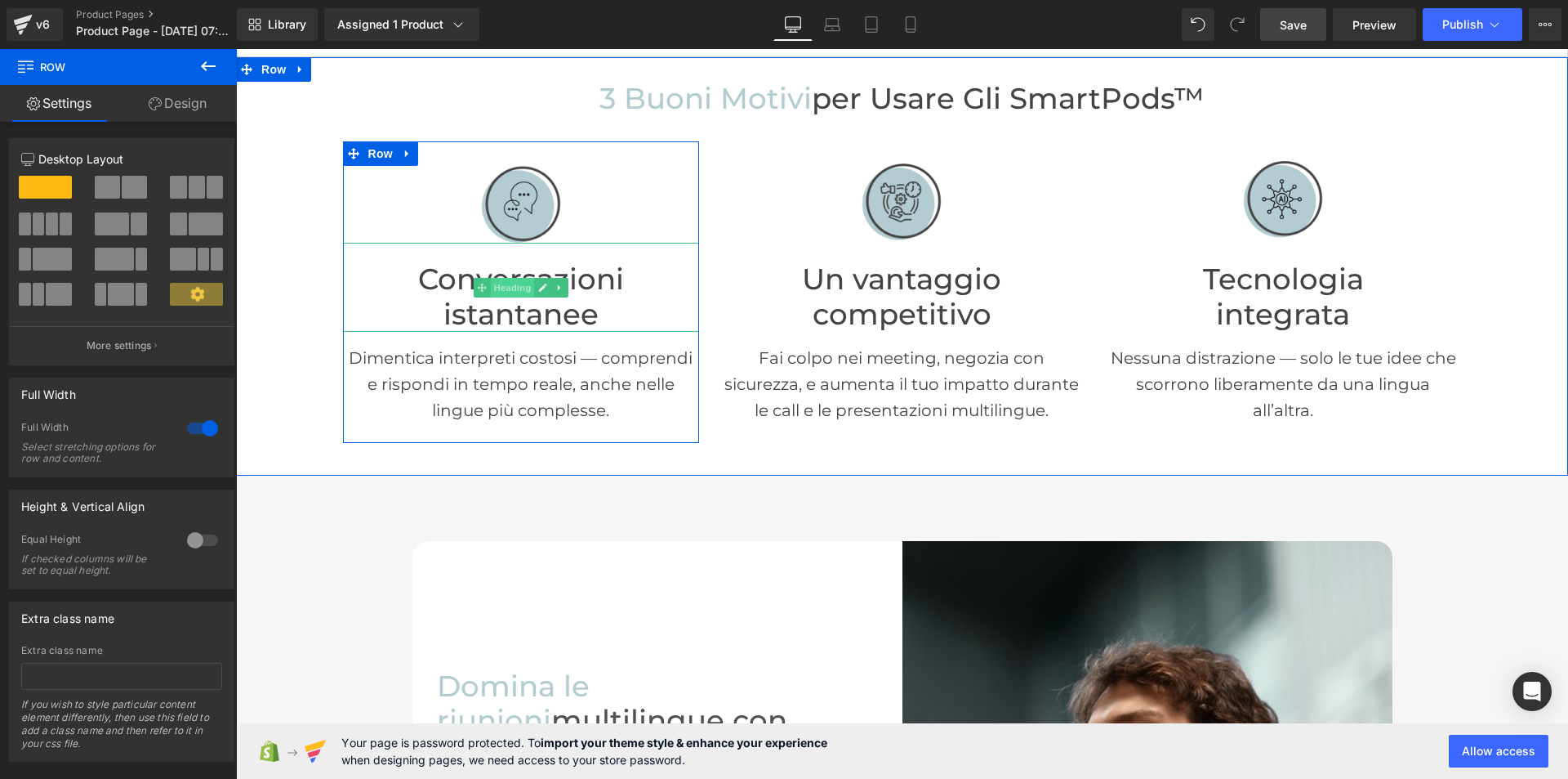
click at [512, 287] on span "Heading" at bounding box center [512, 288] width 44 height 20
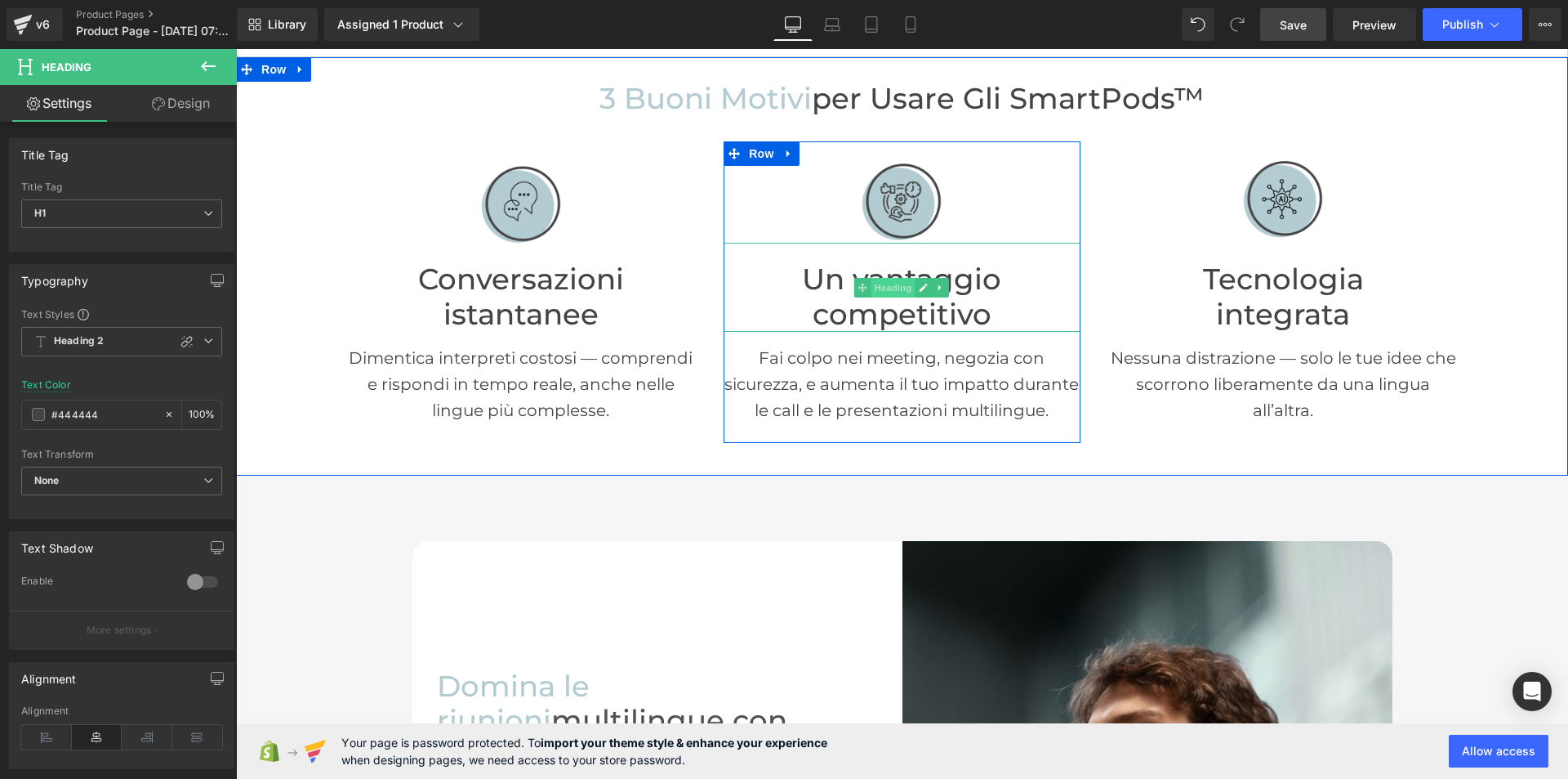
click at [889, 282] on span "Heading" at bounding box center [894, 288] width 44 height 20
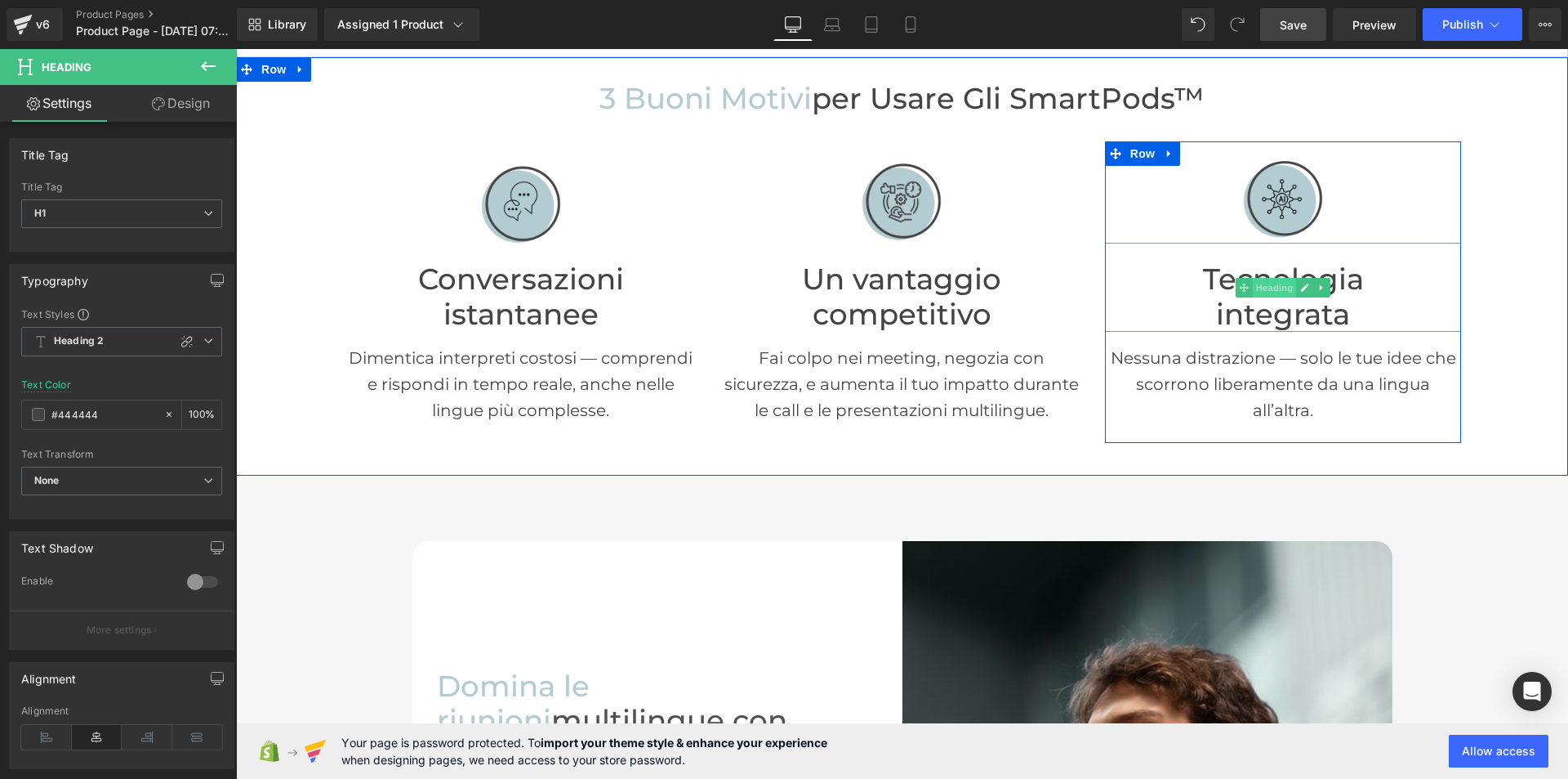
click at [1273, 286] on span "Heading" at bounding box center [1274, 288] width 44 height 20
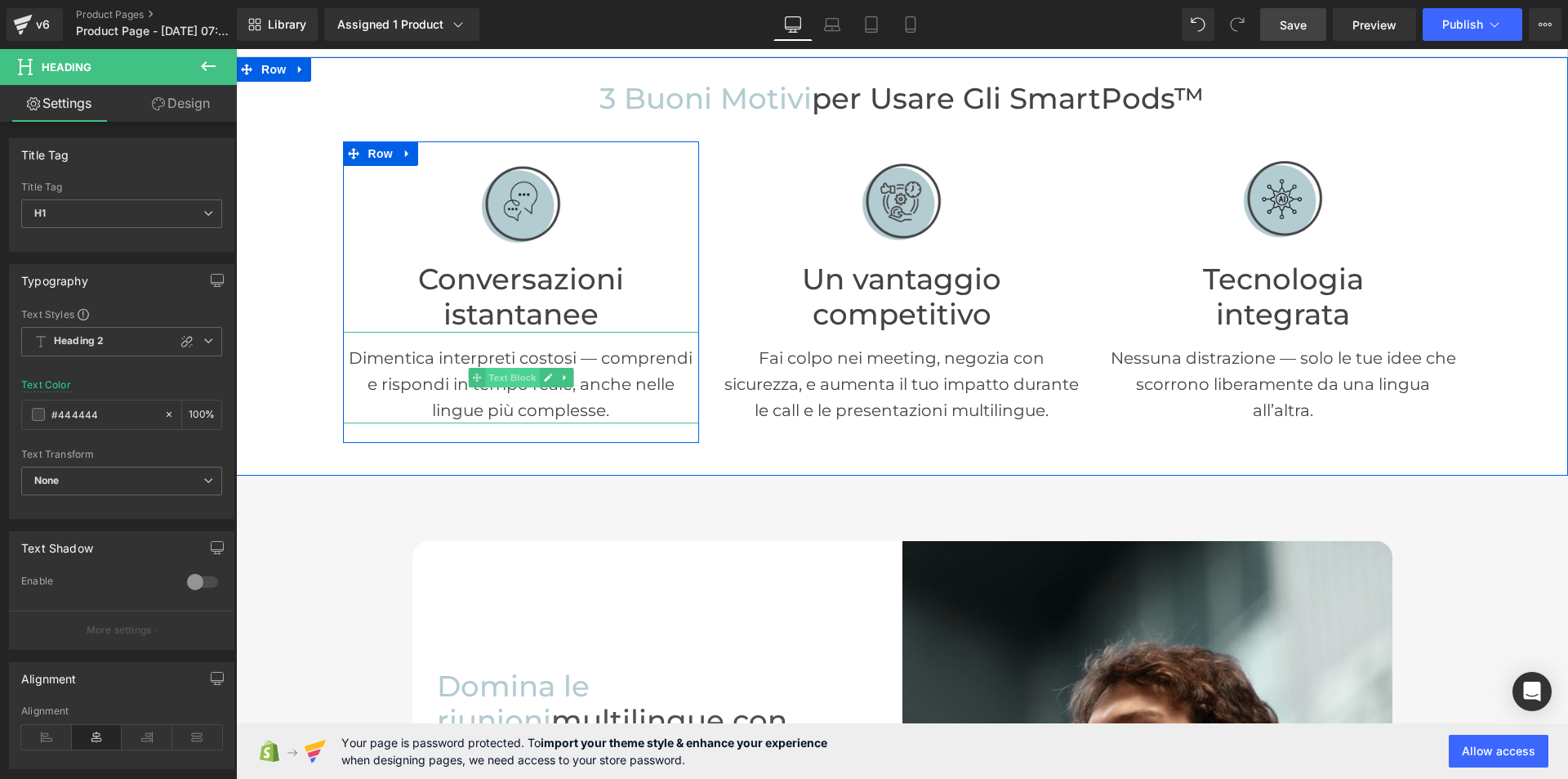
click at [512, 370] on span "Text Block" at bounding box center [512, 377] width 54 height 20
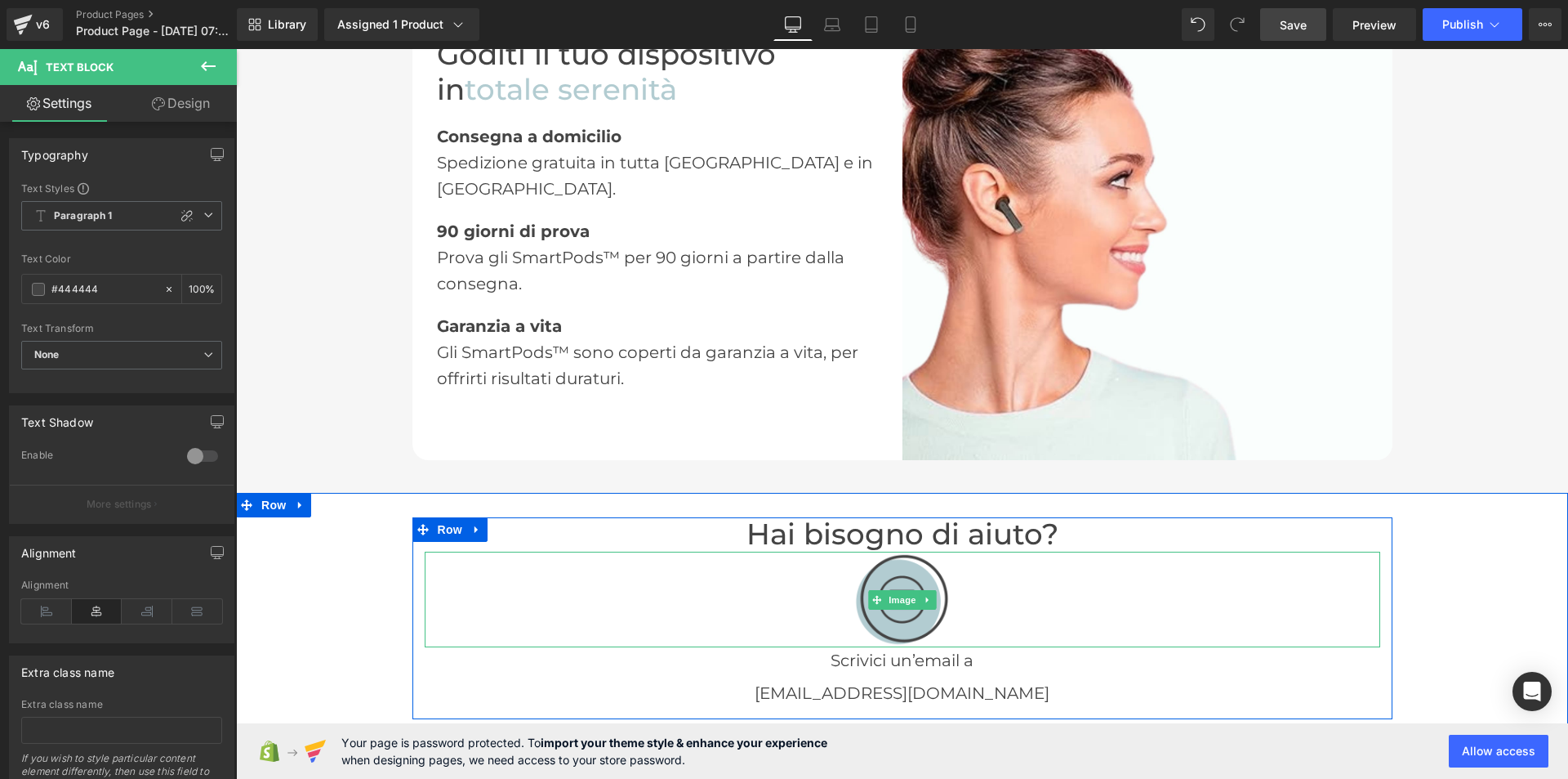
scroll to position [2942, 0]
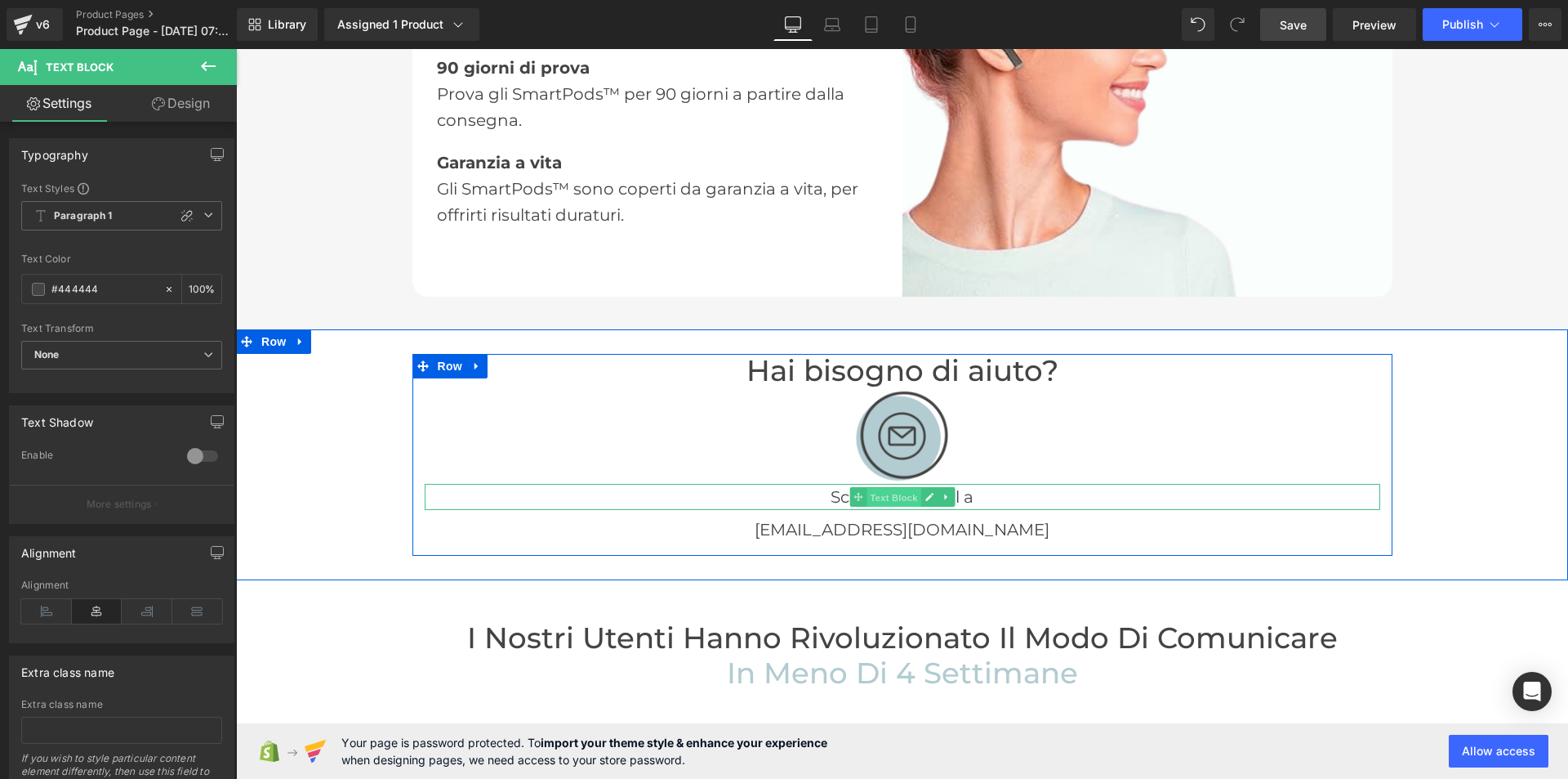
click at [892, 488] on span "Text Block" at bounding box center [894, 498] width 54 height 20
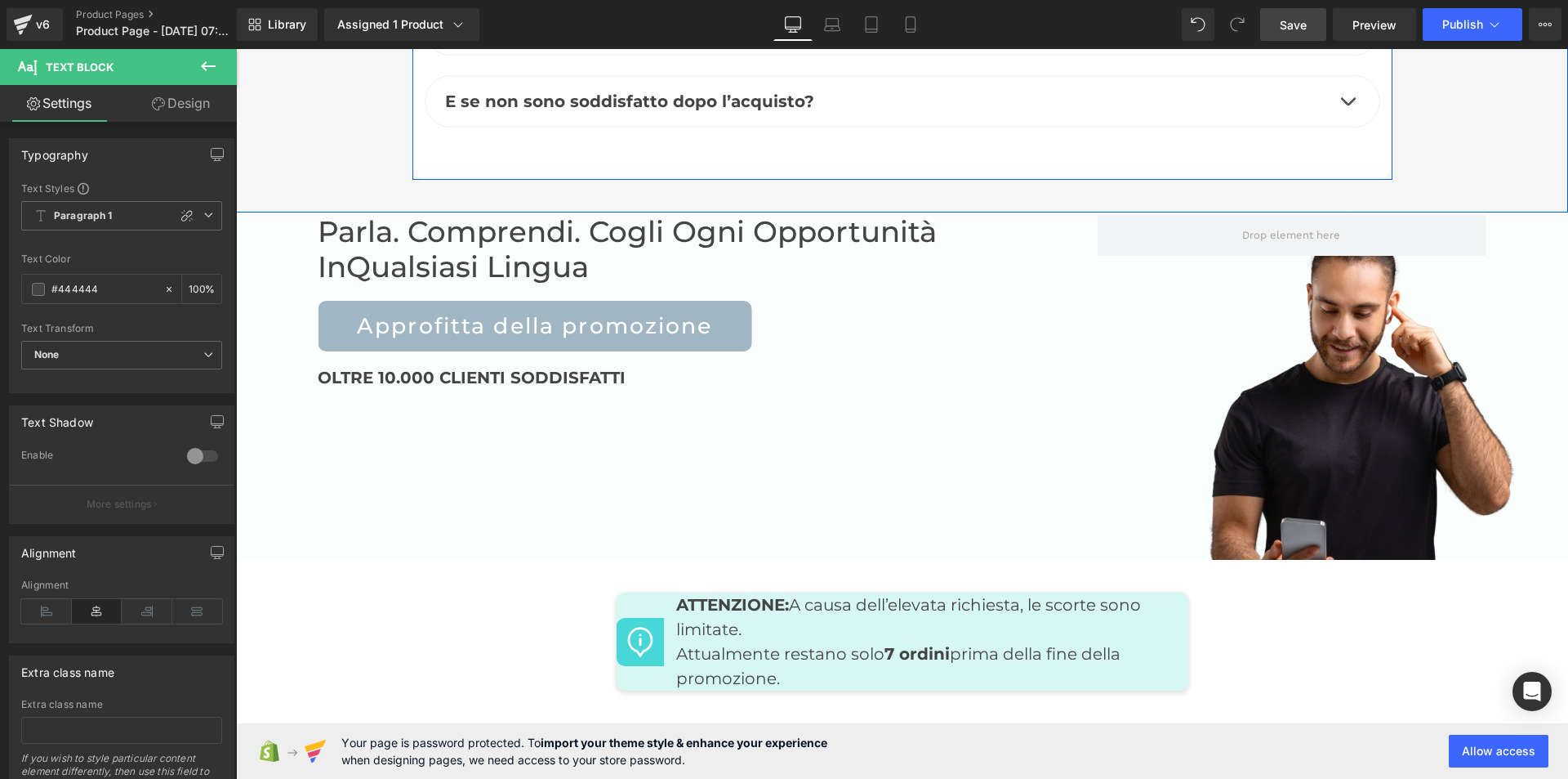
scroll to position [6572, 0]
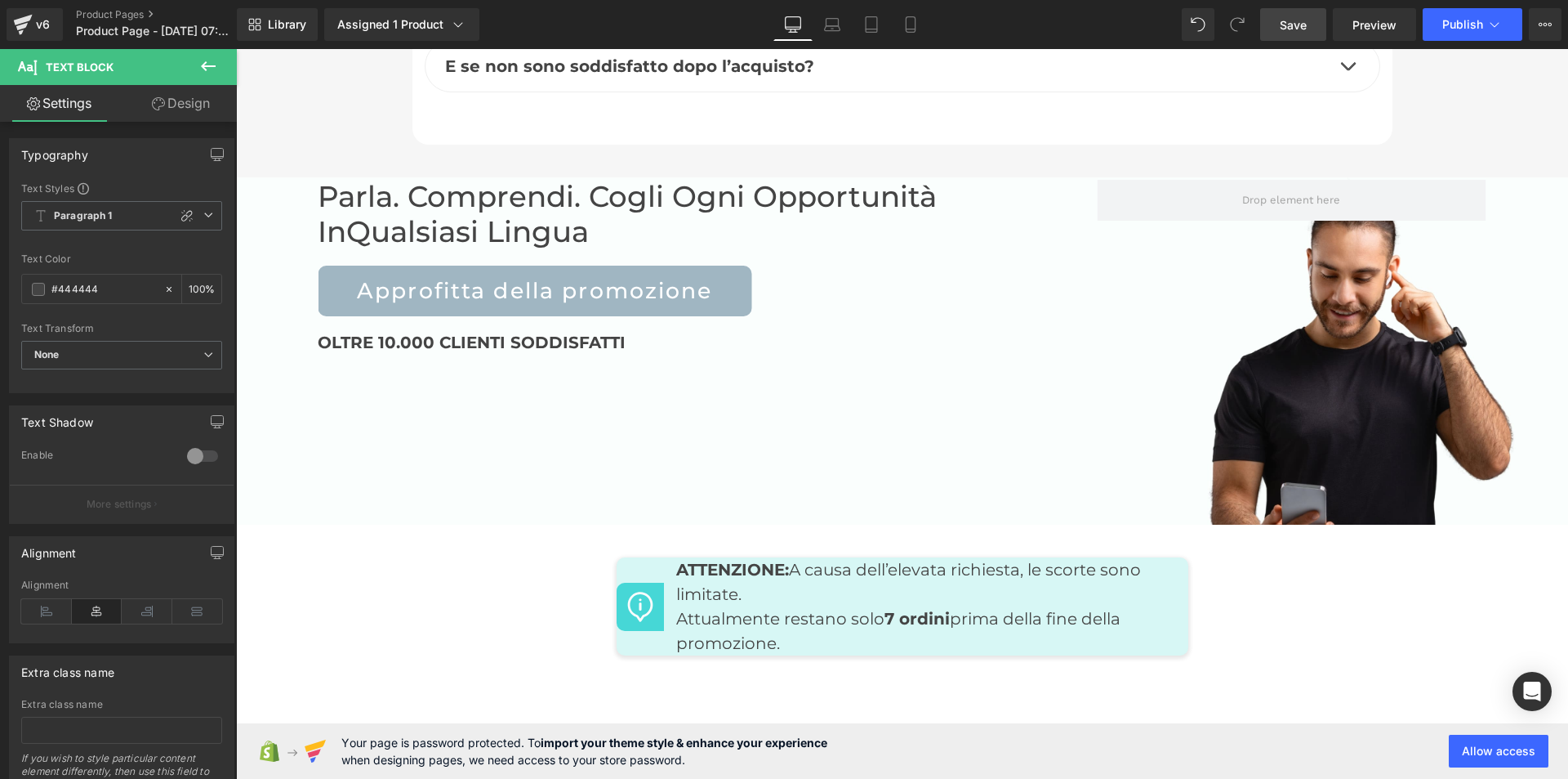
drag, startPoint x: 1287, startPoint y: 20, endPoint x: 692, endPoint y: 362, distance: 686.3
click at [1287, 20] on span "Save" at bounding box center [1293, 25] width 27 height 17
click at [27, 19] on icon at bounding box center [24, 20] width 19 height 10
